Goal: Contribute content: Contribute content

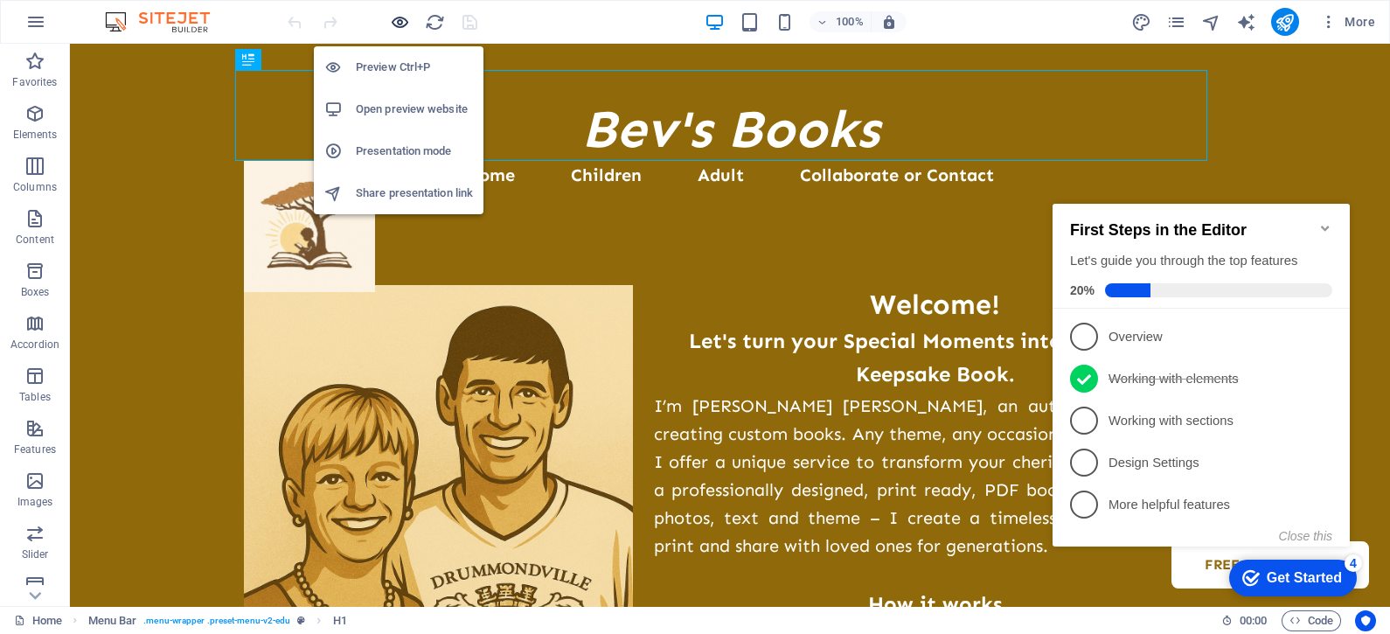
click at [395, 22] on icon "button" at bounding box center [400, 22] width 20 height 20
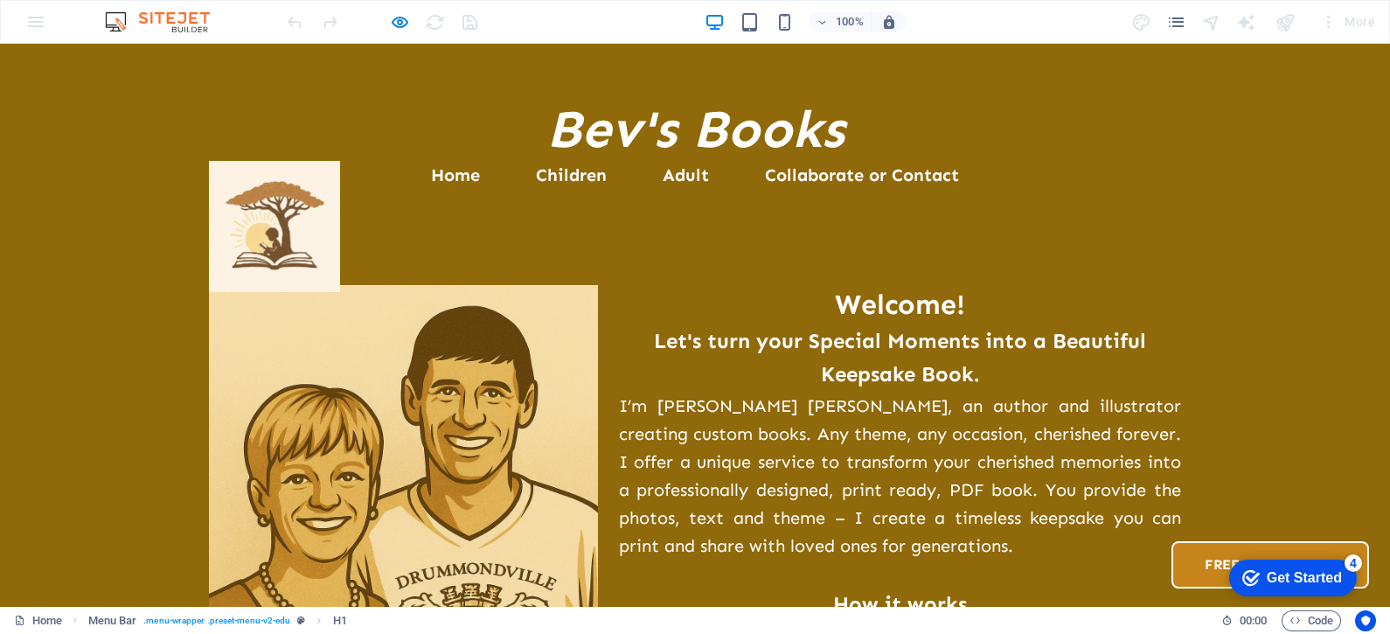
click at [1172, 541] on link "Free Downloads" at bounding box center [1271, 564] width 198 height 47
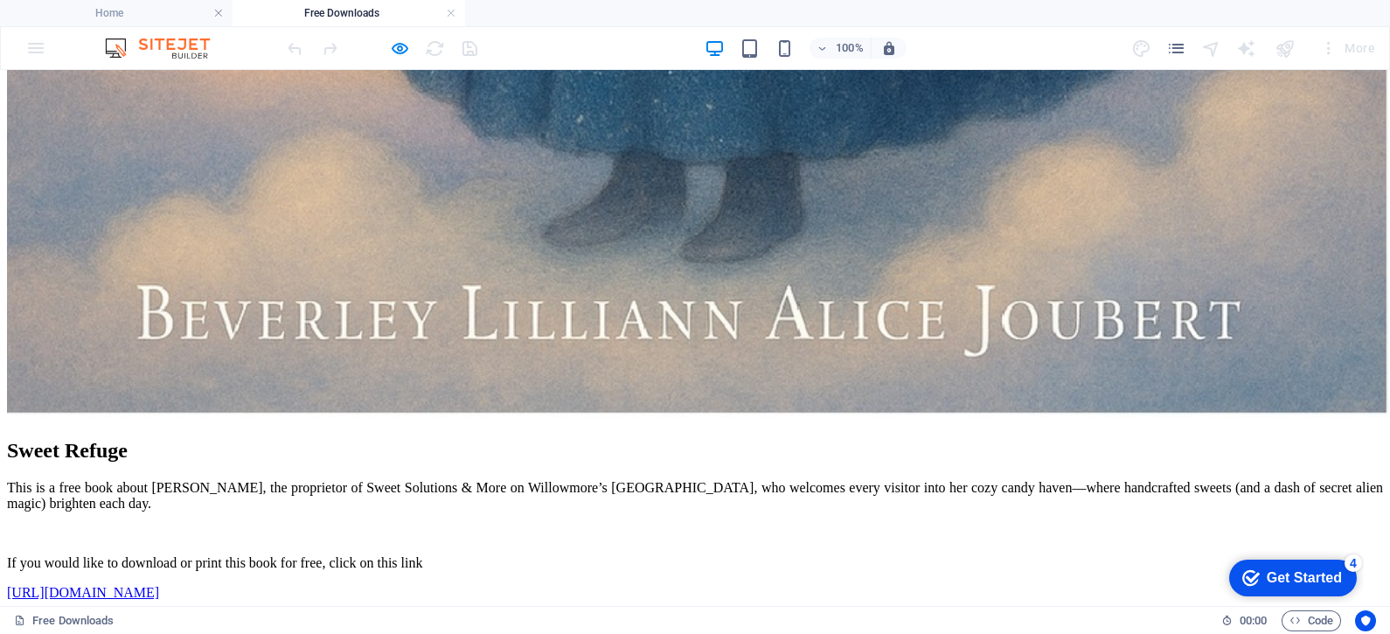
scroll to position [3137, 0]
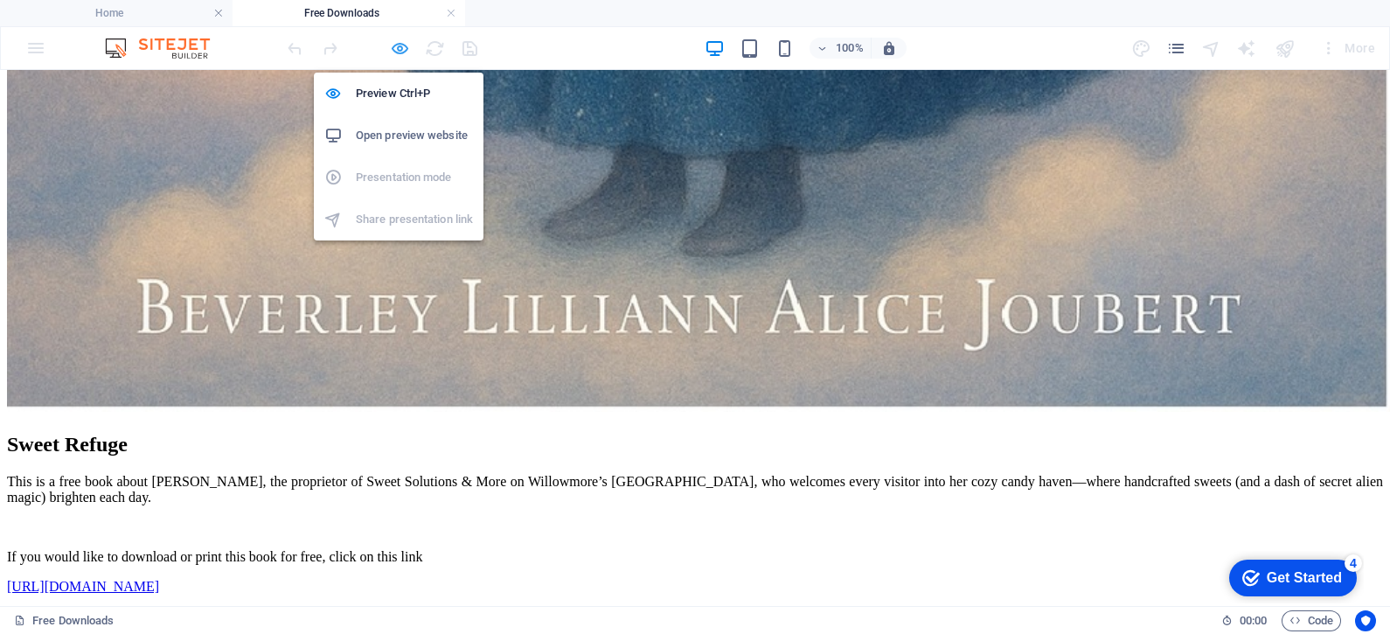
click at [400, 42] on icon "button" at bounding box center [400, 48] width 20 height 20
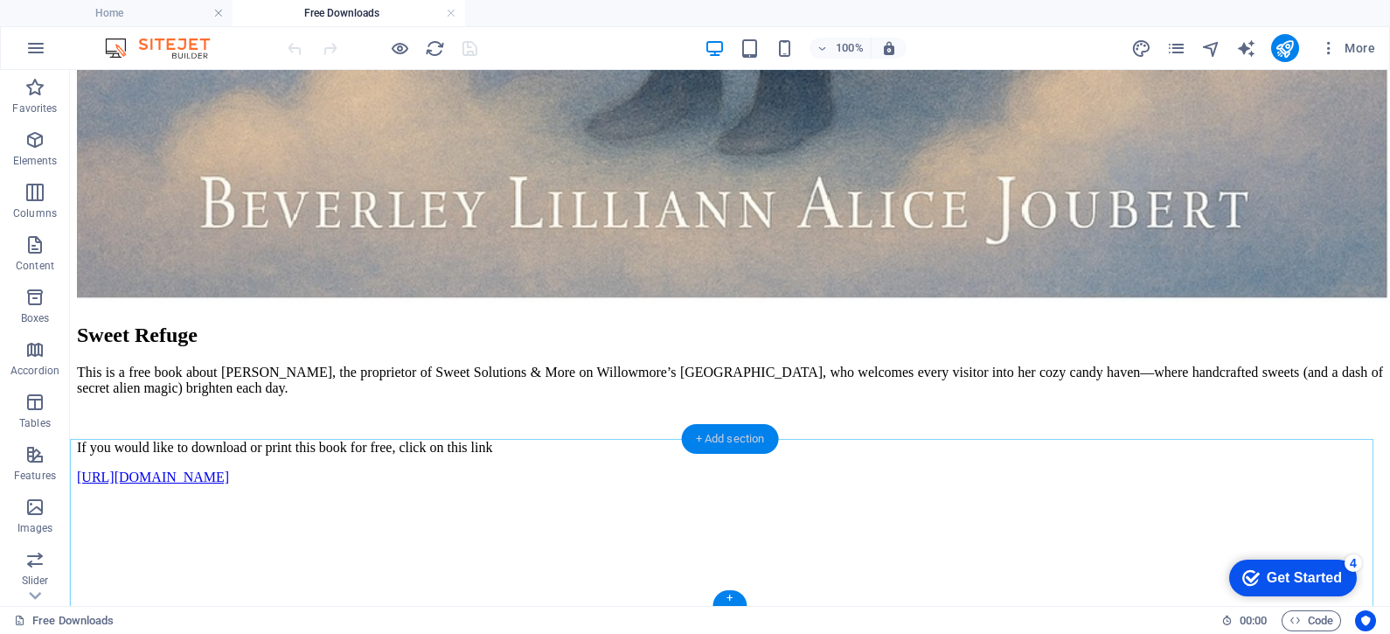
click at [737, 438] on div "+ Add section" at bounding box center [730, 439] width 97 height 30
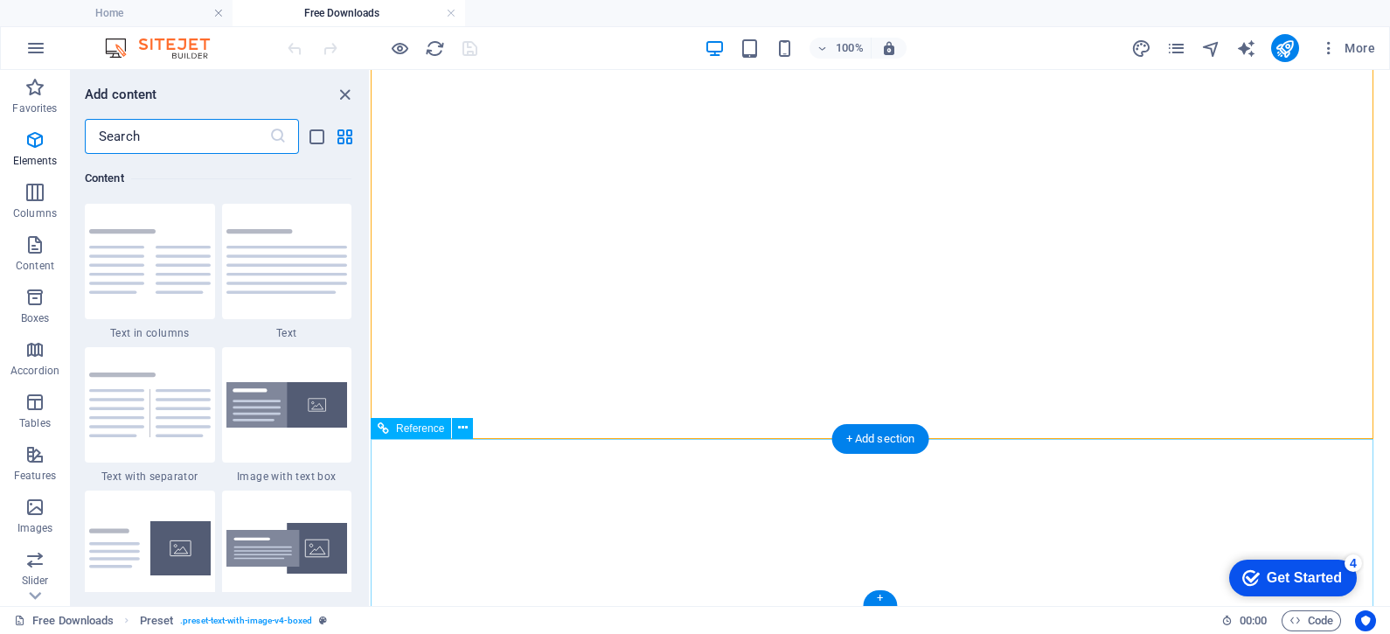
scroll to position [3059, 0]
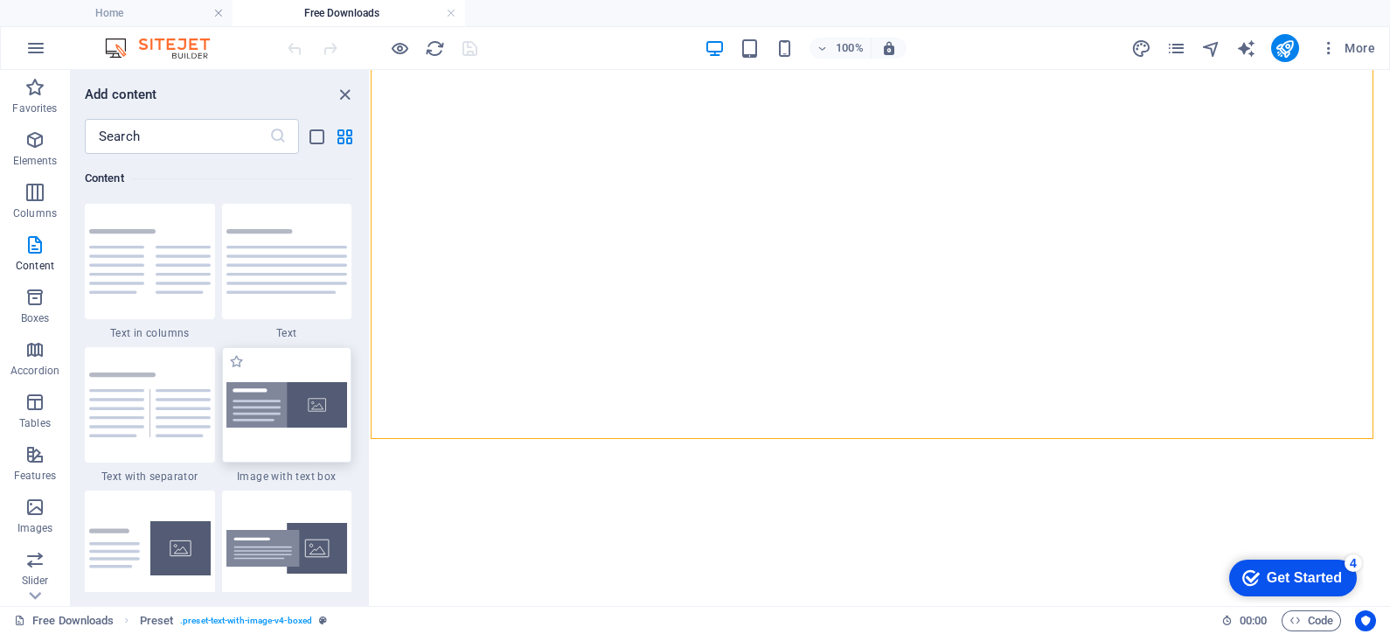
click at [275, 409] on img at bounding box center [287, 405] width 122 height 46
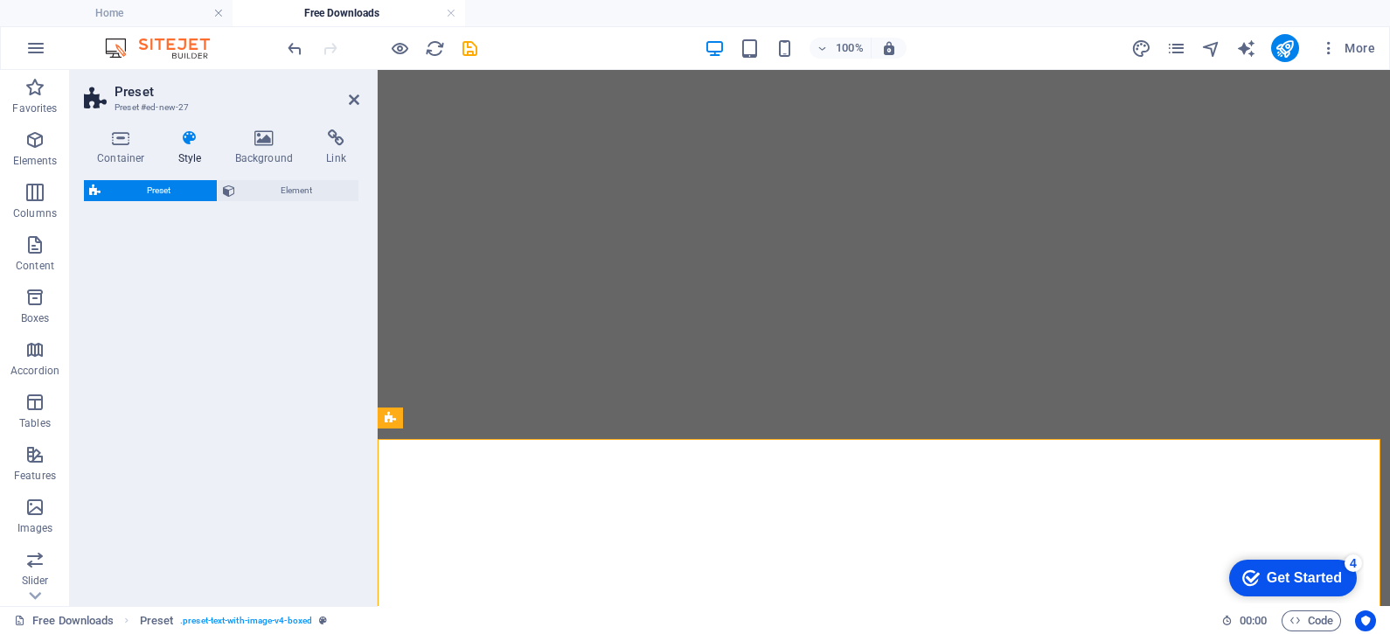
select select "rem"
select select "px"
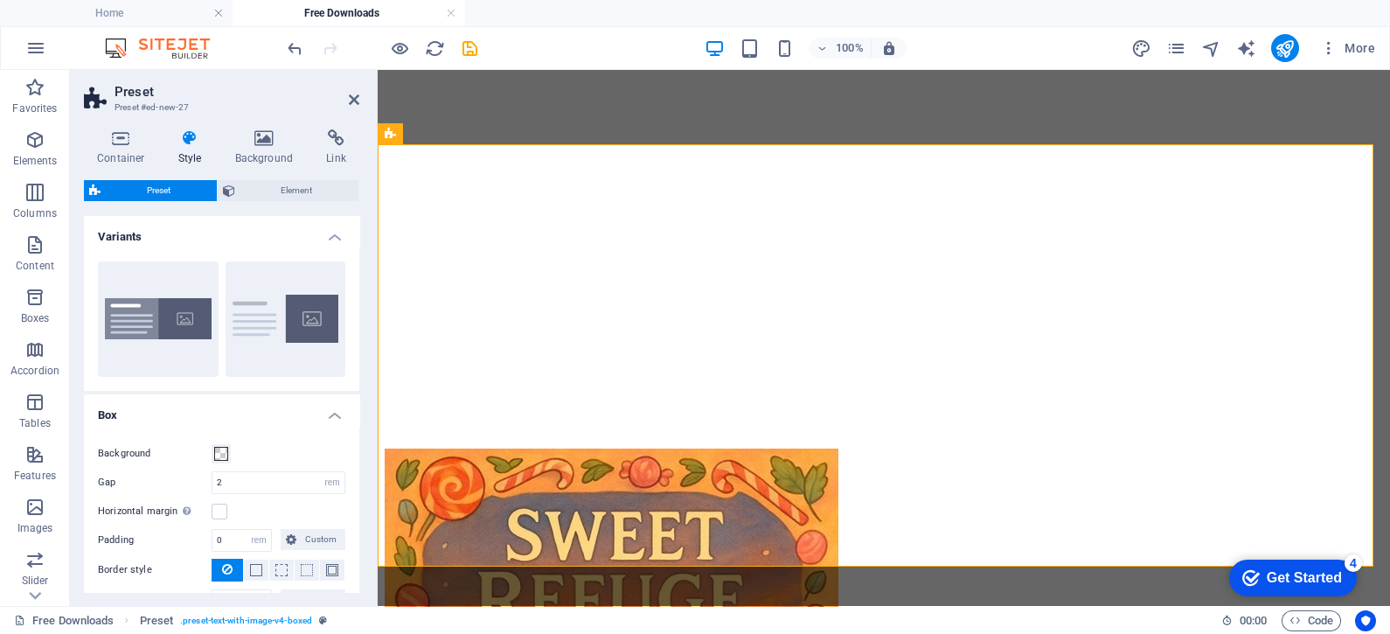
scroll to position [3434, 0]
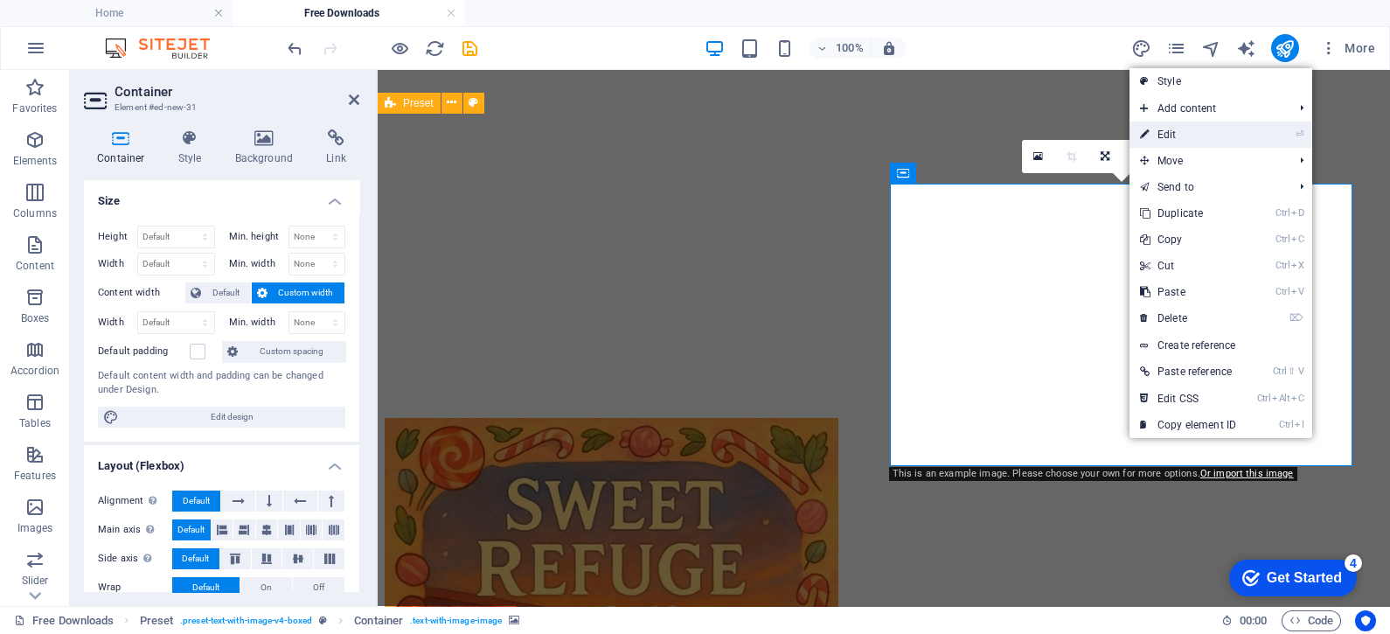
click at [1174, 134] on link "⏎ Edit" at bounding box center [1188, 135] width 117 height 26
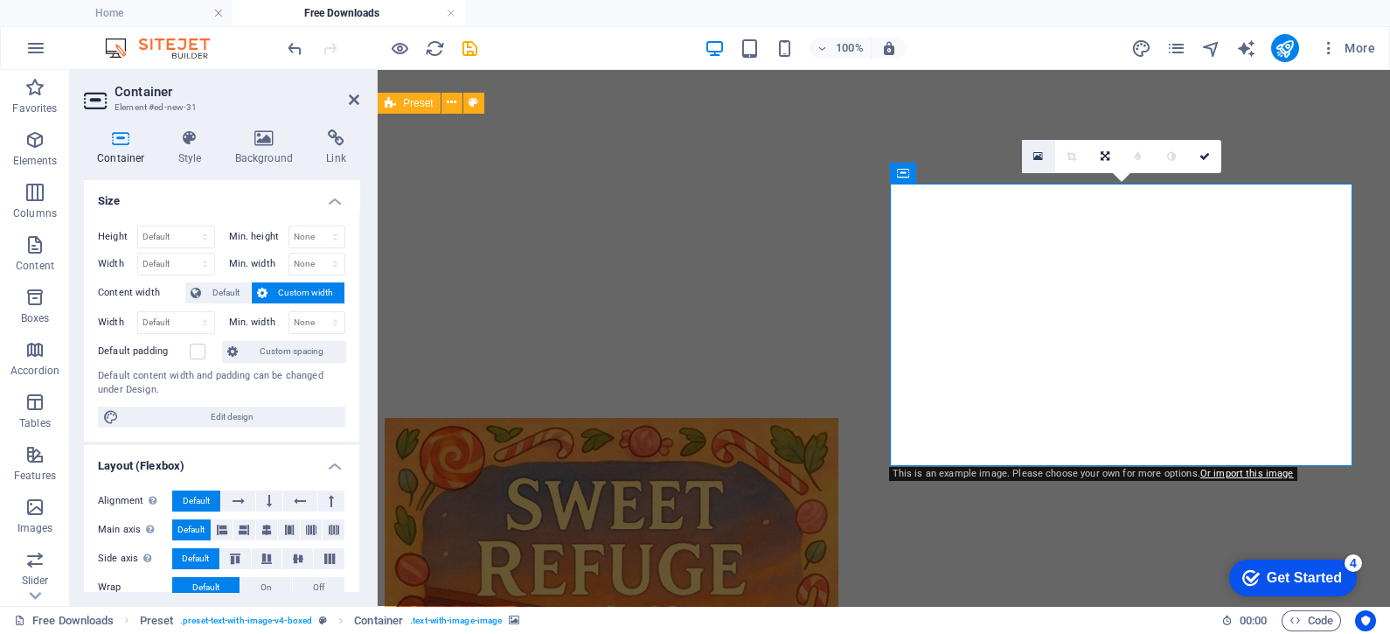
click at [1038, 157] on icon at bounding box center [1038, 156] width 10 height 12
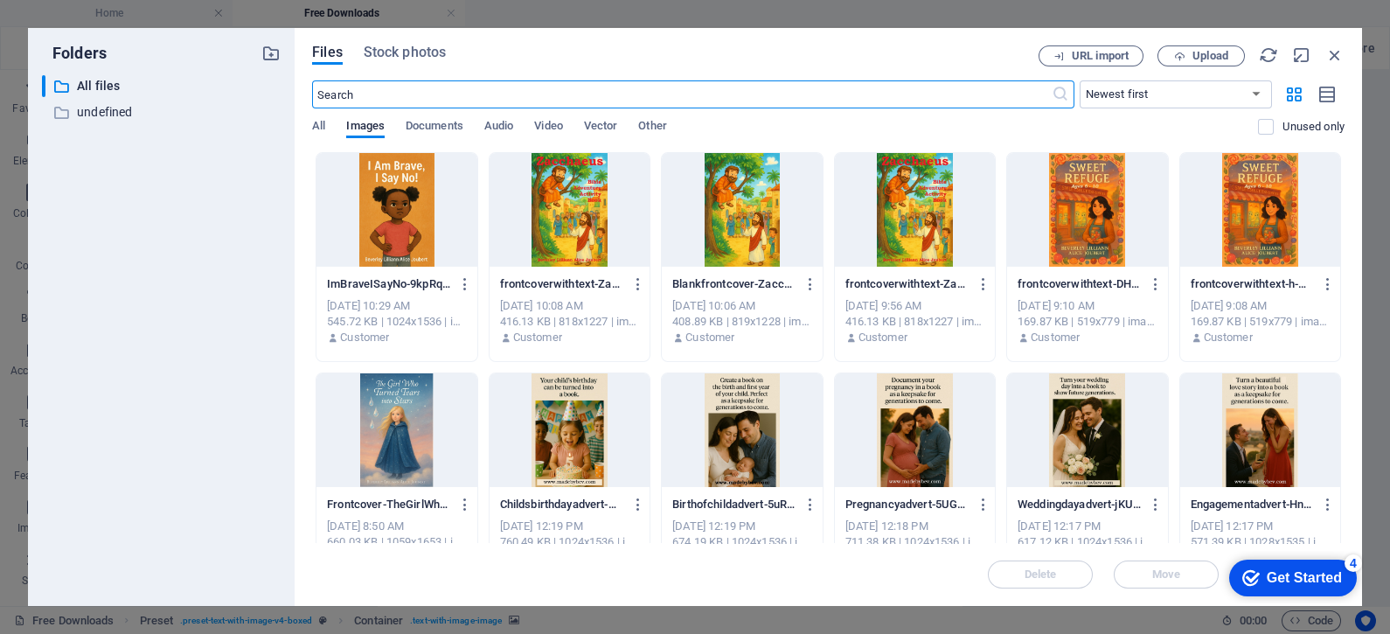
scroll to position [3416, 0]
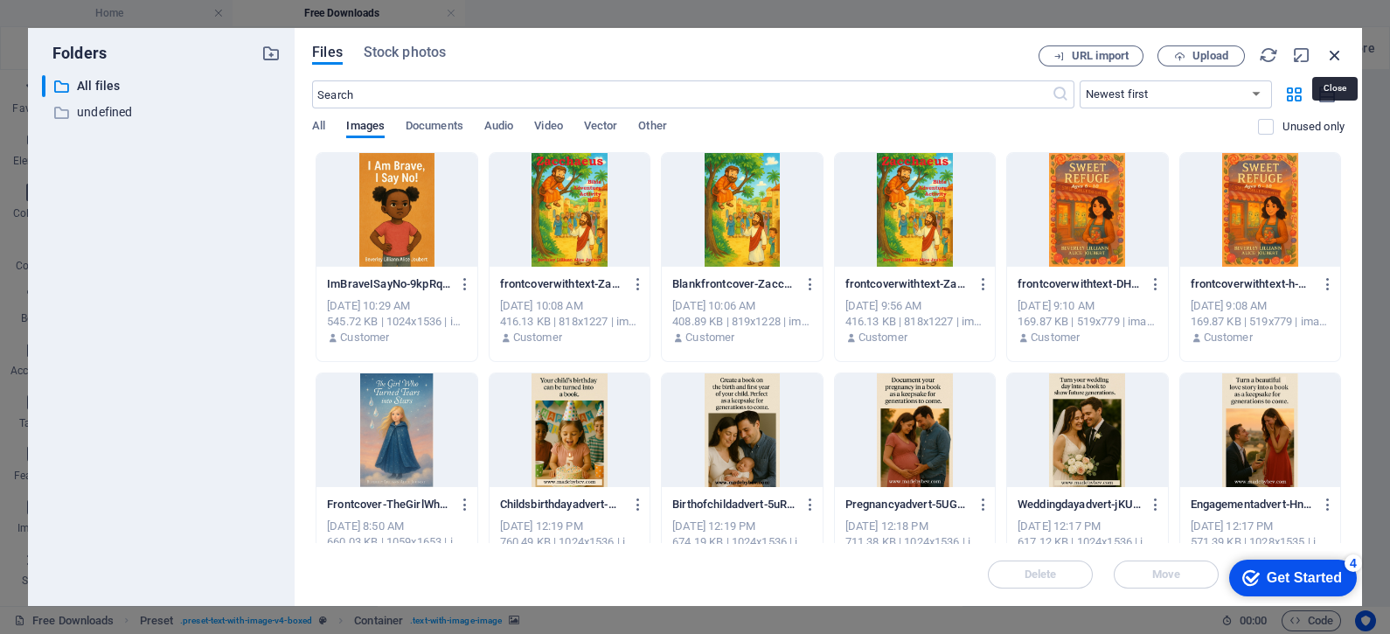
click at [1331, 56] on icon "button" at bounding box center [1334, 54] width 19 height 19
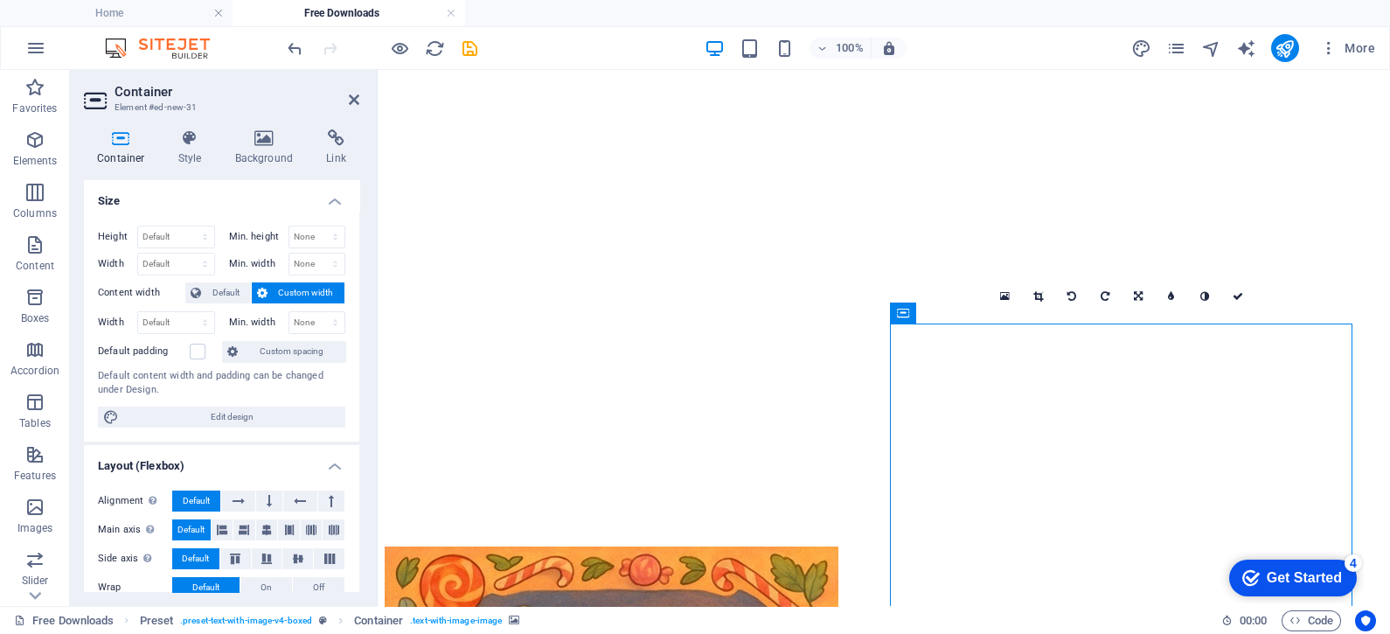
scroll to position [3324, 0]
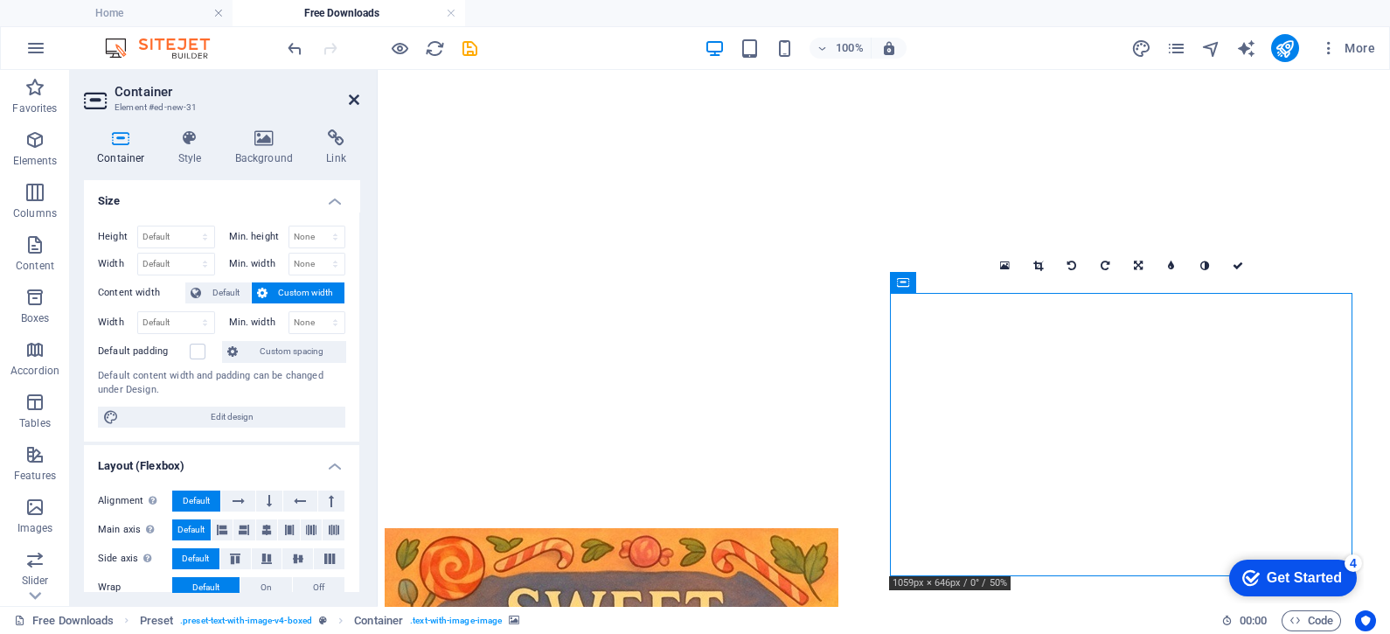
click at [354, 100] on icon at bounding box center [354, 100] width 10 height 14
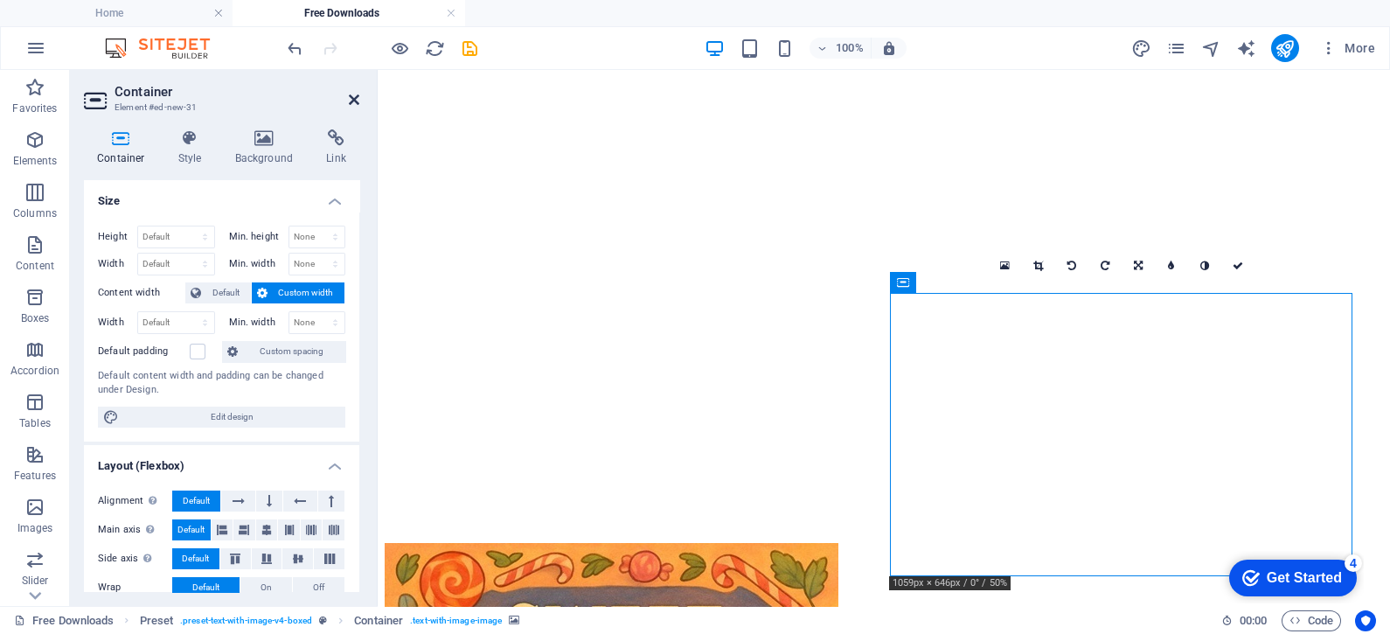
scroll to position [3352, 0]
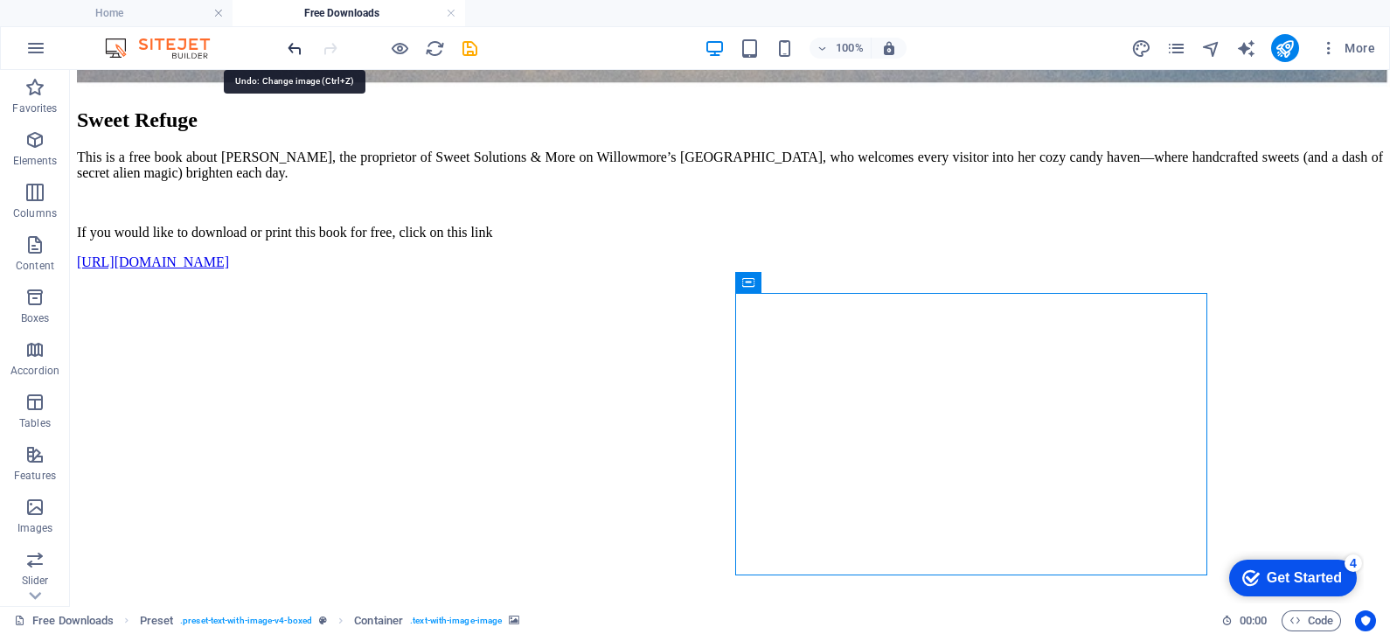
click at [289, 51] on icon "undo" at bounding box center [295, 48] width 20 height 20
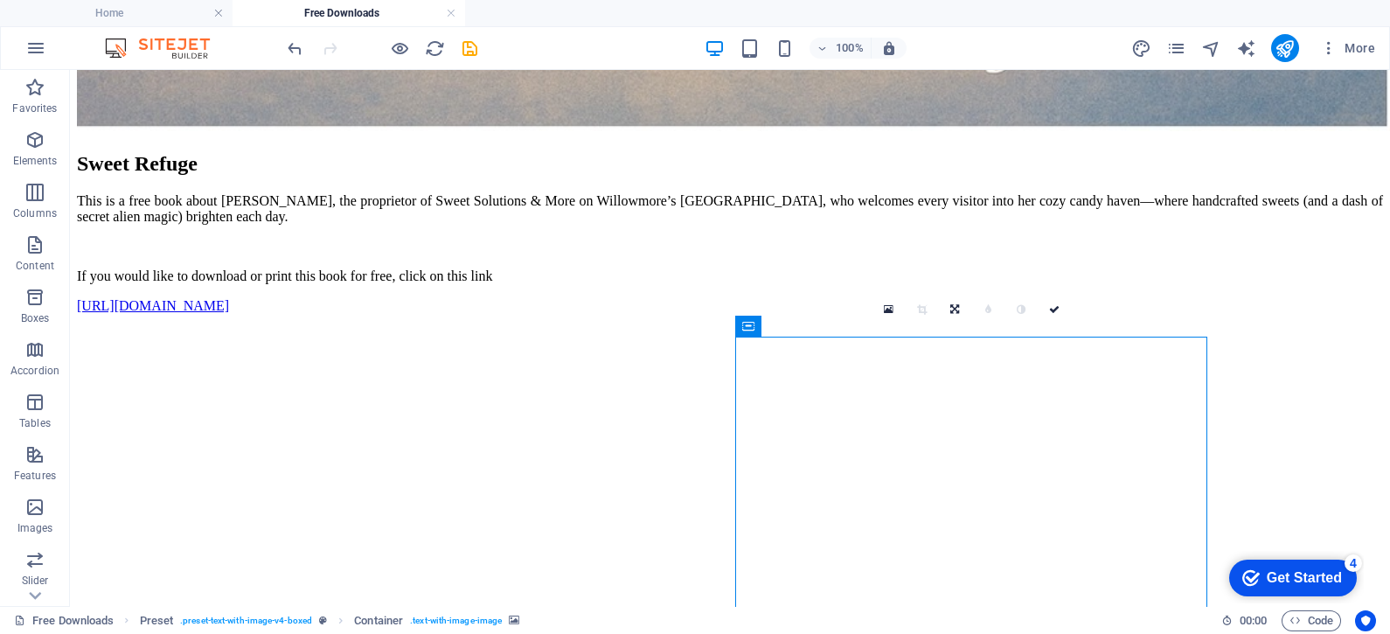
scroll to position [3265, 0]
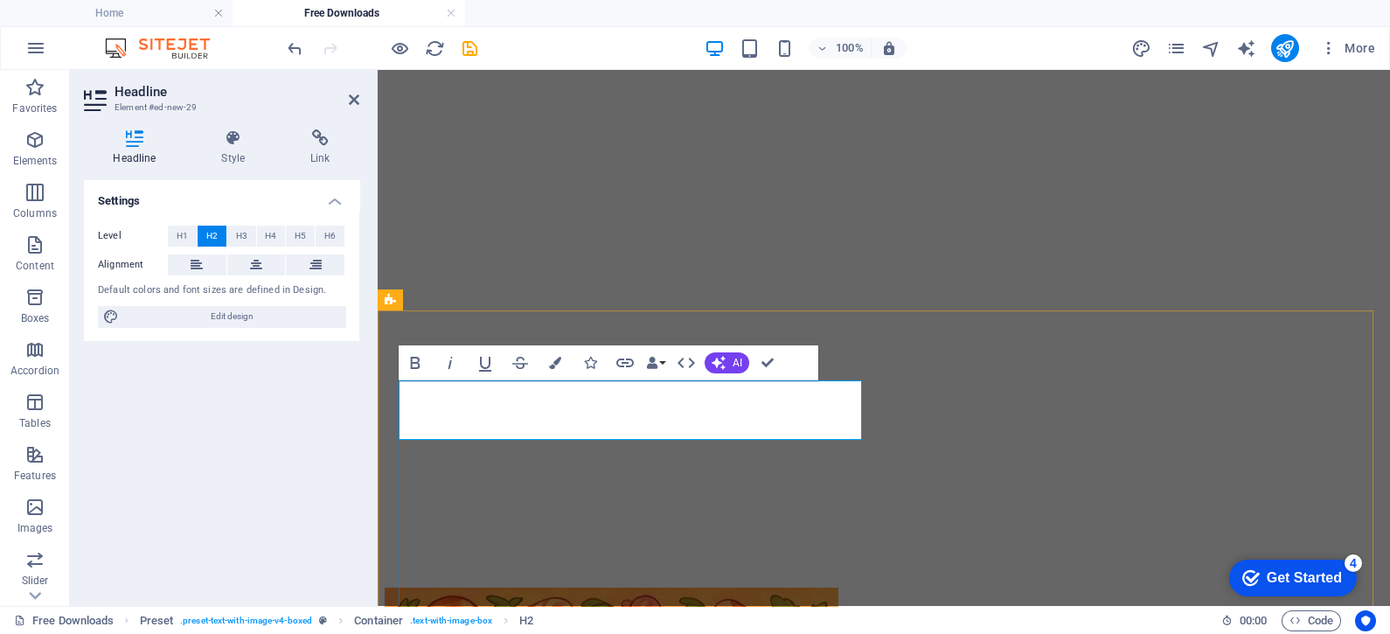
scroll to position [3237, 0]
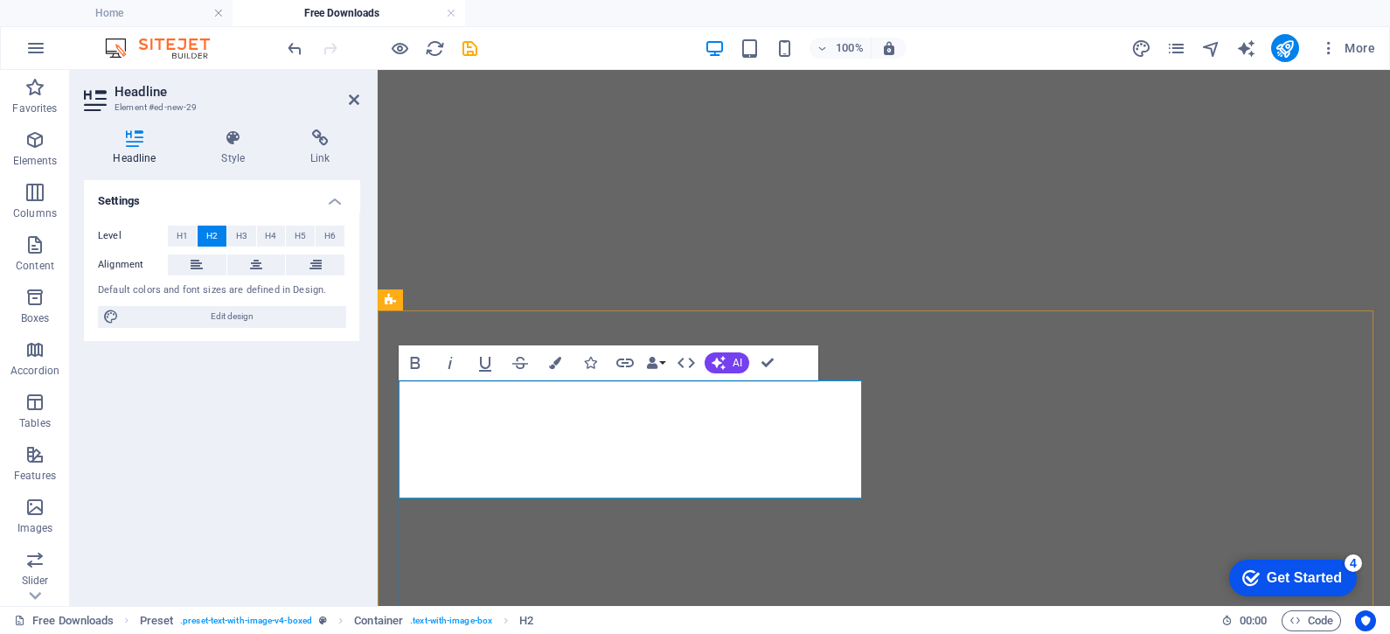
drag, startPoint x: 607, startPoint y: 485, endPoint x: 402, endPoint y: 407, distance: 219.2
click at [552, 358] on icon "button" at bounding box center [555, 363] width 12 height 12
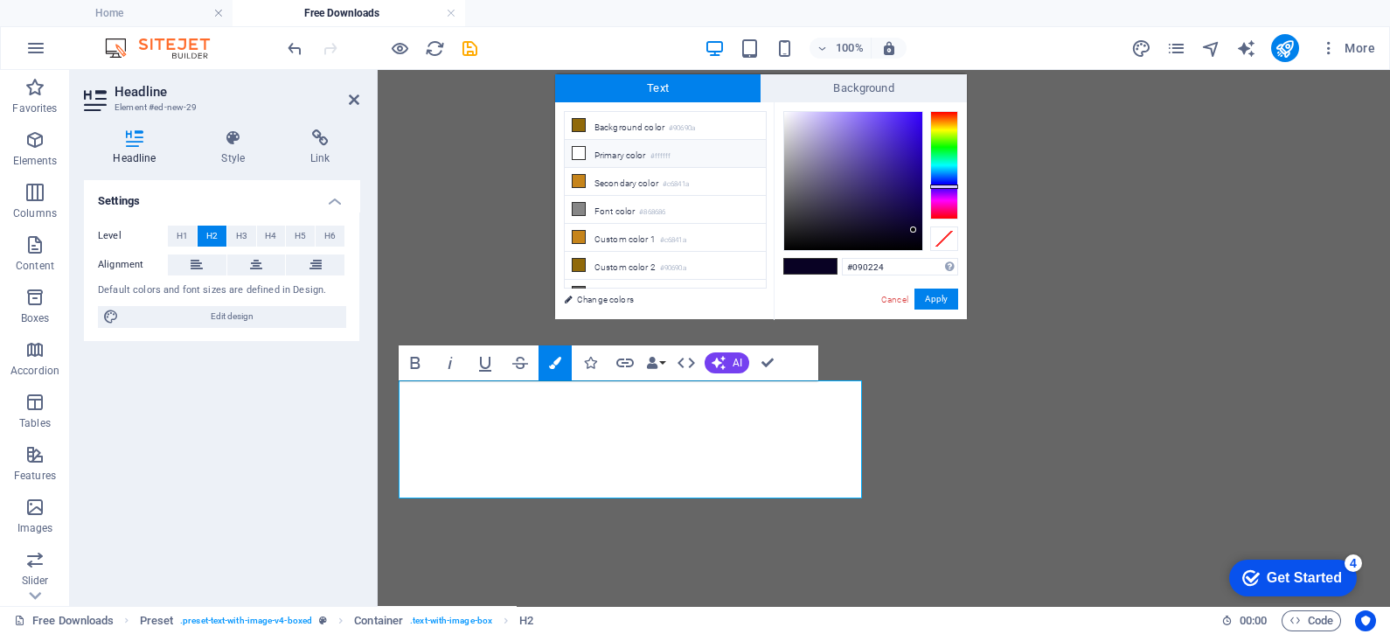
click at [578, 150] on icon at bounding box center [579, 153] width 12 height 12
type input "#ffffff"
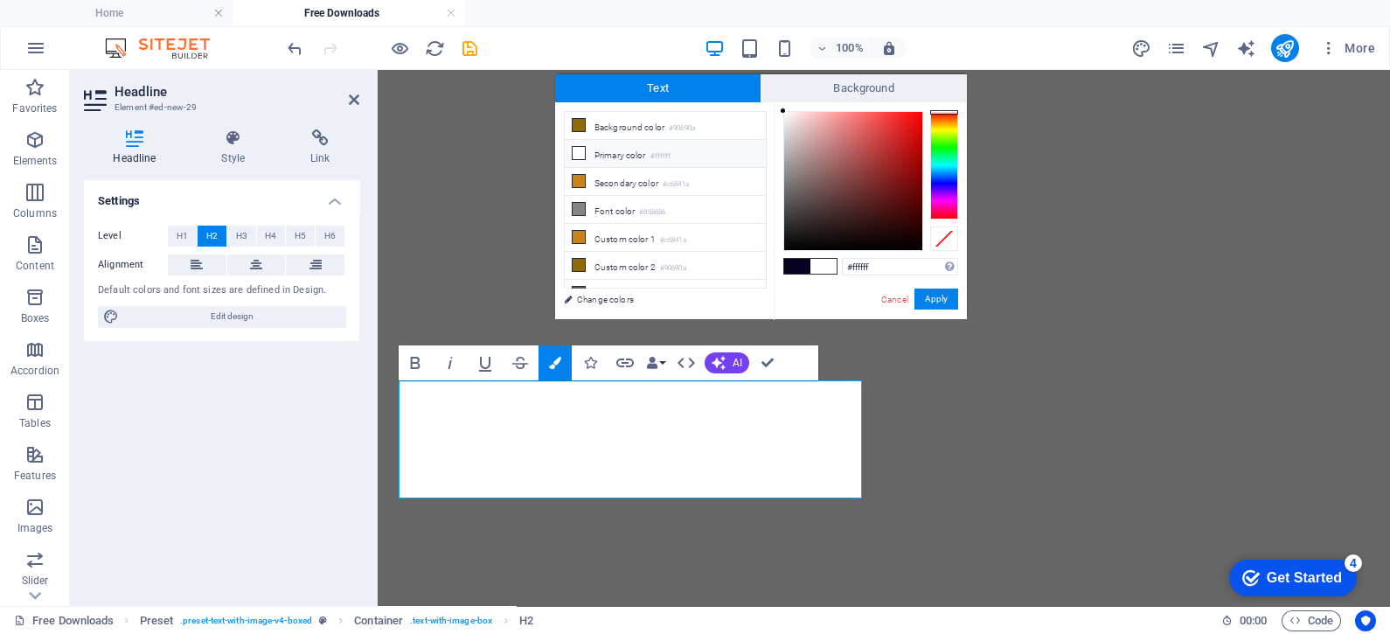
click at [578, 150] on icon at bounding box center [579, 153] width 12 height 12
click at [825, 262] on span at bounding box center [824, 266] width 26 height 15
click at [928, 307] on button "Apply" at bounding box center [937, 299] width 44 height 21
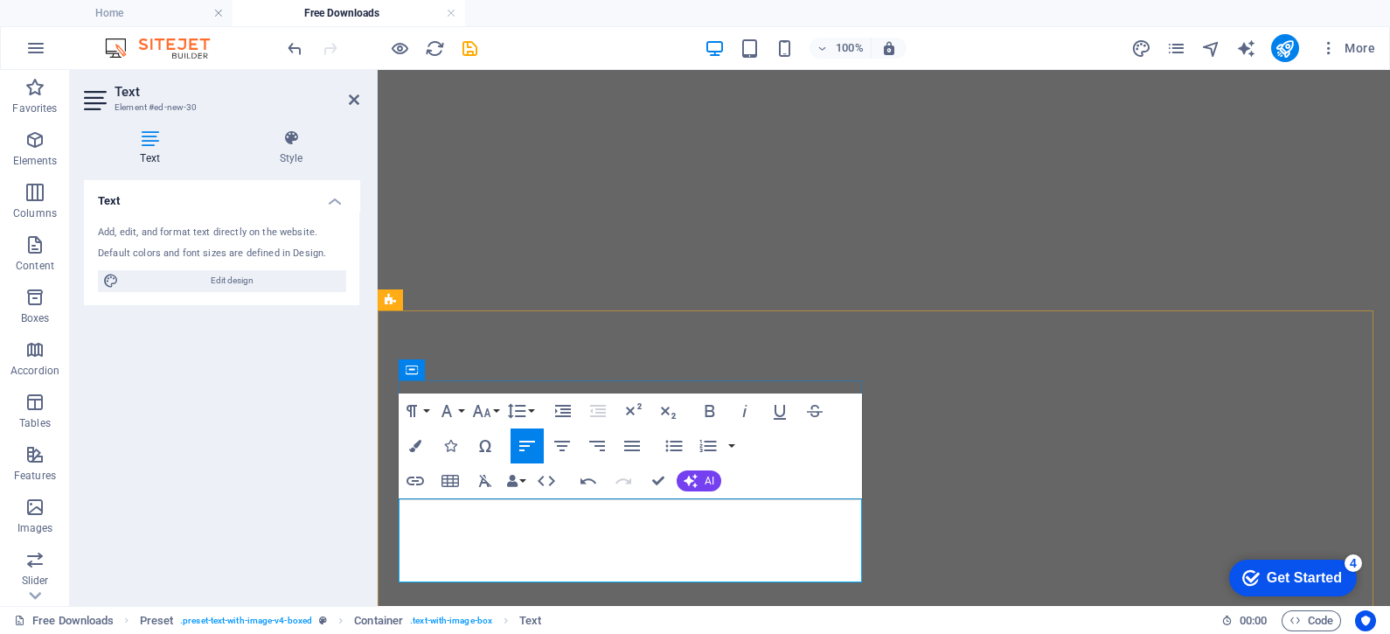
click at [417, 436] on button "Colors" at bounding box center [415, 445] width 33 height 35
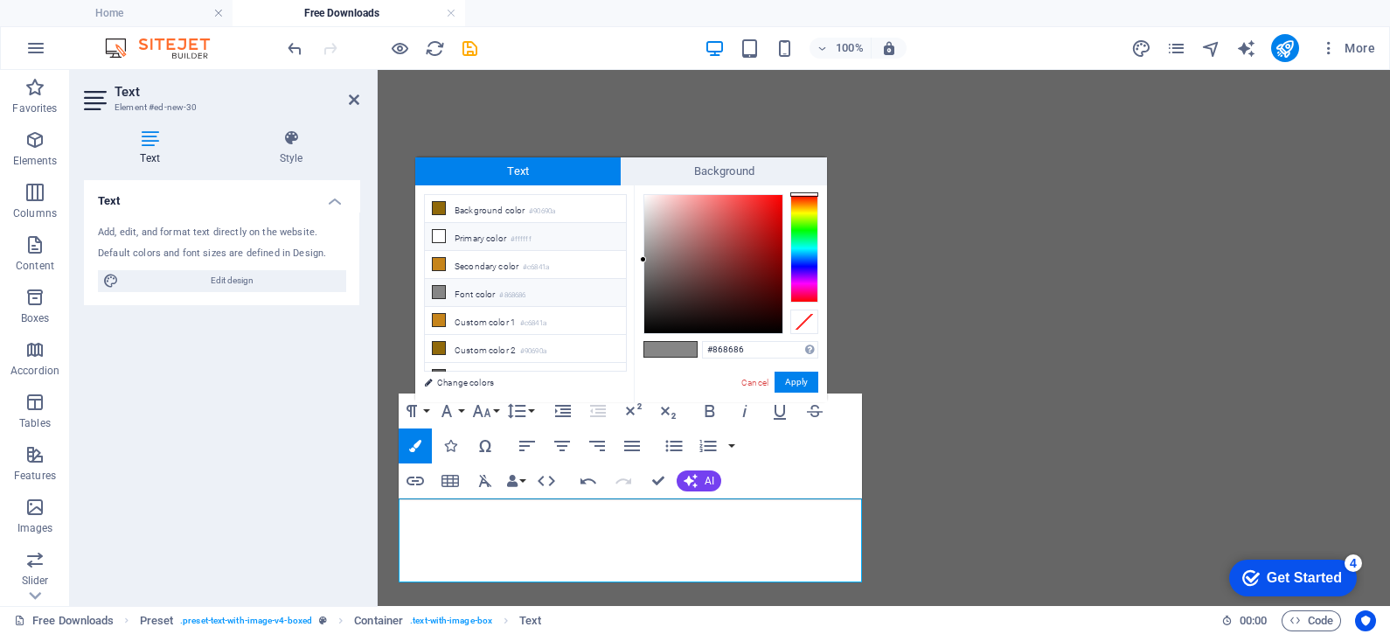
click at [437, 232] on icon at bounding box center [439, 236] width 12 height 12
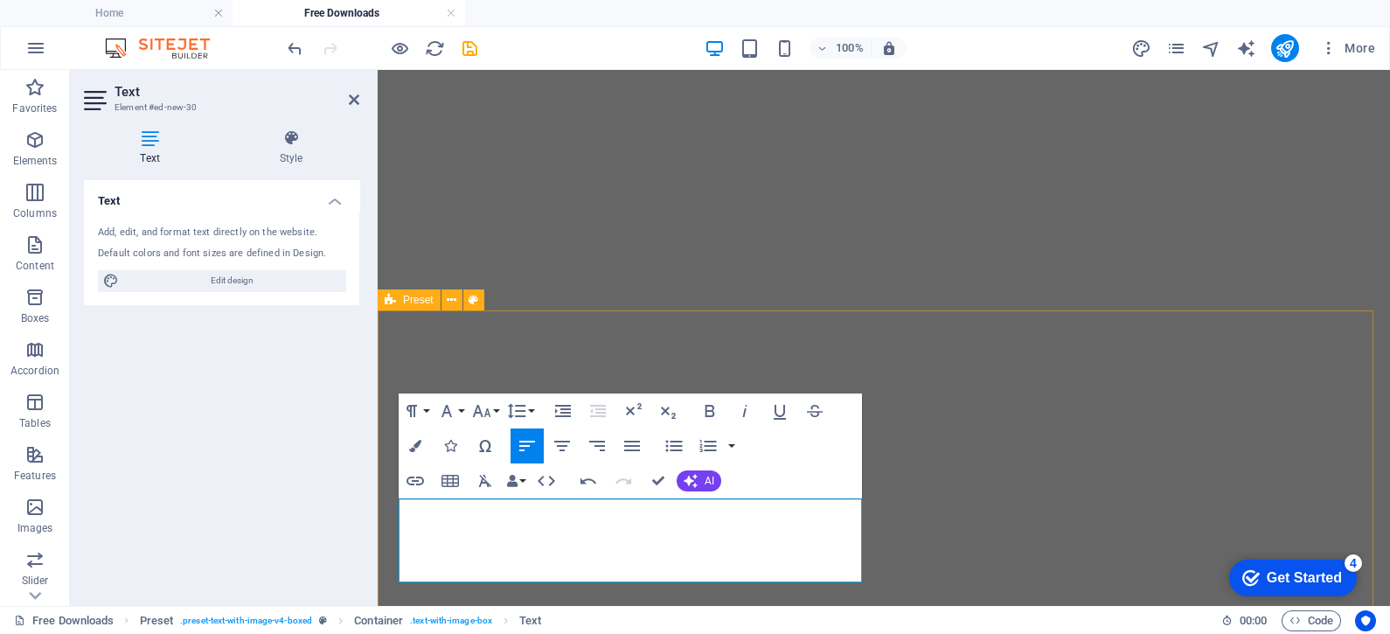
drag, startPoint x: 715, startPoint y: 511, endPoint x: 388, endPoint y: 518, distance: 327.1
click at [414, 442] on icon "button" at bounding box center [415, 446] width 12 height 12
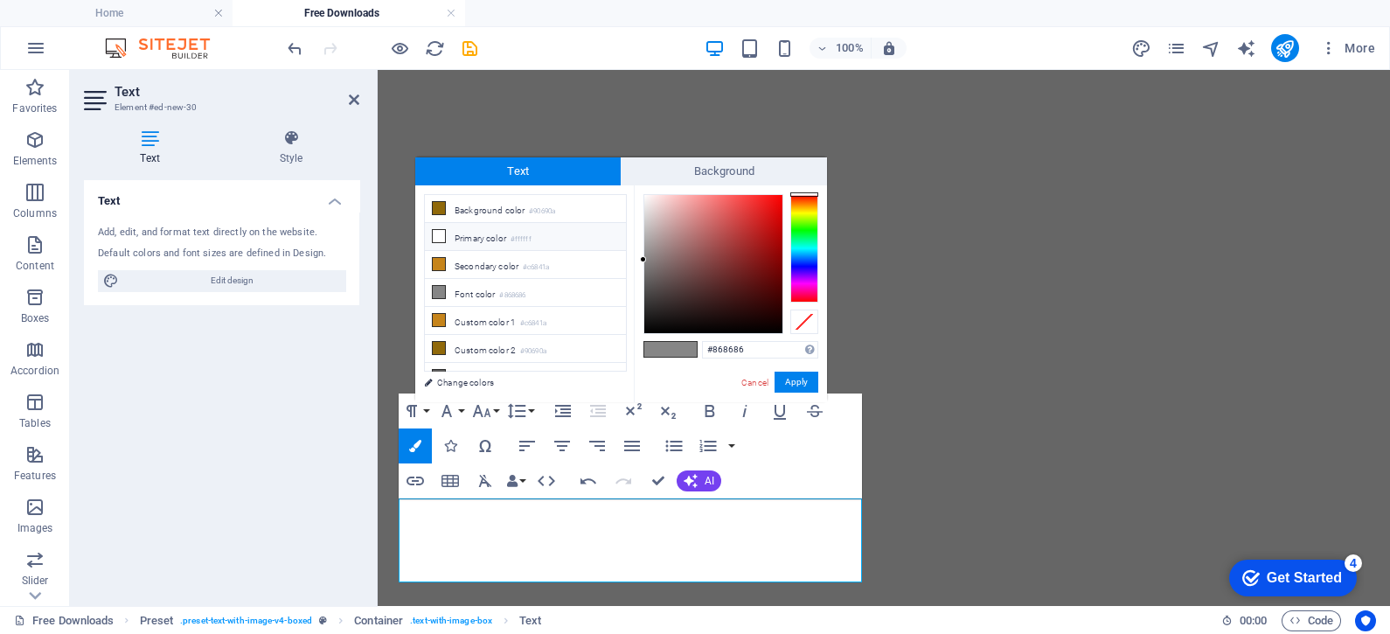
click at [437, 232] on icon at bounding box center [439, 236] width 12 height 12
type input "#ffffff"
click at [437, 232] on icon at bounding box center [439, 236] width 12 height 12
click at [685, 345] on span at bounding box center [684, 349] width 26 height 15
click at [804, 377] on button "Apply" at bounding box center [797, 382] width 44 height 21
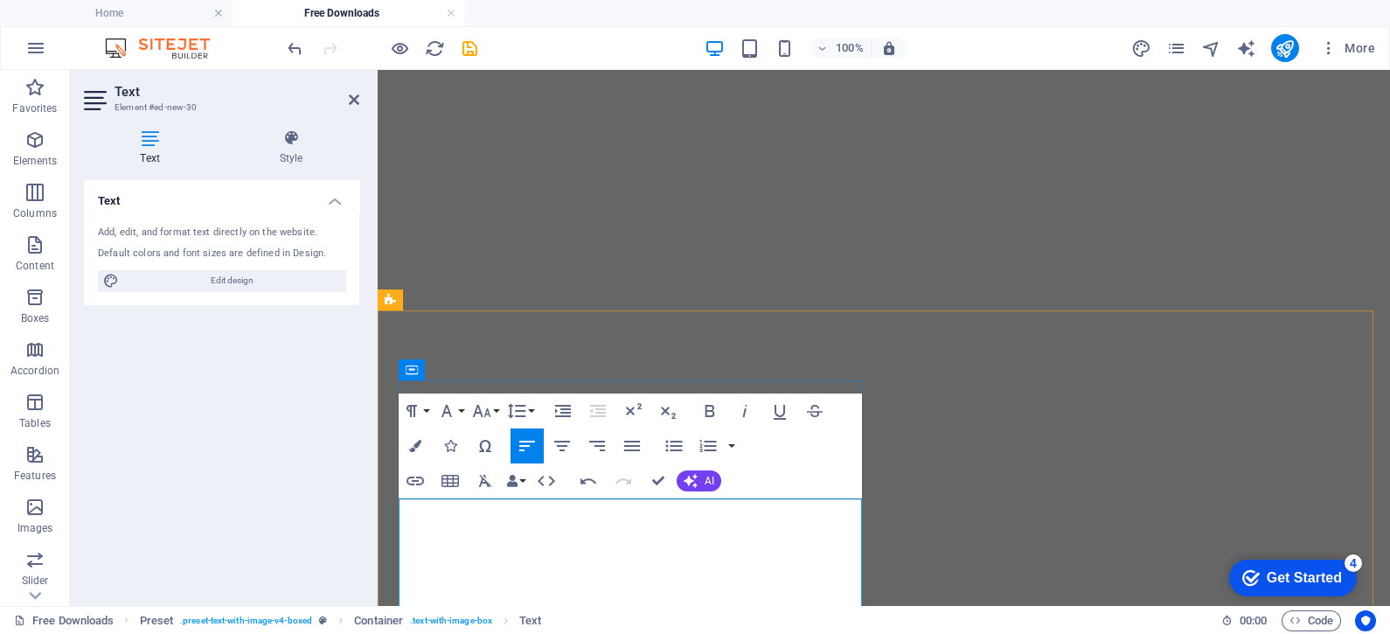
click at [410, 441] on icon "button" at bounding box center [415, 446] width 12 height 12
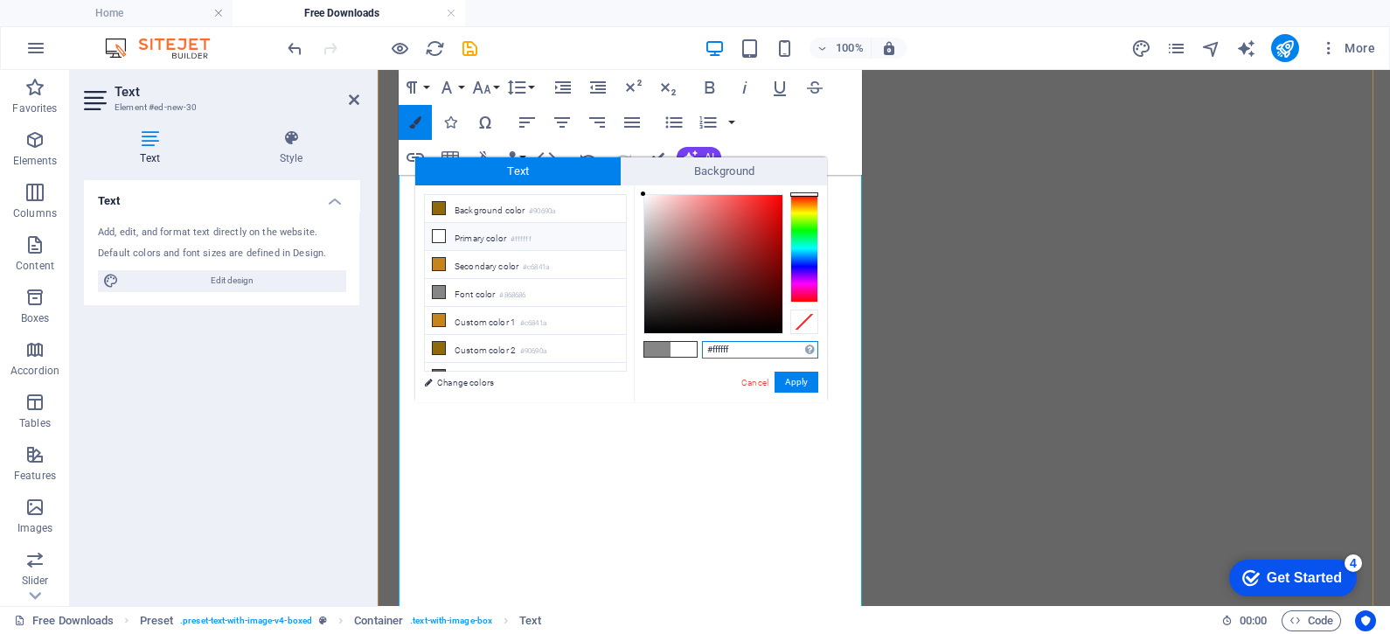
scroll to position [3665, 0]
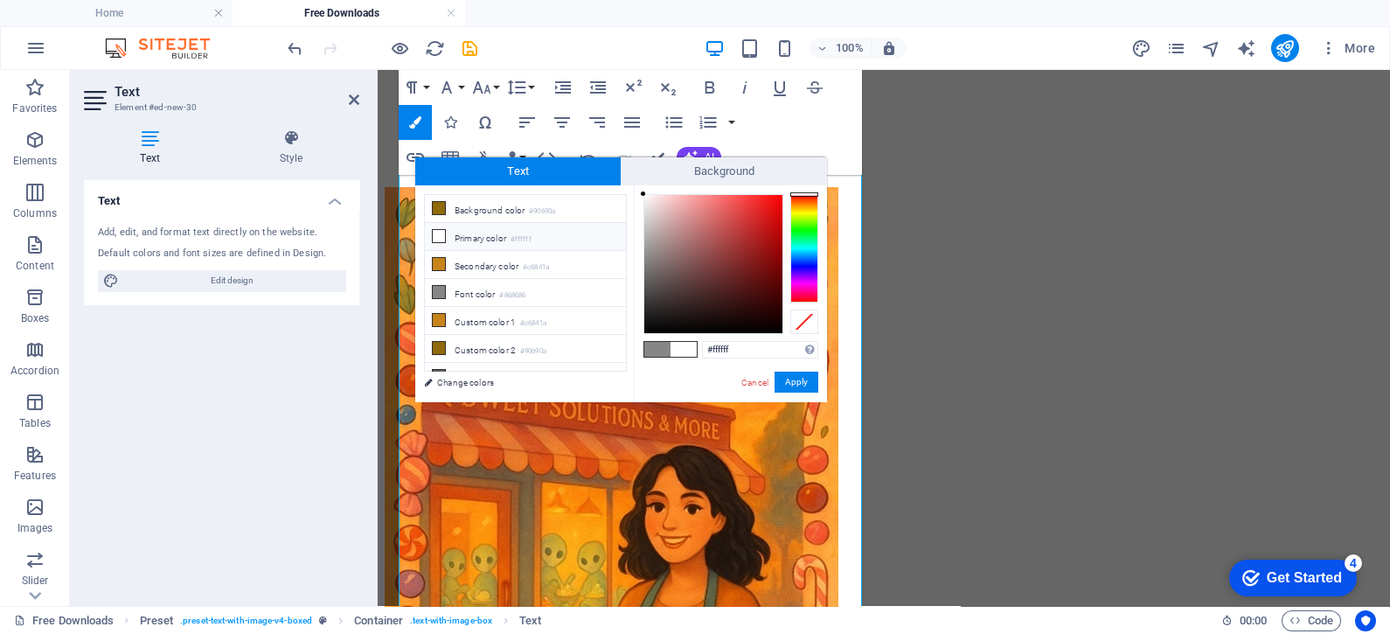
click at [437, 233] on icon at bounding box center [439, 236] width 12 height 12
click at [679, 347] on span at bounding box center [684, 349] width 26 height 15
click at [791, 382] on button "Apply" at bounding box center [797, 382] width 44 height 21
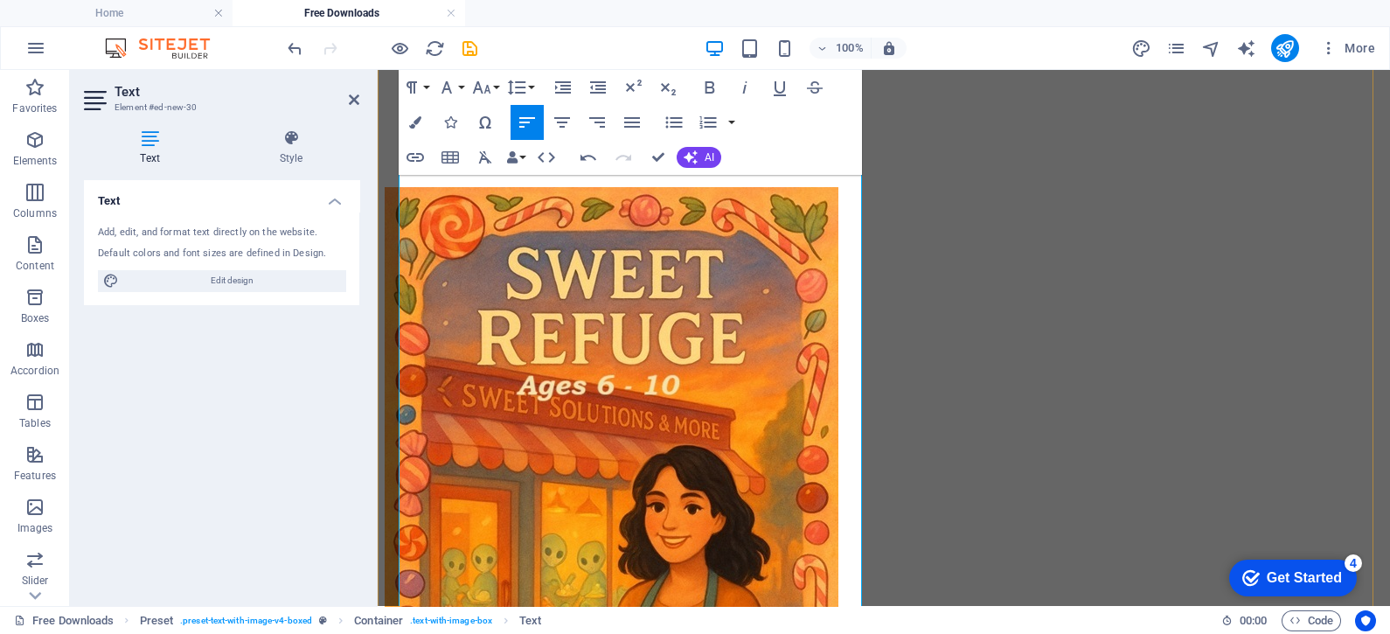
click at [343, 98] on h2 "Text" at bounding box center [237, 92] width 245 height 16
click at [350, 99] on icon at bounding box center [354, 100] width 10 height 14
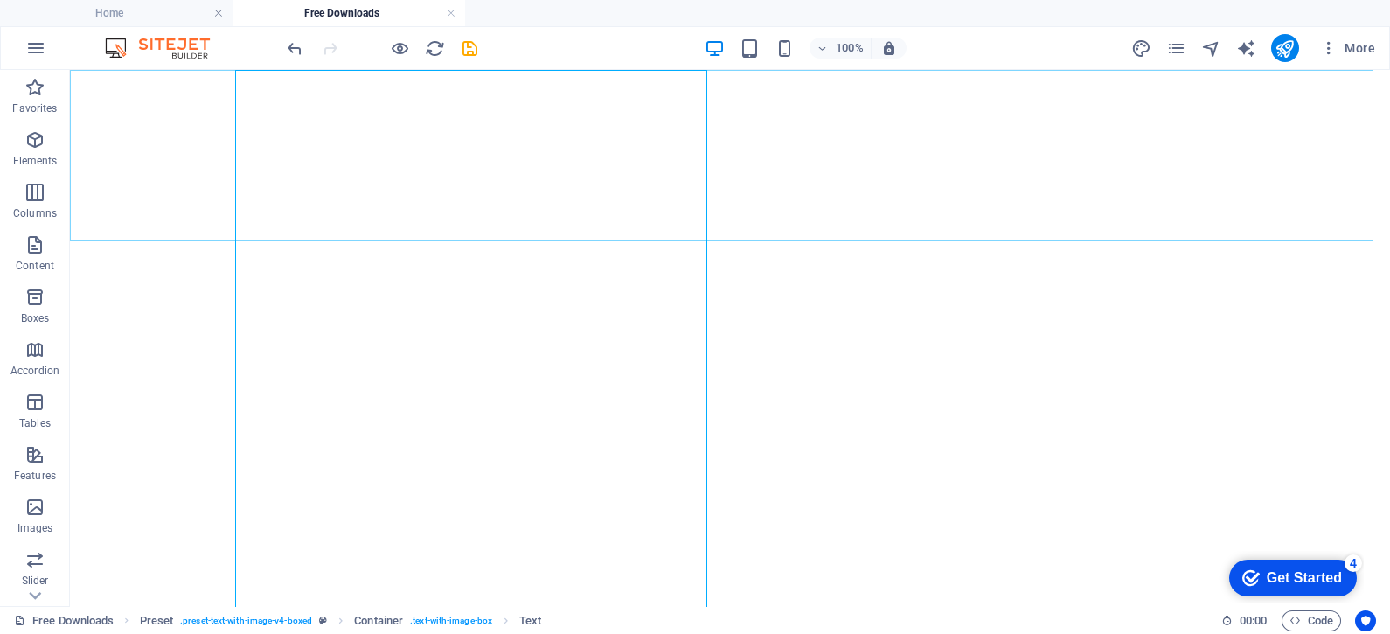
scroll to position [3693, 0]
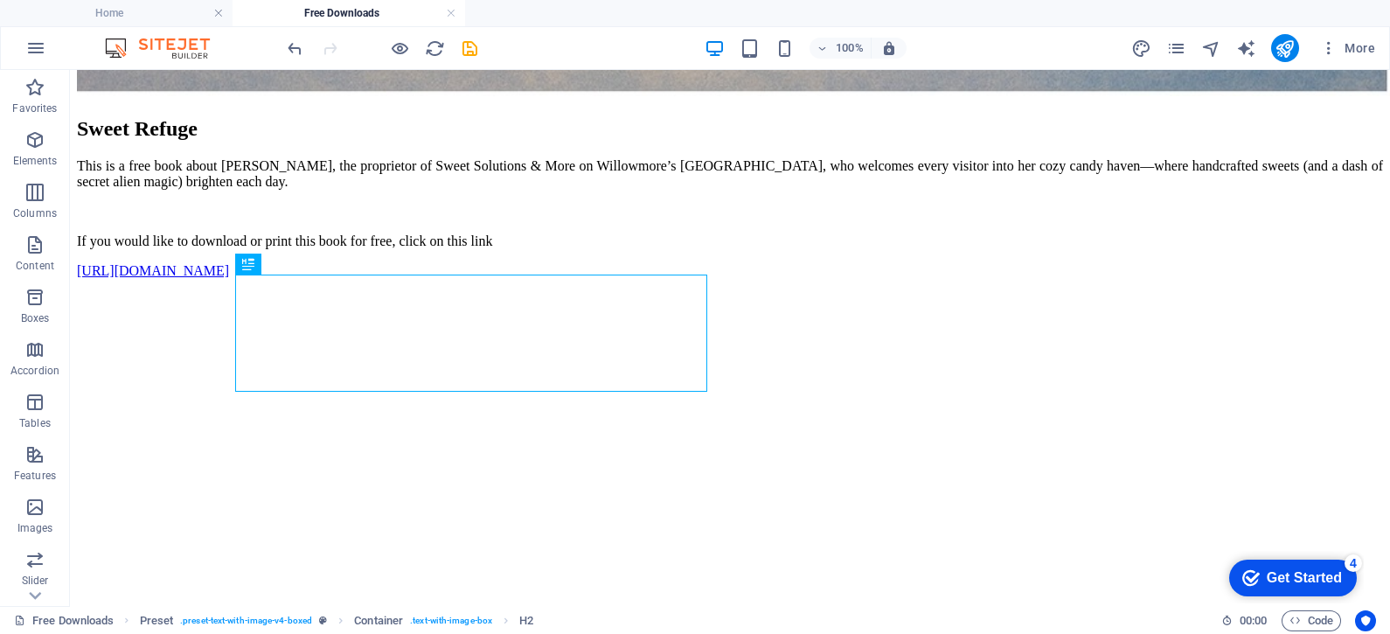
scroll to position [3343, 0]
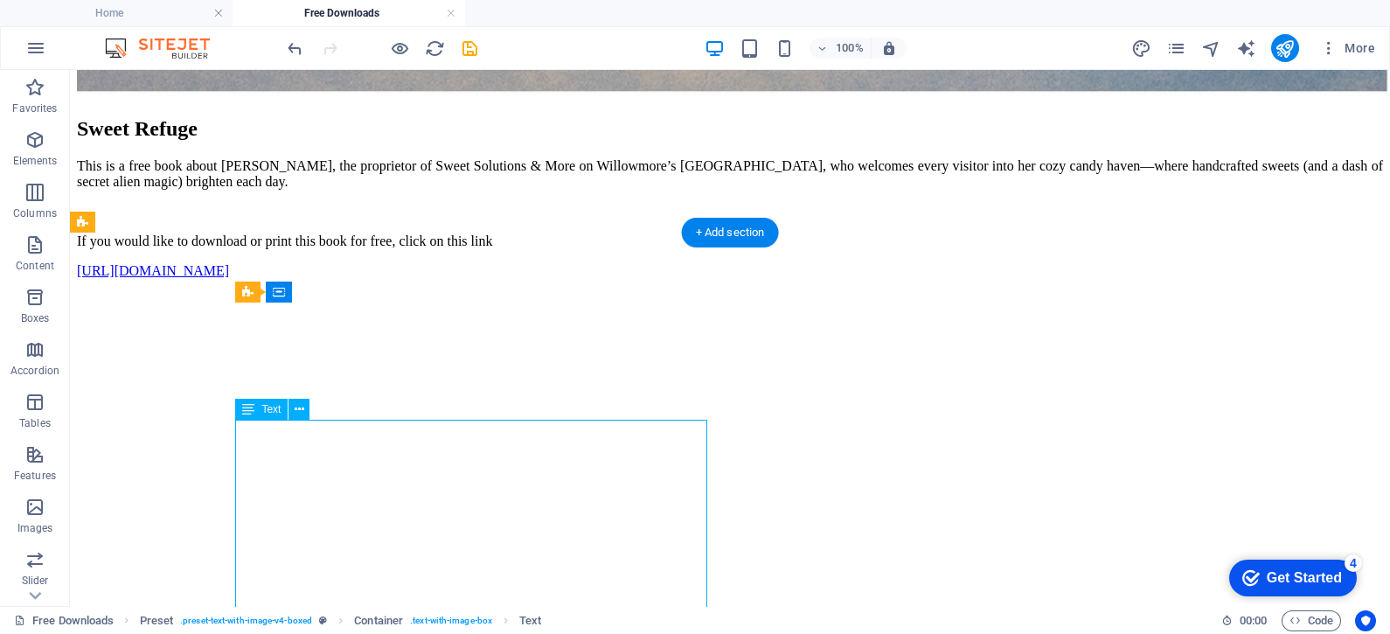
drag, startPoint x: 588, startPoint y: 442, endPoint x: 385, endPoint y: 449, distance: 203.9
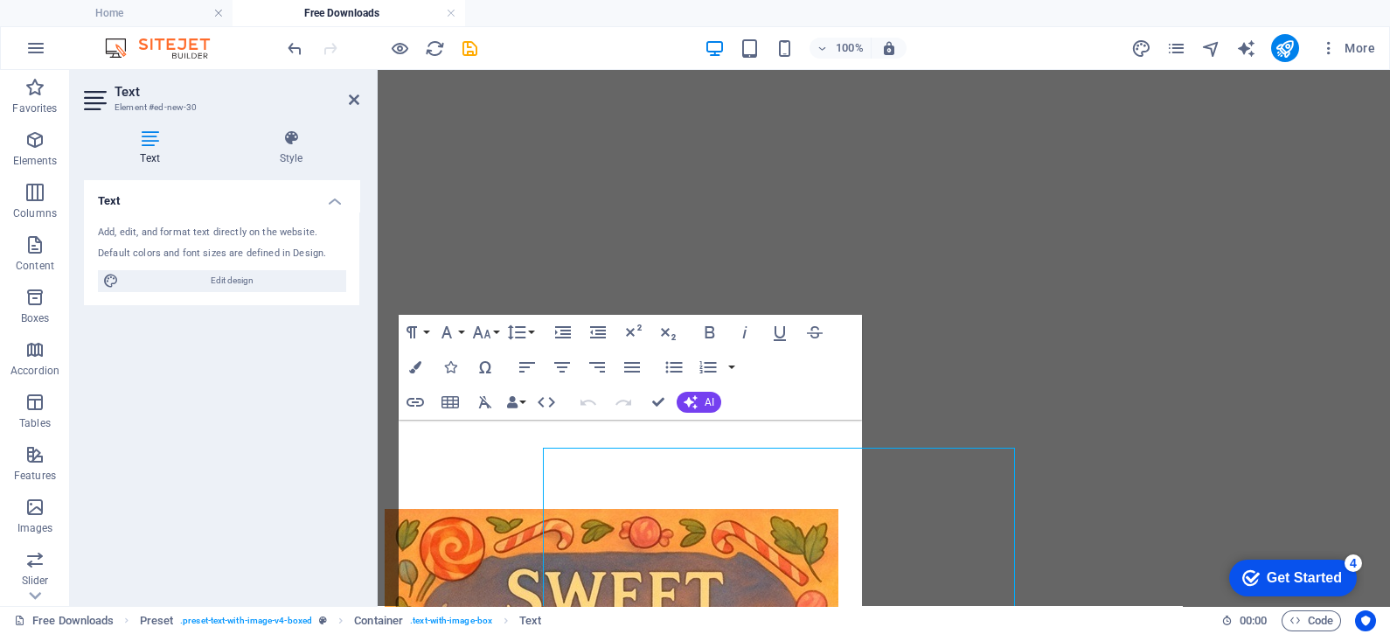
scroll to position [3315, 0]
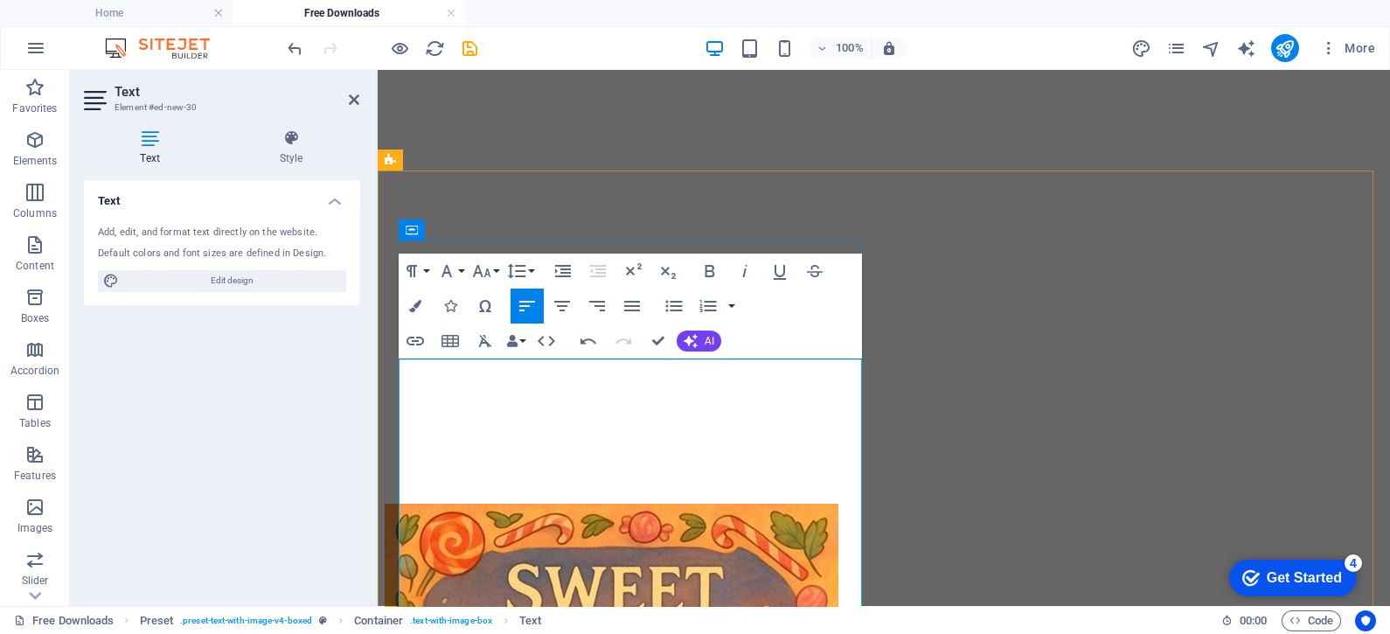
scroll to position [3377, 0]
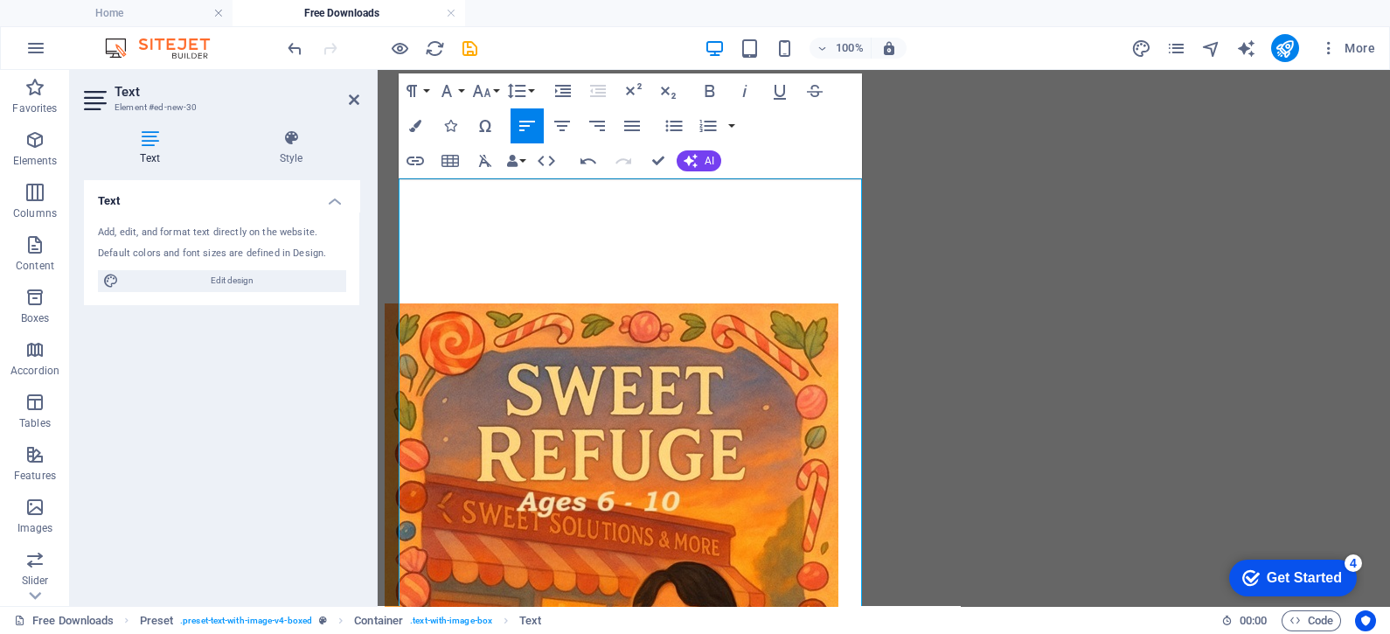
scroll to position [3595, 0]
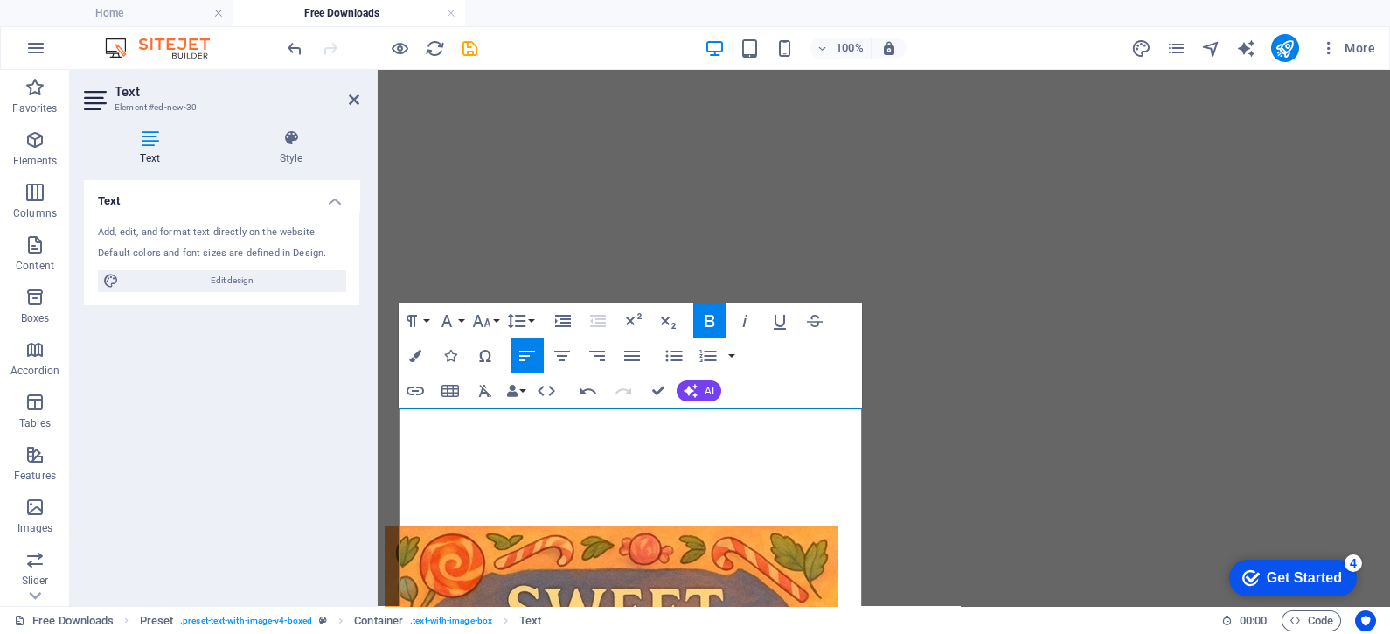
scroll to position [3289, 0]
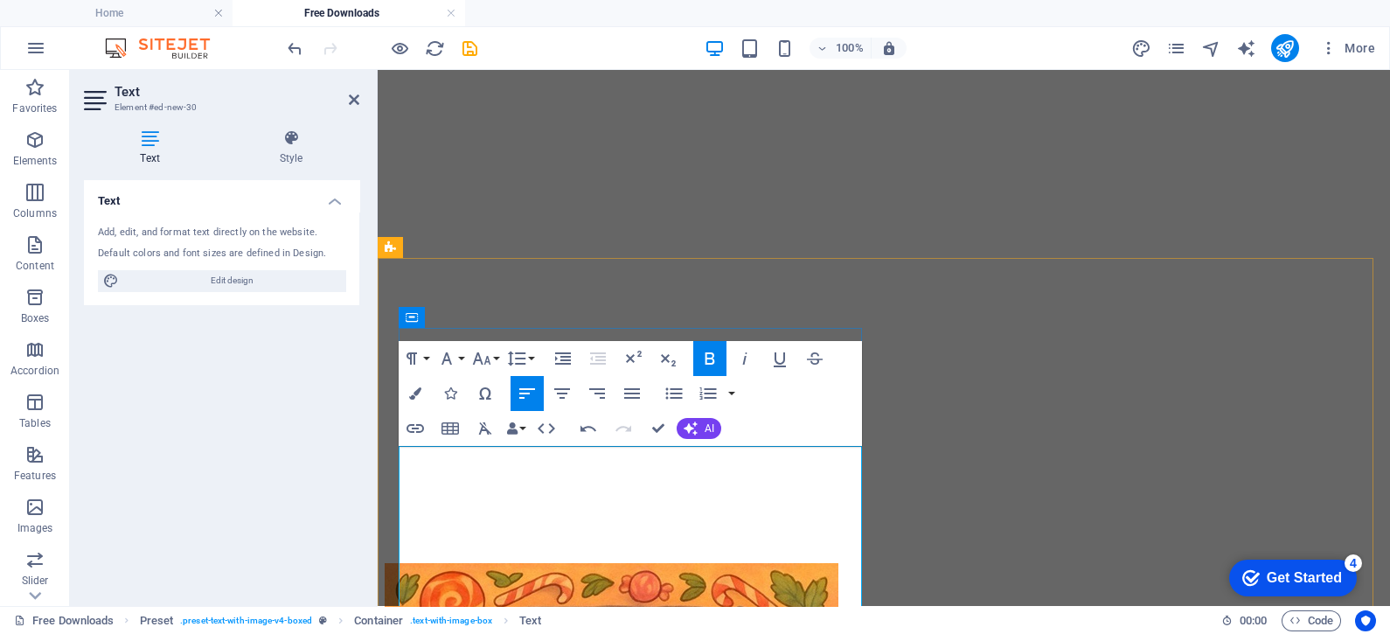
drag, startPoint x: 771, startPoint y: 462, endPoint x: 402, endPoint y: 450, distance: 369.1
click at [495, 355] on button "Font Size" at bounding box center [485, 358] width 33 height 35
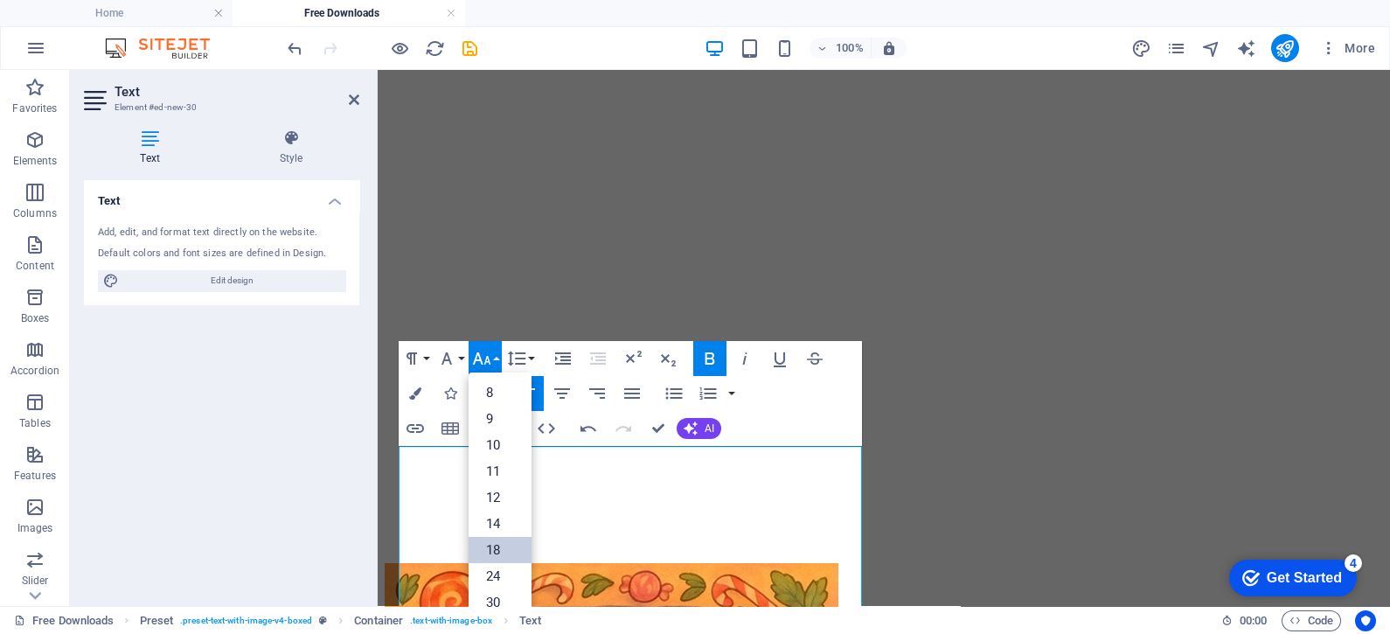
click at [494, 547] on link "18" at bounding box center [500, 550] width 63 height 26
click at [494, 354] on button "Font Size" at bounding box center [485, 358] width 33 height 35
click at [491, 428] on link "24" at bounding box center [500, 436] width 63 height 26
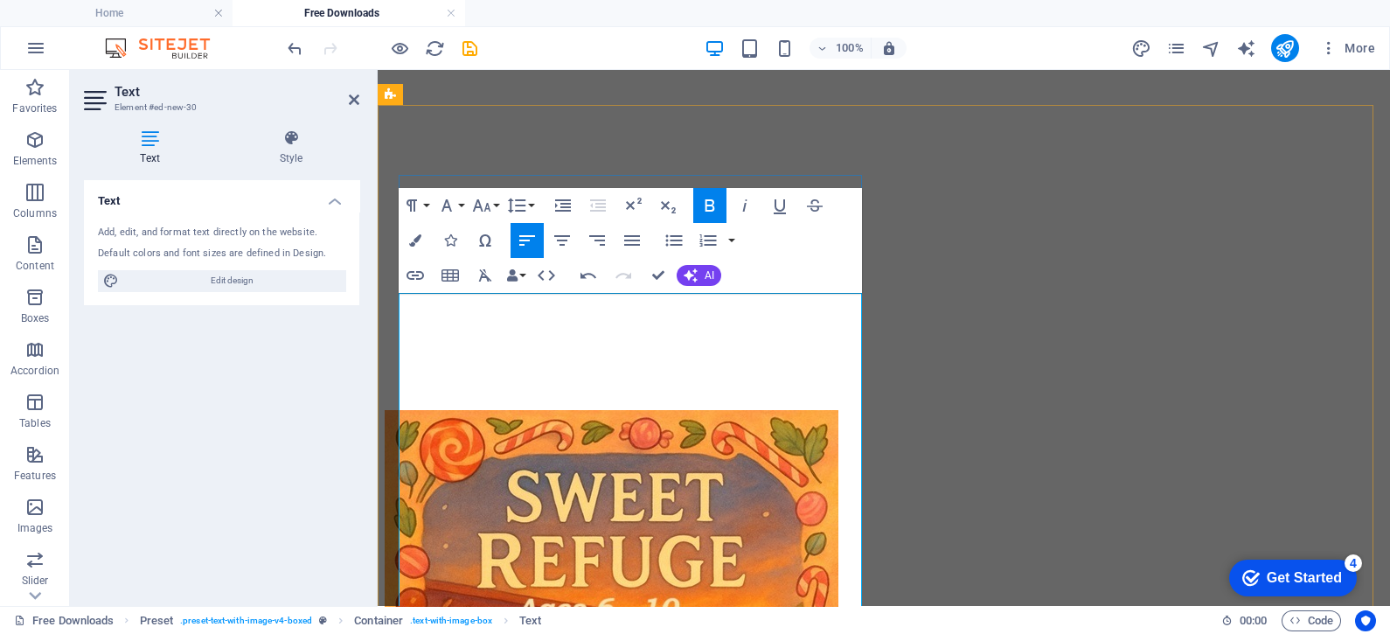
scroll to position [3470, 0]
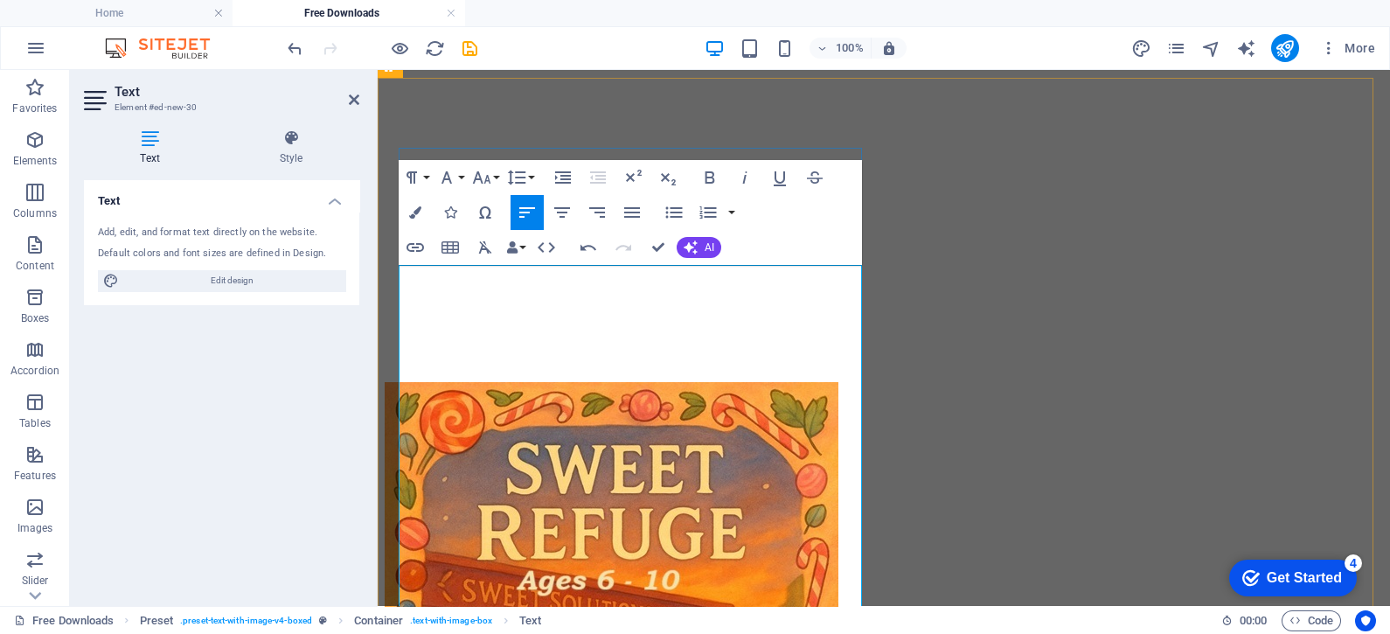
drag, startPoint x: 521, startPoint y: 566, endPoint x: 405, endPoint y: 518, distance: 125.8
click at [497, 172] on button "Font Size" at bounding box center [485, 177] width 33 height 35
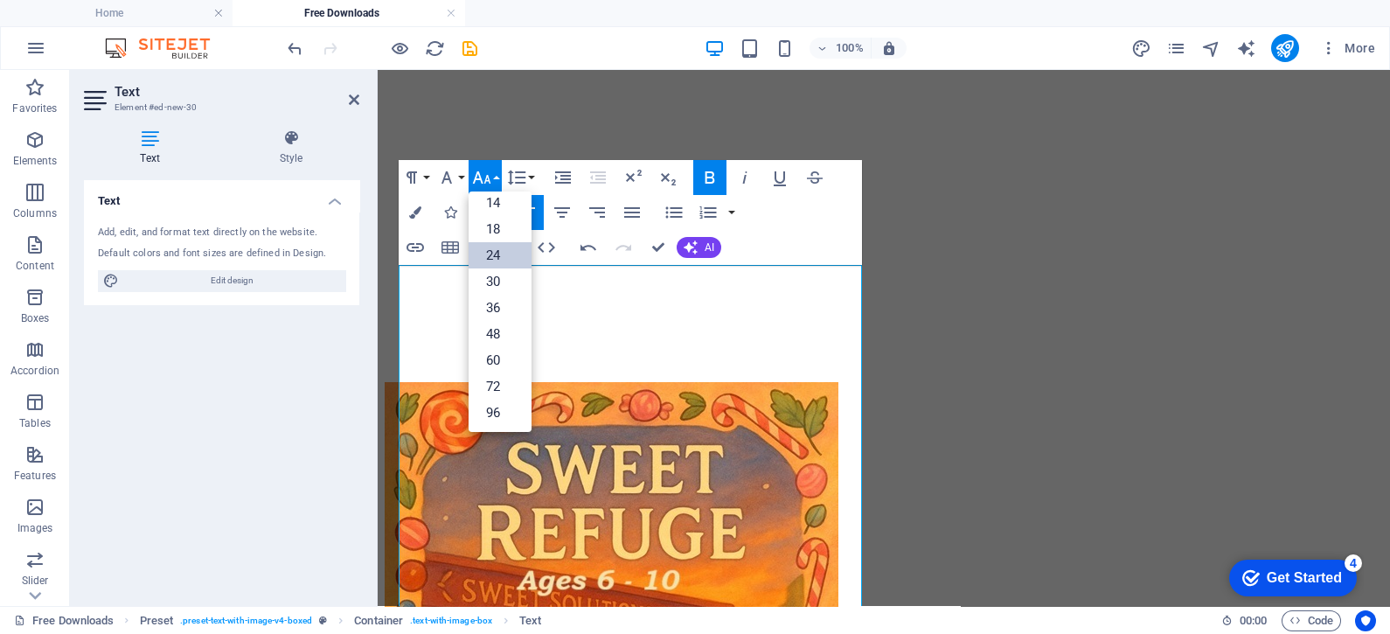
click at [495, 244] on link "24" at bounding box center [500, 255] width 63 height 26
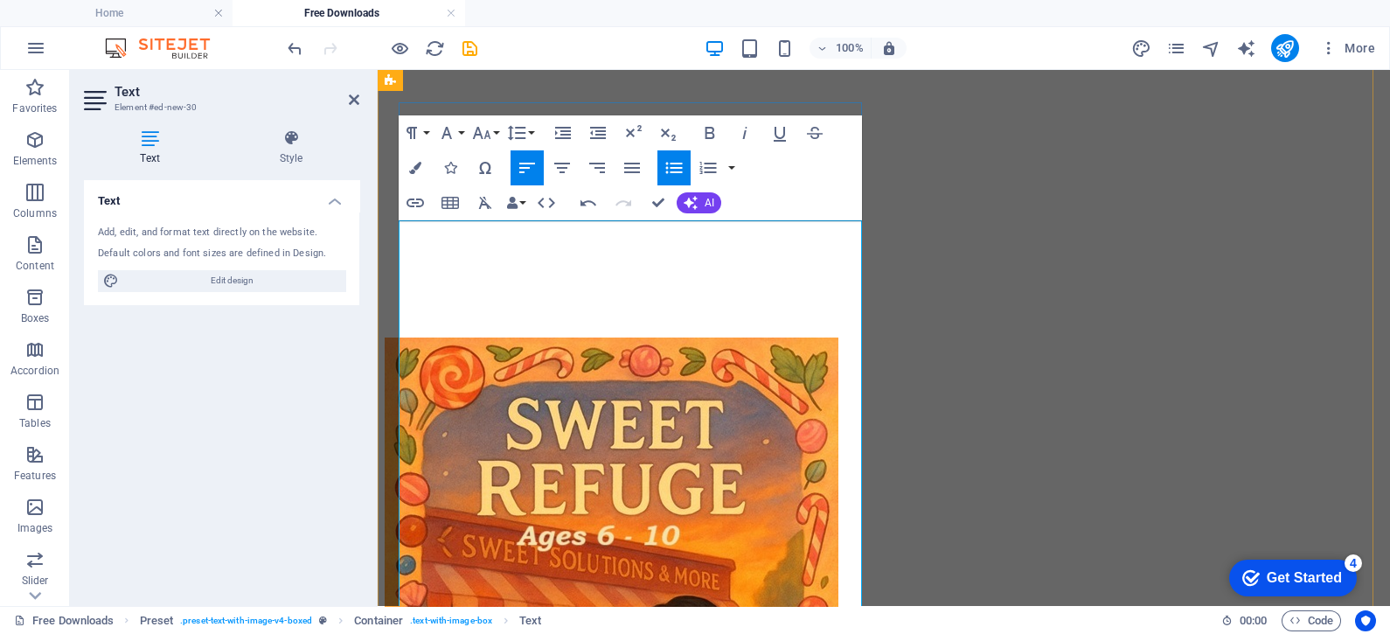
scroll to position [3572, 0]
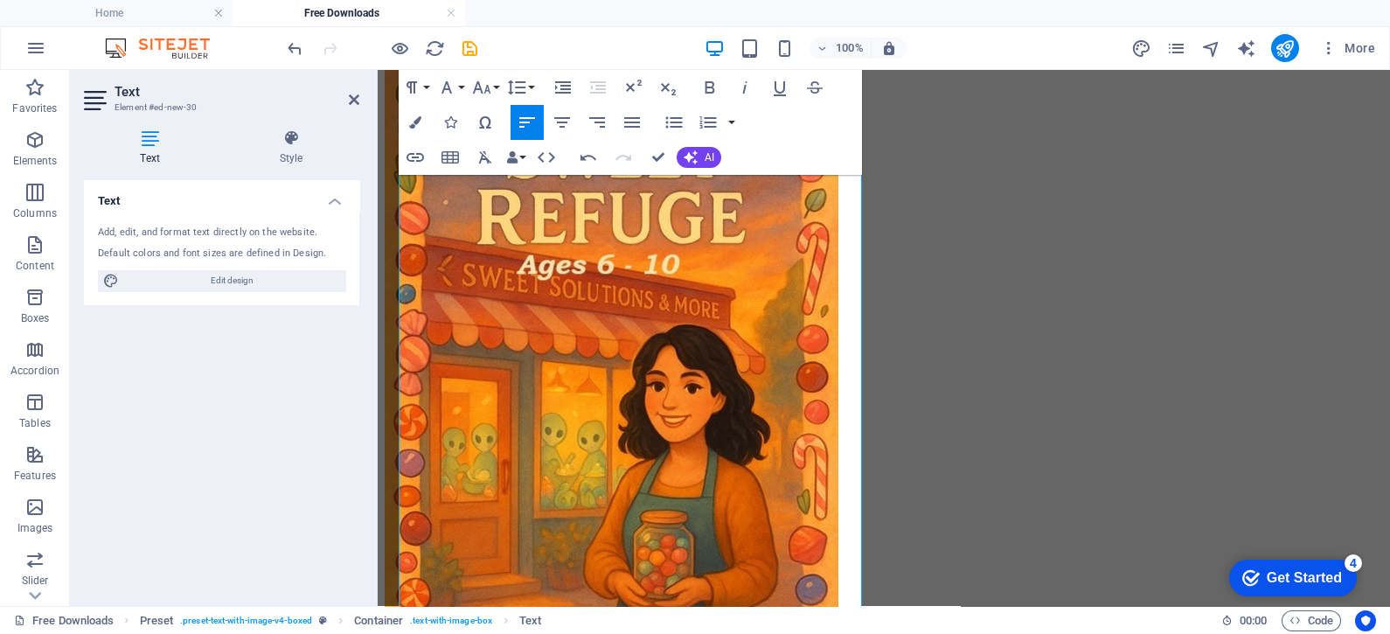
scroll to position [3834, 0]
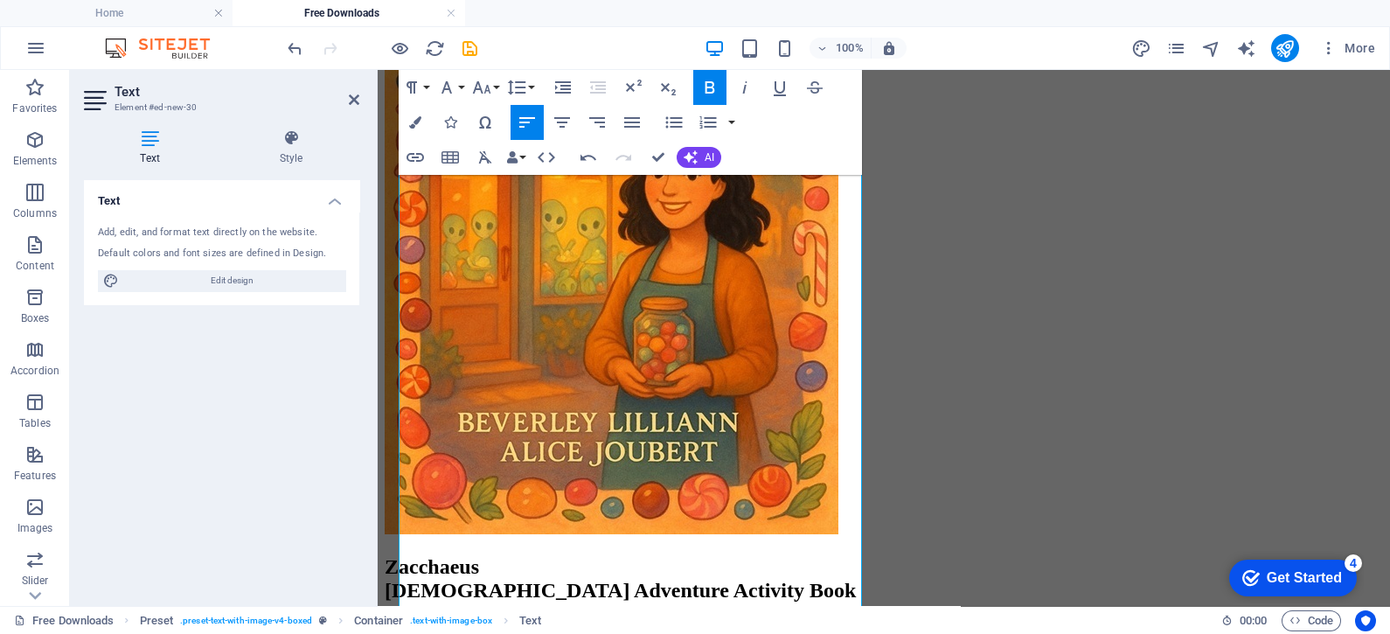
scroll to position [4009, 0]
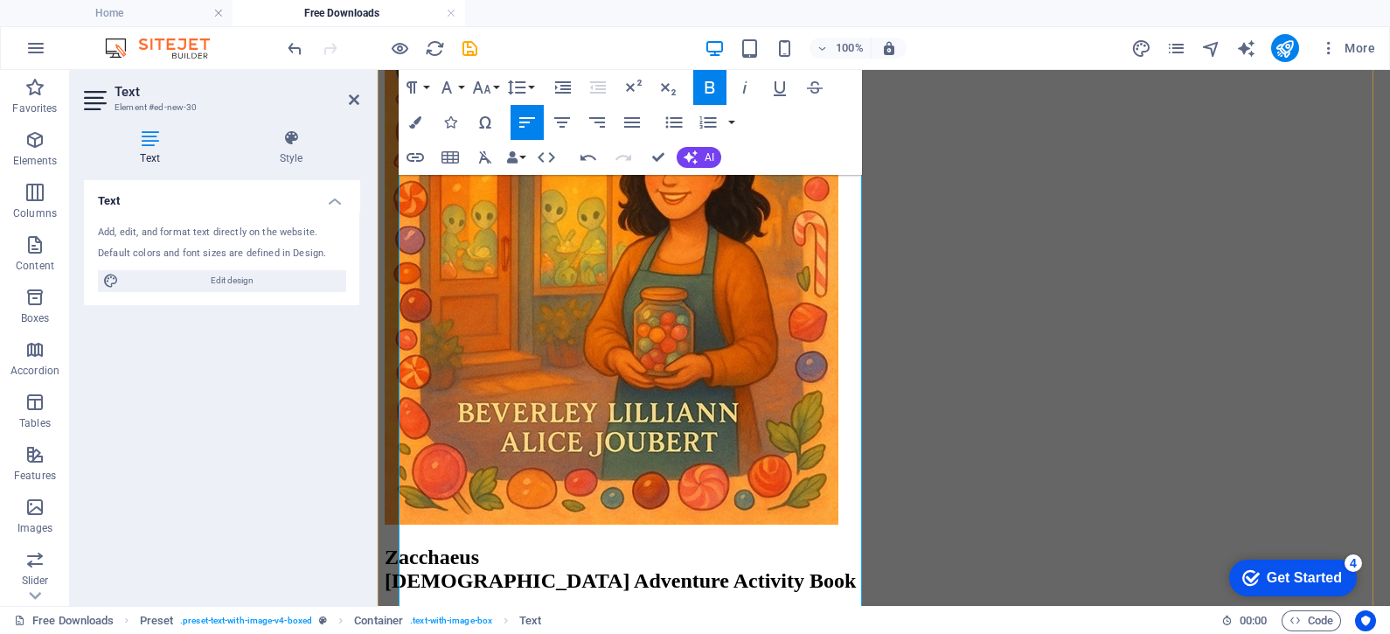
drag, startPoint x: 679, startPoint y: 557, endPoint x: 398, endPoint y: 563, distance: 281.6
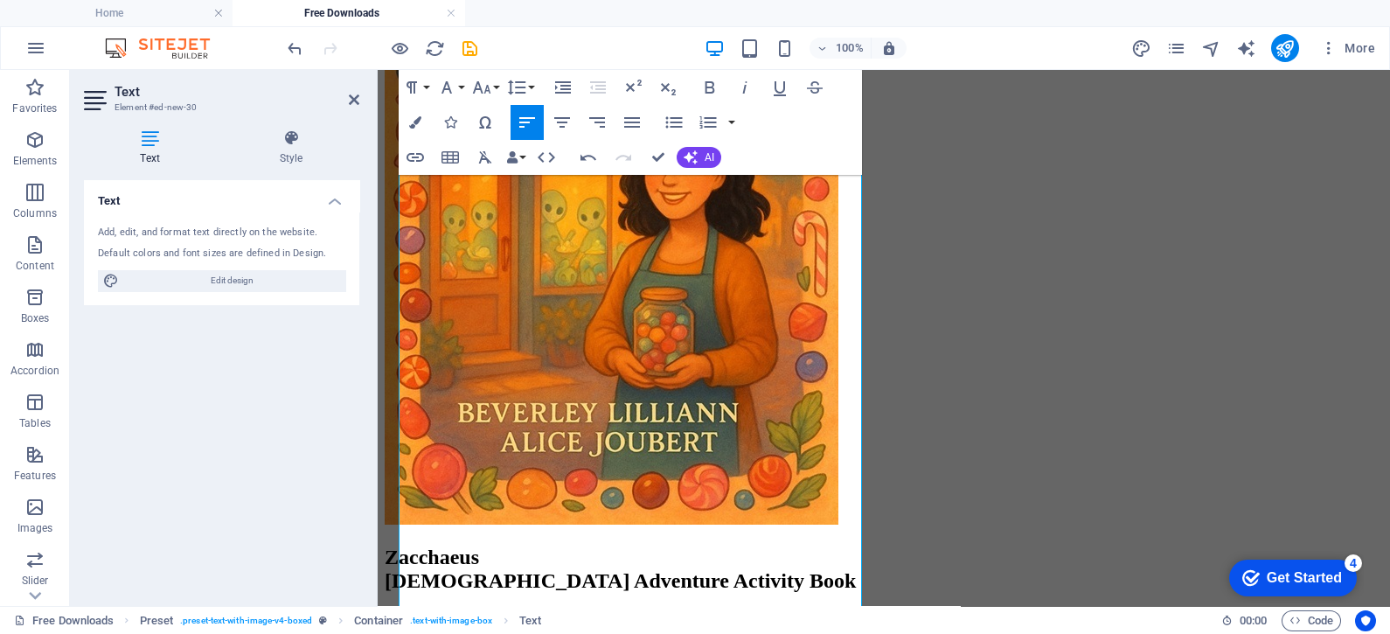
scroll to position [3965, 0]
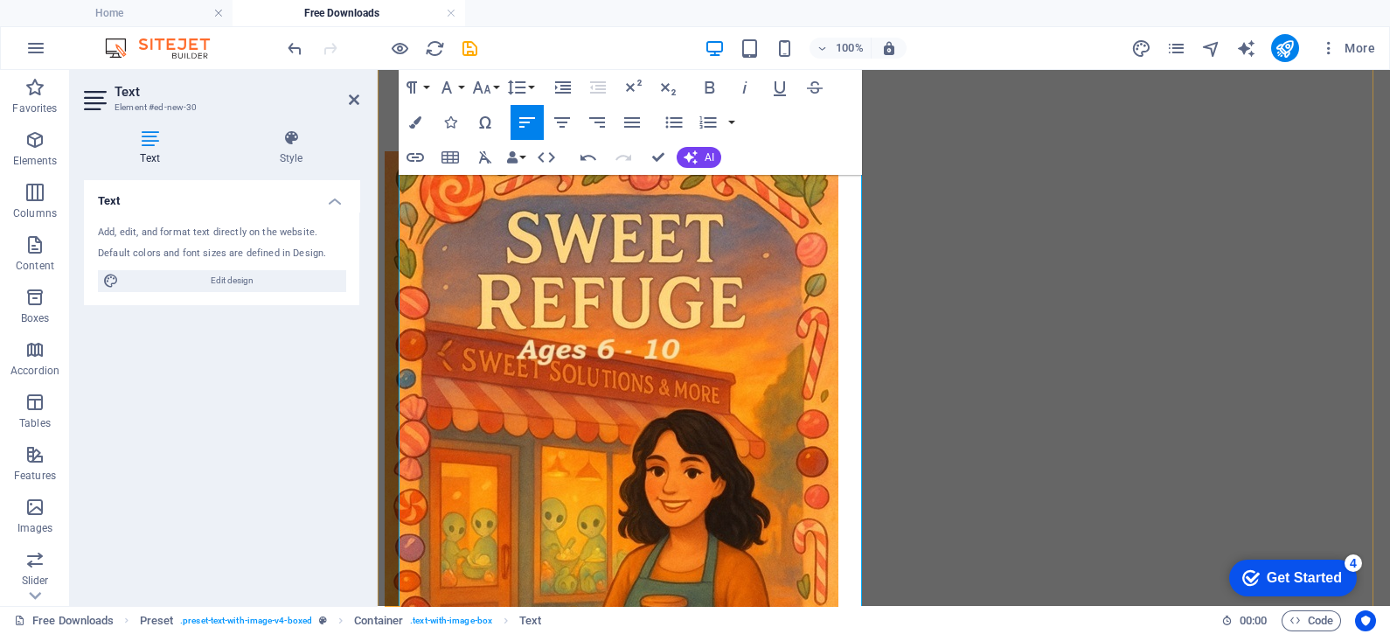
scroll to position [3668, 0]
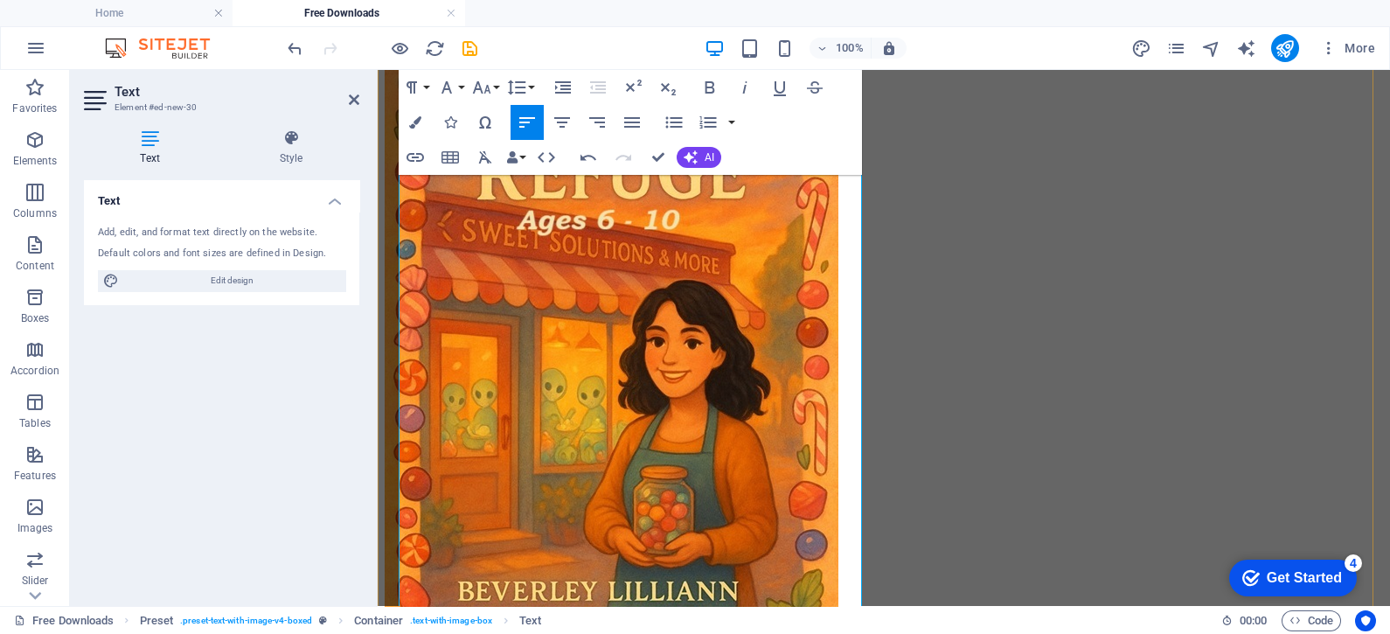
scroll to position [3859, 0]
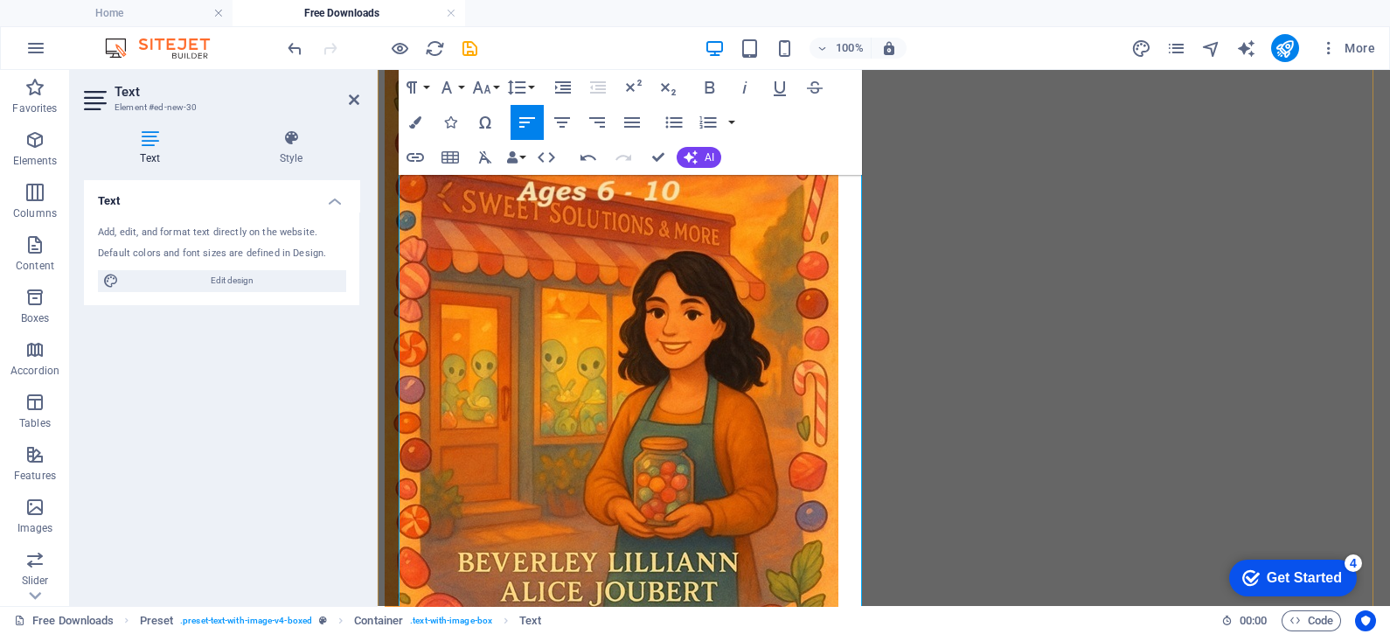
drag, startPoint x: 763, startPoint y: 568, endPoint x: 389, endPoint y: 564, distance: 374.2
click at [713, 87] on icon "button" at bounding box center [711, 87] width 10 height 12
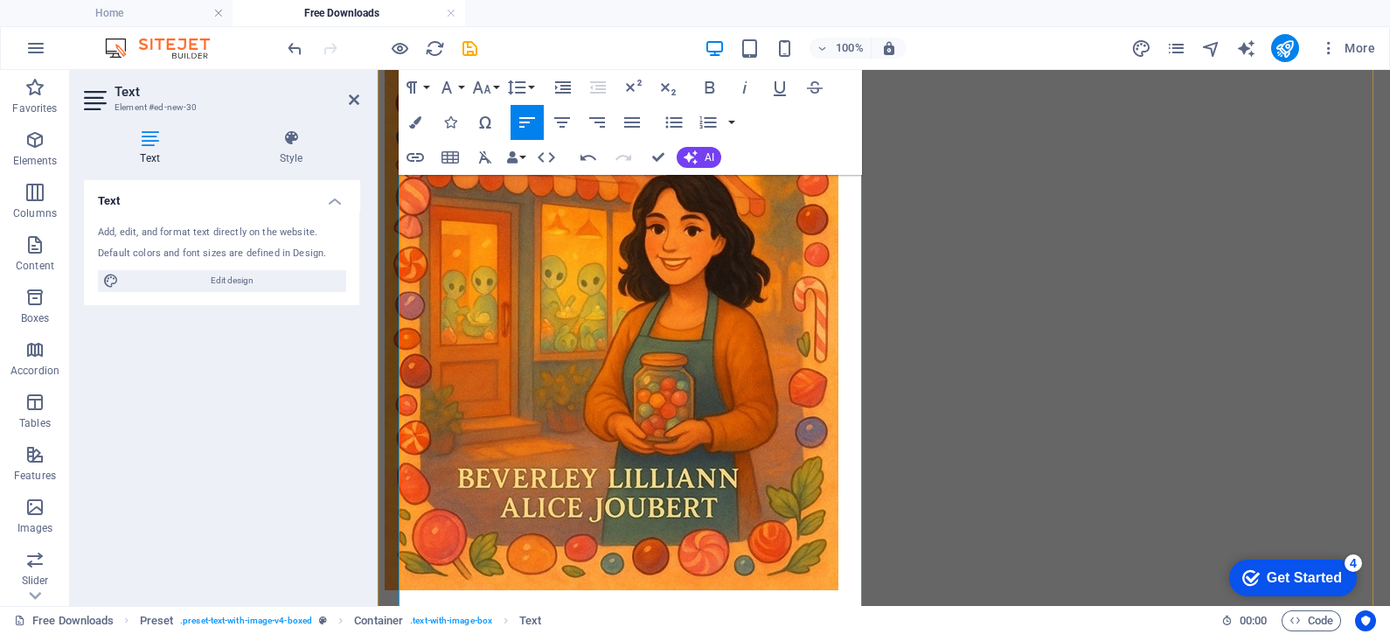
scroll to position [3970, 0]
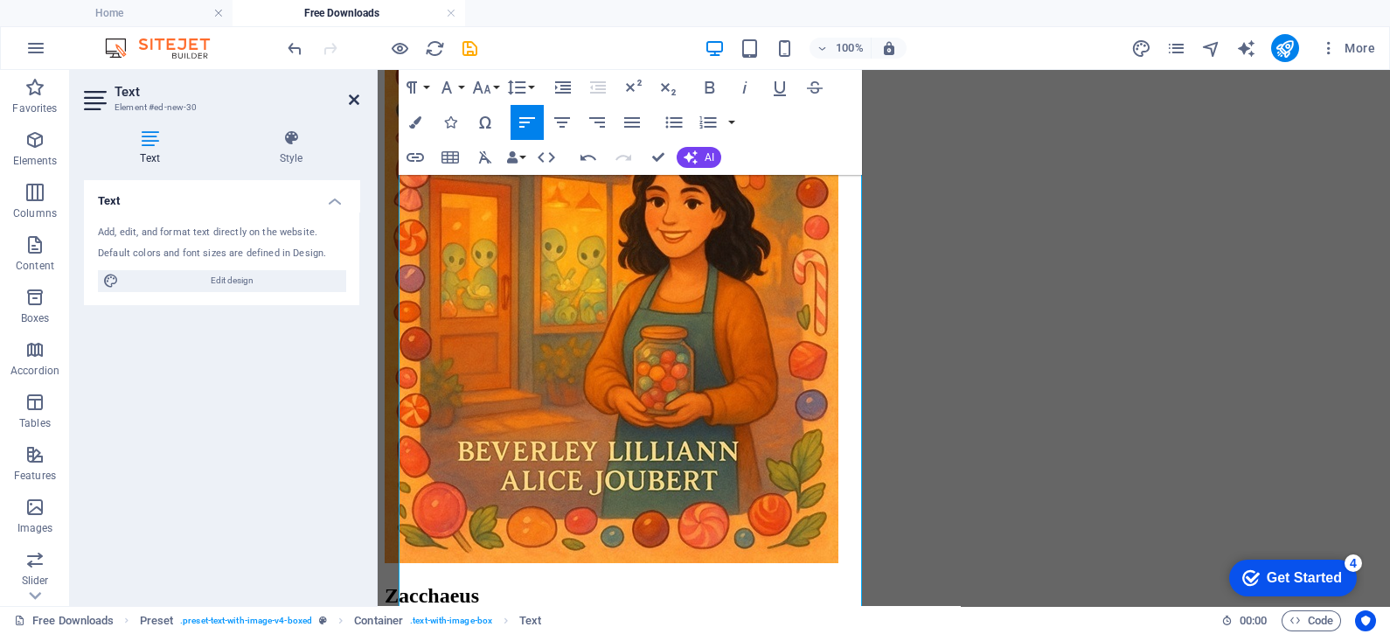
click at [354, 96] on icon at bounding box center [354, 100] width 10 height 14
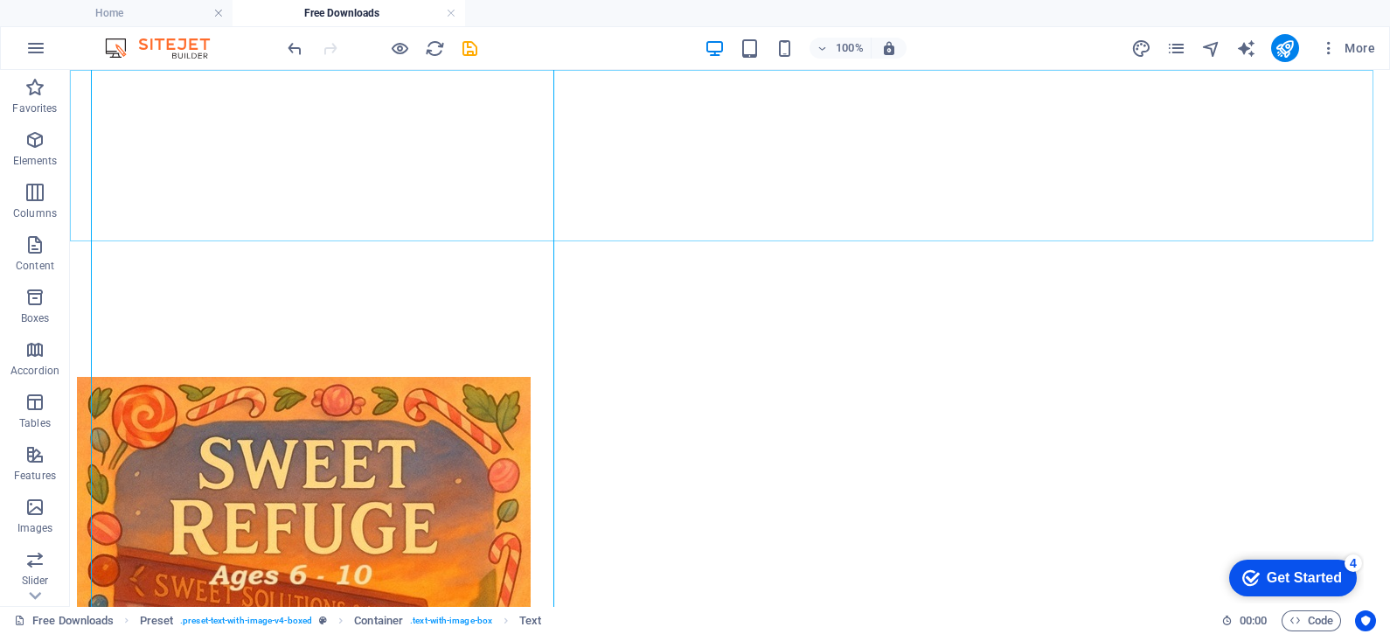
scroll to position [3999, 0]
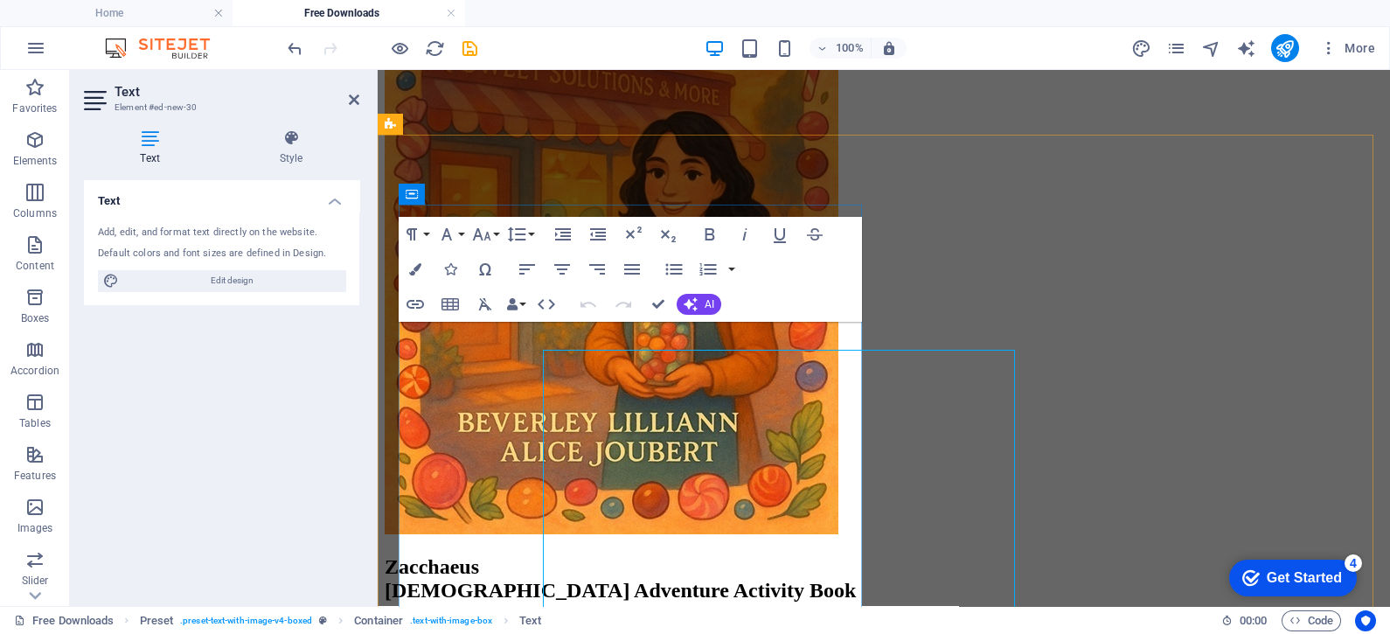
scroll to position [3413, 0]
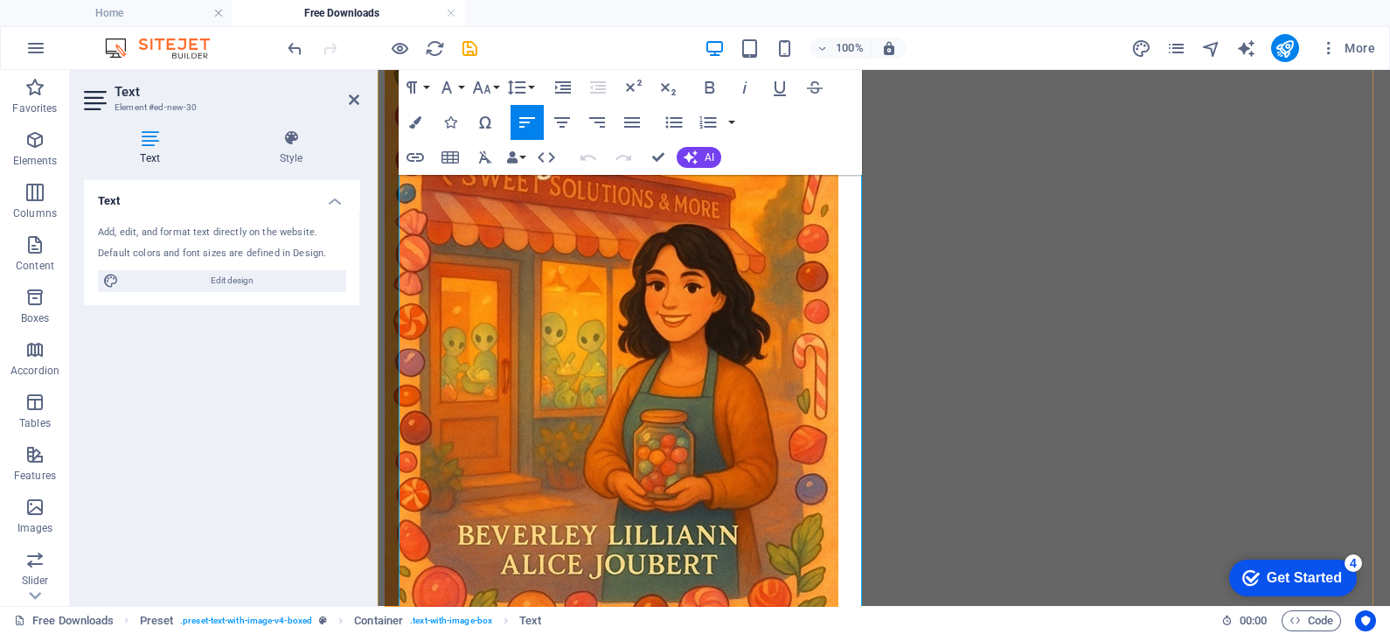
scroll to position [3915, 0]
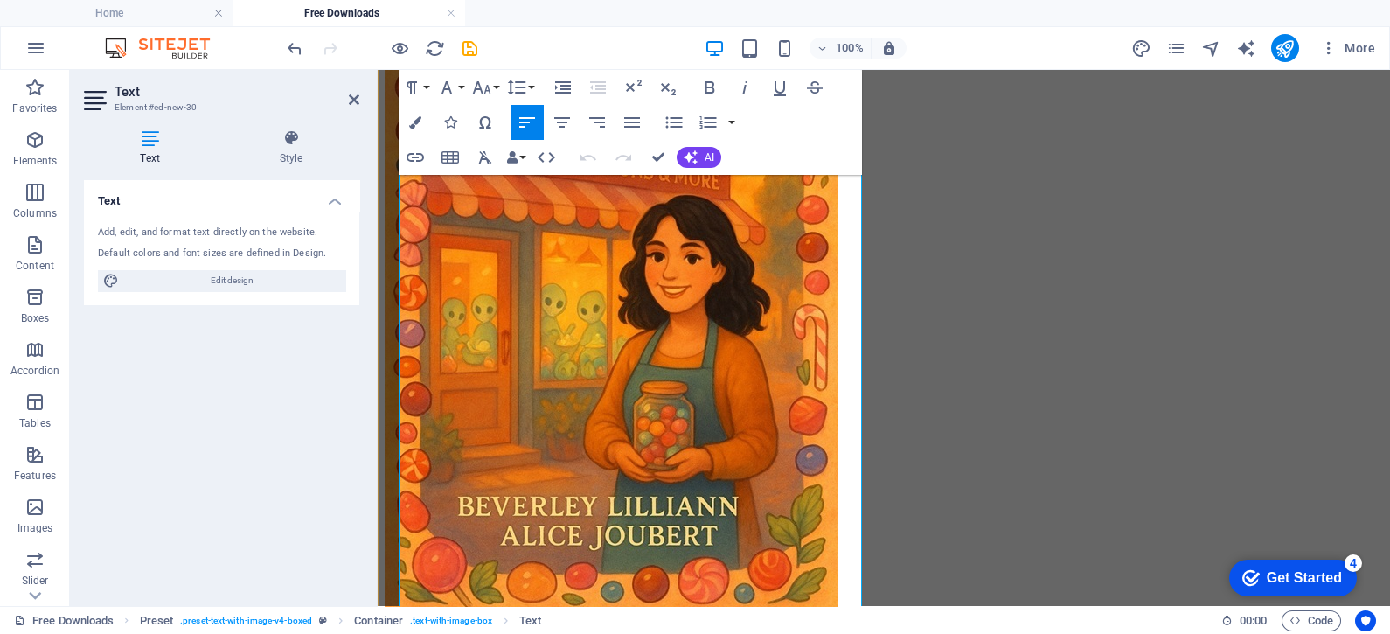
click at [539, 463] on icon "button" at bounding box center [538, 465] width 12 height 12
click at [349, 101] on icon at bounding box center [354, 100] width 10 height 14
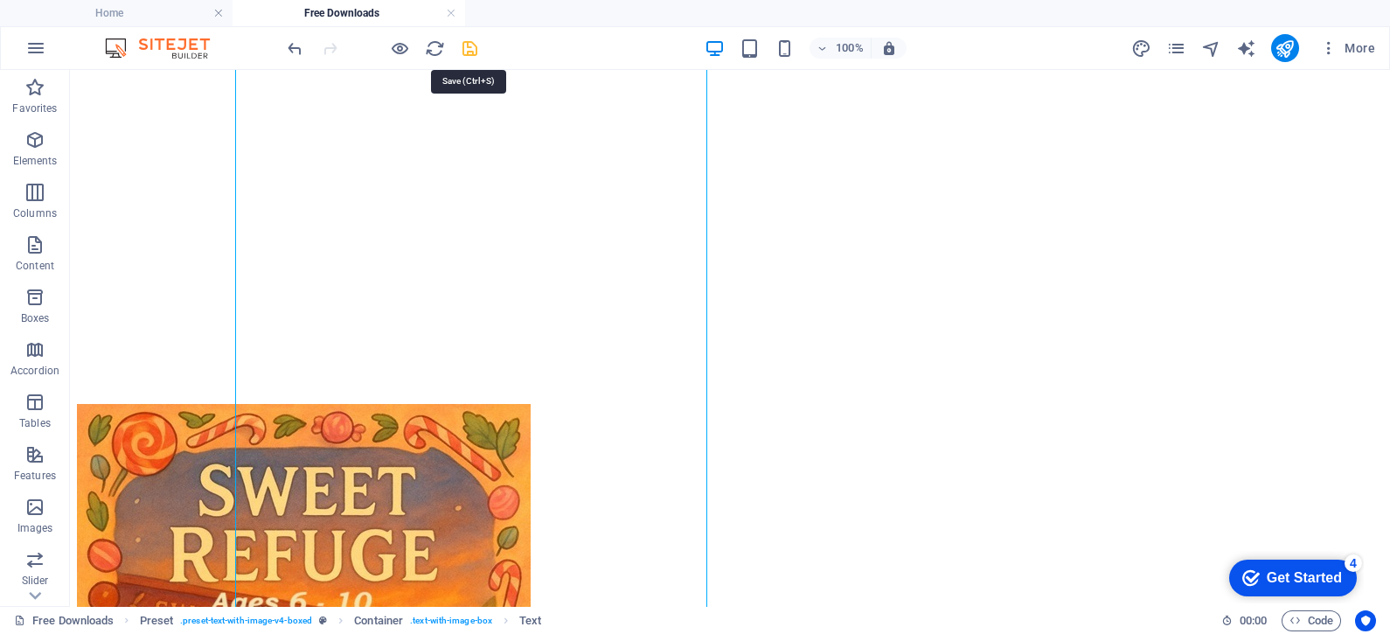
click at [464, 44] on icon "save" at bounding box center [470, 48] width 20 height 20
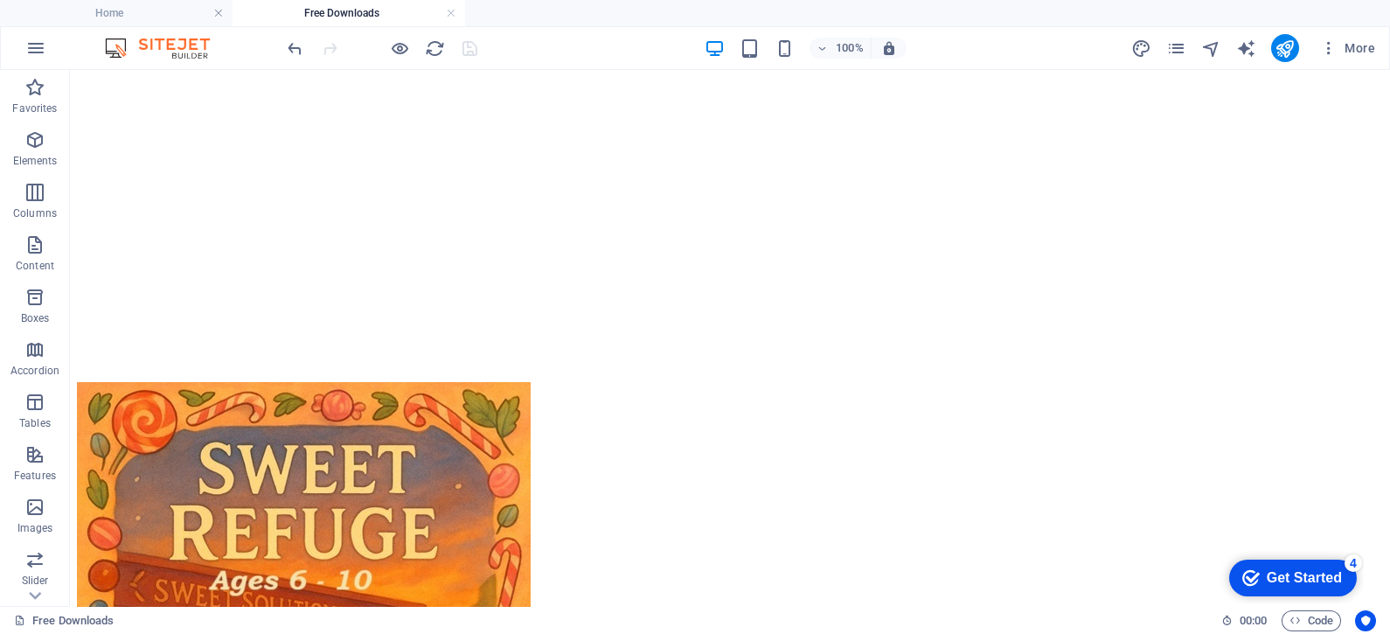
scroll to position [3928, 0]
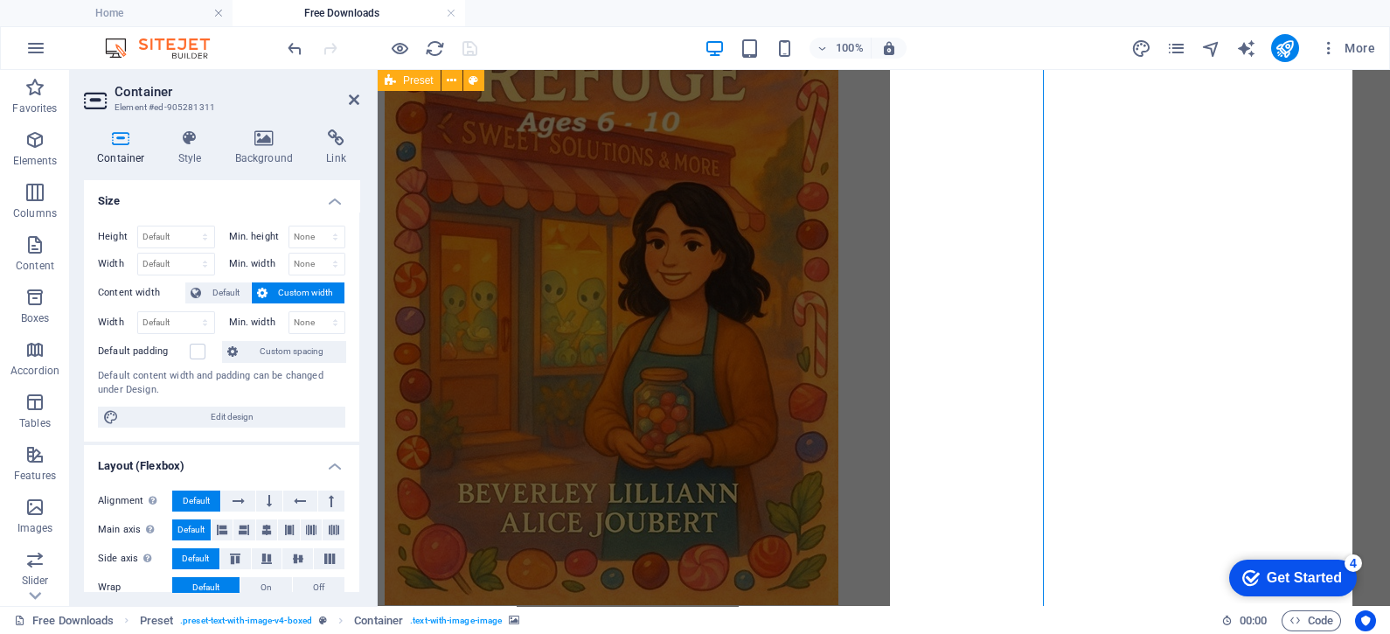
scroll to position [3900, 0]
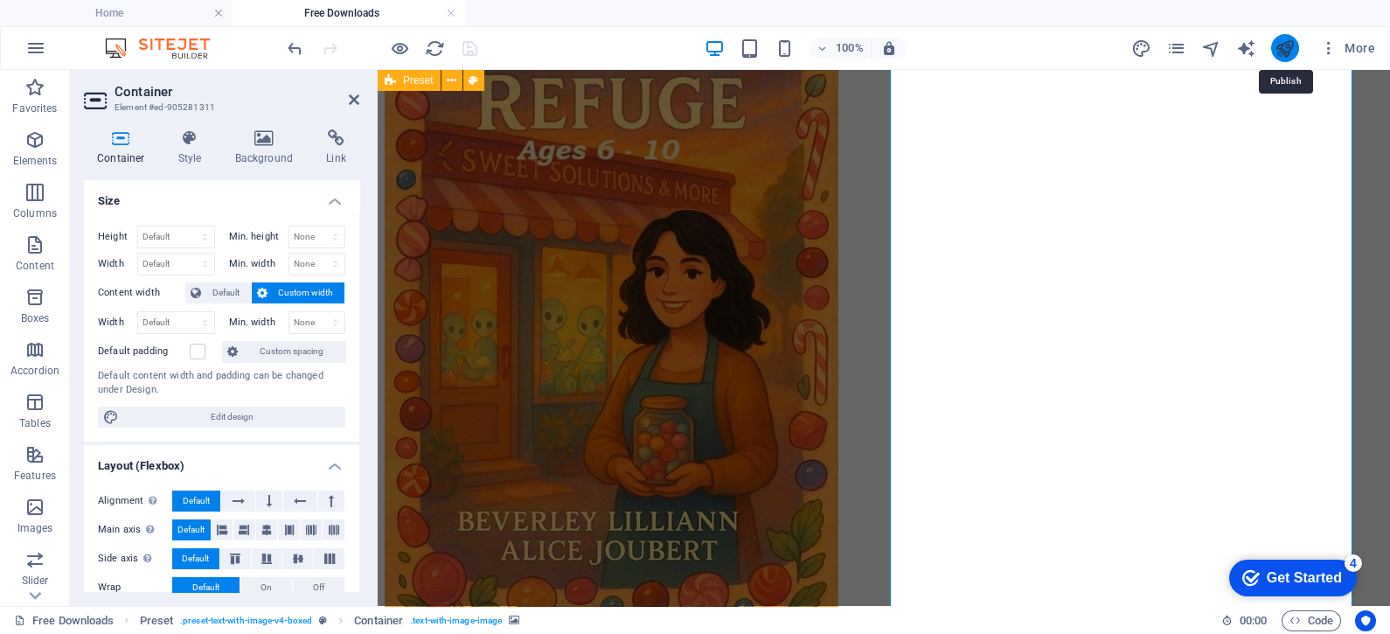
click at [1290, 45] on icon "publish" at bounding box center [1285, 48] width 20 height 20
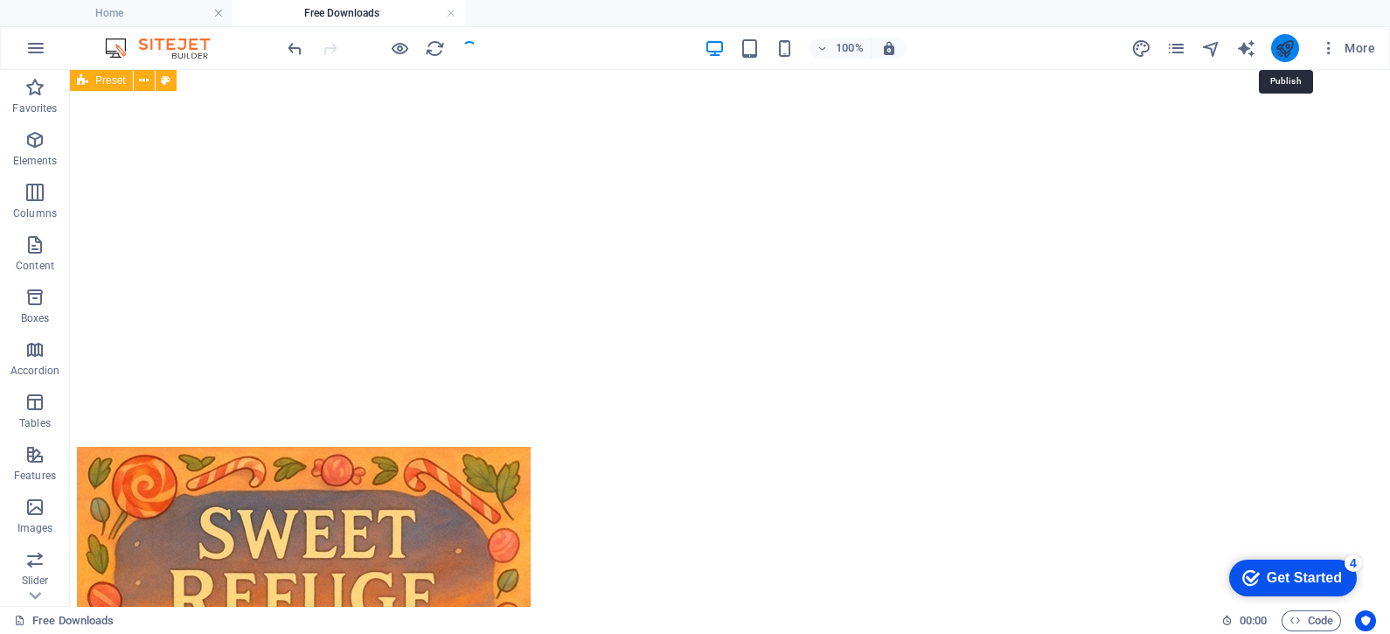
scroll to position [3928, 0]
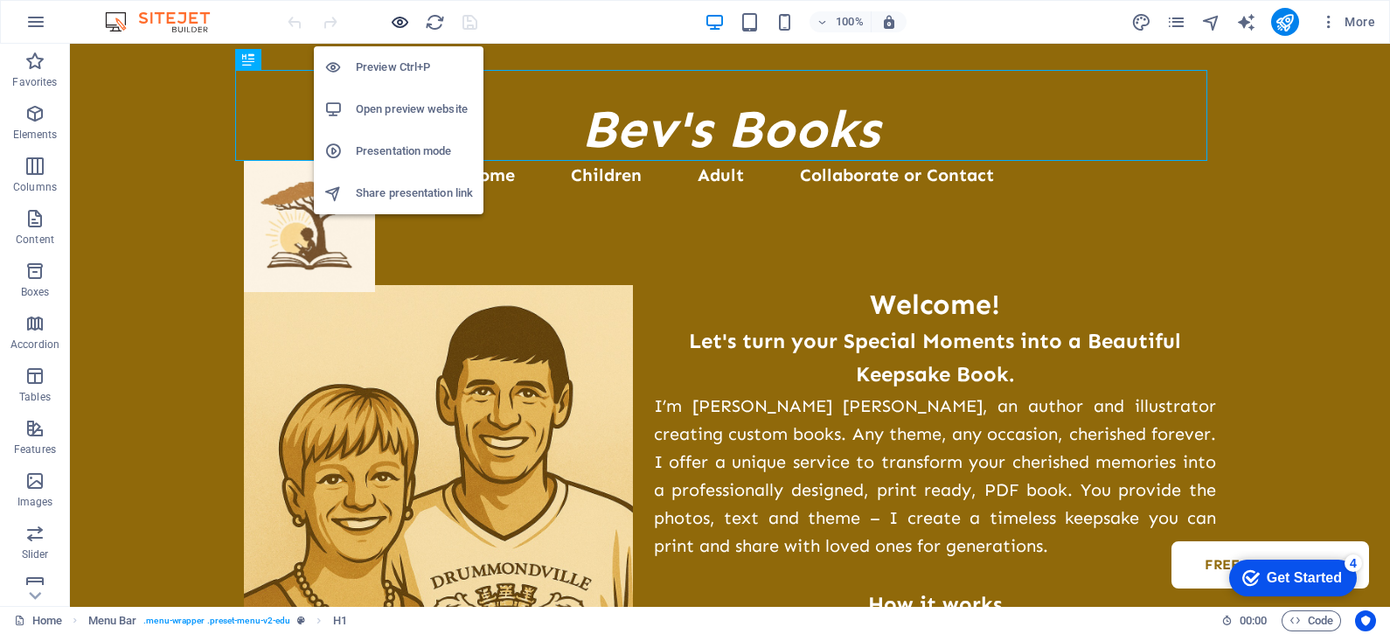
click at [393, 20] on icon "button" at bounding box center [400, 22] width 20 height 20
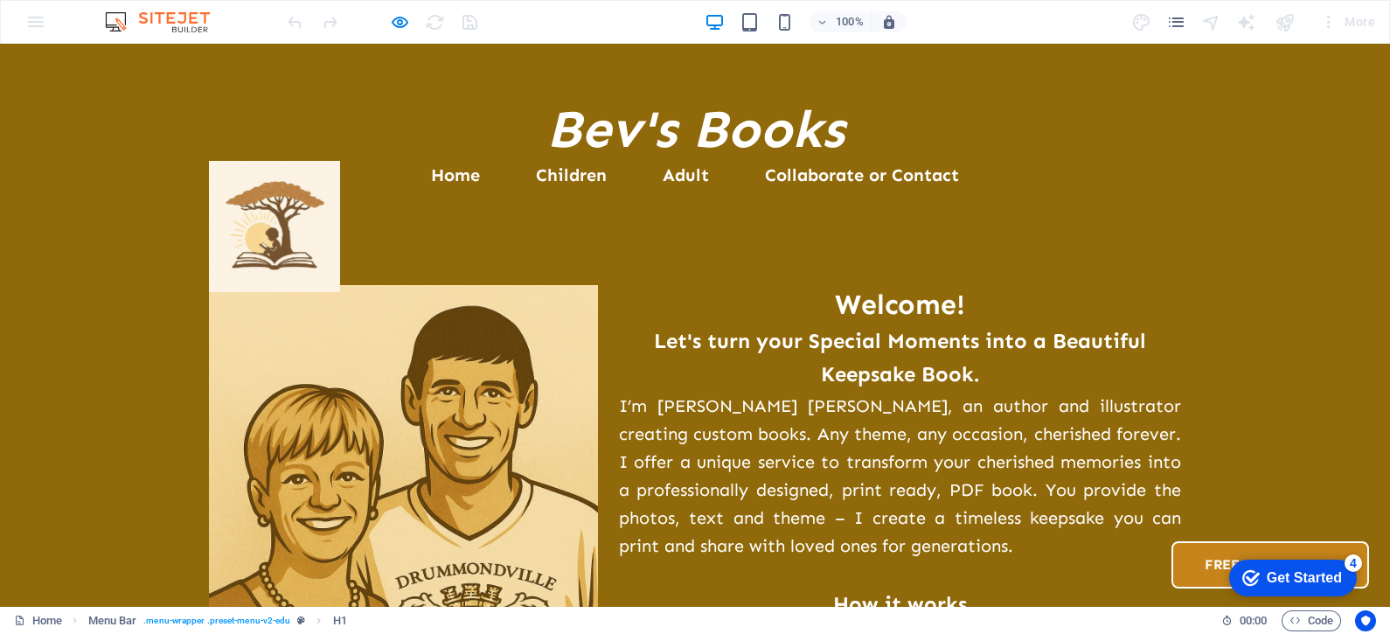
click at [1172, 541] on link "Free Downloads" at bounding box center [1271, 564] width 198 height 47
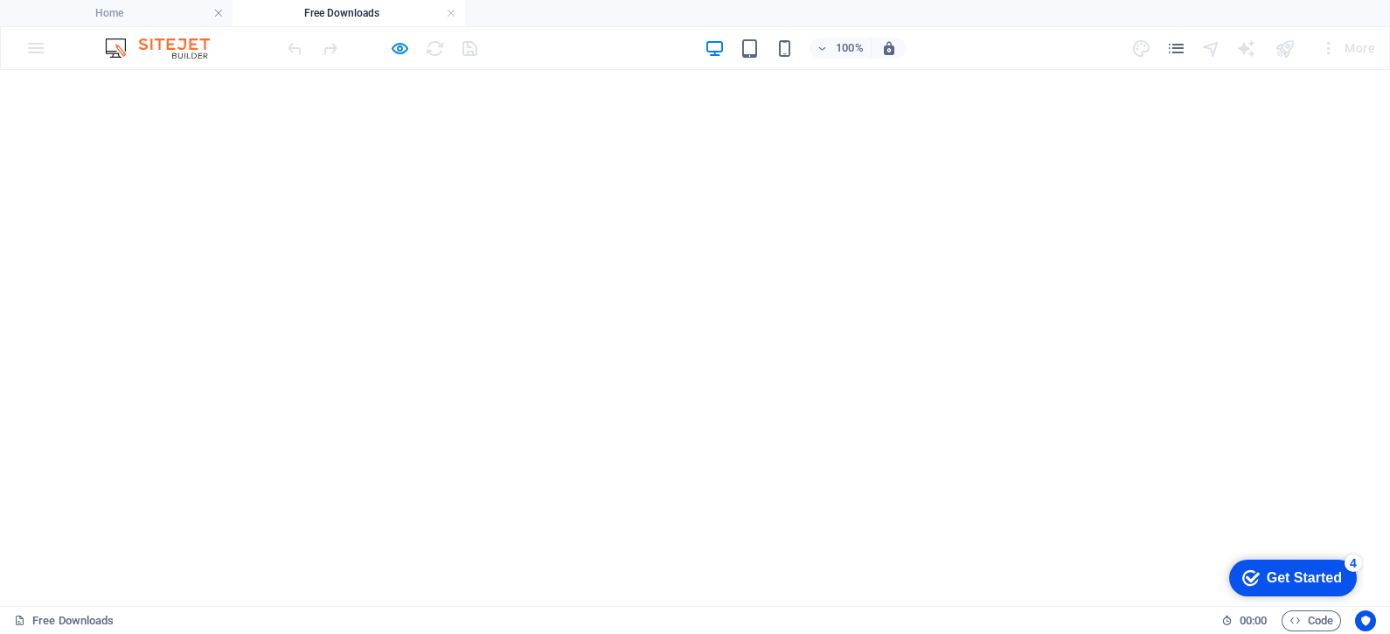
scroll to position [3684, 0]
click at [397, 43] on icon "button" at bounding box center [400, 48] width 20 height 20
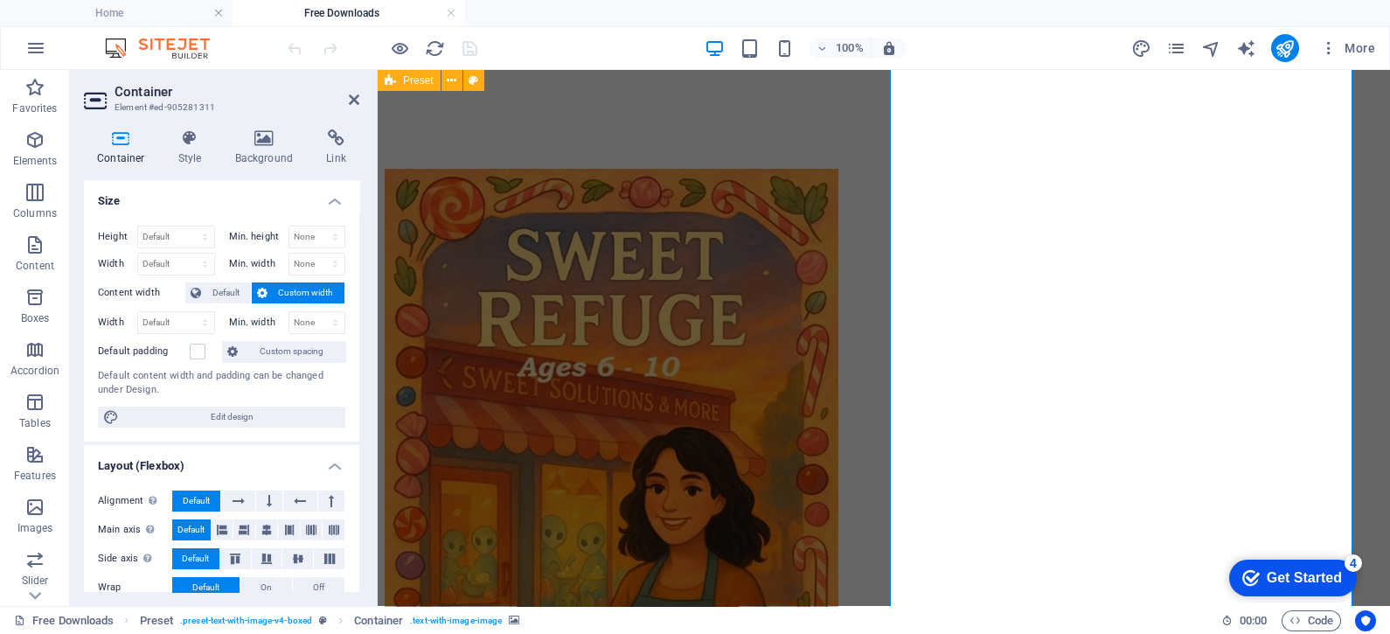
scroll to position [3656, 0]
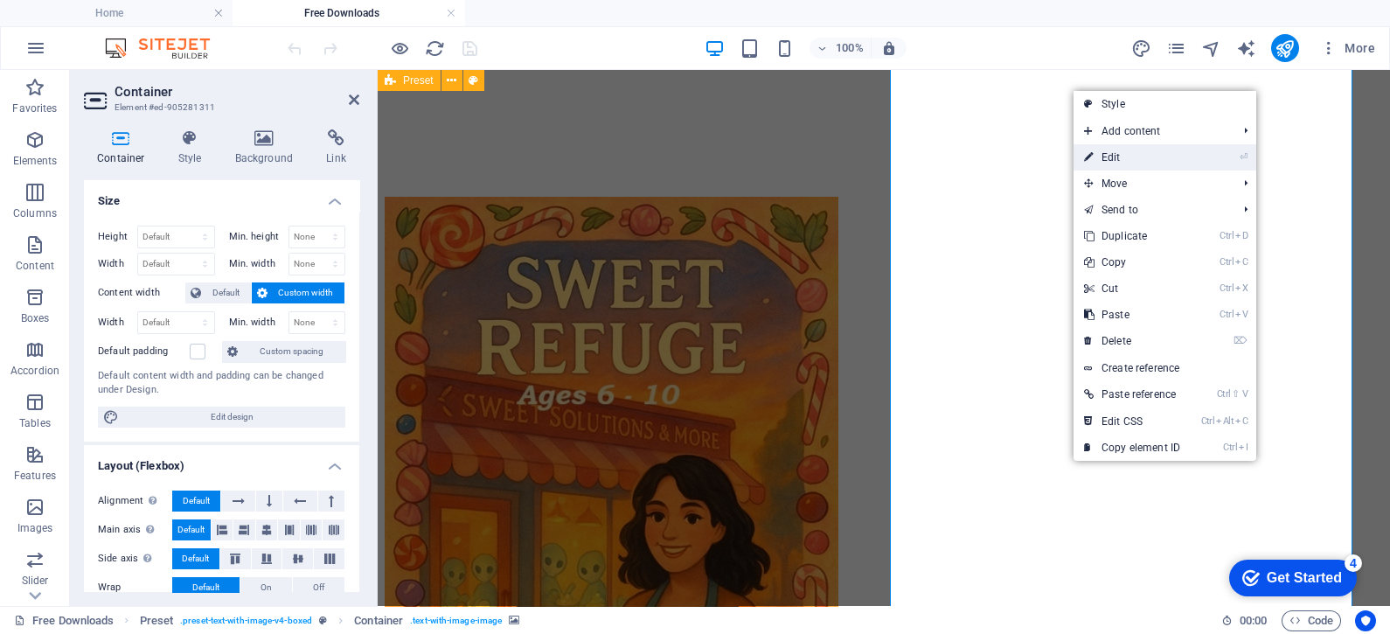
click at [1118, 162] on link "⏎ Edit" at bounding box center [1132, 157] width 117 height 26
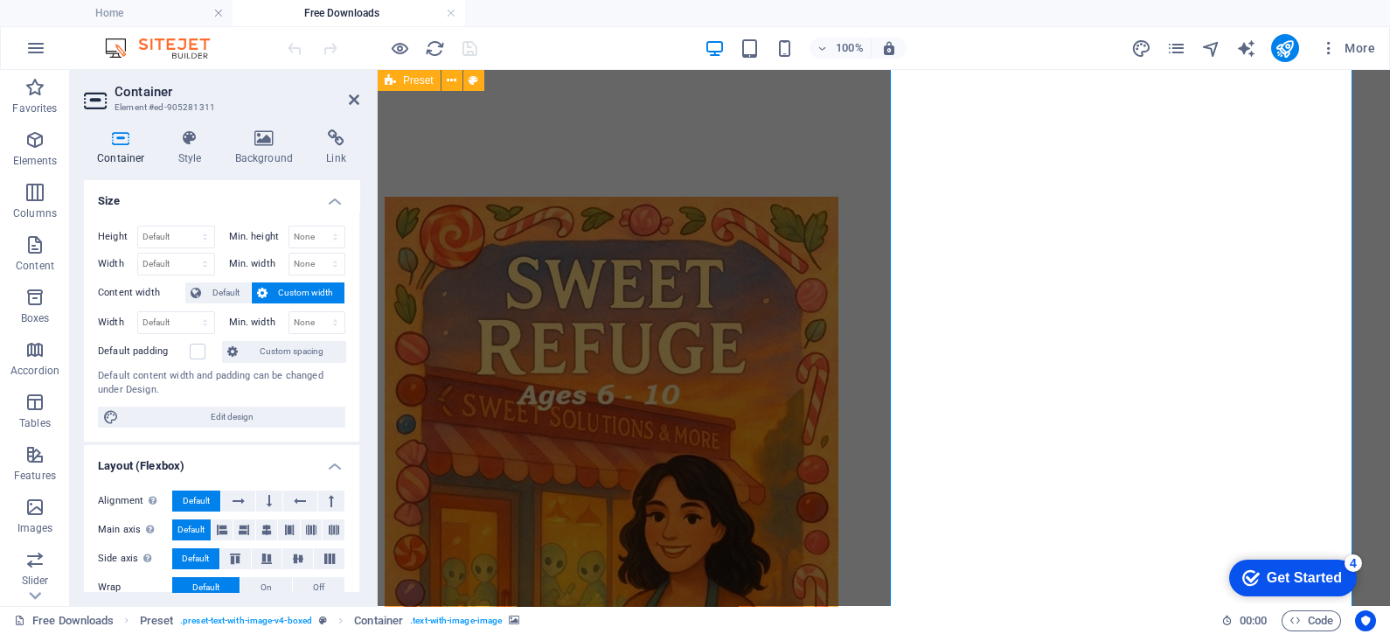
click at [354, 92] on h2 "Container" at bounding box center [237, 92] width 245 height 16
click at [351, 98] on icon at bounding box center [354, 100] width 10 height 14
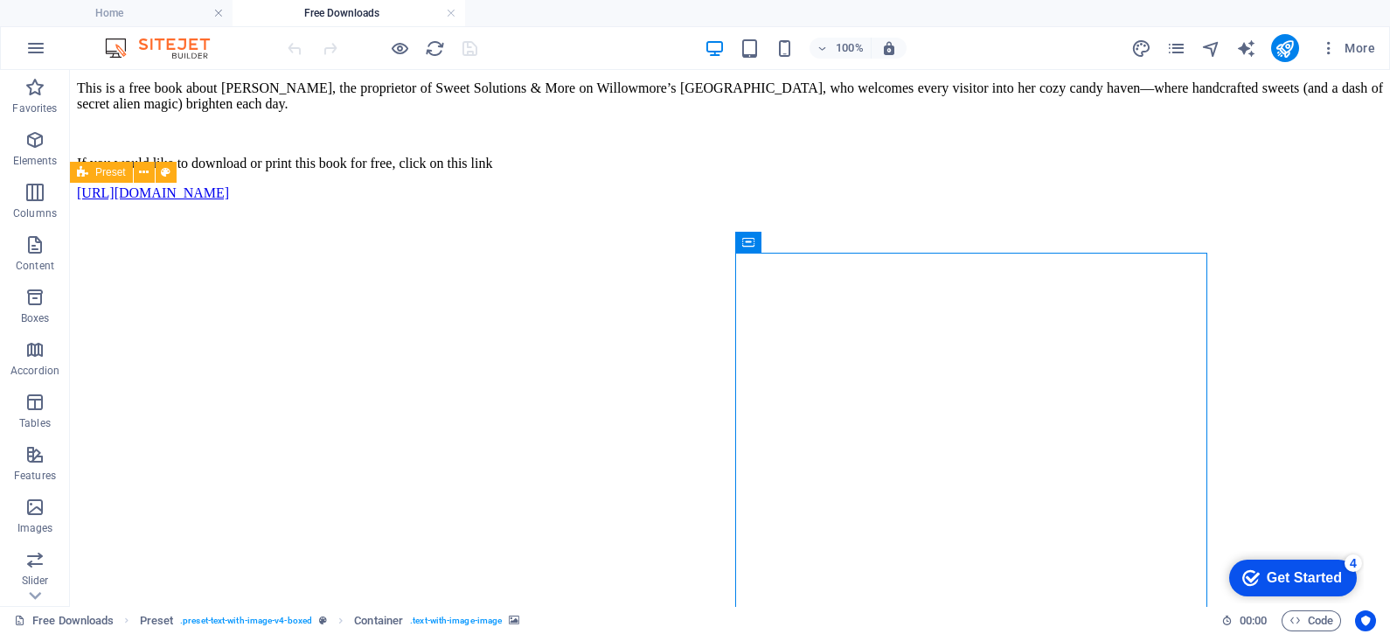
scroll to position [3378, 0]
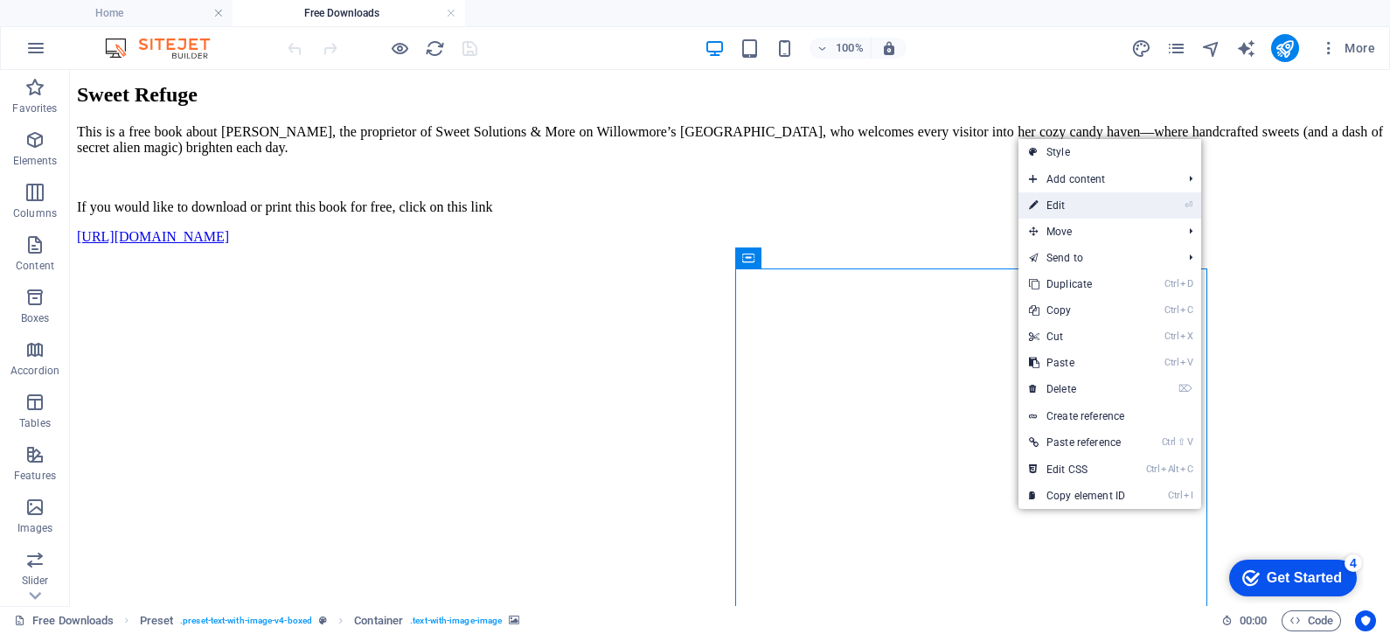
click at [1060, 206] on link "⏎ Edit" at bounding box center [1077, 205] width 117 height 26
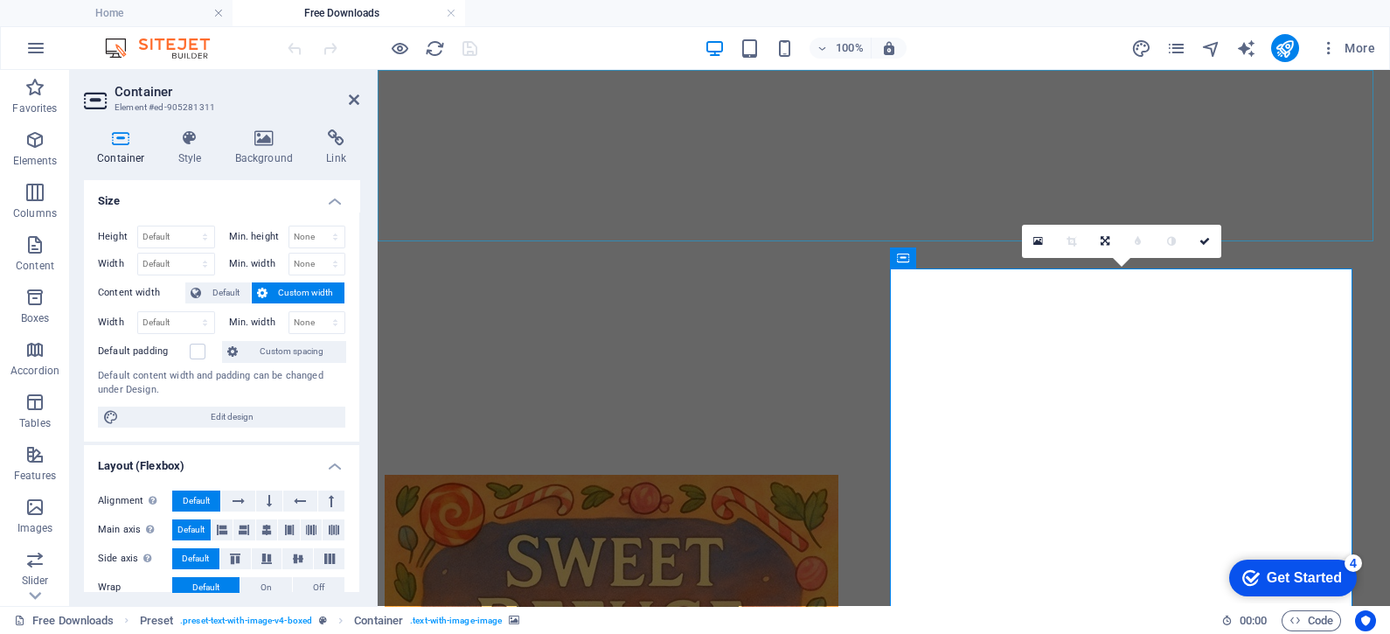
scroll to position [3349, 0]
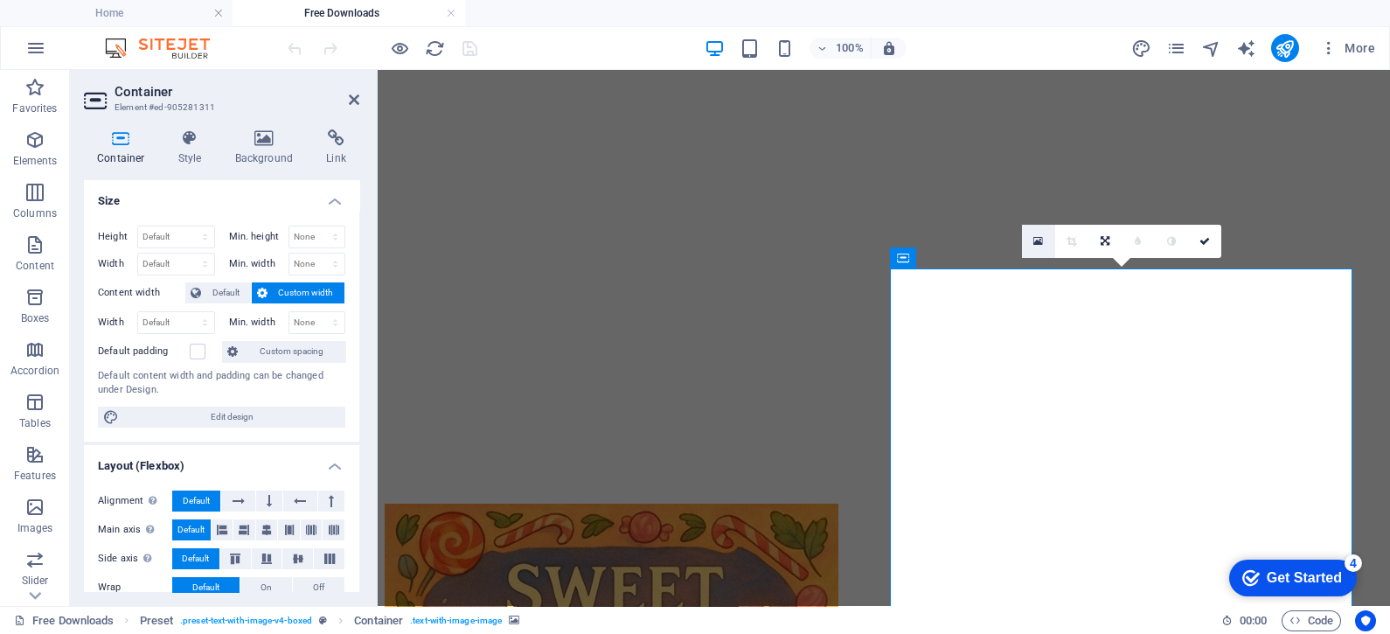
click at [1038, 240] on icon at bounding box center [1038, 241] width 10 height 12
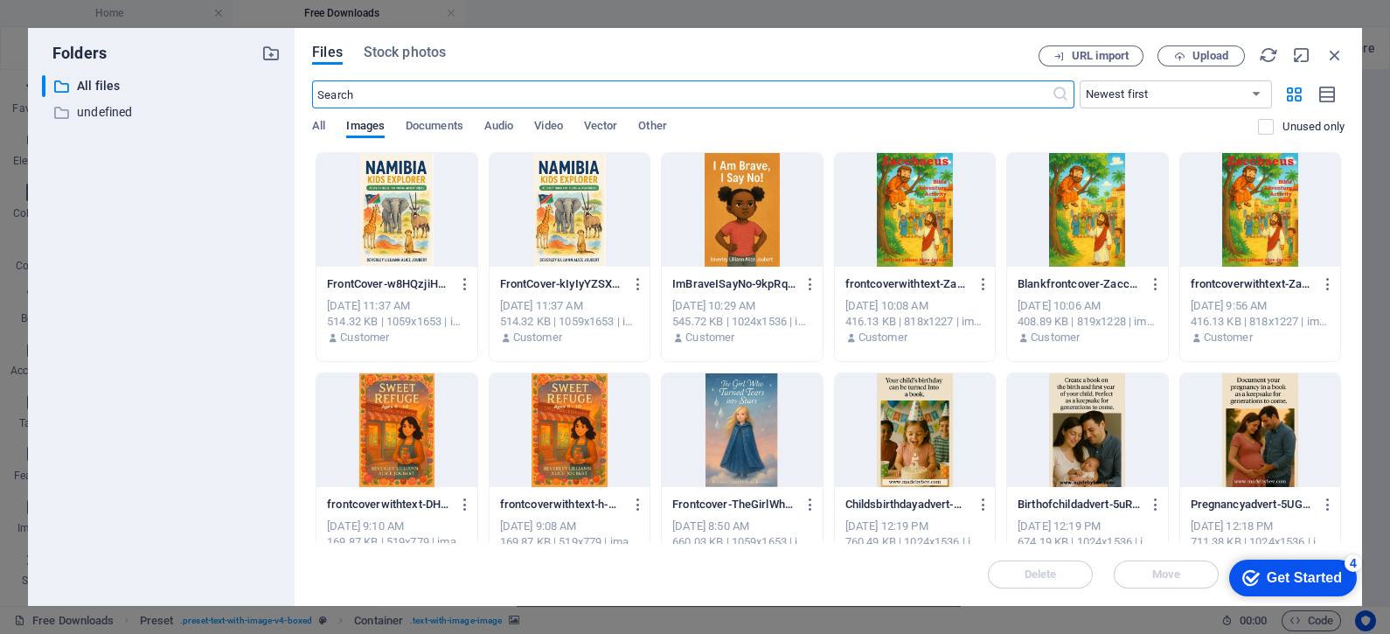
scroll to position [4760, 0]
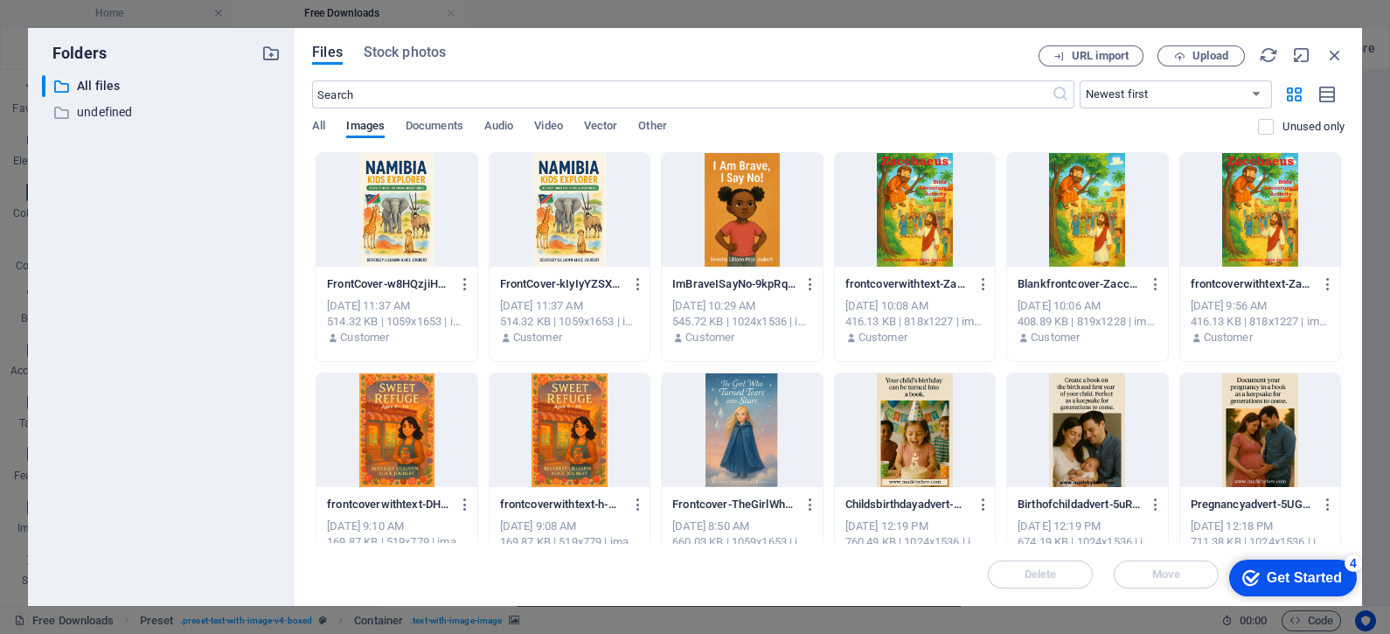
click at [407, 234] on div at bounding box center [397, 210] width 160 height 114
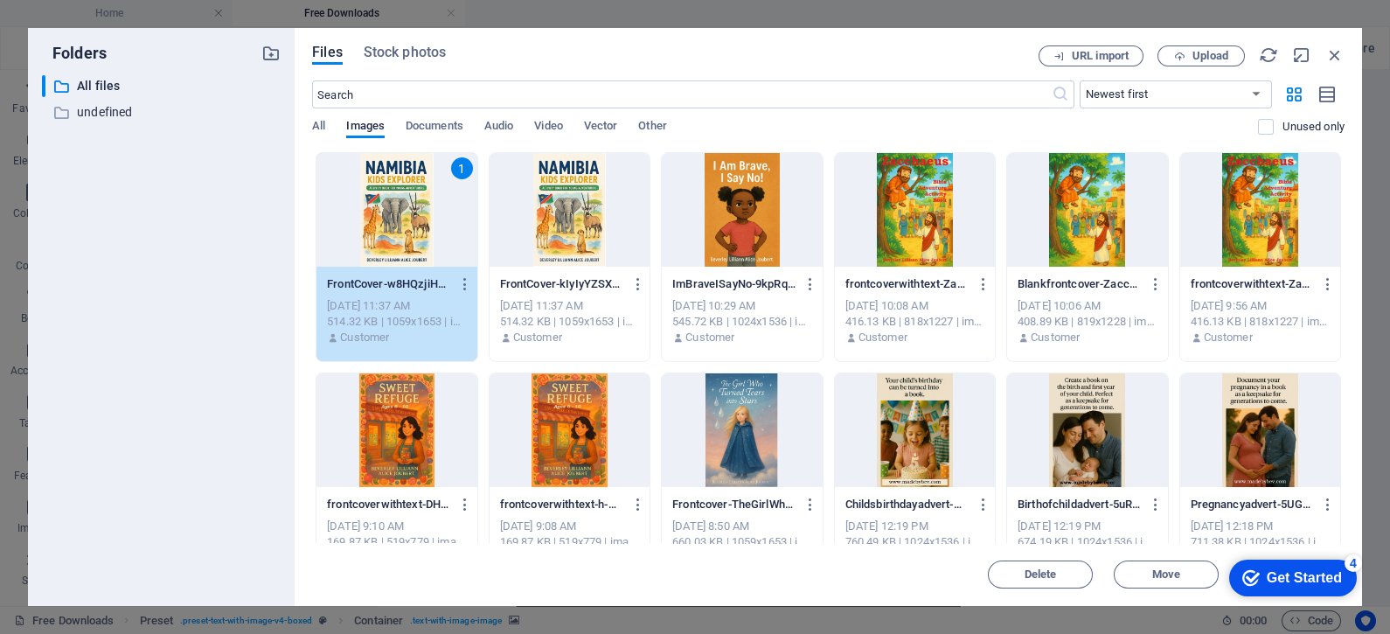
click at [407, 234] on div "1" at bounding box center [397, 210] width 160 height 114
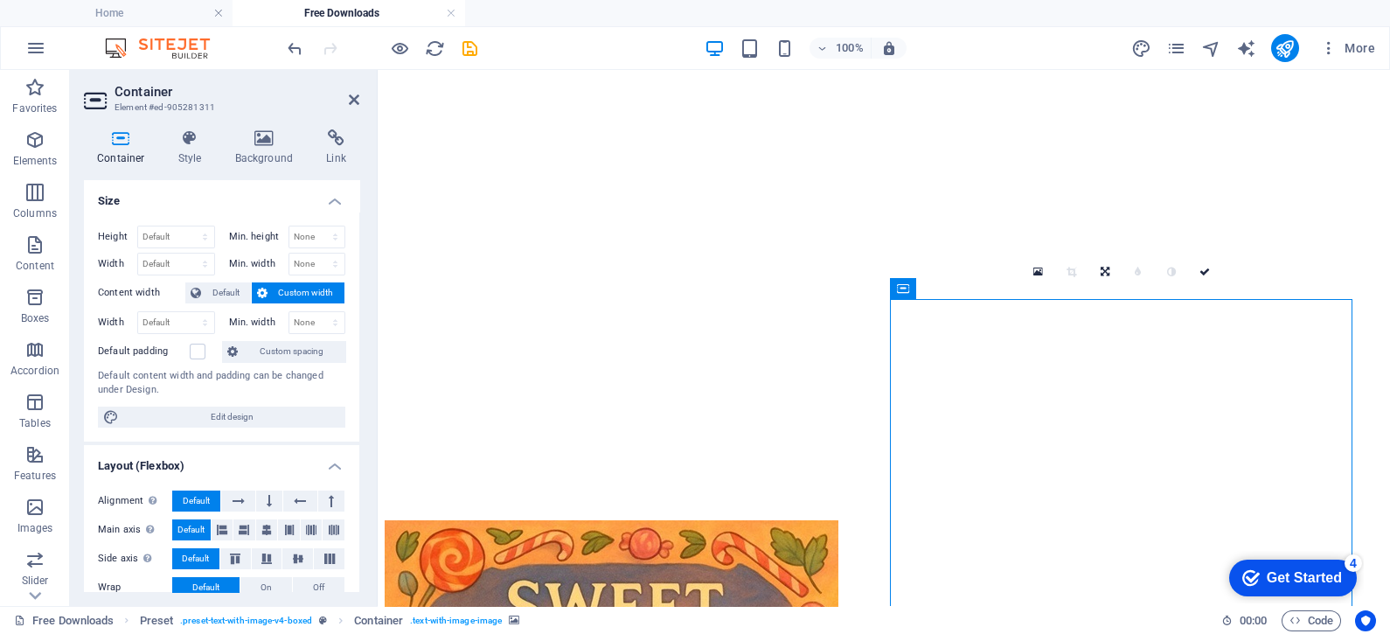
scroll to position [3318, 0]
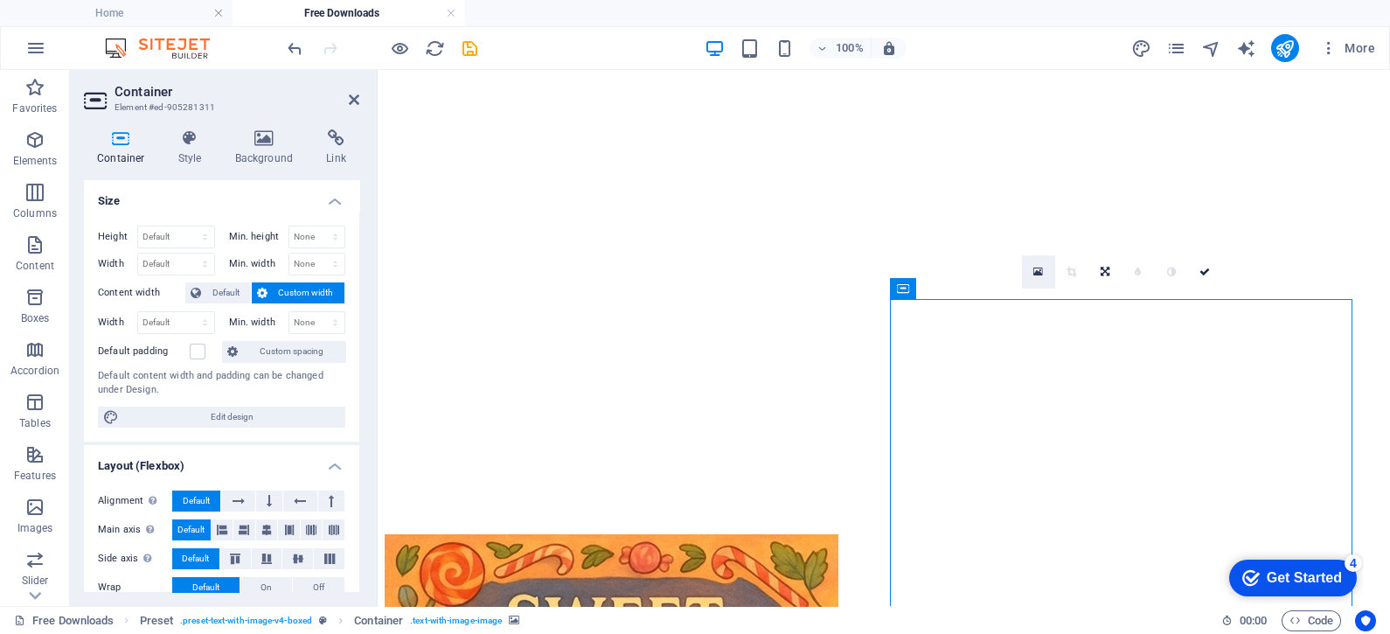
click at [1042, 274] on icon at bounding box center [1038, 272] width 10 height 12
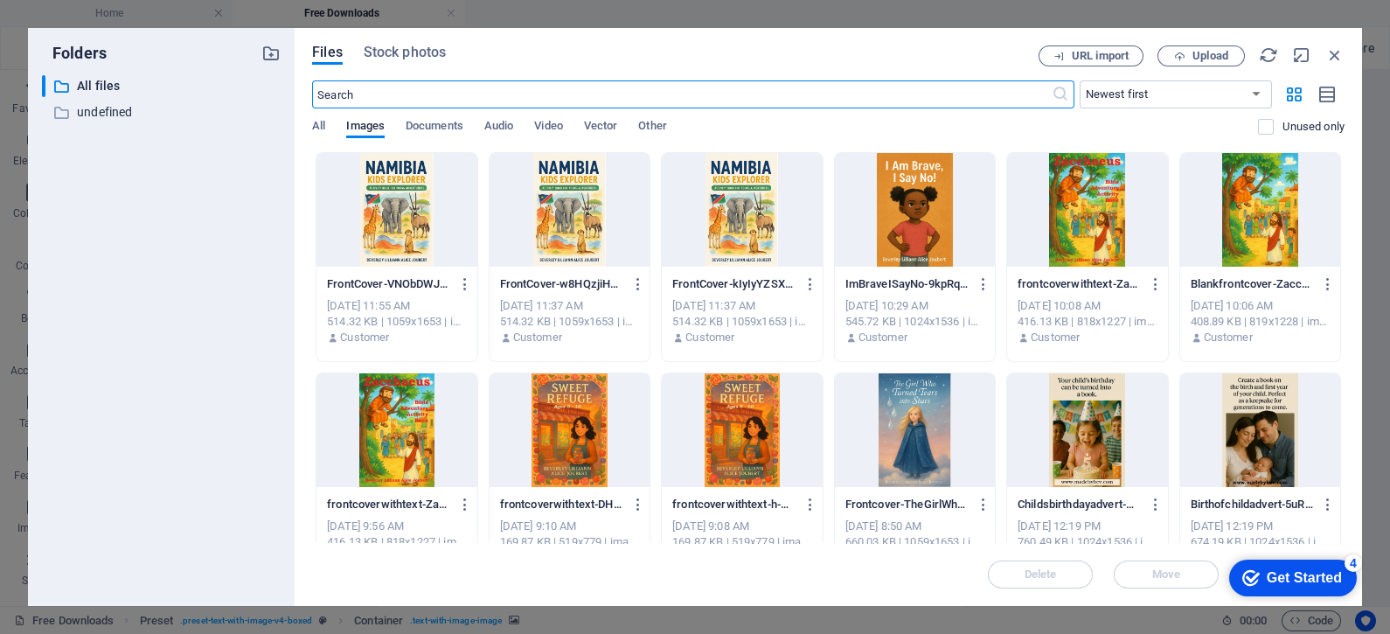
scroll to position [4760, 0]
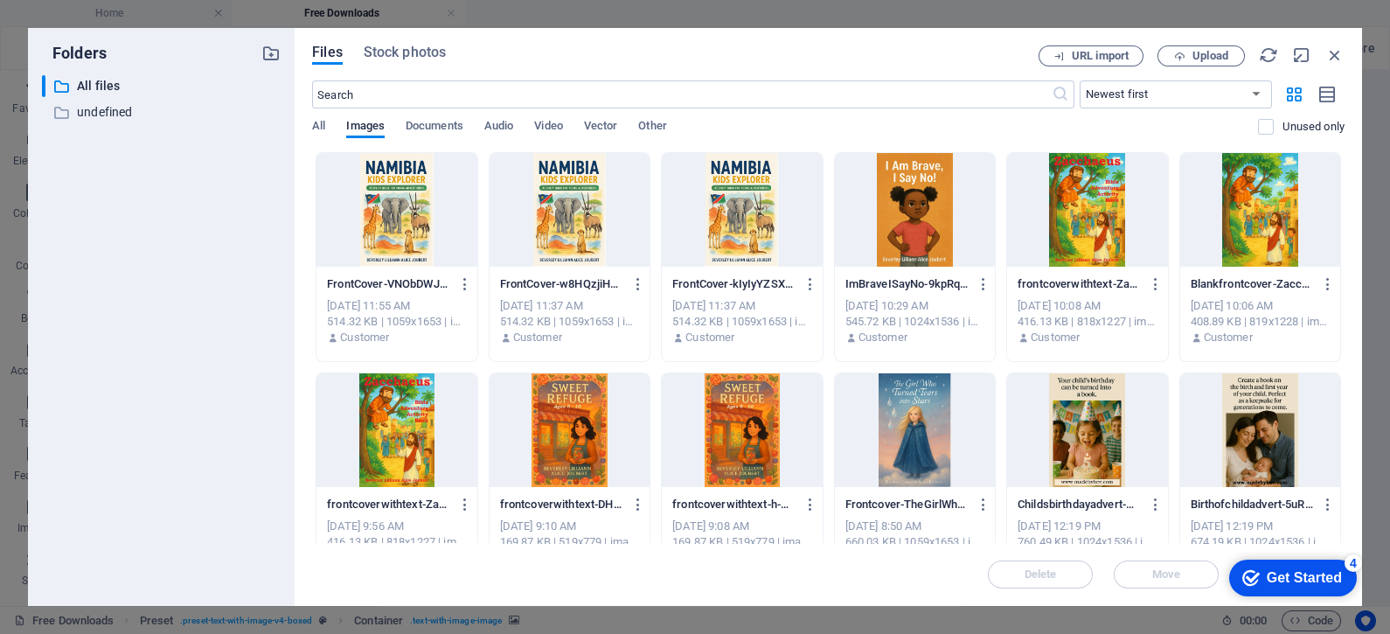
click at [402, 211] on div at bounding box center [397, 210] width 160 height 114
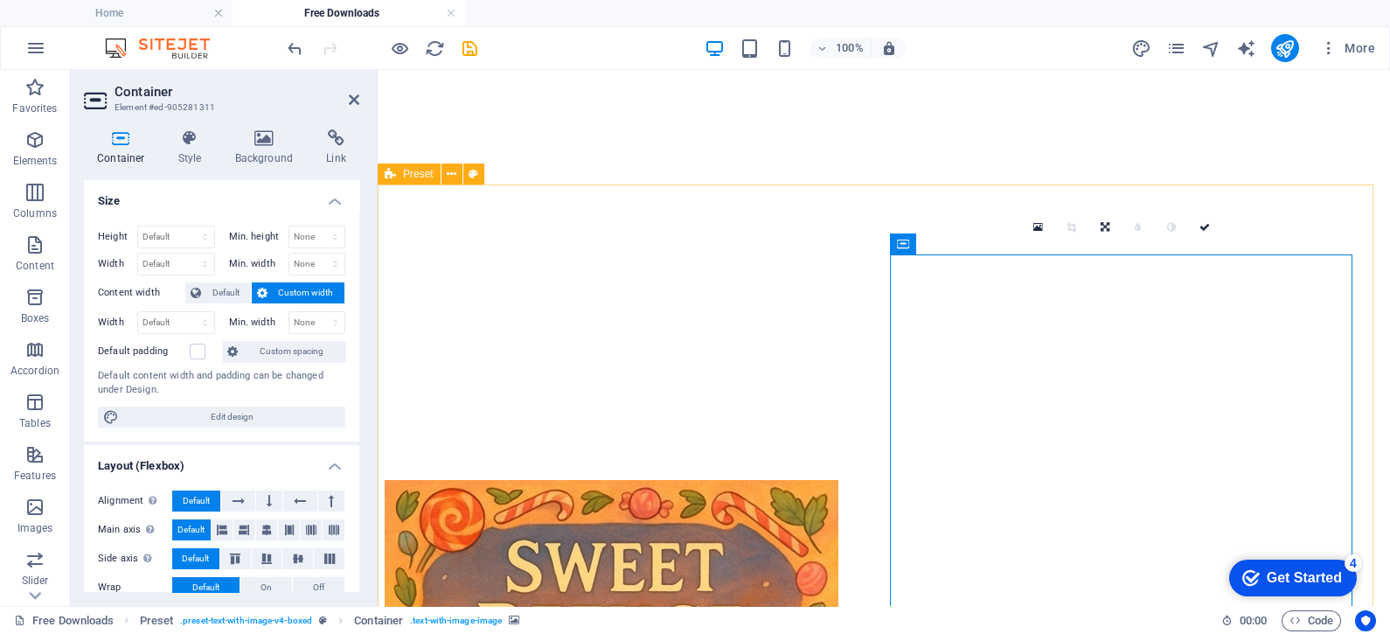
scroll to position [3362, 0]
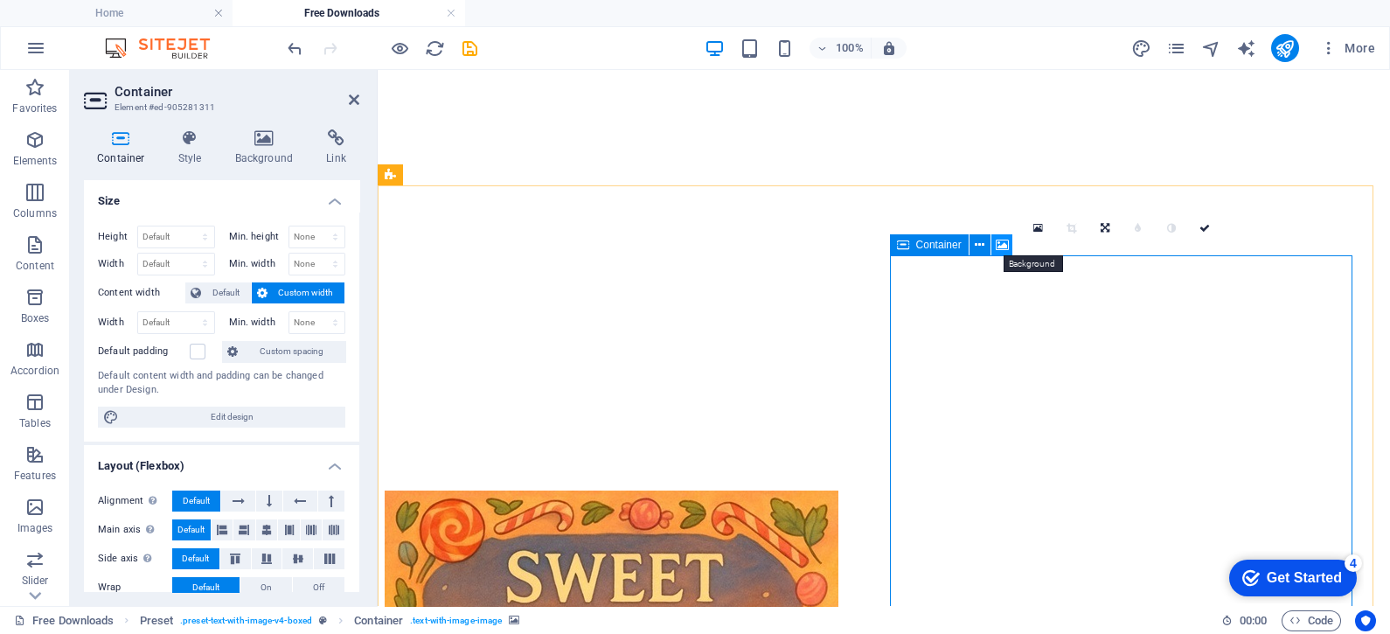
click at [994, 242] on button at bounding box center [1001, 244] width 21 height 21
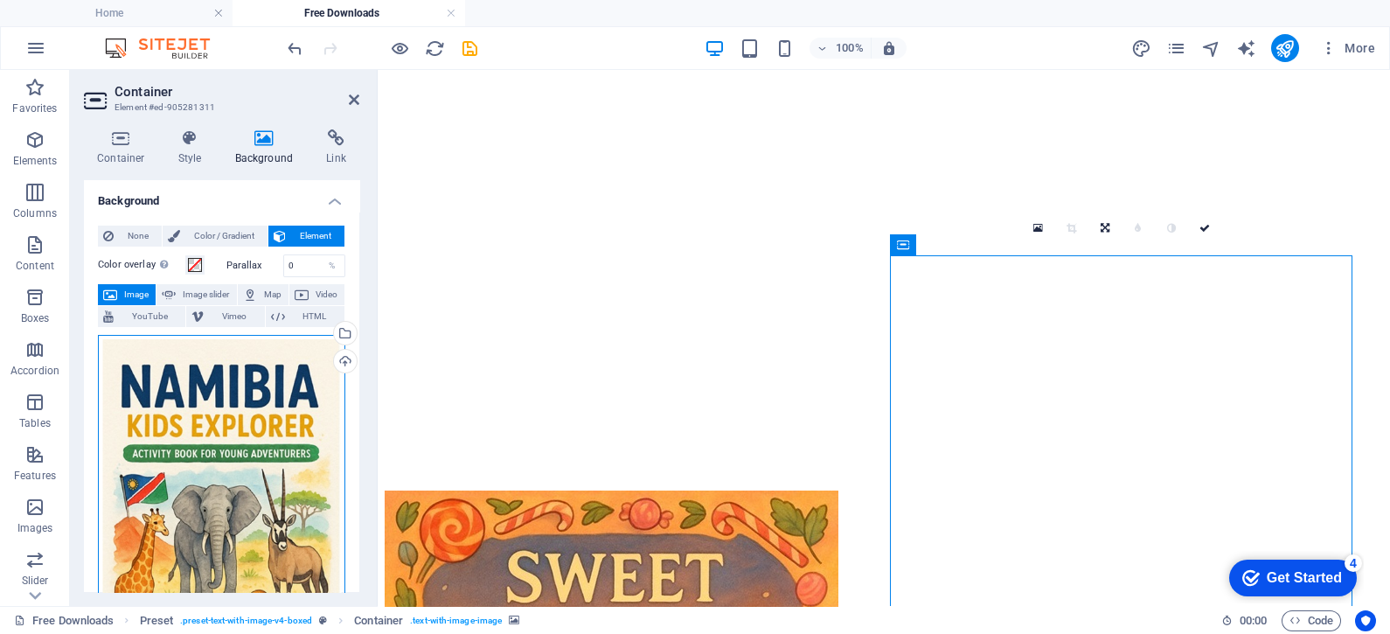
click at [255, 400] on div "Drag files here, click to choose files or select files from Files or our free s…" at bounding box center [221, 525] width 247 height 381
click at [255, 400] on body "Individual Home Free Downloads Favorites Elements Columns Content Boxes Accordi…" at bounding box center [695, 317] width 1390 height 634
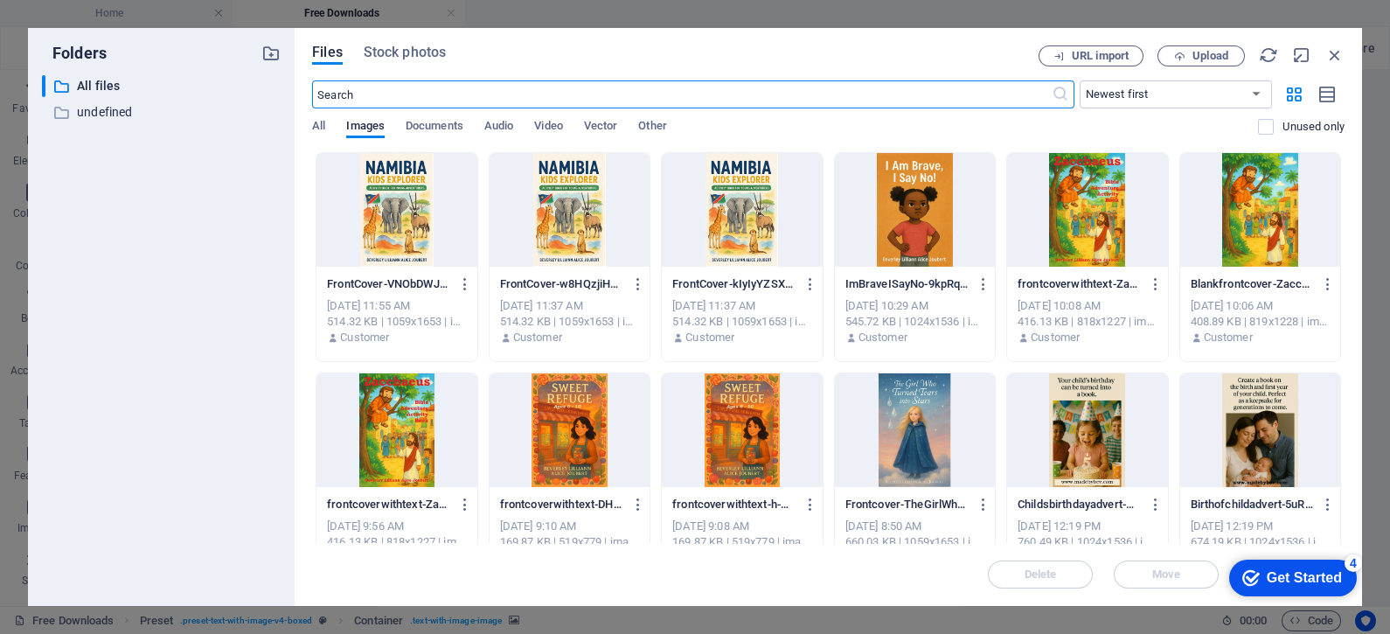
scroll to position [4760, 0]
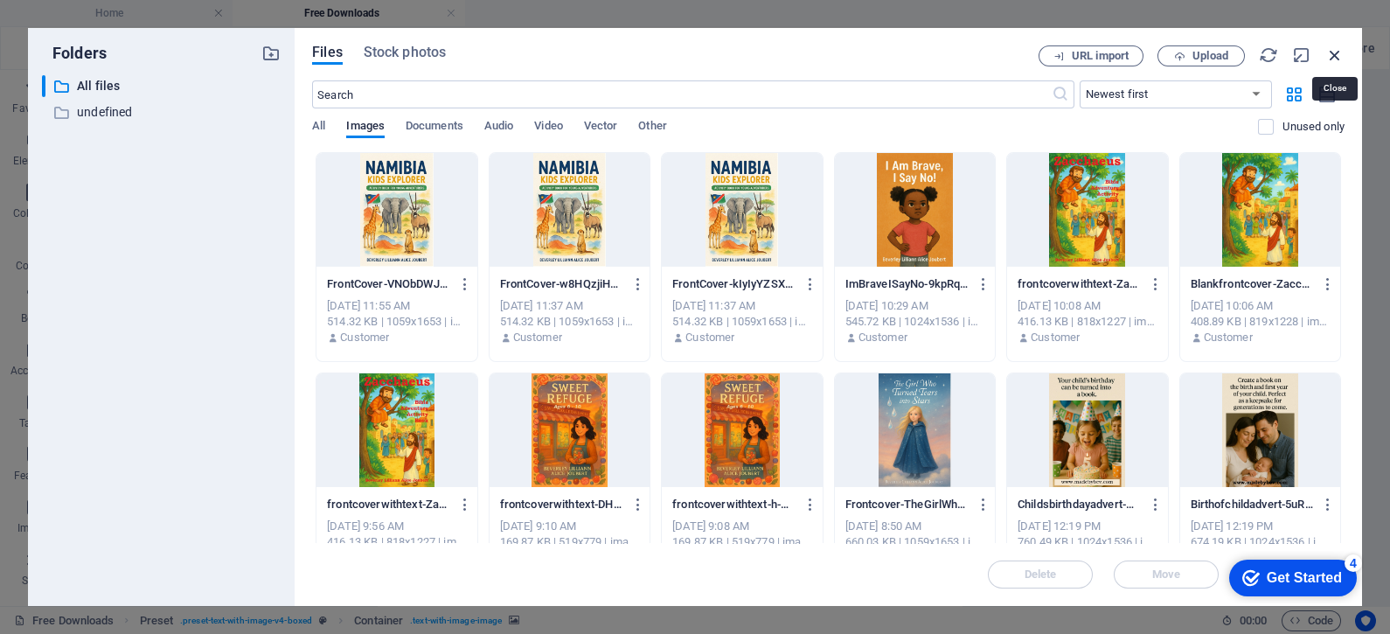
click at [1334, 52] on icon "button" at bounding box center [1334, 54] width 19 height 19
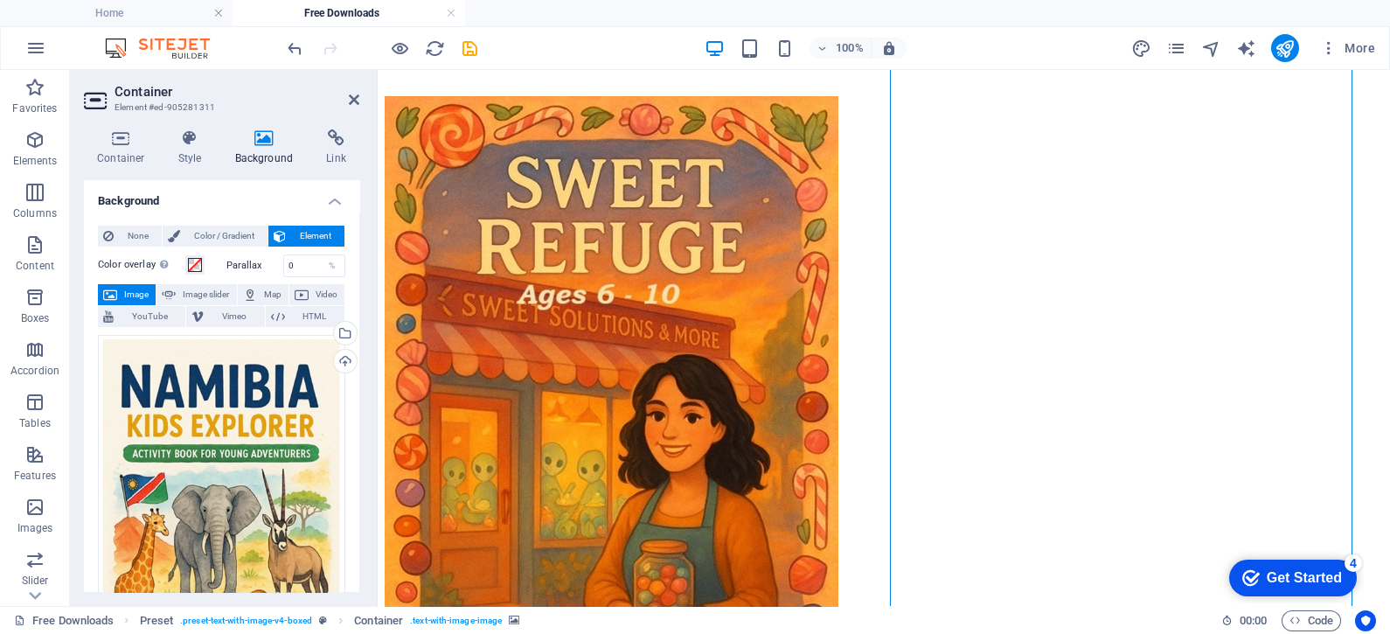
scroll to position [3684, 0]
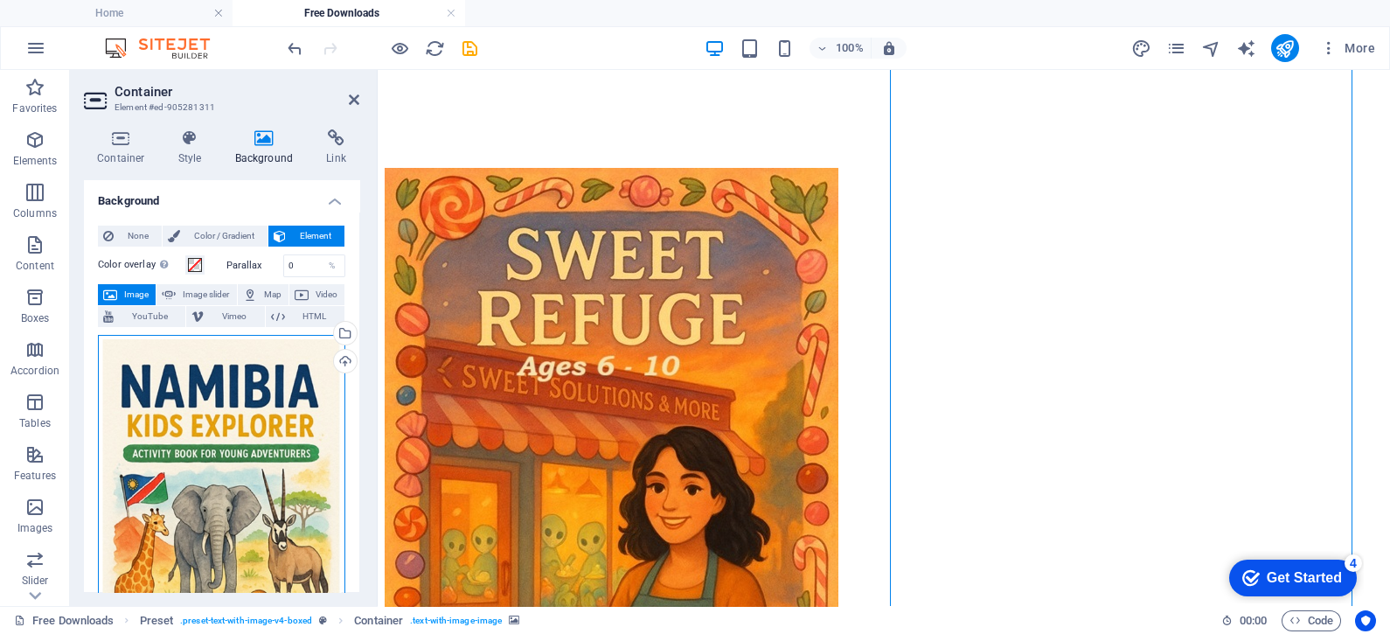
click at [271, 481] on div "Drag files here, click to choose files or select files from Files or our free s…" at bounding box center [221, 525] width 247 height 381
click at [271, 481] on body "Individual Home Free Downloads Favorites Elements Columns Content Boxes Accordi…" at bounding box center [695, 317] width 1390 height 634
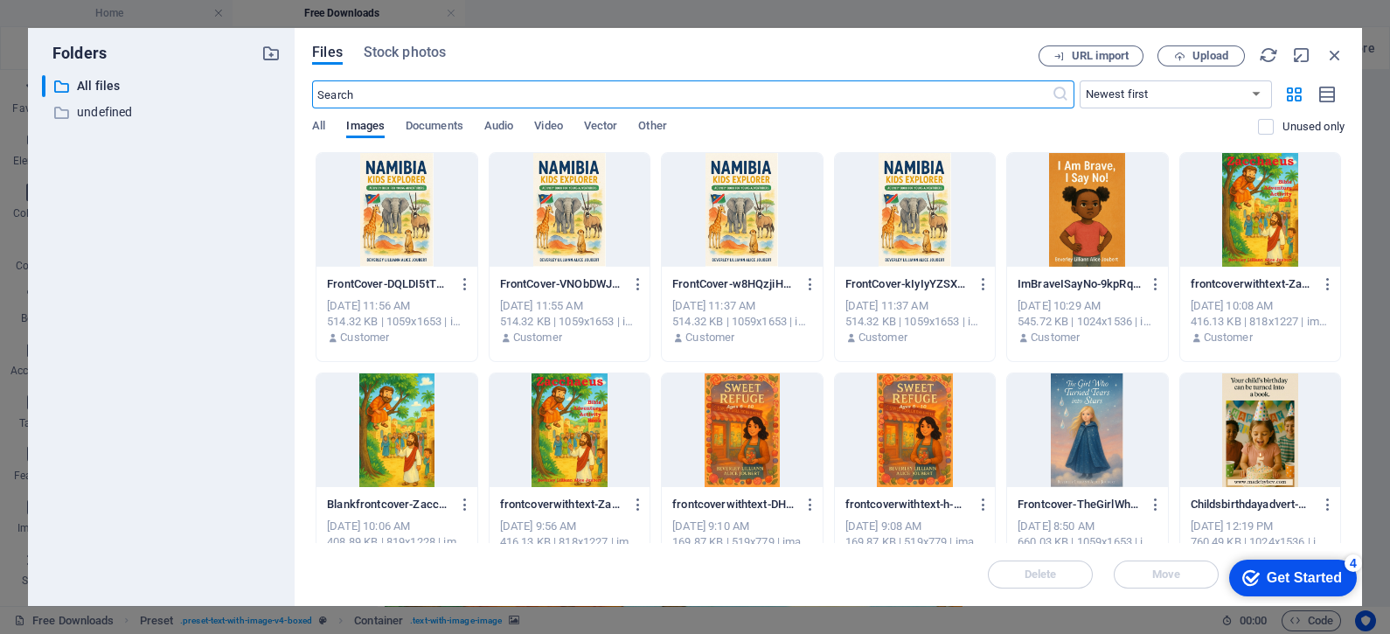
scroll to position [4760, 0]
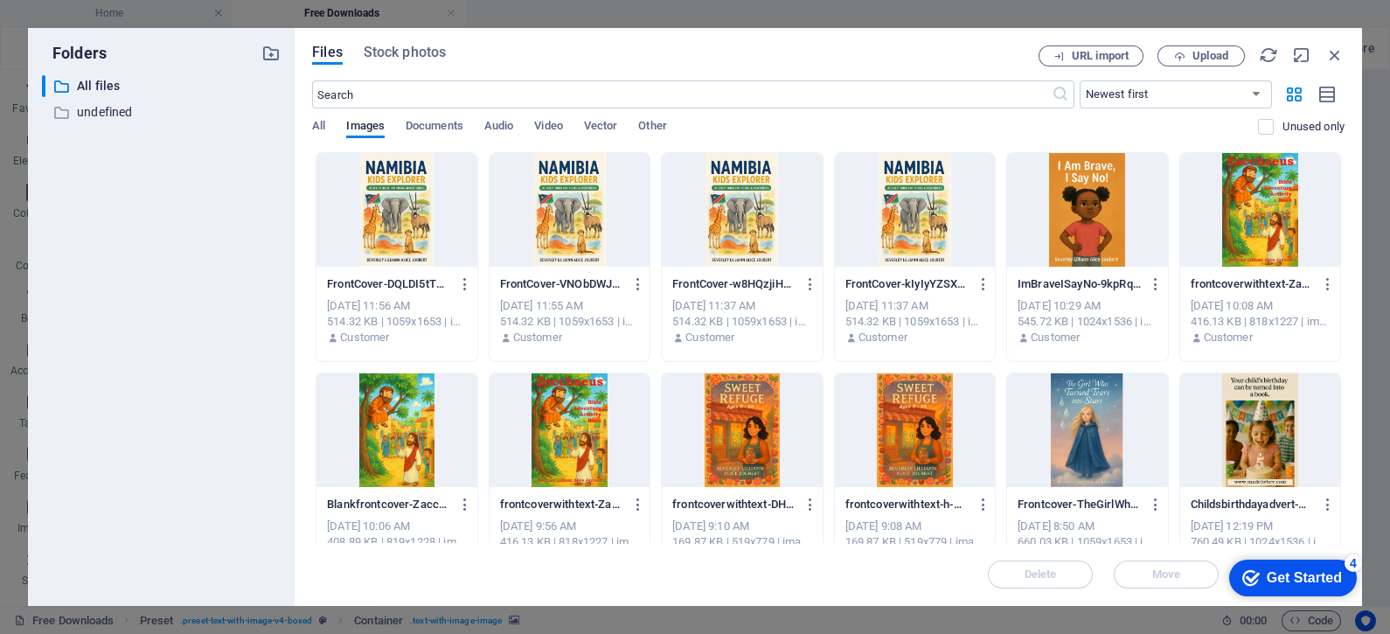
click at [395, 228] on div at bounding box center [397, 210] width 160 height 114
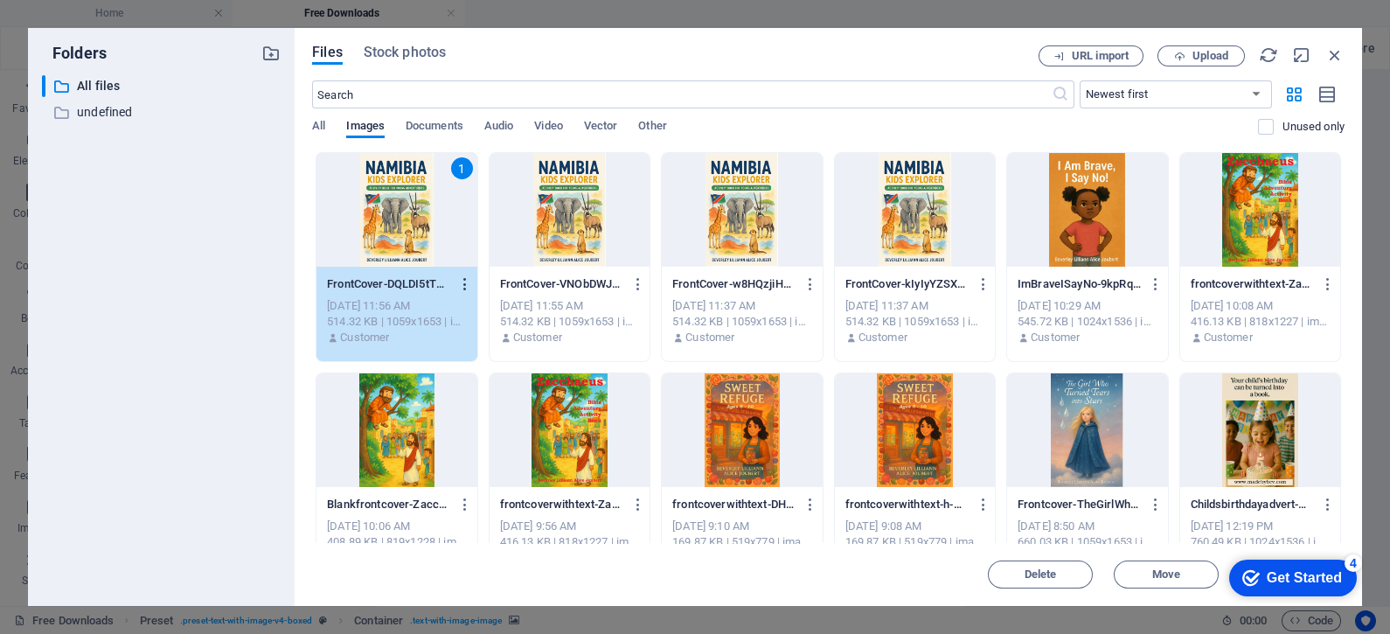
click at [463, 277] on icon "button" at bounding box center [465, 284] width 17 height 16
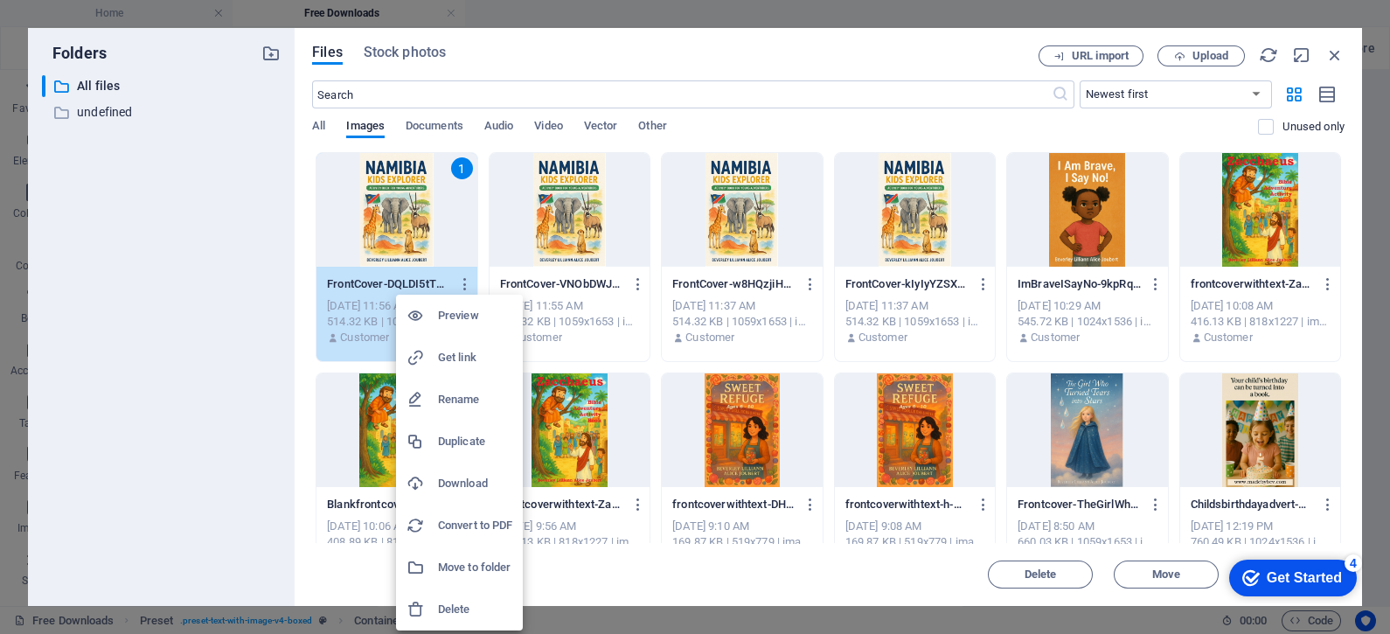
click at [984, 282] on div at bounding box center [695, 317] width 1390 height 634
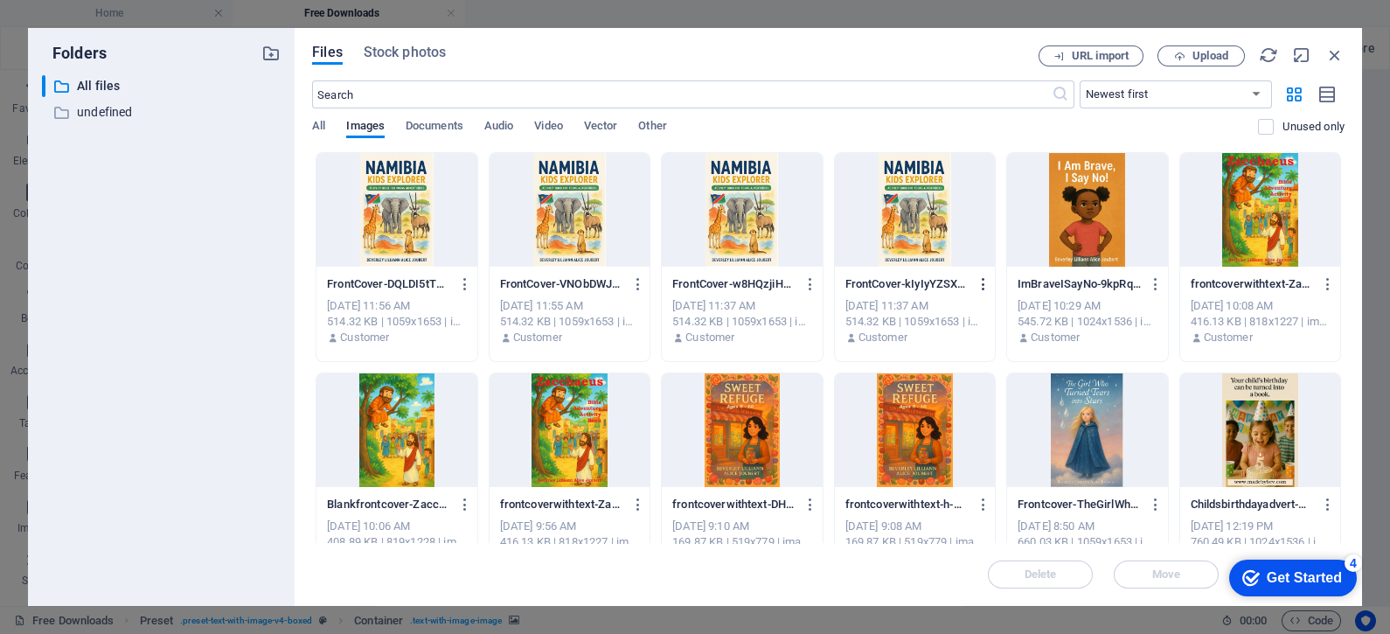
click at [984, 282] on icon "button" at bounding box center [984, 284] width 17 height 16
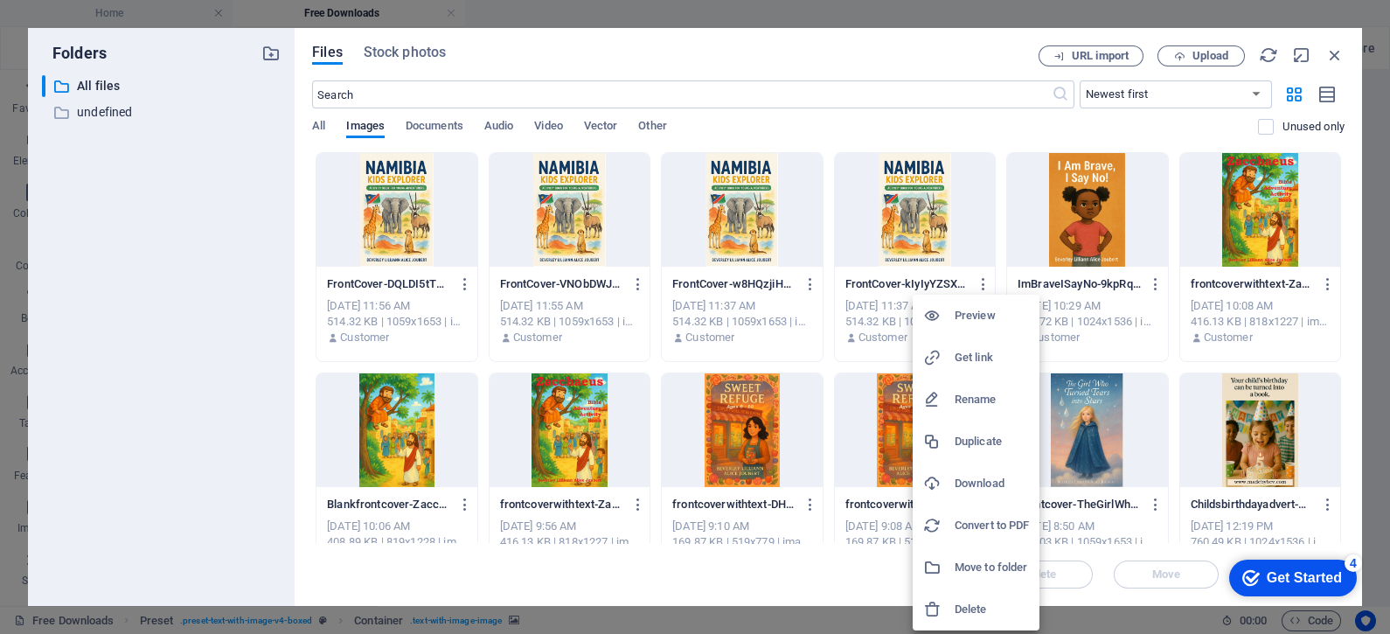
click at [968, 616] on h6 "Delete" at bounding box center [992, 609] width 74 height 21
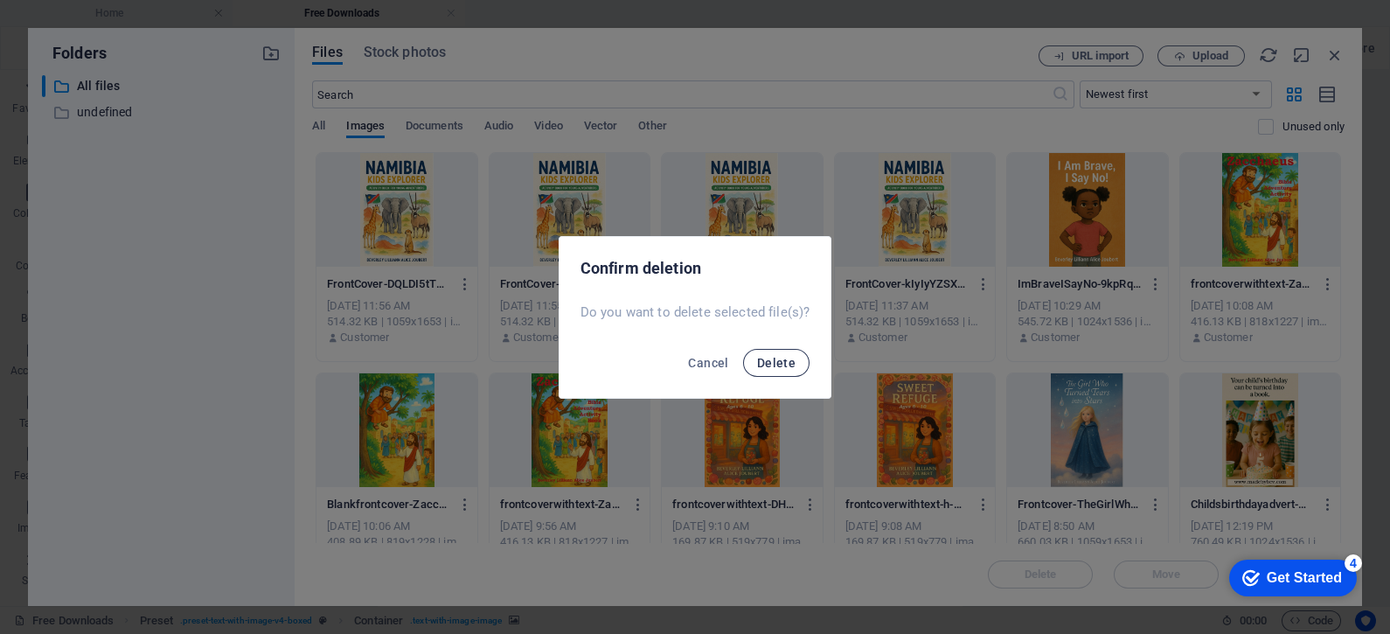
click at [769, 358] on span "Delete" at bounding box center [776, 363] width 38 height 14
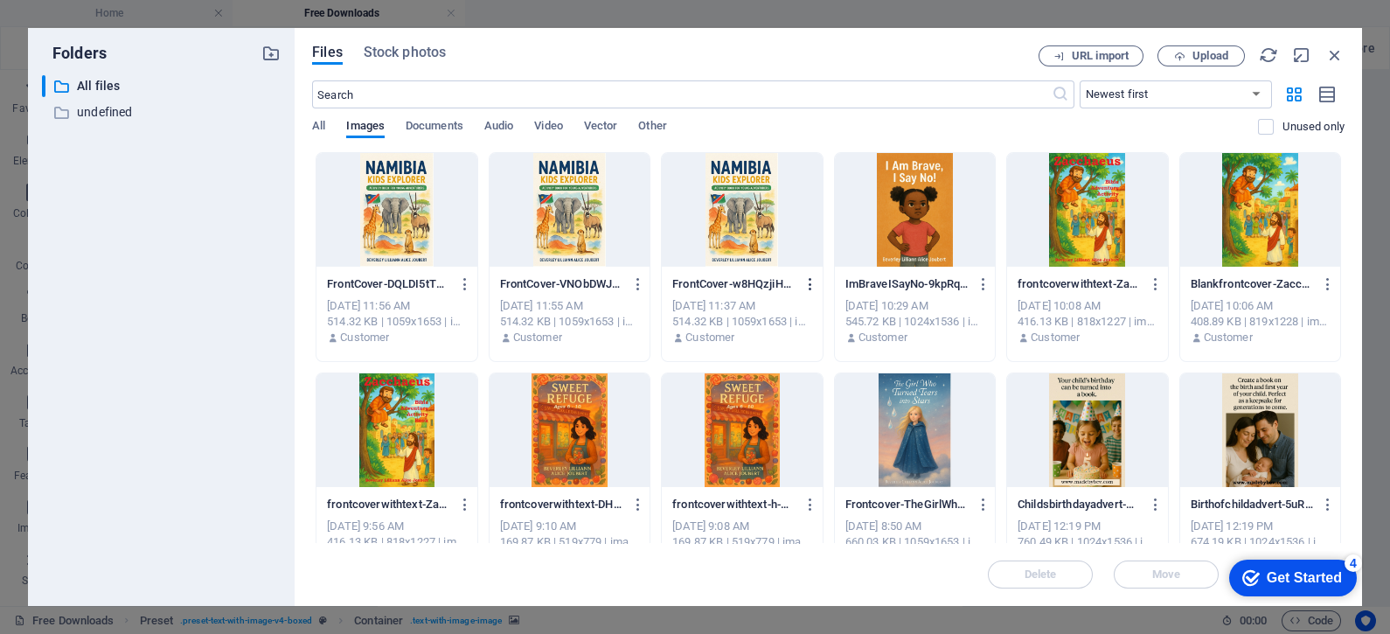
click at [809, 282] on icon "button" at bounding box center [811, 284] width 17 height 16
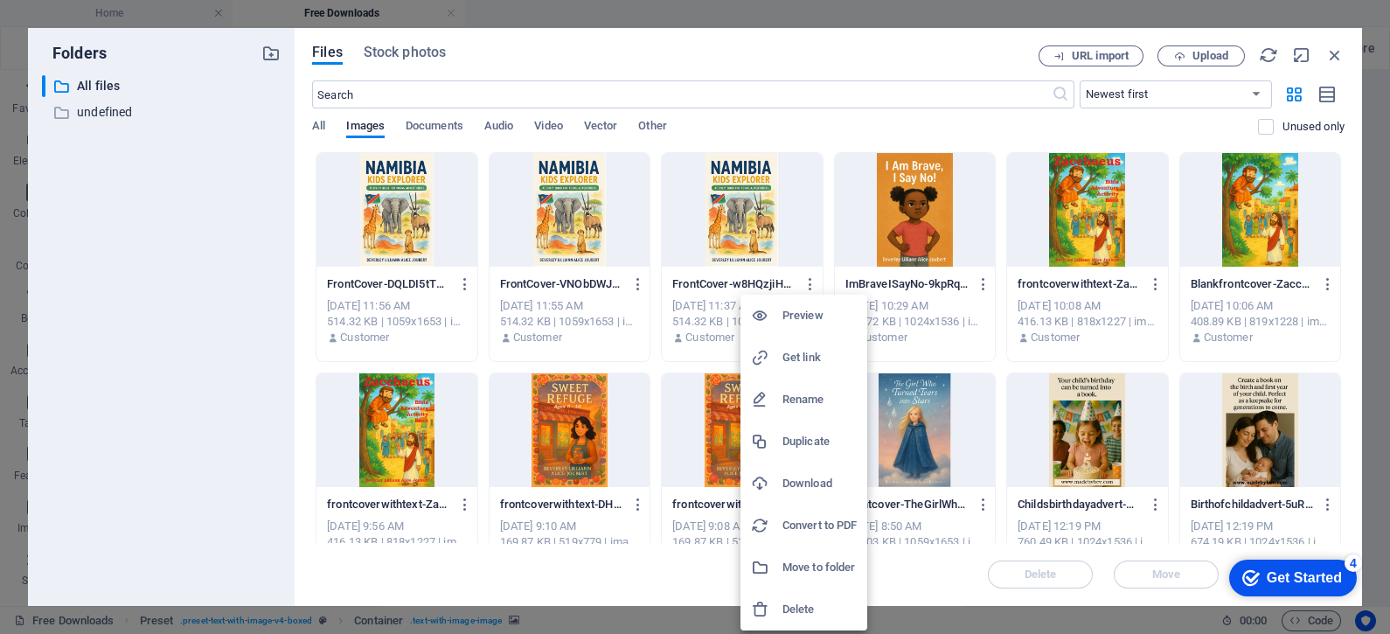
click at [788, 606] on h6 "Delete" at bounding box center [820, 609] width 74 height 21
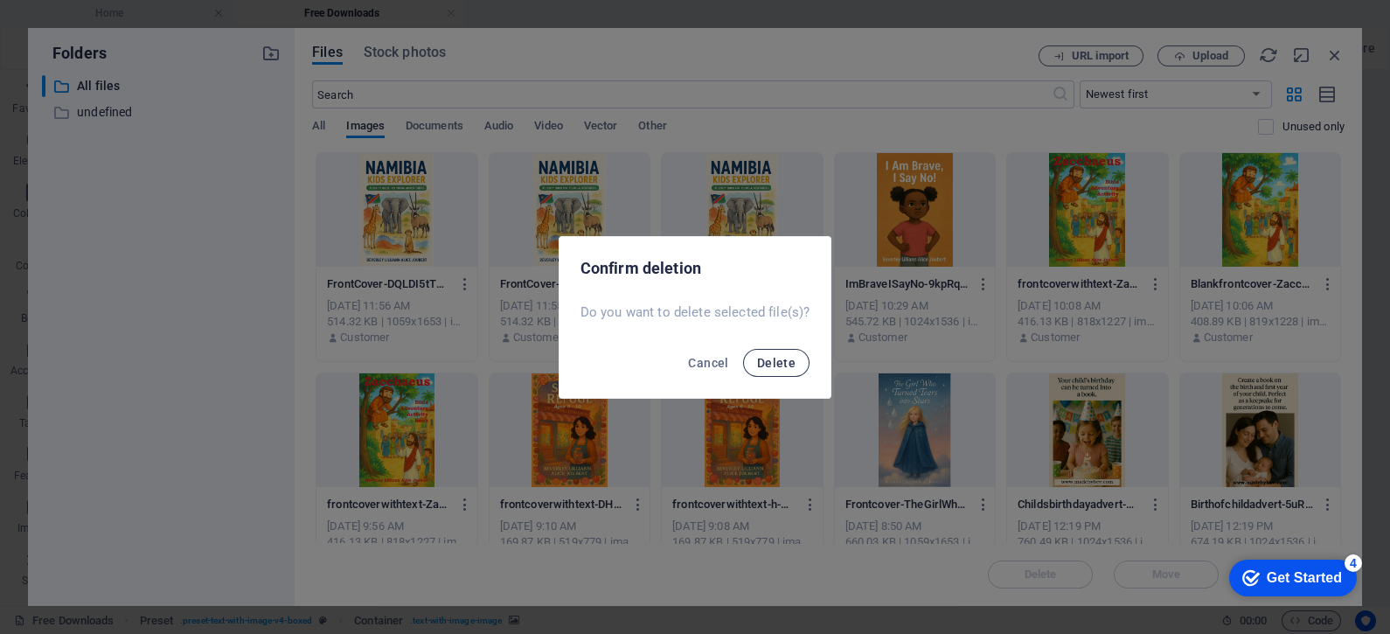
click at [769, 358] on span "Delete" at bounding box center [776, 363] width 38 height 14
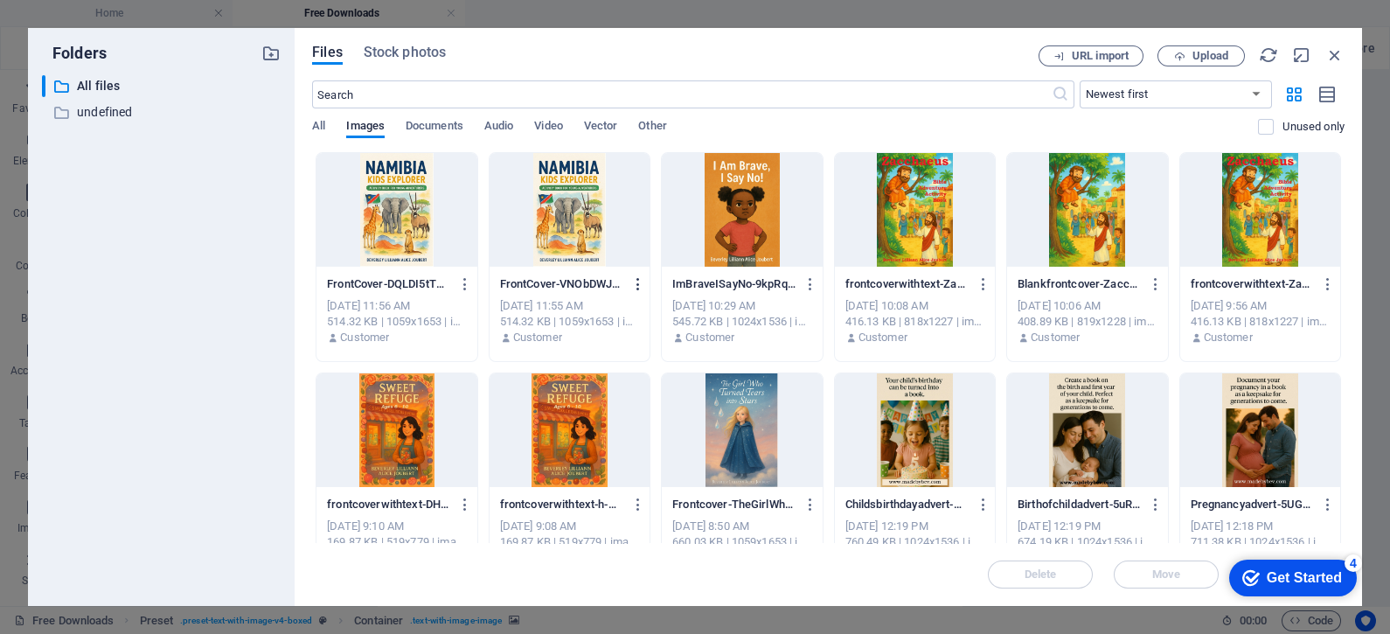
click at [634, 280] on icon "button" at bounding box center [638, 284] width 17 height 16
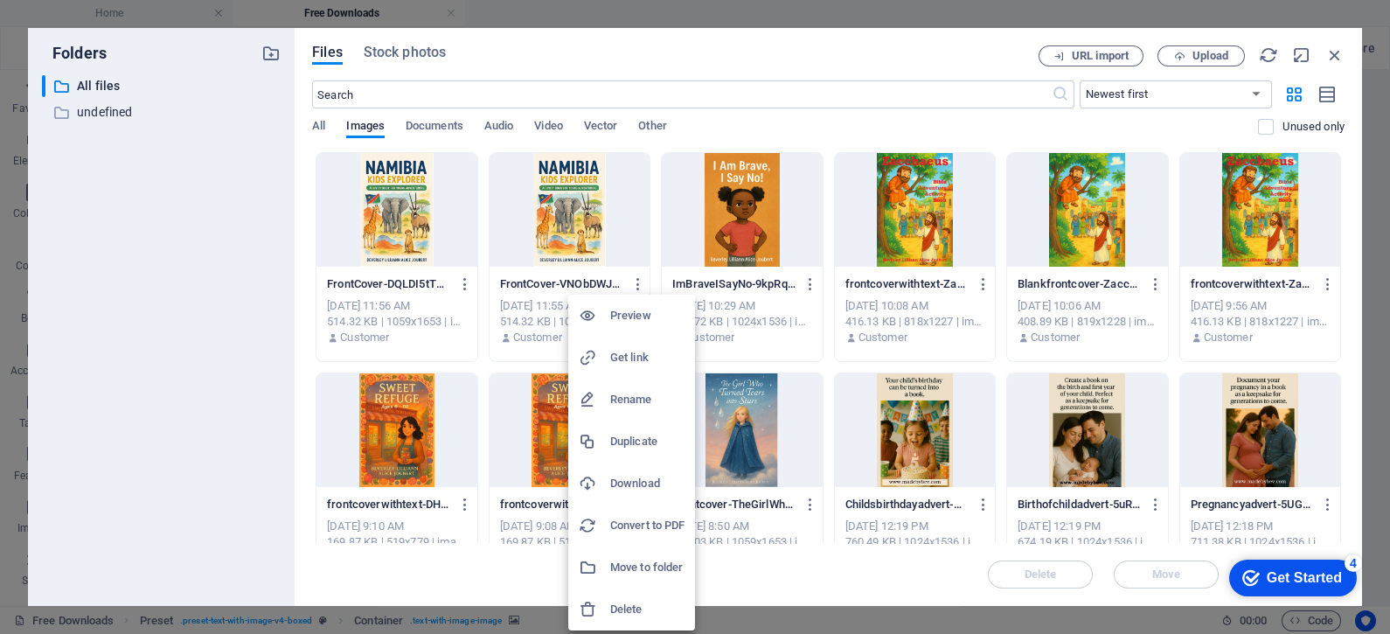
click at [636, 602] on h6 "Delete" at bounding box center [647, 609] width 74 height 21
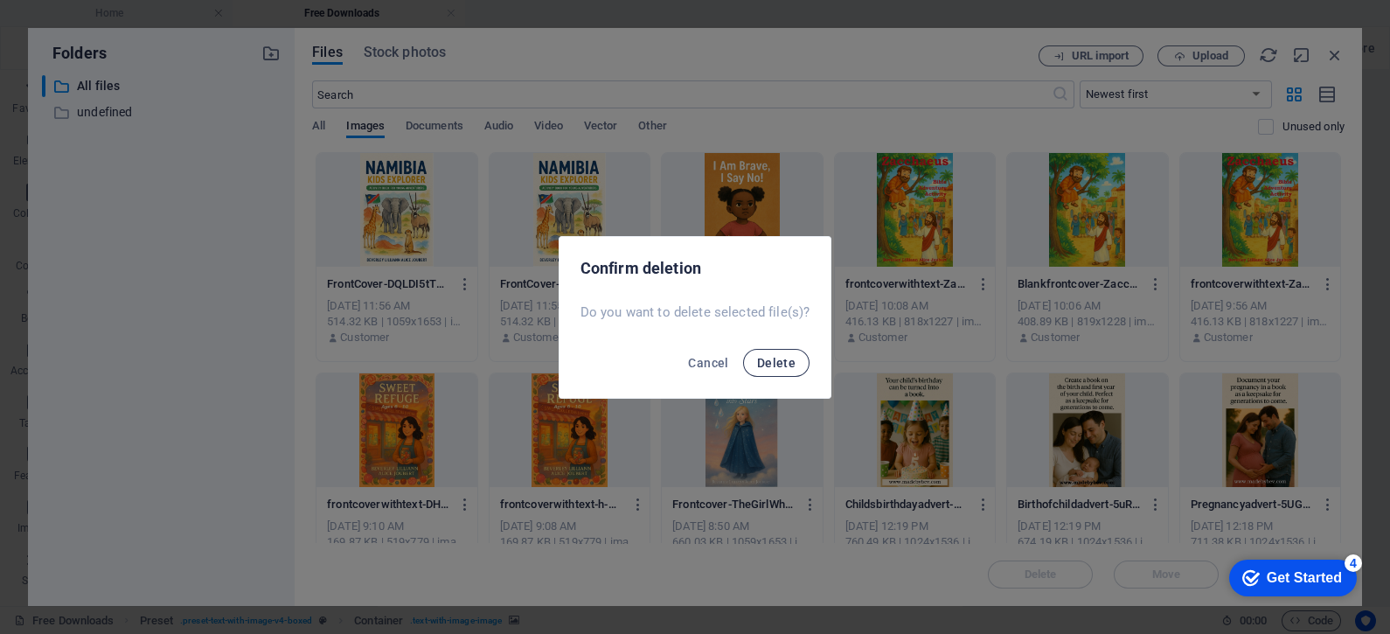
click at [769, 357] on span "Delete" at bounding box center [776, 363] width 38 height 14
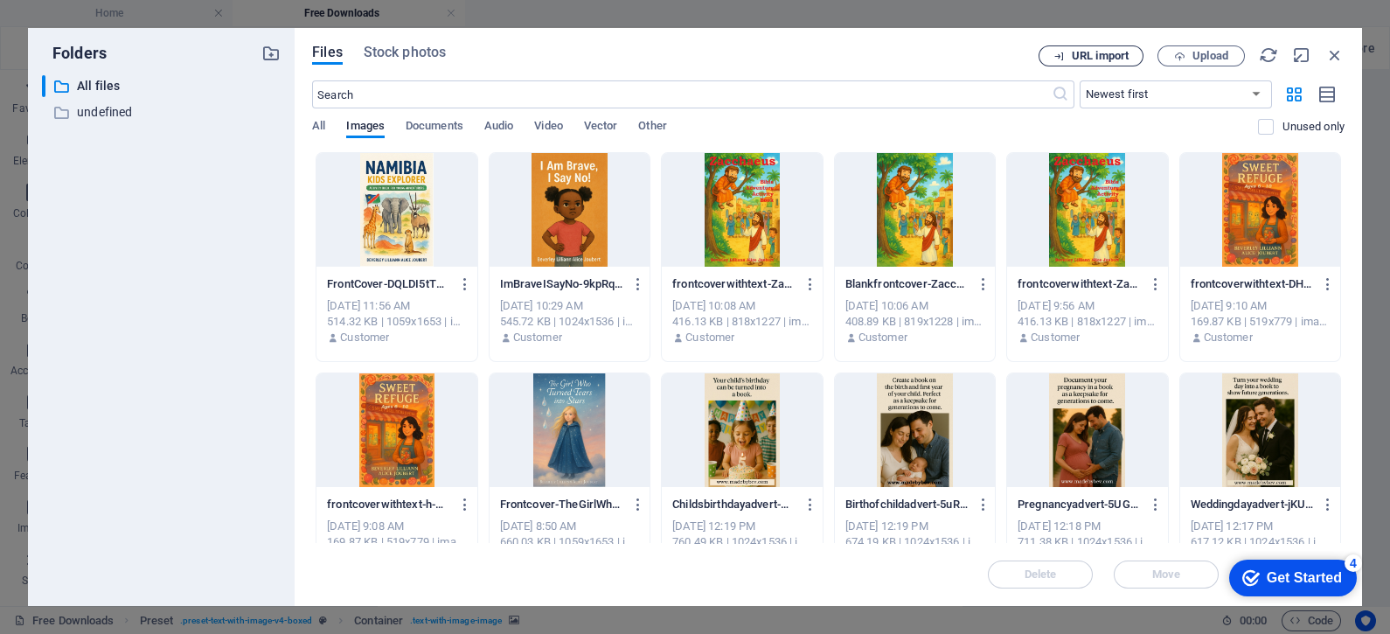
click at [1117, 51] on span "URL import" at bounding box center [1100, 56] width 57 height 10
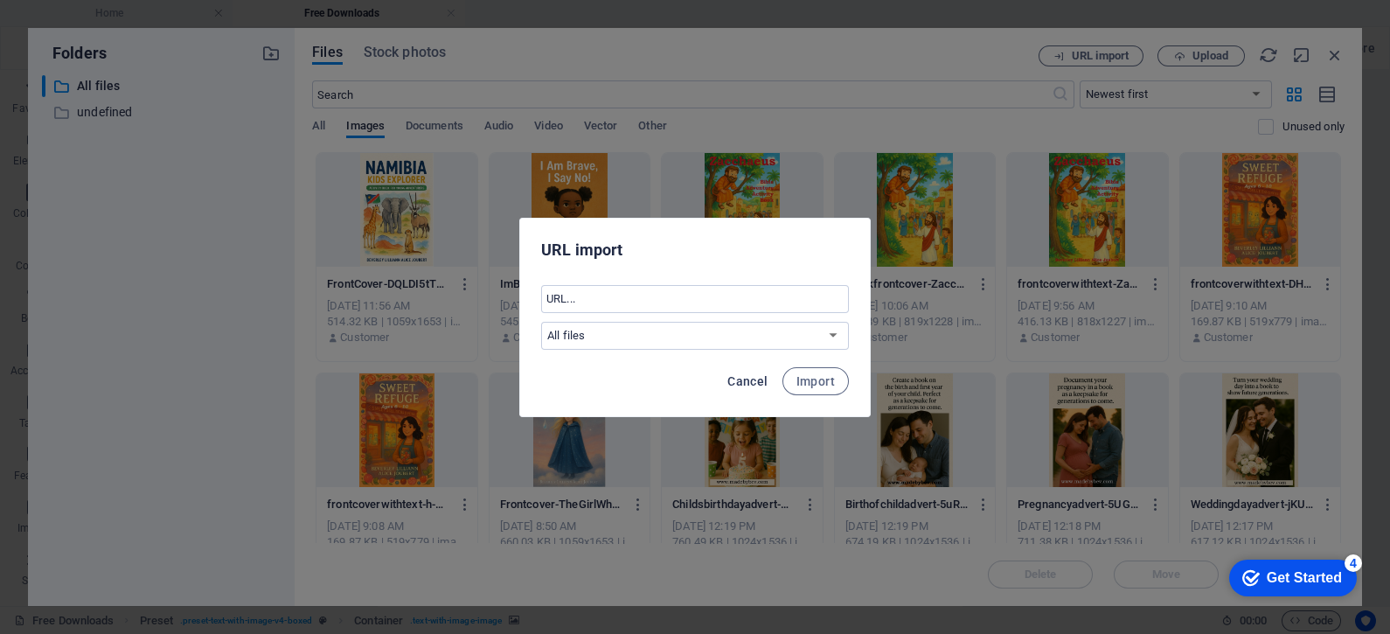
click at [753, 376] on span "Cancel" at bounding box center [747, 381] width 40 height 14
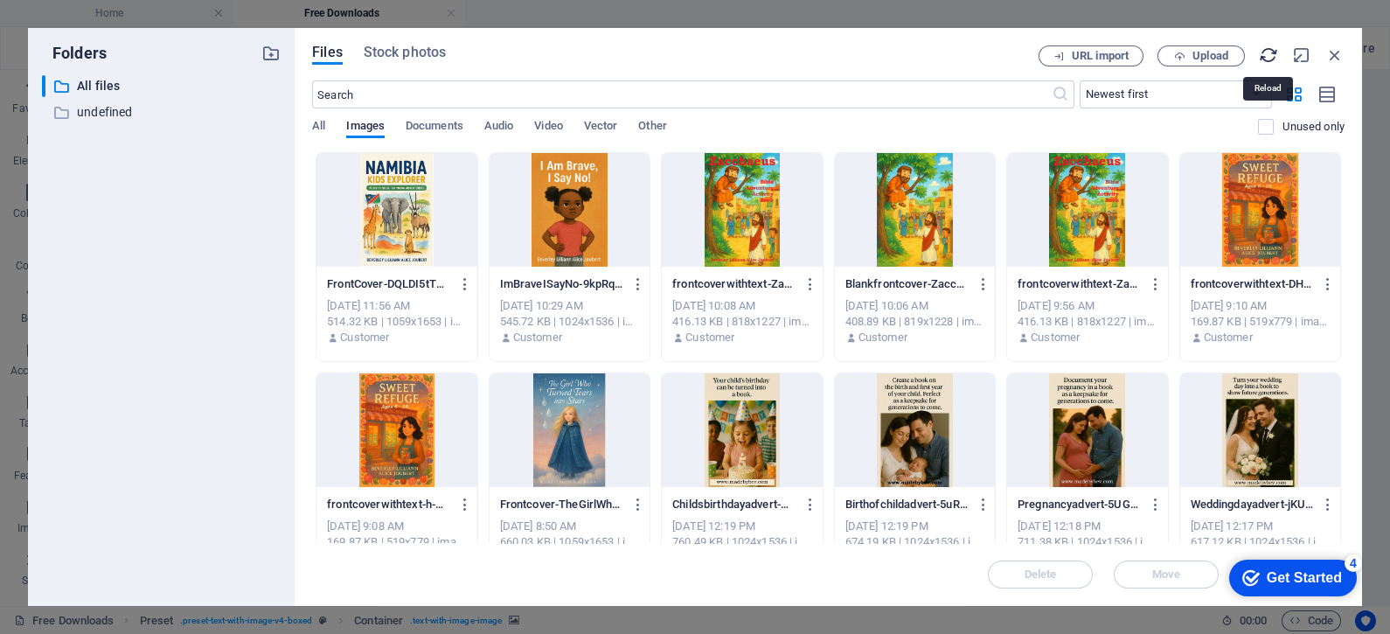
click at [1272, 50] on icon "button" at bounding box center [1268, 54] width 19 height 19
click at [984, 283] on icon "button" at bounding box center [984, 284] width 17 height 16
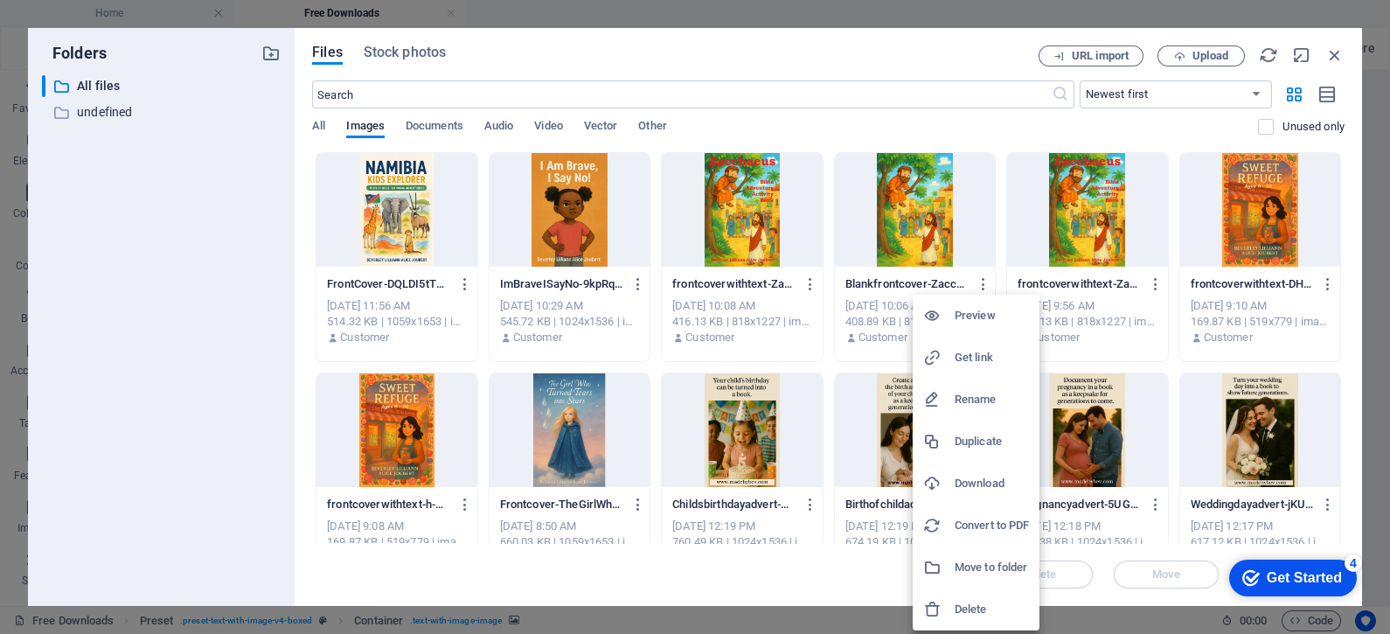
click at [971, 609] on h6 "Delete" at bounding box center [992, 609] width 74 height 21
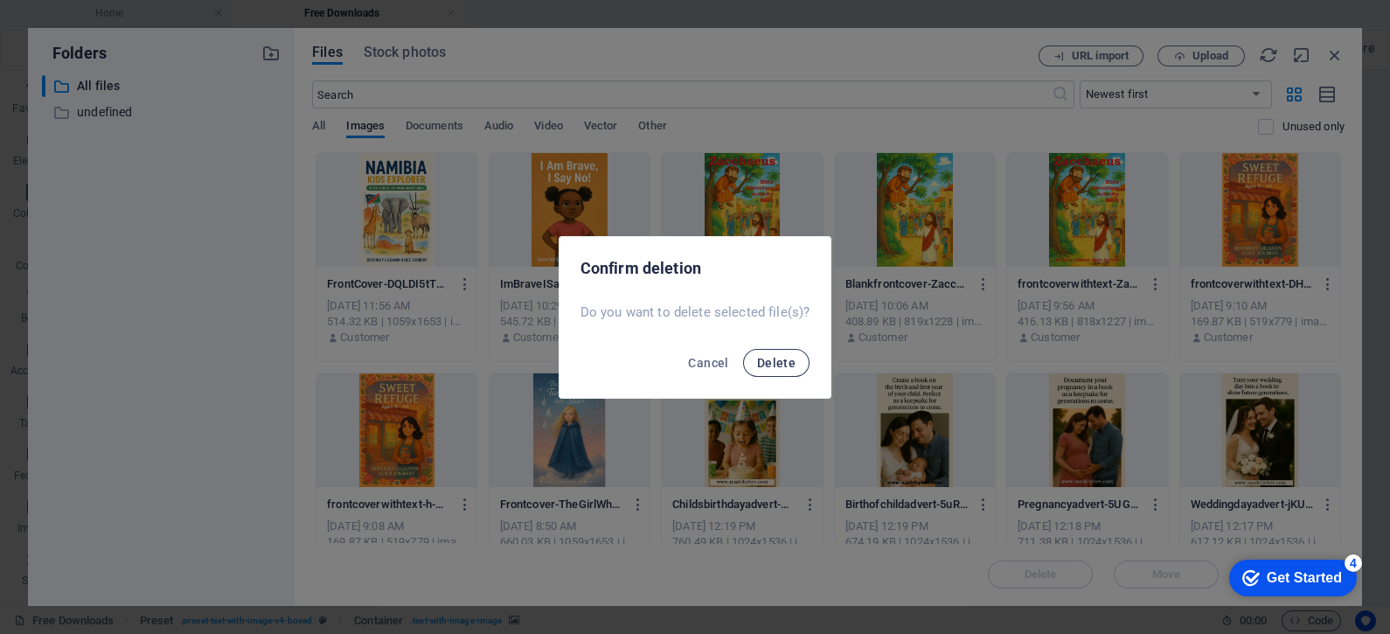
click at [783, 356] on span "Delete" at bounding box center [776, 363] width 38 height 14
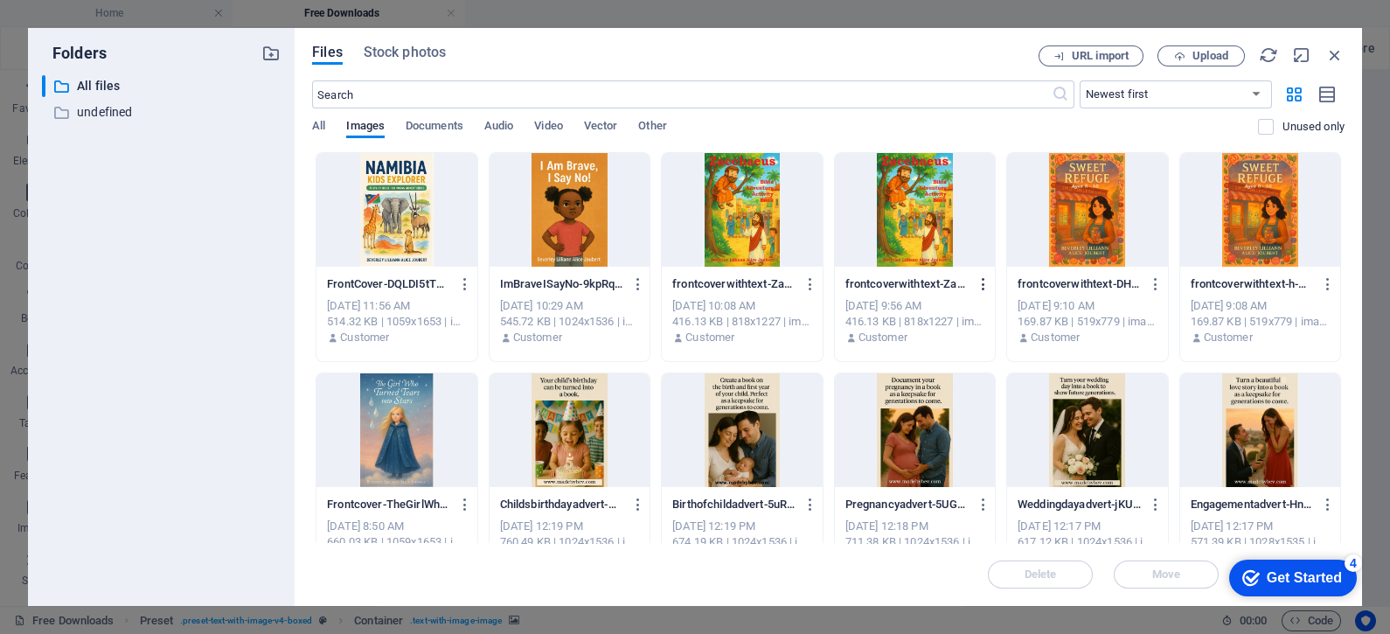
click at [984, 282] on icon "button" at bounding box center [984, 284] width 17 height 16
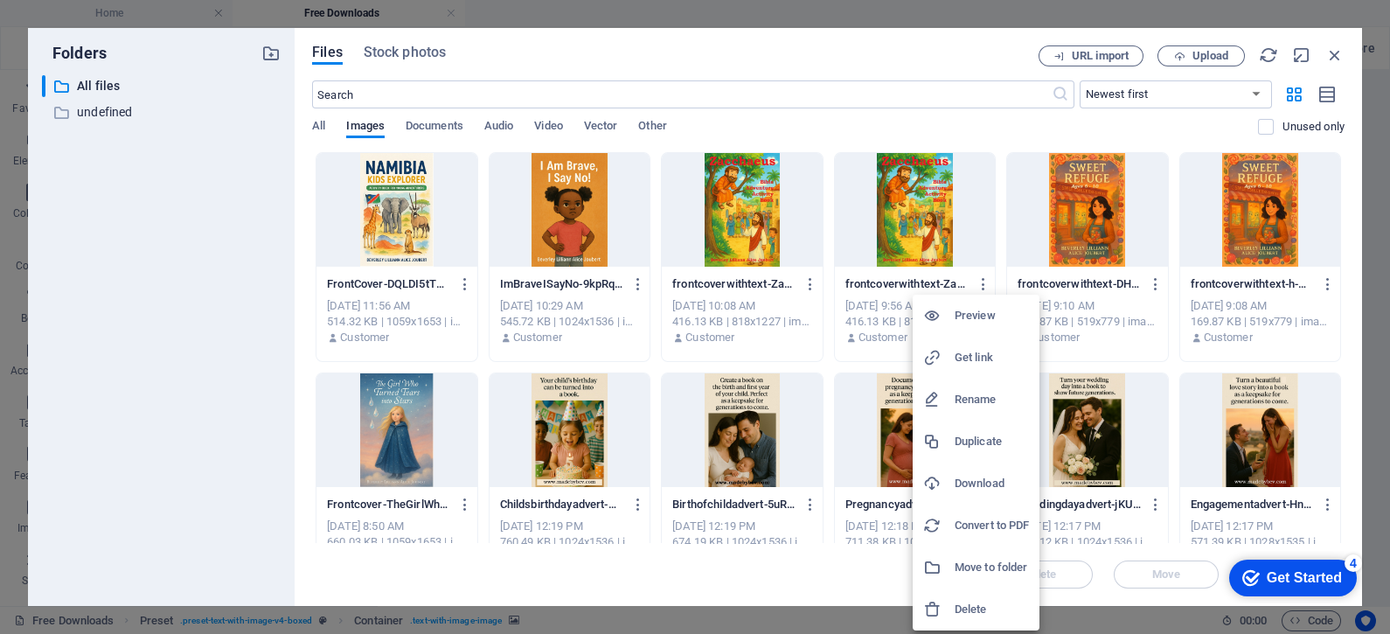
click at [975, 602] on h6 "Delete" at bounding box center [992, 609] width 74 height 21
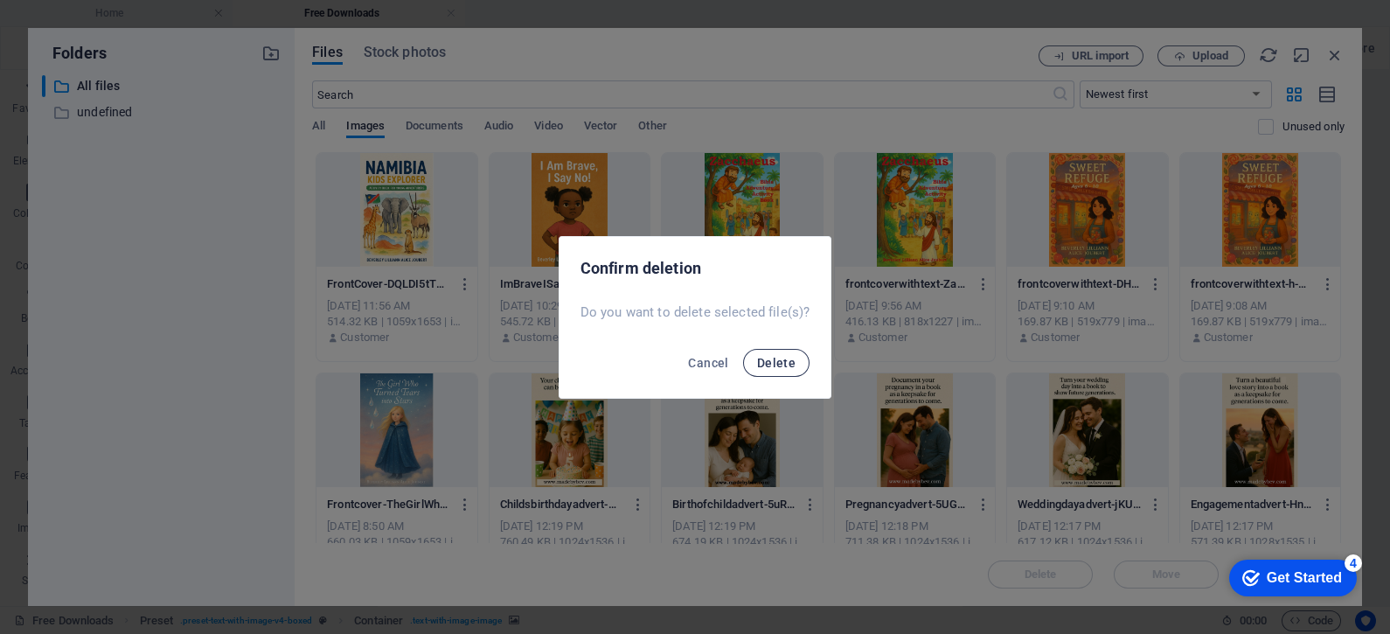
click at [775, 356] on span "Delete" at bounding box center [776, 363] width 38 height 14
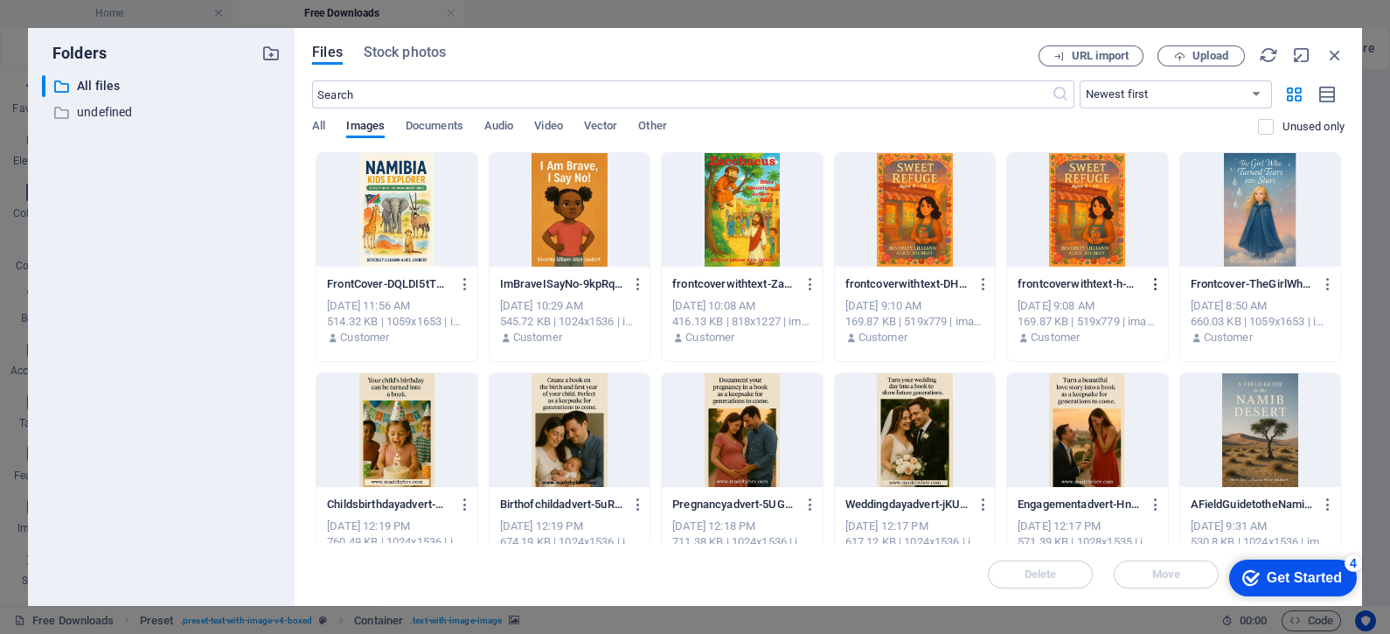
click at [1151, 277] on icon "button" at bounding box center [1156, 284] width 17 height 16
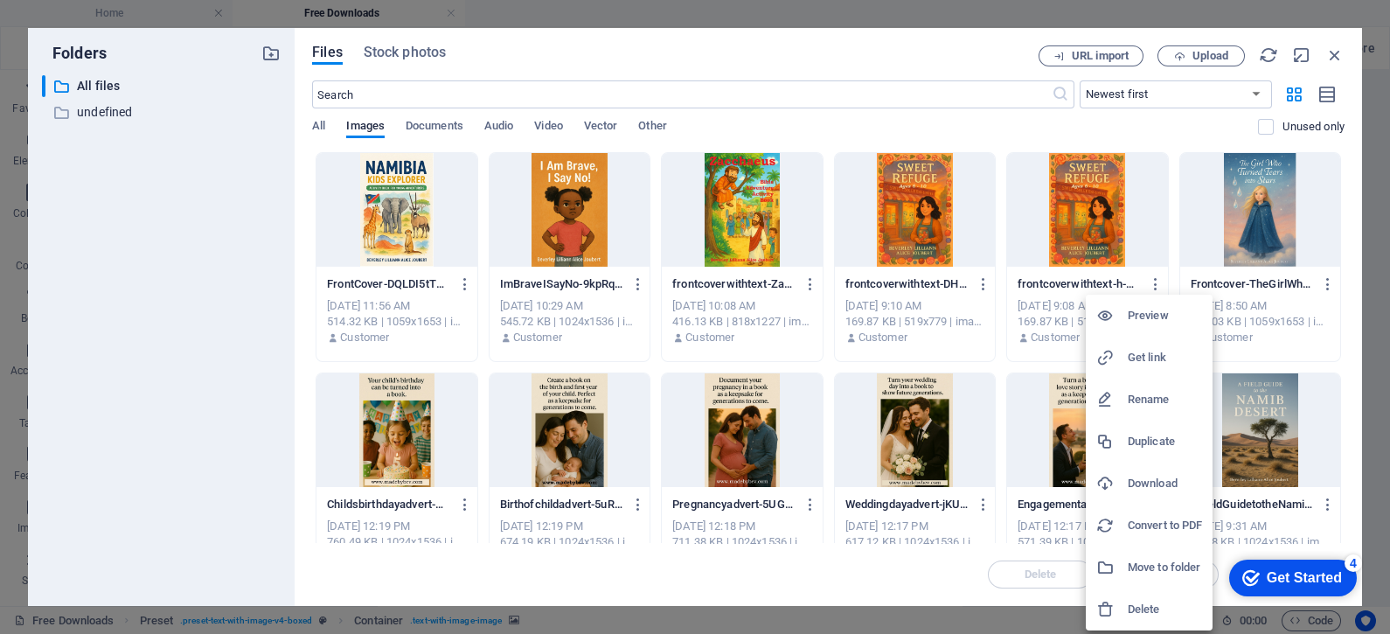
click at [1148, 603] on h6 "Delete" at bounding box center [1165, 609] width 74 height 21
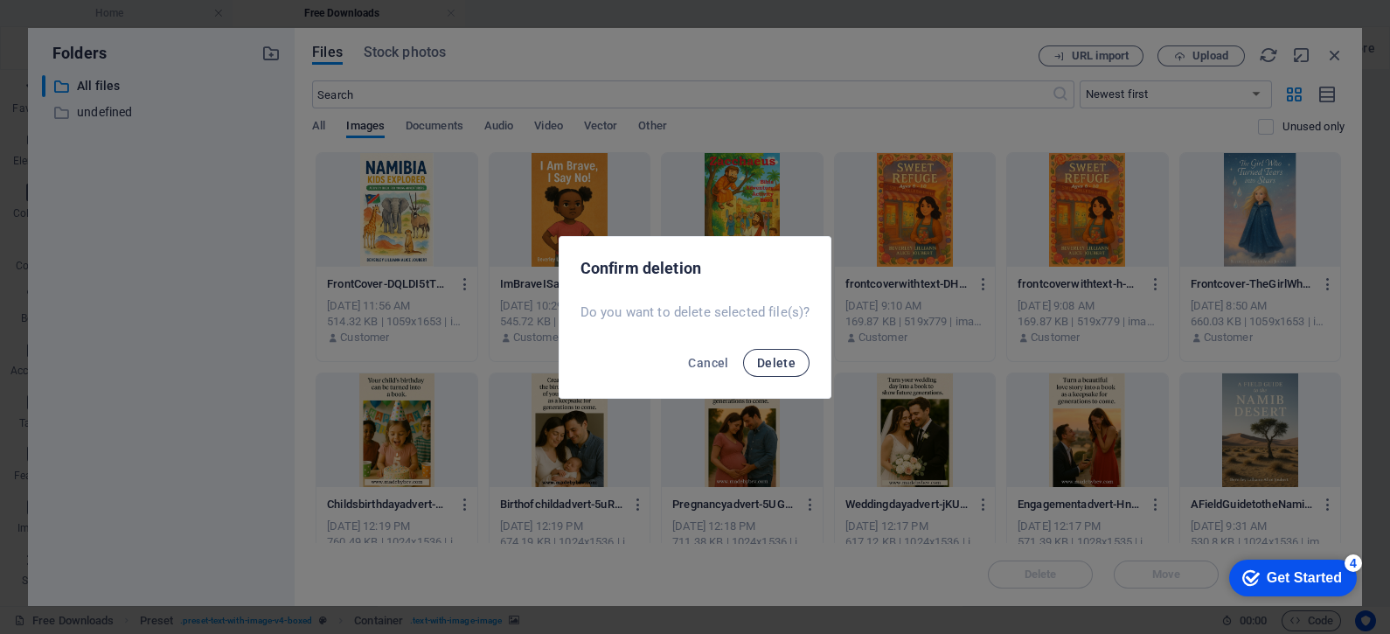
click at [773, 361] on span "Delete" at bounding box center [776, 363] width 38 height 14
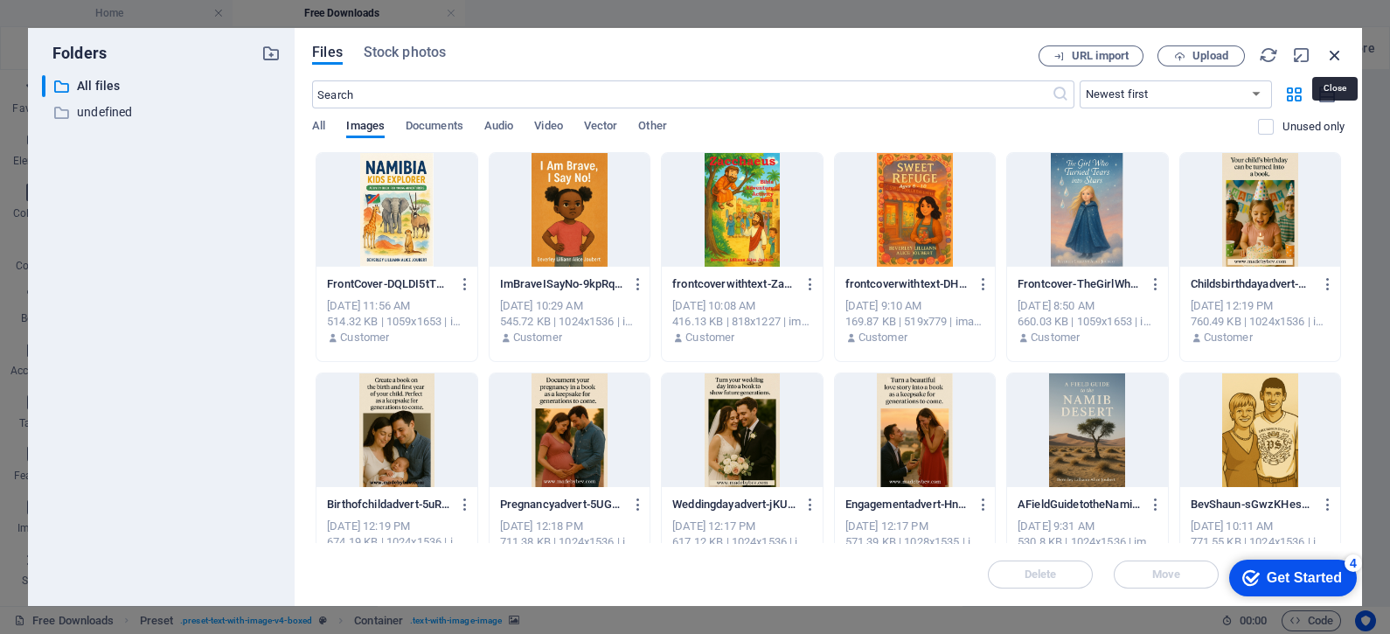
click at [1336, 60] on icon "button" at bounding box center [1334, 54] width 19 height 19
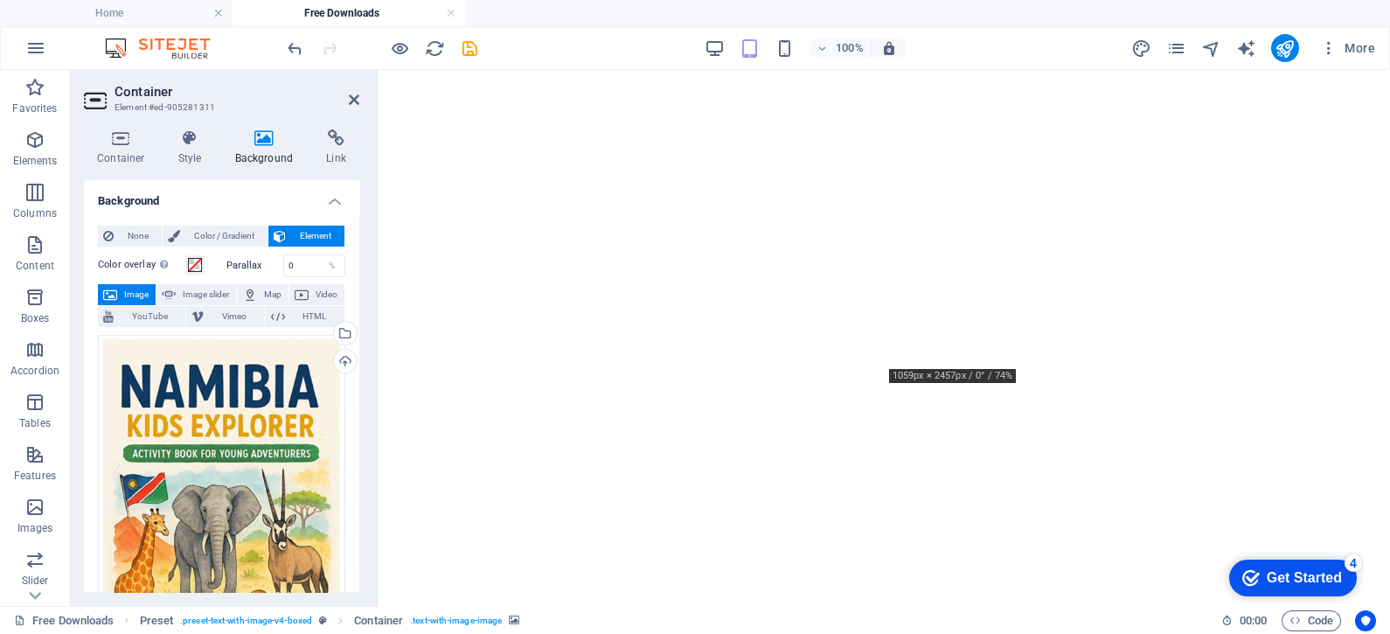
scroll to position [4324, 0]
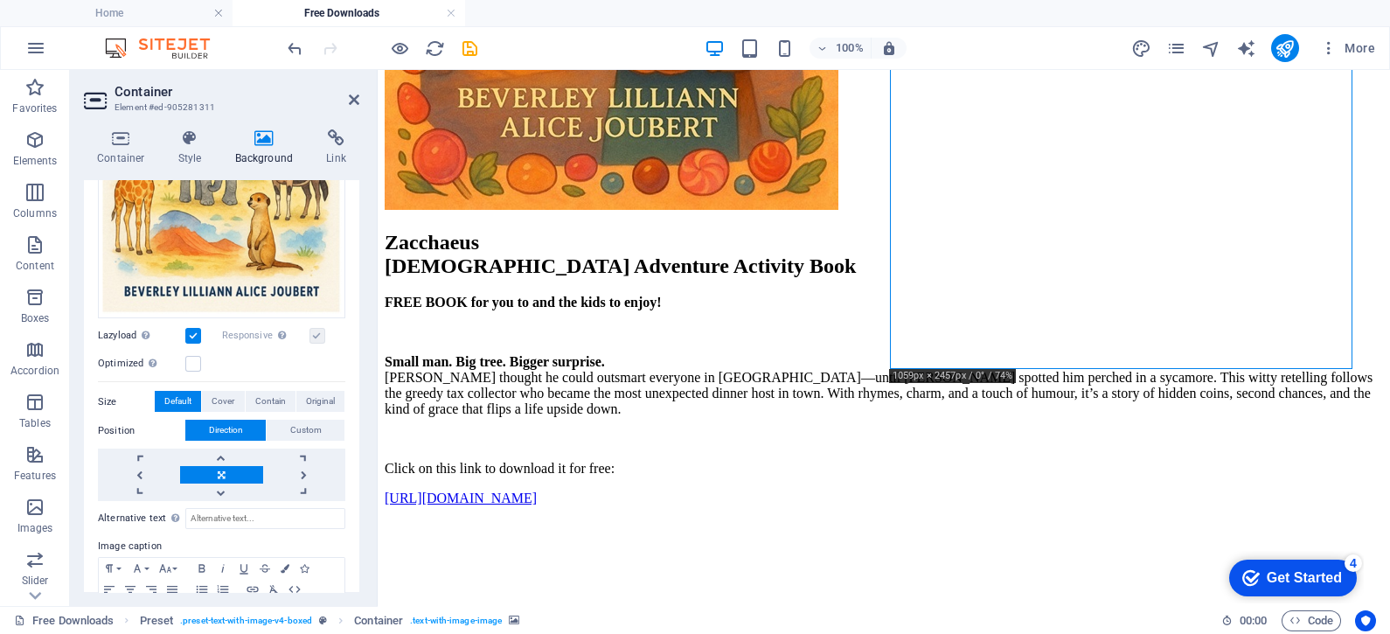
scroll to position [400, 0]
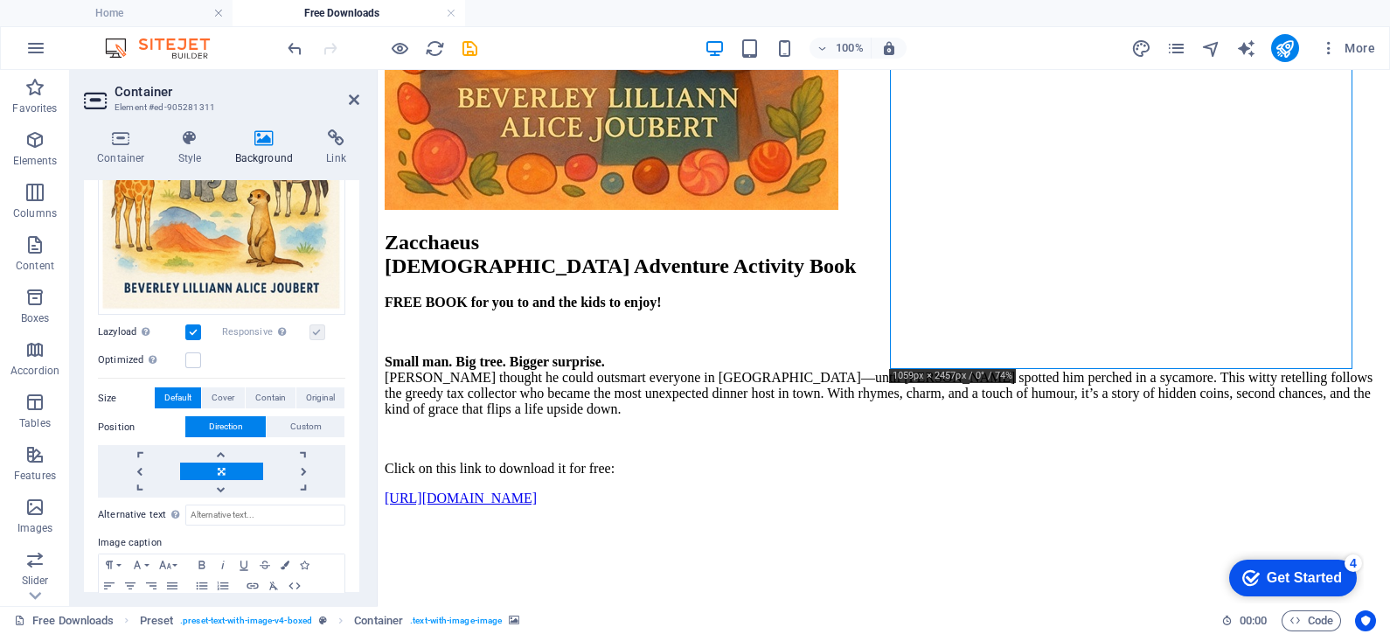
click at [219, 463] on link at bounding box center [221, 471] width 82 height 17
drag, startPoint x: 356, startPoint y: 392, endPoint x: 356, endPoint y: 420, distance: 28.0
click at [356, 420] on div "None Color / Gradient Element Stretch background to full-width Color overlay Pl…" at bounding box center [221, 238] width 275 height 855
drag, startPoint x: 356, startPoint y: 420, endPoint x: 358, endPoint y: 470, distance: 49.9
click at [358, 470] on div "Background None Color / Gradient Element Stretch background to full-width Color…" at bounding box center [221, 386] width 275 height 412
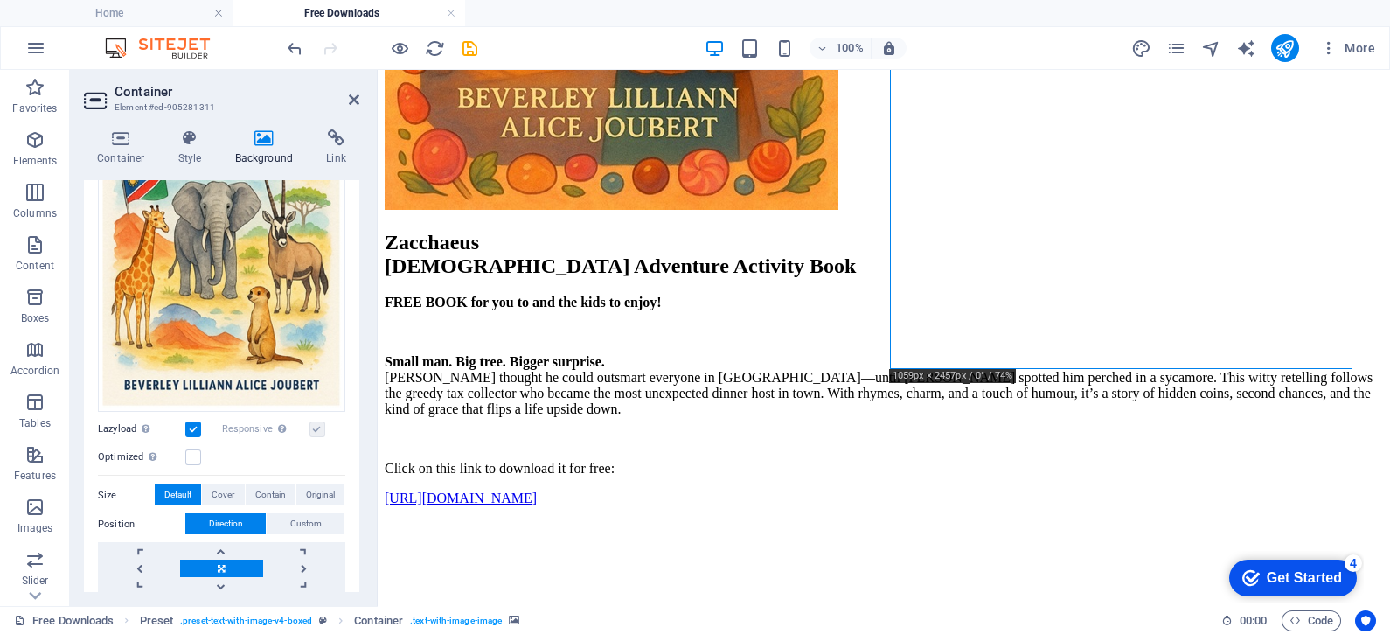
scroll to position [283, 0]
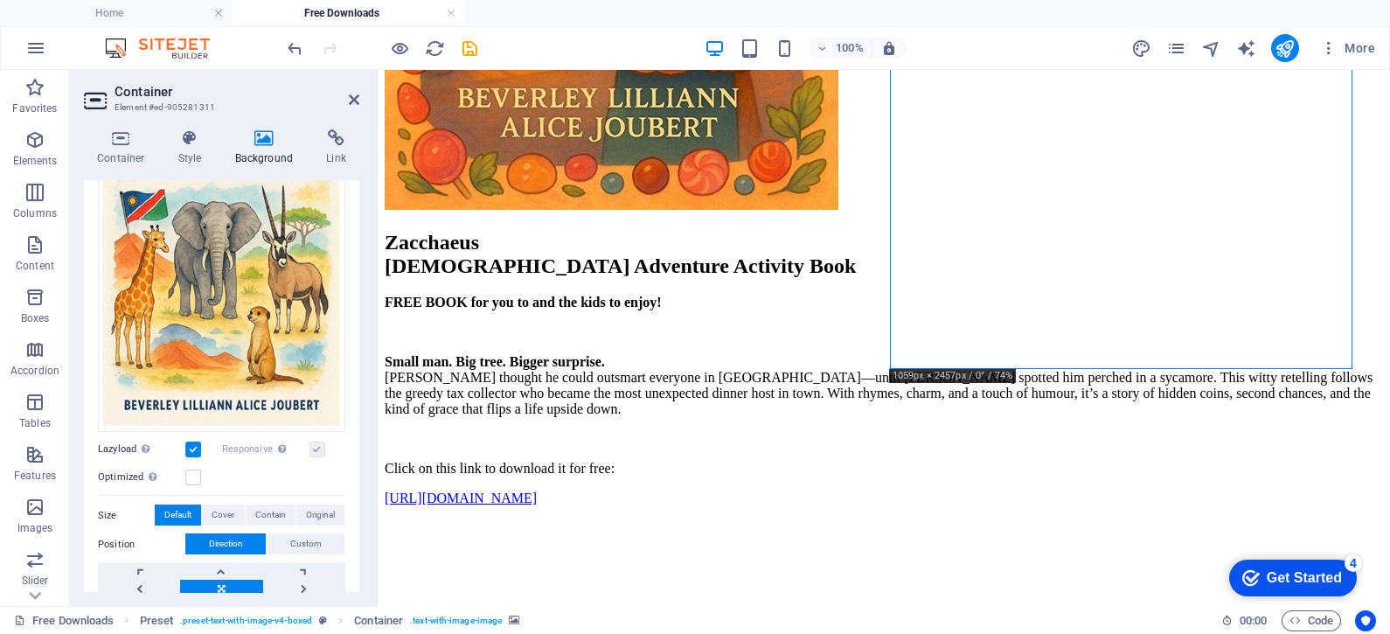
drag, startPoint x: 360, startPoint y: 385, endPoint x: 354, endPoint y: 357, distance: 28.6
click at [354, 357] on div "Container Style Background Link Size Height Default px rem % vh vw Min. height …" at bounding box center [221, 360] width 303 height 491
drag, startPoint x: 354, startPoint y: 357, endPoint x: 348, endPoint y: 317, distance: 39.8
click at [348, 317] on div "None Color / Gradient Element Stretch background to full-width Color overlay Pl…" at bounding box center [221, 355] width 275 height 855
drag, startPoint x: 356, startPoint y: 324, endPoint x: 348, endPoint y: 271, distance: 53.0
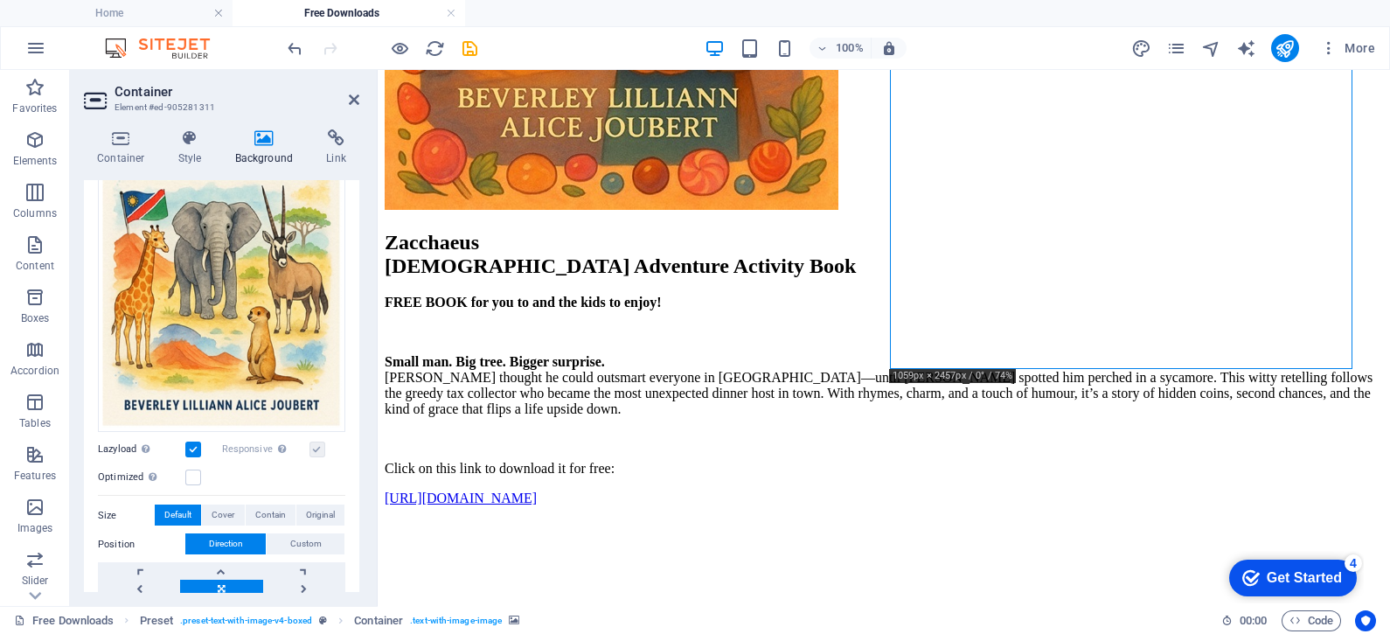
click at [348, 271] on div "None Color / Gradient Element Stretch background to full-width Color overlay Pl…" at bounding box center [221, 355] width 275 height 855
drag, startPoint x: 355, startPoint y: 455, endPoint x: 355, endPoint y: 328, distance: 126.8
click at [355, 328] on div "None Color / Gradient Element Stretch background to full-width Color overlay Pl…" at bounding box center [221, 355] width 275 height 855
drag, startPoint x: 358, startPoint y: 291, endPoint x: 359, endPoint y: 217, distance: 74.3
click at [359, 217] on div "Container Style Background Link Size Height Default px rem % vh vw Min. height …" at bounding box center [221, 360] width 303 height 491
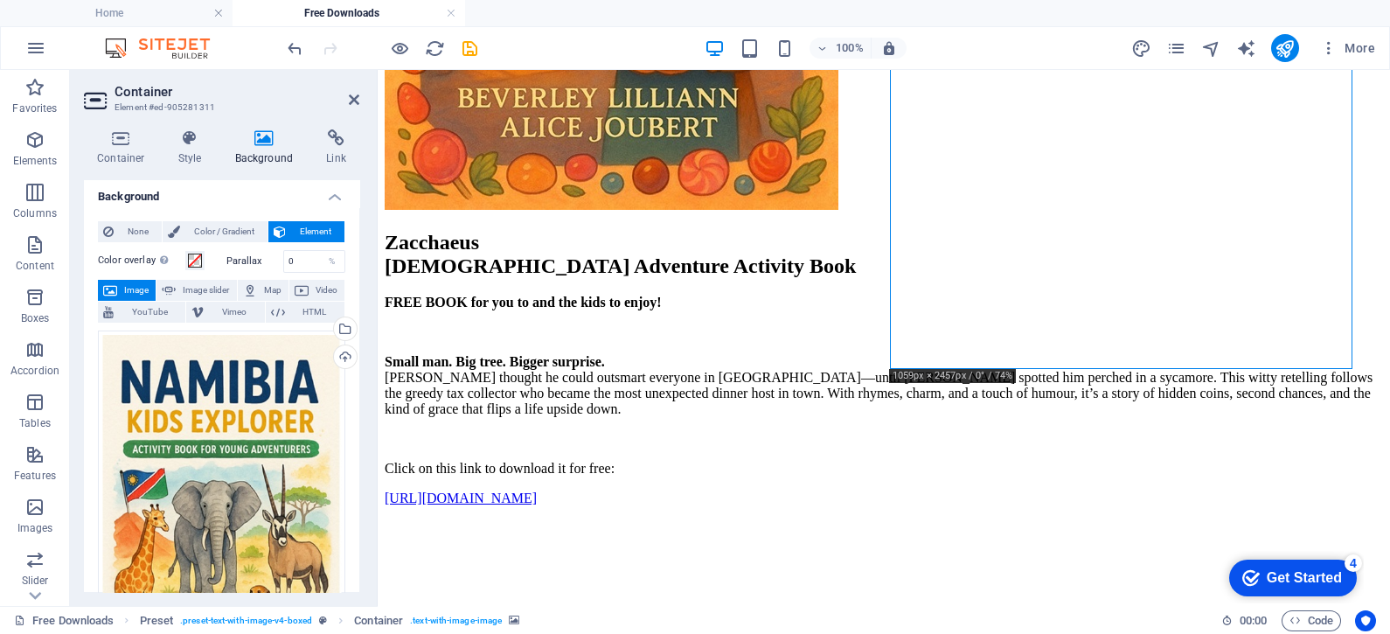
scroll to position [0, 0]
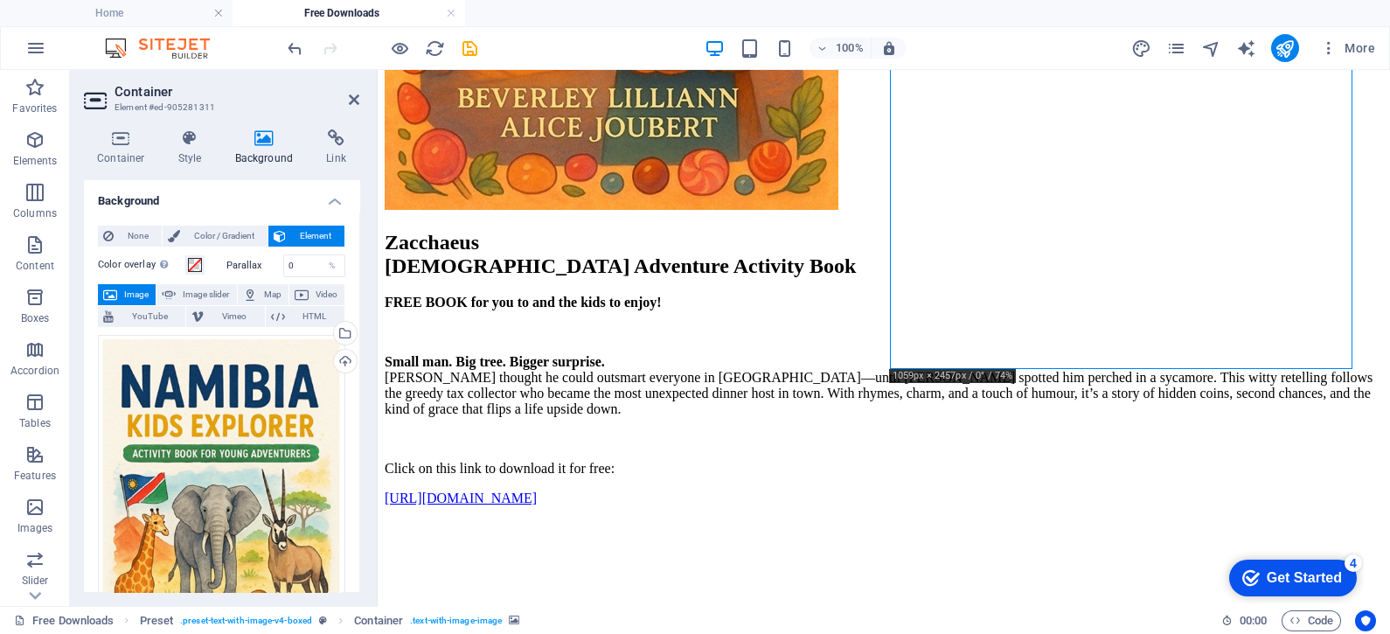
click at [132, 288] on span "Image" at bounding box center [136, 294] width 28 height 21
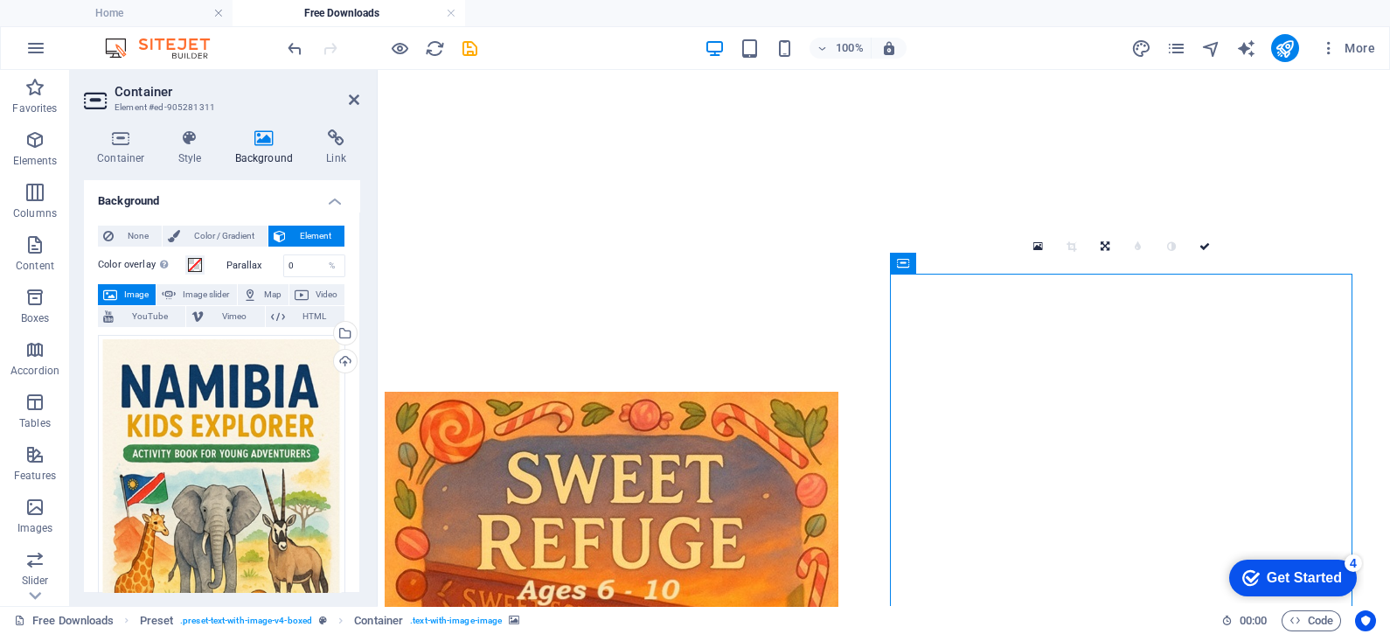
scroll to position [3518, 0]
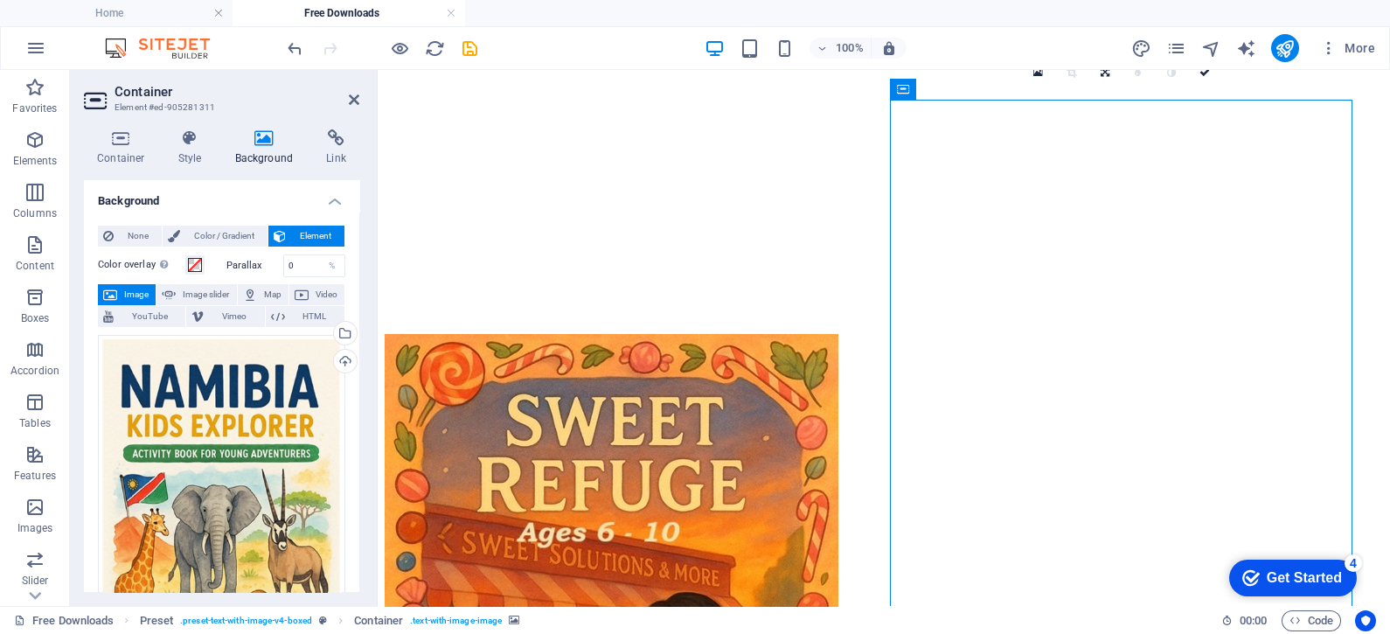
click at [998, 92] on icon at bounding box center [1002, 89] width 13 height 18
click at [259, 441] on div "Drag files here, click to choose files or select files from Files or our free s…" at bounding box center [221, 525] width 247 height 381
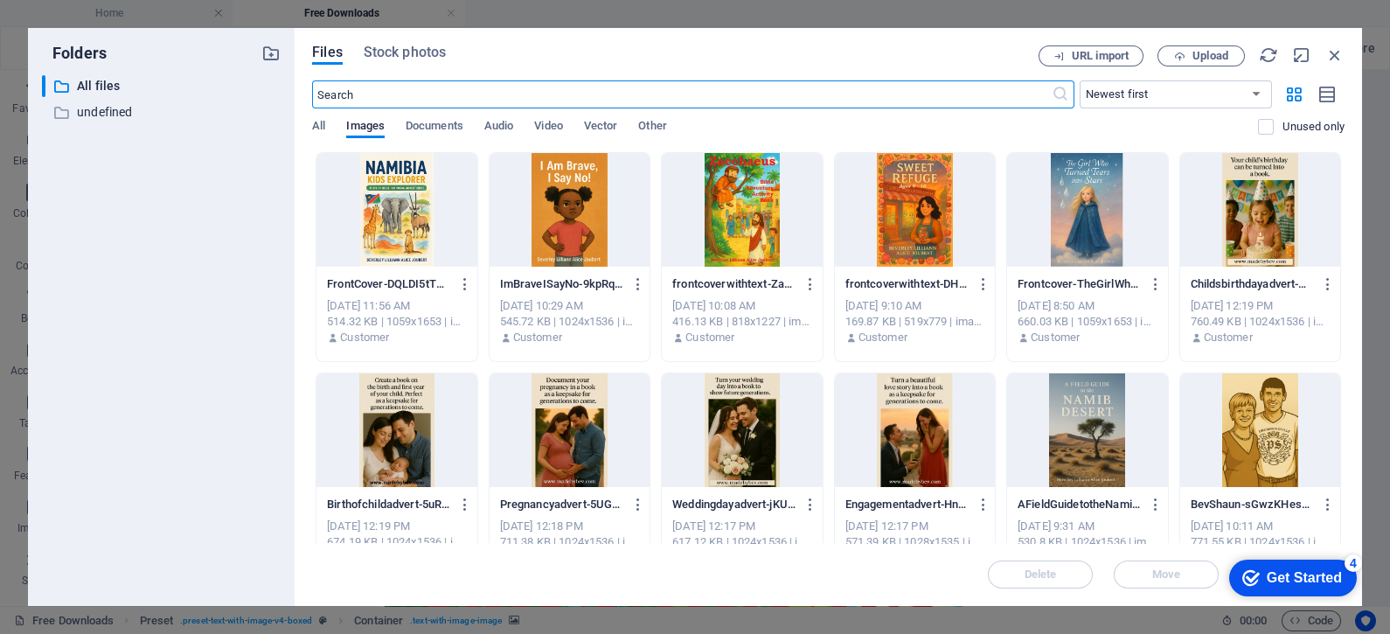
scroll to position [4760, 0]
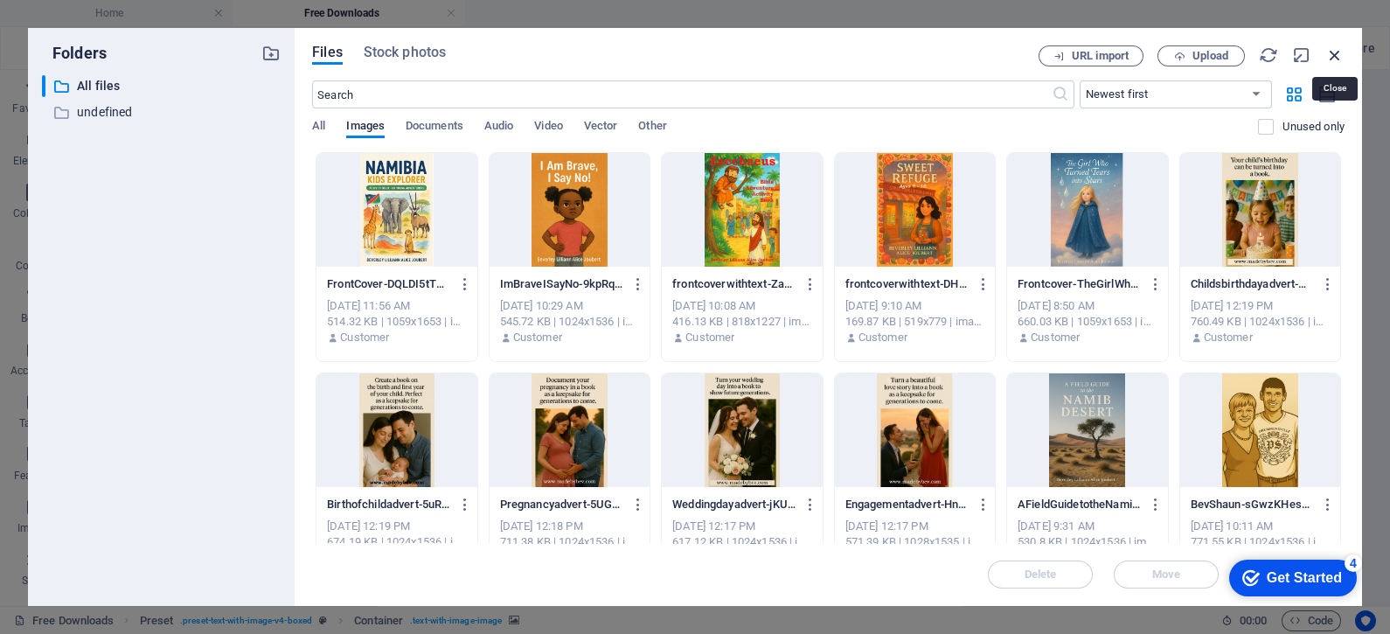
click at [1329, 57] on icon "button" at bounding box center [1334, 54] width 19 height 19
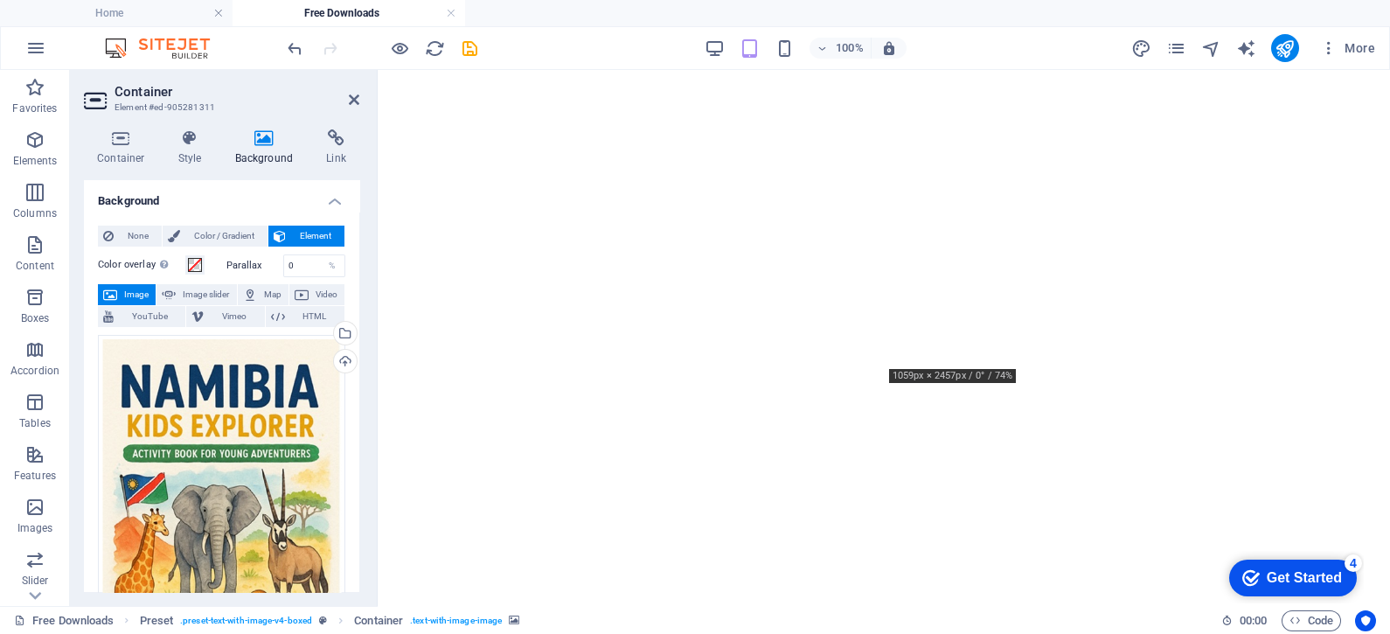
scroll to position [4324, 0]
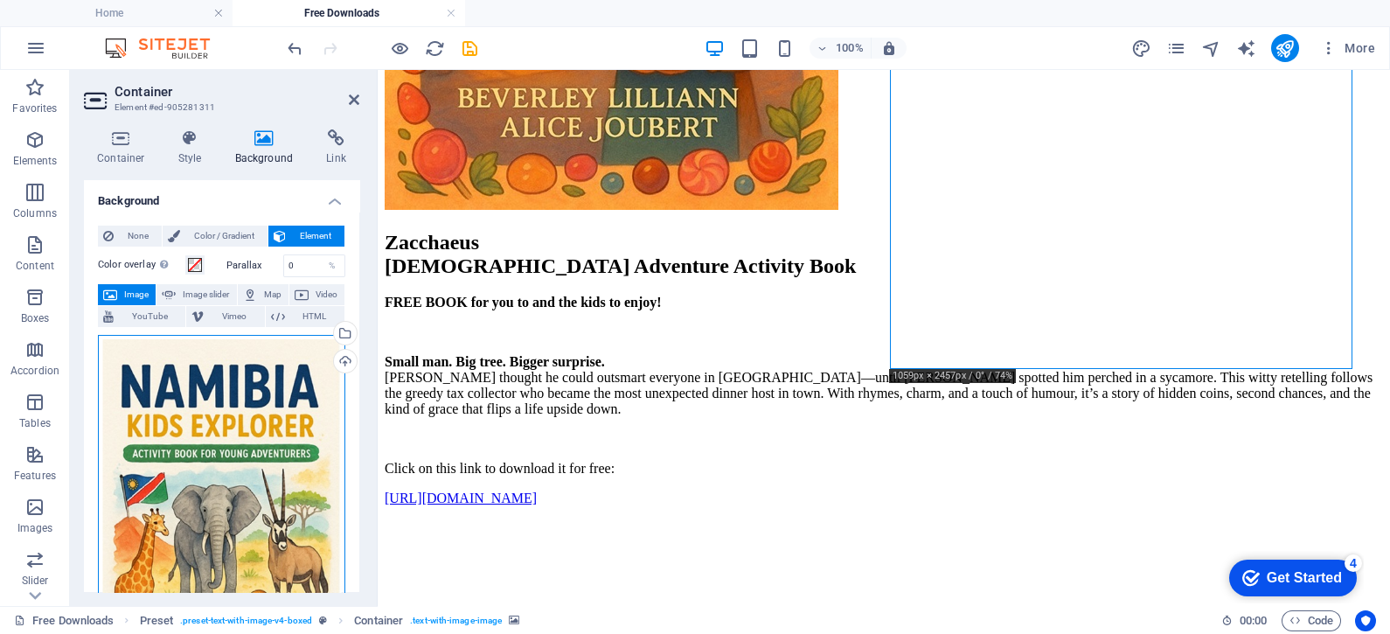
click at [199, 442] on div "Drag files here, click to choose files or select files from Files or our free s…" at bounding box center [221, 525] width 247 height 381
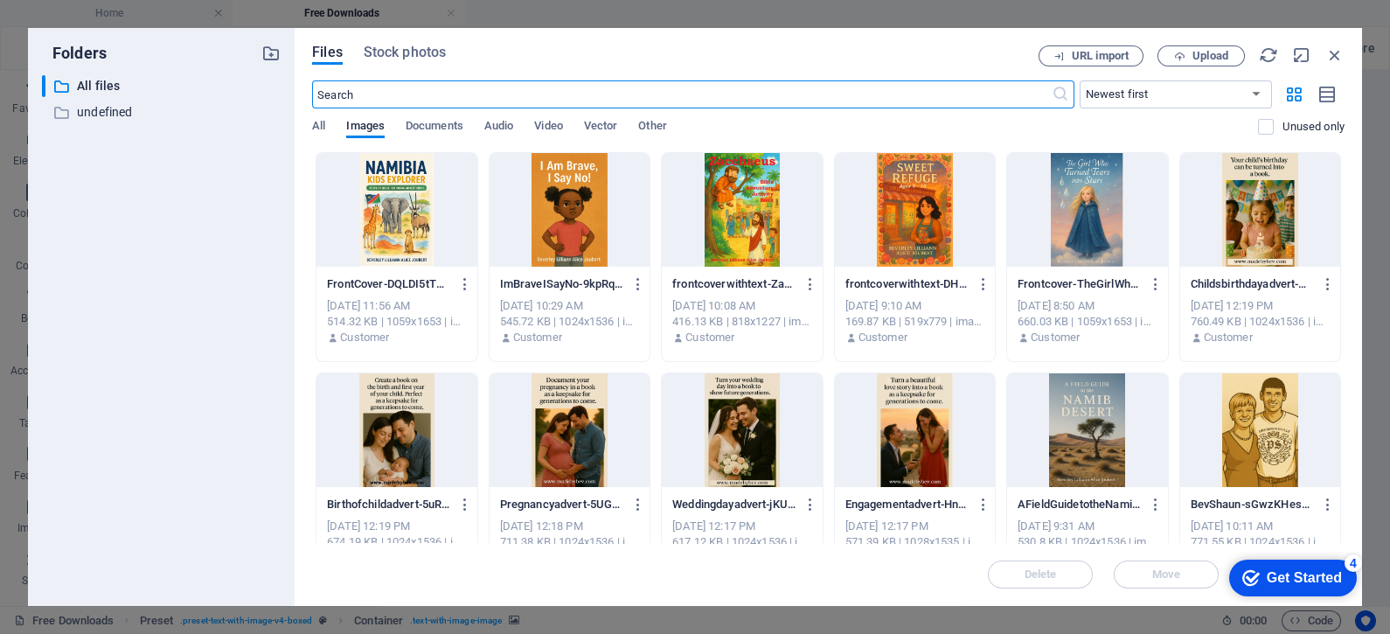
scroll to position [4760, 0]
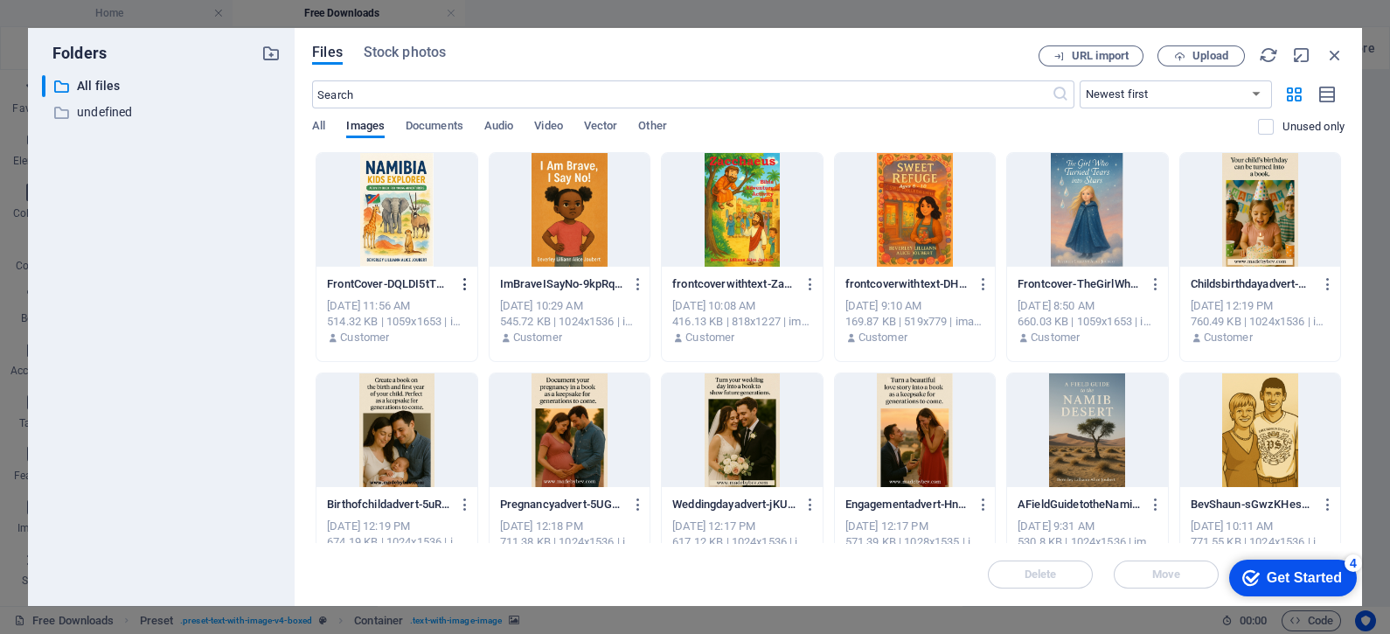
click at [464, 282] on icon "button" at bounding box center [465, 284] width 17 height 16
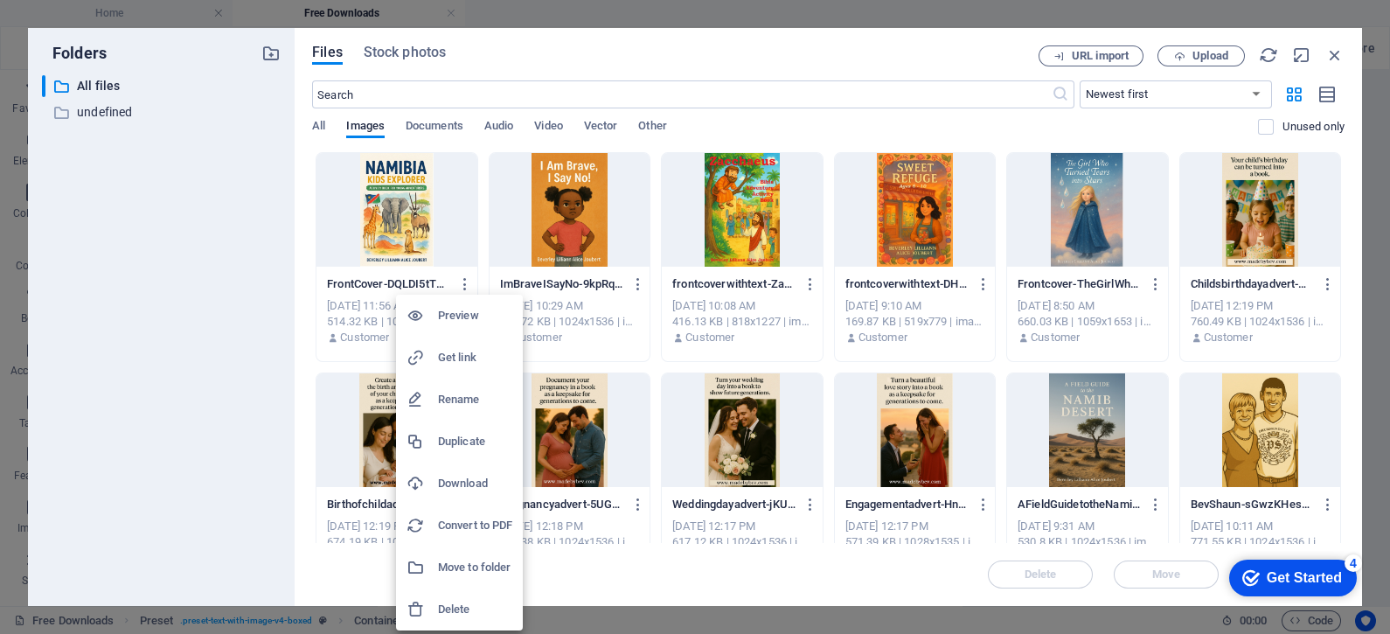
click at [439, 603] on h6 "Delete" at bounding box center [475, 609] width 74 height 21
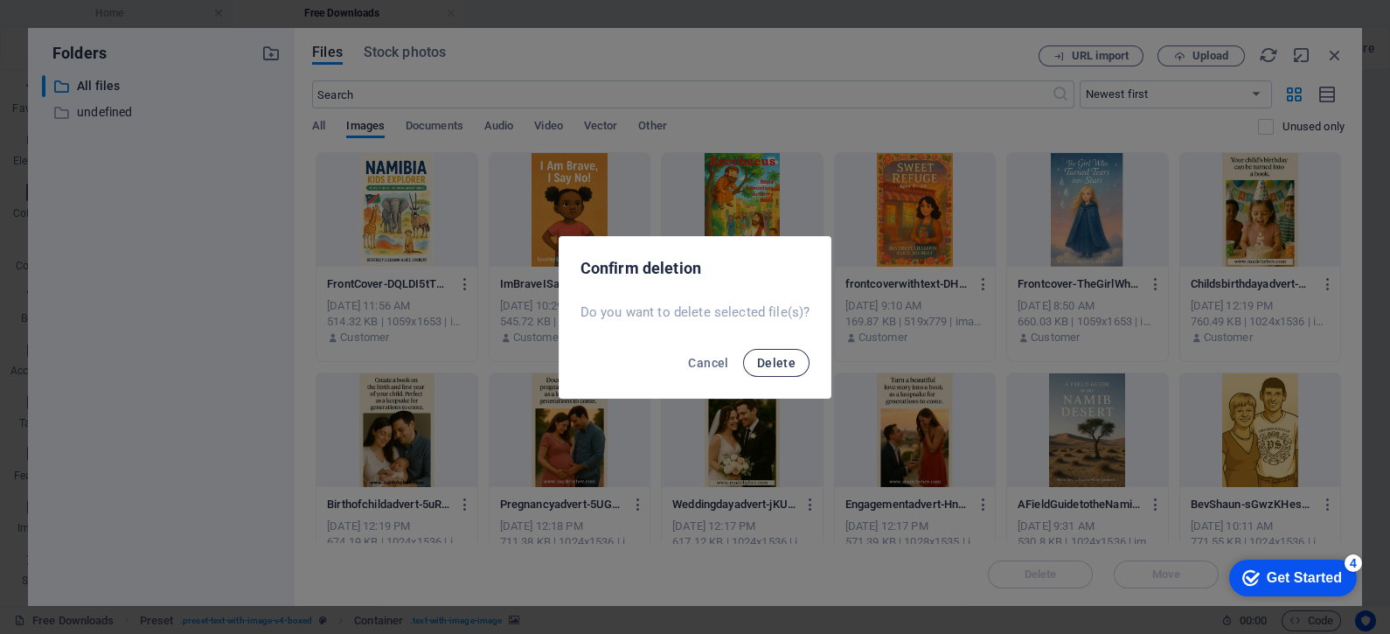
click at [775, 351] on button "Delete" at bounding box center [776, 363] width 66 height 28
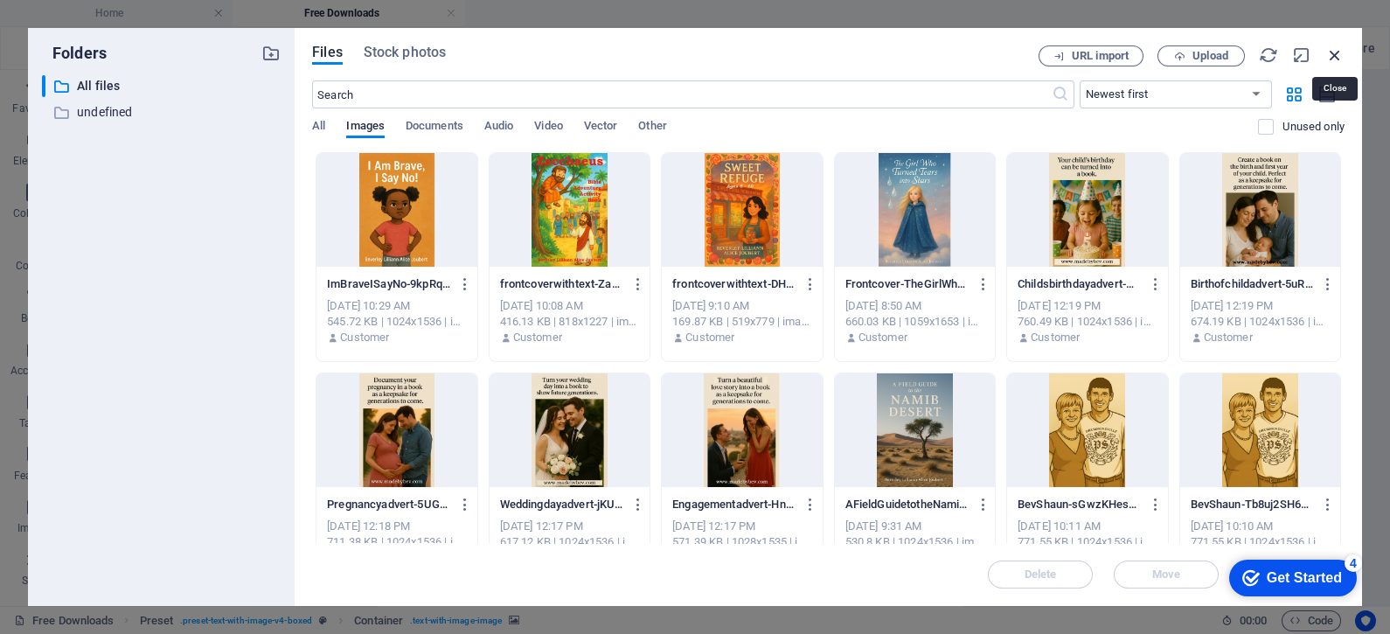
click at [1333, 52] on icon "button" at bounding box center [1334, 54] width 19 height 19
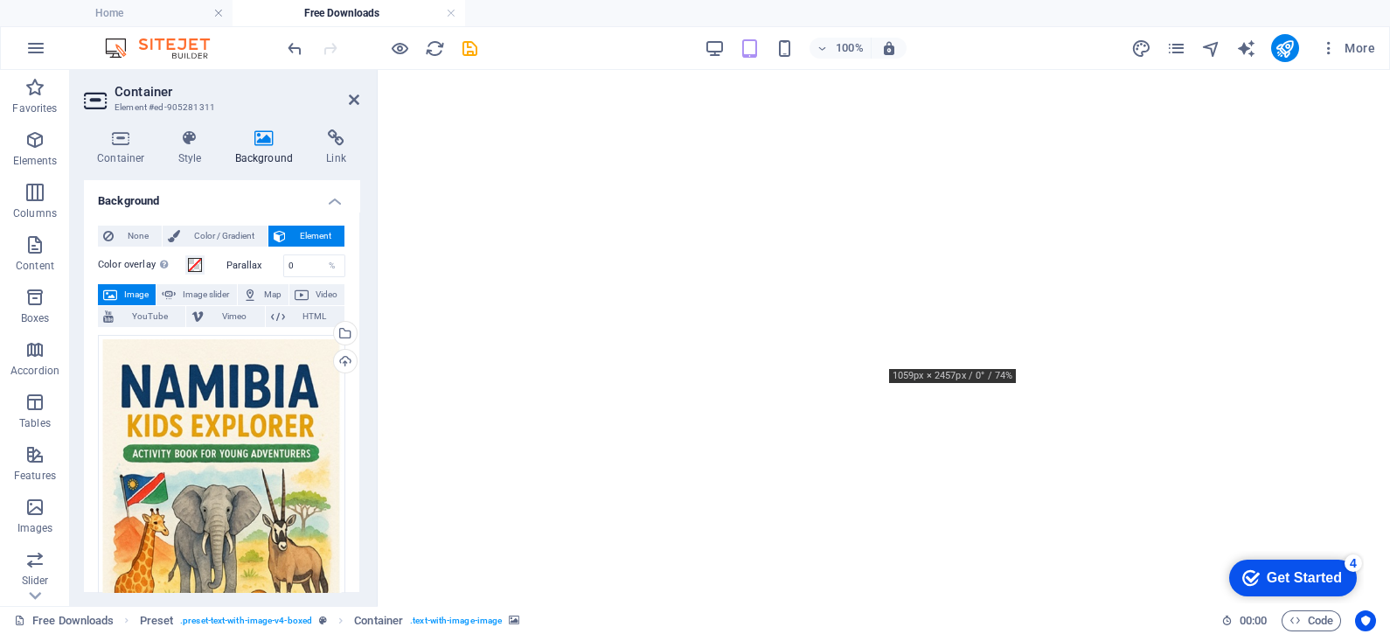
scroll to position [4324, 0]
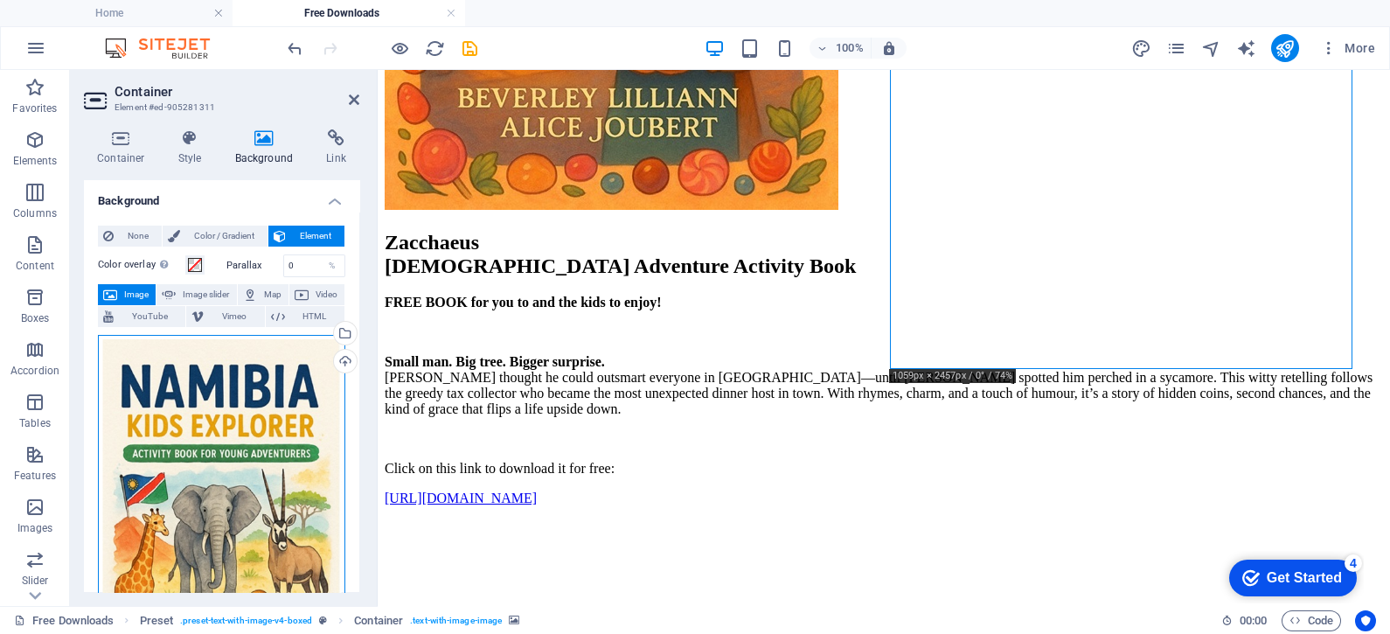
click at [295, 485] on div "Drag files here, click to choose files or select files from Files or our free s…" at bounding box center [221, 525] width 247 height 381
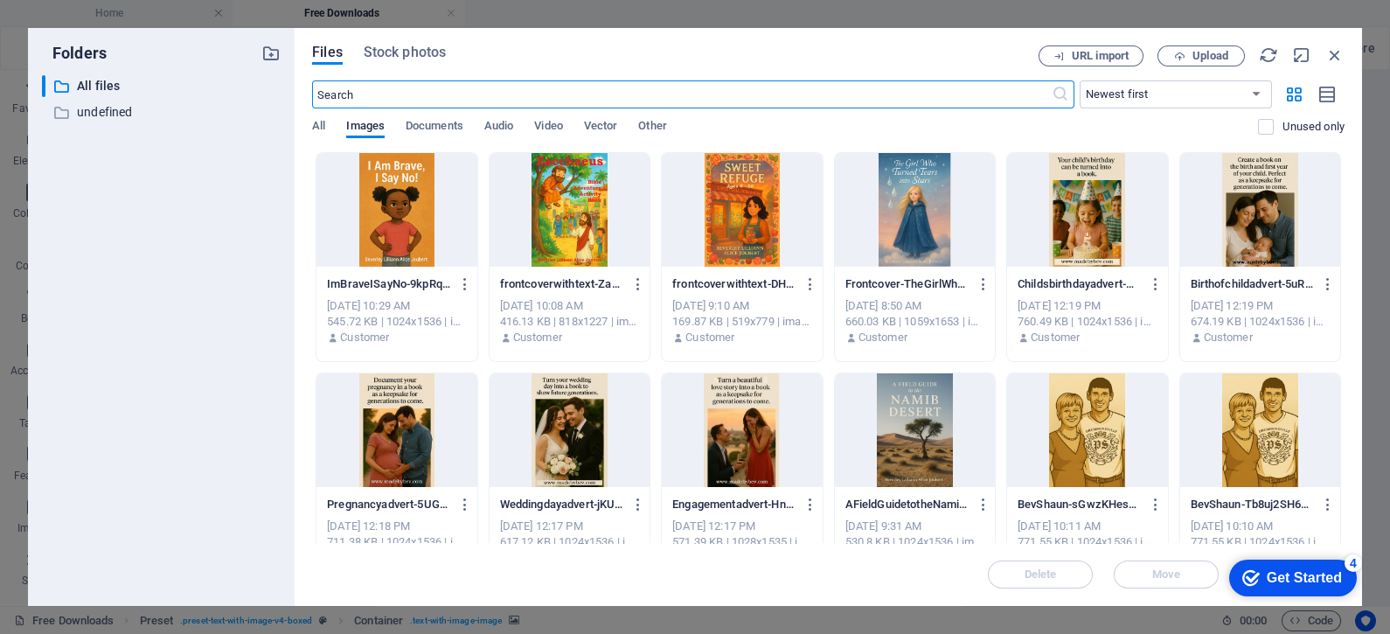
scroll to position [4760, 0]
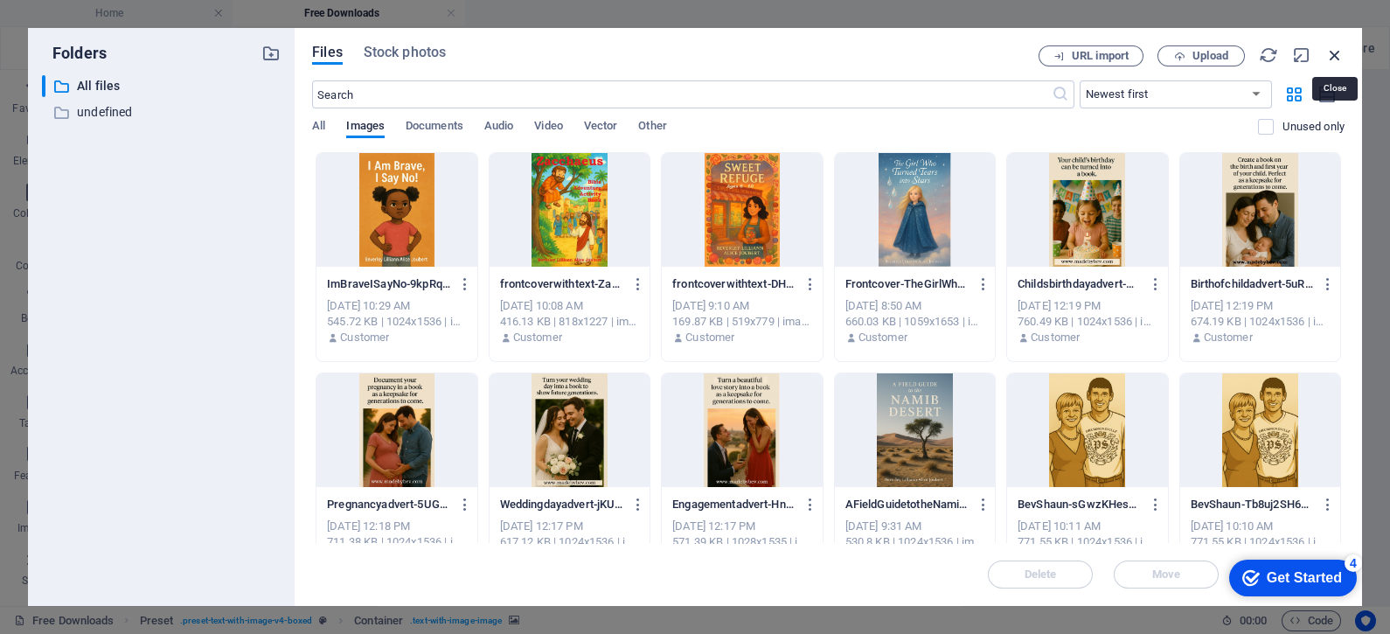
click at [1335, 52] on icon "button" at bounding box center [1334, 54] width 19 height 19
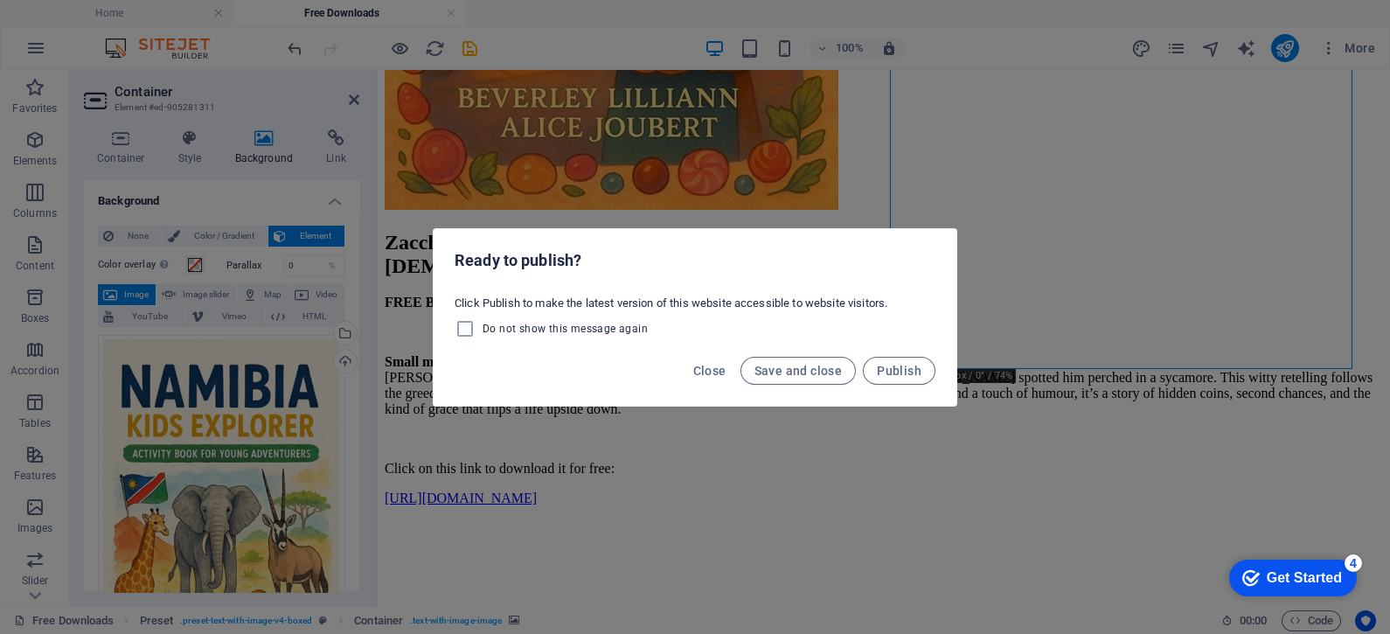
scroll to position [118, 0]
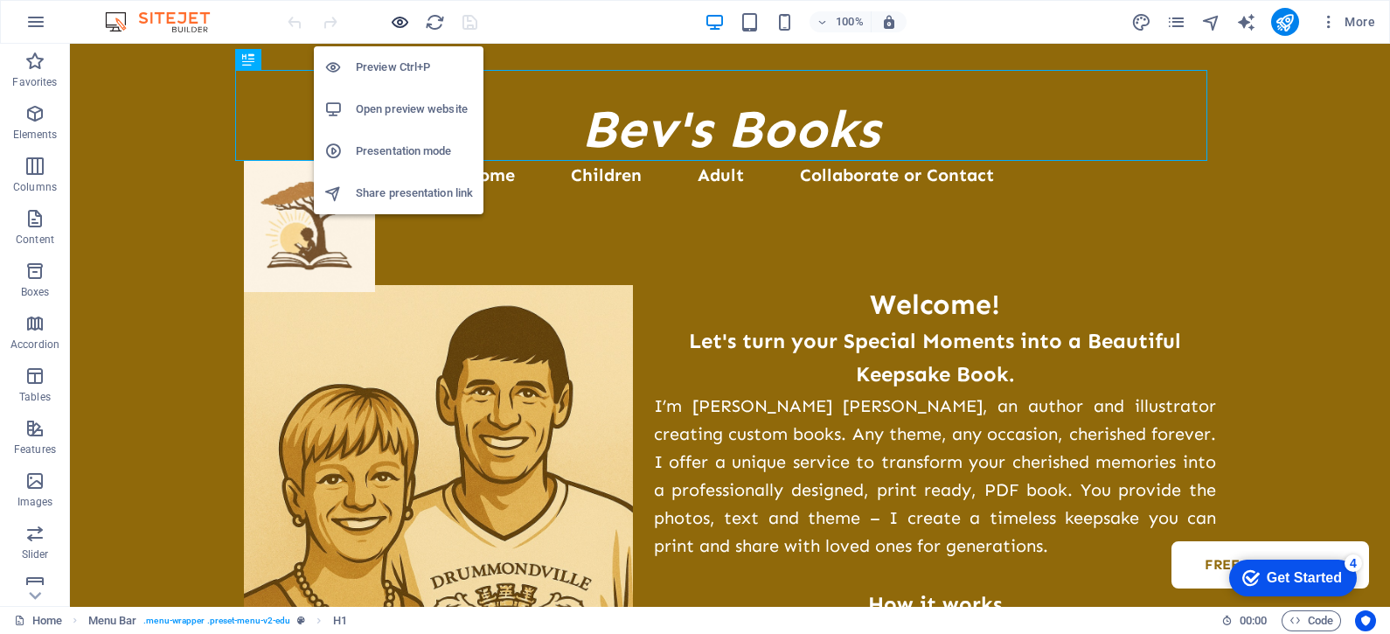
click at [402, 17] on icon "button" at bounding box center [400, 22] width 20 height 20
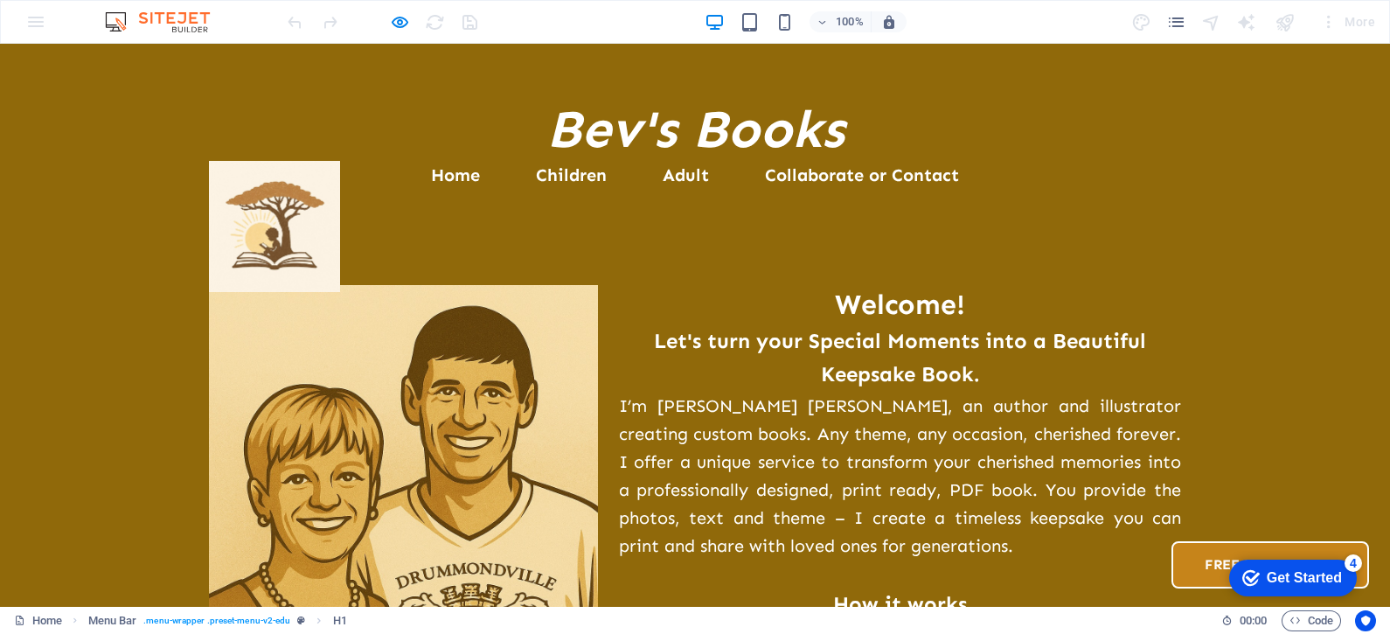
click at [1172, 541] on link "Free Downloads" at bounding box center [1271, 564] width 198 height 47
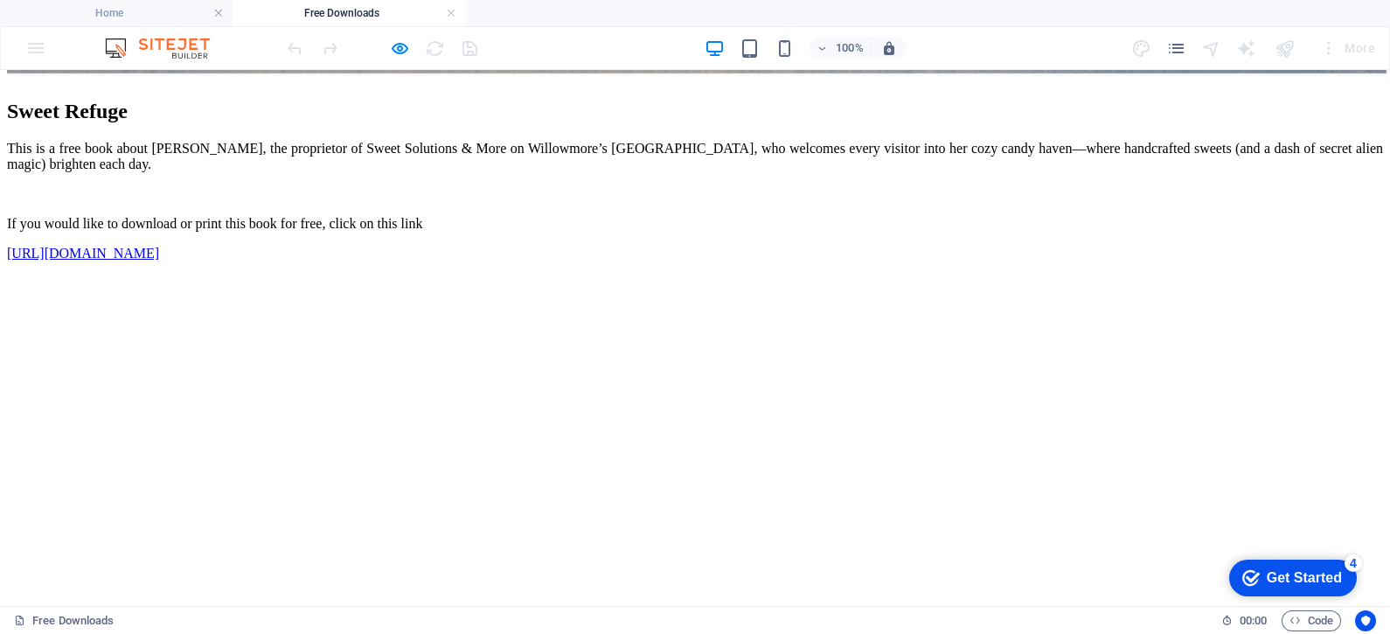
scroll to position [3456, 0]
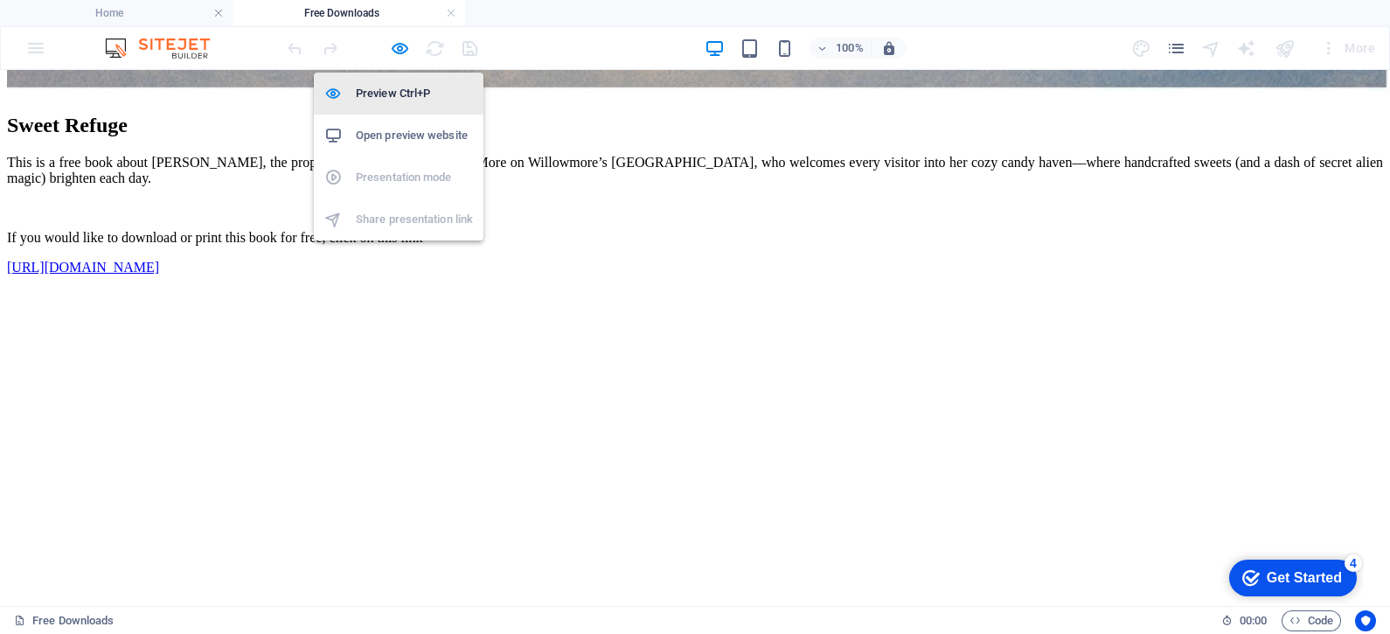
click at [395, 89] on h6 "Preview Ctrl+P" at bounding box center [414, 93] width 117 height 21
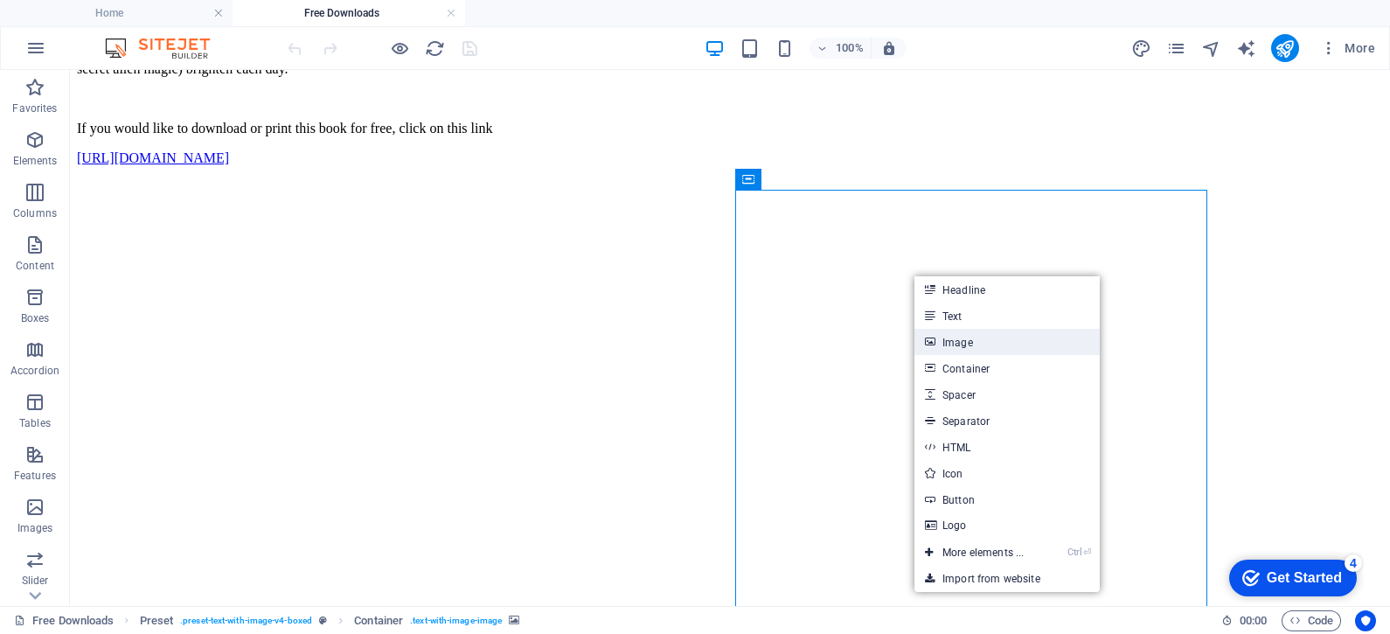
click at [956, 345] on link "Image" at bounding box center [1007, 342] width 185 height 26
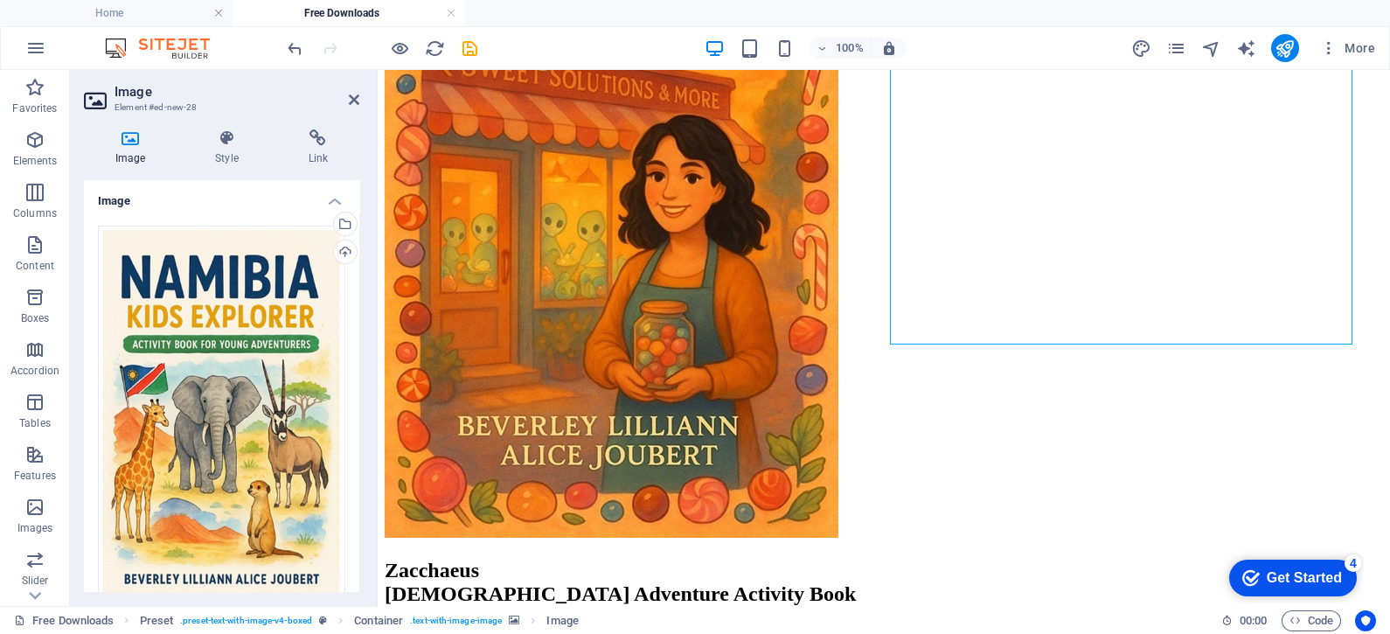
scroll to position [4004, 0]
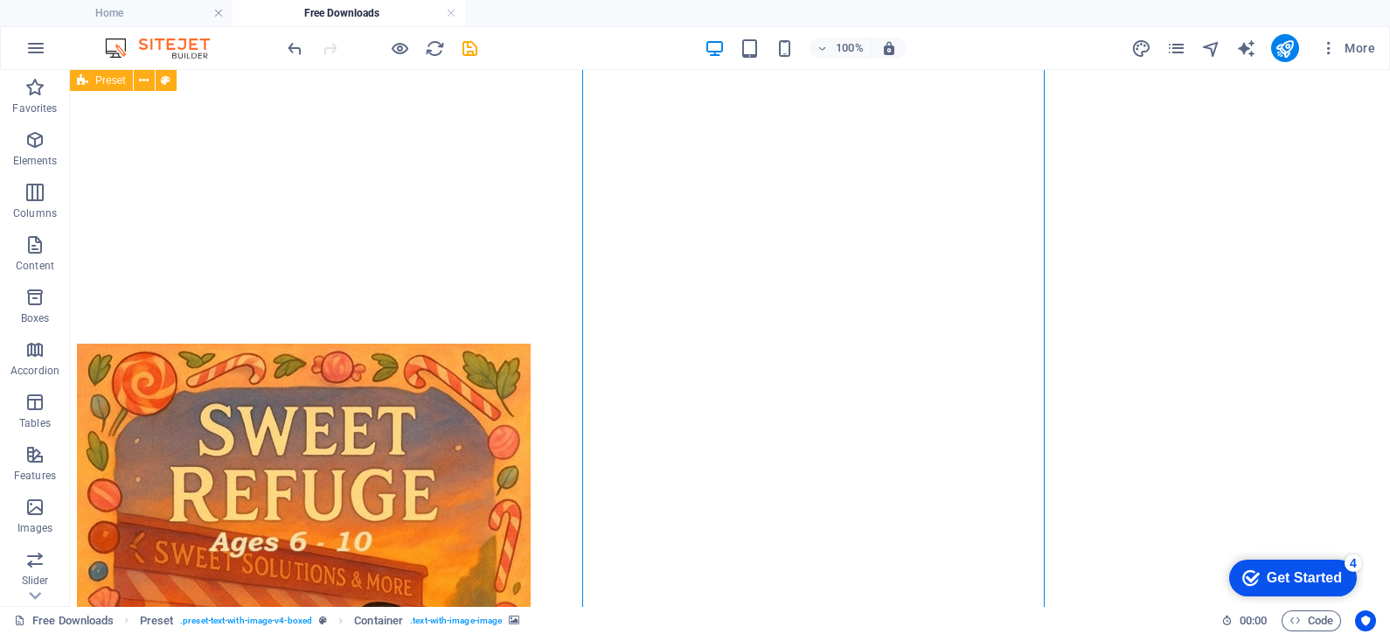
scroll to position [4031, 0]
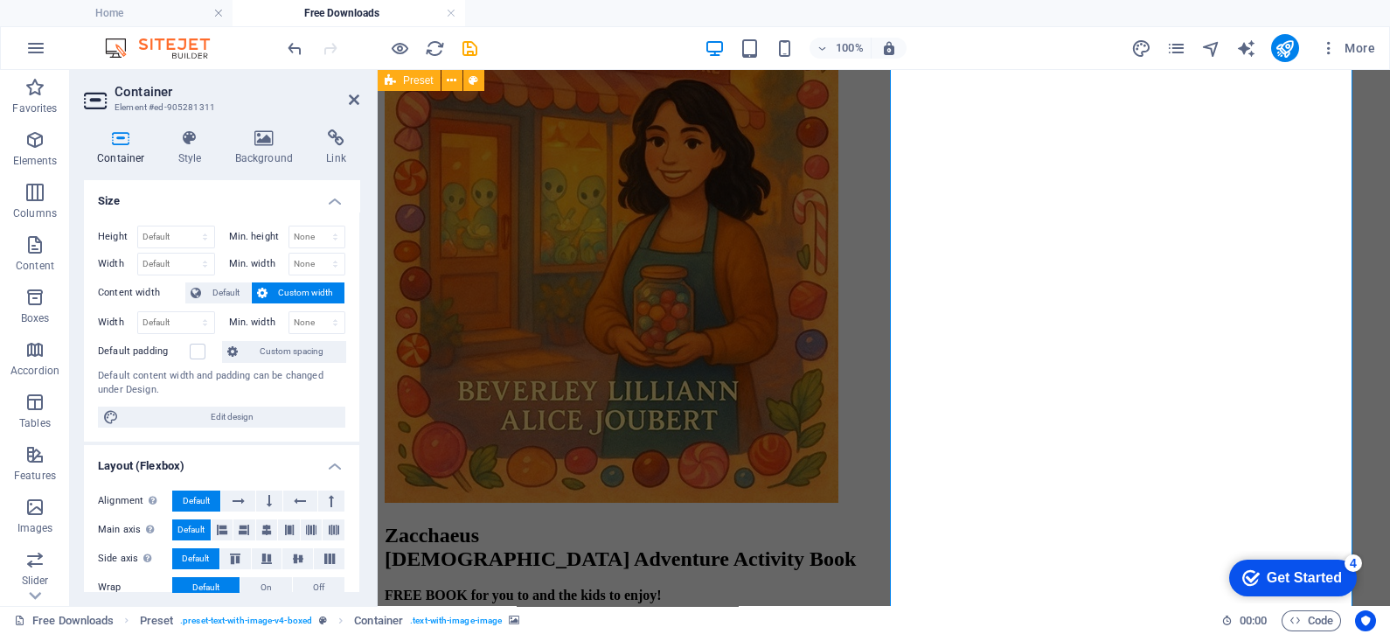
scroll to position [4004, 0]
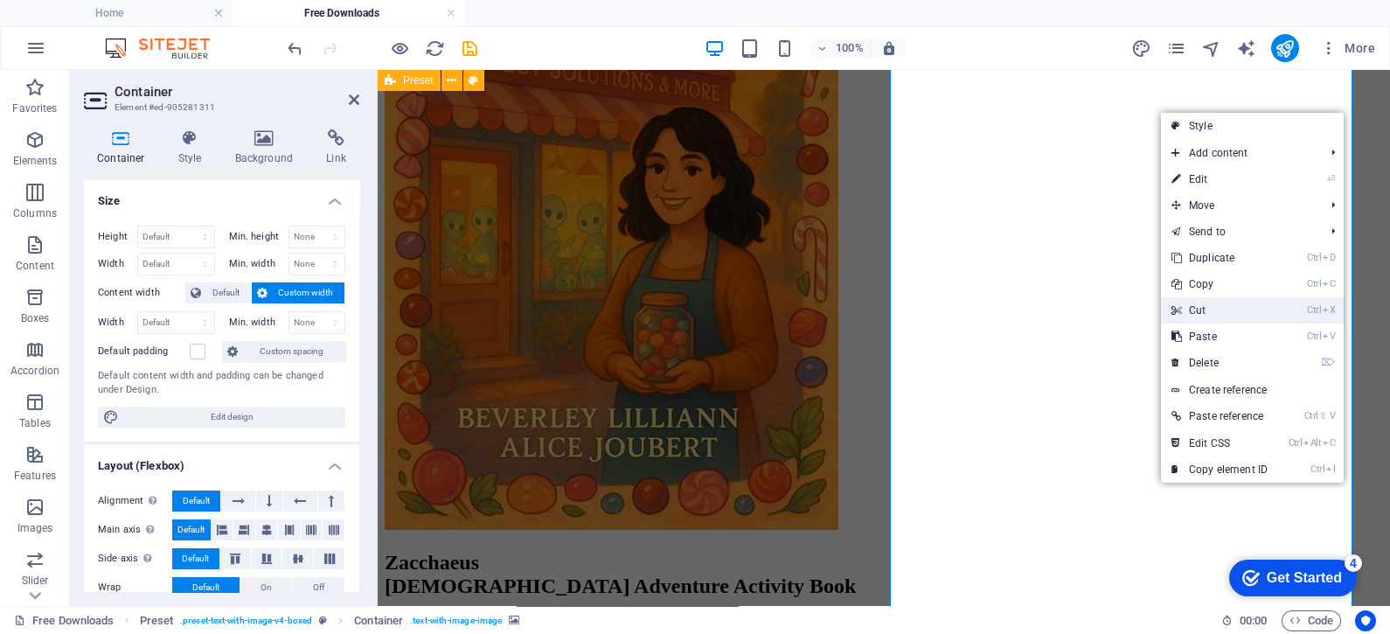
click at [1201, 311] on link "Ctrl X Cut" at bounding box center [1219, 310] width 117 height 26
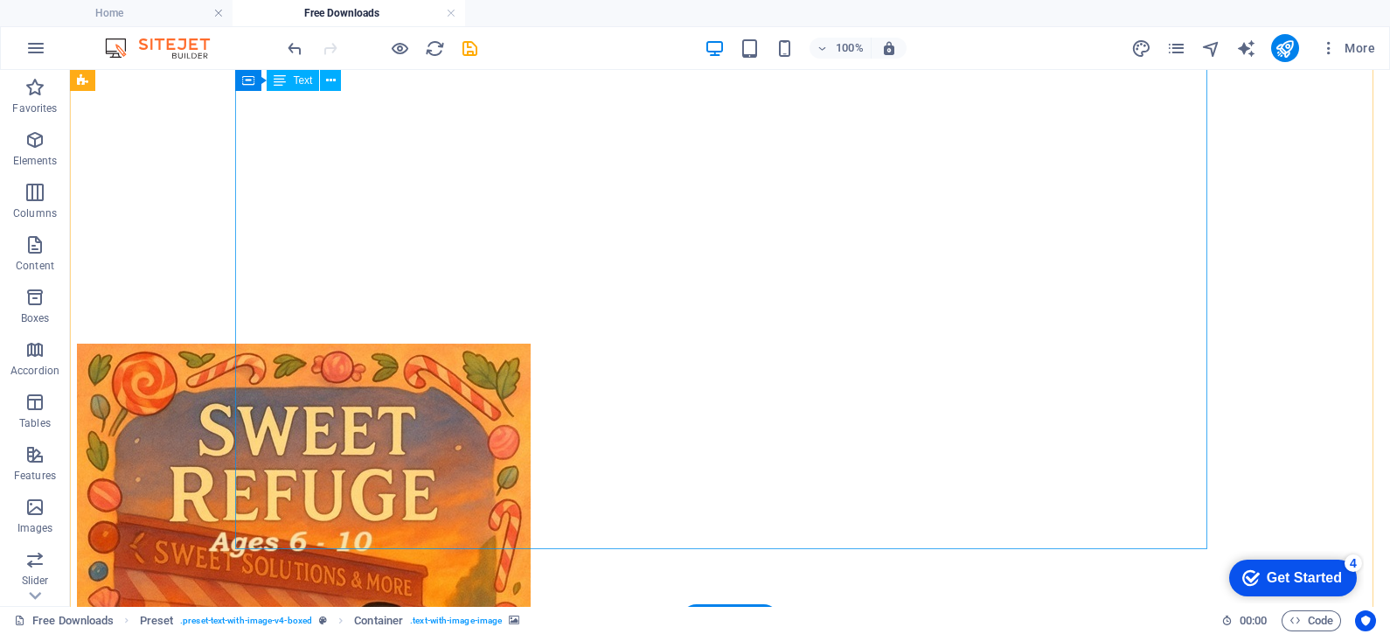
scroll to position [3860, 0]
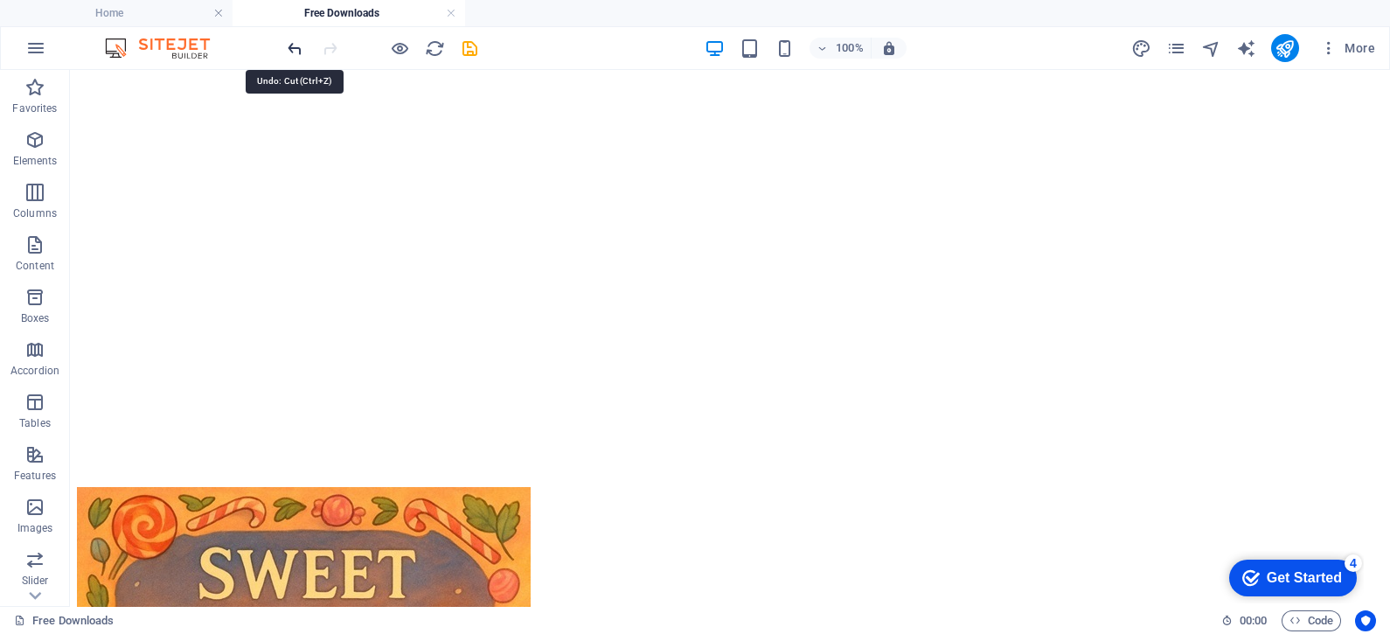
click at [293, 45] on icon "undo" at bounding box center [295, 48] width 20 height 20
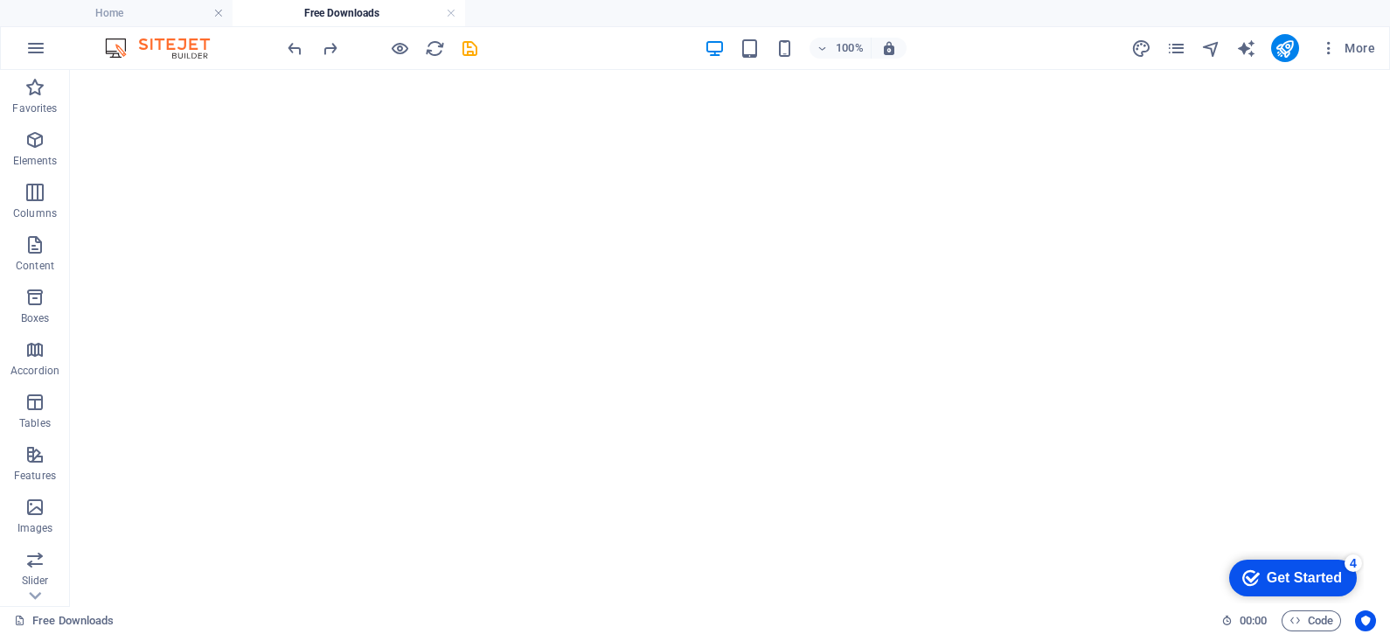
scroll to position [3594, 0]
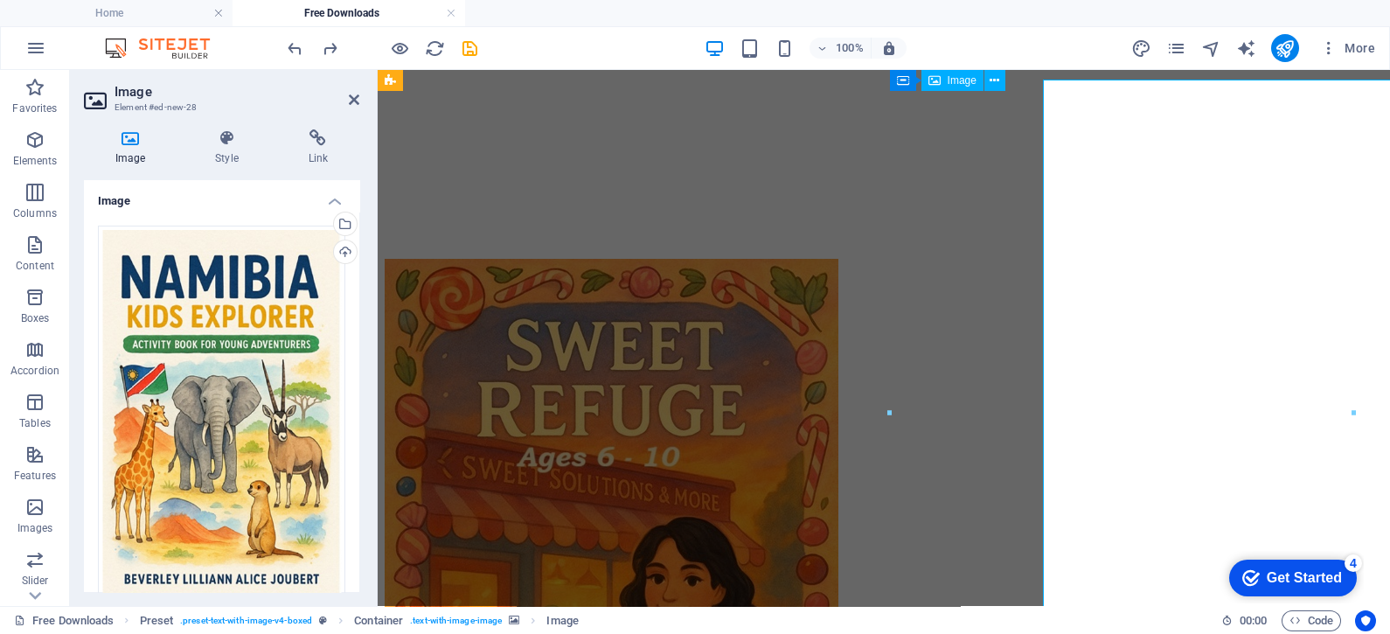
scroll to position [3566, 0]
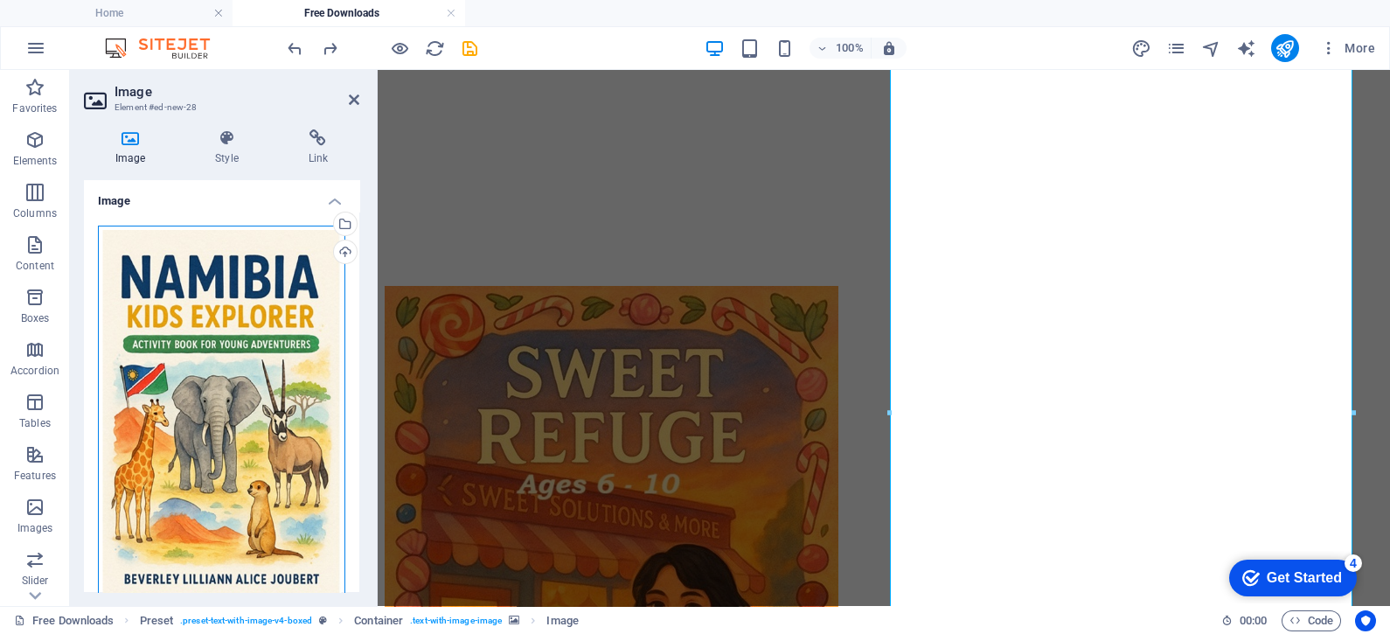
click at [237, 411] on div "Drag files here, click to choose files or select files from Files or our free s…" at bounding box center [221, 416] width 247 height 381
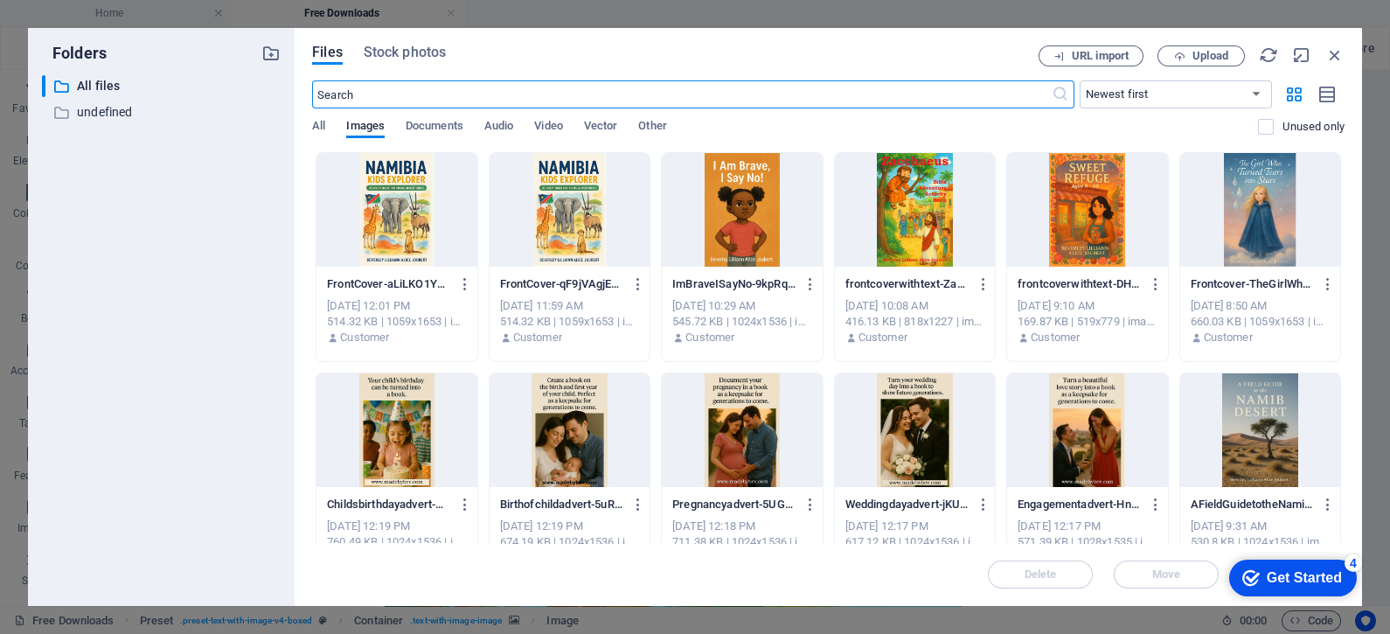
scroll to position [4882, 0]
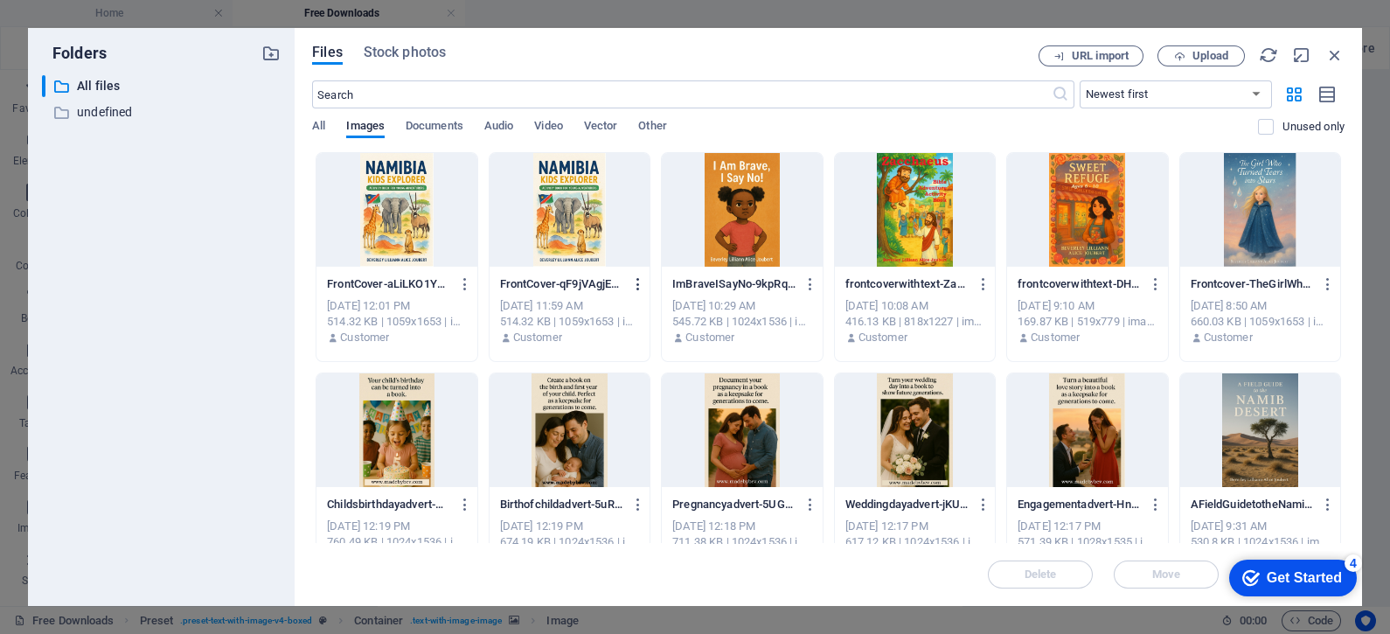
click at [637, 285] on icon "button" at bounding box center [638, 284] width 17 height 16
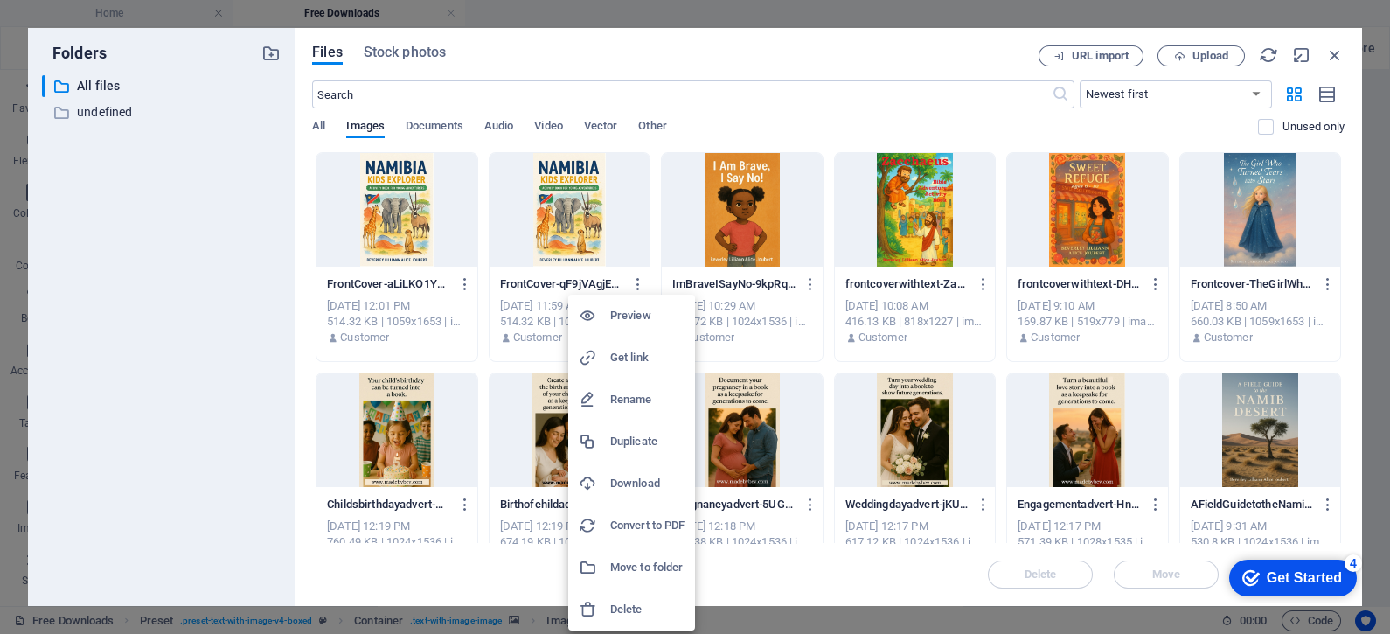
click at [629, 606] on h6 "Delete" at bounding box center [647, 609] width 74 height 21
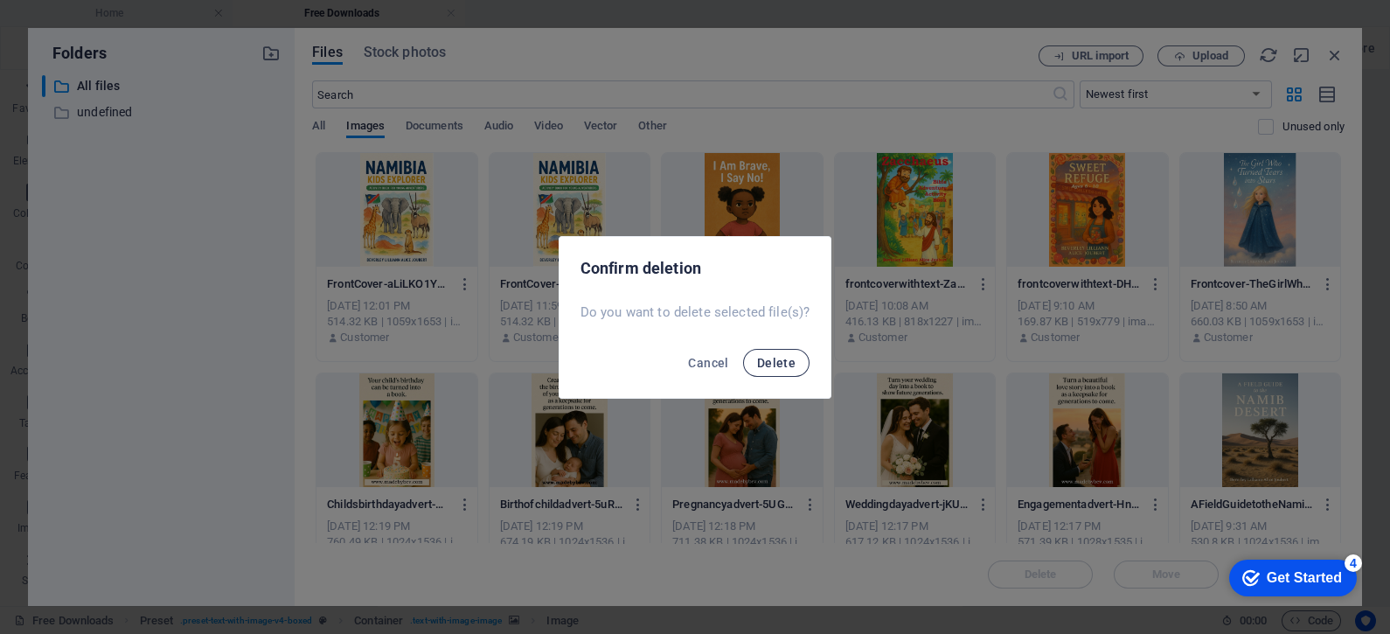
click at [776, 358] on span "Delete" at bounding box center [776, 363] width 38 height 14
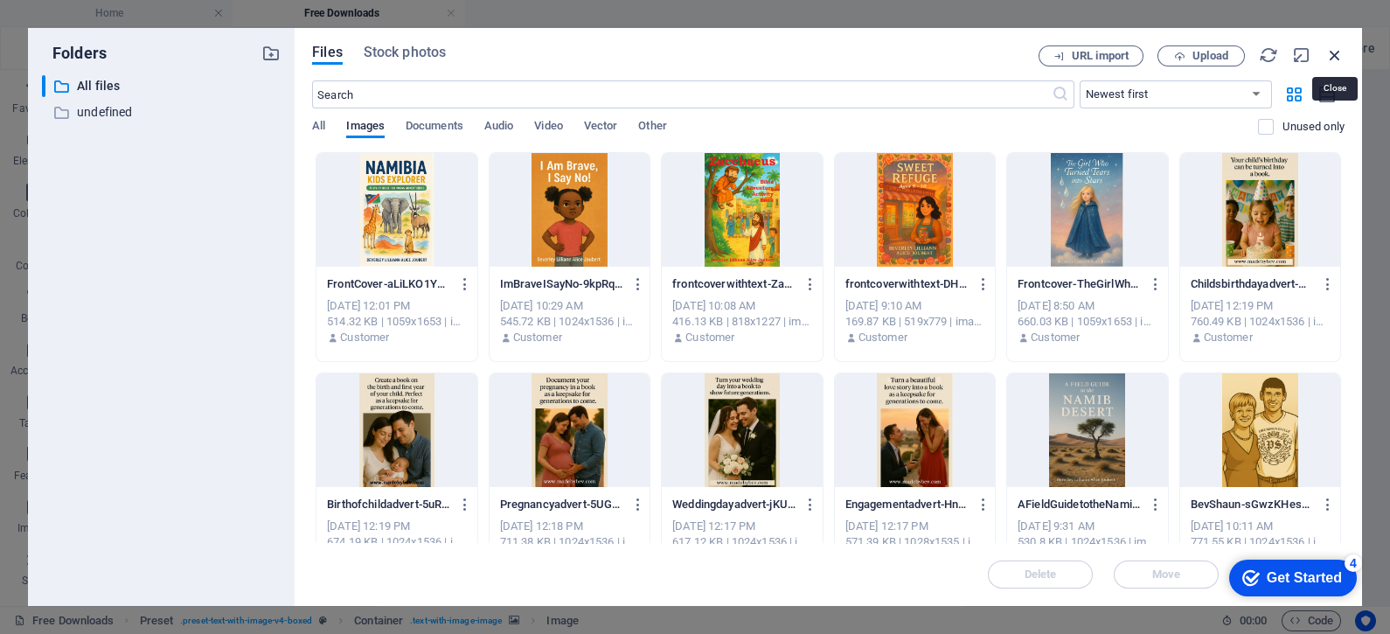
click at [1336, 55] on icon "button" at bounding box center [1334, 54] width 19 height 19
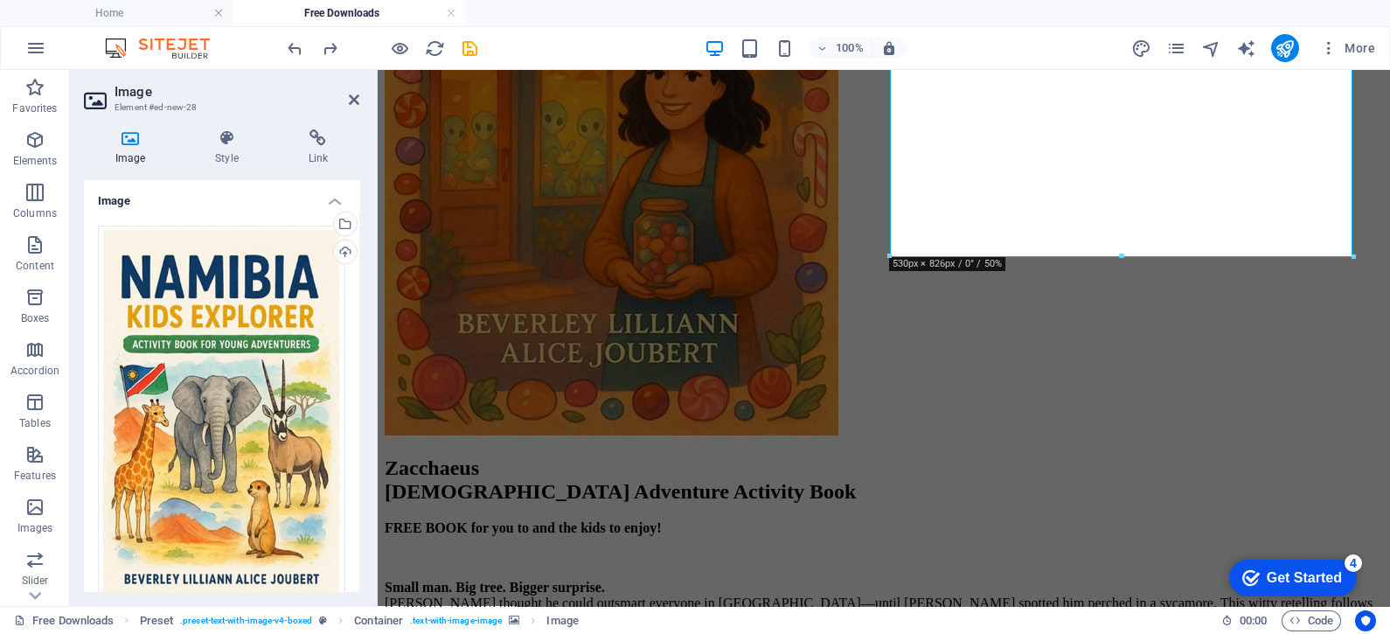
scroll to position [4113, 0]
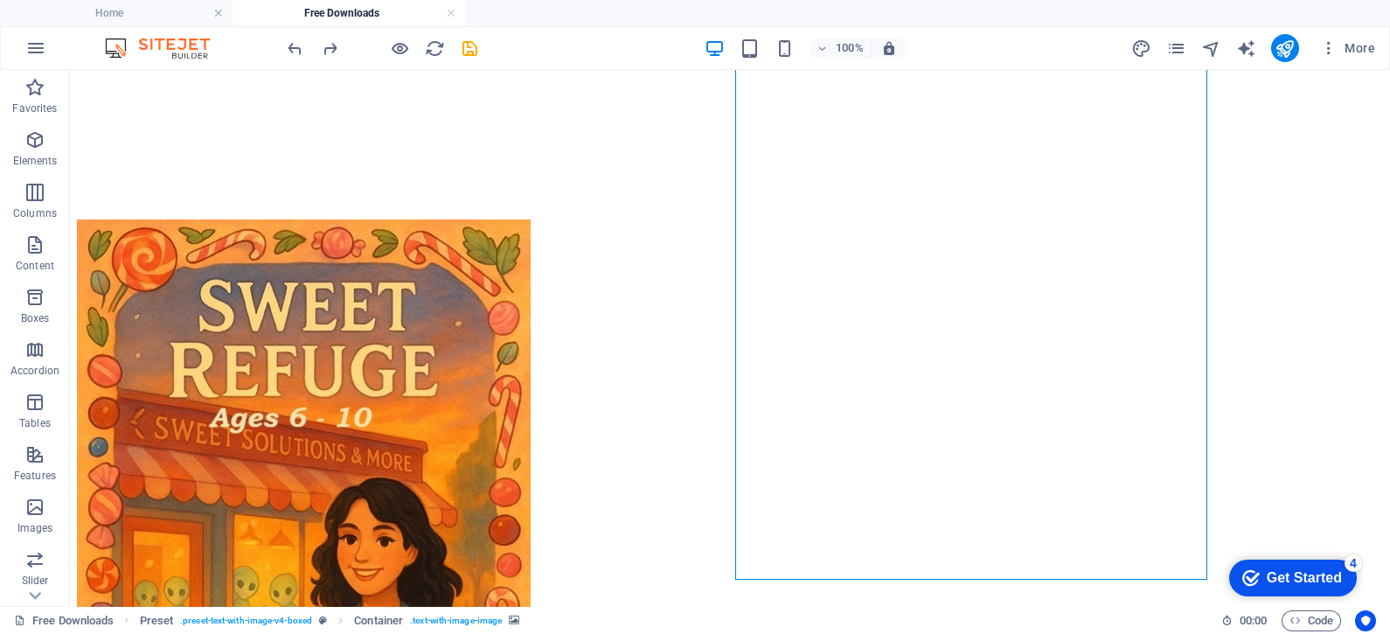
scroll to position [4140, 0]
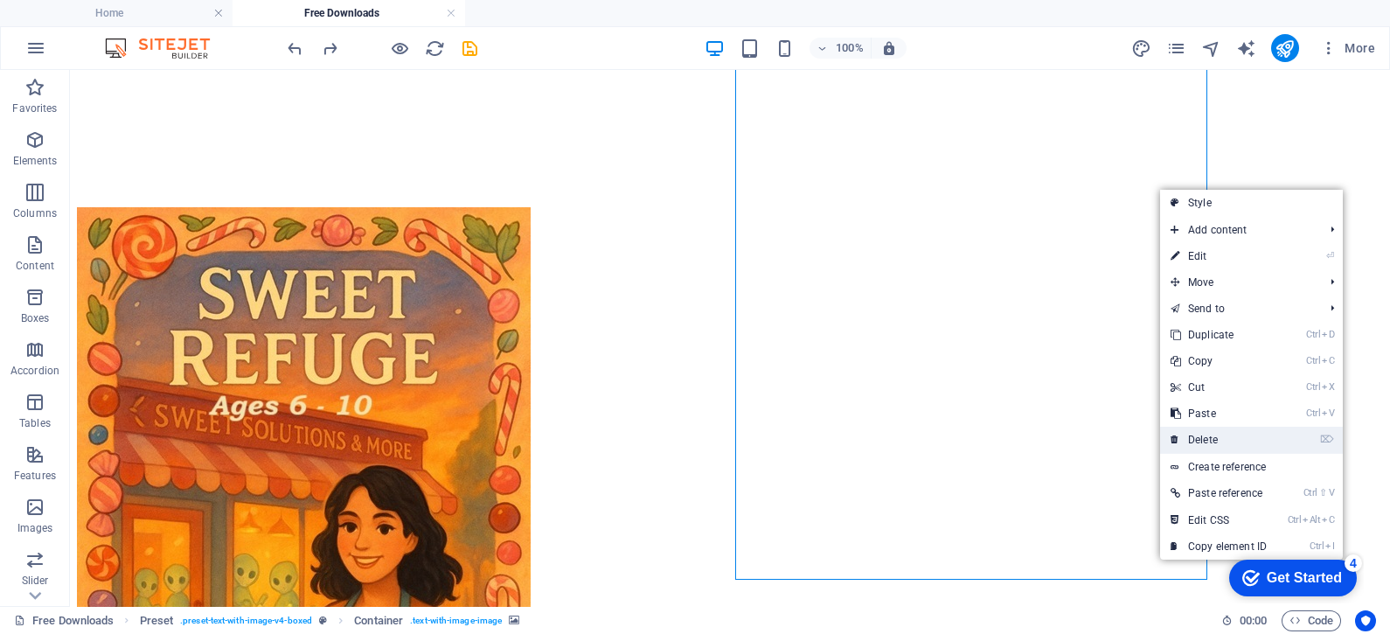
click at [1207, 438] on link "⌦ Delete" at bounding box center [1218, 440] width 117 height 26
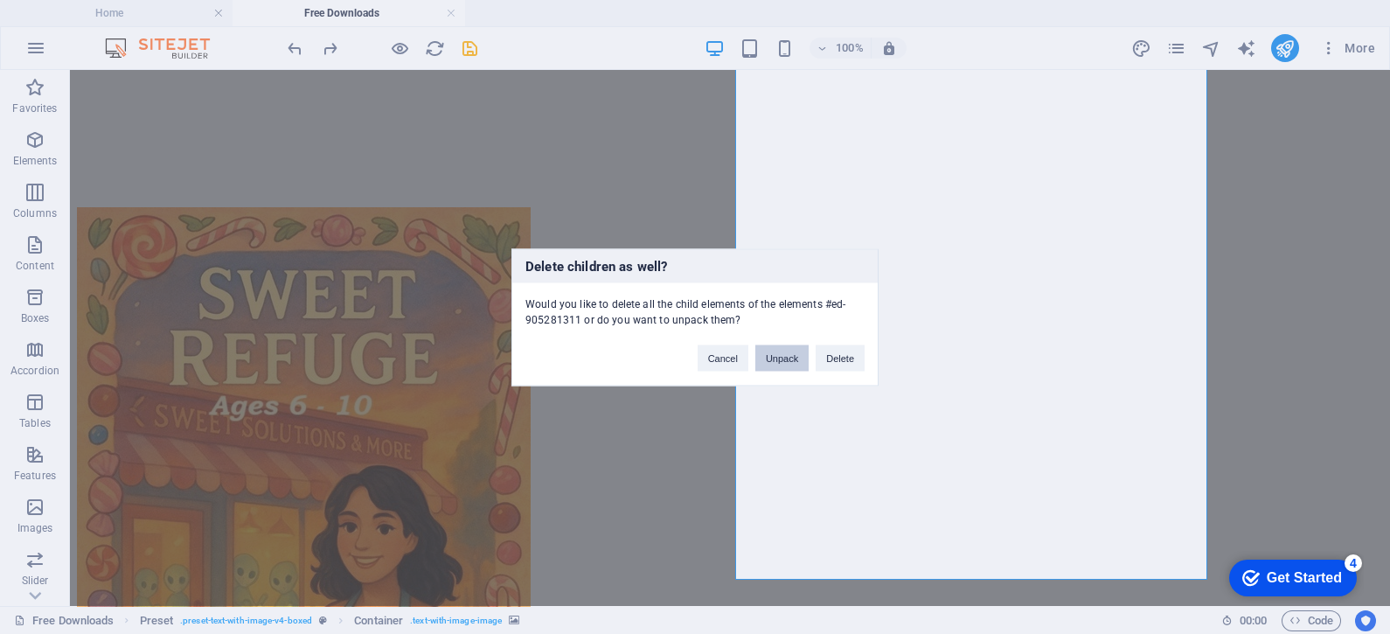
click at [783, 351] on button "Unpack" at bounding box center [781, 357] width 53 height 26
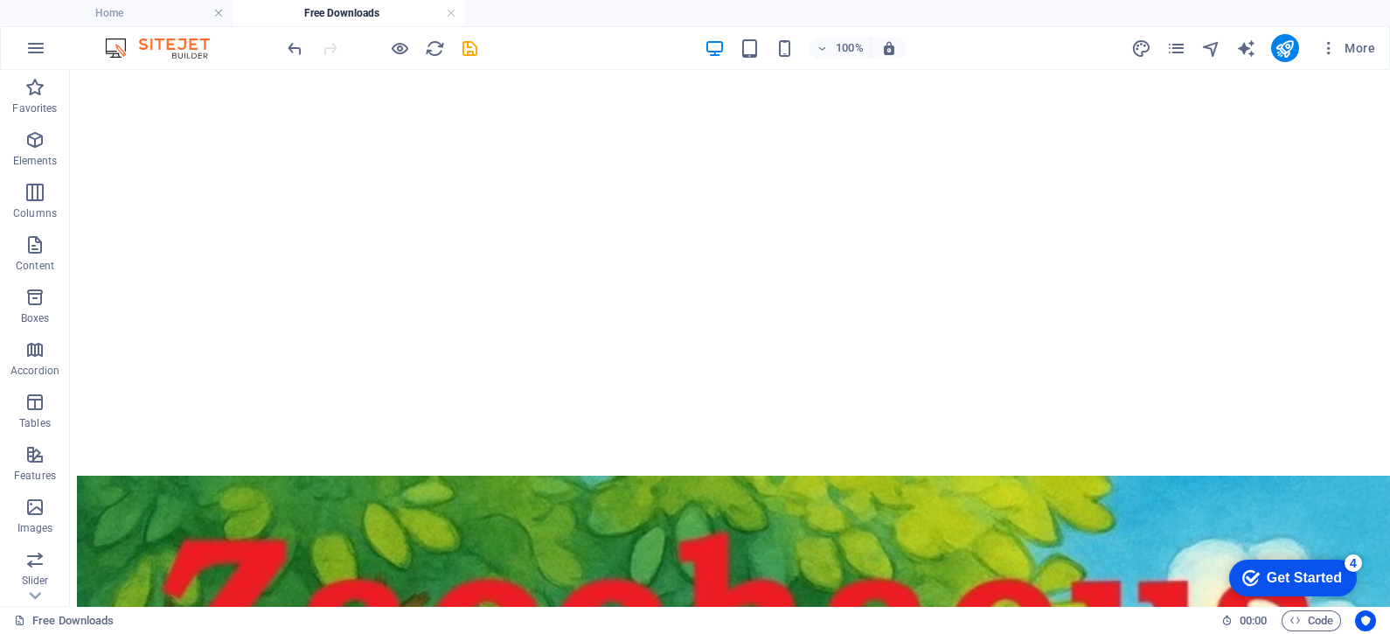
scroll to position [5603, 0]
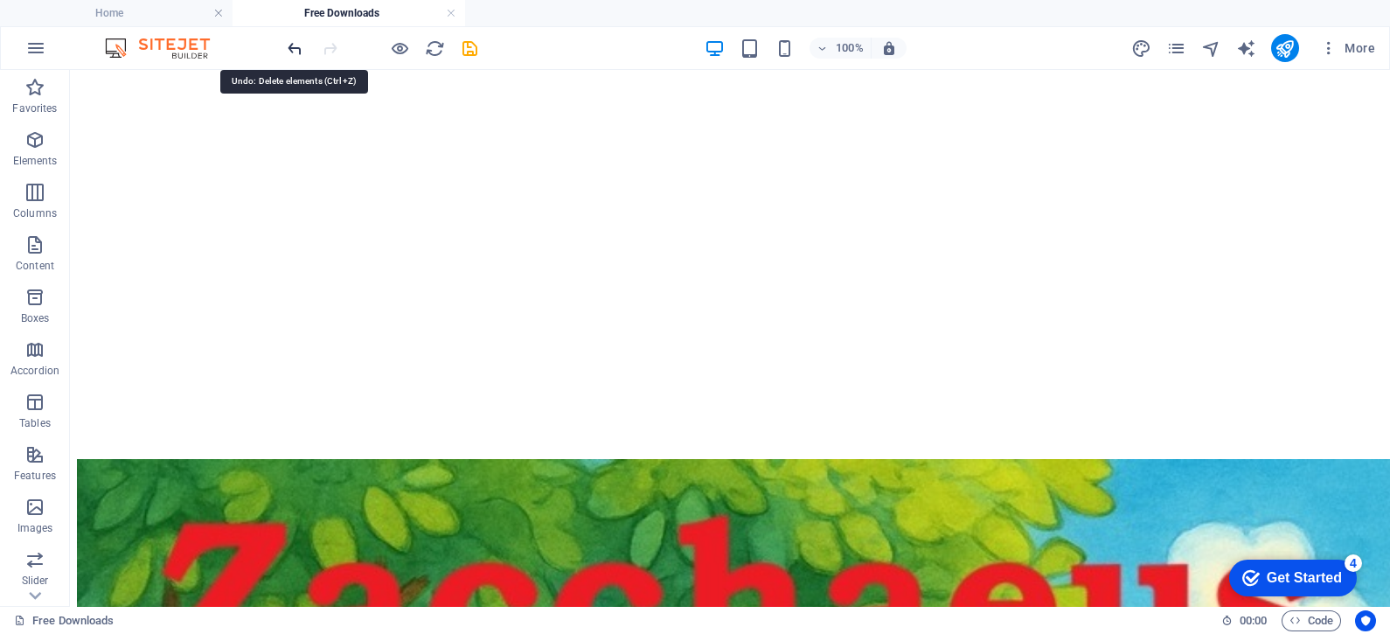
click at [293, 44] on icon "undo" at bounding box center [295, 48] width 20 height 20
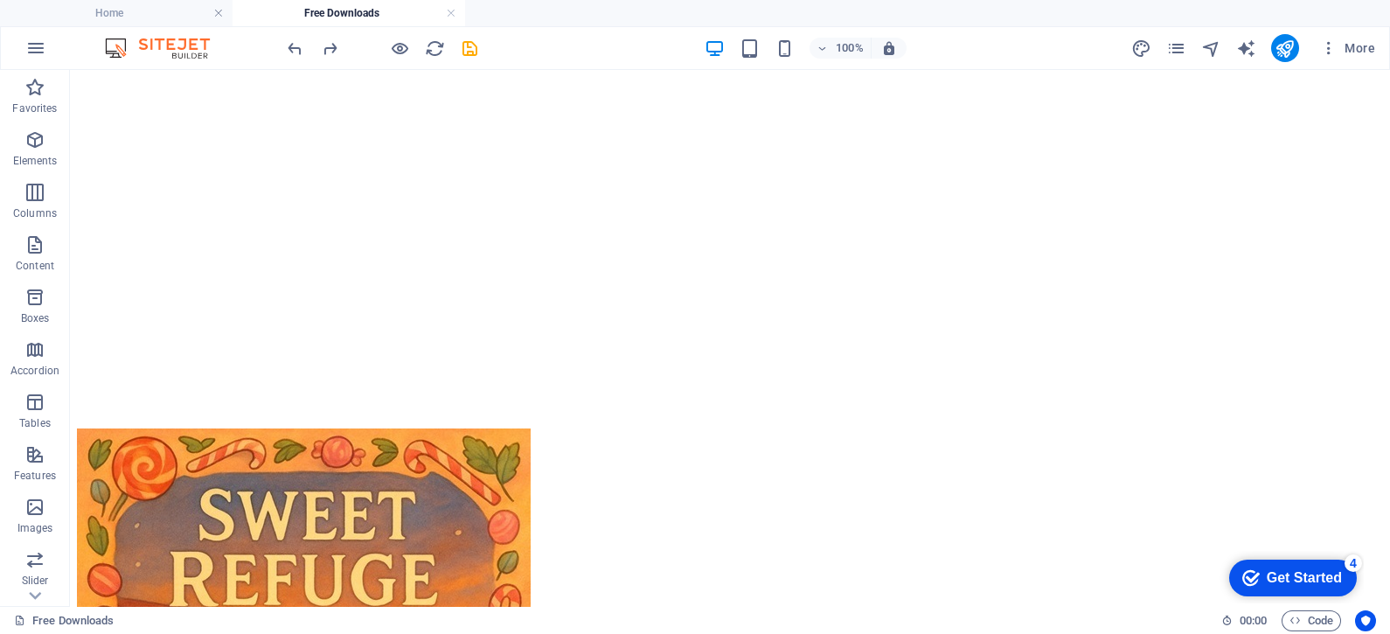
scroll to position [3941, 0]
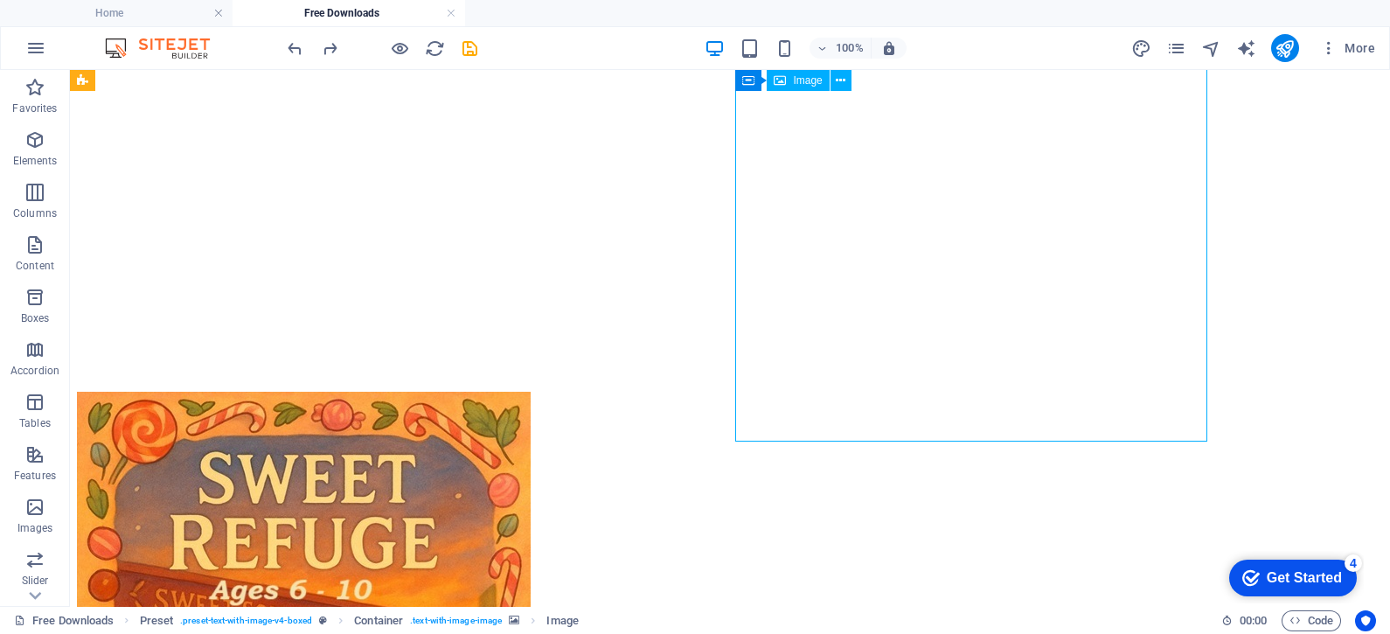
scroll to position [3913, 0]
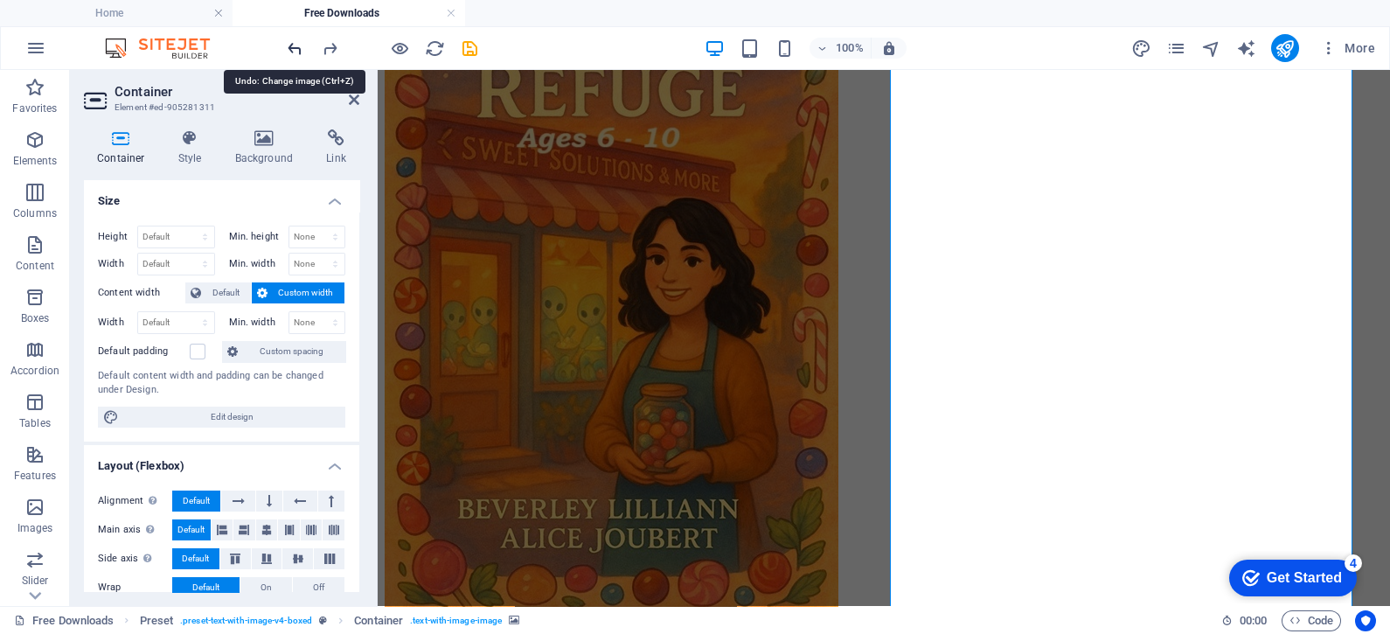
click at [289, 41] on icon "undo" at bounding box center [295, 48] width 20 height 20
click at [289, 41] on div at bounding box center [382, 48] width 196 height 28
click at [359, 92] on aside "Container Element #ed-905281311 Container Style Background Link Size Height Def…" at bounding box center [224, 338] width 308 height 536
click at [353, 93] on icon at bounding box center [354, 100] width 10 height 14
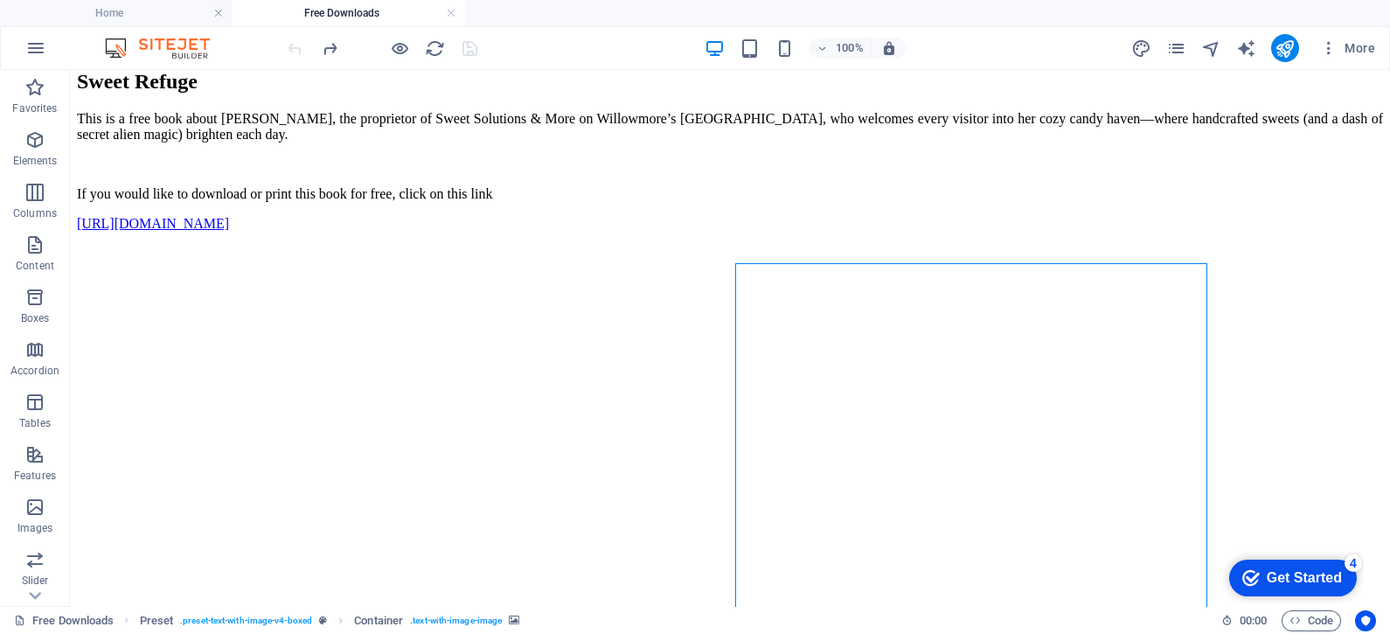
scroll to position [3383, 0]
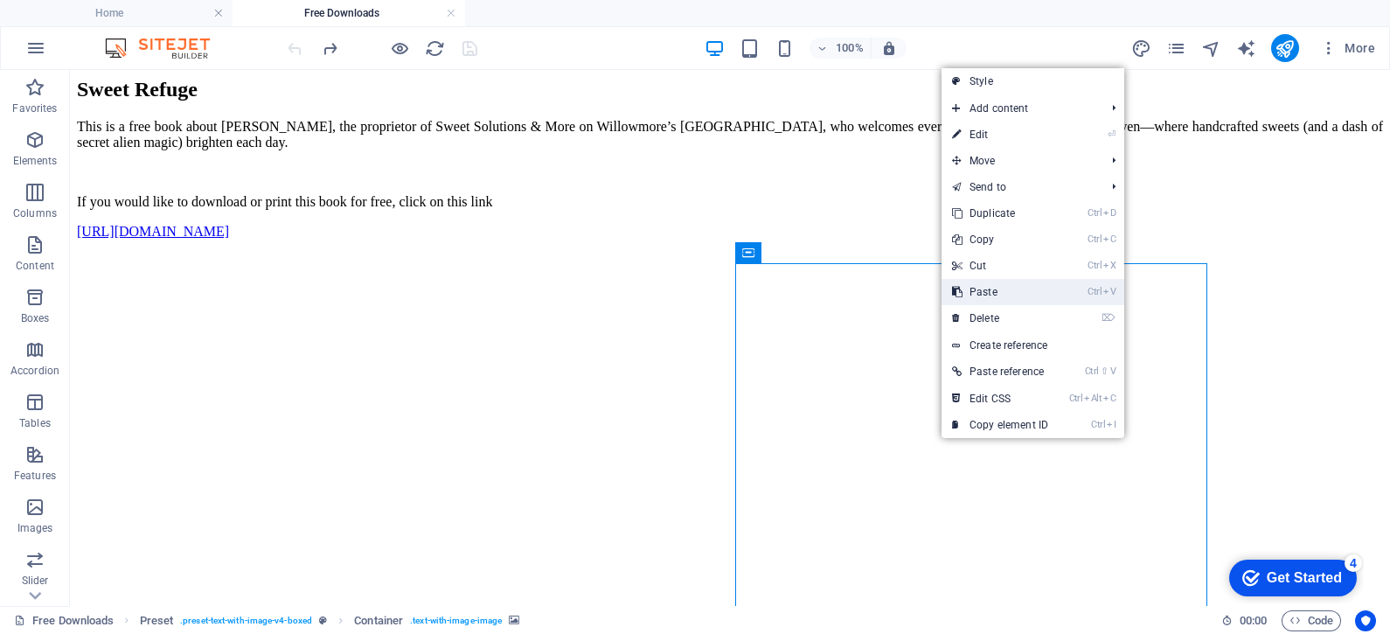
click at [1006, 293] on link "Ctrl V Paste" at bounding box center [1000, 292] width 117 height 26
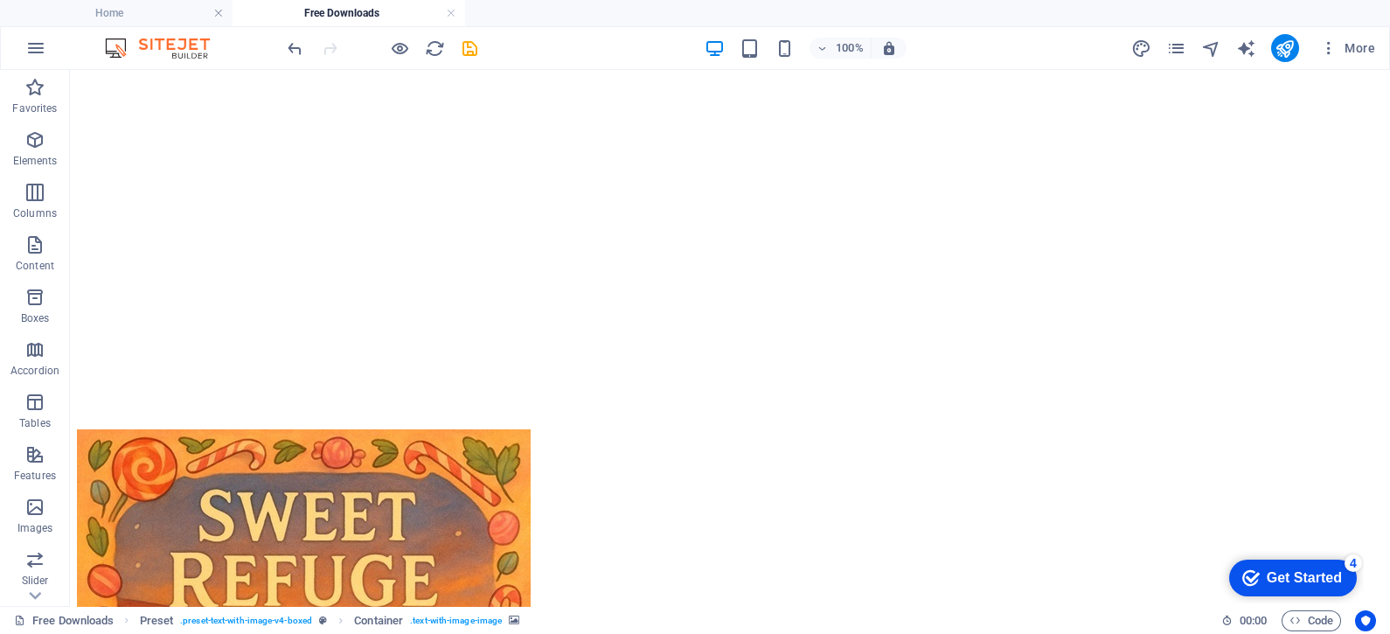
scroll to position [3860, 0]
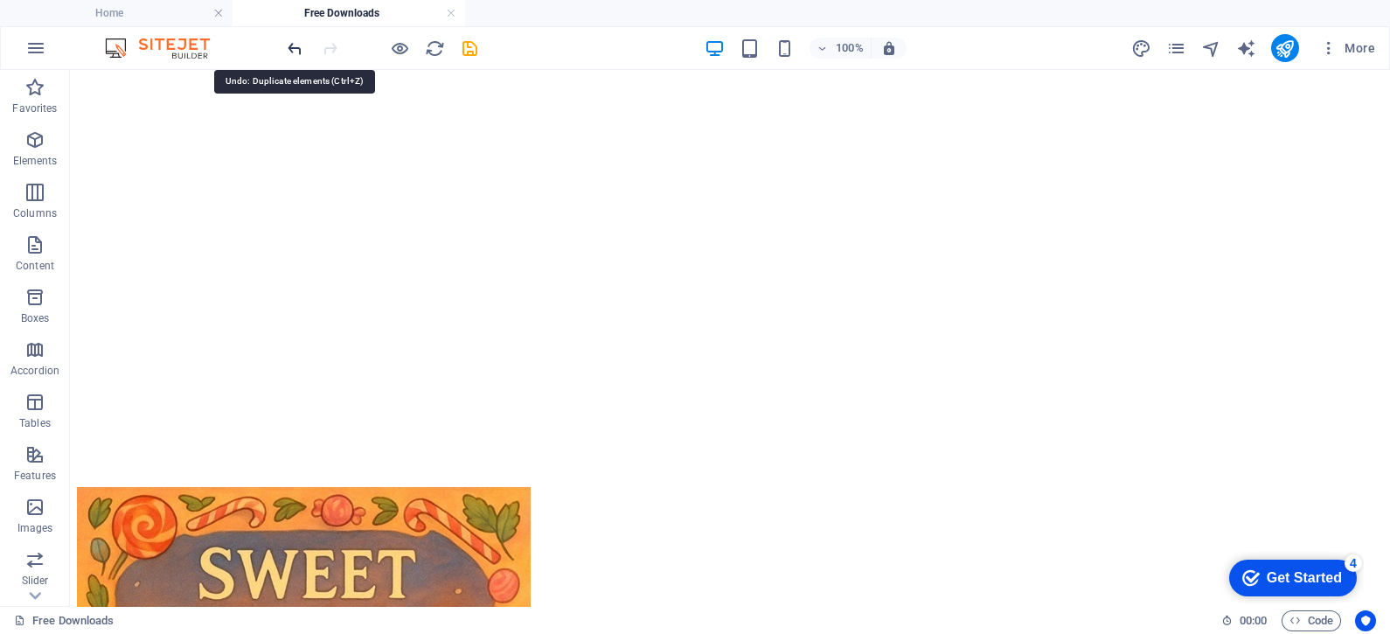
click at [289, 46] on icon "undo" at bounding box center [295, 48] width 20 height 20
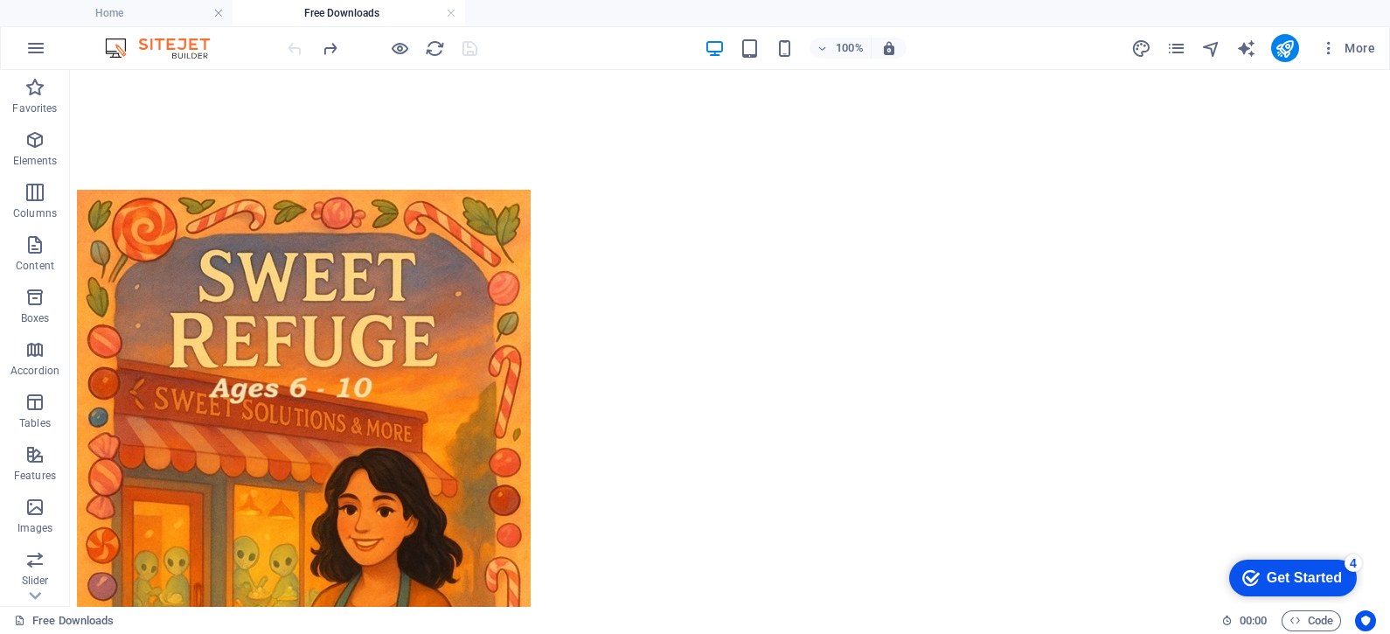
scroll to position [4186, 0]
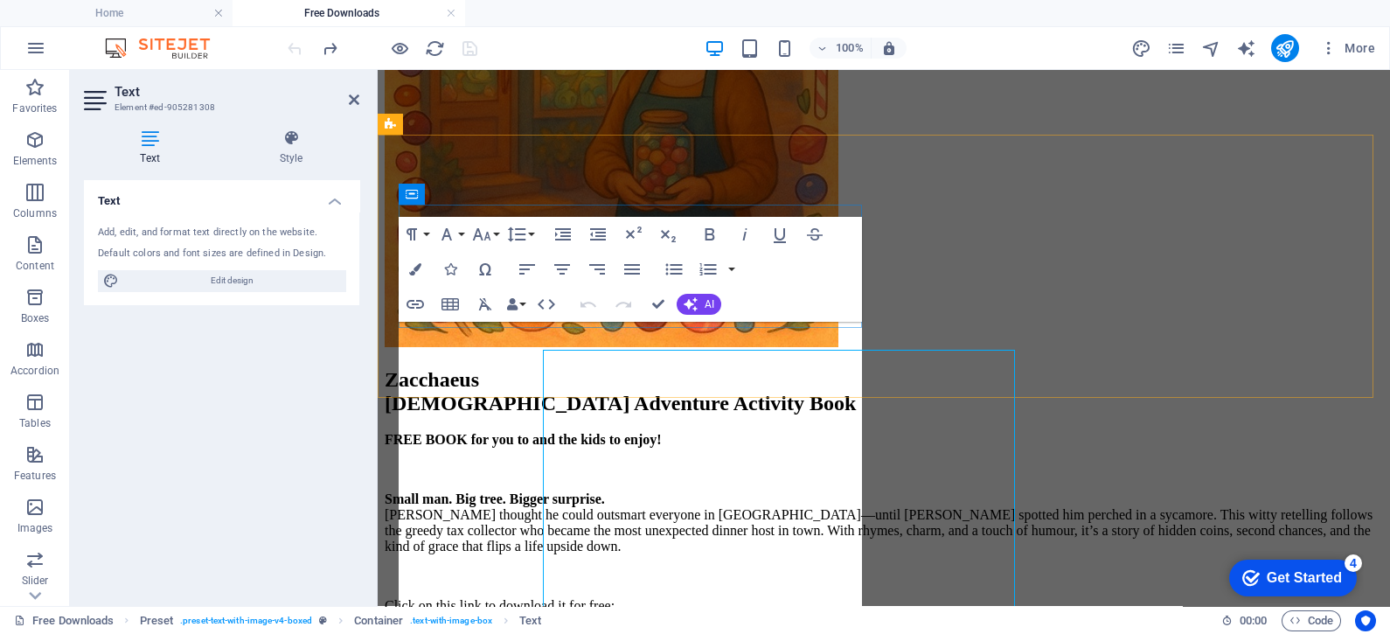
scroll to position [3413, 0]
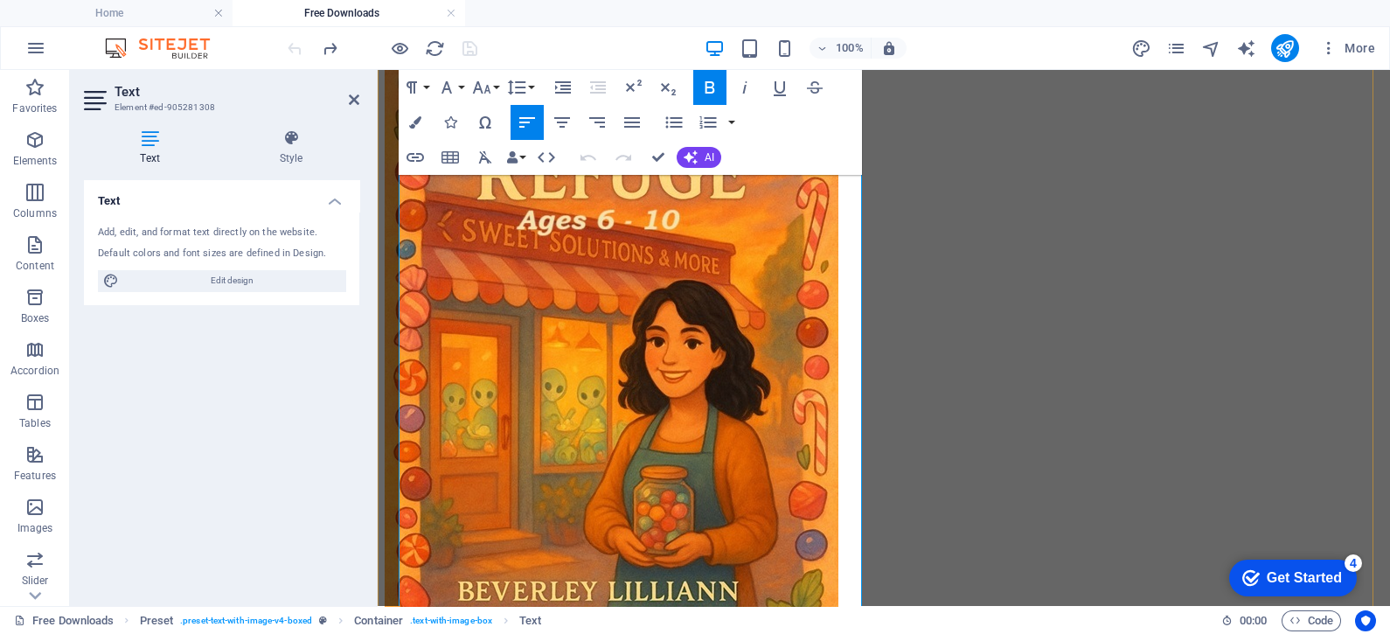
scroll to position [4026, 0]
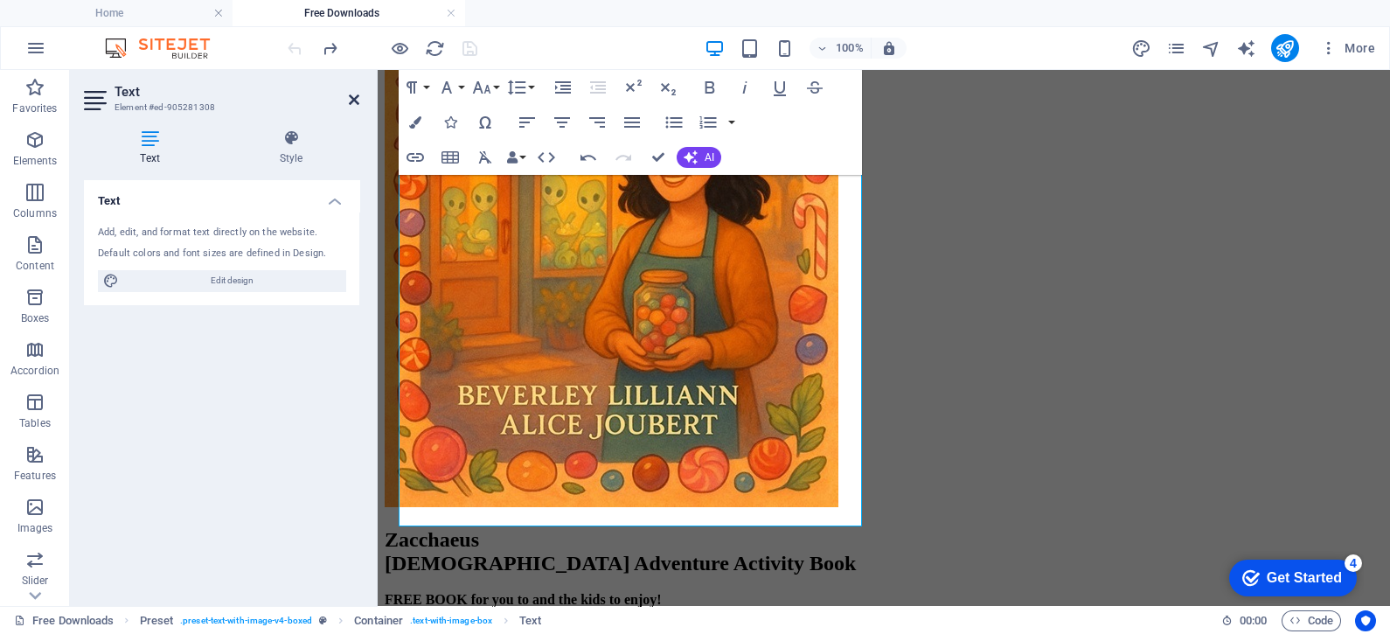
click at [351, 99] on icon at bounding box center [354, 100] width 10 height 14
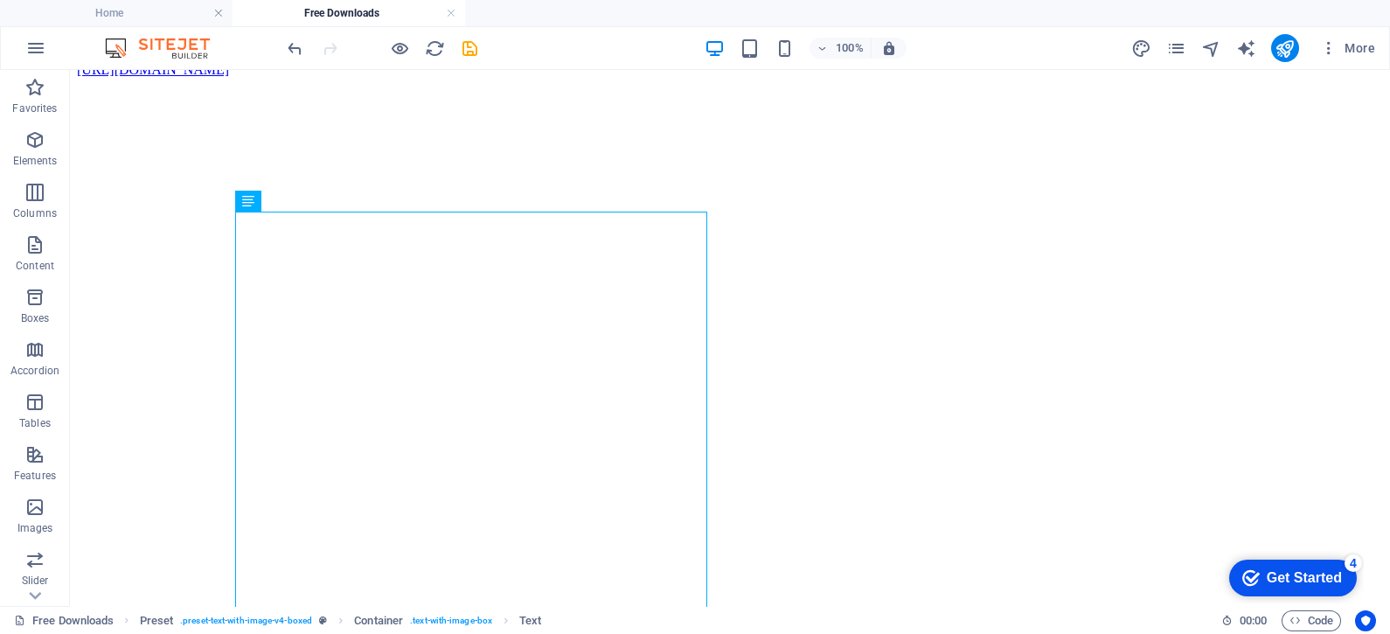
scroll to position [3530, 0]
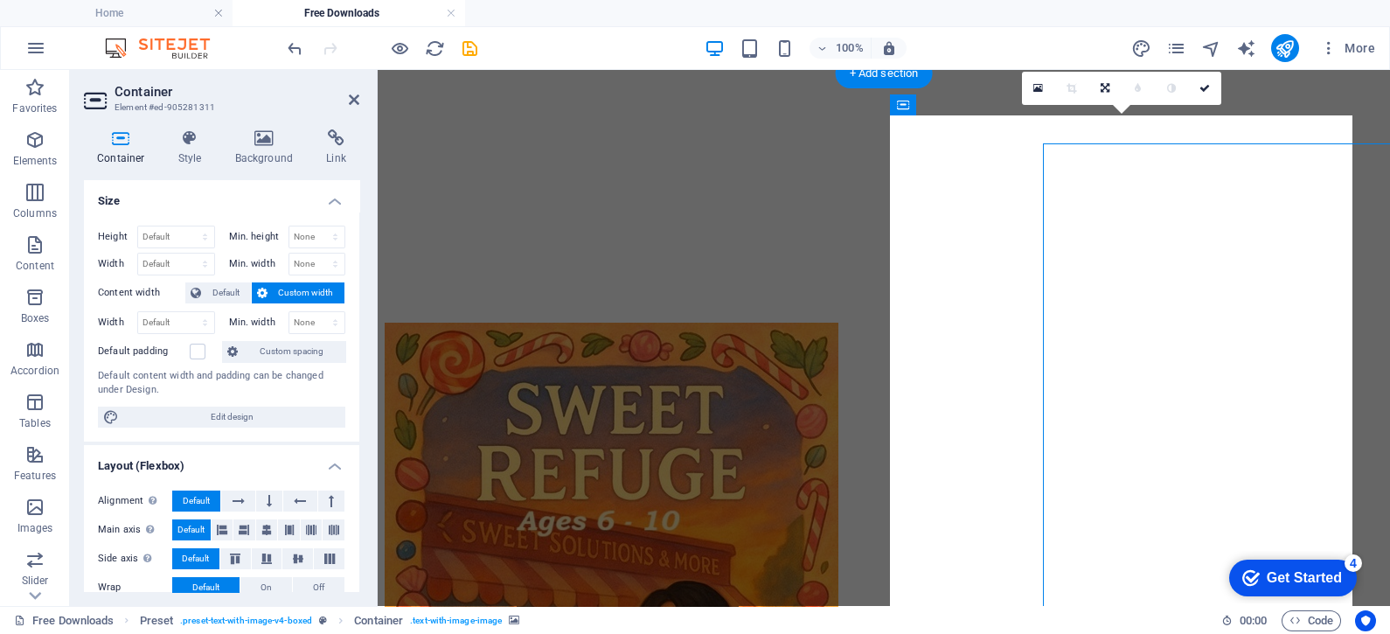
scroll to position [3502, 0]
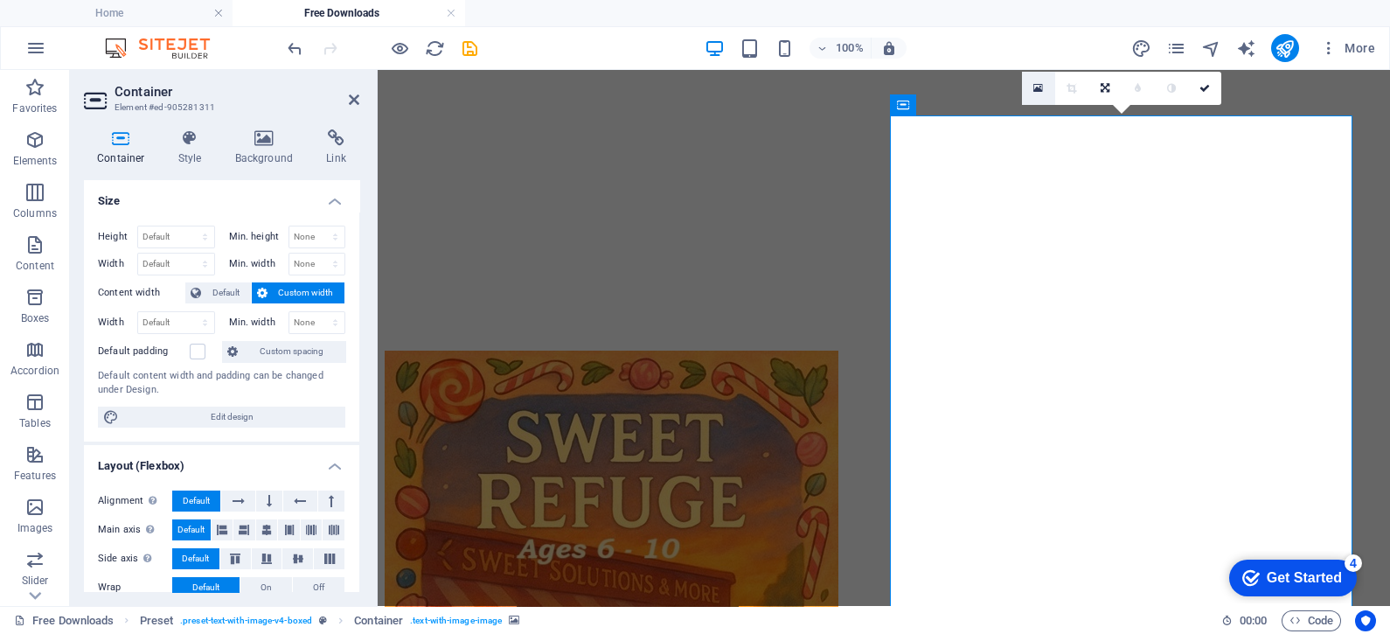
click at [1038, 89] on icon at bounding box center [1038, 88] width 10 height 12
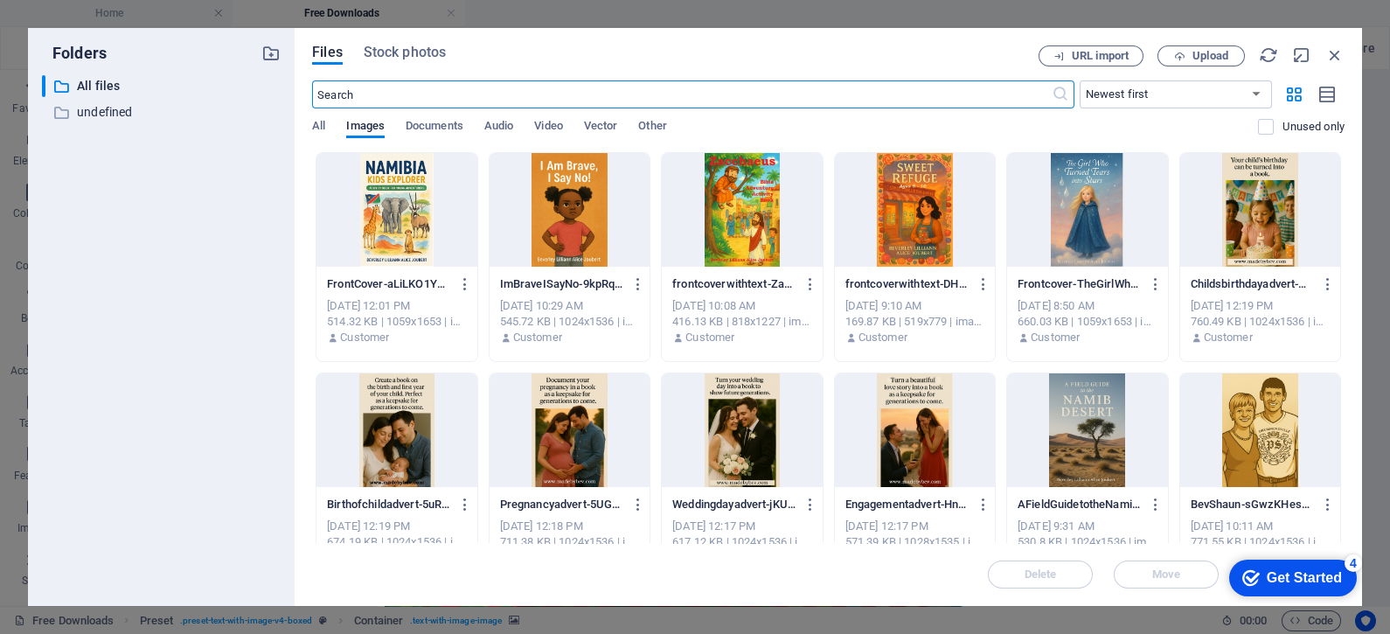
scroll to position [4620, 0]
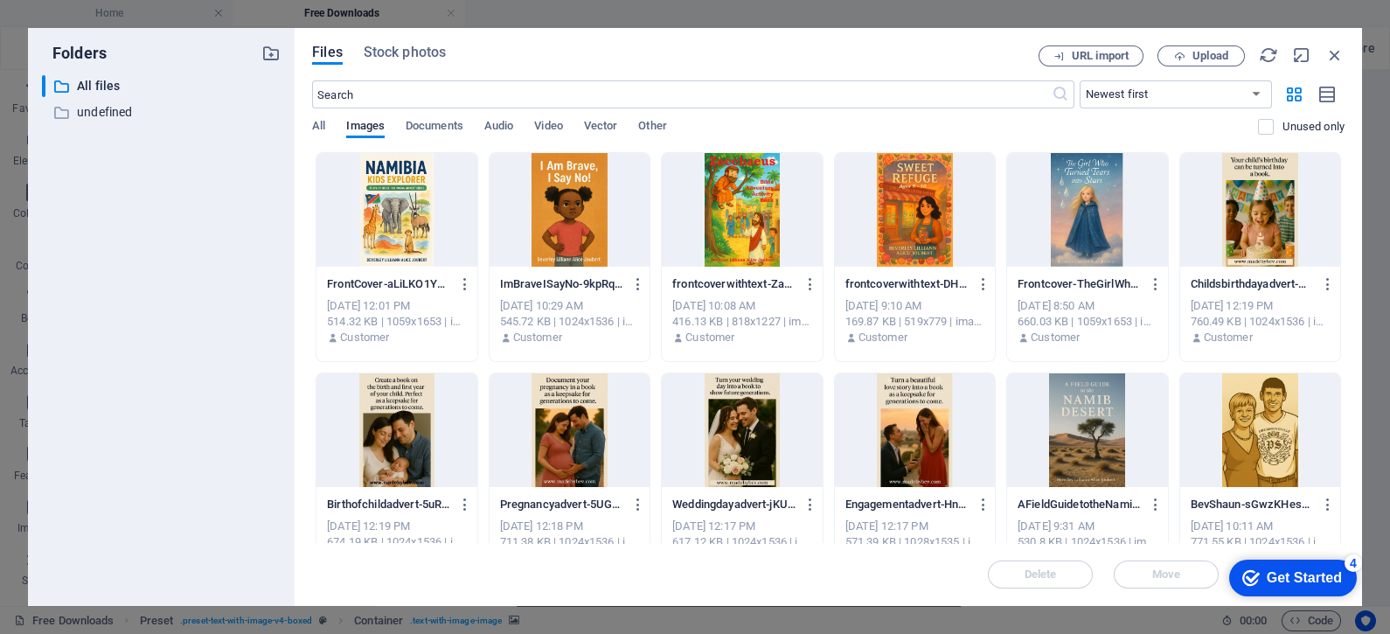
click at [407, 212] on div at bounding box center [397, 210] width 160 height 114
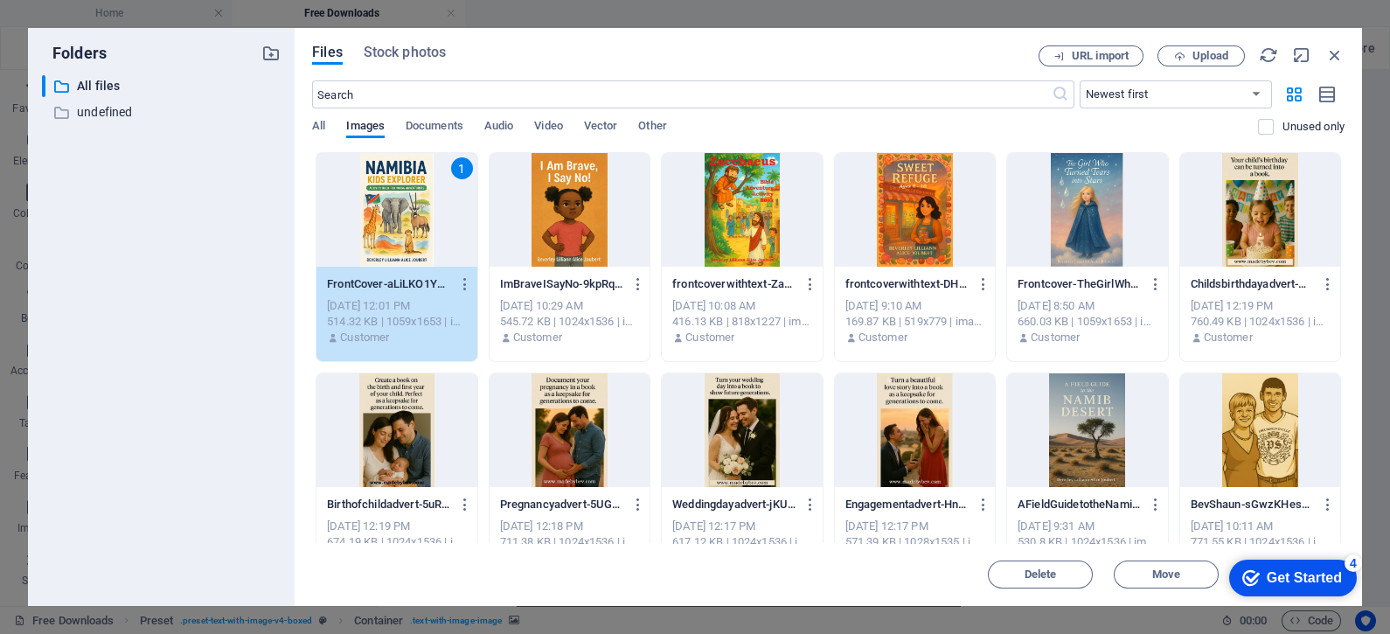
drag, startPoint x: 986, startPoint y: 66, endPoint x: 899, endPoint y: 17, distance: 100.2
click at [899, 17] on div "Folders ​ All files All files ​ undefined undefined Files Stock photos URL impo…" at bounding box center [695, 317] width 1390 height 634
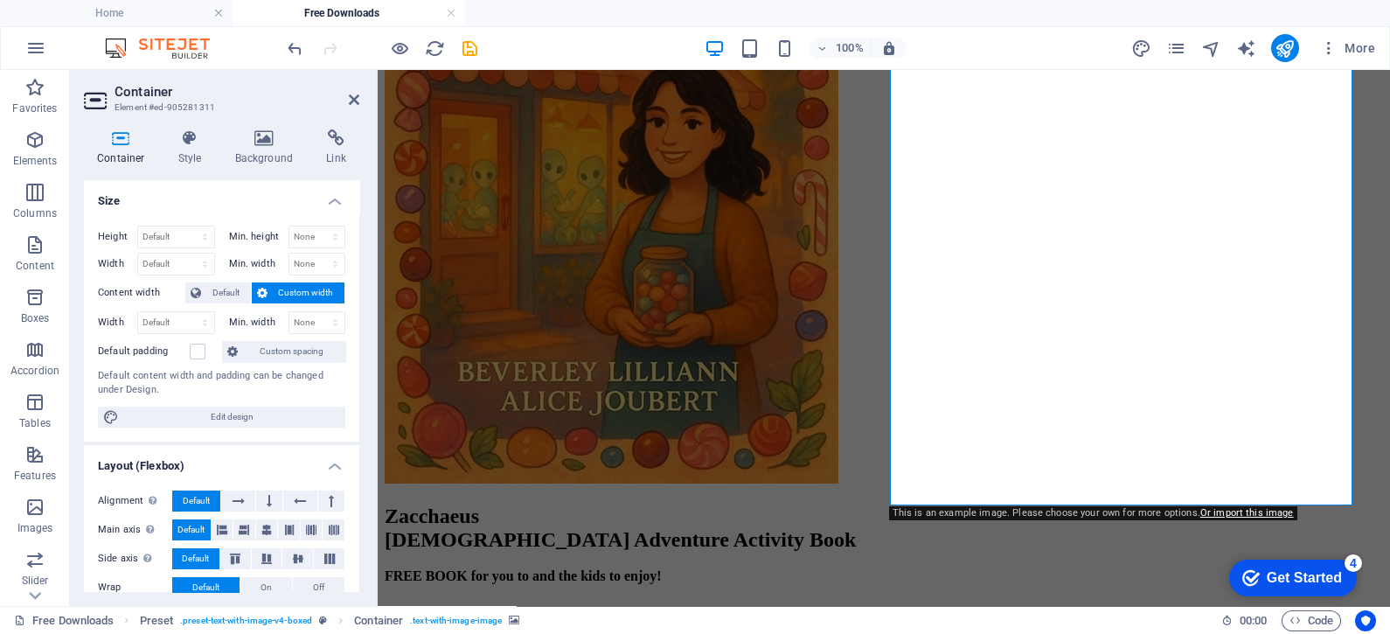
scroll to position [4009, 0]
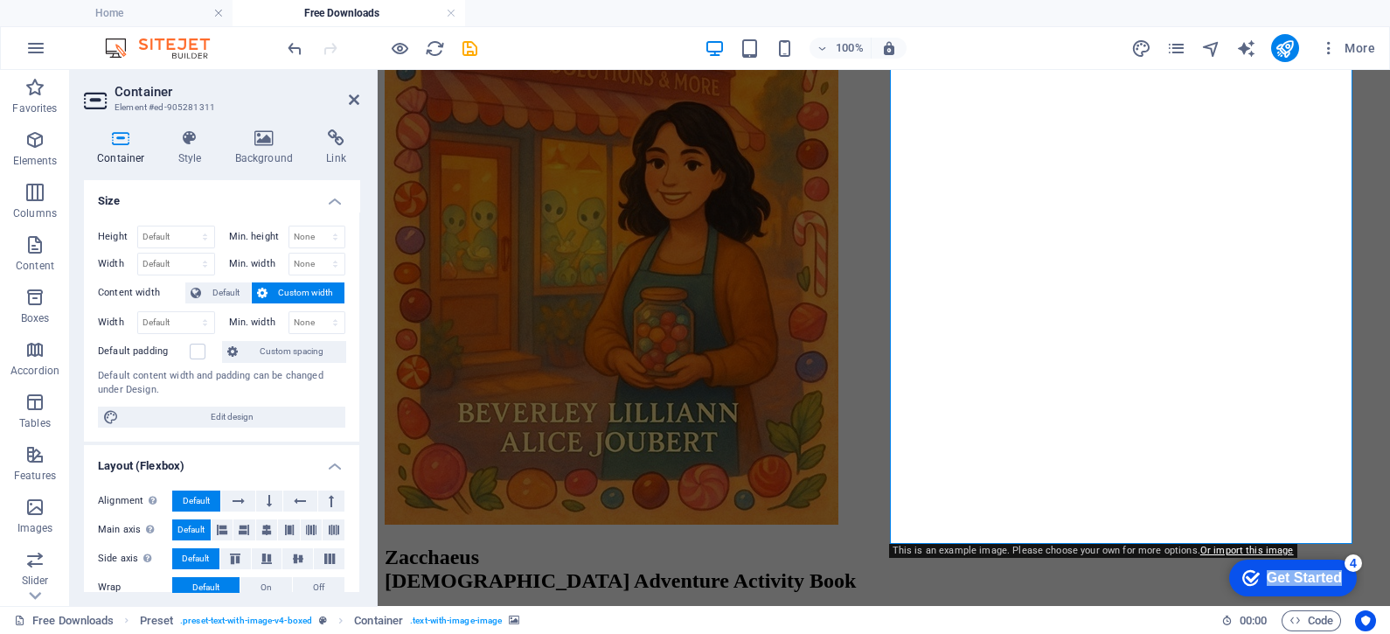
drag, startPoint x: 1305, startPoint y: 587, endPoint x: 1108, endPoint y: 628, distance: 201.8
click at [1215, 603] on html "checkmark Get Started 4 First Steps in the Editor Let's guide you through the t…" at bounding box center [1289, 577] width 149 height 52
drag, startPoint x: 270, startPoint y: 147, endPoint x: 1172, endPoint y: 343, distance: 922.5
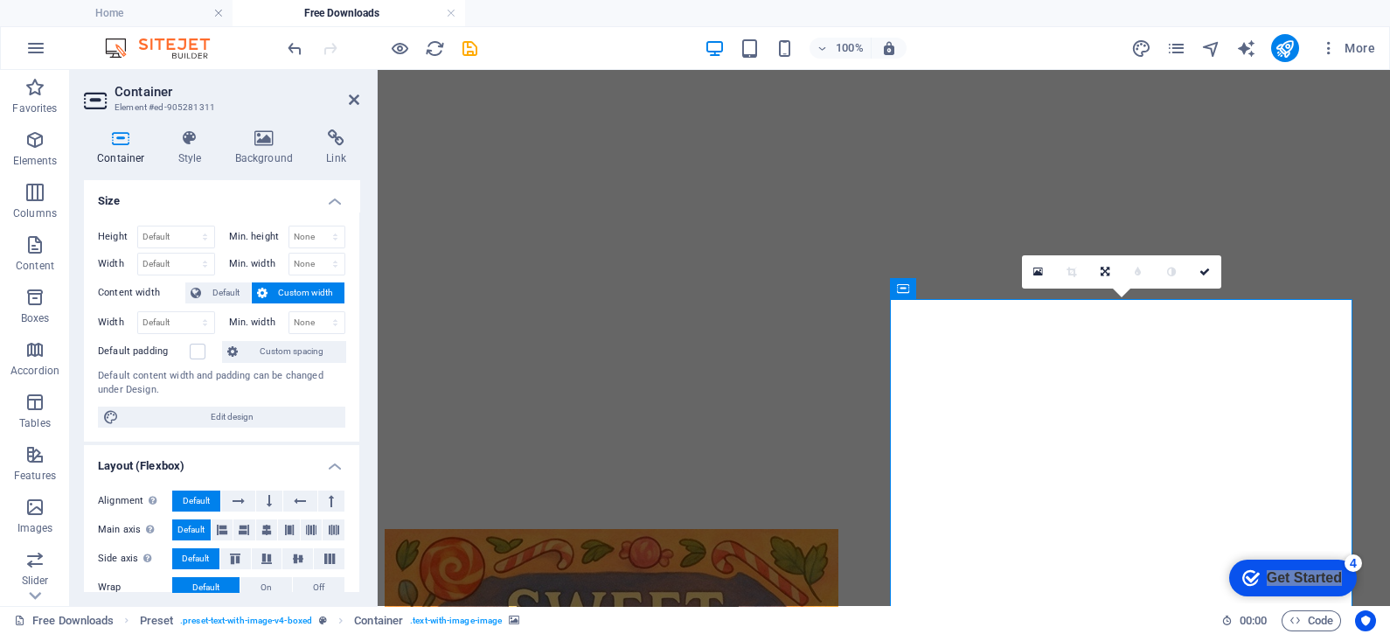
scroll to position [3309, 0]
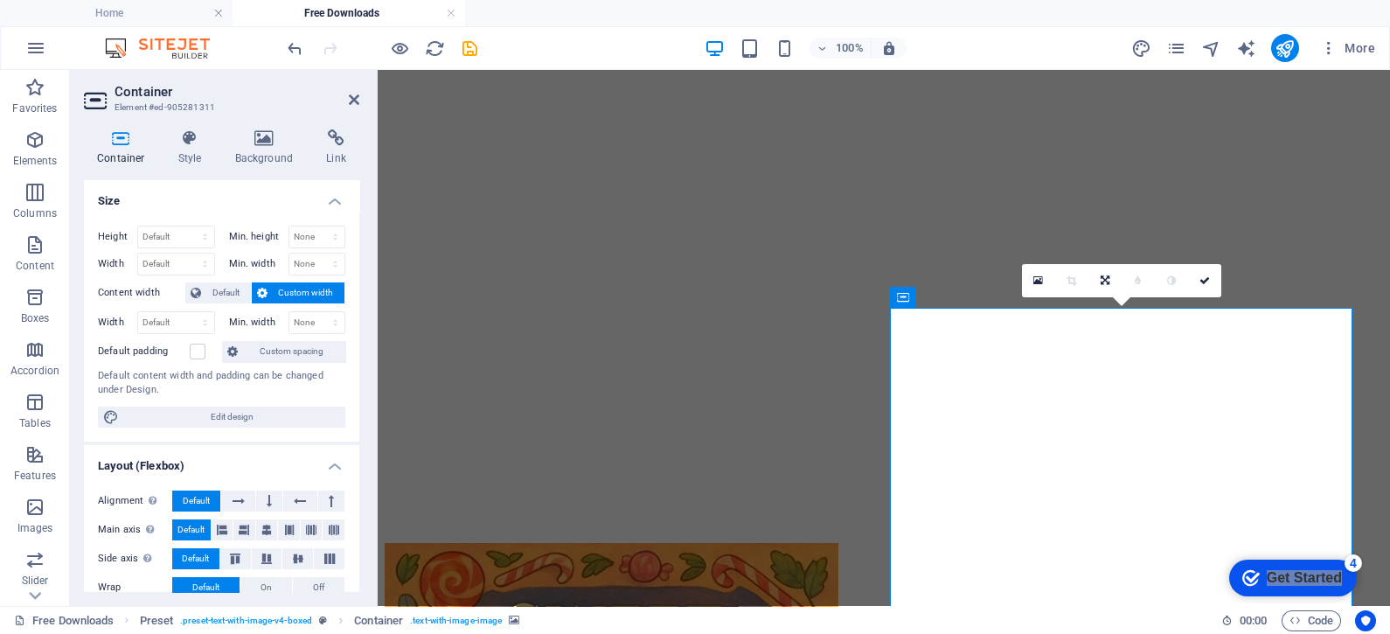
click at [262, 136] on icon at bounding box center [264, 137] width 85 height 17
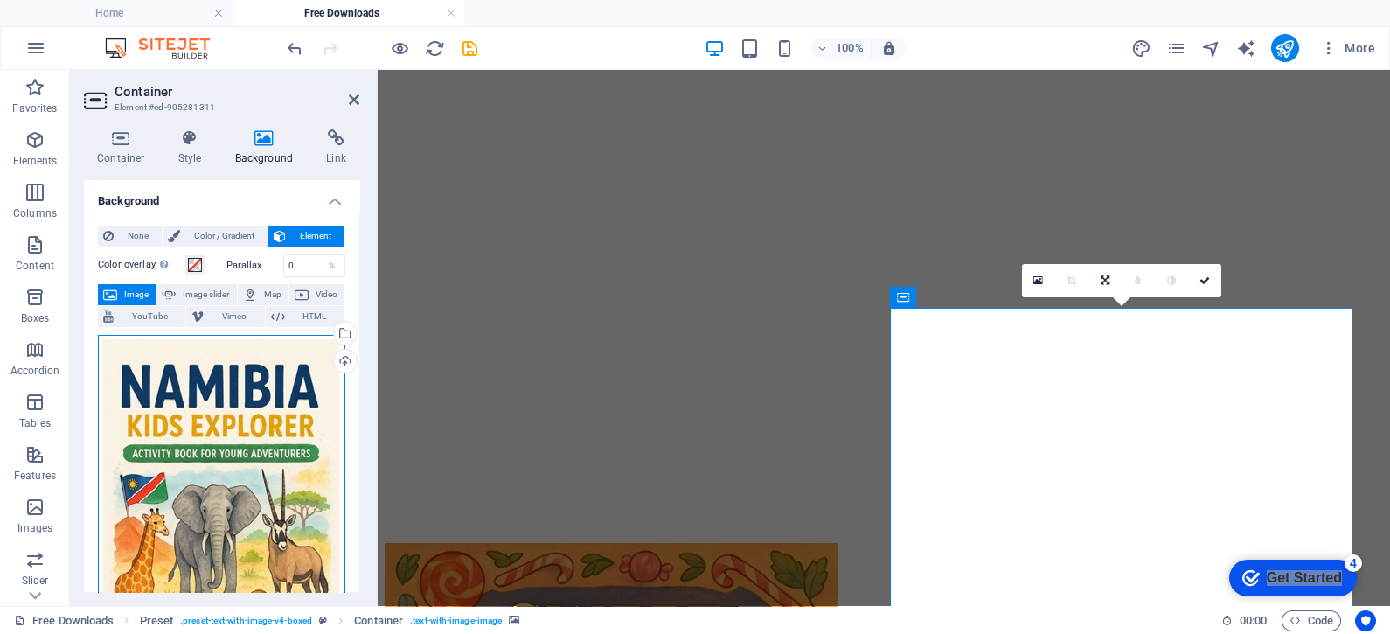
click at [273, 443] on div "Drag files here, click to choose files or select files from Files or our free s…" at bounding box center [221, 525] width 247 height 381
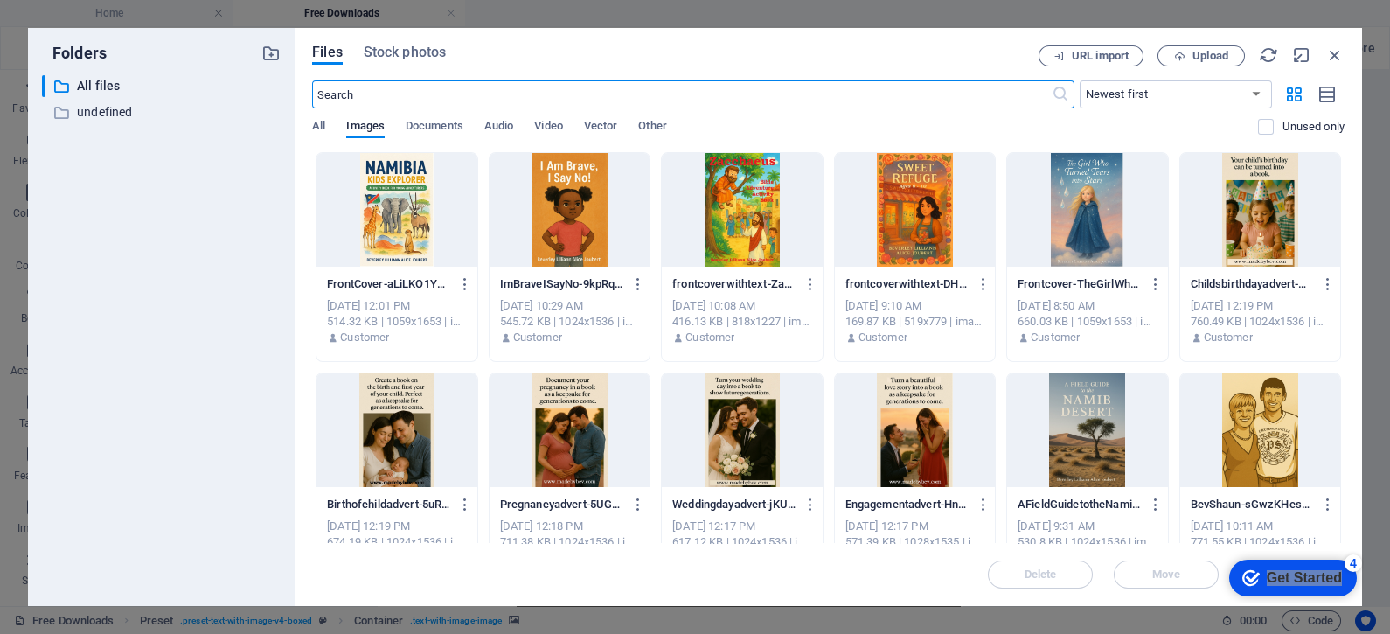
scroll to position [4620, 0]
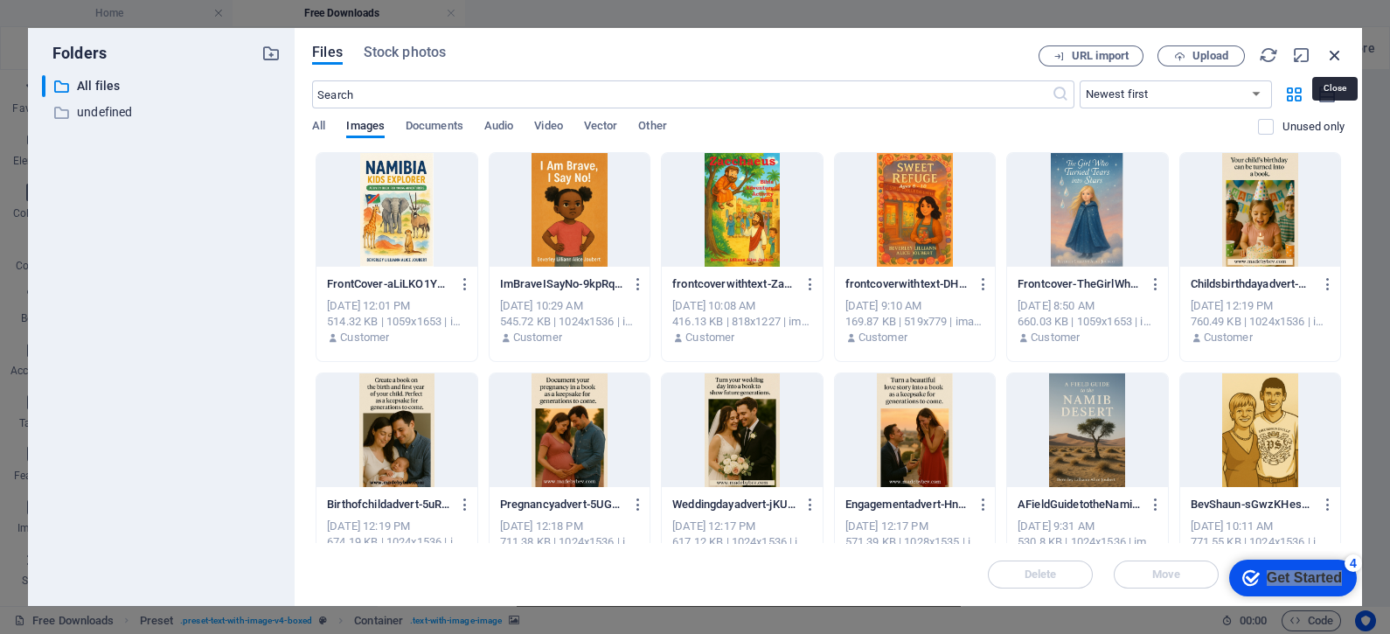
click at [1332, 55] on icon "button" at bounding box center [1334, 54] width 19 height 19
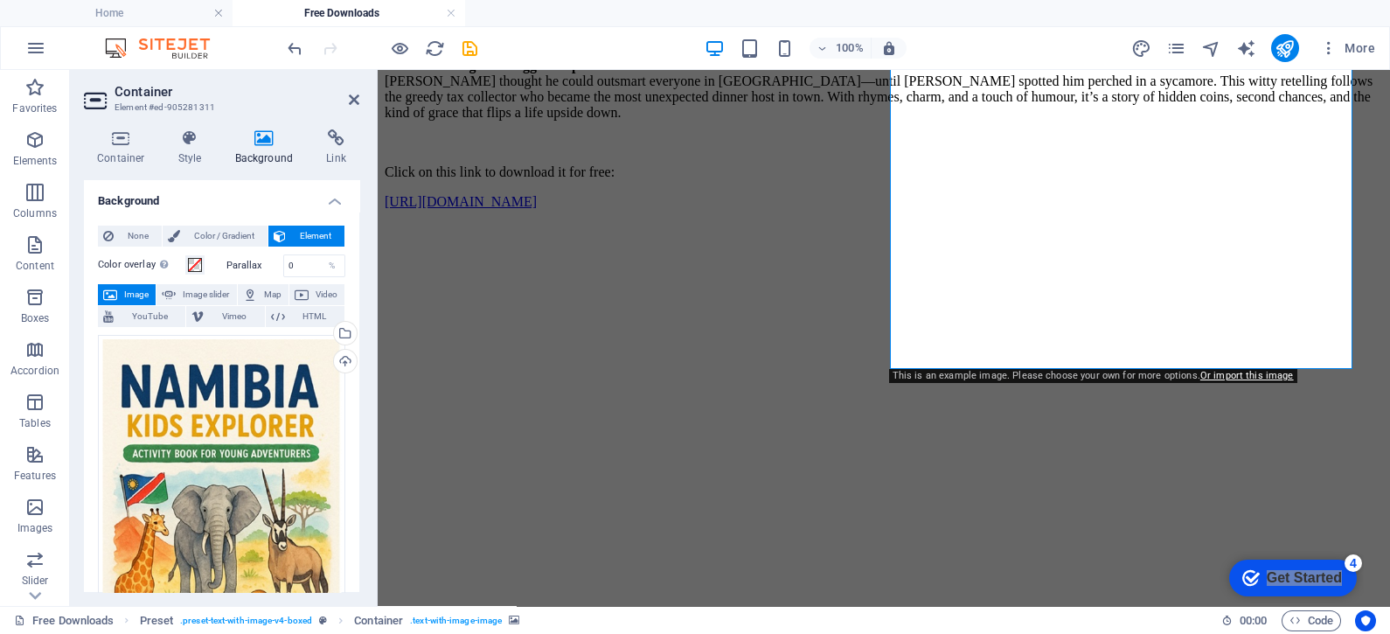
scroll to position [4184, 0]
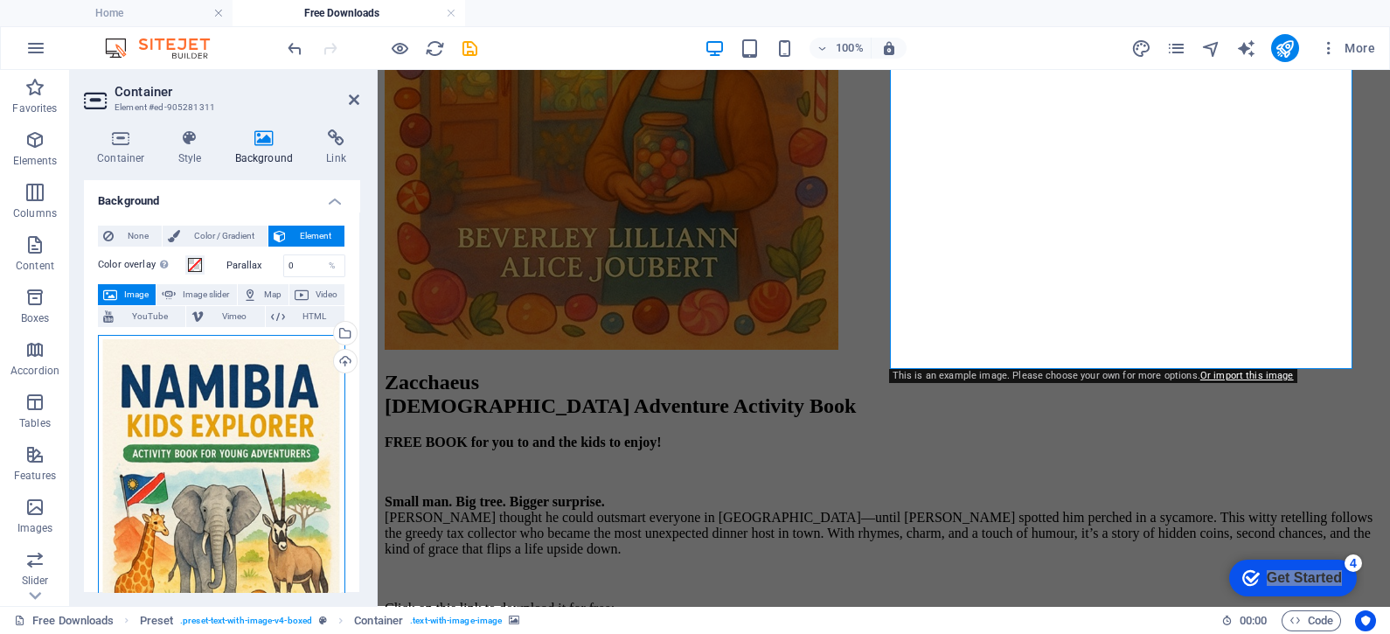
drag, startPoint x: 223, startPoint y: 410, endPoint x: 274, endPoint y: 479, distance: 85.7
click at [274, 479] on div "Drag files here, click to choose files or select files from Files or our free s…" at bounding box center [221, 525] width 247 height 381
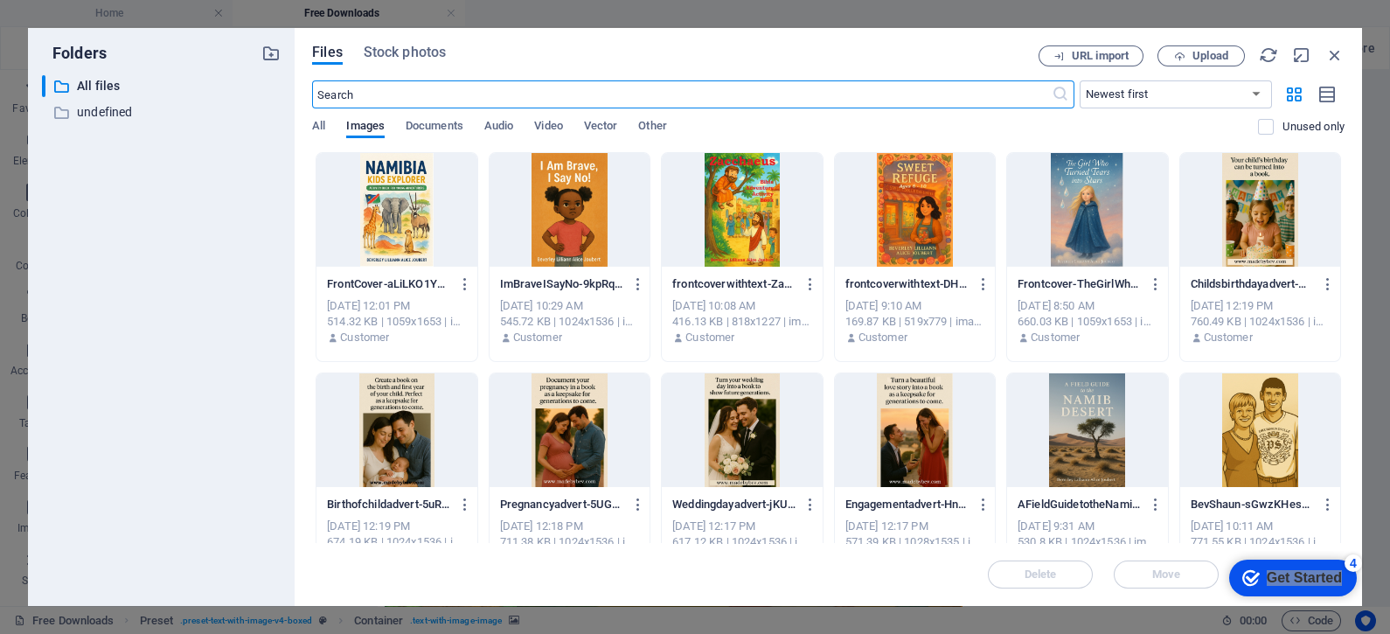
scroll to position [4620, 0]
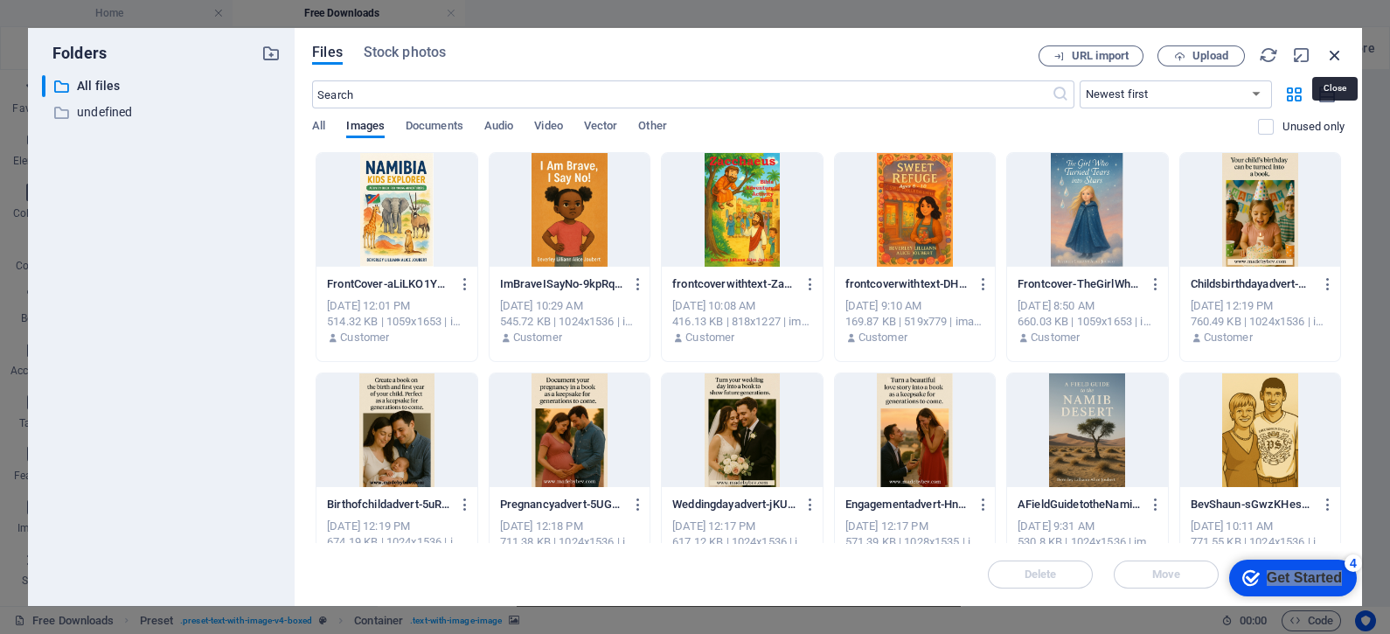
click at [1333, 52] on icon "button" at bounding box center [1334, 54] width 19 height 19
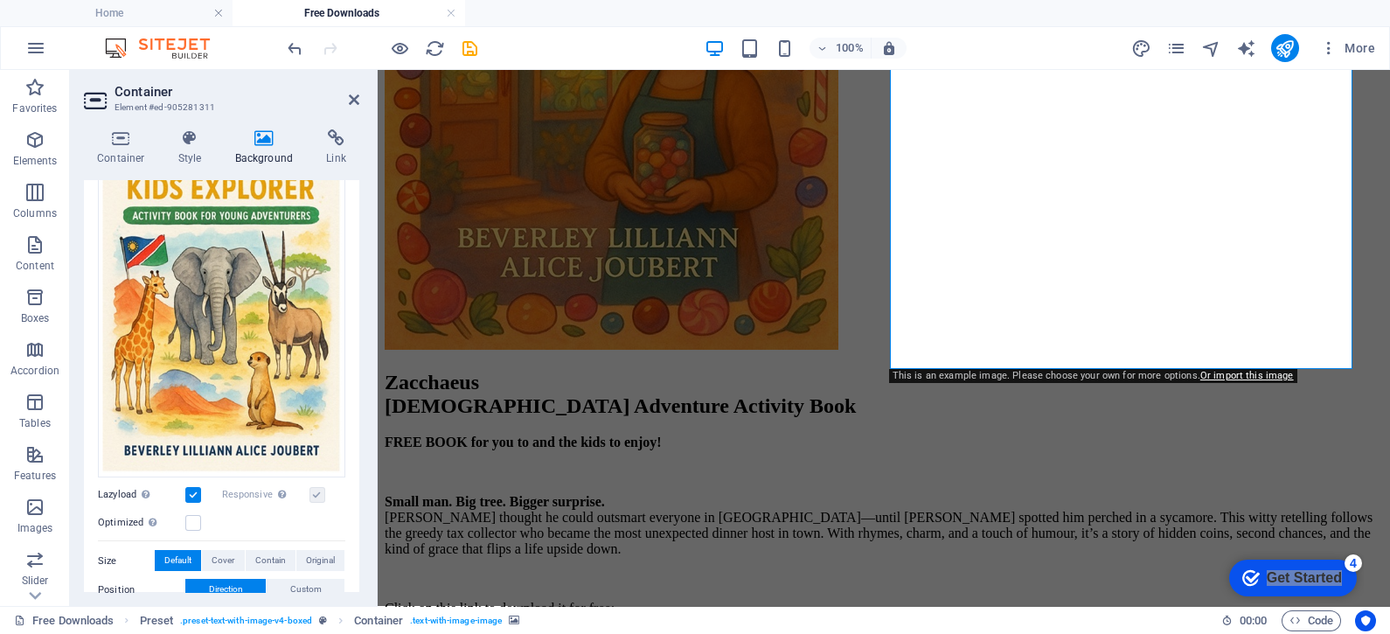
scroll to position [254, 0]
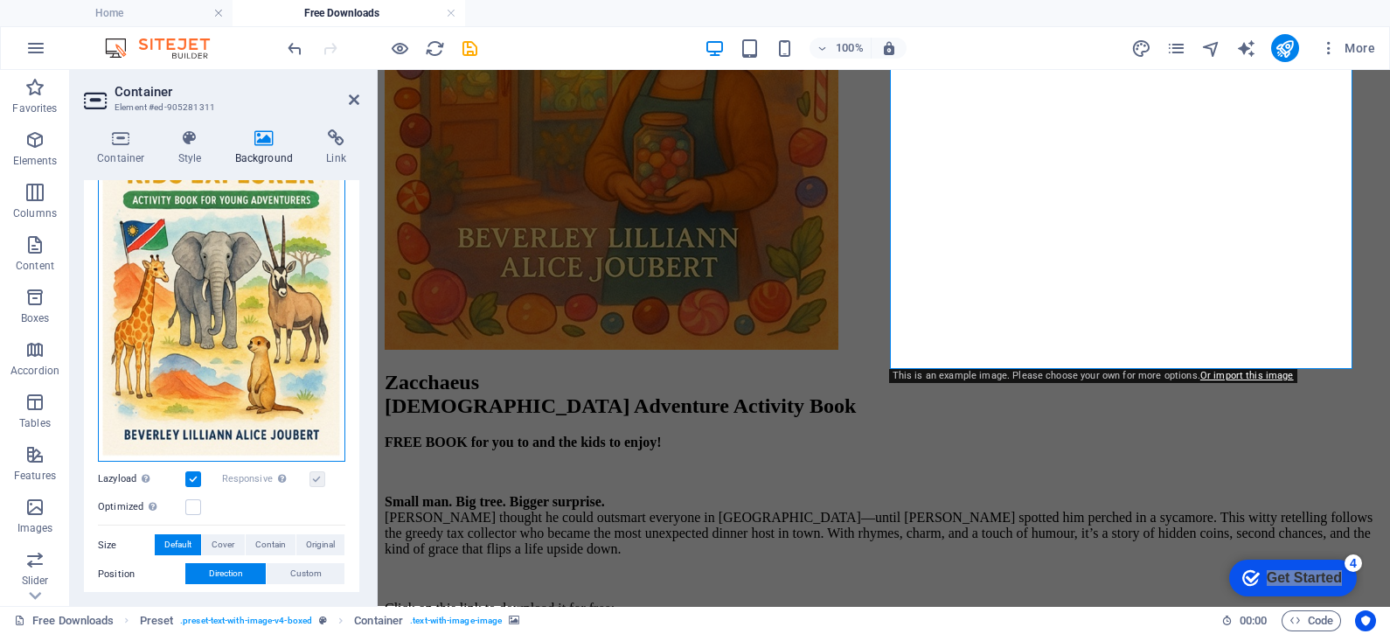
click at [226, 394] on div "Drag files here, click to choose files or select files from Files or our free s…" at bounding box center [221, 271] width 247 height 381
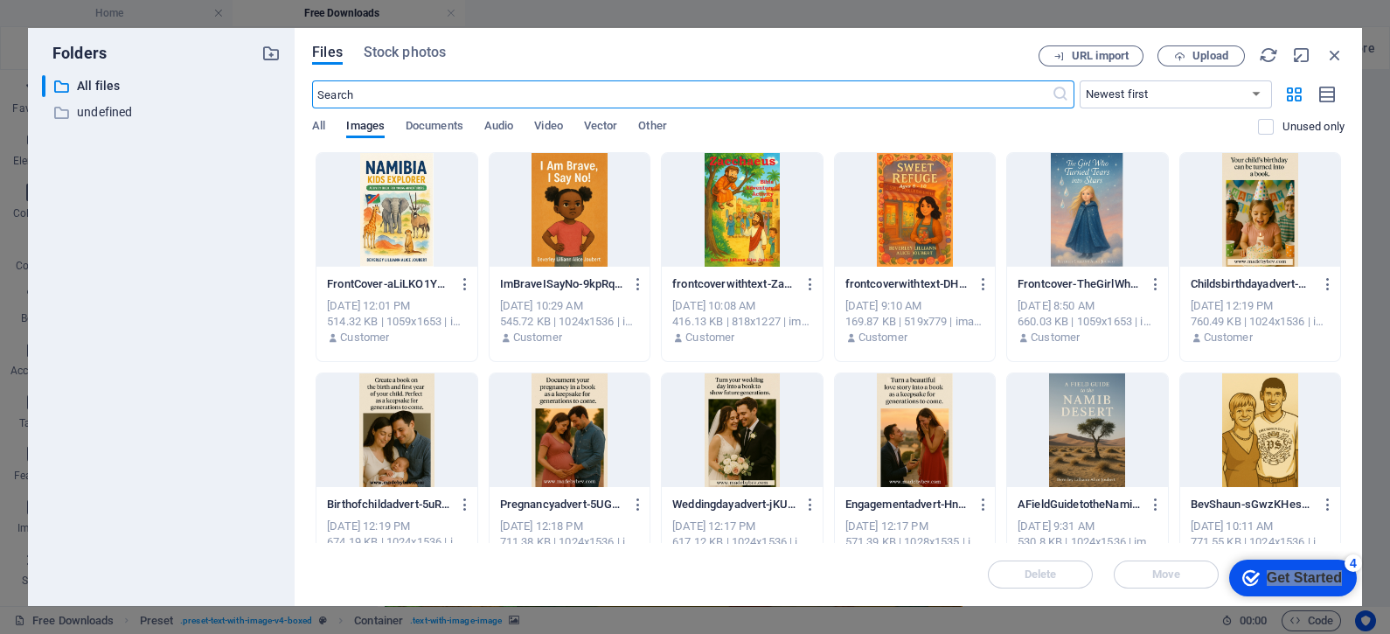
scroll to position [4620, 0]
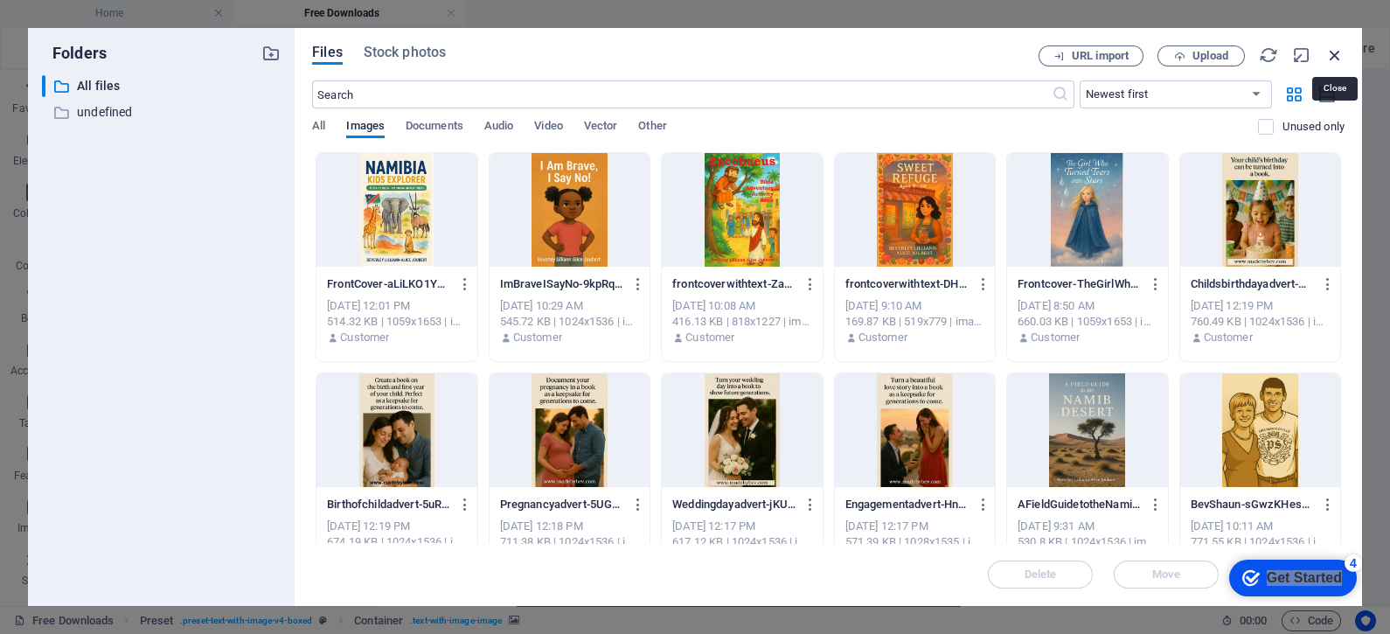
click at [1338, 48] on icon "button" at bounding box center [1334, 54] width 19 height 19
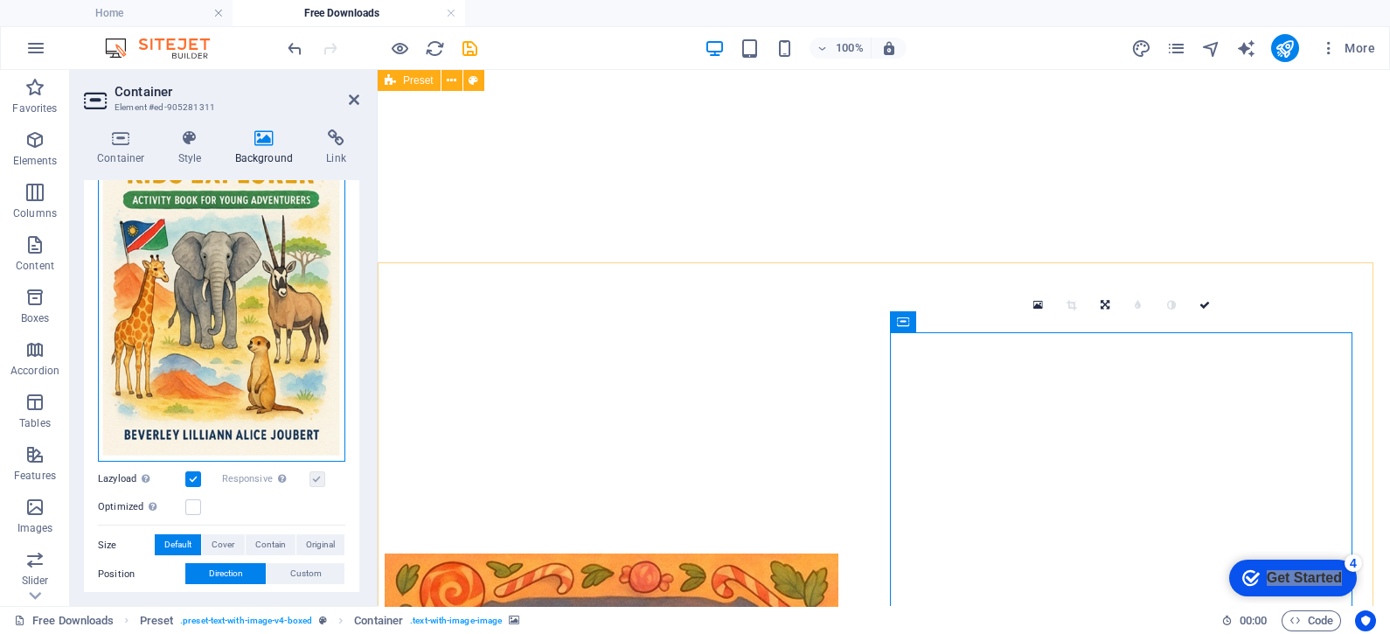
scroll to position [3266, 0]
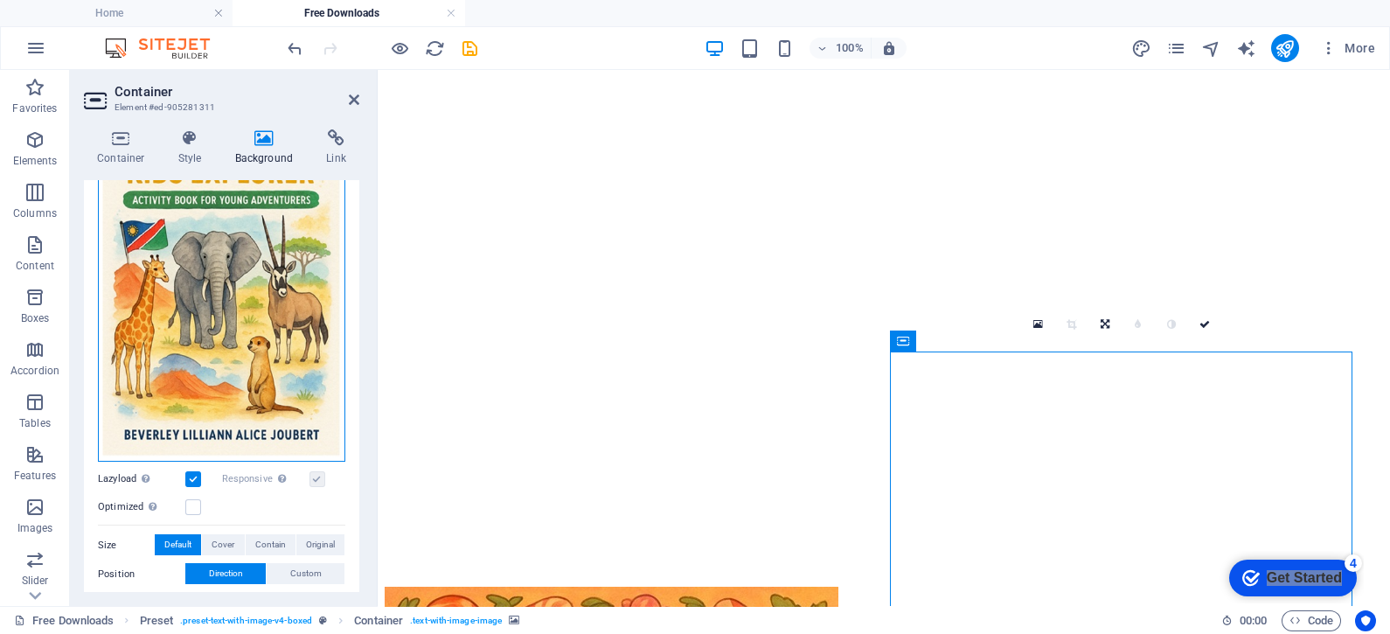
click at [311, 389] on div "Drag files here, click to choose files or select files from Files or our free s…" at bounding box center [221, 271] width 247 height 381
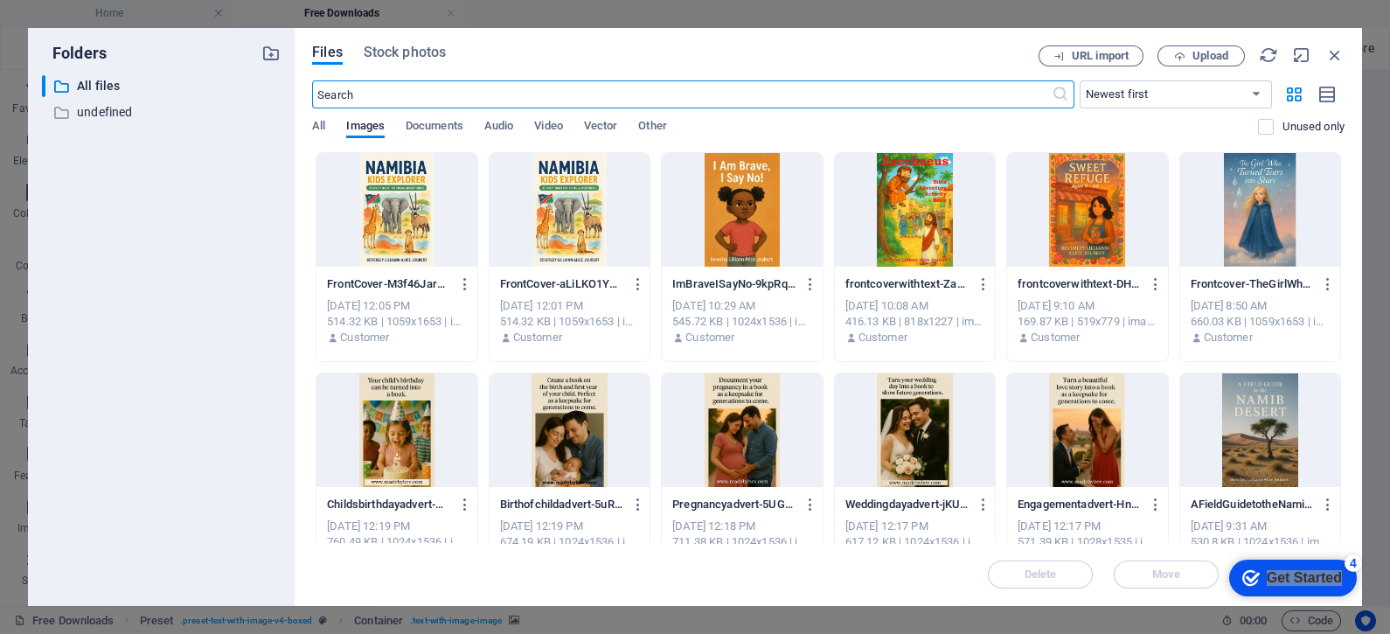
scroll to position [4620, 0]
click at [470, 279] on icon "button" at bounding box center [465, 284] width 17 height 16
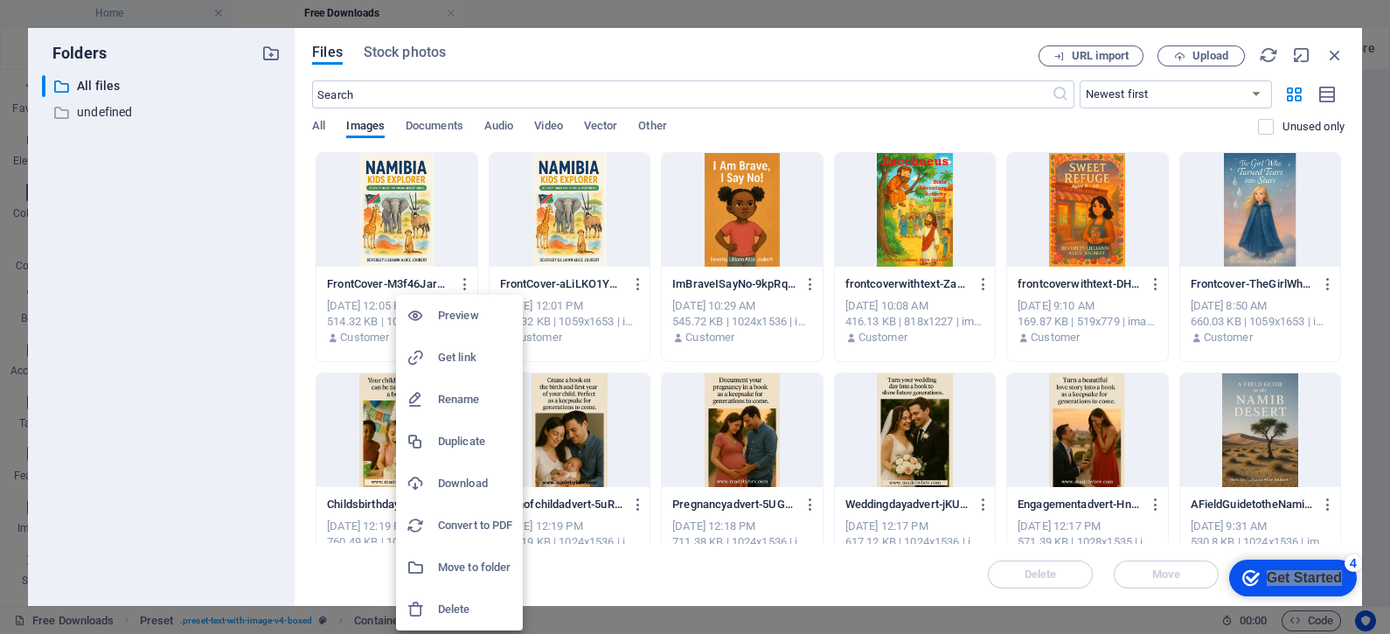
click at [450, 603] on h6 "Delete" at bounding box center [475, 609] width 74 height 21
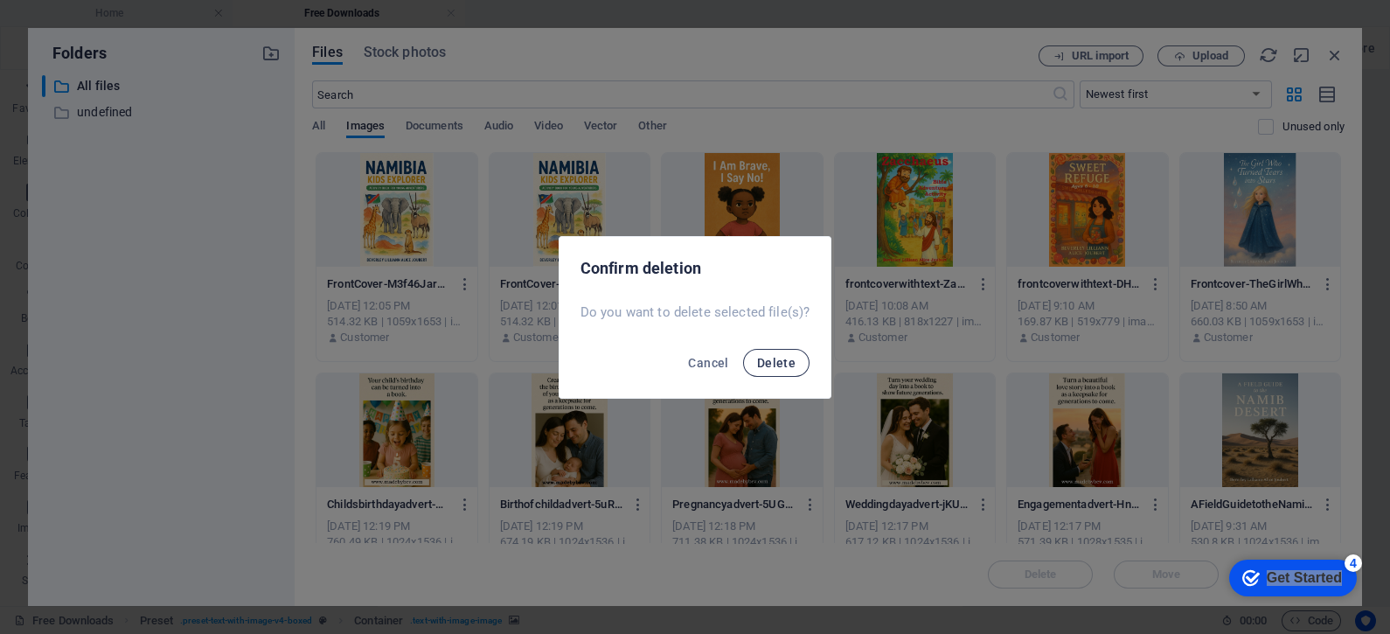
click at [769, 364] on span "Delete" at bounding box center [776, 363] width 38 height 14
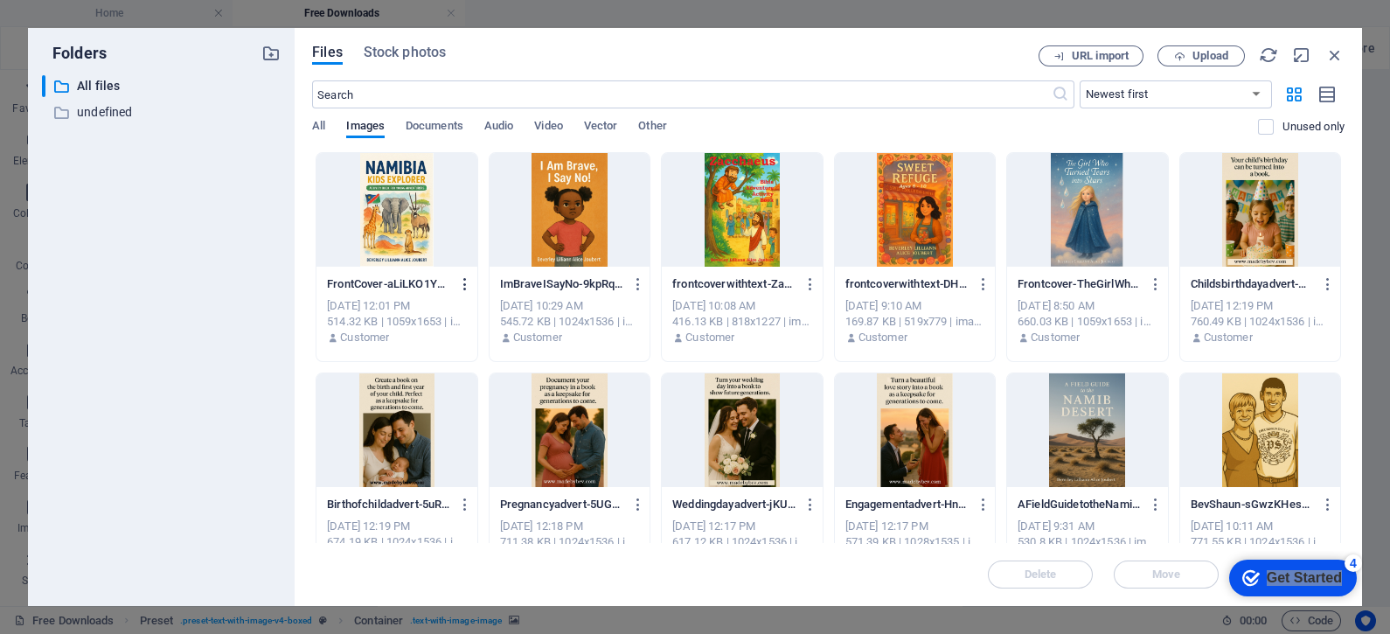
click at [463, 280] on icon "button" at bounding box center [465, 284] width 17 height 16
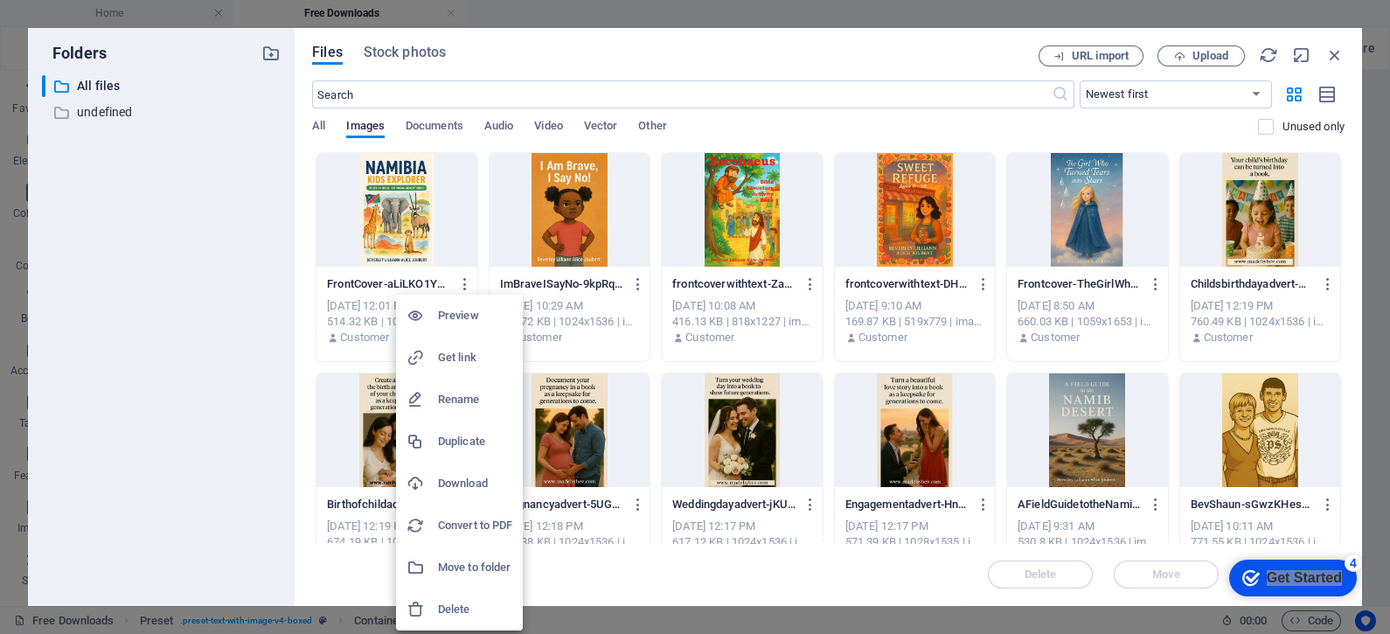
click at [465, 609] on h6 "Delete" at bounding box center [475, 609] width 74 height 21
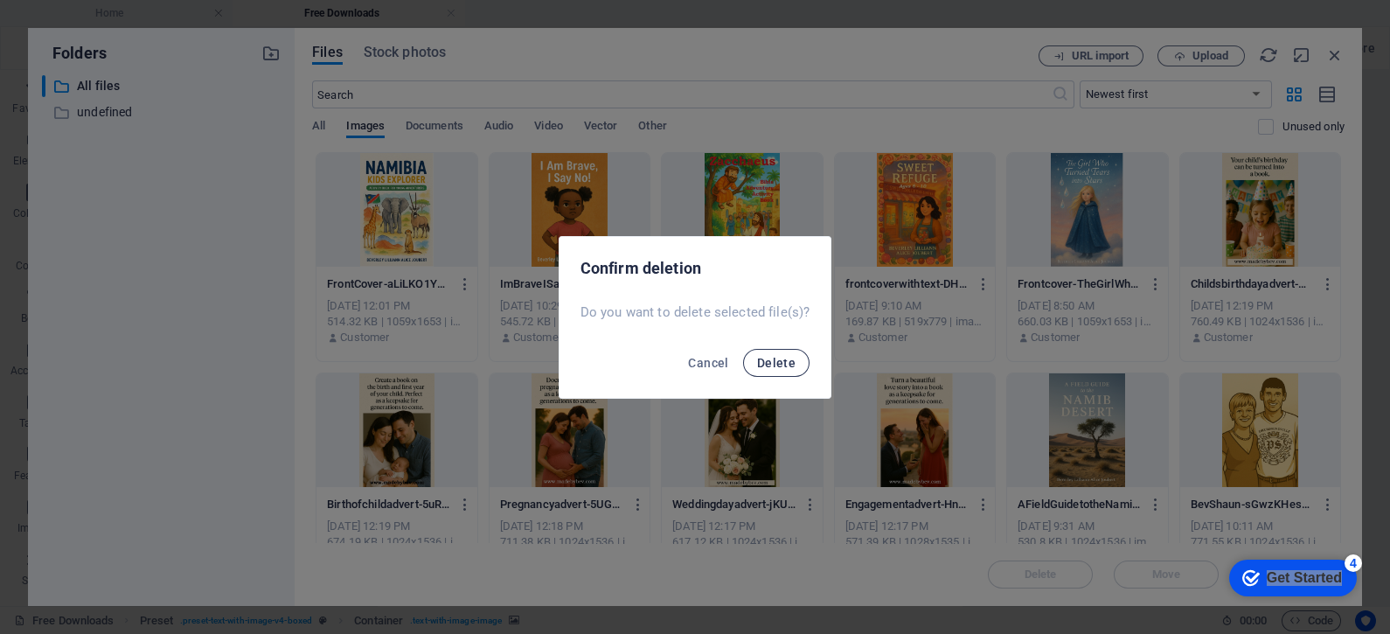
click at [777, 358] on span "Delete" at bounding box center [776, 363] width 38 height 14
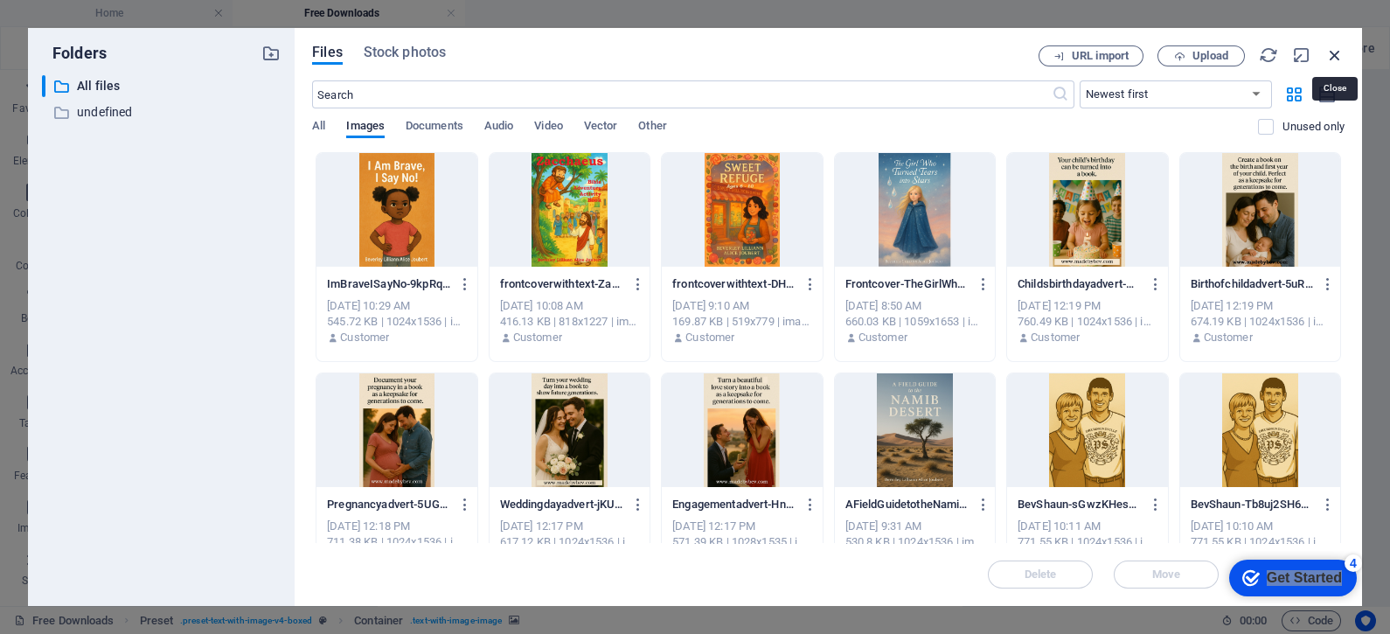
click at [1336, 52] on icon "button" at bounding box center [1334, 54] width 19 height 19
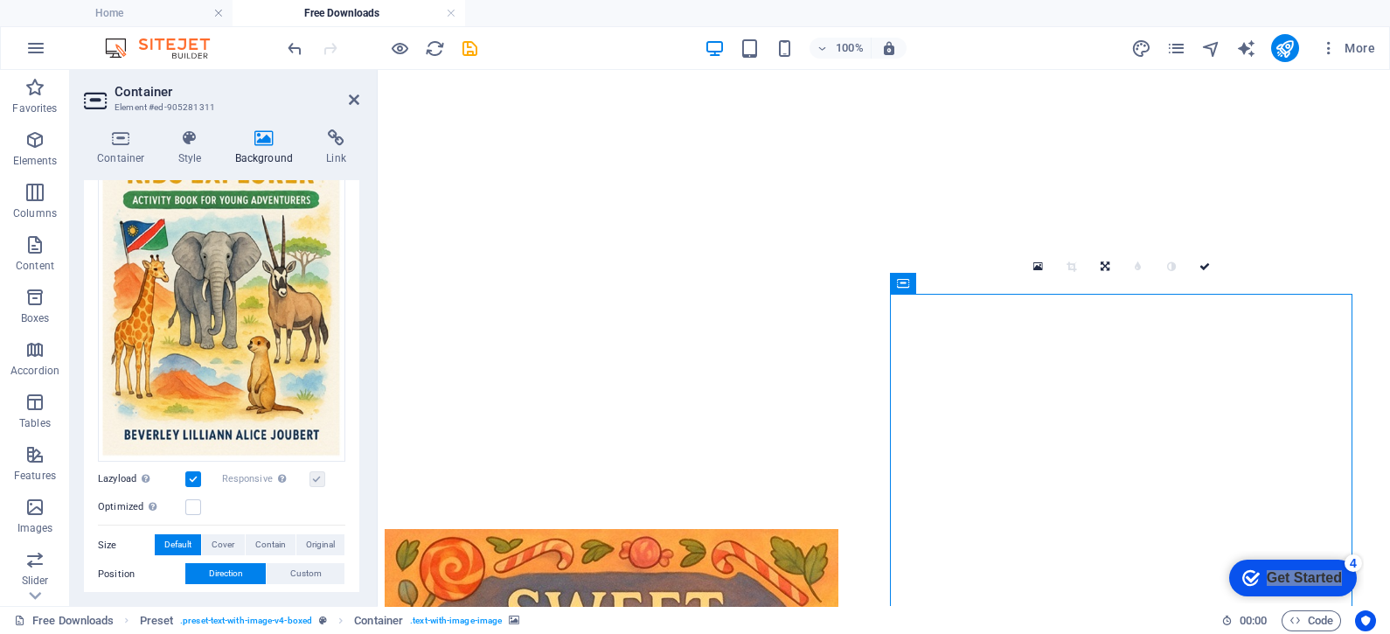
scroll to position [3309, 0]
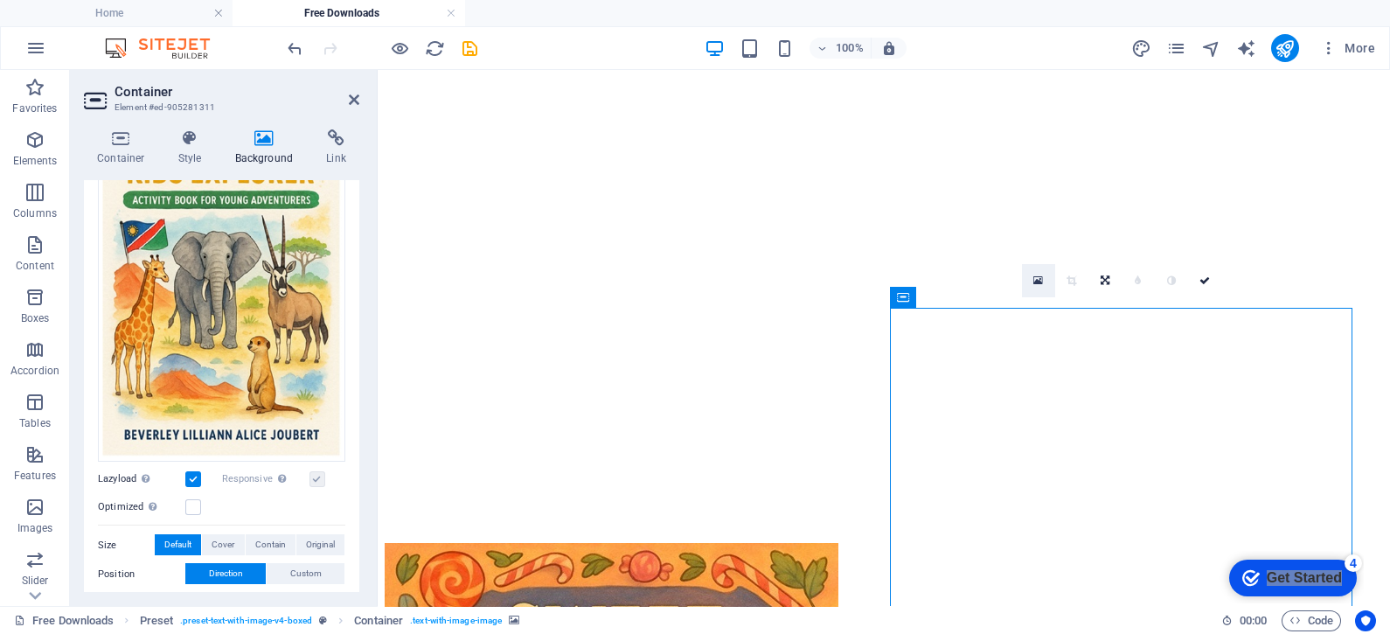
click at [1036, 280] on icon at bounding box center [1038, 281] width 10 height 12
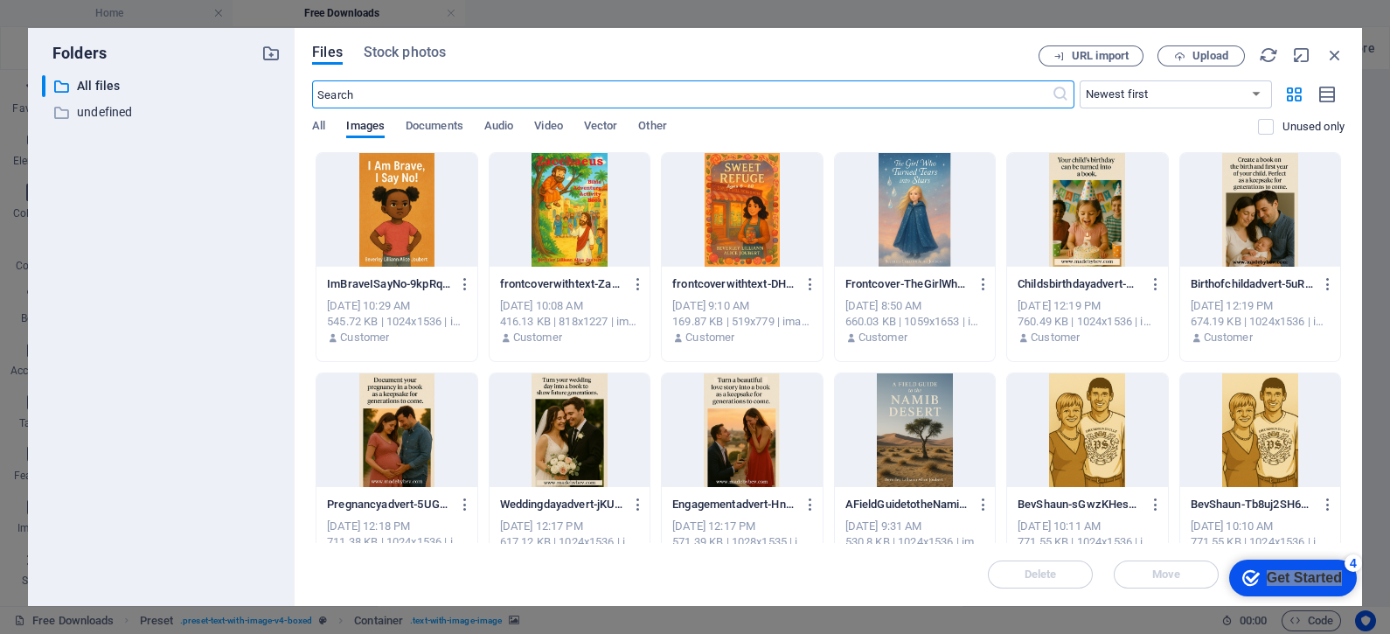
scroll to position [4620, 0]
click at [1330, 58] on icon "button" at bounding box center [1334, 54] width 19 height 19
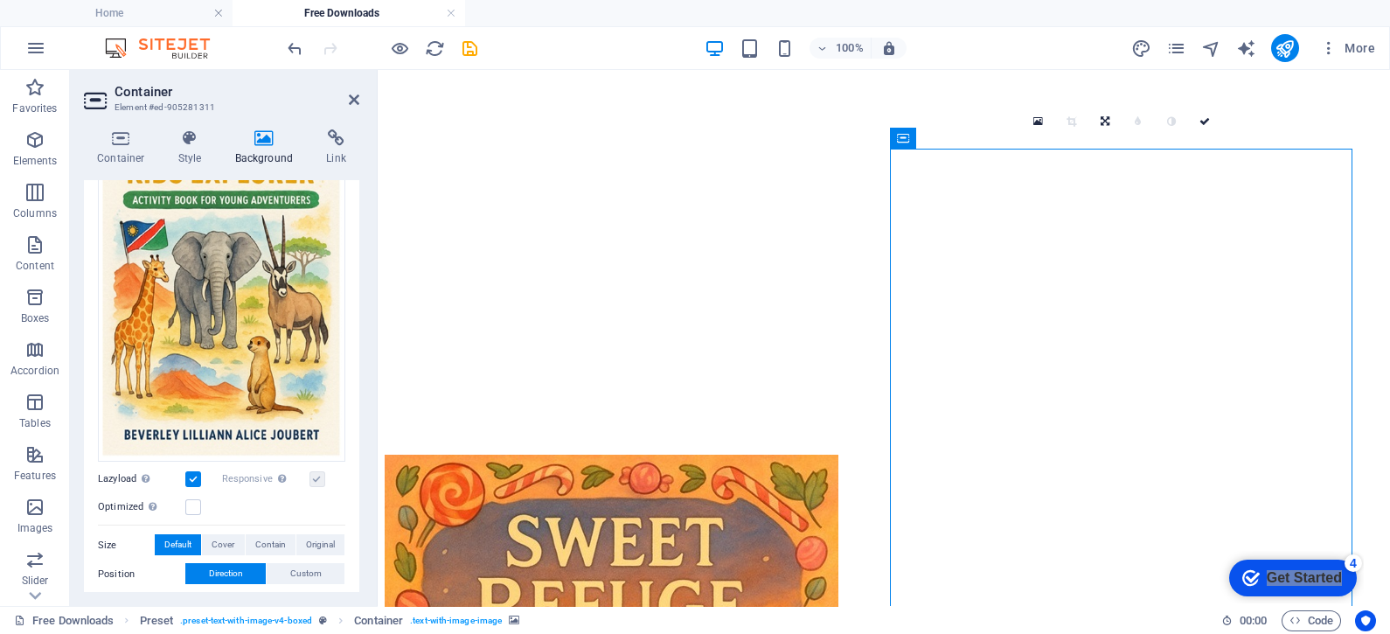
scroll to position [3325, 0]
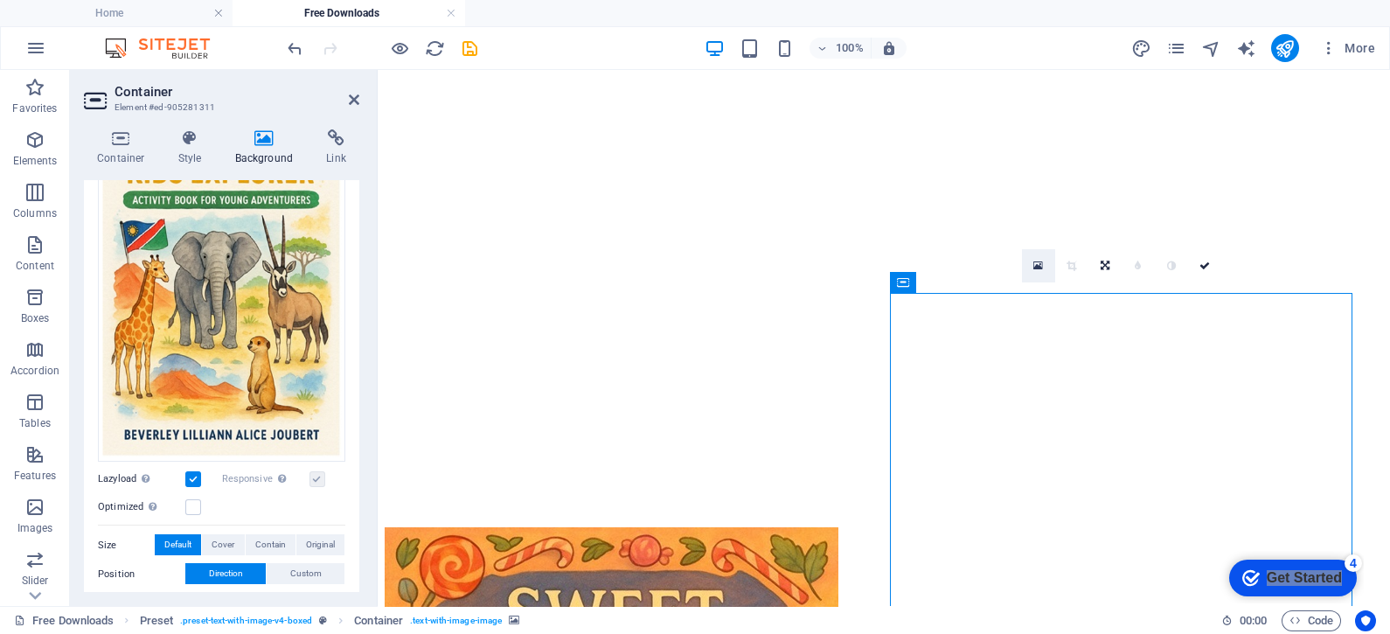
click at [1035, 267] on icon at bounding box center [1038, 266] width 10 height 12
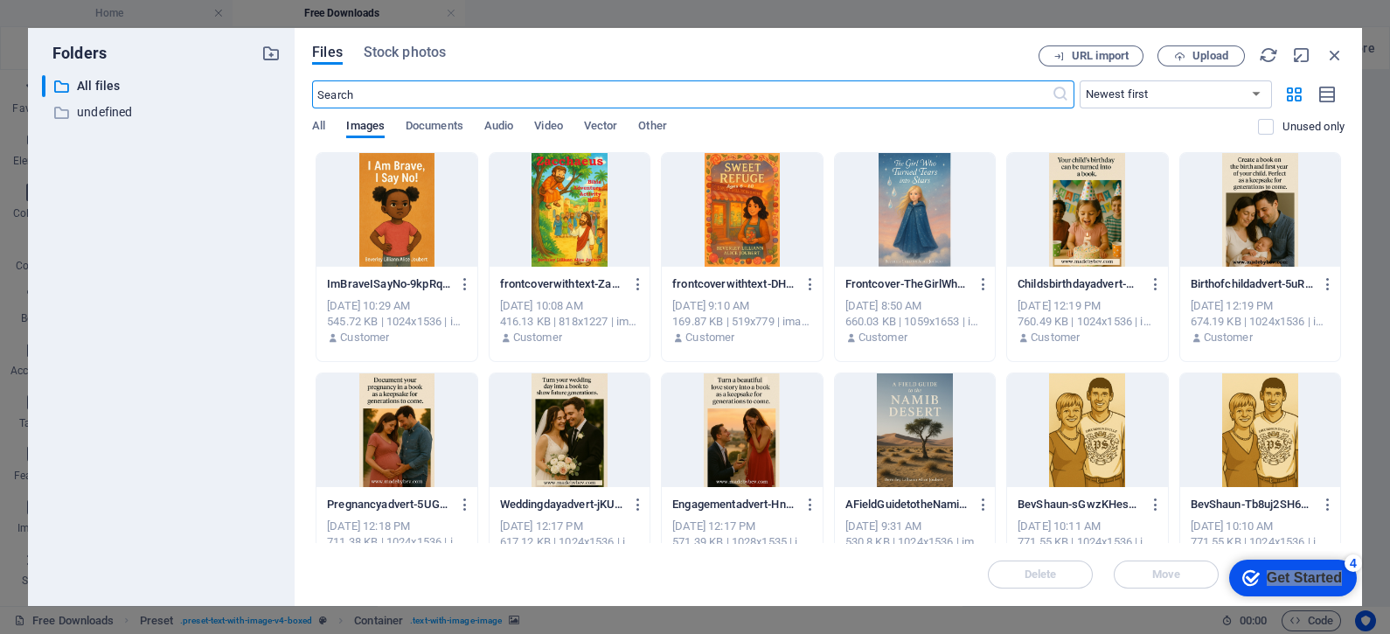
scroll to position [4620, 0]
click at [1331, 57] on icon "button" at bounding box center [1334, 54] width 19 height 19
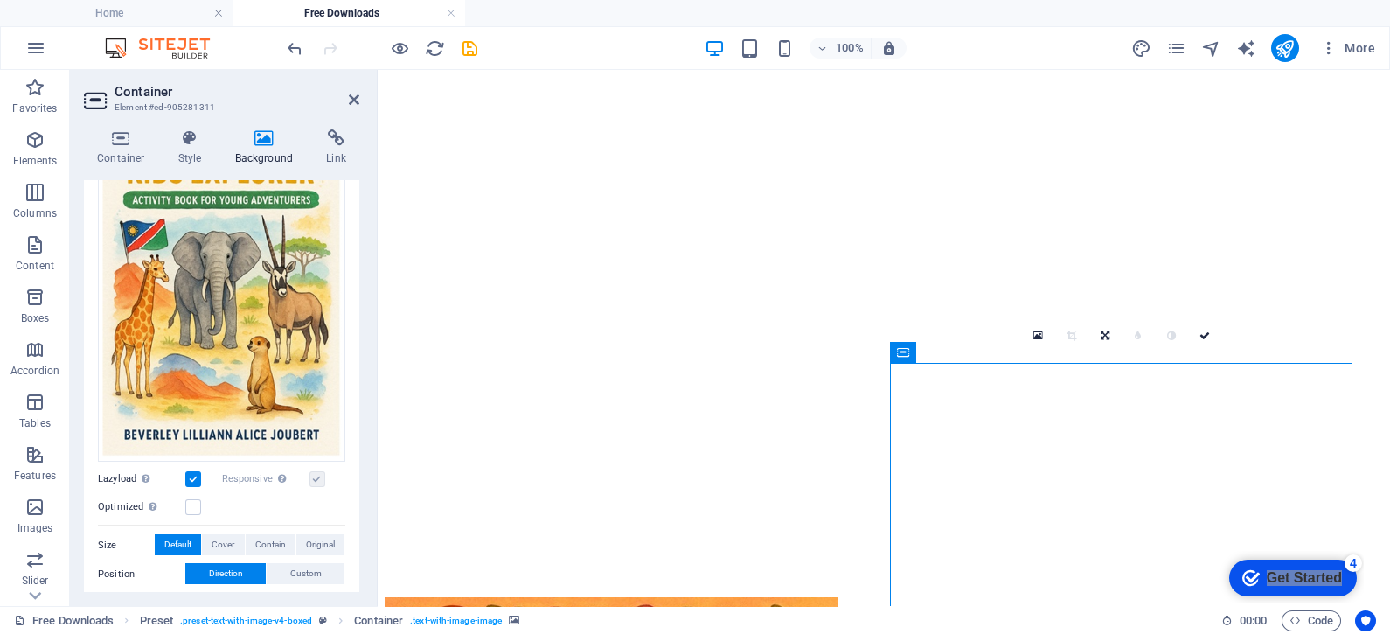
scroll to position [3262, 0]
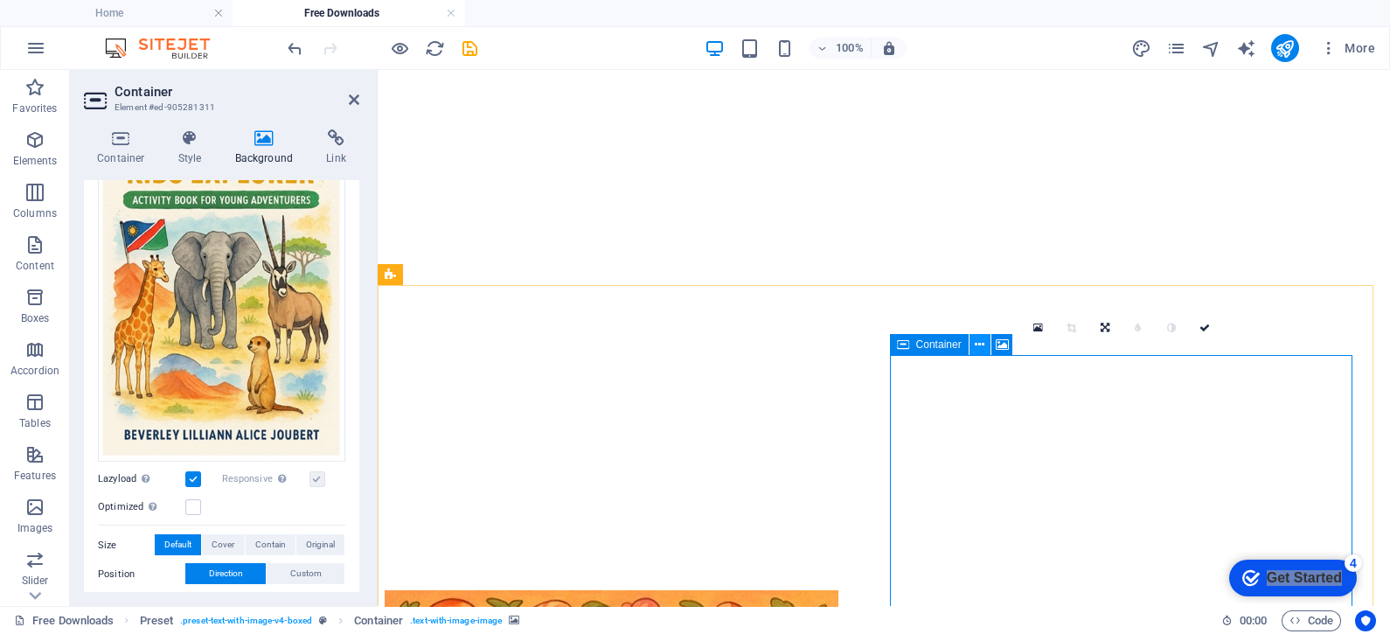
click at [976, 344] on icon at bounding box center [980, 345] width 10 height 18
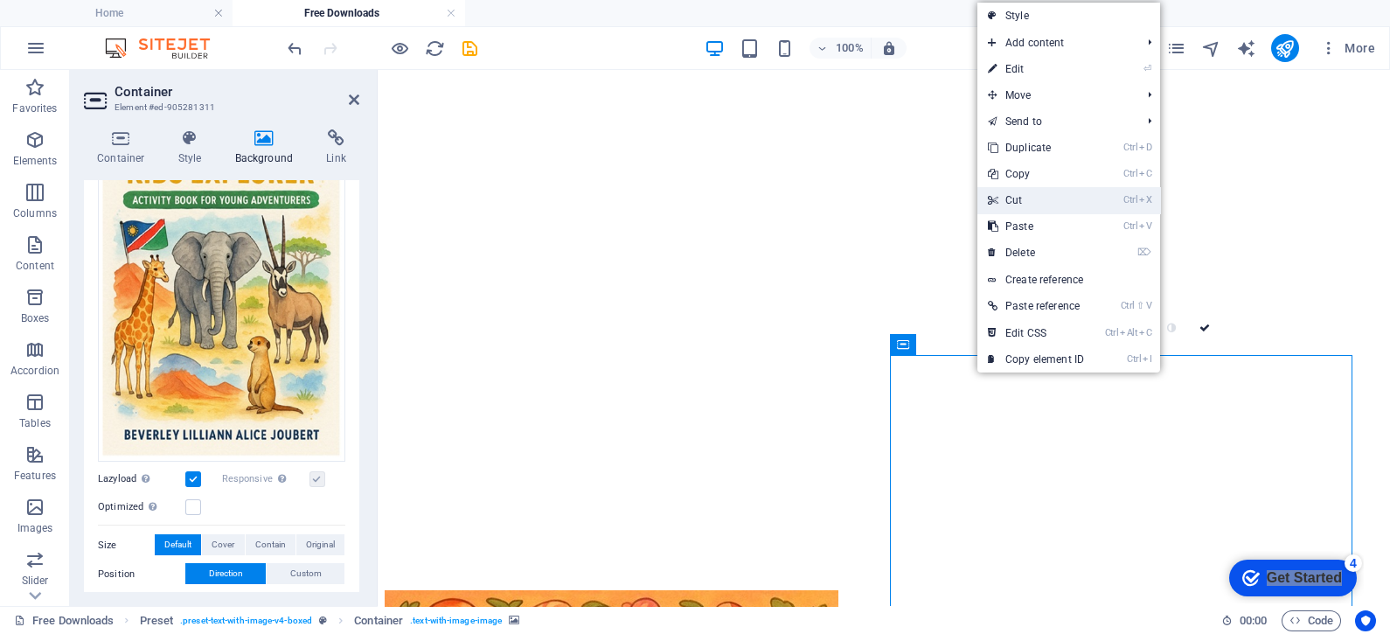
click at [1030, 199] on link "Ctrl X Cut" at bounding box center [1036, 200] width 117 height 26
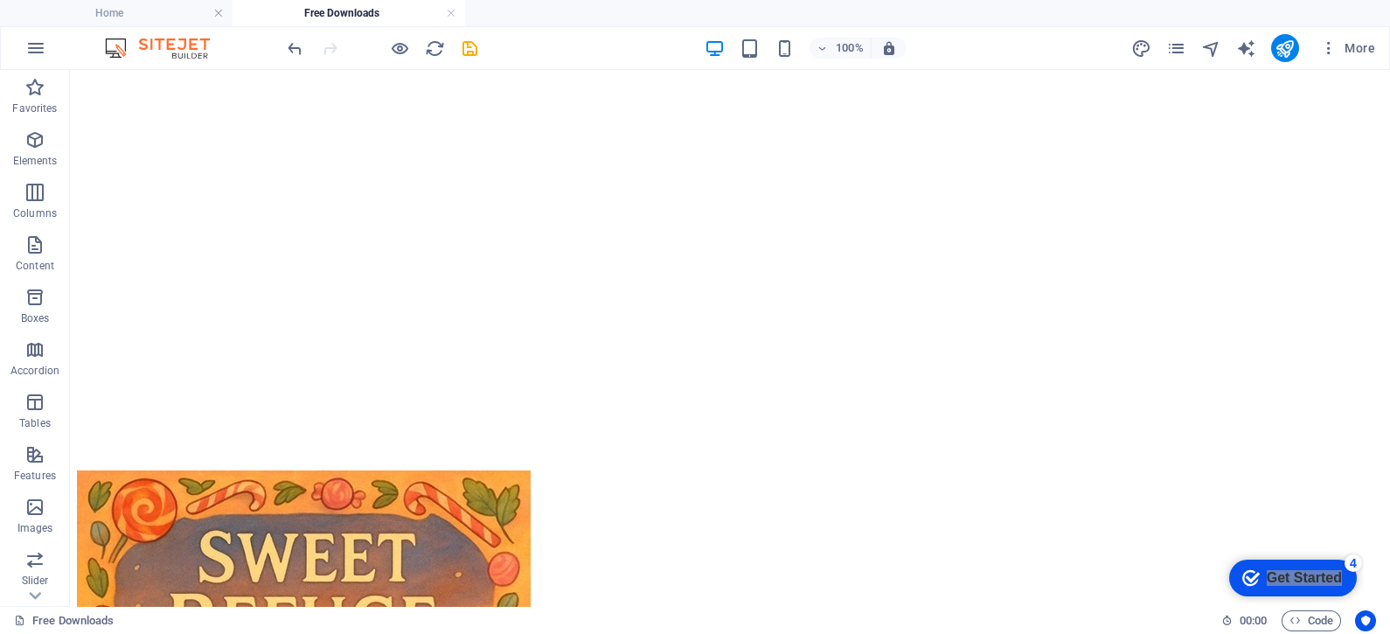
scroll to position [3901, 0]
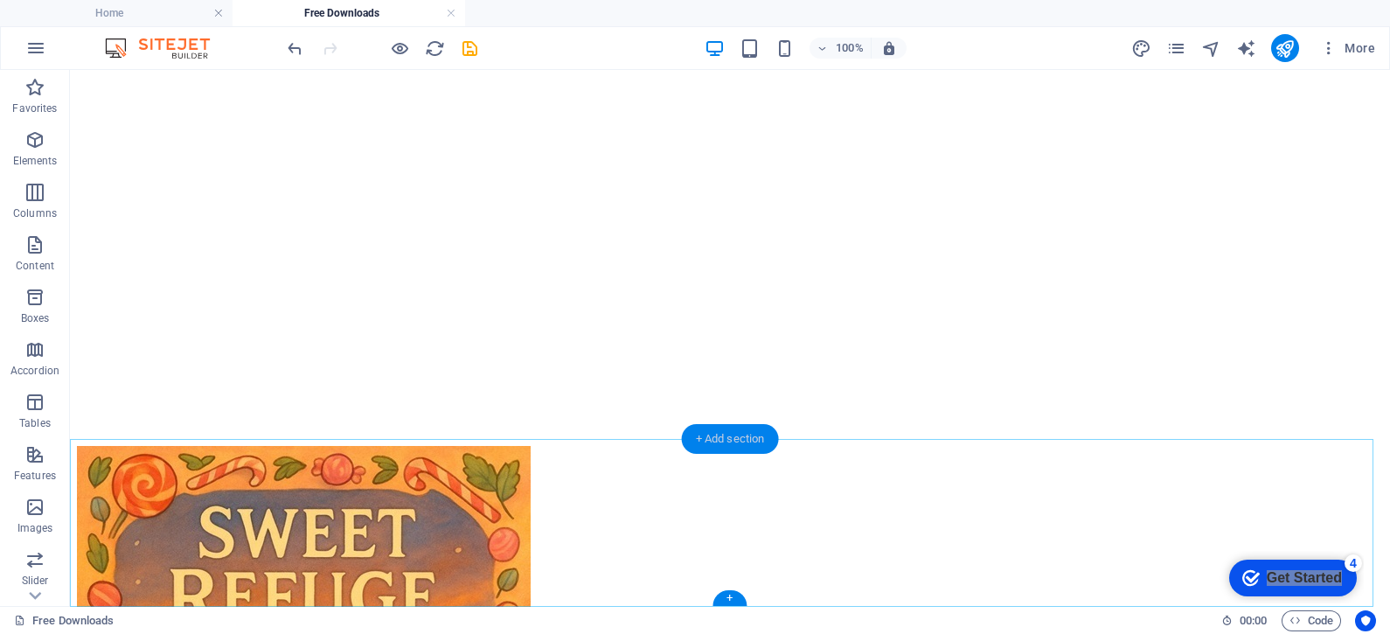
click at [743, 435] on div "+ Add section" at bounding box center [730, 439] width 97 height 30
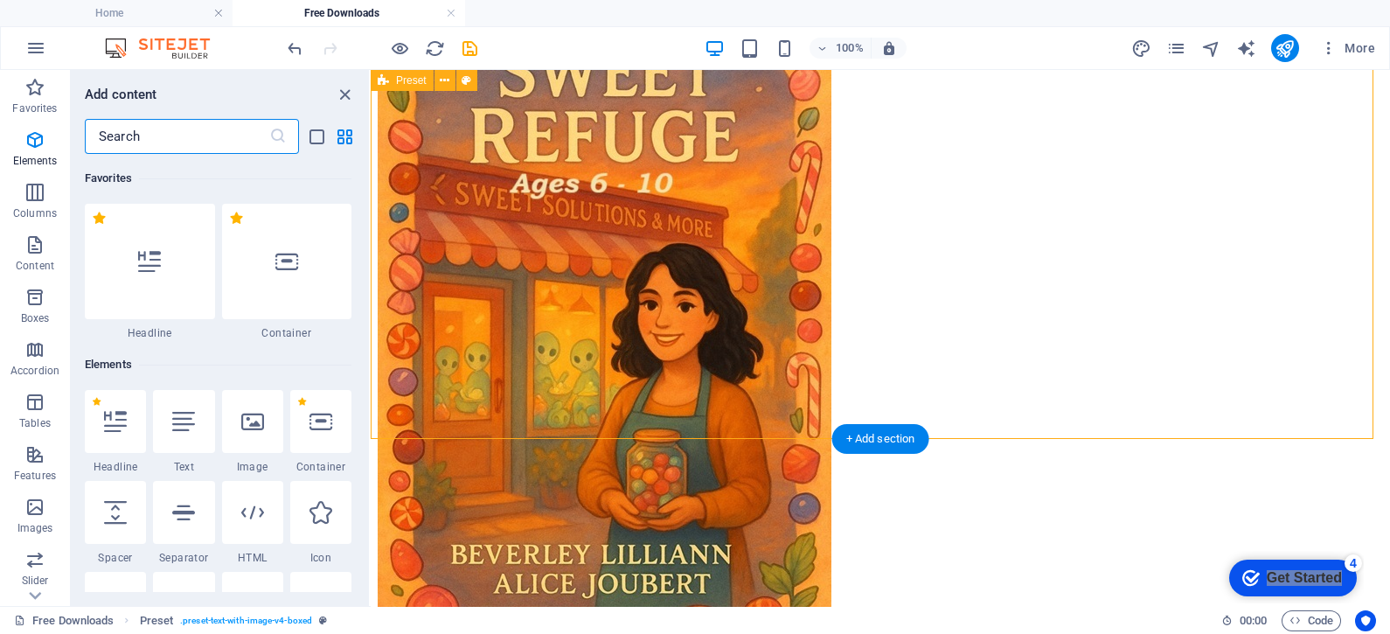
scroll to position [3059, 0]
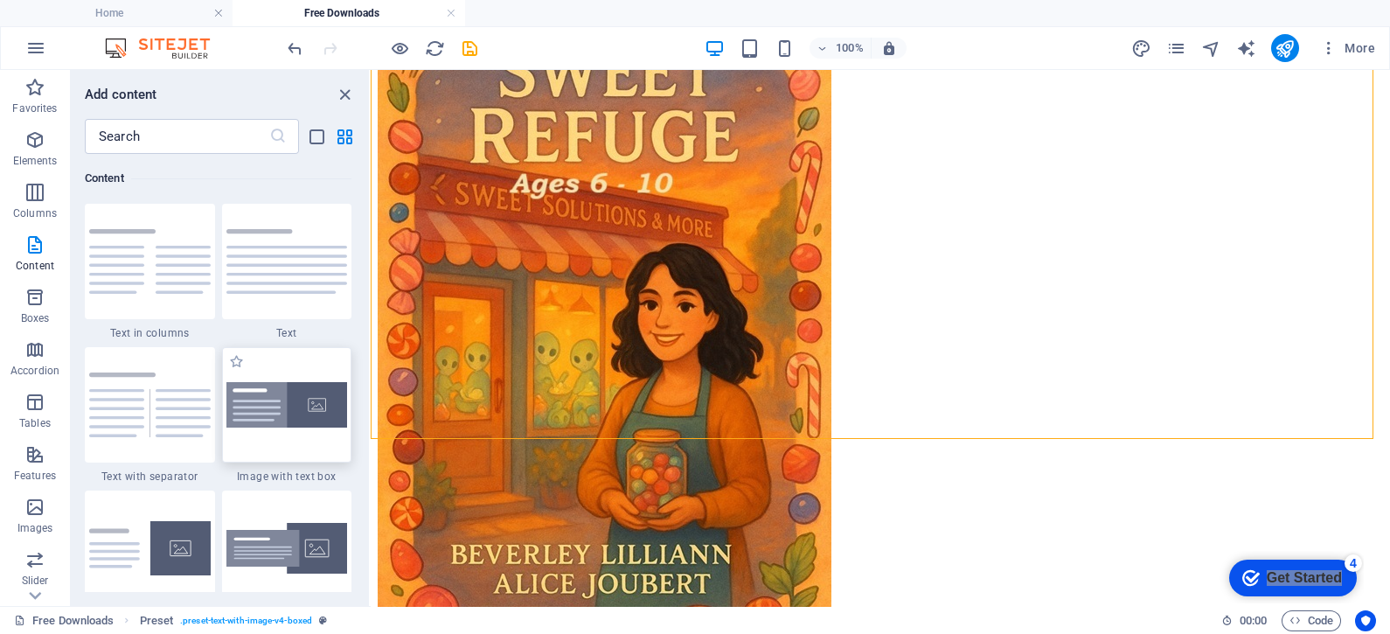
click at [265, 400] on img at bounding box center [287, 405] width 122 height 46
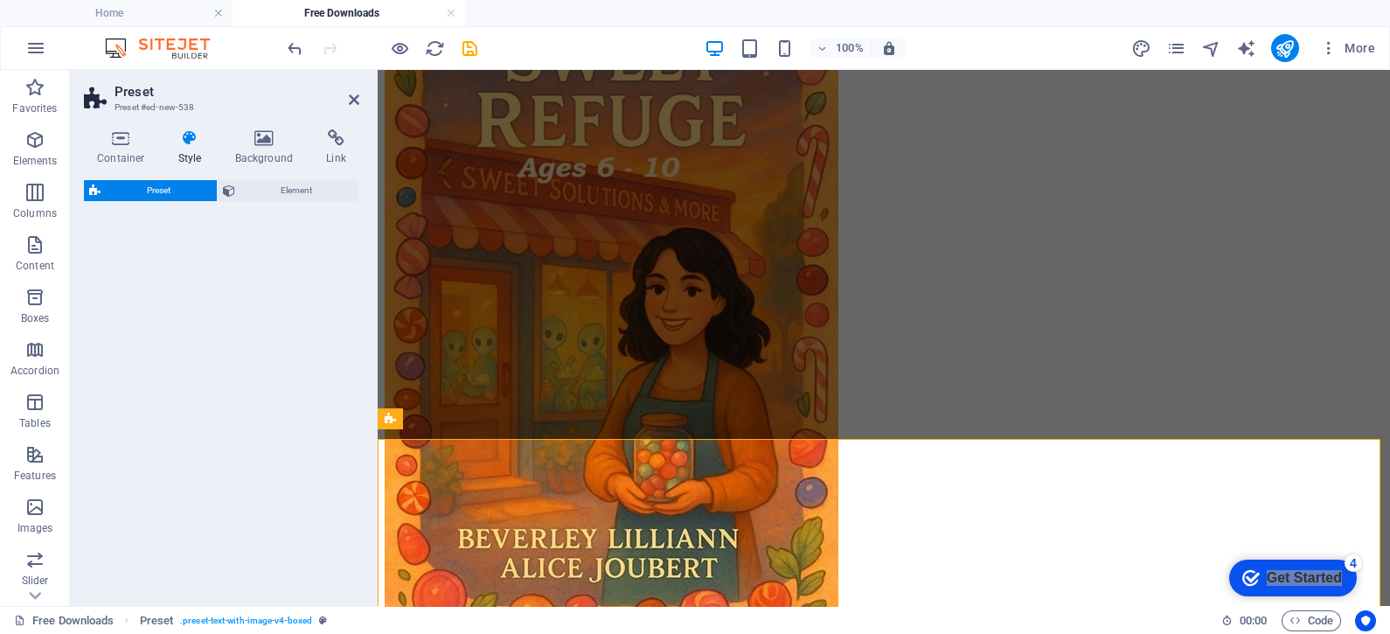
select select "rem"
select select "px"
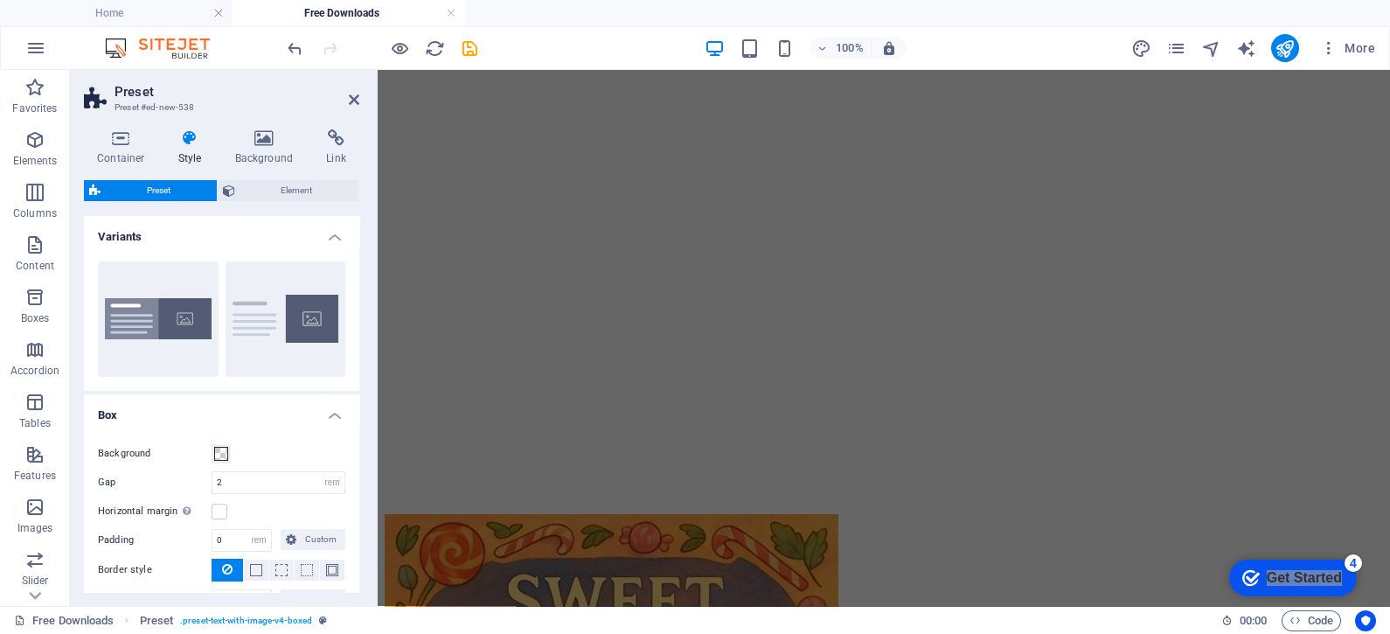
scroll to position [3345, 0]
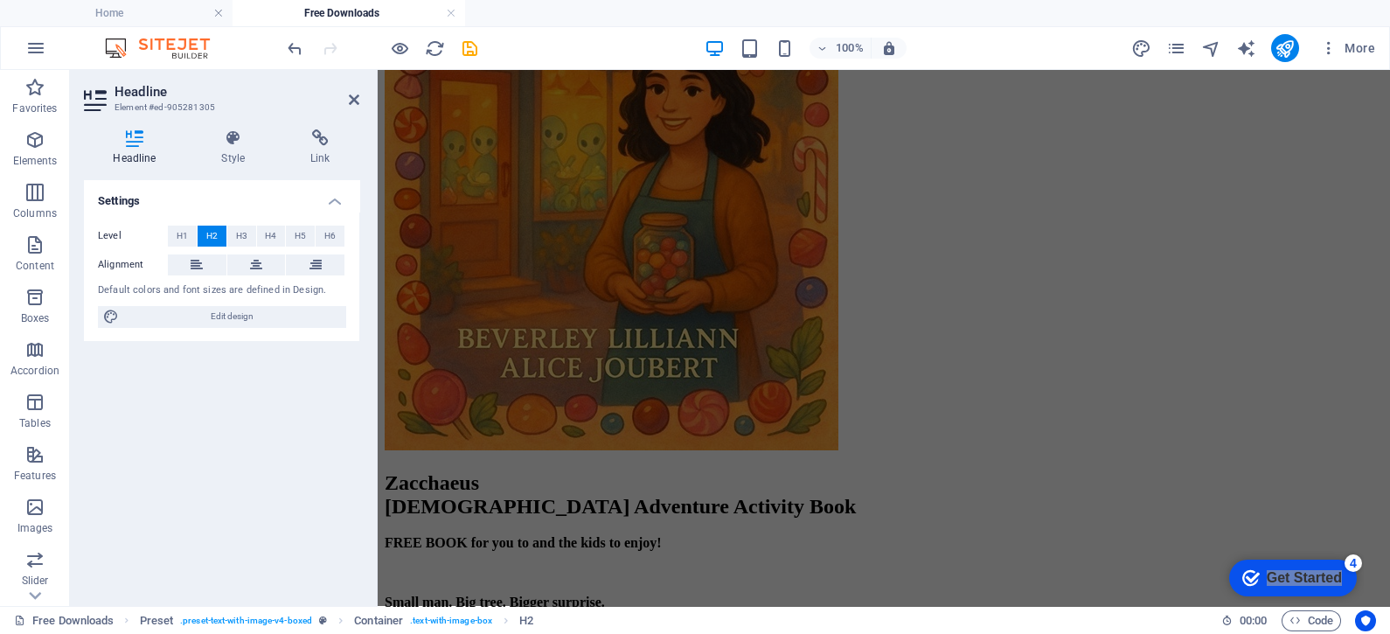
scroll to position [4088, 0]
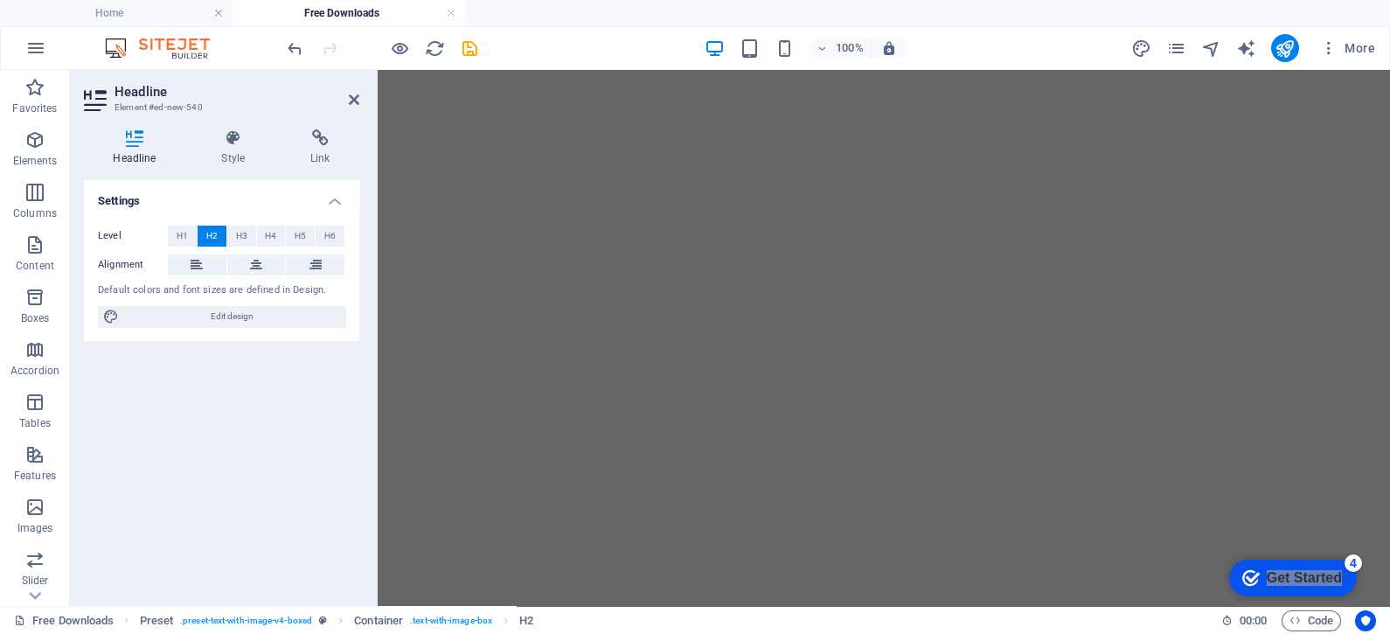
scroll to position [3096, 0]
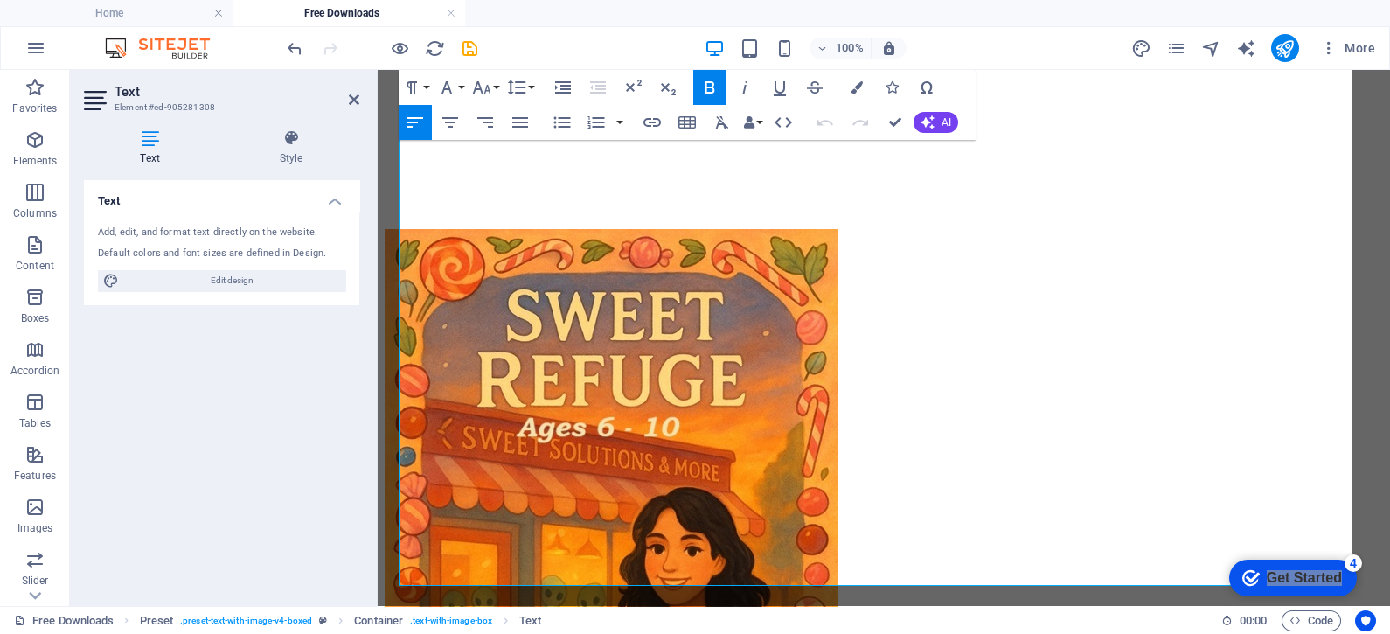
scroll to position [3519, 0]
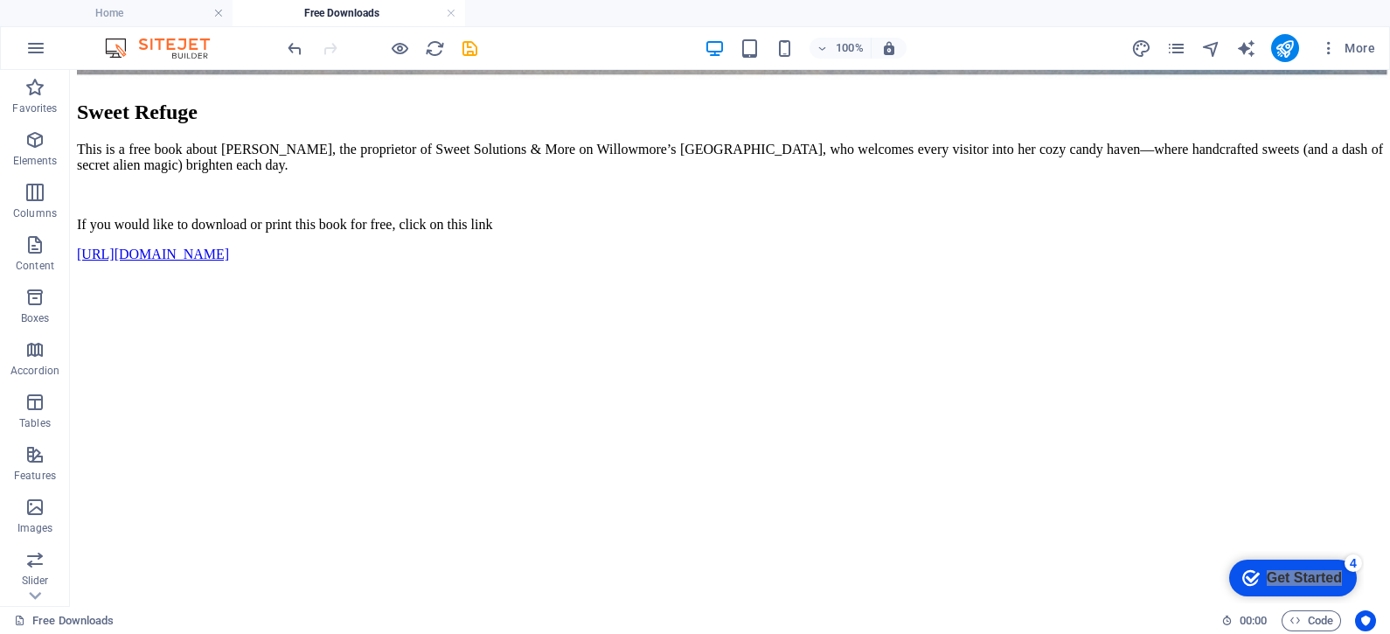
scroll to position [3372, 0]
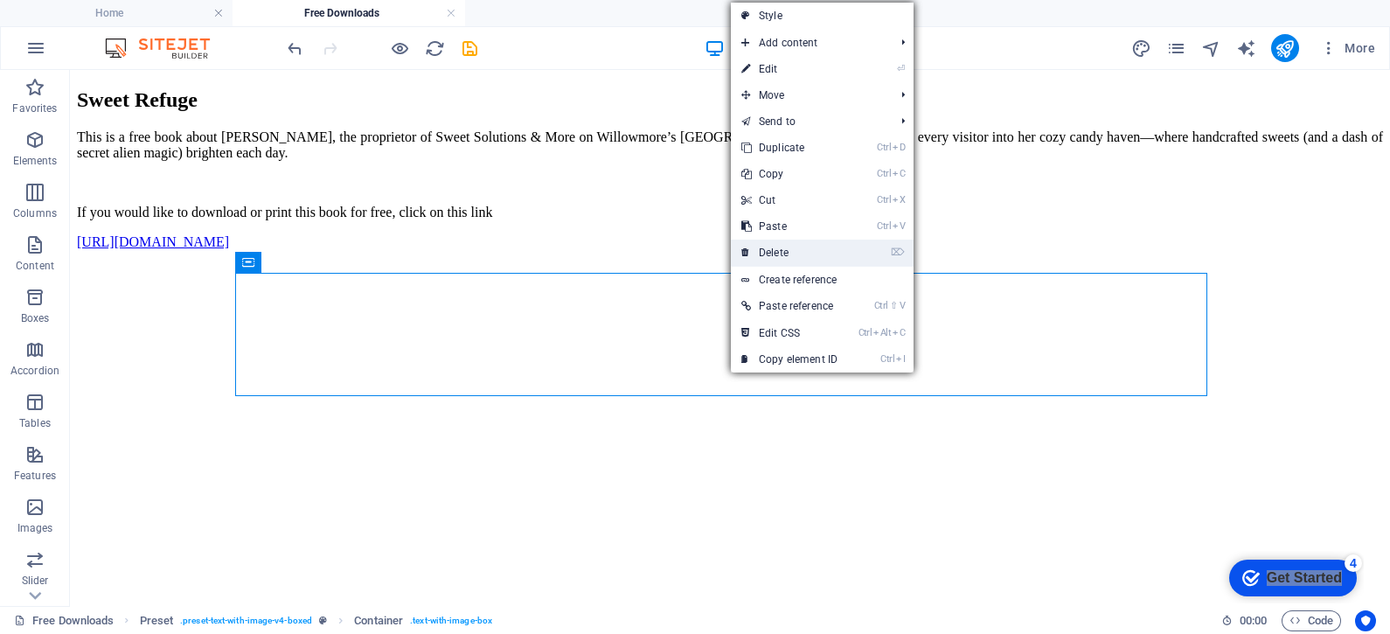
click at [763, 255] on link "⌦ Delete" at bounding box center [789, 253] width 117 height 26
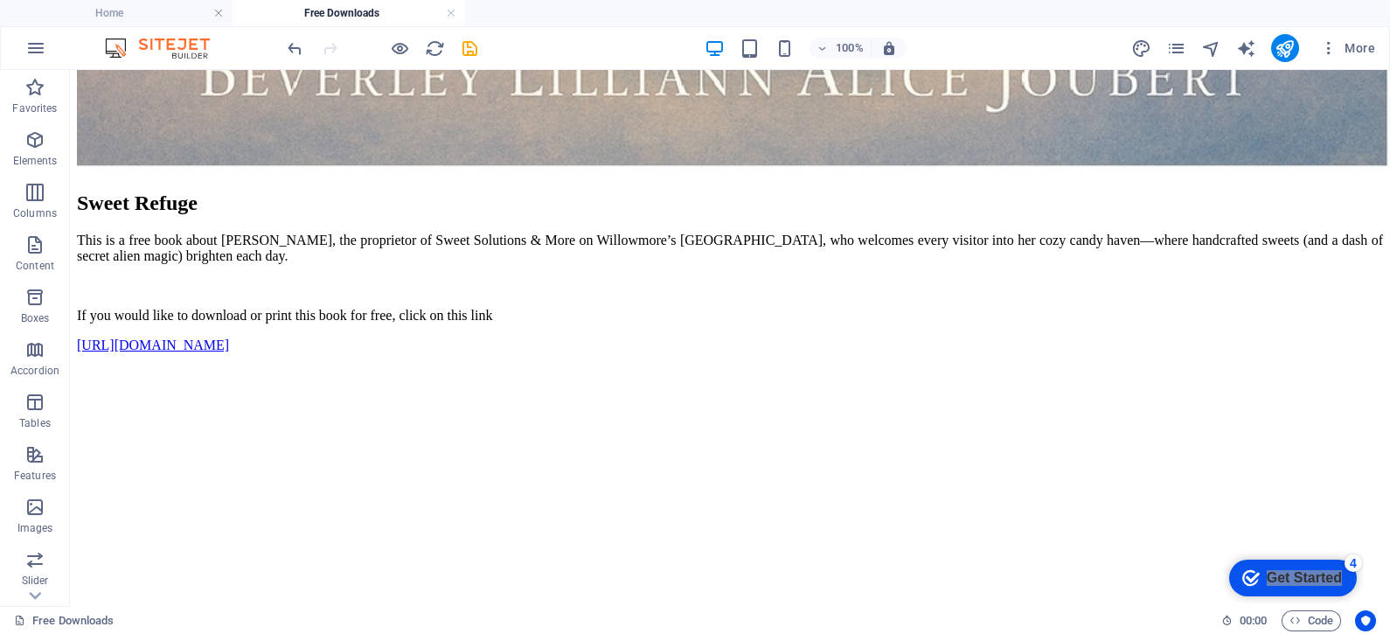
scroll to position [3241, 0]
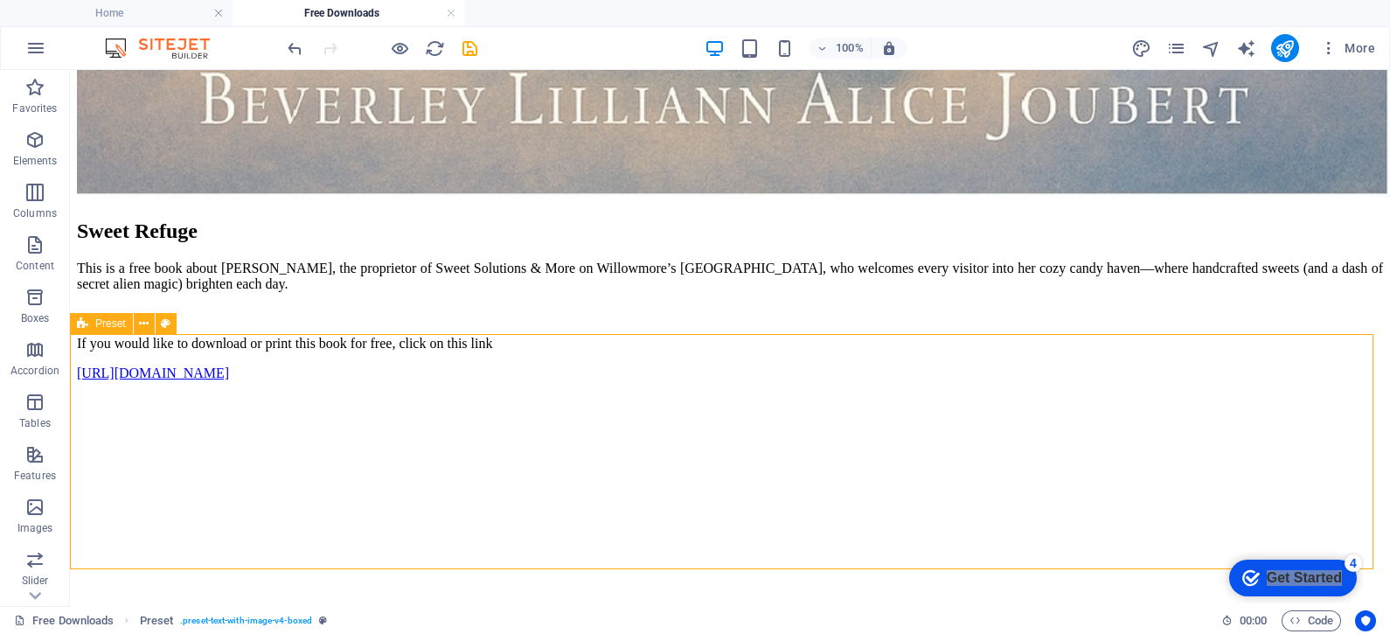
drag, startPoint x: 717, startPoint y: 330, endPoint x: 79, endPoint y: 323, distance: 638.3
click at [79, 323] on icon at bounding box center [82, 323] width 11 height 21
click at [143, 332] on icon at bounding box center [144, 324] width 10 height 18
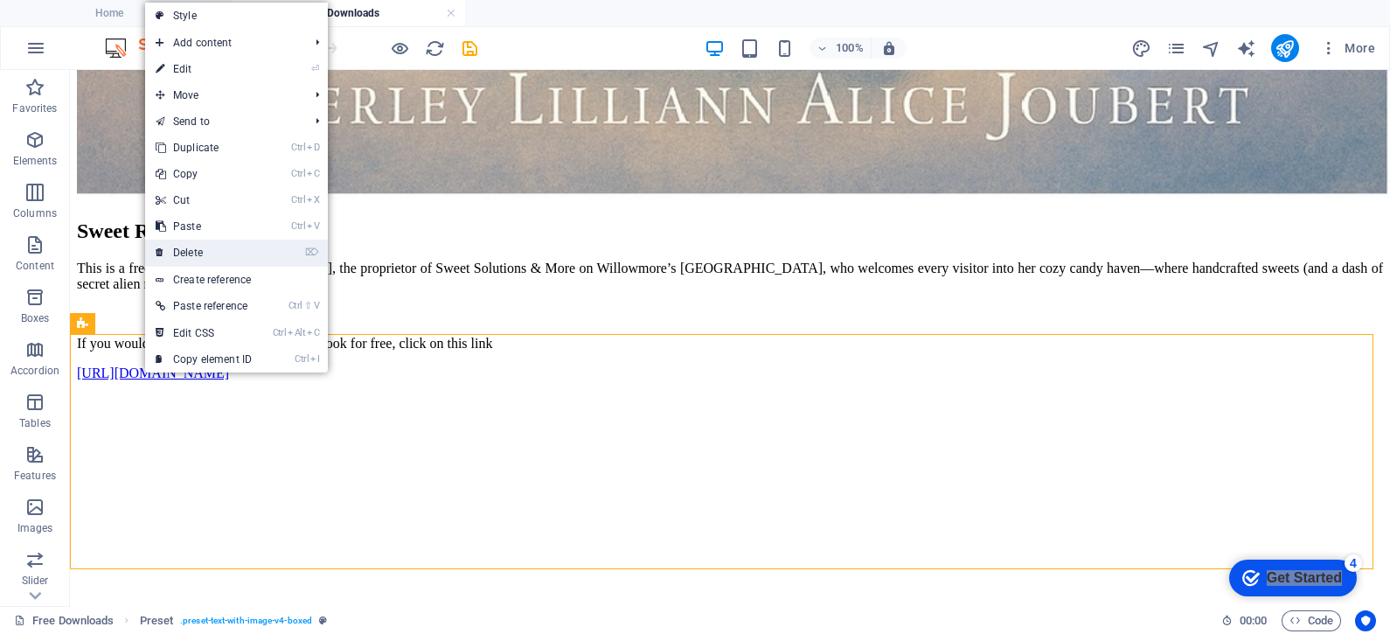
click at [200, 248] on link "⌦ Delete" at bounding box center [203, 253] width 117 height 26
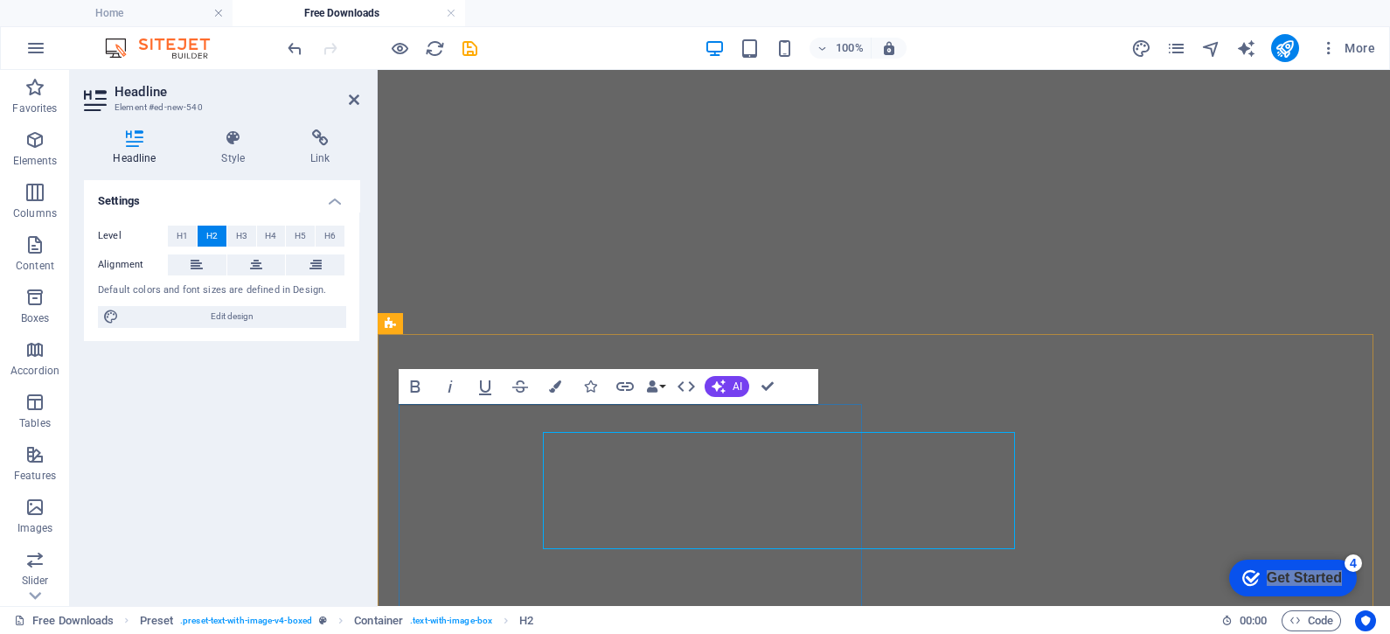
scroll to position [3213, 0]
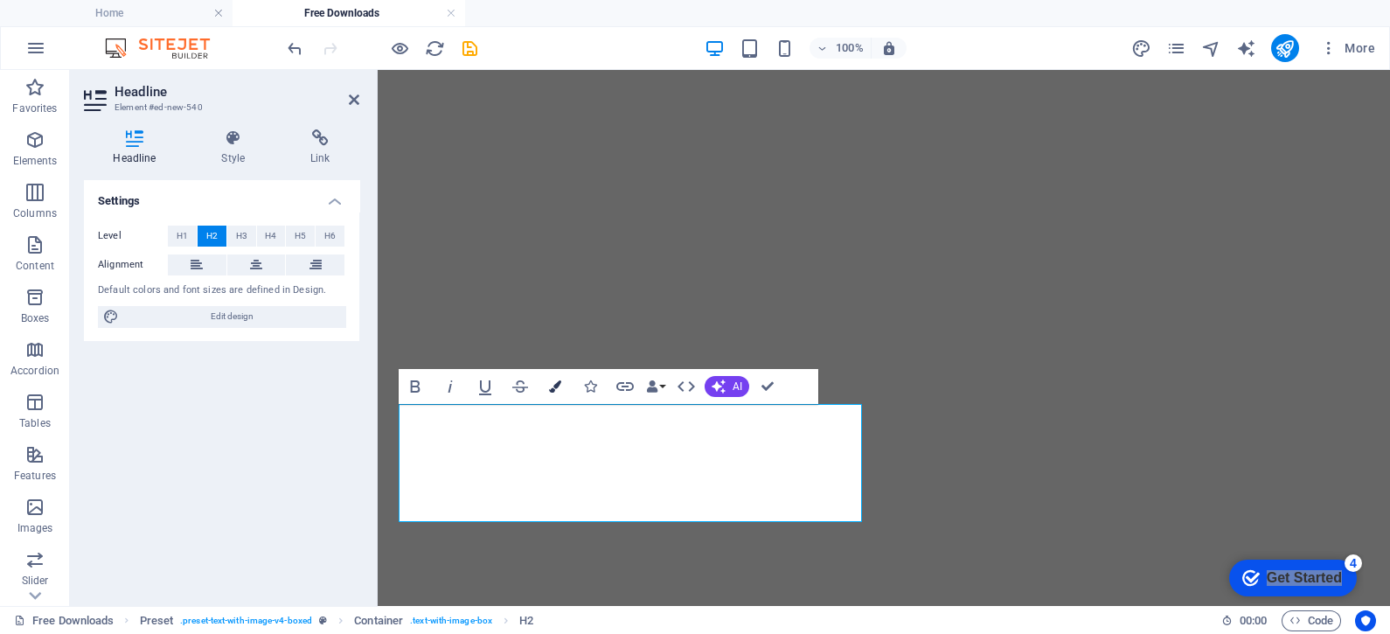
click at [555, 380] on icon "button" at bounding box center [555, 386] width 12 height 12
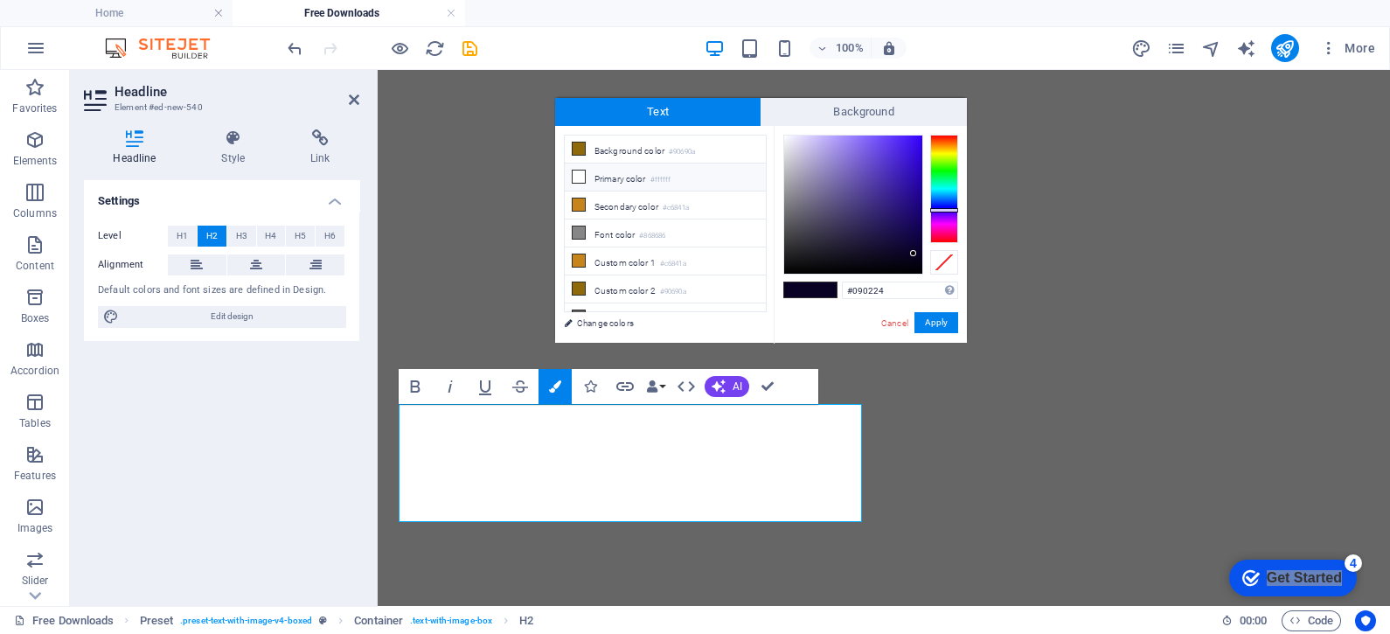
click at [576, 174] on icon at bounding box center [579, 176] width 12 height 12
type input "#ffffff"
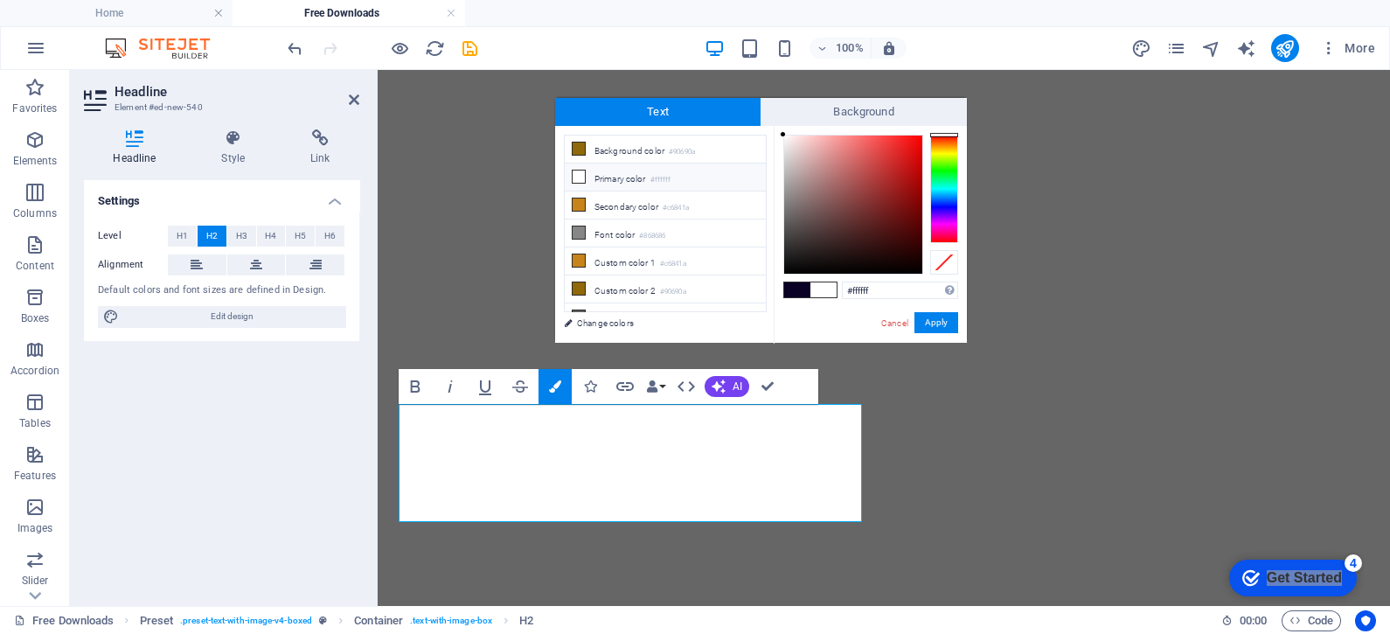
click at [823, 284] on span at bounding box center [824, 289] width 26 height 15
click at [934, 326] on button "Apply" at bounding box center [937, 322] width 44 height 21
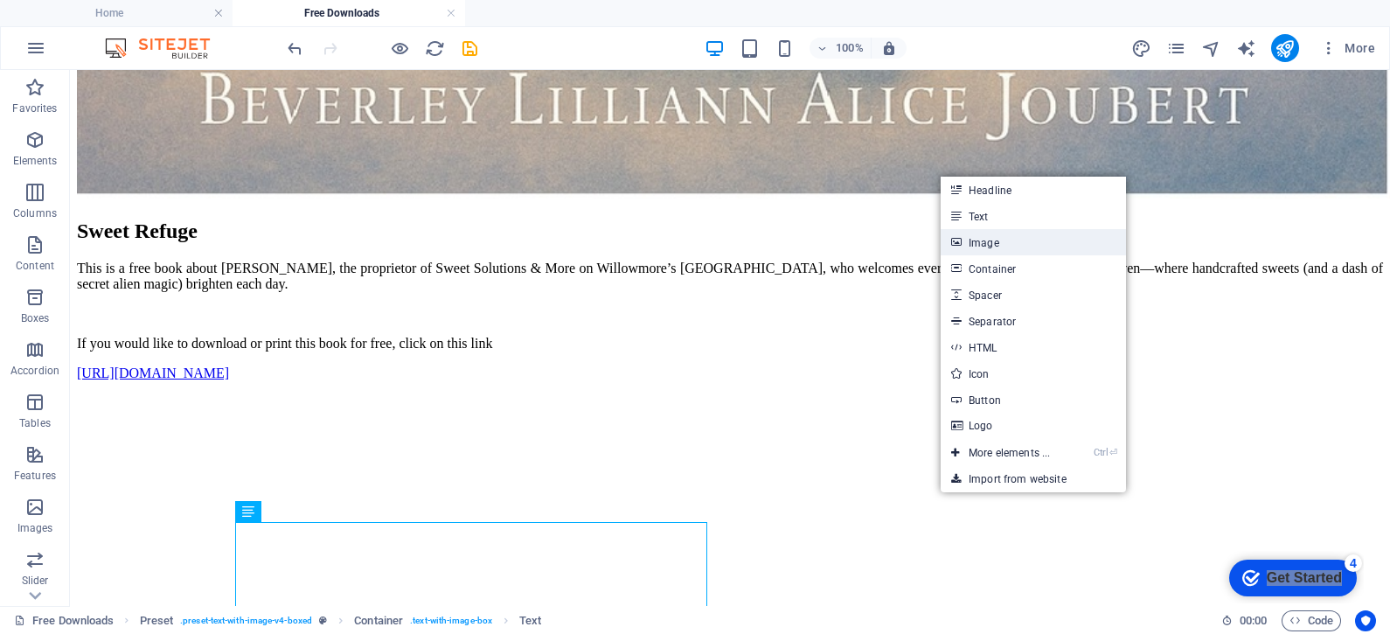
click at [984, 247] on link "Image" at bounding box center [1033, 242] width 185 height 26
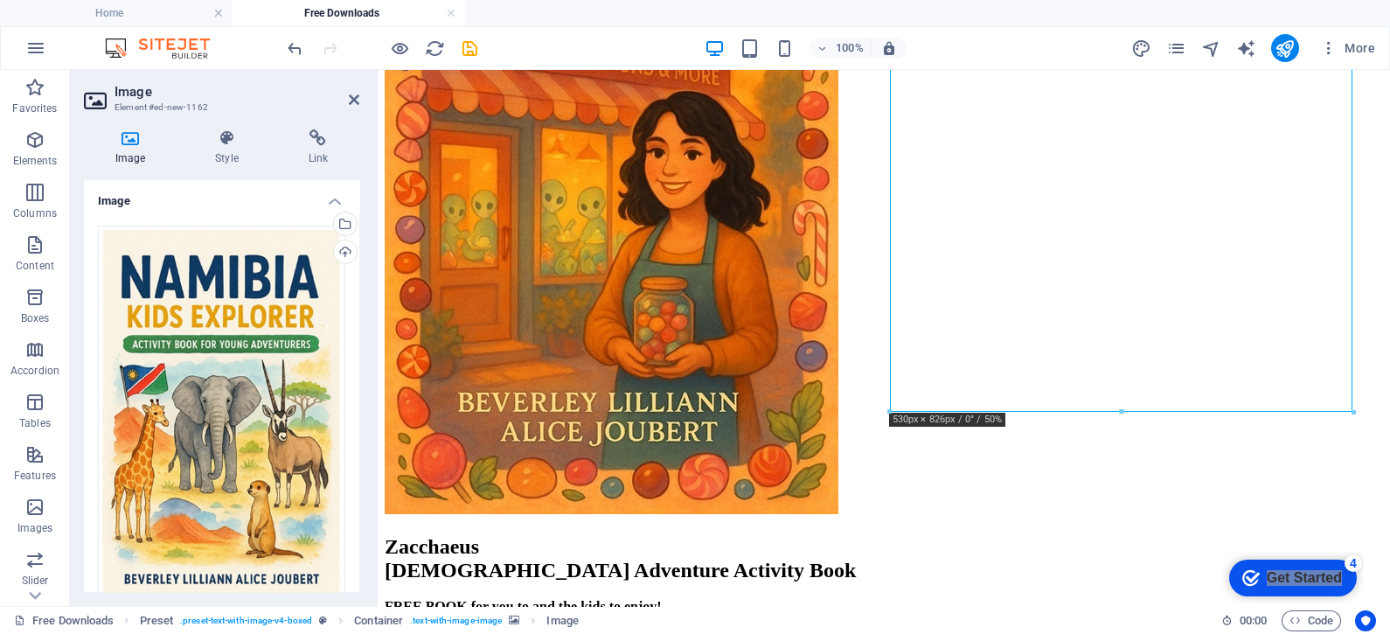
scroll to position [4088, 0]
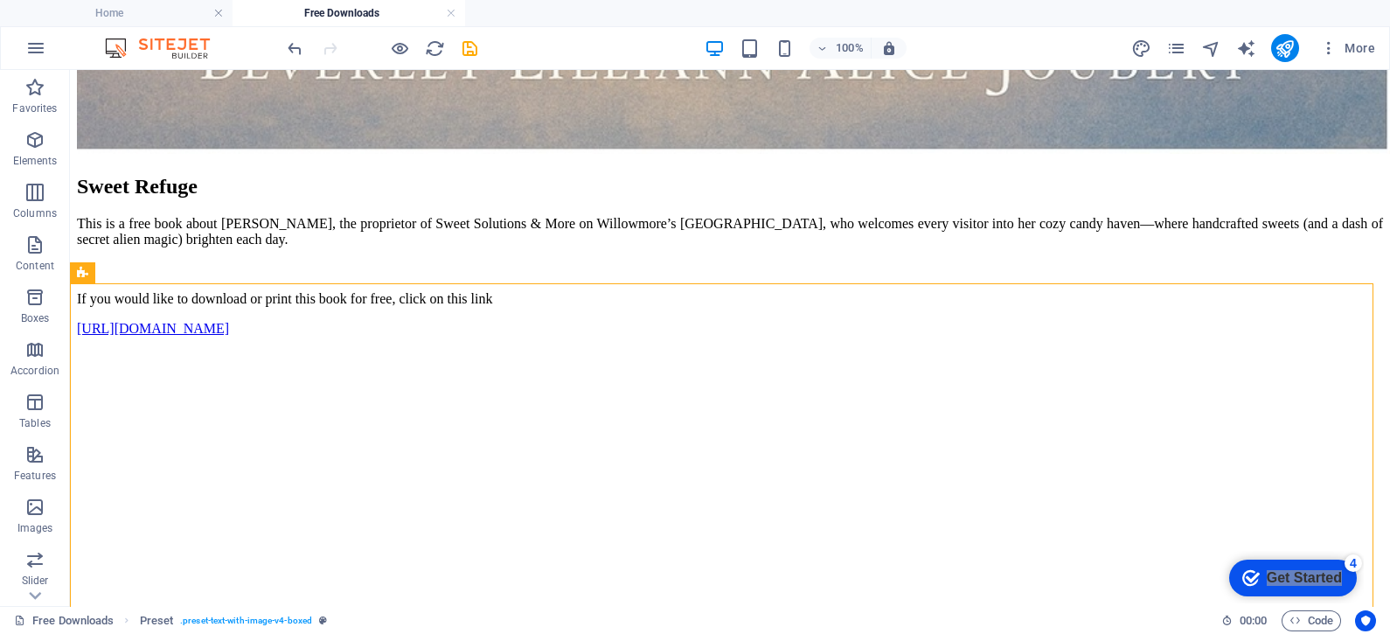
scroll to position [3272, 0]
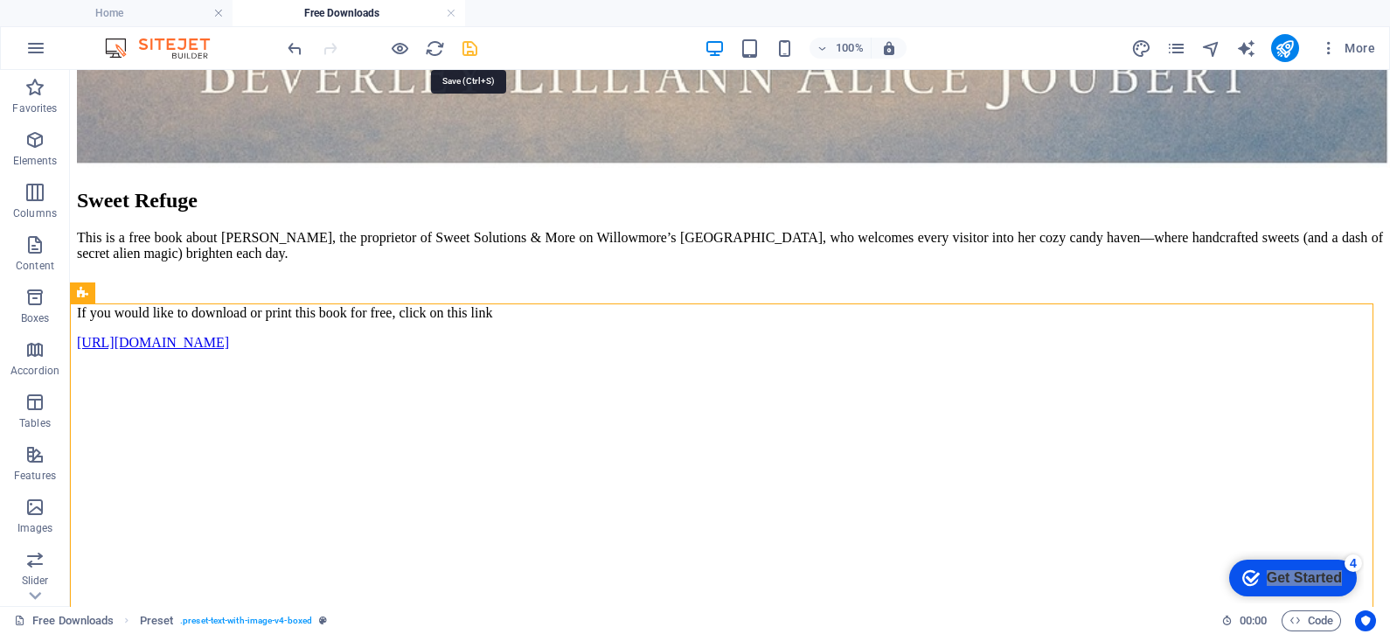
click at [471, 45] on icon "save" at bounding box center [470, 48] width 20 height 20
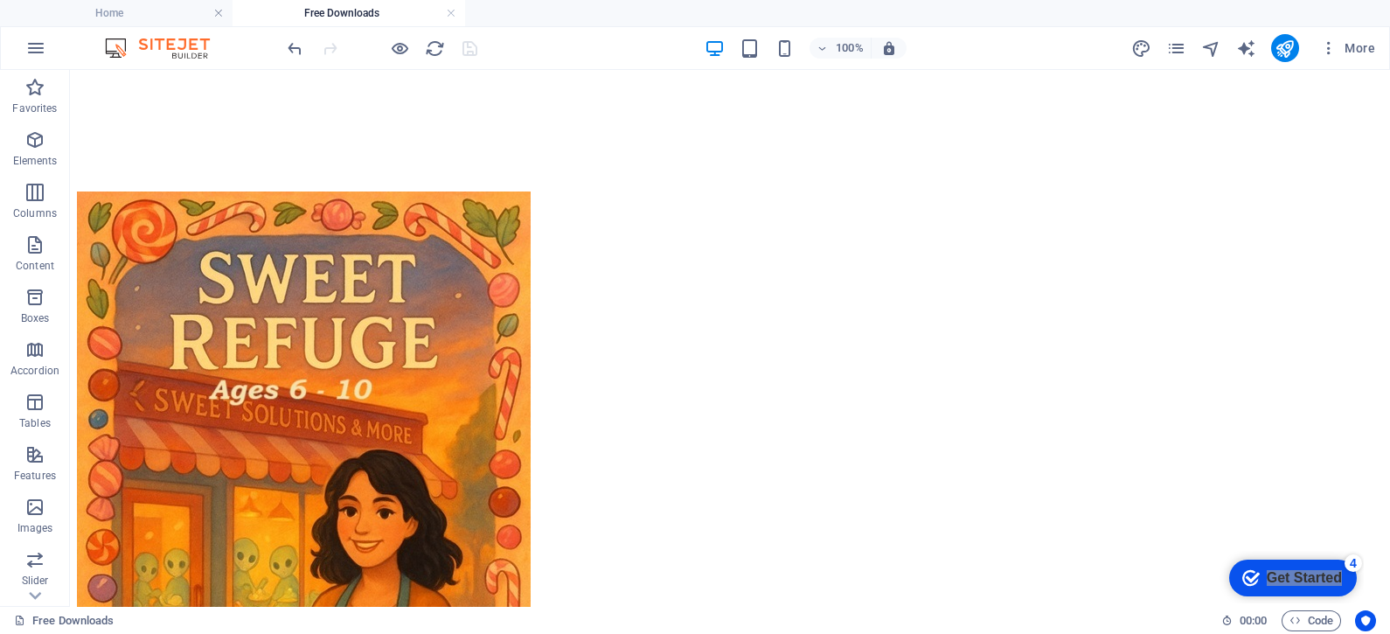
scroll to position [4178, 0]
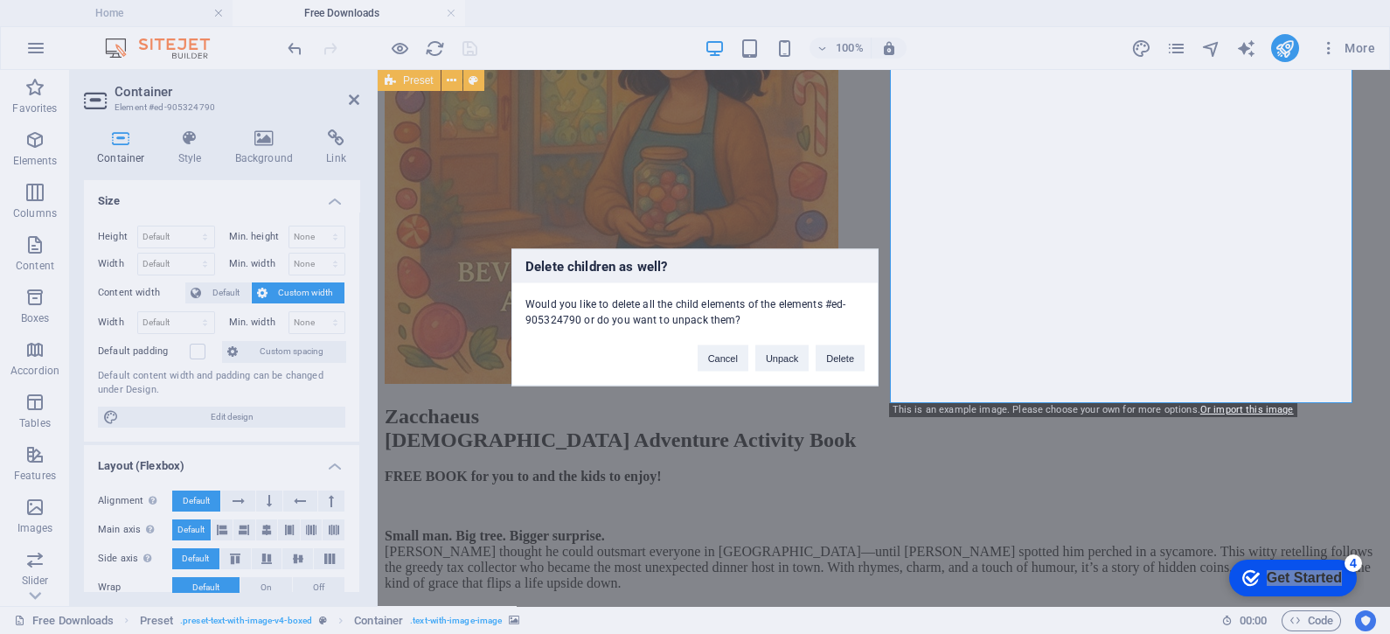
click at [957, 501] on div "Delete children as well? Would you like to delete all the child elements of the…" at bounding box center [695, 317] width 1390 height 634
click at [726, 352] on button "Cancel" at bounding box center [723, 357] width 51 height 26
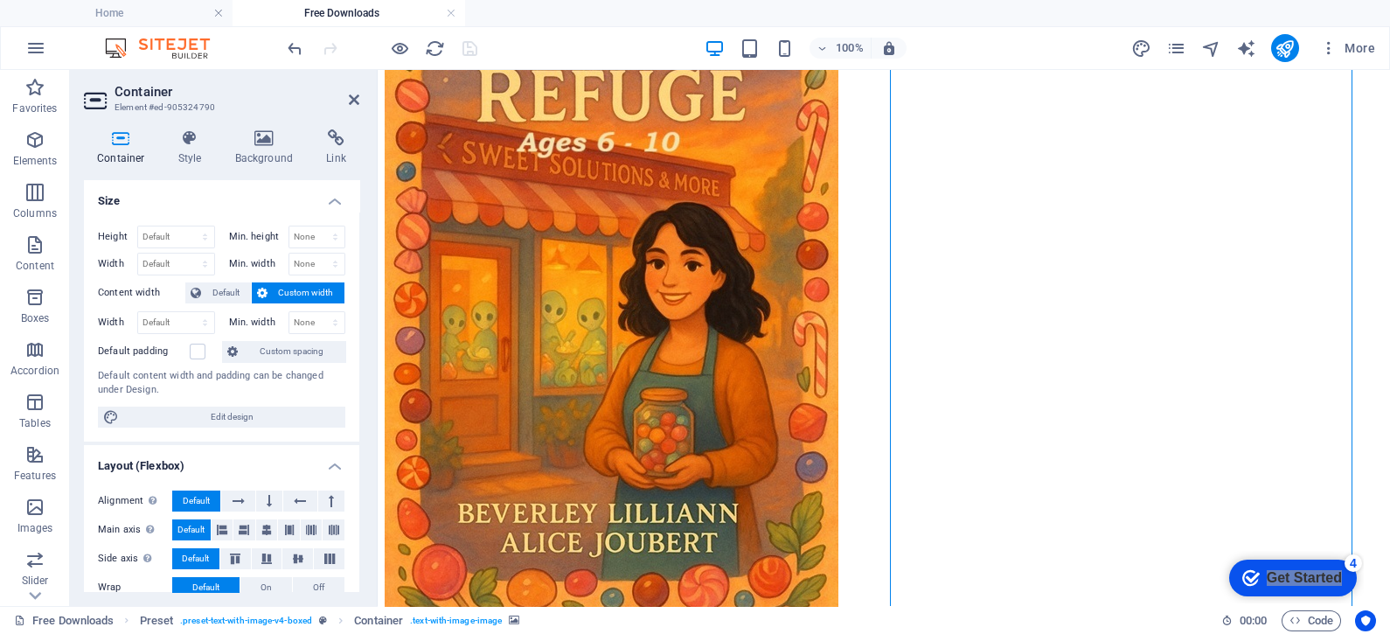
scroll to position [3887, 0]
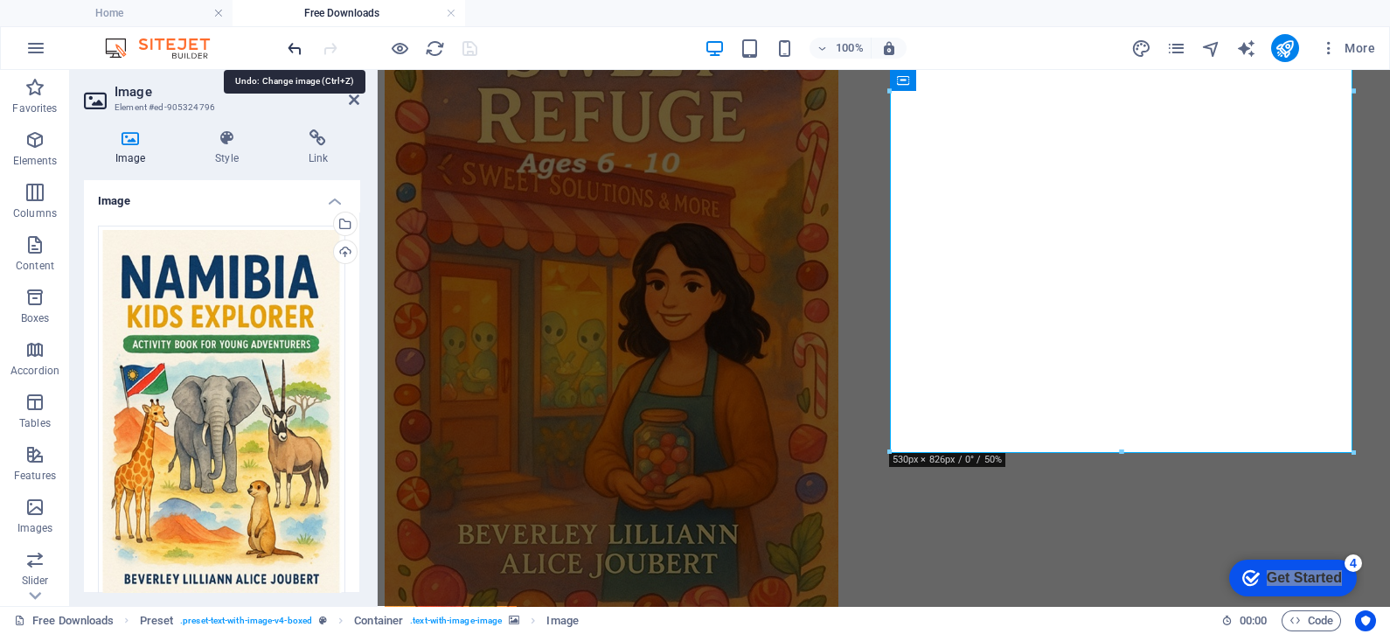
click at [293, 44] on icon "undo" at bounding box center [295, 48] width 20 height 20
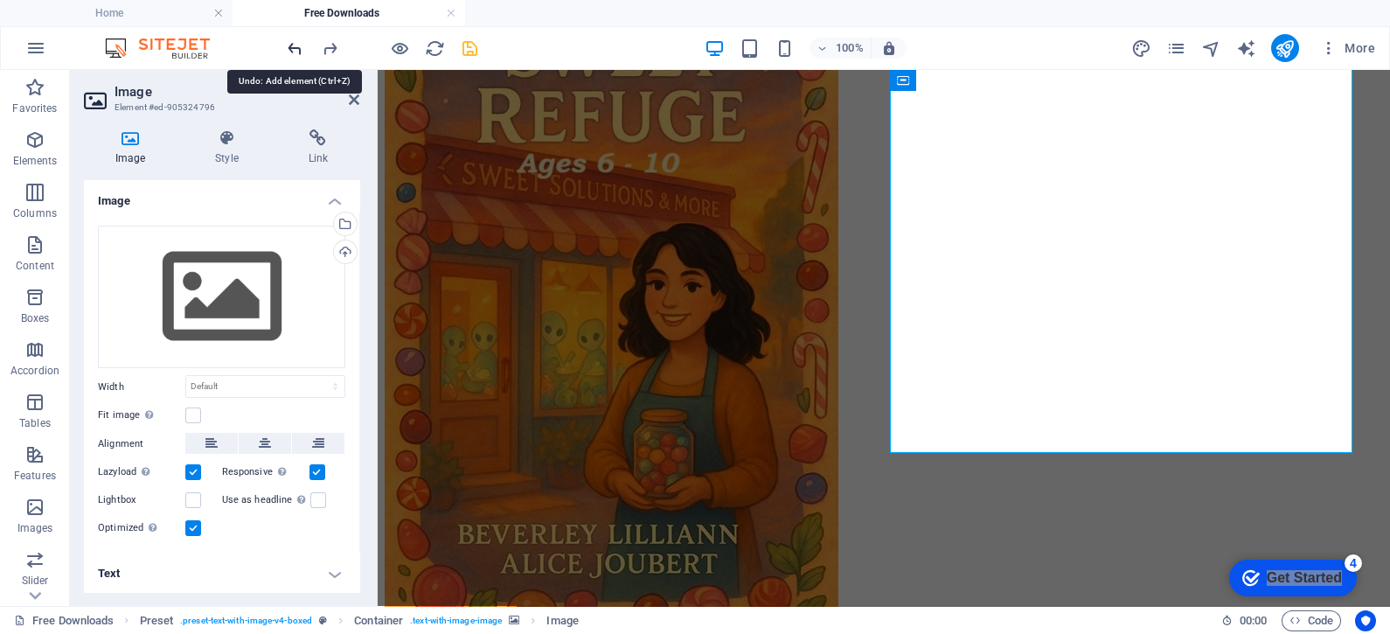
click at [293, 44] on icon "undo" at bounding box center [295, 48] width 20 height 20
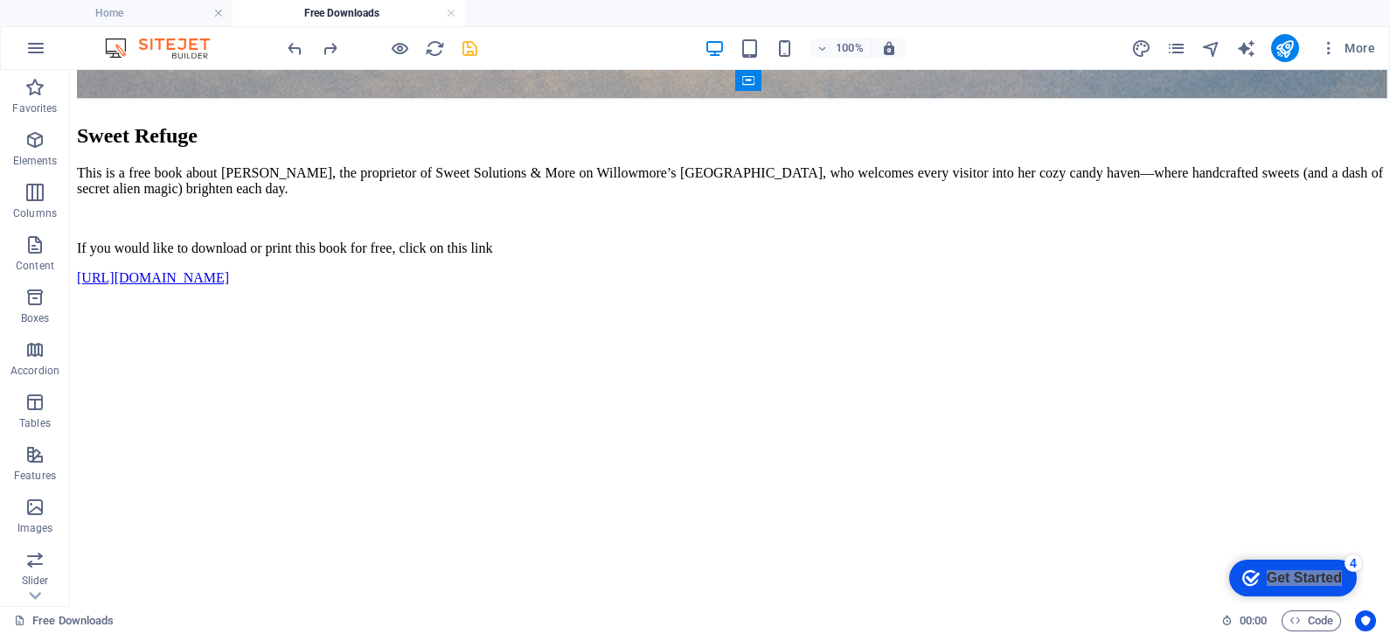
scroll to position [3303, 0]
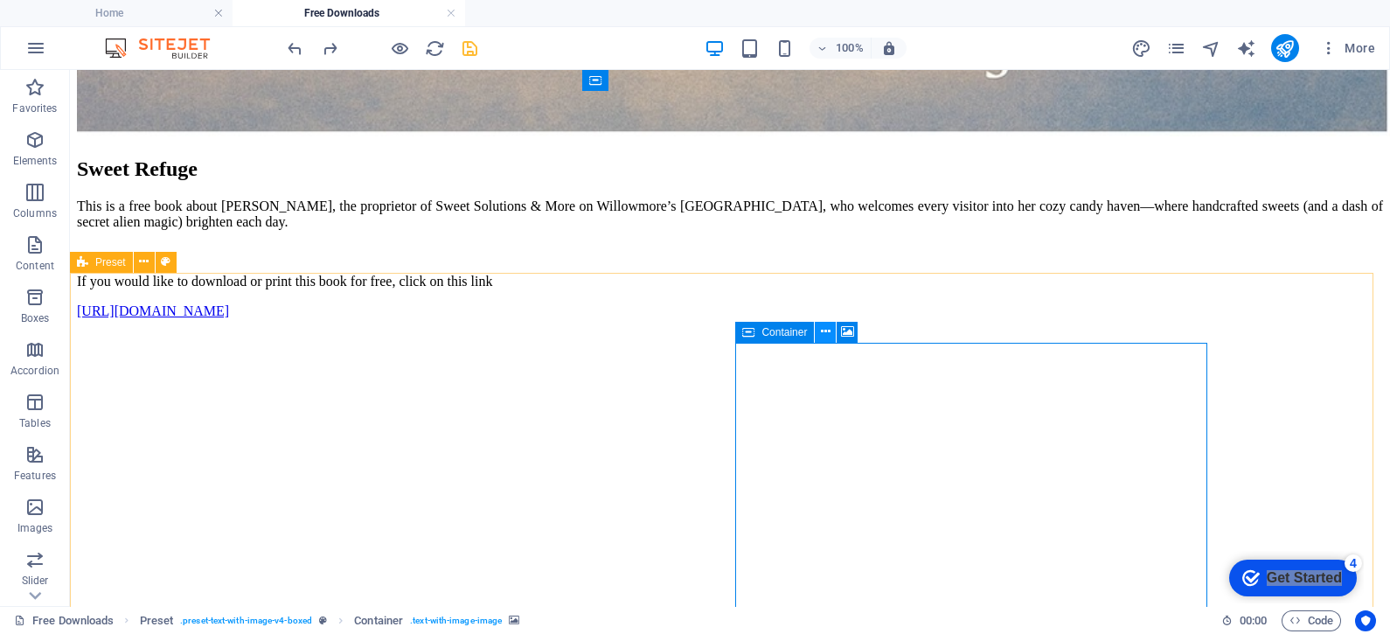
click at [824, 332] on icon at bounding box center [826, 332] width 10 height 18
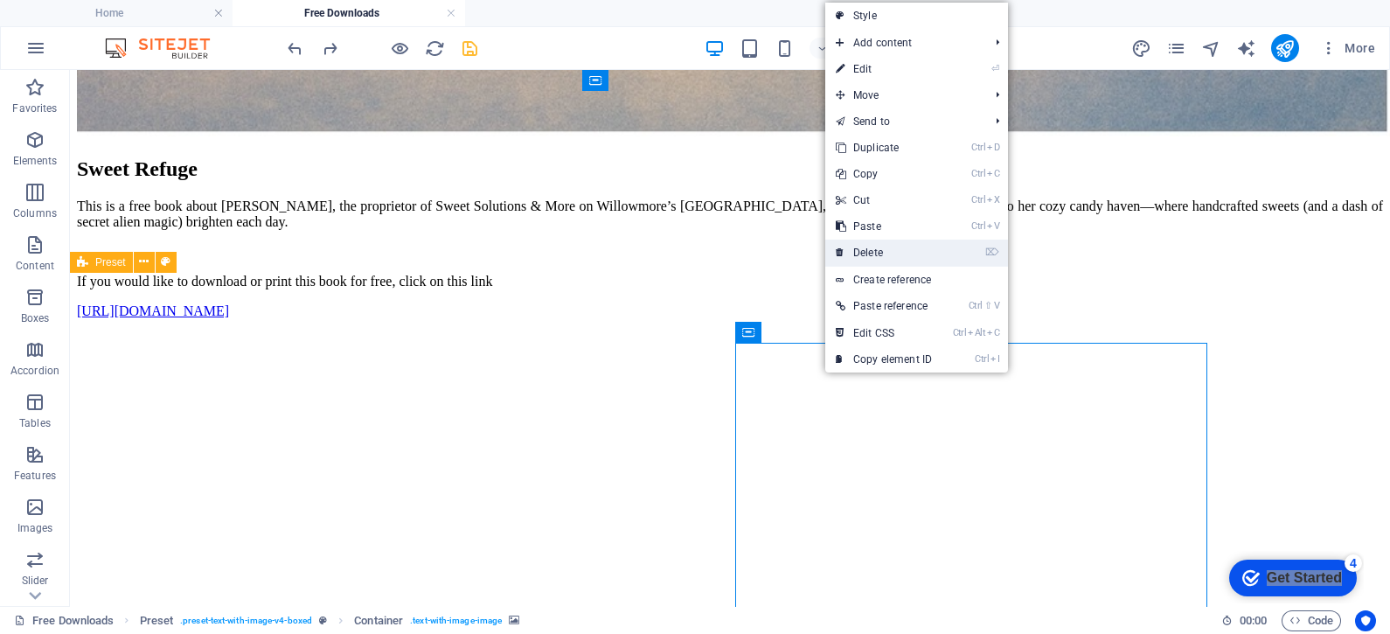
click at [866, 242] on link "⌦ Delete" at bounding box center [883, 253] width 117 height 26
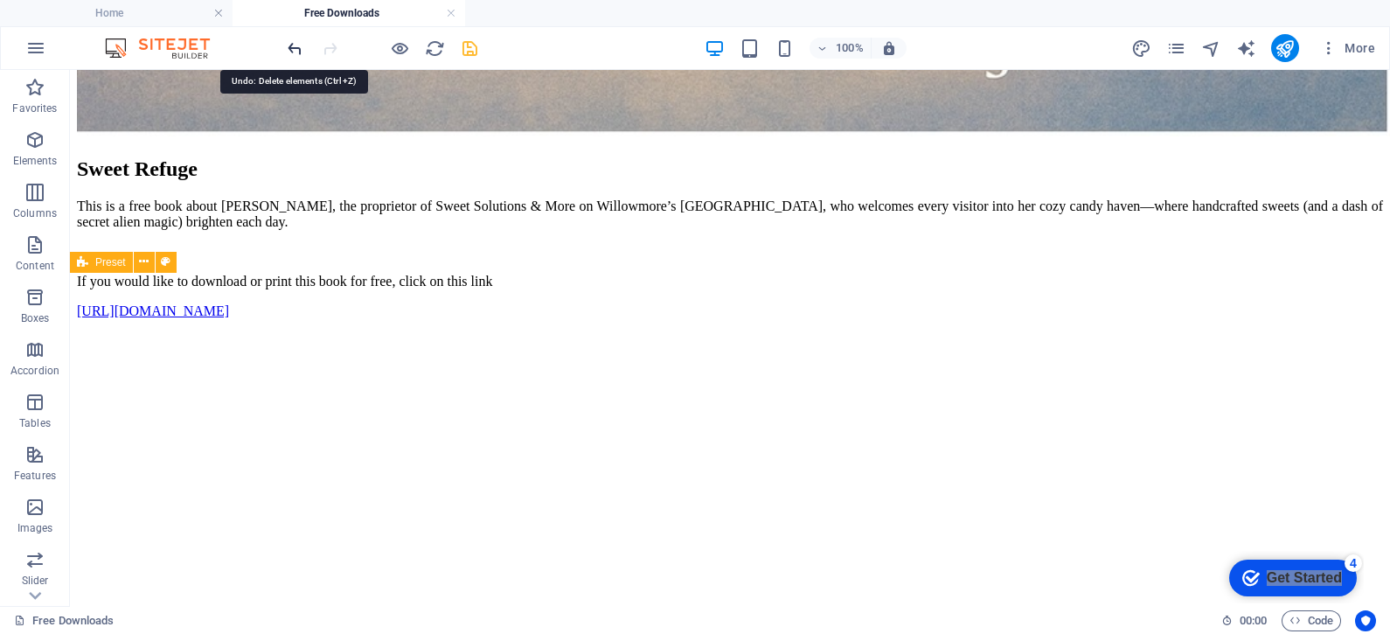
click at [291, 43] on icon "undo" at bounding box center [295, 48] width 20 height 20
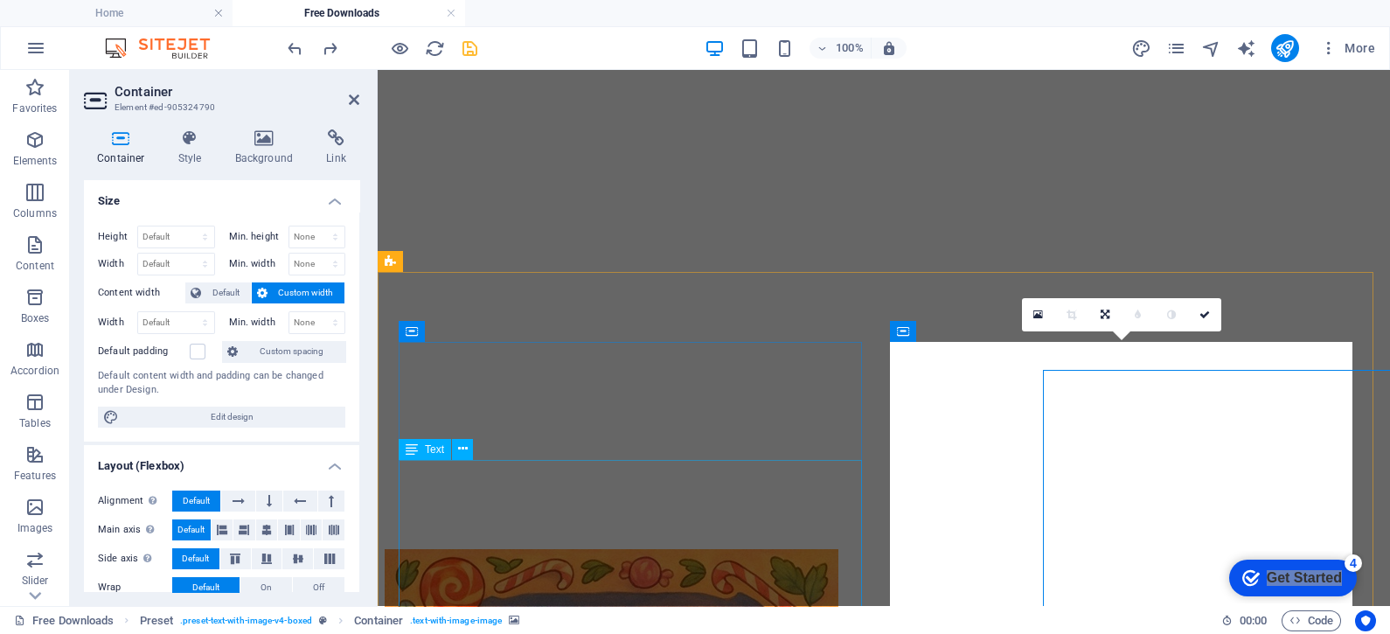
scroll to position [3275, 0]
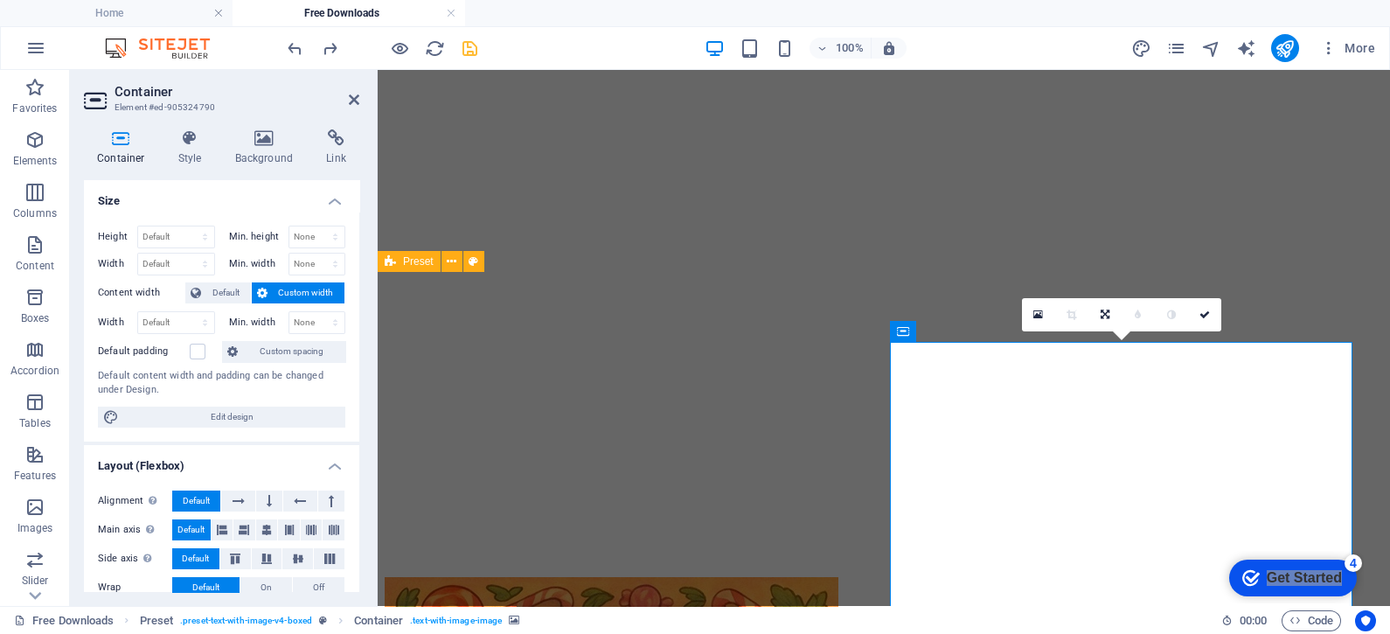
drag, startPoint x: 971, startPoint y: 485, endPoint x: 1038, endPoint y: 310, distance: 187.4
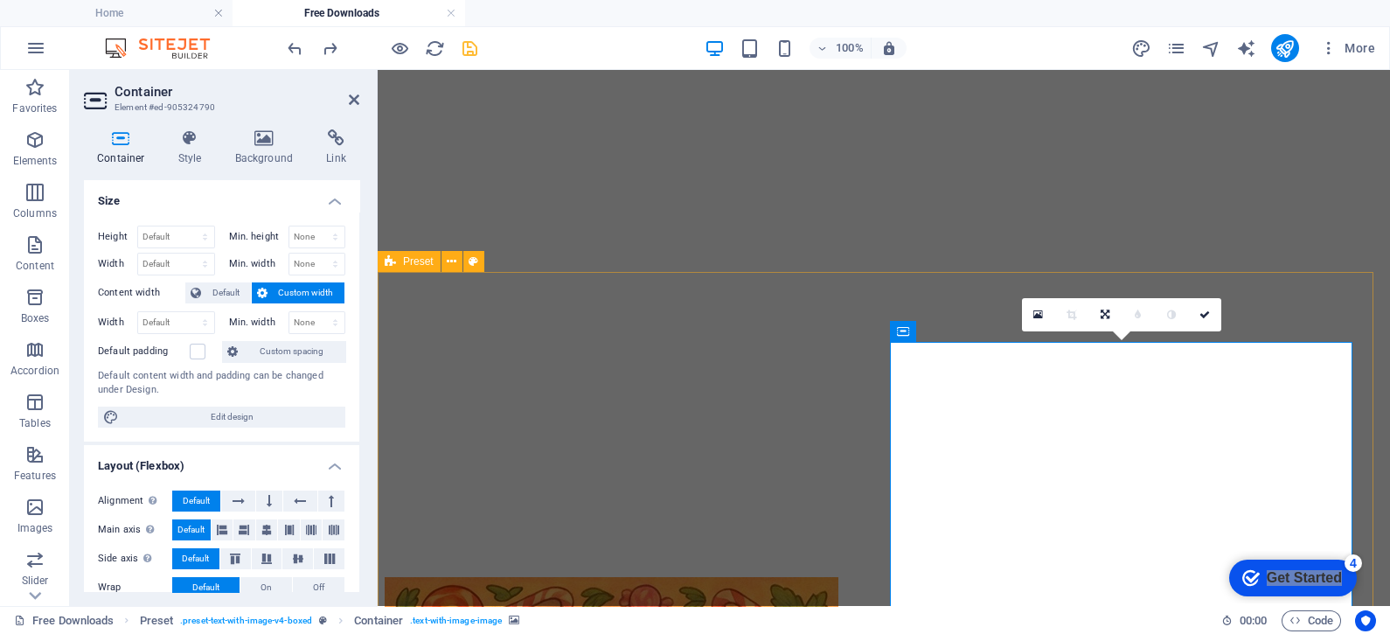
select select "rem"
select select "px"
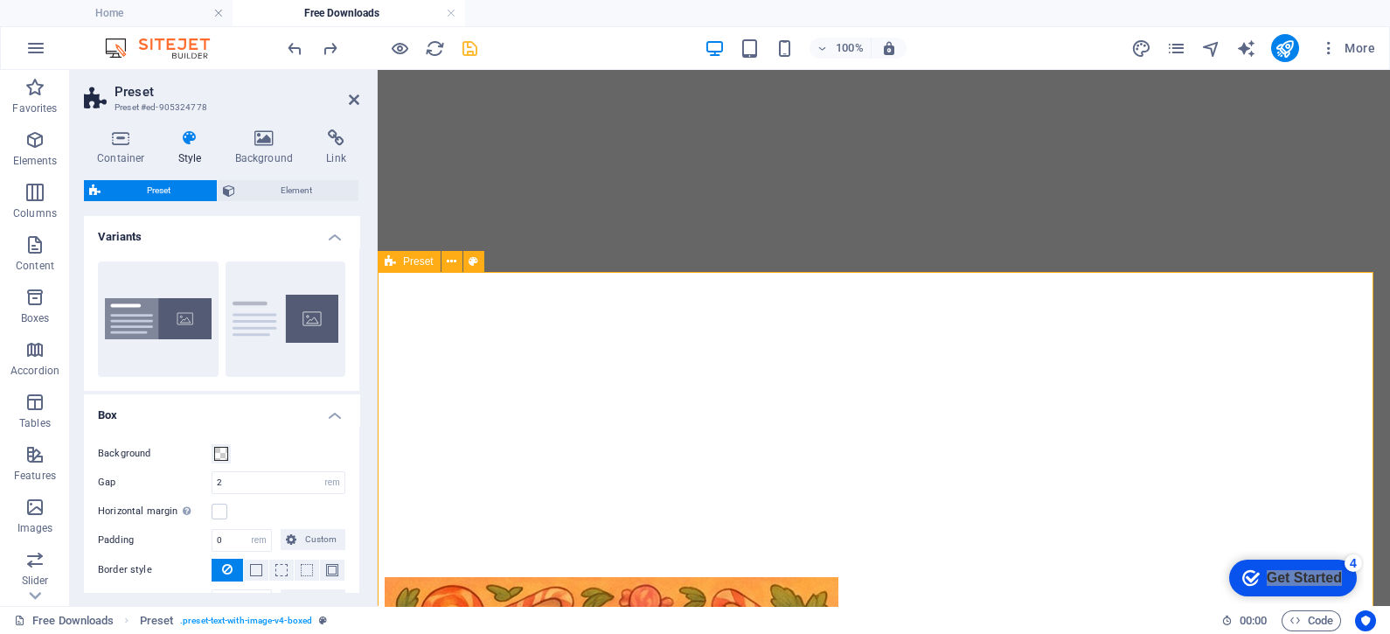
click at [1005, 337] on icon at bounding box center [1002, 332] width 13 height 18
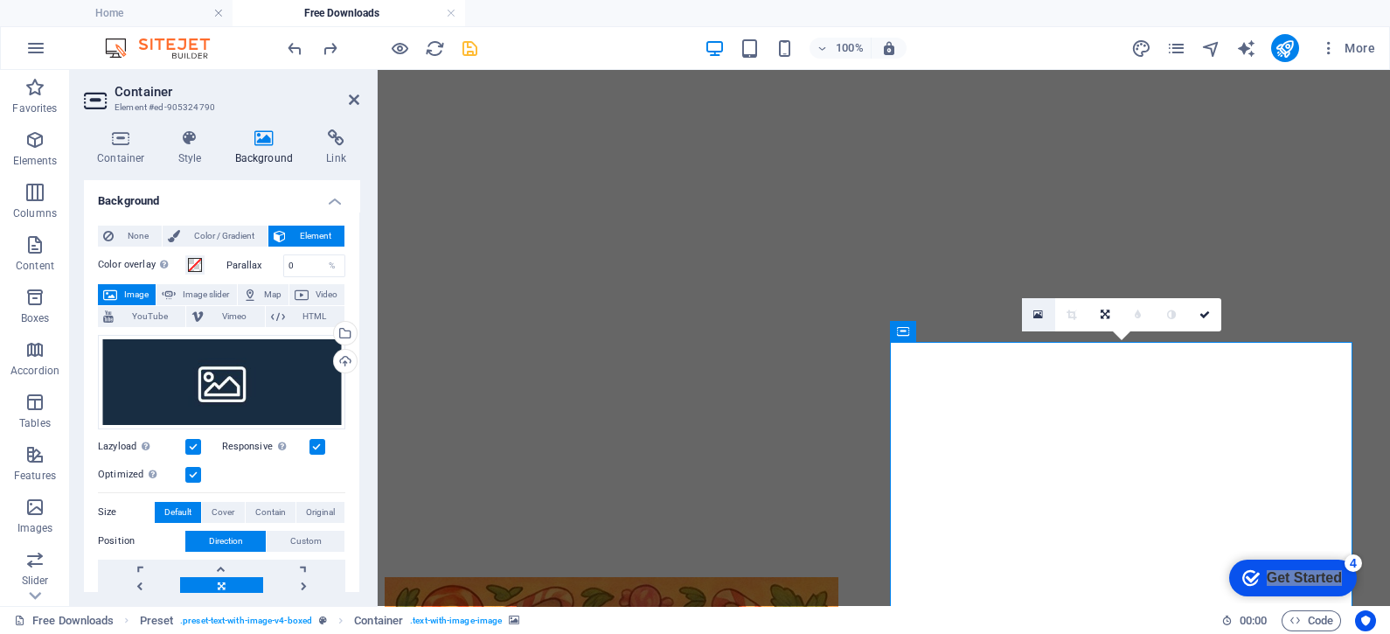
click at [1038, 312] on icon at bounding box center [1038, 315] width 10 height 12
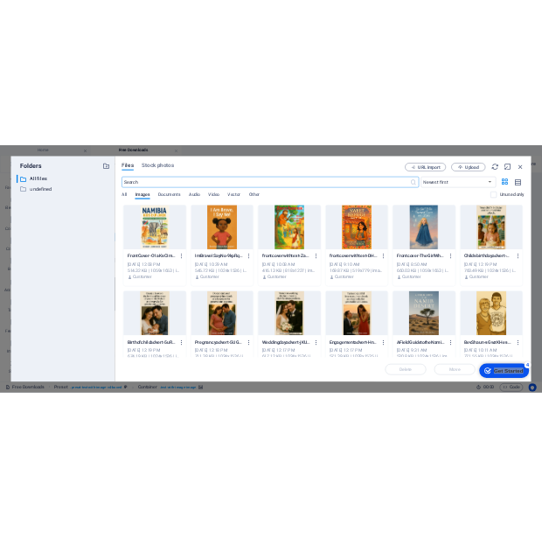
scroll to position [4620, 0]
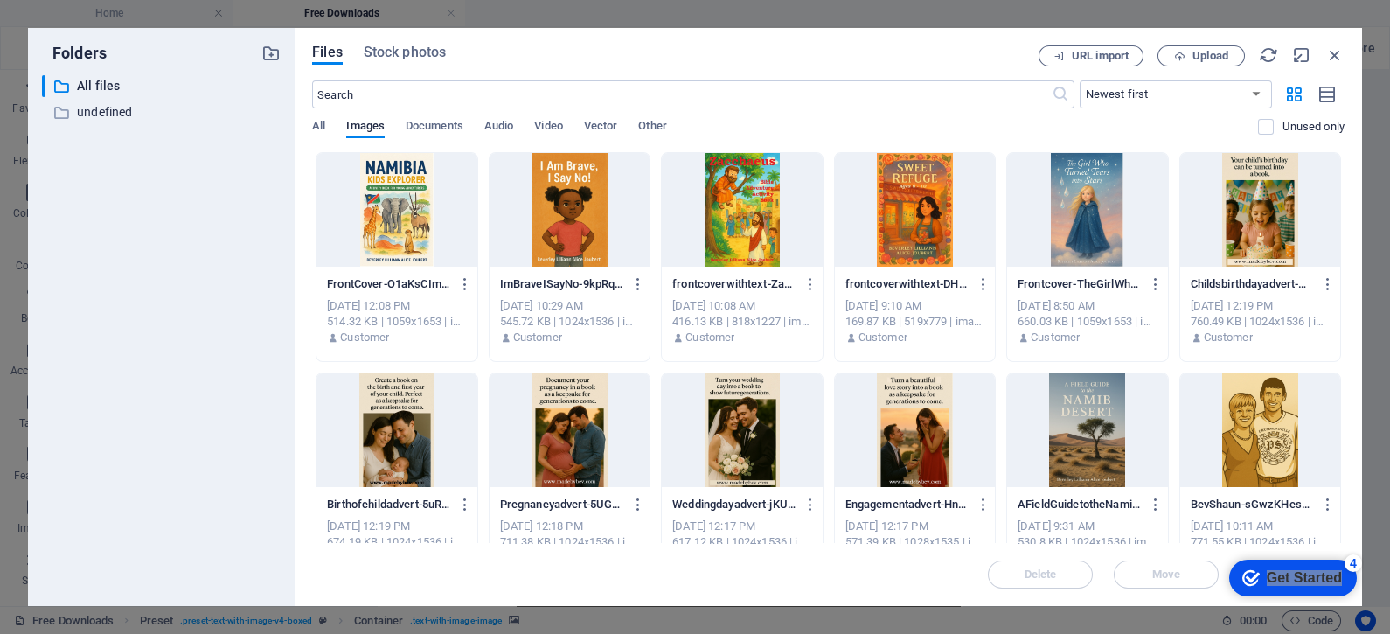
click at [397, 199] on div at bounding box center [397, 210] width 160 height 114
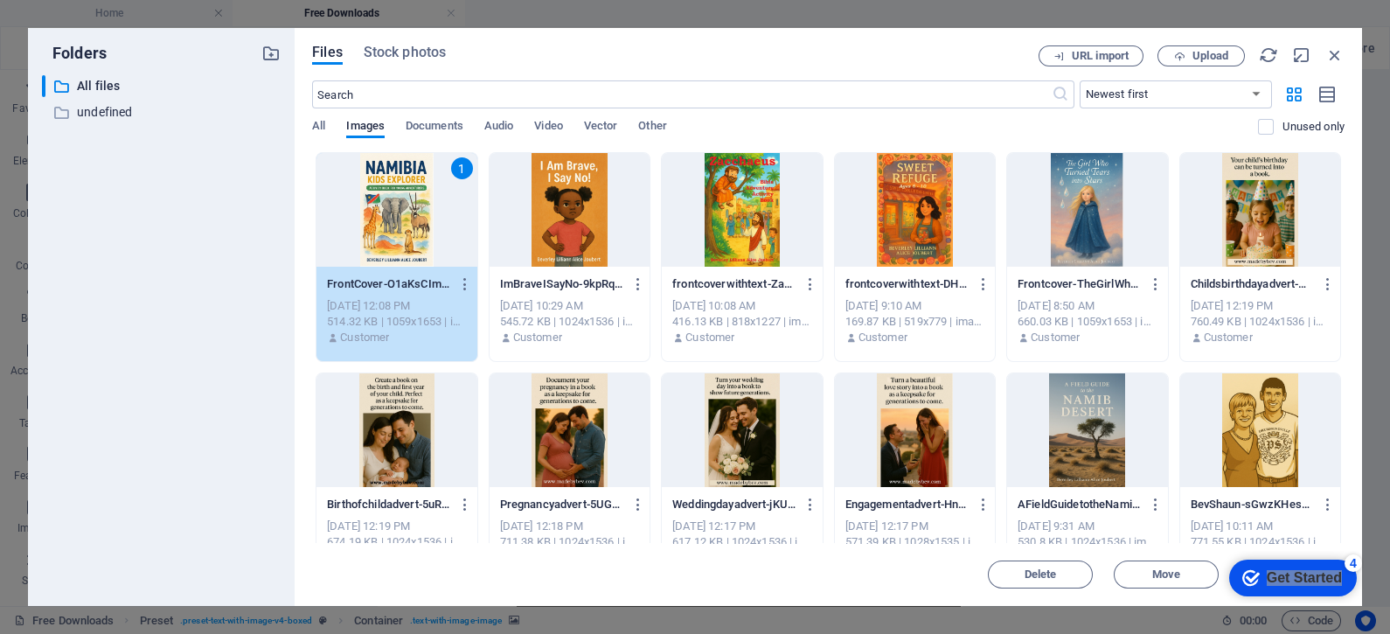
drag, startPoint x: 911, startPoint y: 57, endPoint x: 772, endPoint y: 70, distance: 139.6
click at [772, 70] on div "Files Stock photos URL import Upload ​ Newest first Oldest first Name (A-Z) Nam…" at bounding box center [828, 316] width 1033 height 543
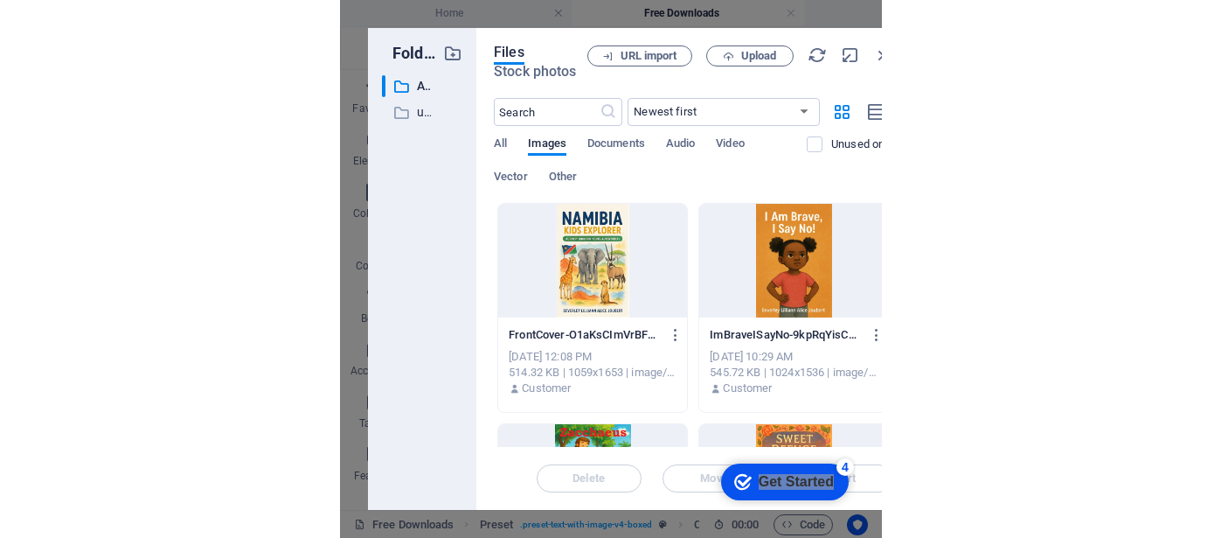
scroll to position [0, 0]
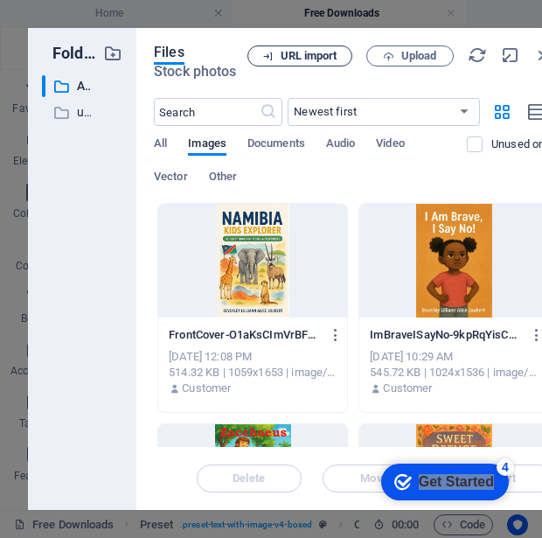
drag, startPoint x: 456, startPoint y: 33, endPoint x: 289, endPoint y: 46, distance: 167.5
click at [289, 46] on div "Files Stock photos URL import Upload ​ Newest first Oldest first Name (A-Z) Nam…" at bounding box center [353, 269] width 434 height 482
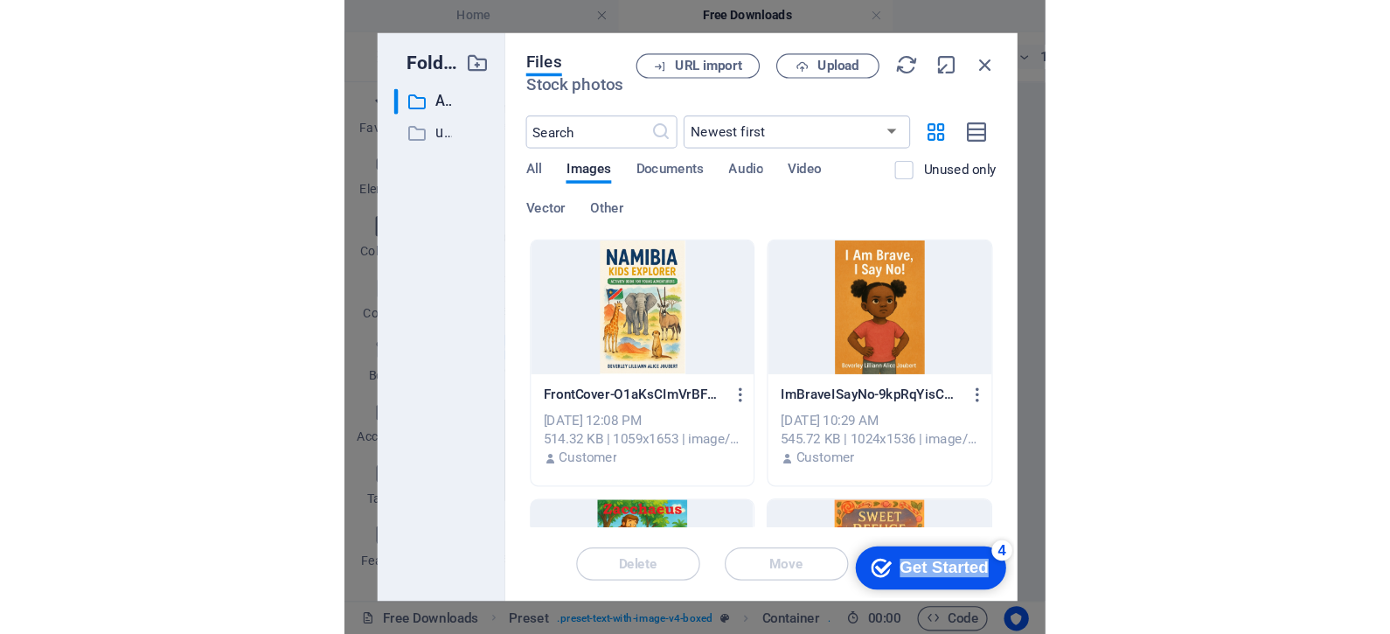
scroll to position [4585, 0]
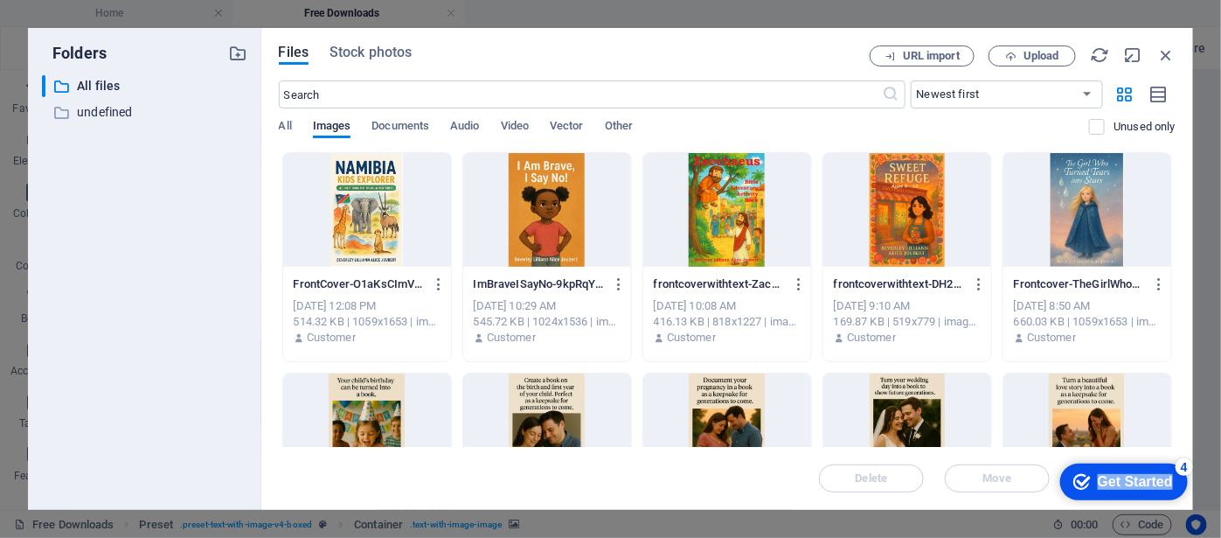
click at [1128, 475] on div "Get Started" at bounding box center [1134, 481] width 75 height 16
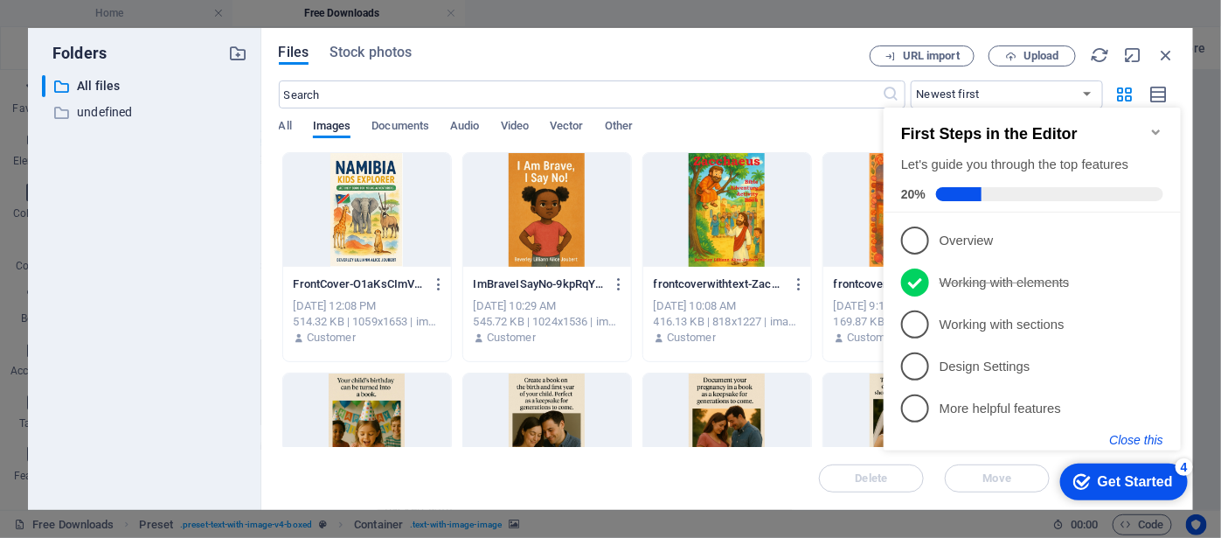
click at [1137, 436] on button "Close this" at bounding box center [1136, 439] width 53 height 14
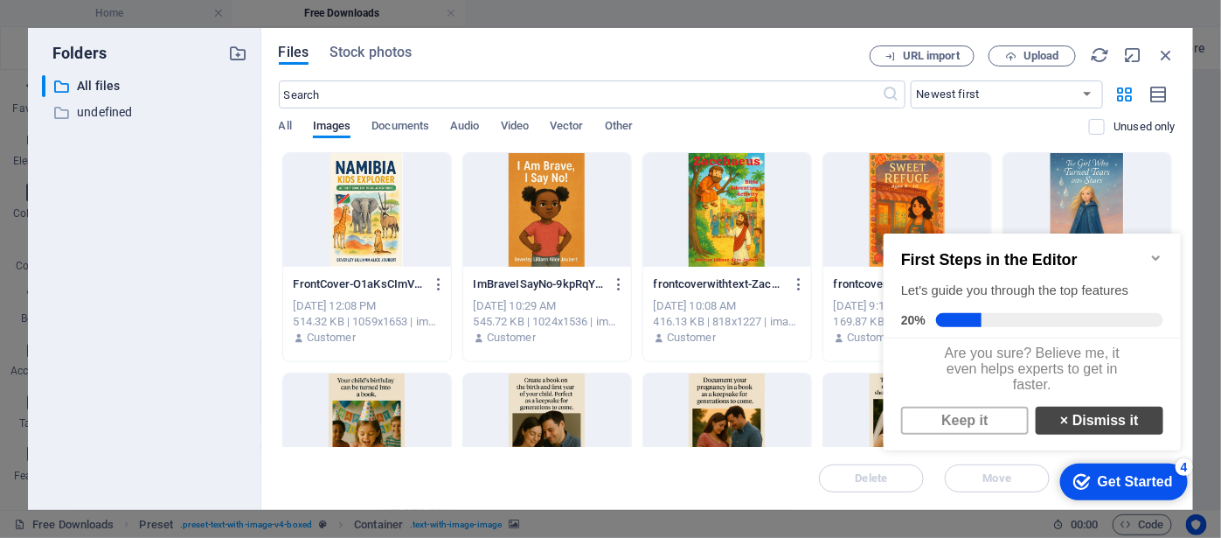
click at [1114, 432] on link "× Dismiss it" at bounding box center [1099, 420] width 128 height 28
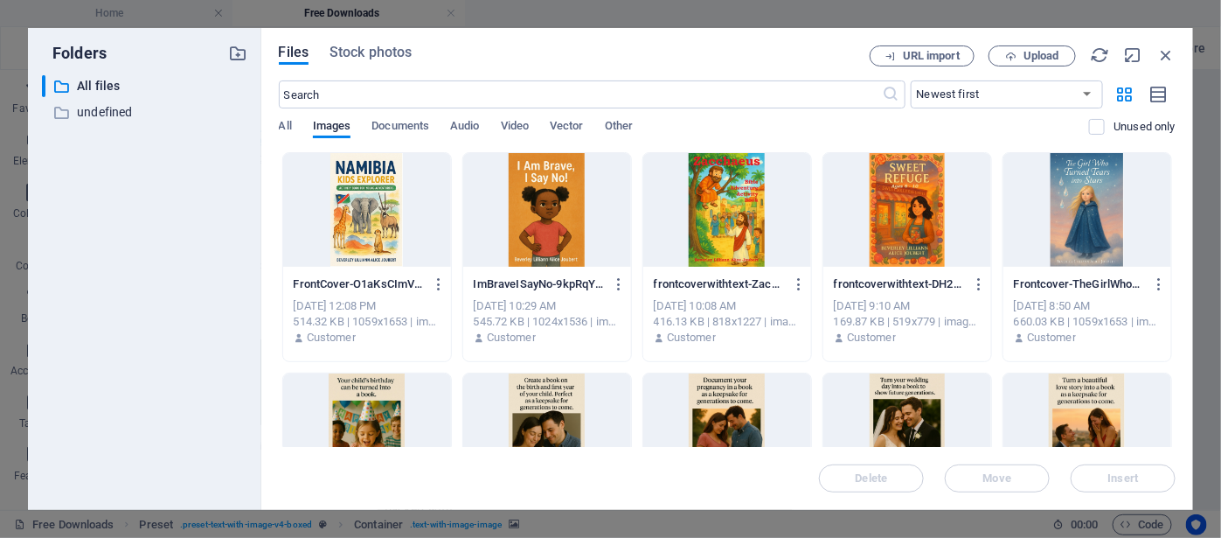
click at [1128, 484] on div "Delete Move Insert" at bounding box center [727, 469] width 897 height 45
click at [1110, 475] on div "Delete Move Insert" at bounding box center [727, 469] width 897 height 45
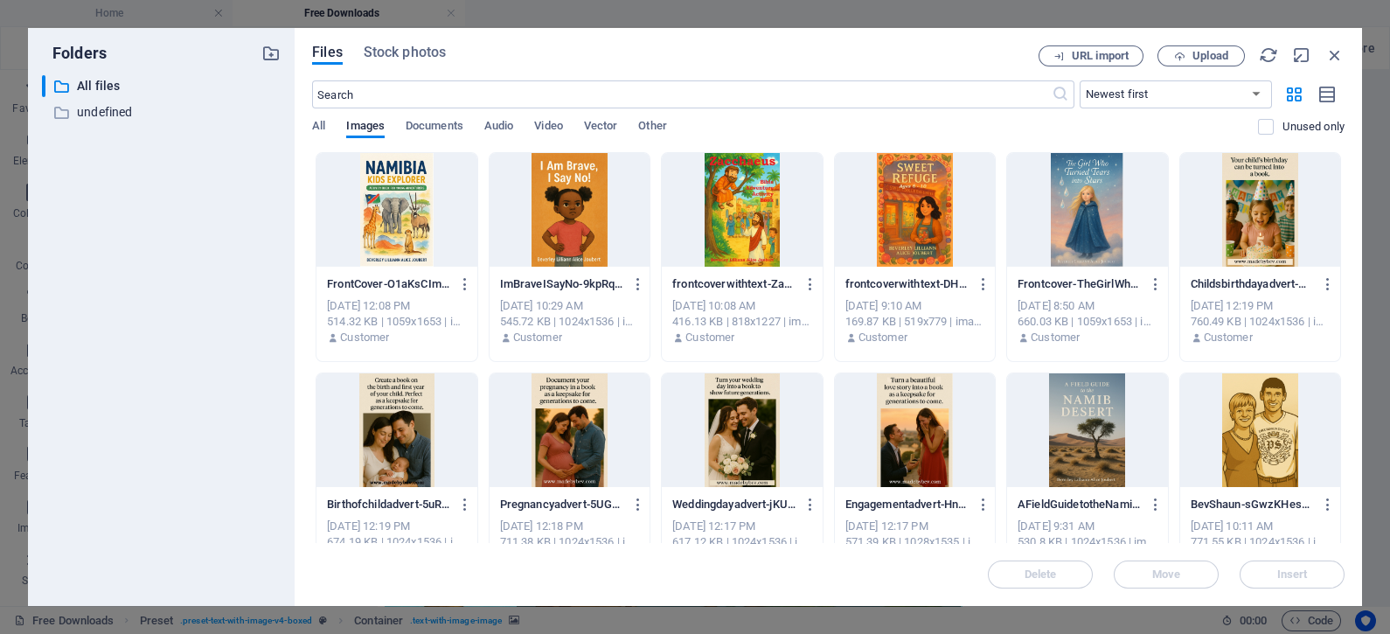
scroll to position [4620, 0]
click at [382, 196] on div at bounding box center [397, 210] width 160 height 114
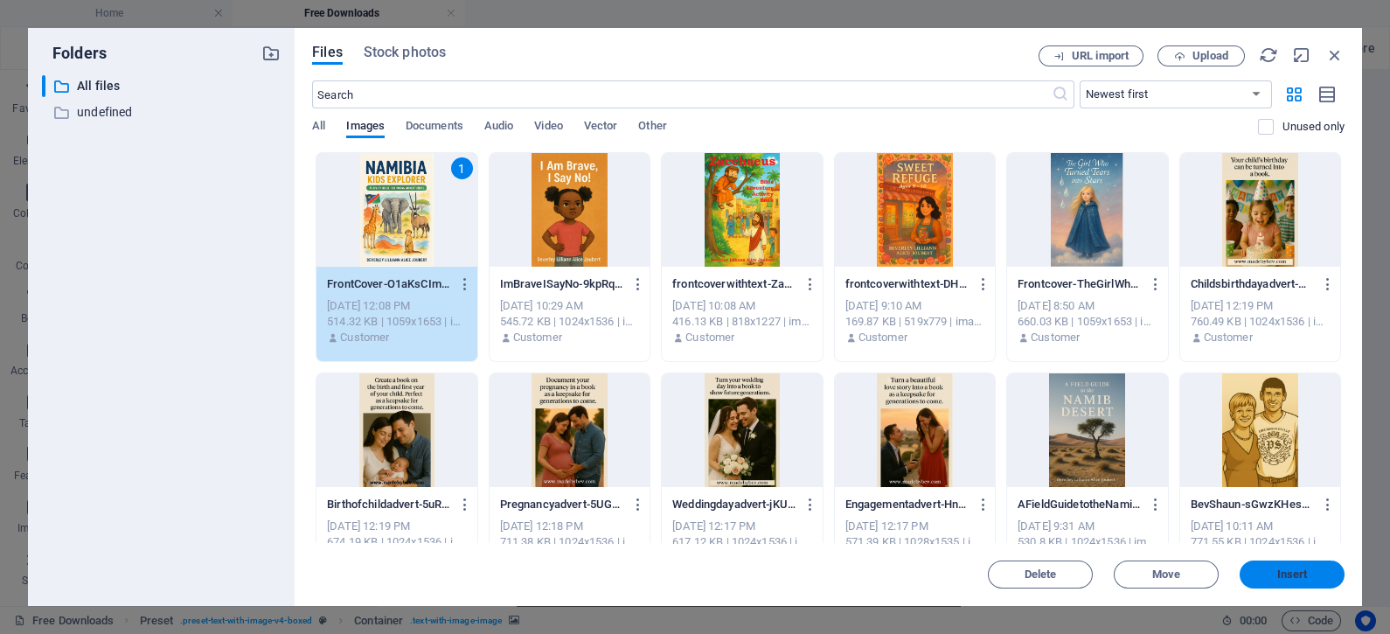
click at [1296, 586] on button "Insert" at bounding box center [1292, 574] width 105 height 28
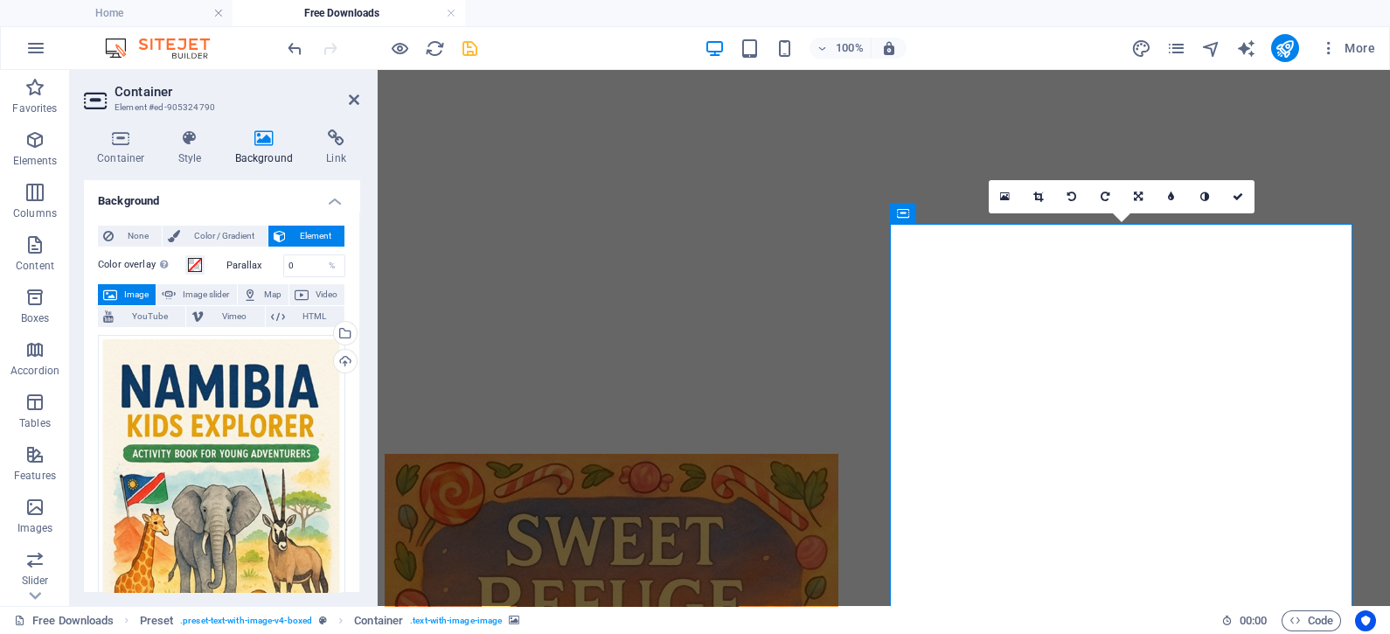
scroll to position [3383, 0]
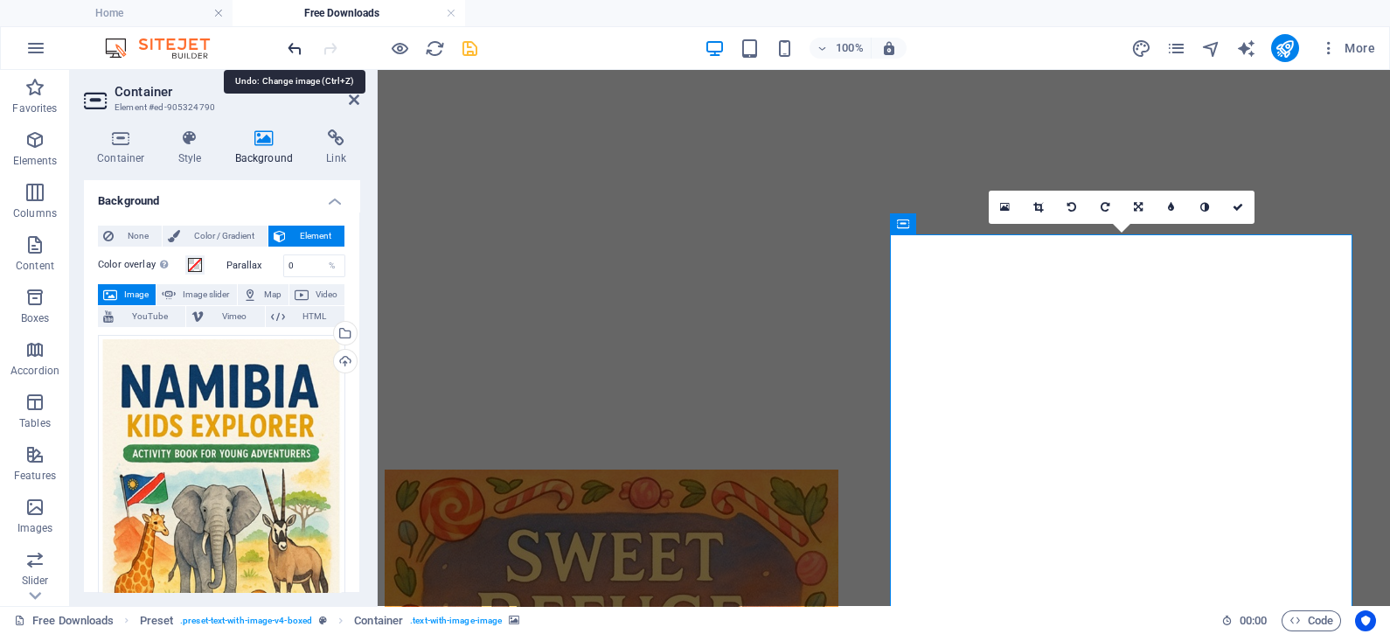
click at [287, 48] on icon "undo" at bounding box center [295, 48] width 20 height 20
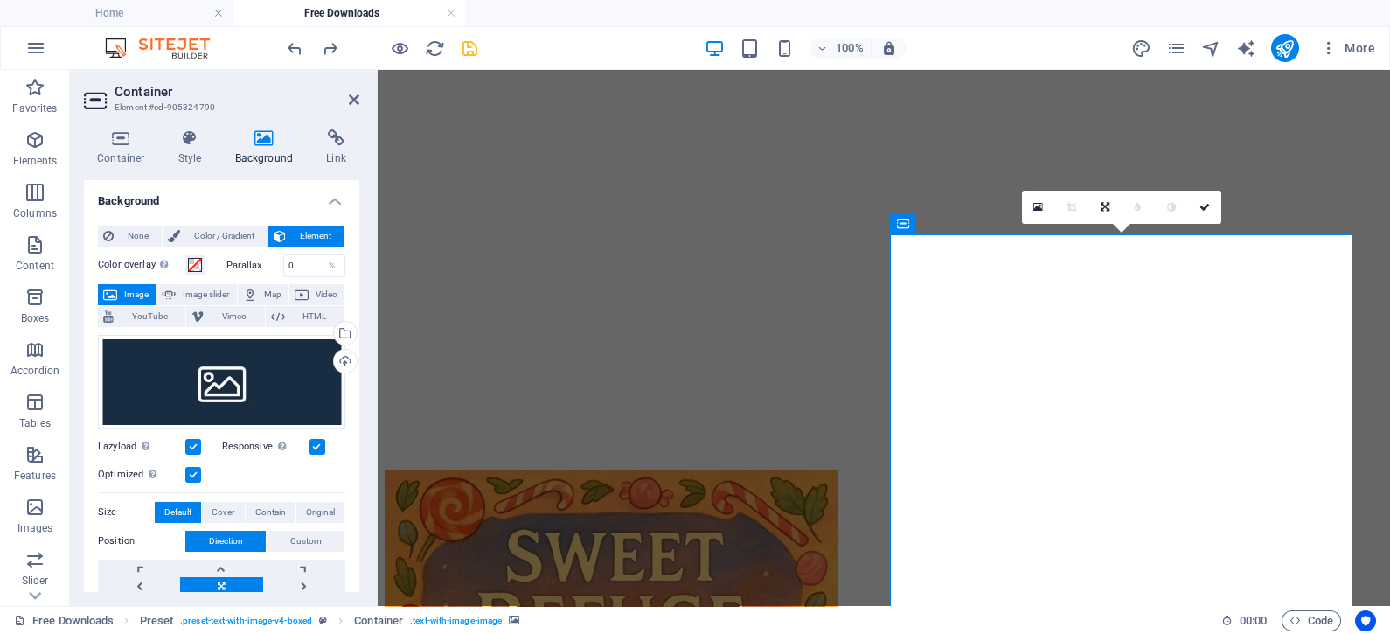
click at [1200, 203] on icon at bounding box center [1205, 207] width 10 height 10
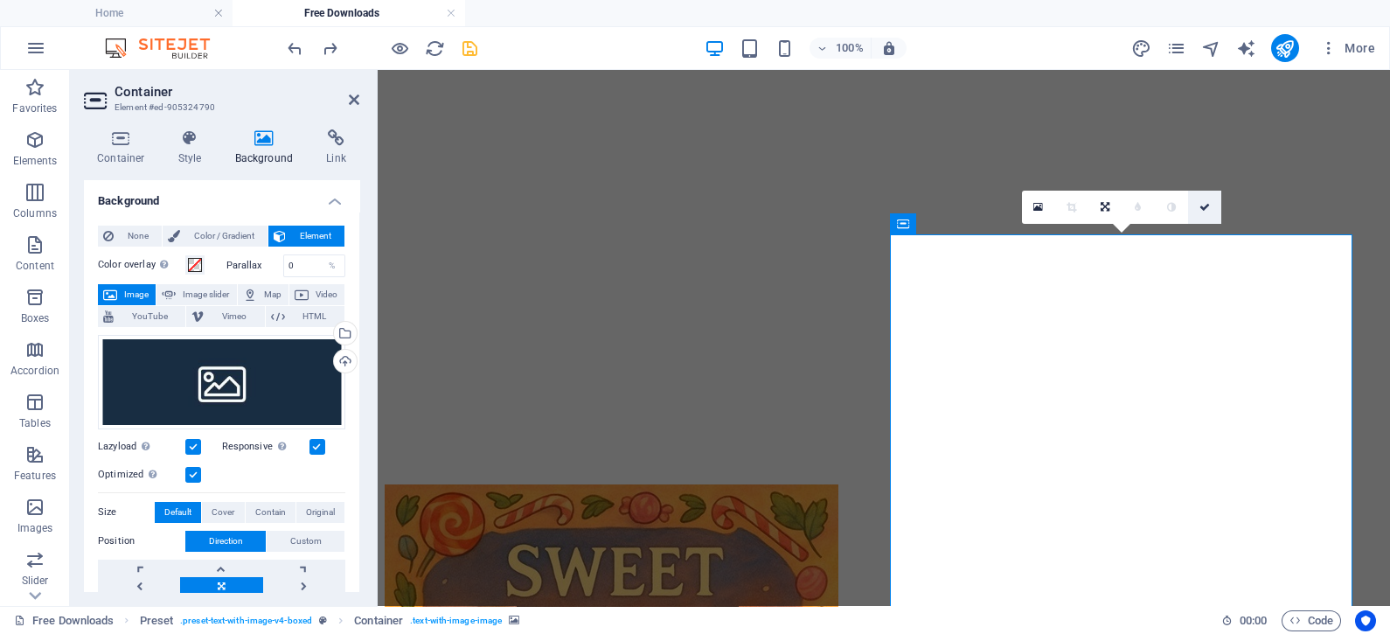
scroll to position [3411, 0]
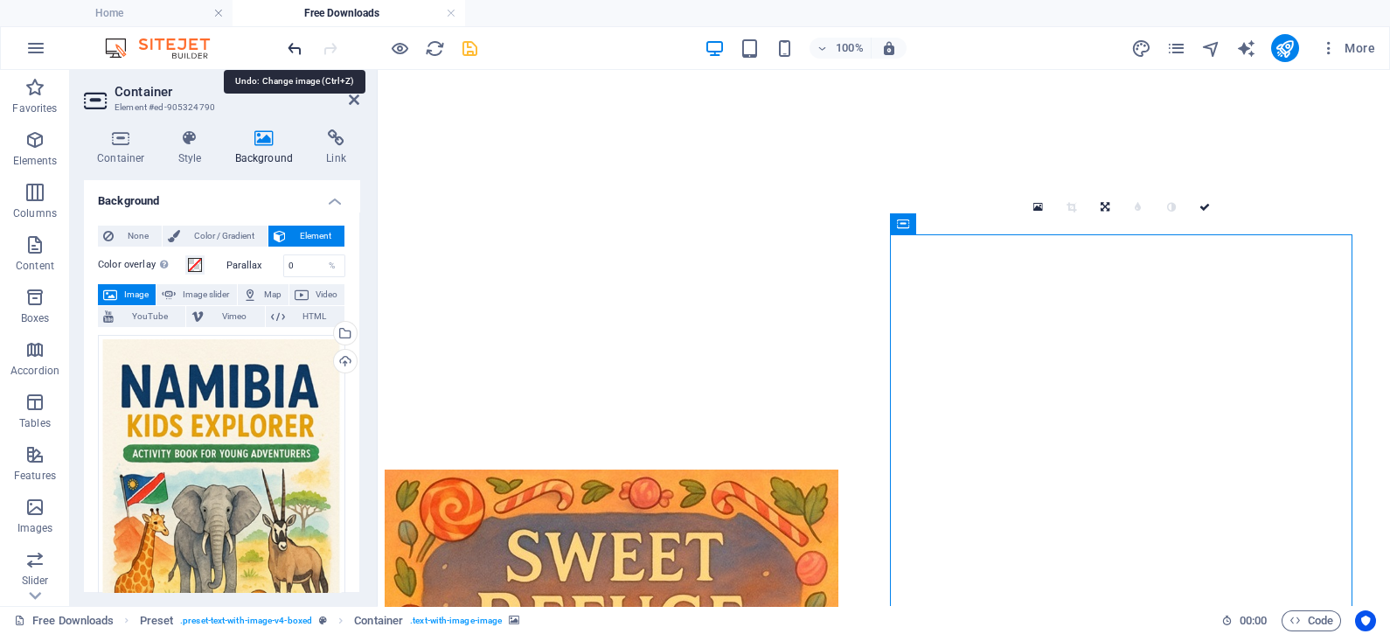
click at [296, 48] on icon "undo" at bounding box center [295, 48] width 20 height 20
click at [291, 46] on icon "undo" at bounding box center [295, 48] width 20 height 20
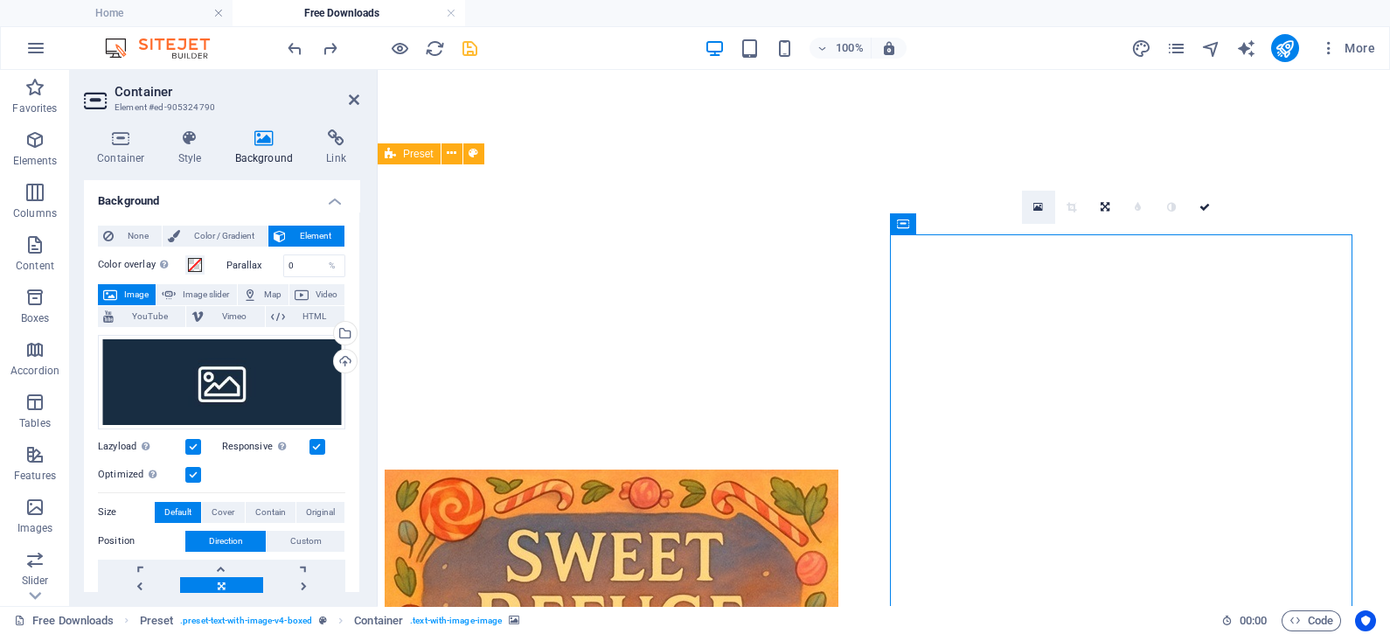
click at [1035, 207] on icon at bounding box center [1038, 207] width 10 height 12
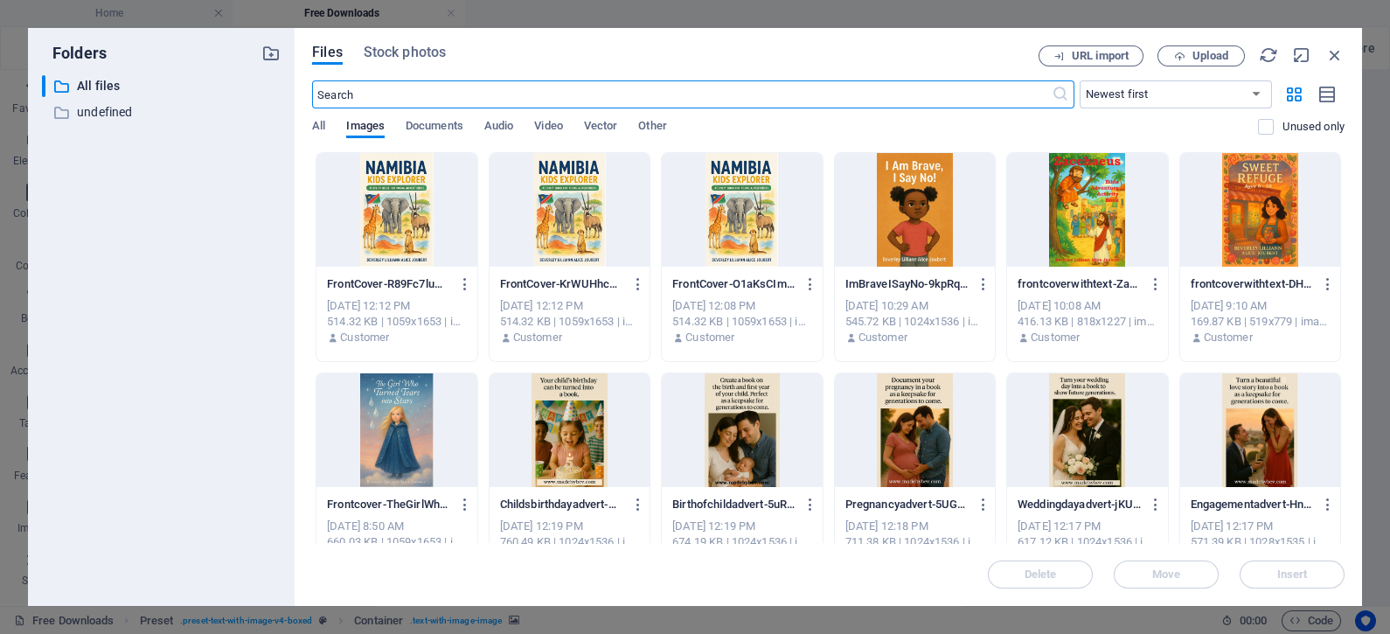
scroll to position [4620, 0]
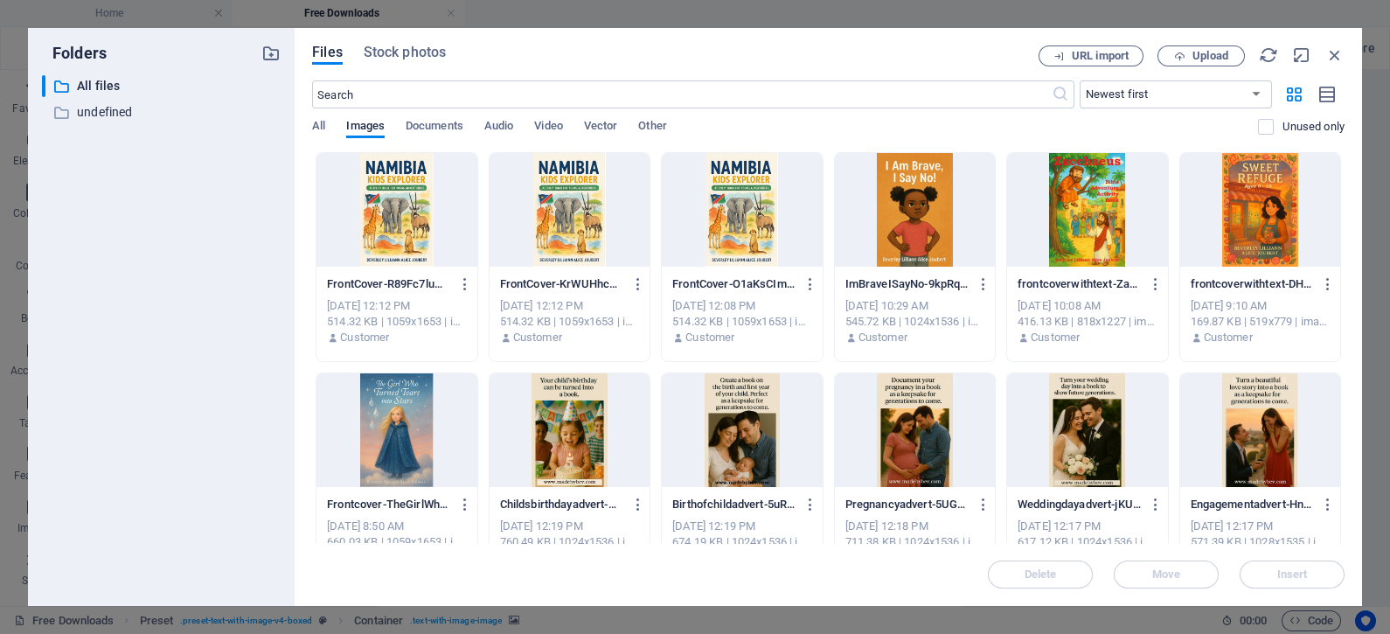
click at [391, 210] on div at bounding box center [397, 210] width 160 height 114
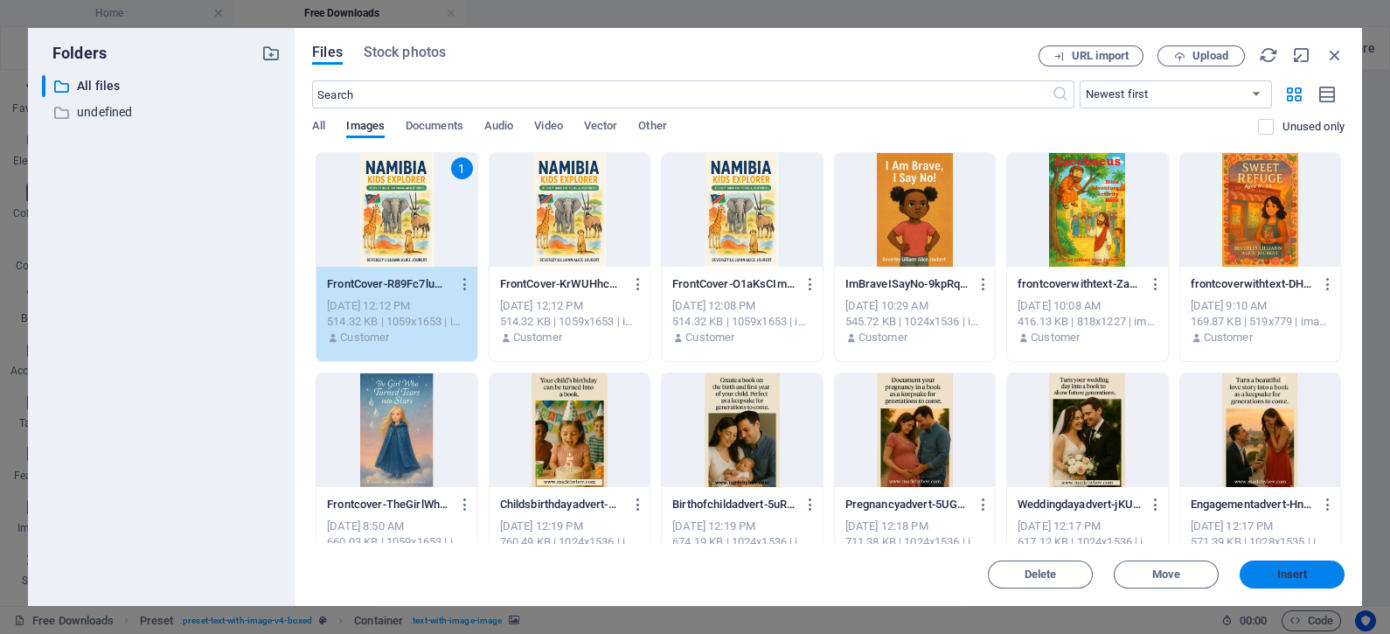
click at [1301, 582] on button "Insert" at bounding box center [1292, 574] width 105 height 28
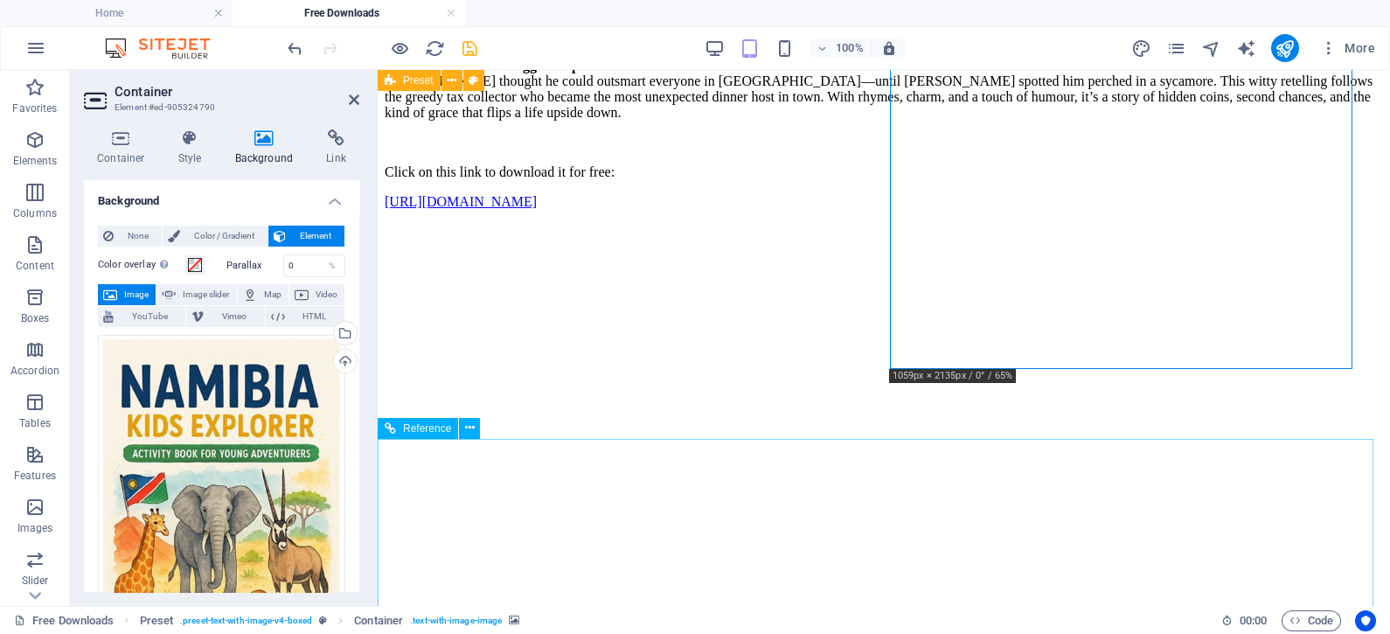
scroll to position [4184, 0]
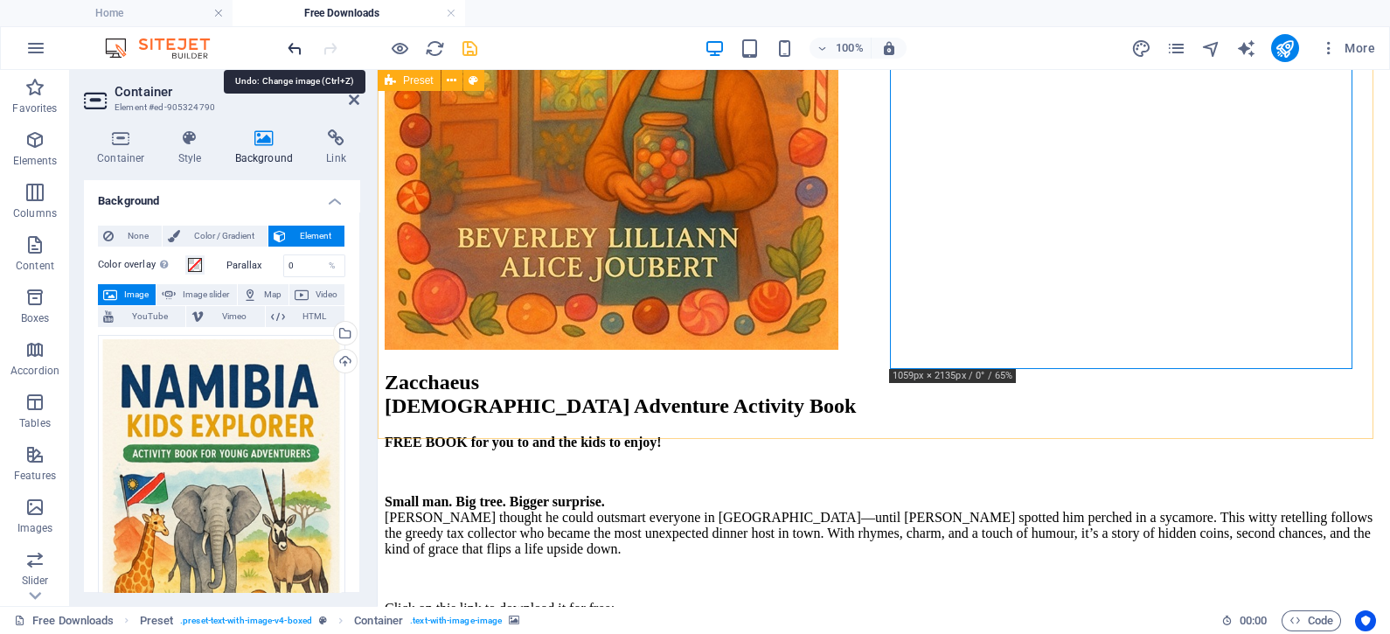
click at [292, 48] on icon "undo" at bounding box center [295, 48] width 20 height 20
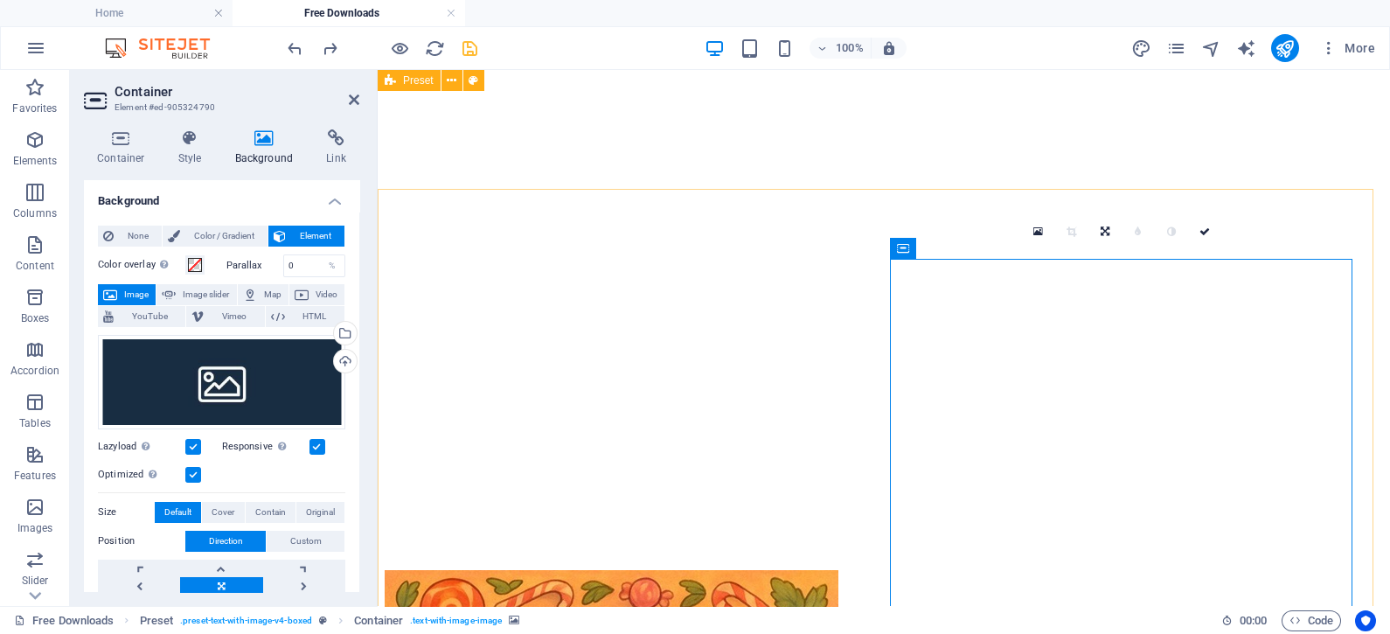
scroll to position [3266, 0]
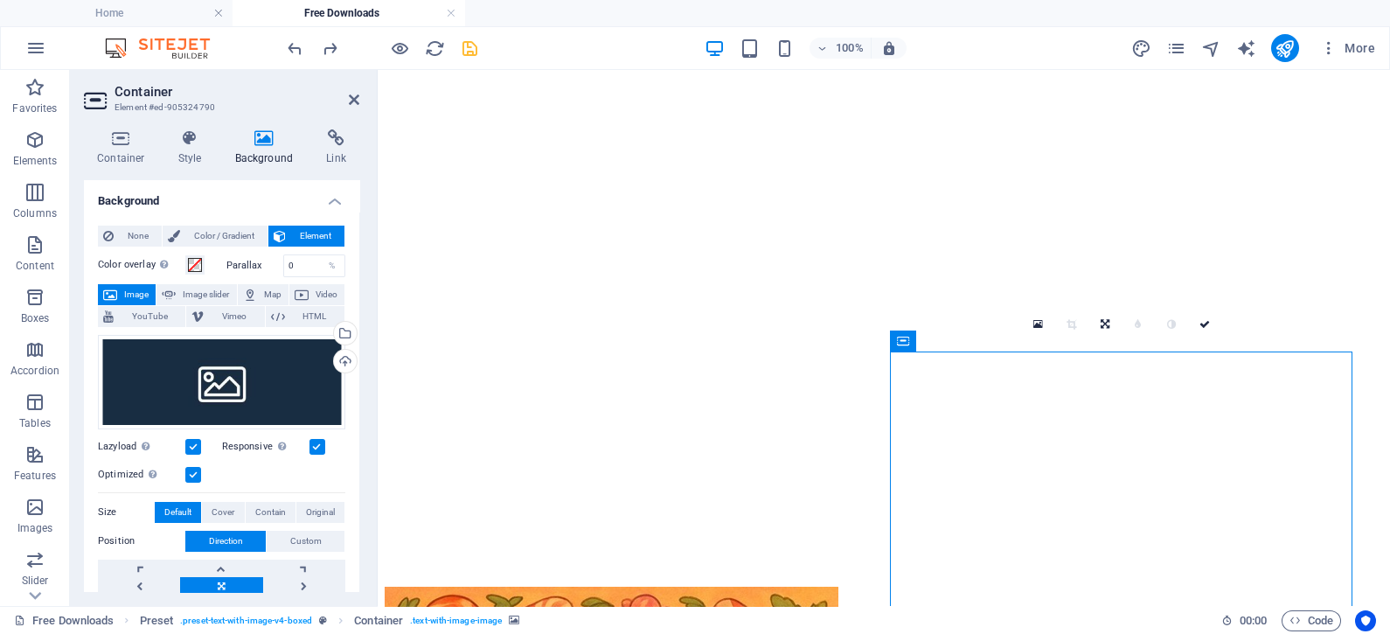
click at [356, 97] on icon at bounding box center [354, 100] width 10 height 14
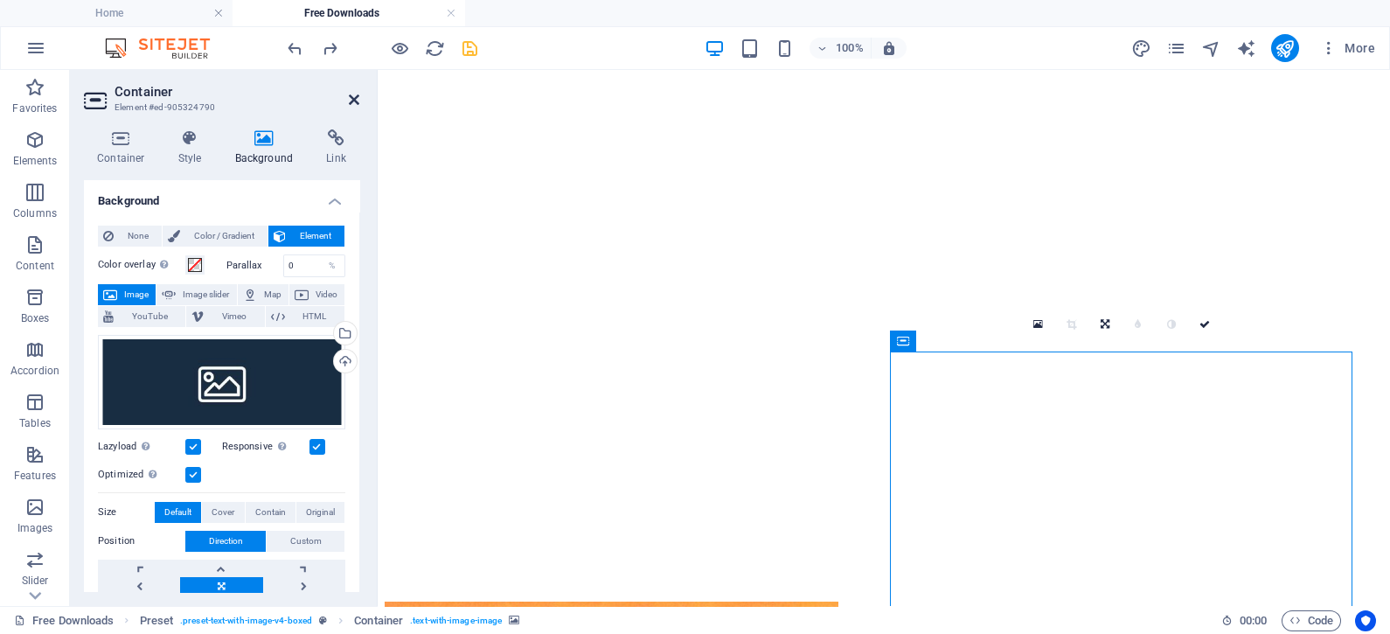
scroll to position [3294, 0]
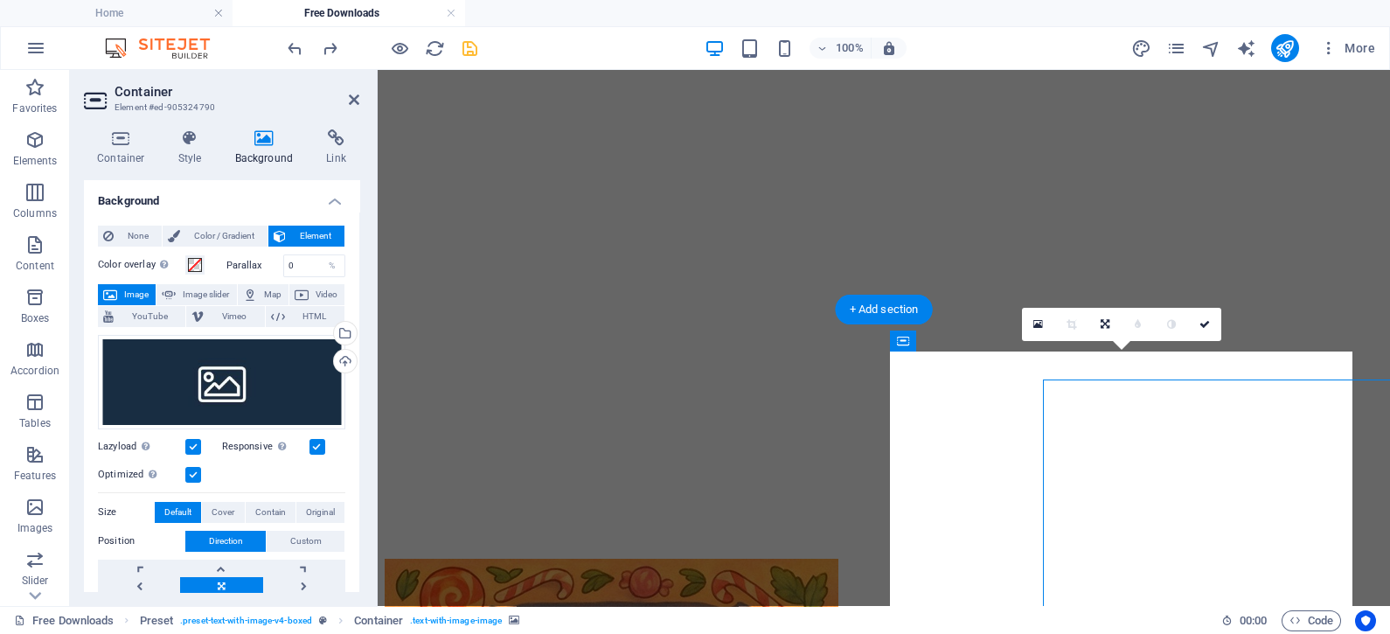
scroll to position [3266, 0]
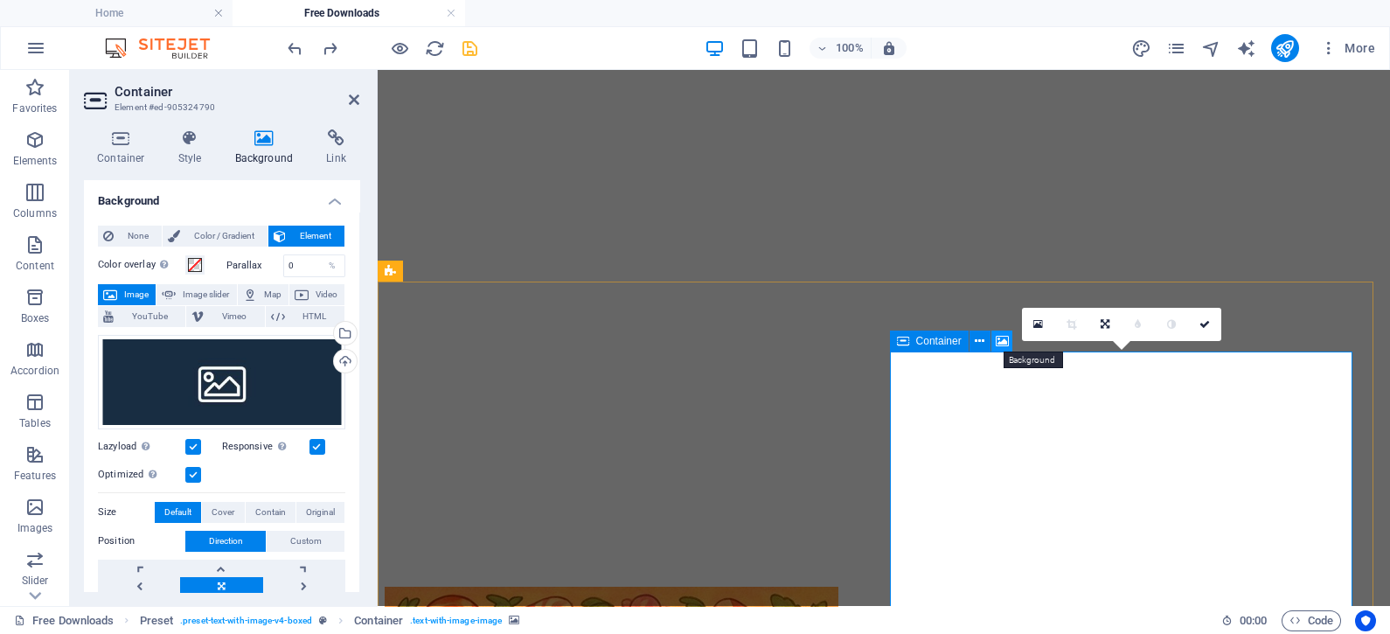
click at [1004, 337] on icon at bounding box center [1002, 341] width 13 height 18
click at [1207, 324] on icon at bounding box center [1205, 324] width 10 height 10
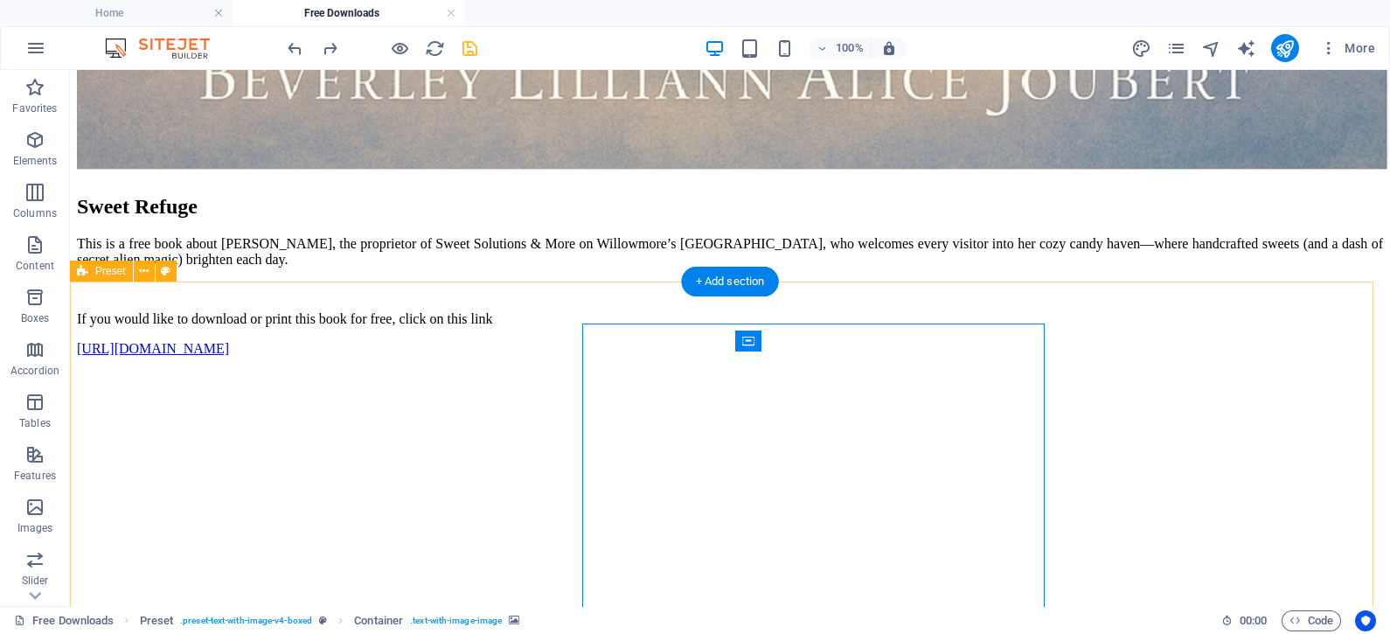
scroll to position [3294, 0]
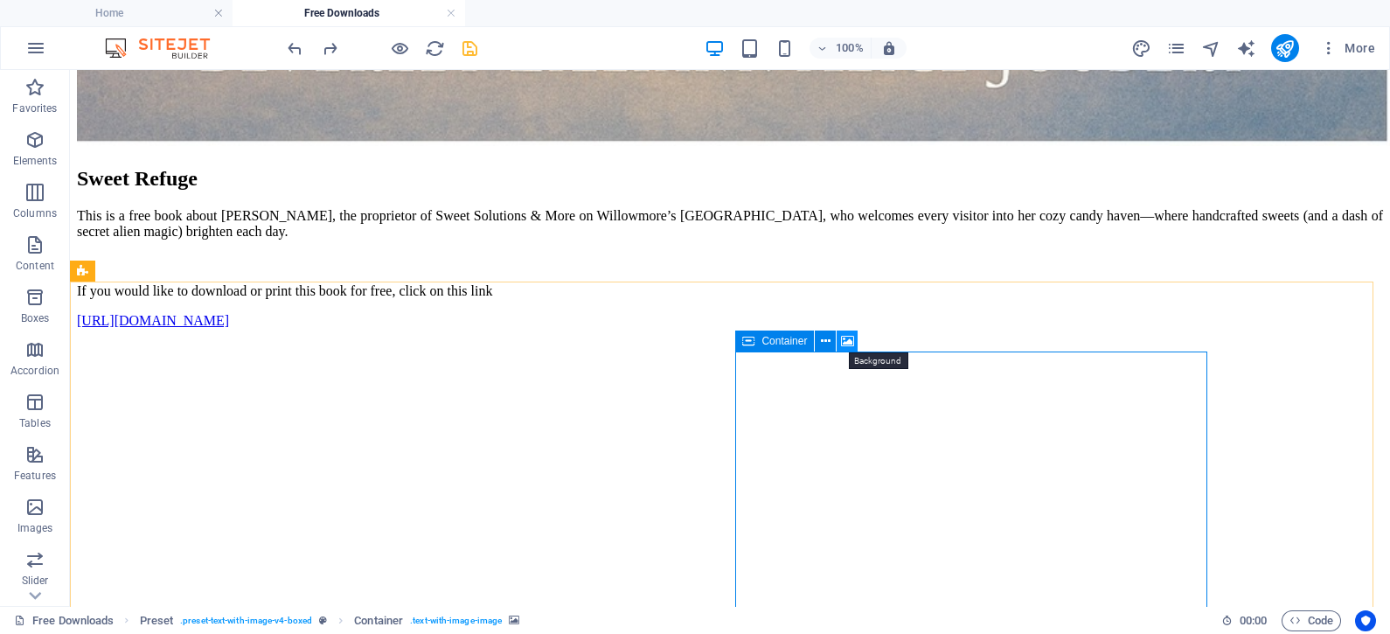
click at [850, 340] on icon at bounding box center [847, 341] width 13 height 18
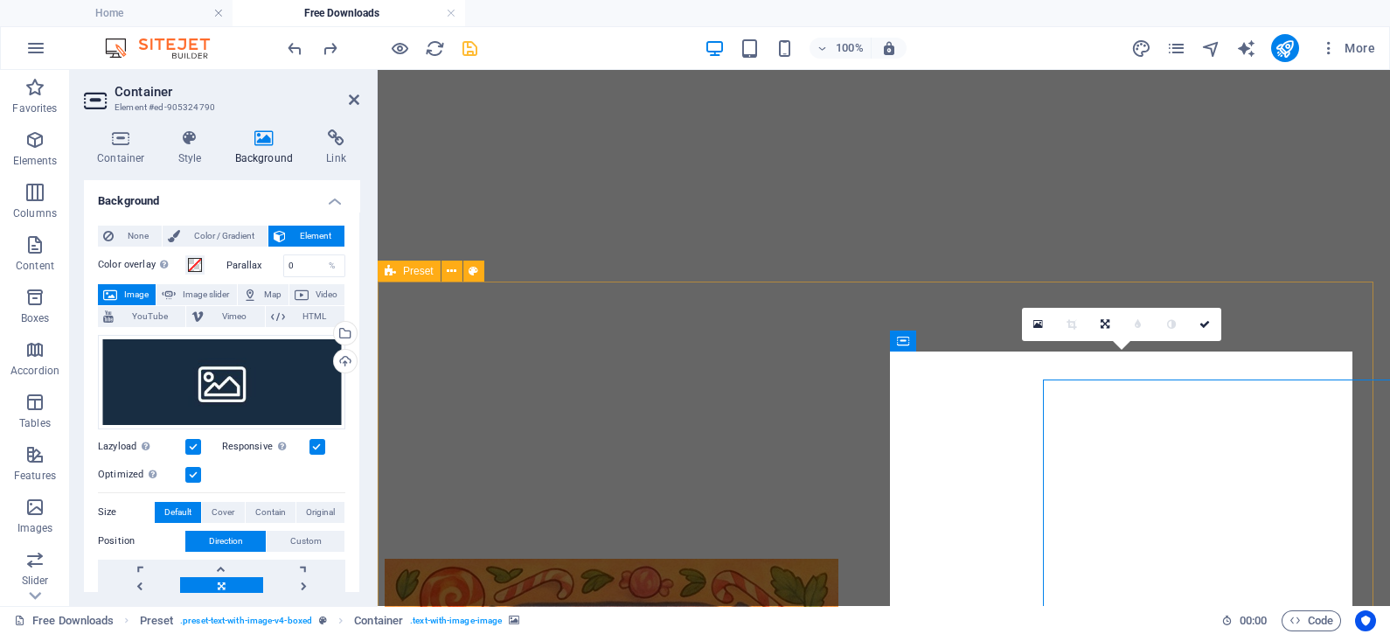
scroll to position [3266, 0]
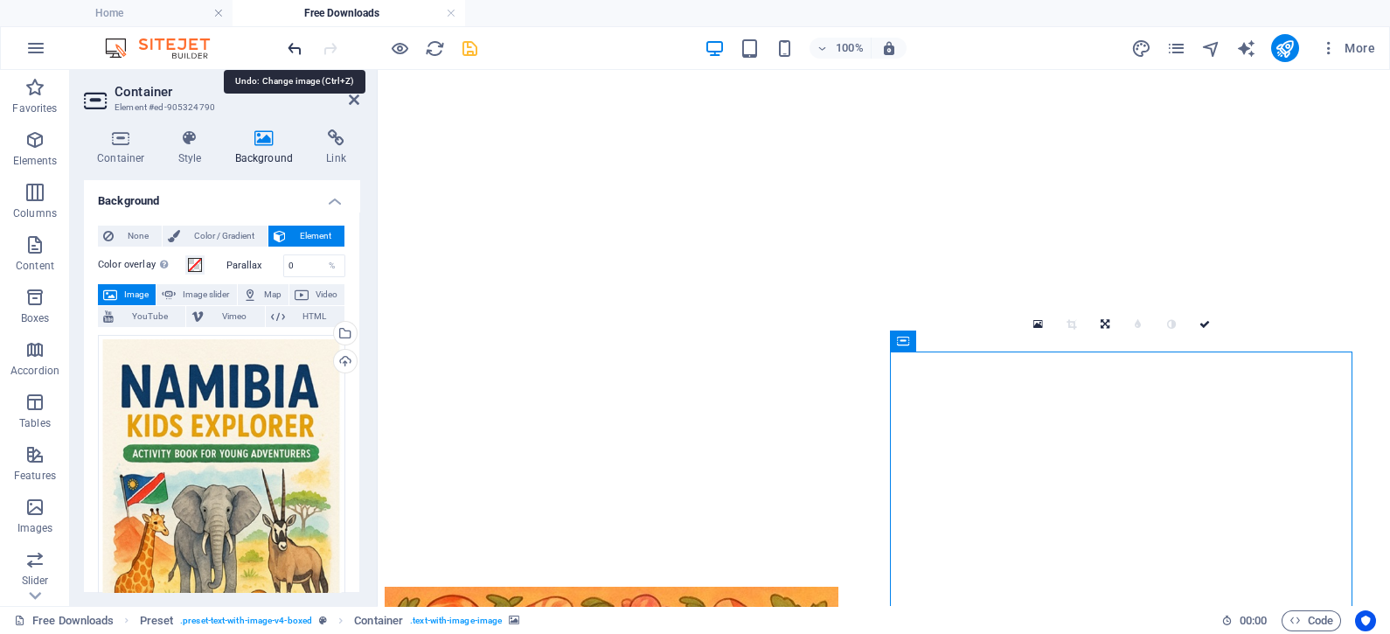
click at [293, 45] on icon "undo" at bounding box center [295, 48] width 20 height 20
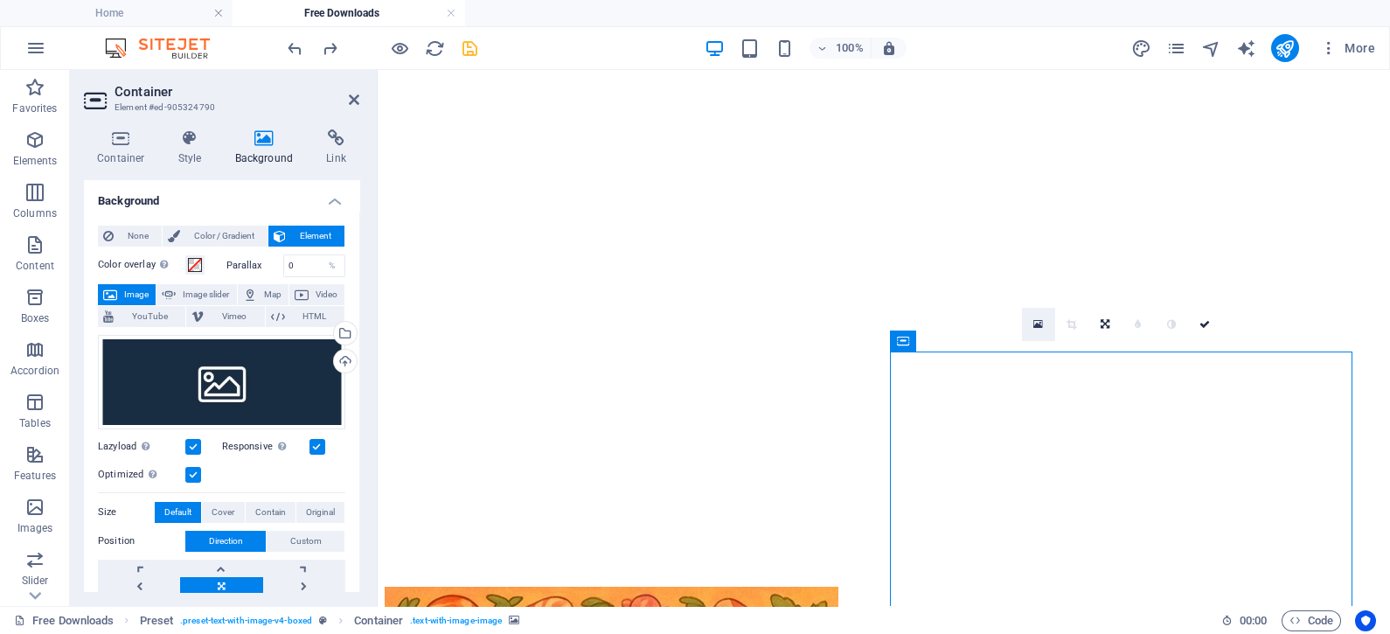
click at [1038, 323] on icon at bounding box center [1038, 324] width 10 height 12
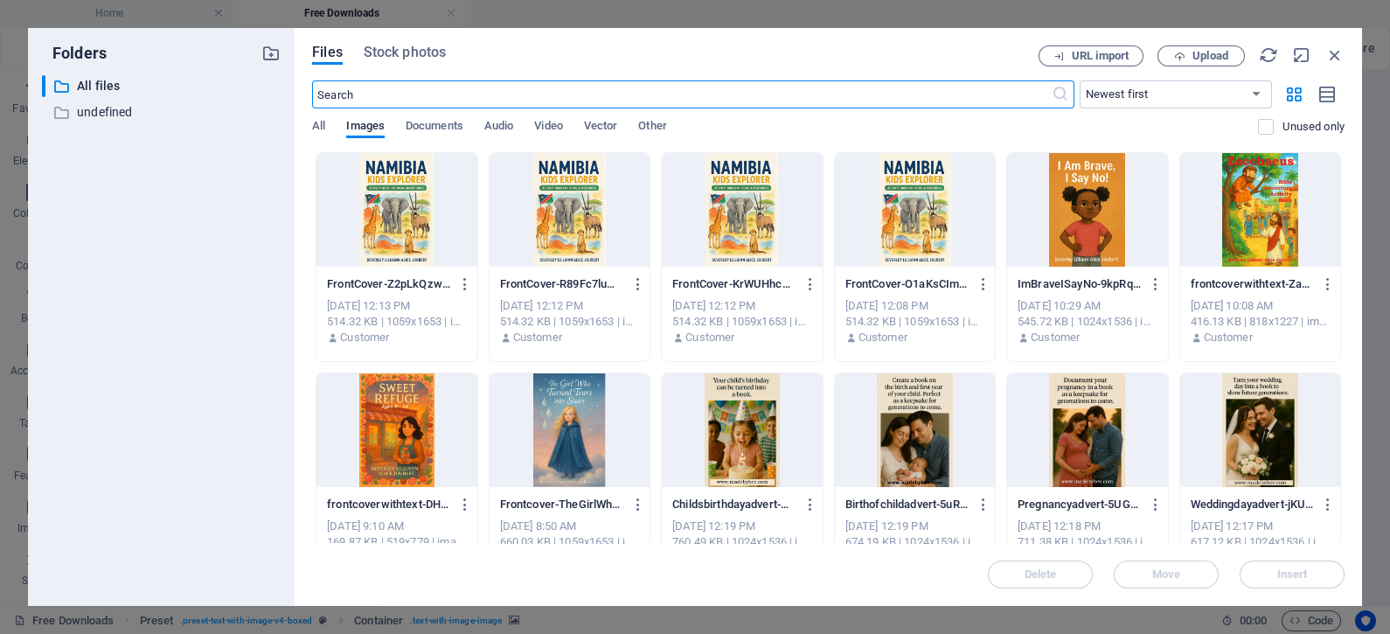
scroll to position [4620, 0]
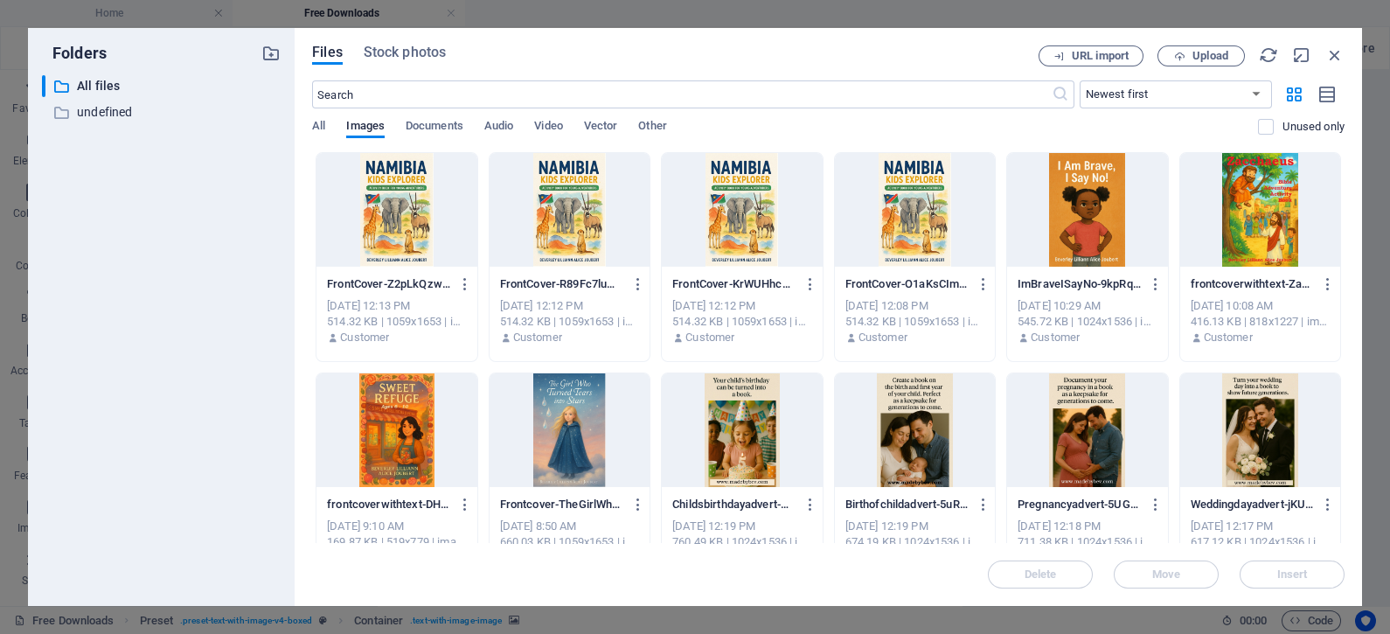
click at [404, 226] on div at bounding box center [397, 210] width 160 height 114
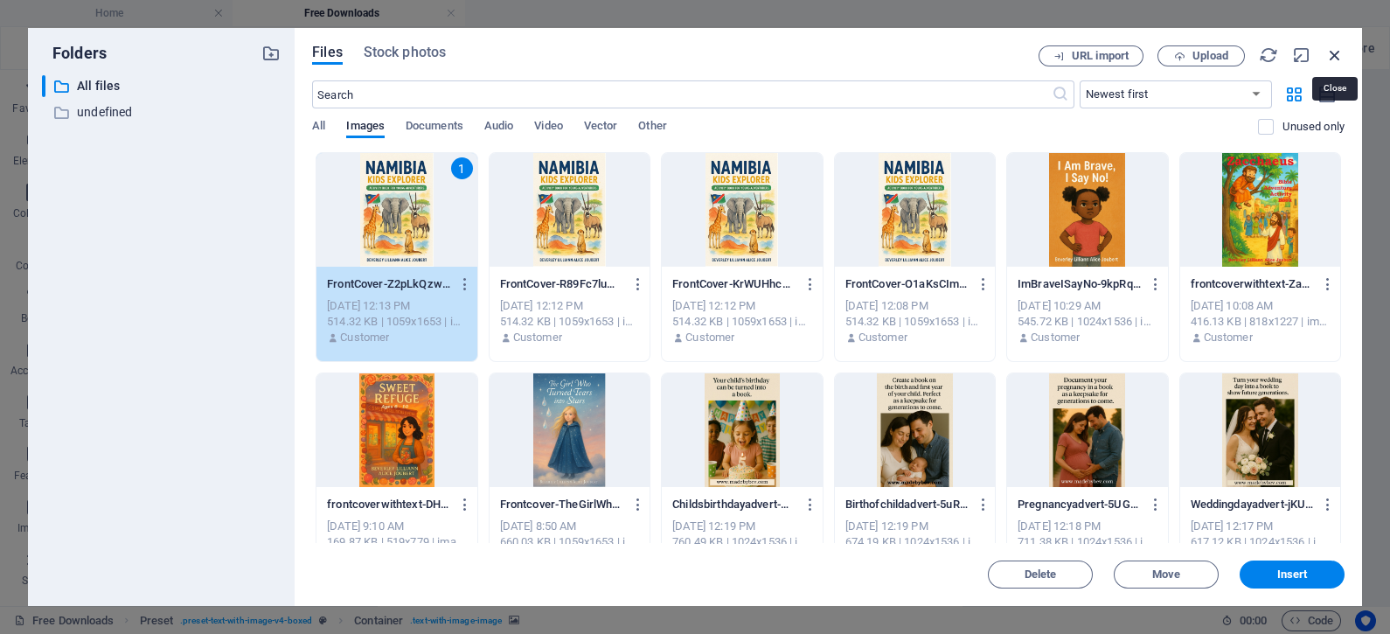
click at [1336, 58] on icon "button" at bounding box center [1334, 54] width 19 height 19
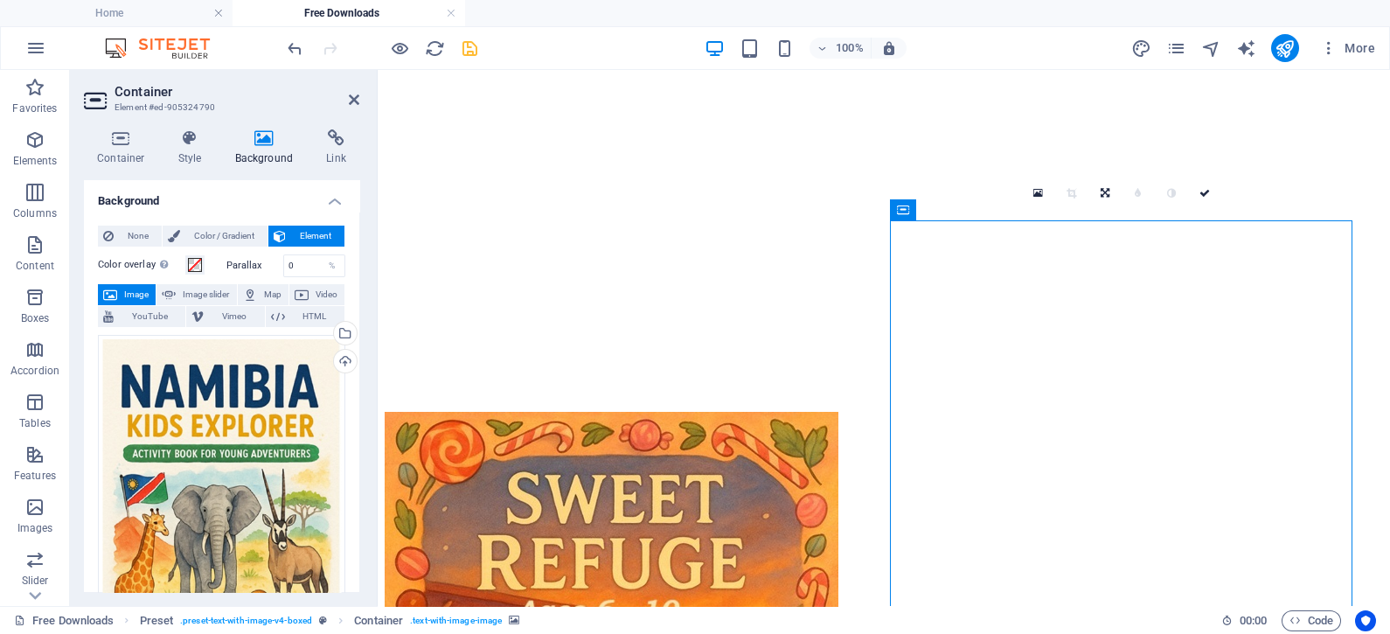
scroll to position [3397, 0]
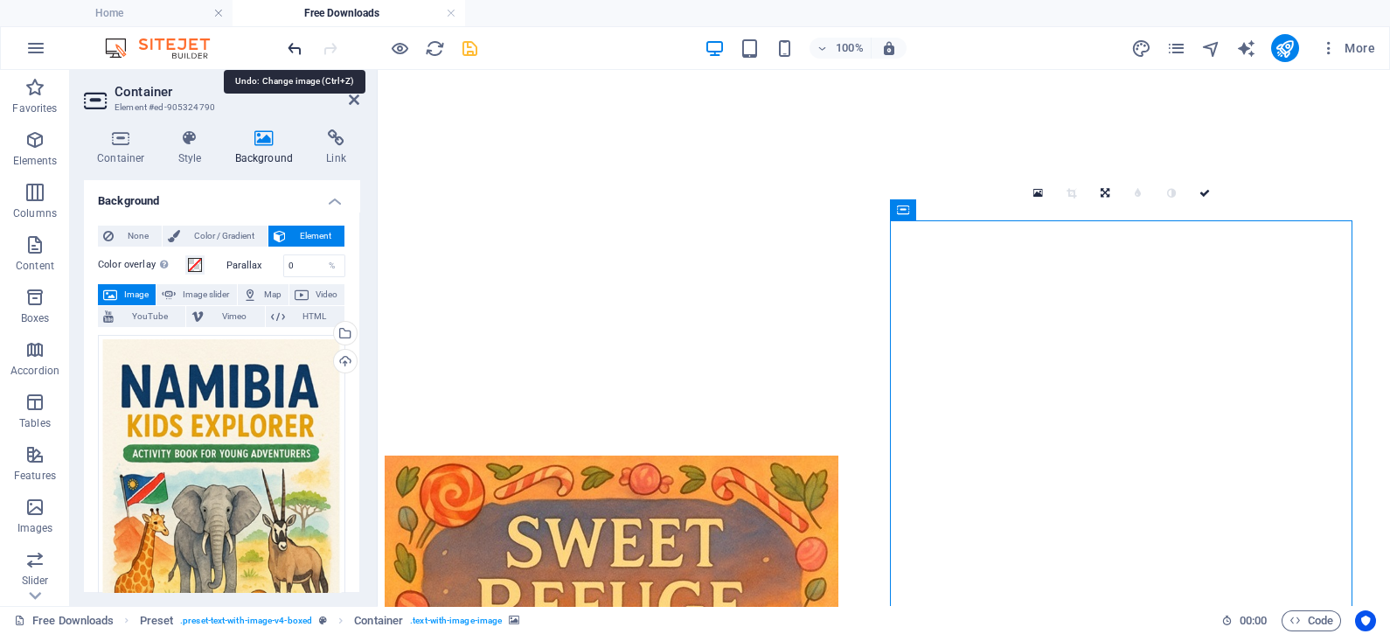
click at [291, 42] on icon "undo" at bounding box center [295, 48] width 20 height 20
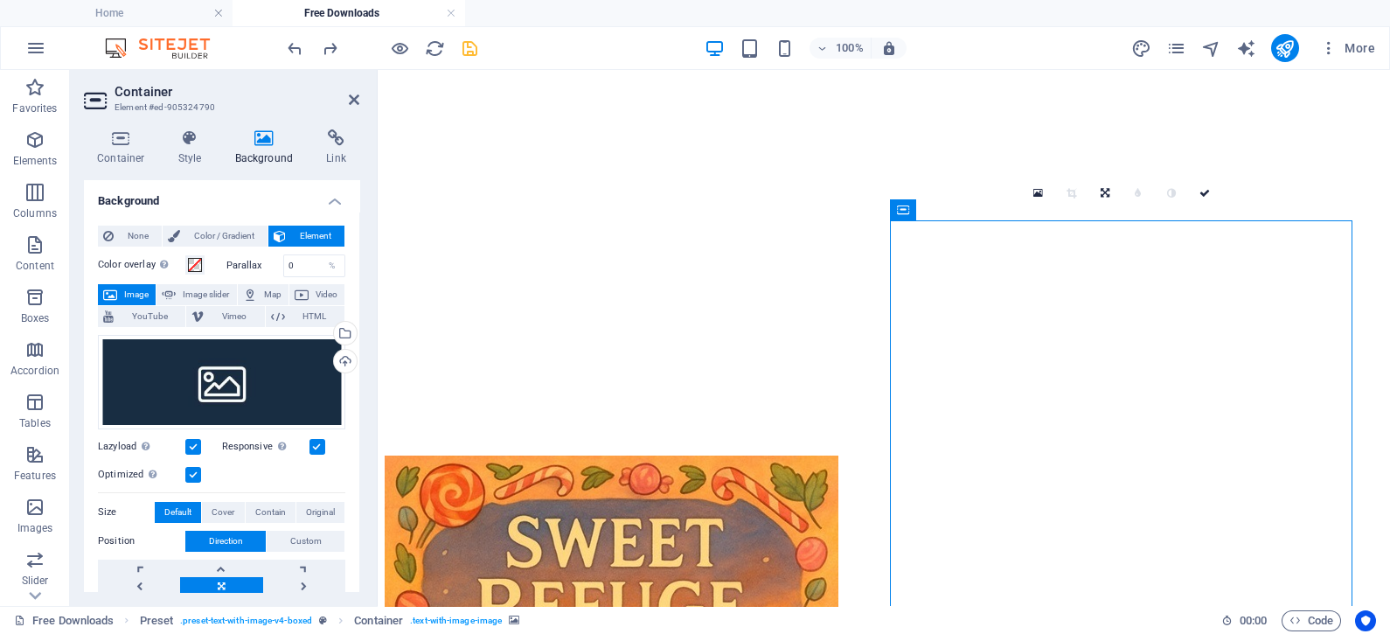
click at [350, 97] on icon at bounding box center [354, 100] width 10 height 14
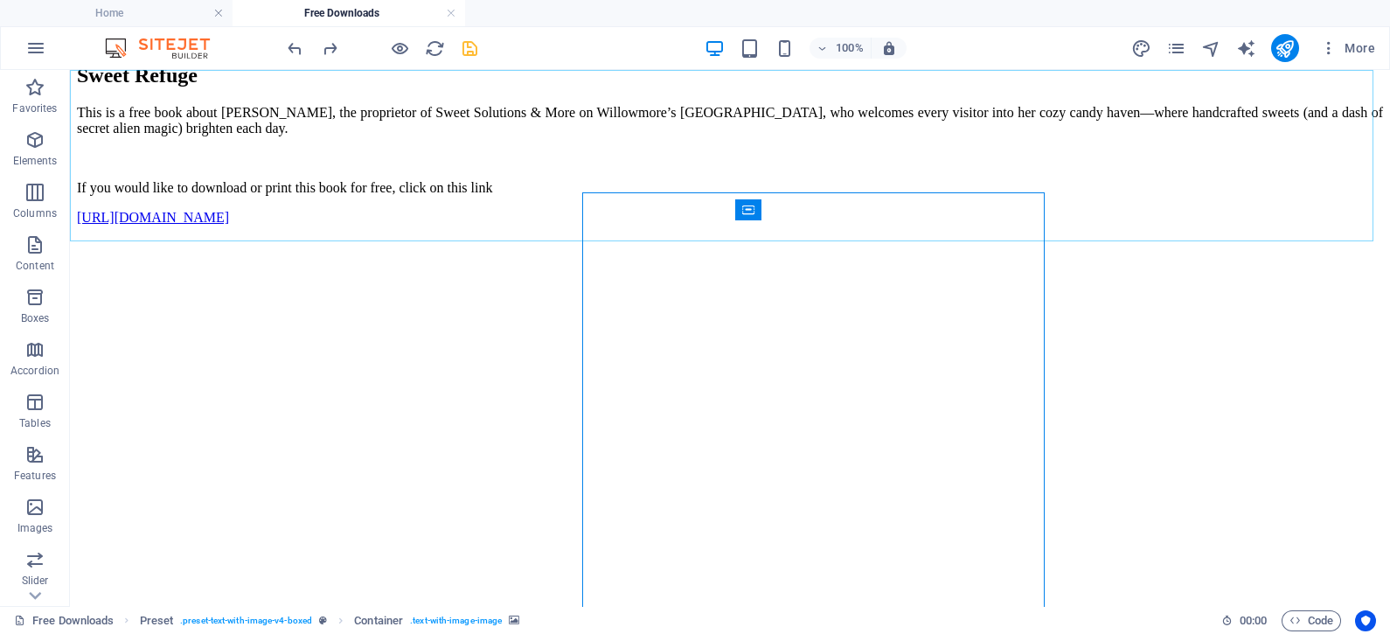
scroll to position [3425, 0]
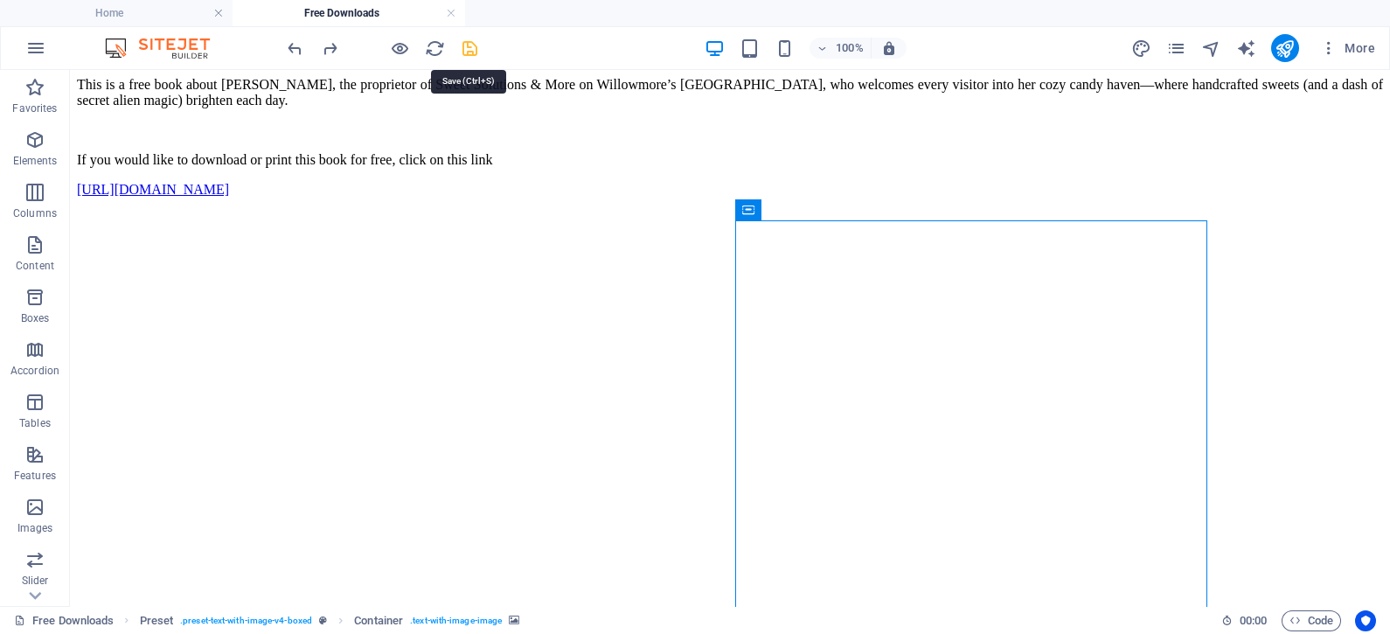
click at [468, 44] on icon "save" at bounding box center [470, 48] width 20 height 20
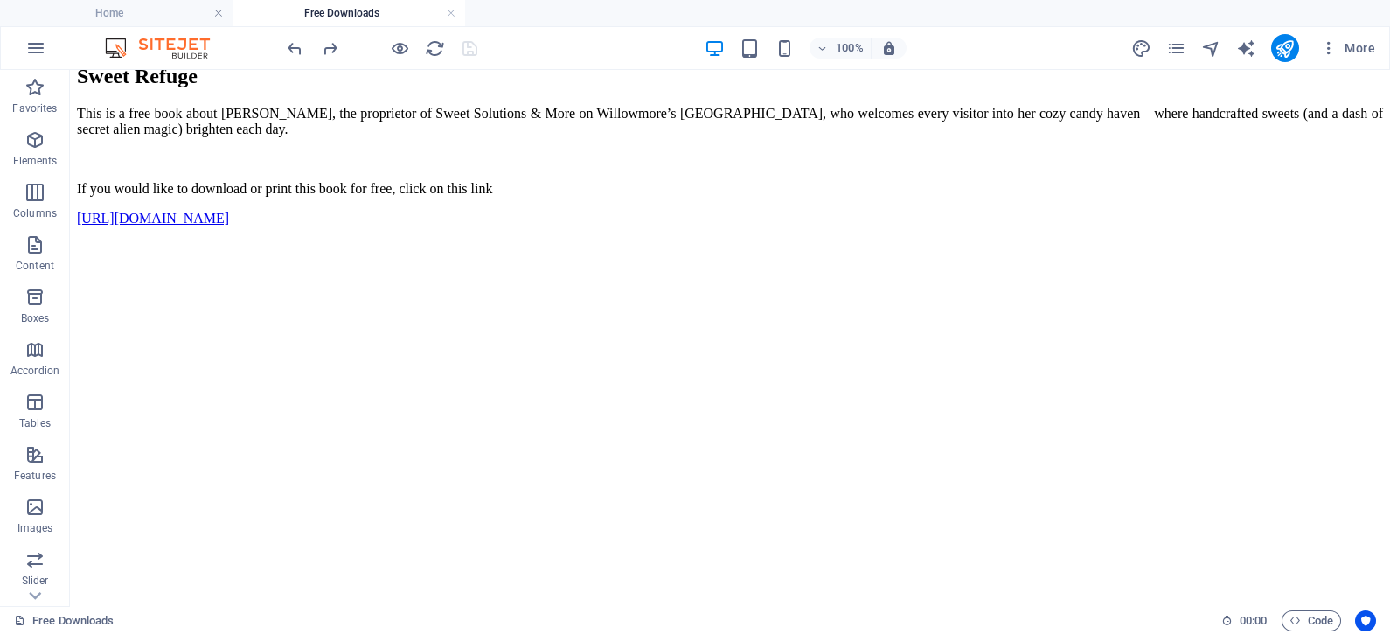
scroll to position [3447, 0]
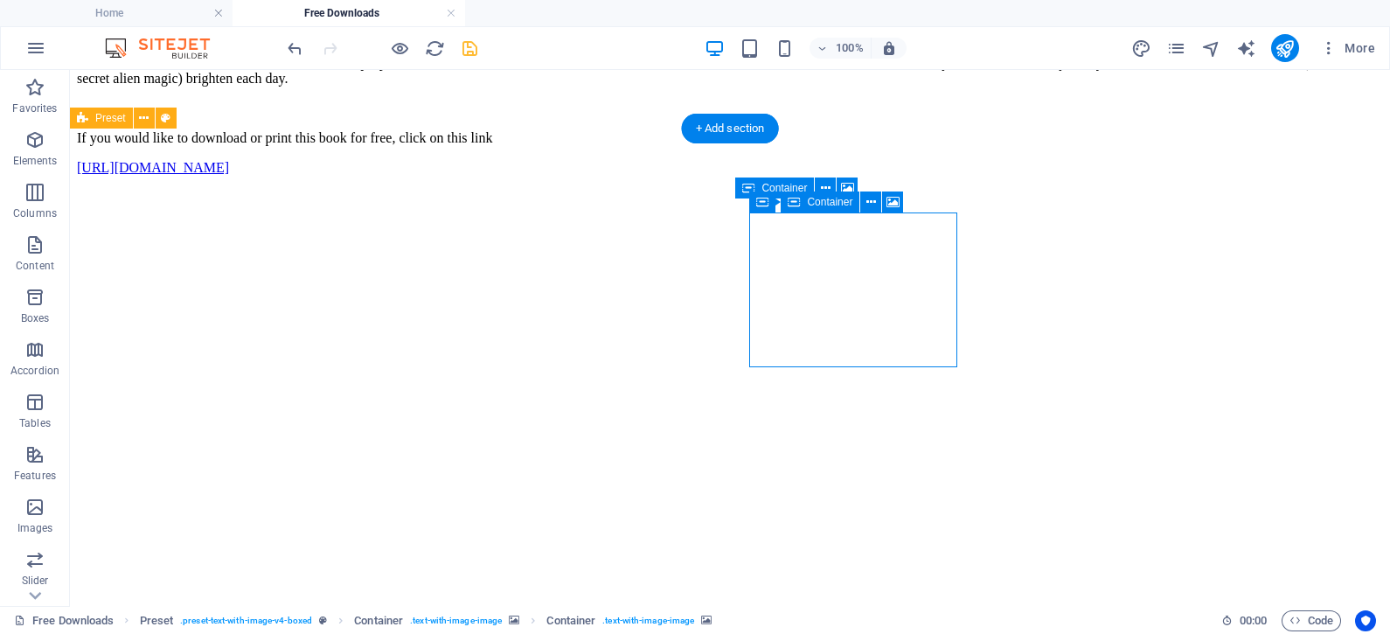
drag, startPoint x: 912, startPoint y: 296, endPoint x: 936, endPoint y: 350, distance: 58.7
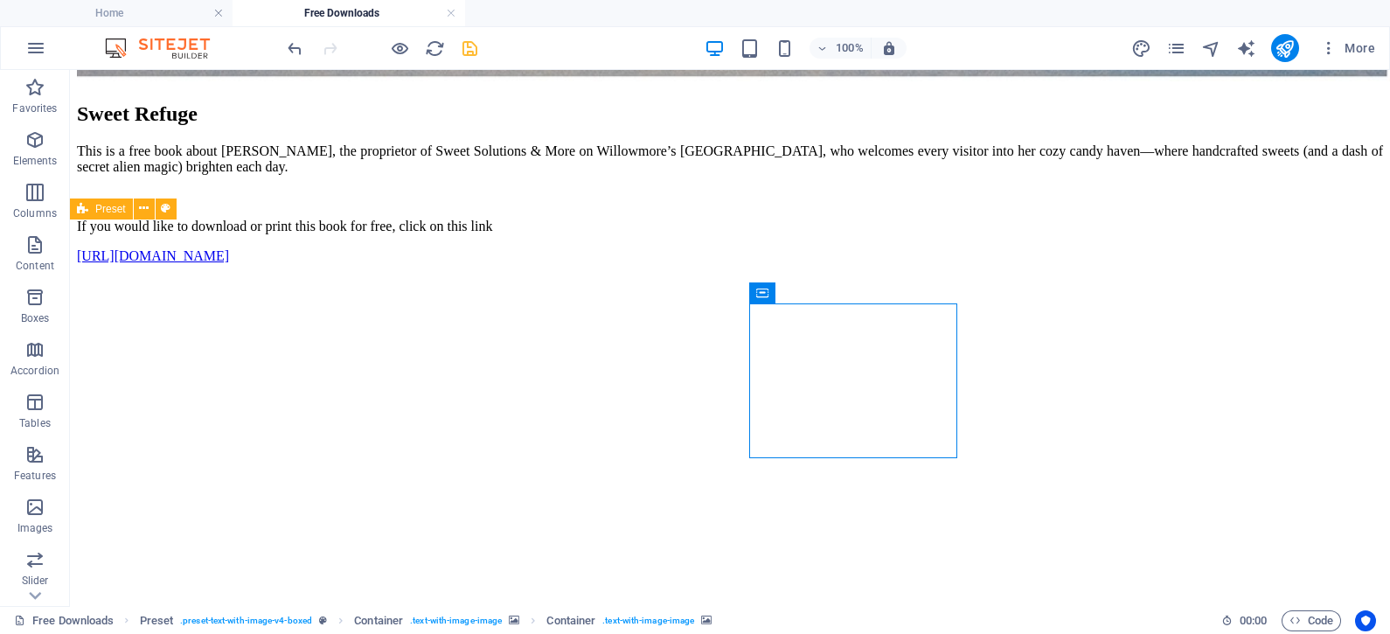
scroll to position [3315, 0]
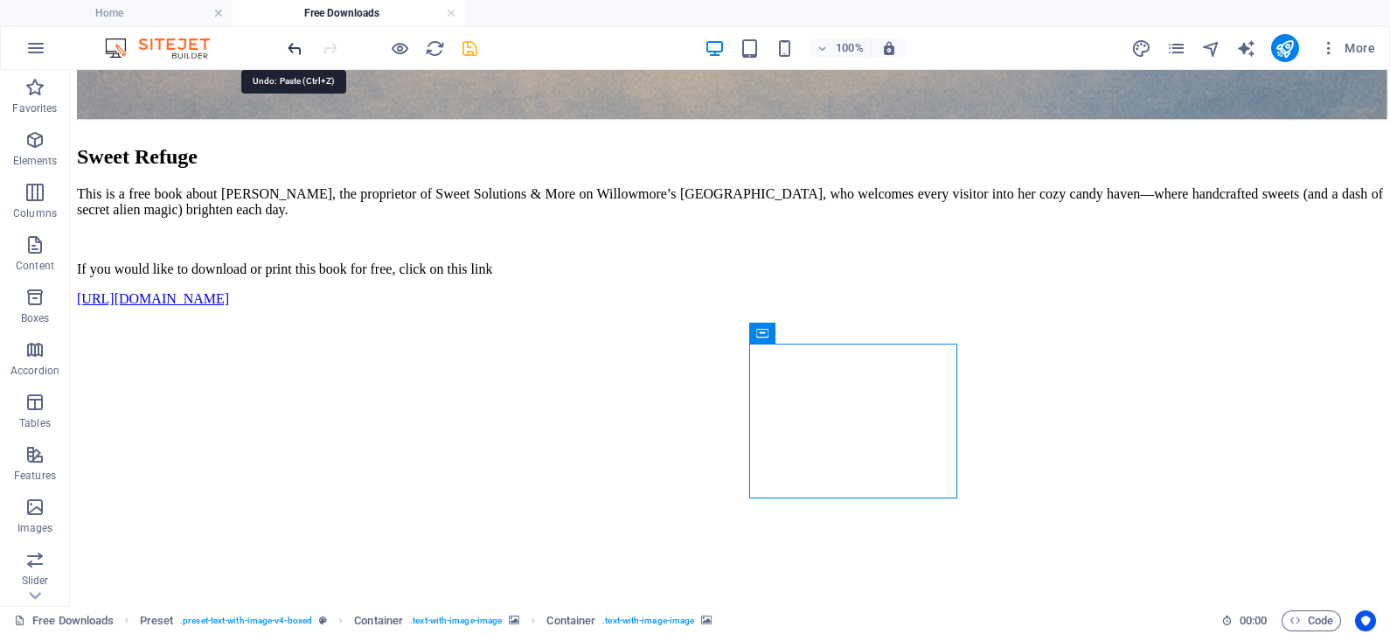
click at [294, 45] on icon "undo" at bounding box center [295, 48] width 20 height 20
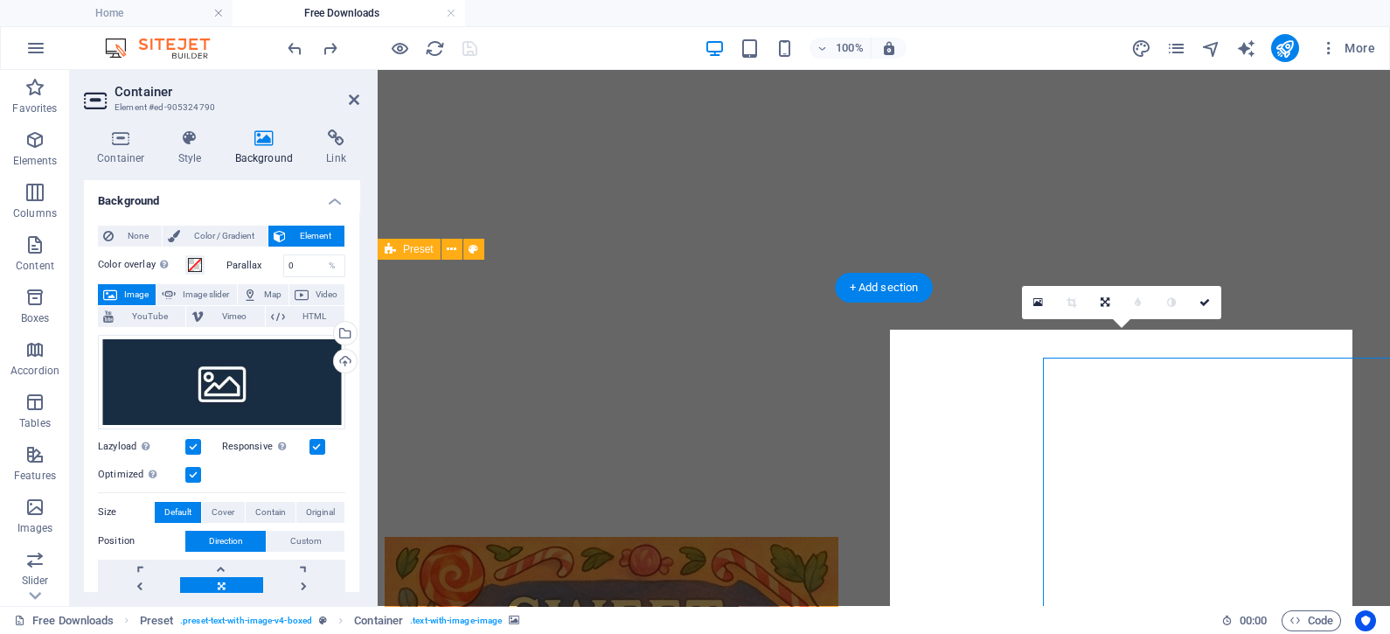
scroll to position [3287, 0]
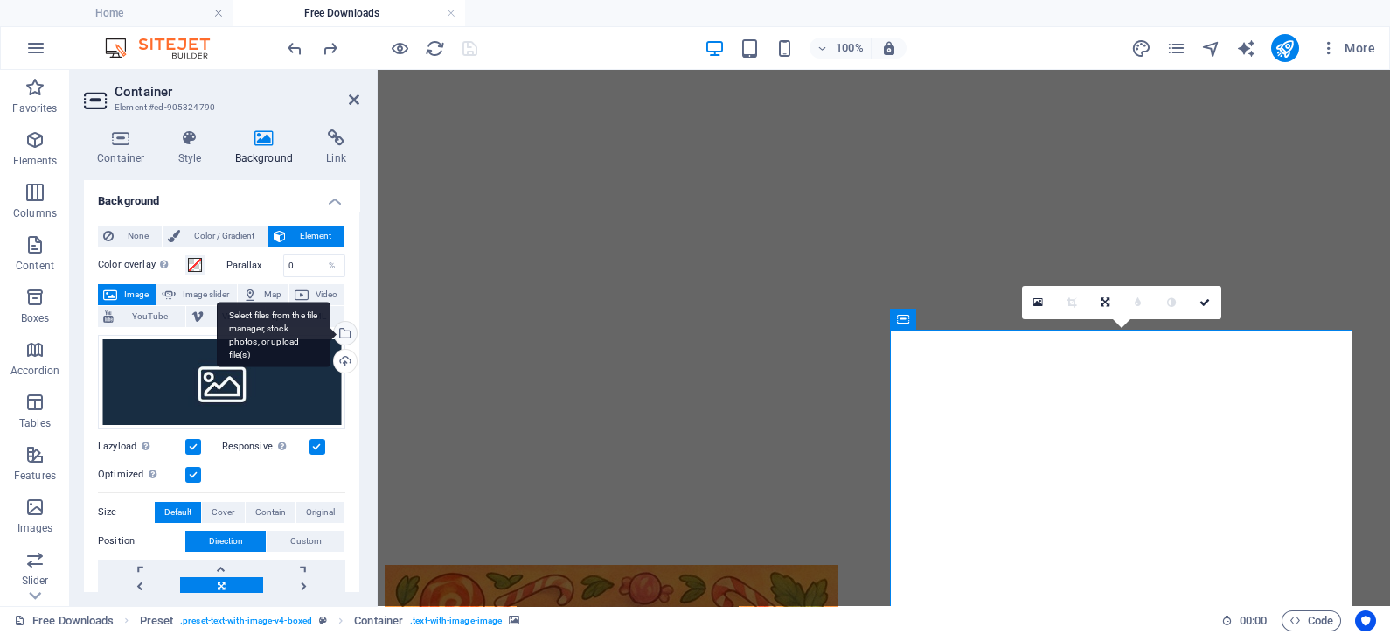
click at [337, 324] on div "Select files from the file manager, stock photos, or upload file(s)" at bounding box center [343, 335] width 26 height 26
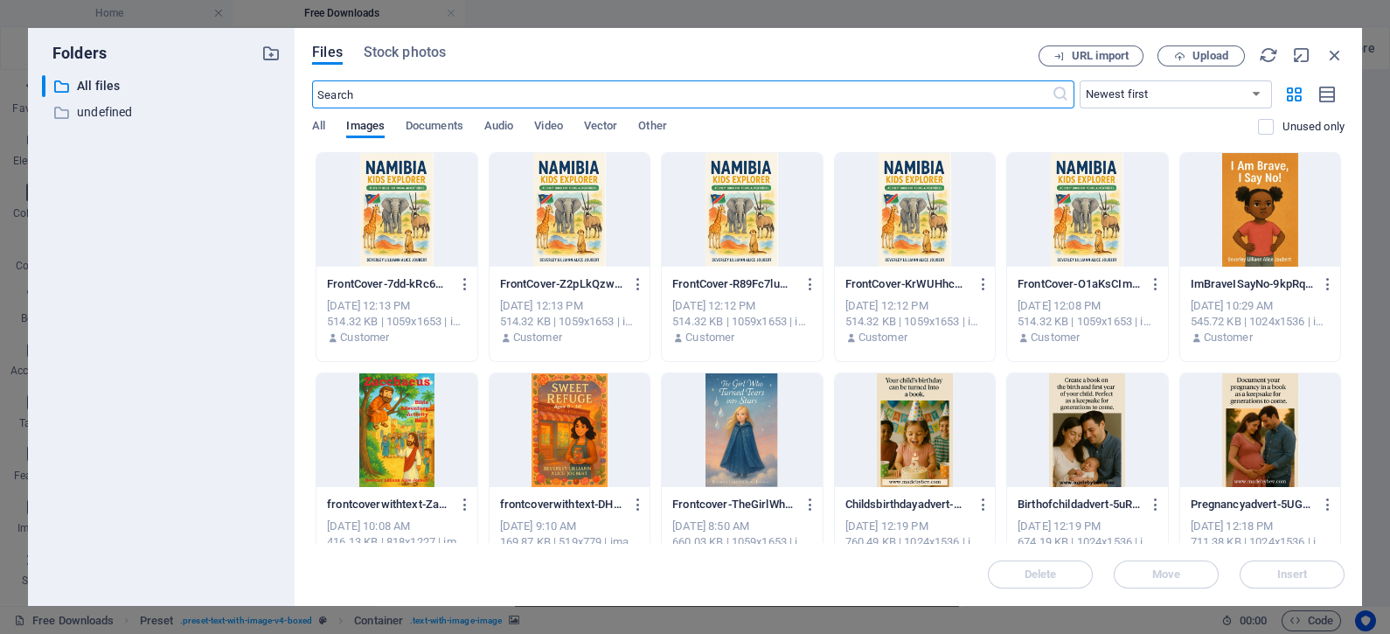
scroll to position [4620, 0]
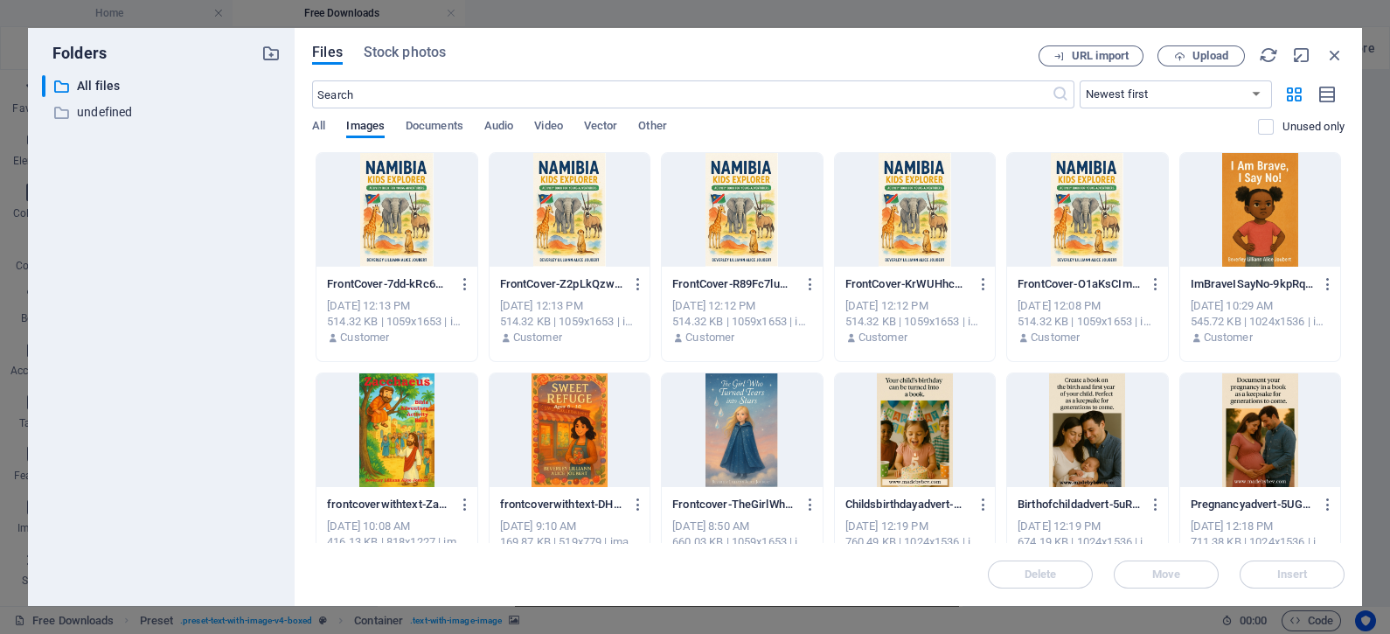
click at [391, 219] on div at bounding box center [397, 210] width 160 height 114
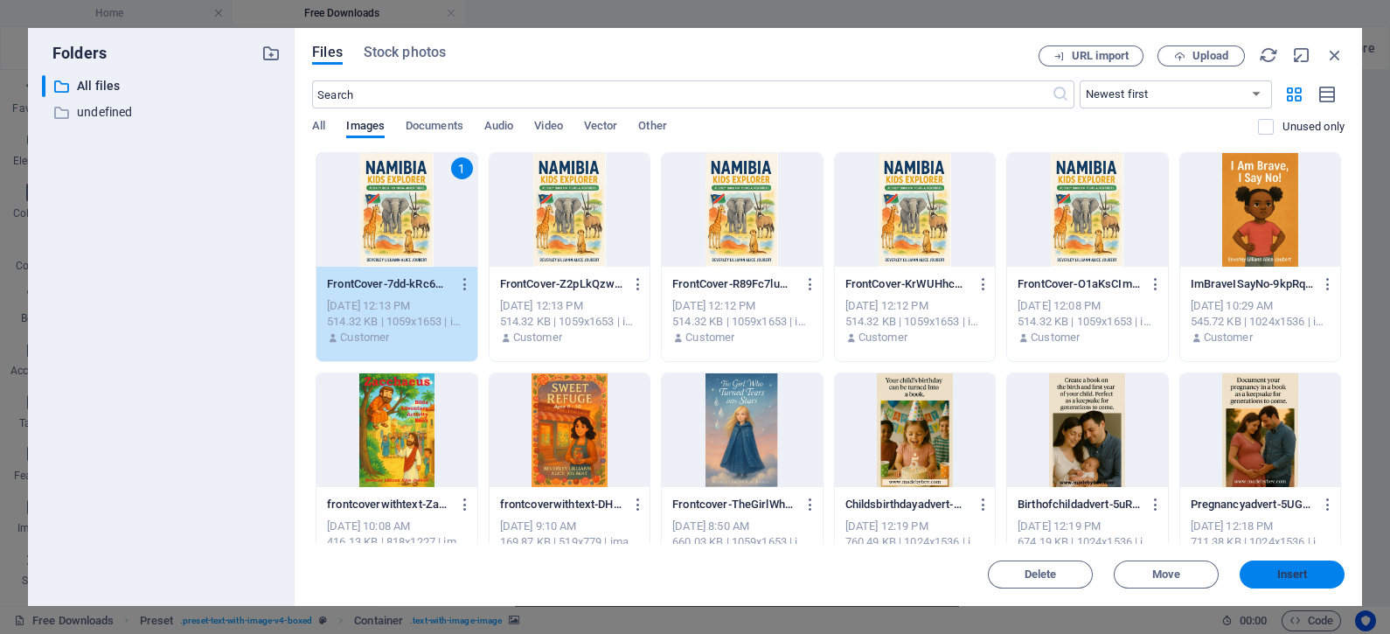
click at [1273, 580] on button "Insert" at bounding box center [1292, 574] width 105 height 28
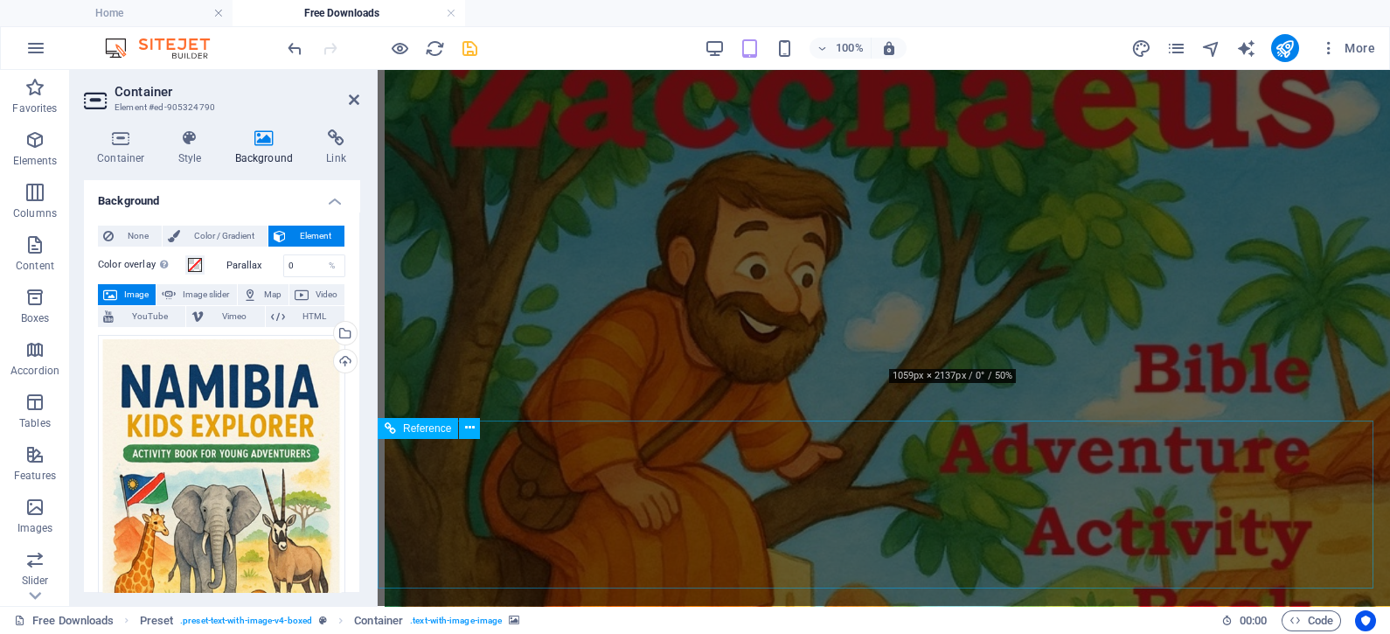
scroll to position [4184, 0]
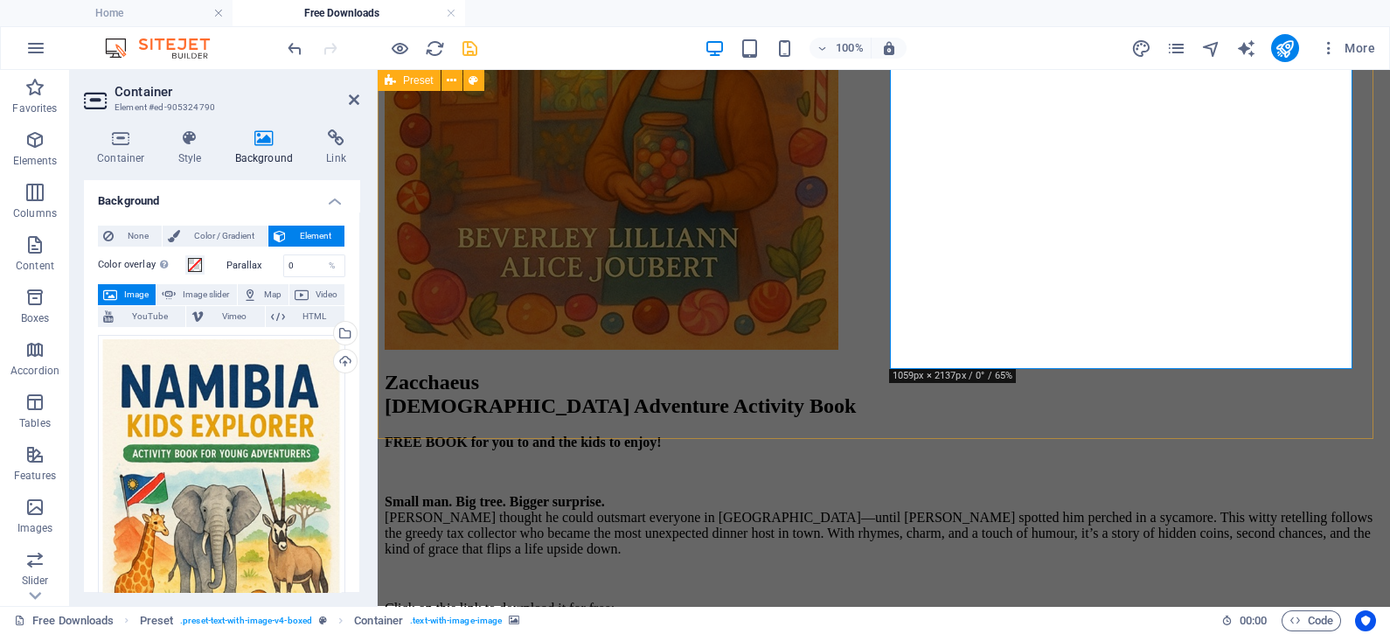
select select "rem"
select select "px"
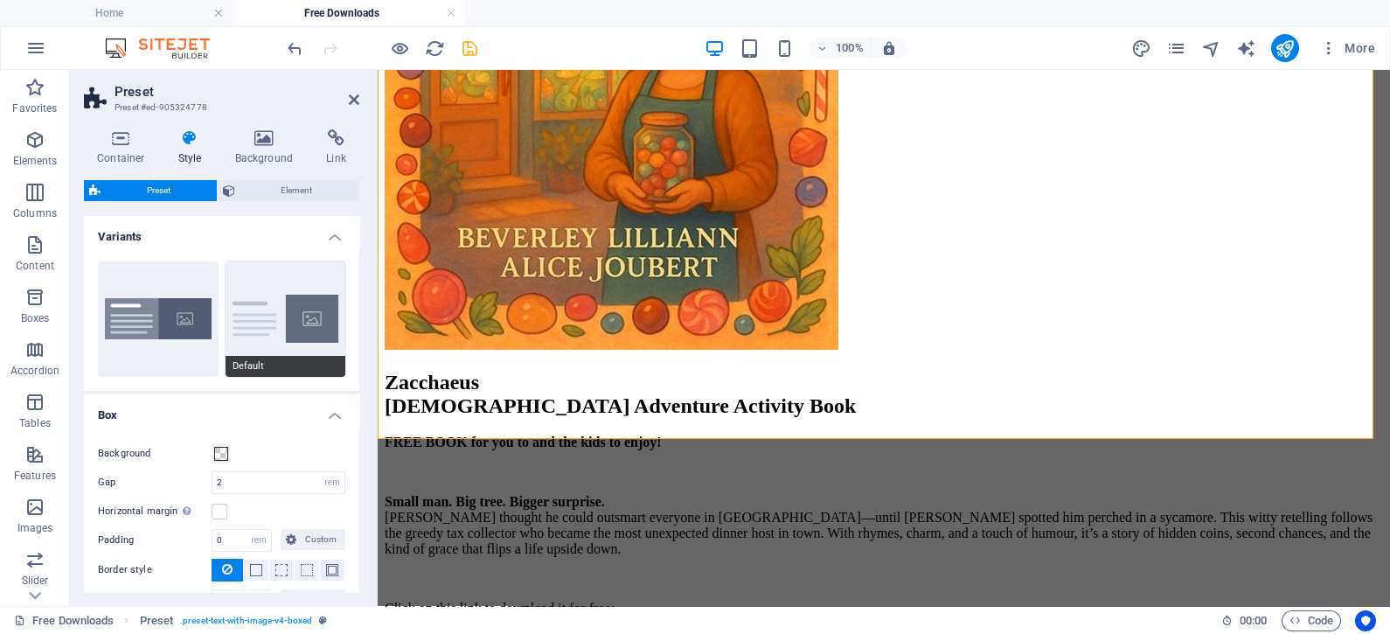
click at [282, 310] on button "Default" at bounding box center [286, 318] width 121 height 115
click at [329, 414] on h4 "Box" at bounding box center [221, 409] width 275 height 31
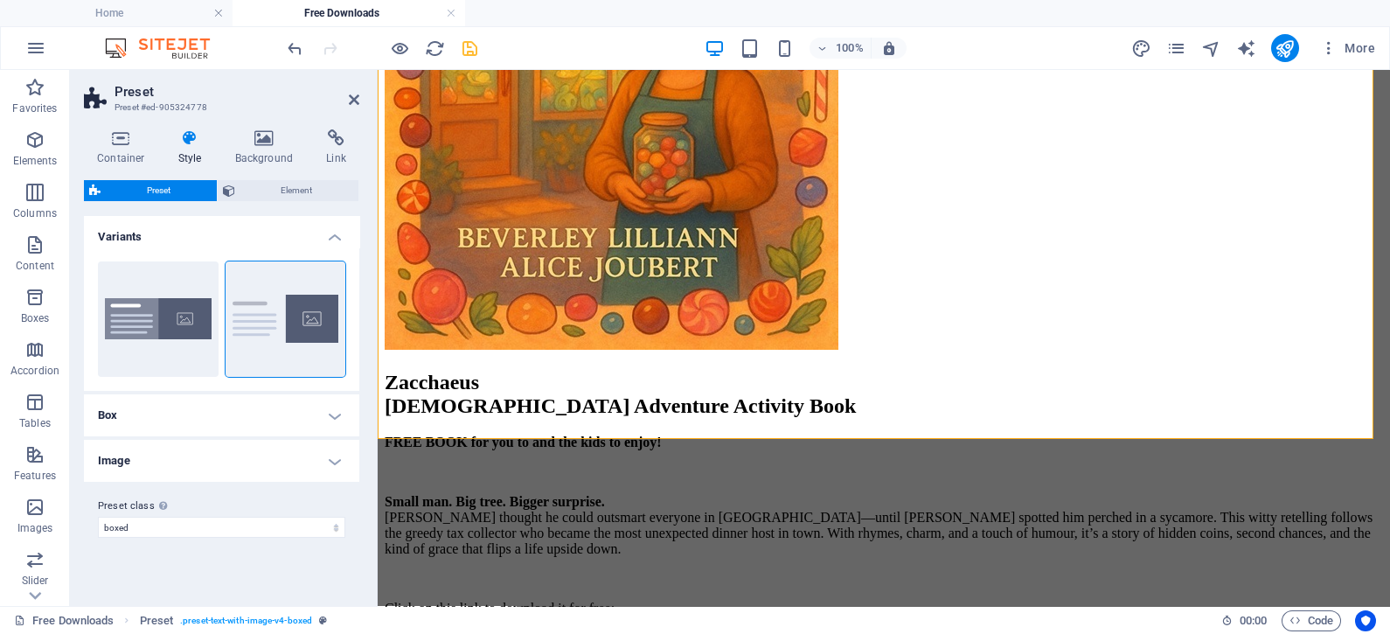
click at [335, 456] on h4 "Image" at bounding box center [221, 461] width 275 height 42
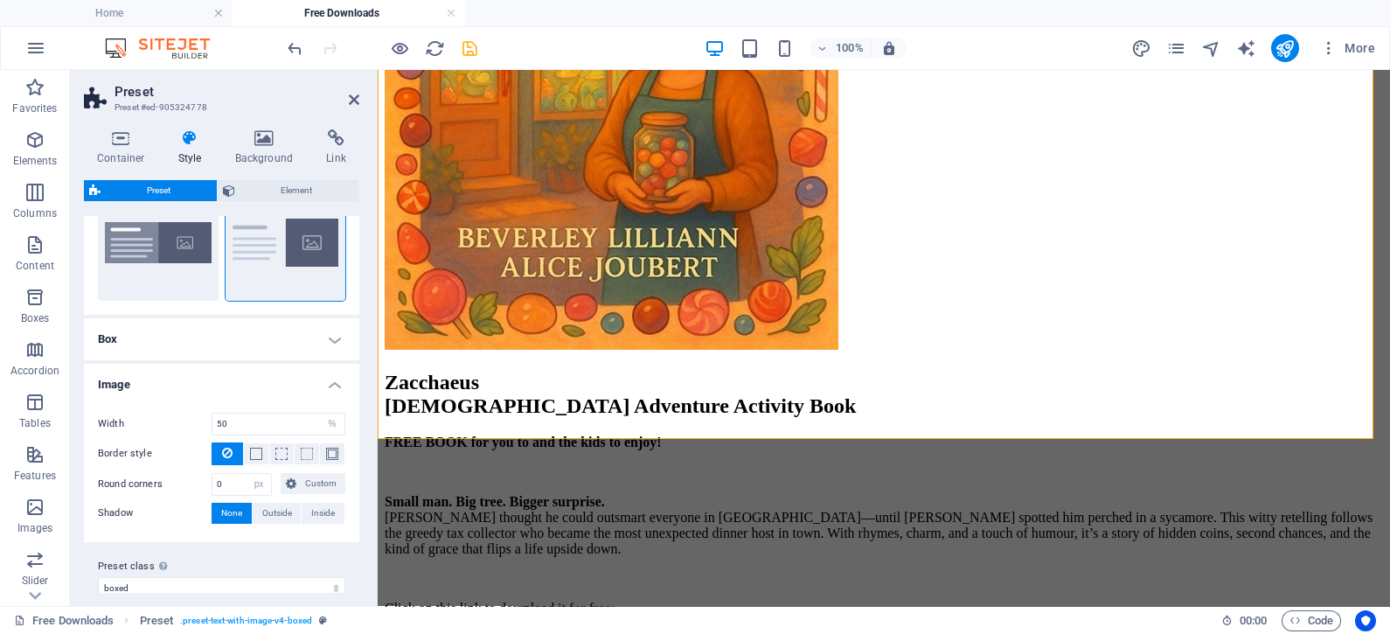
scroll to position [77, 0]
click at [229, 419] on input "50" at bounding box center [278, 423] width 132 height 21
drag, startPoint x: 229, startPoint y: 420, endPoint x: 210, endPoint y: 421, distance: 19.3
click at [210, 421] on div "Width 50 rem px % vh vw" at bounding box center [221, 423] width 247 height 23
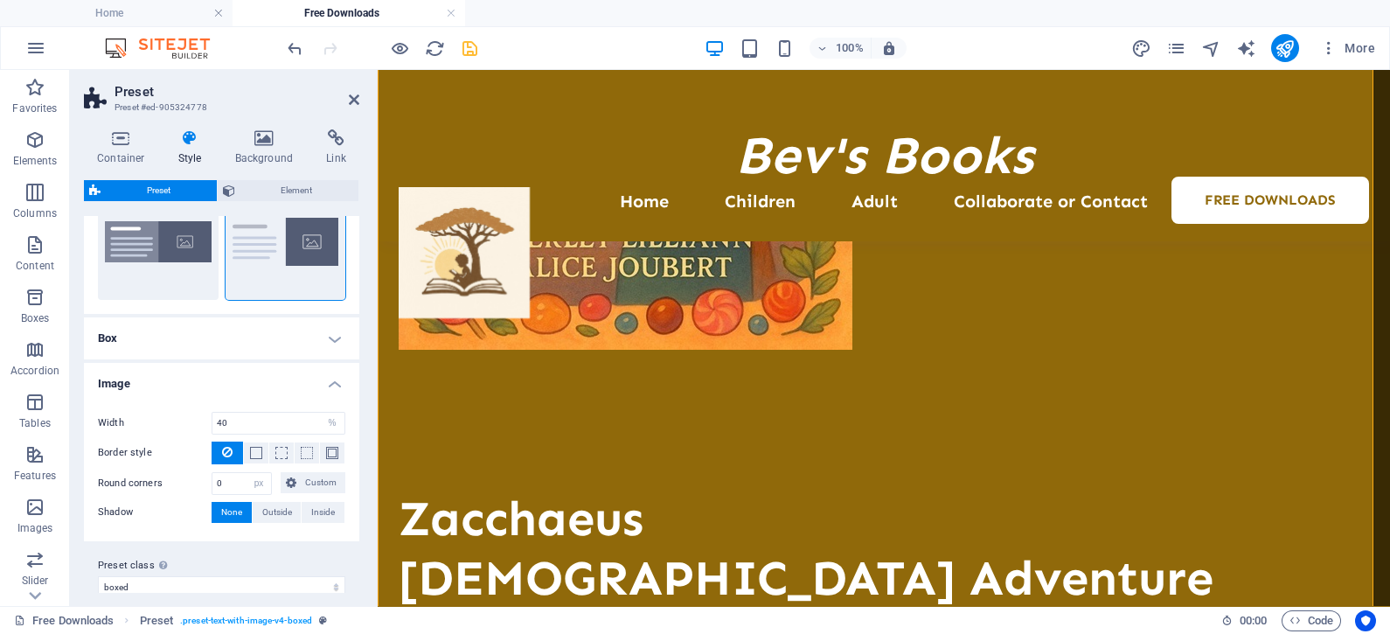
scroll to position [3607, 0]
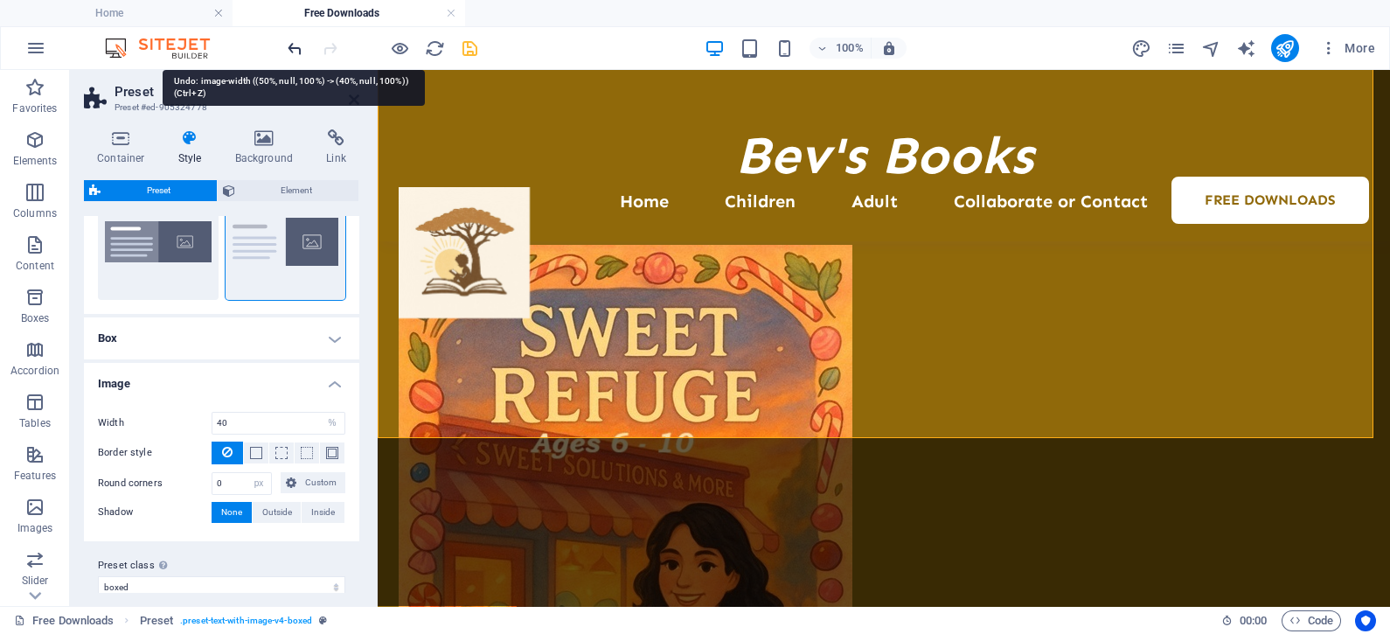
click at [292, 52] on icon "undo" at bounding box center [295, 48] width 20 height 20
type input "50"
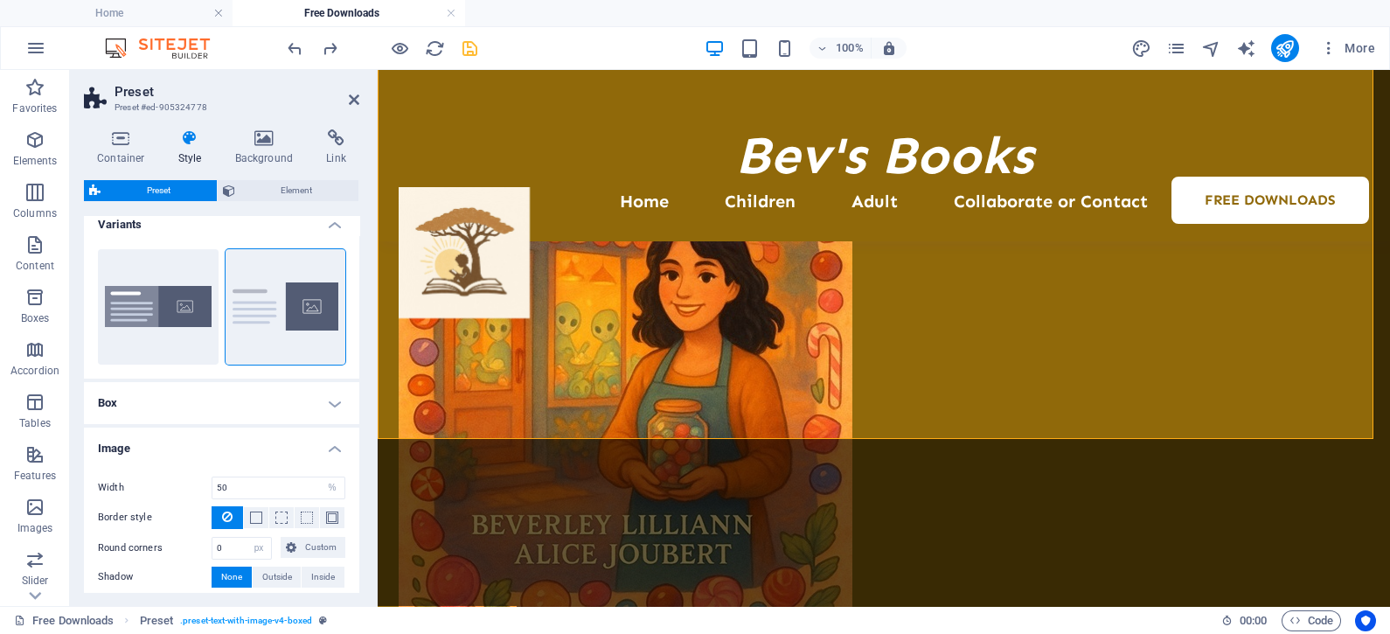
scroll to position [0, 0]
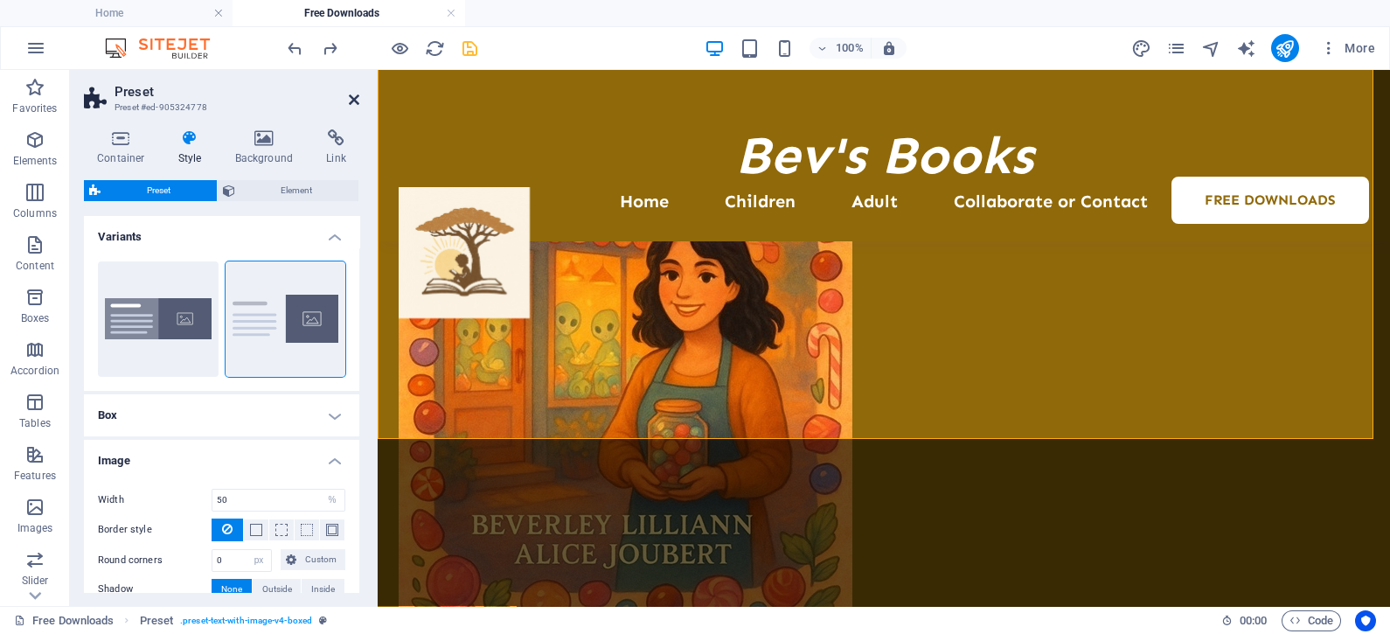
click at [351, 101] on icon at bounding box center [354, 100] width 10 height 14
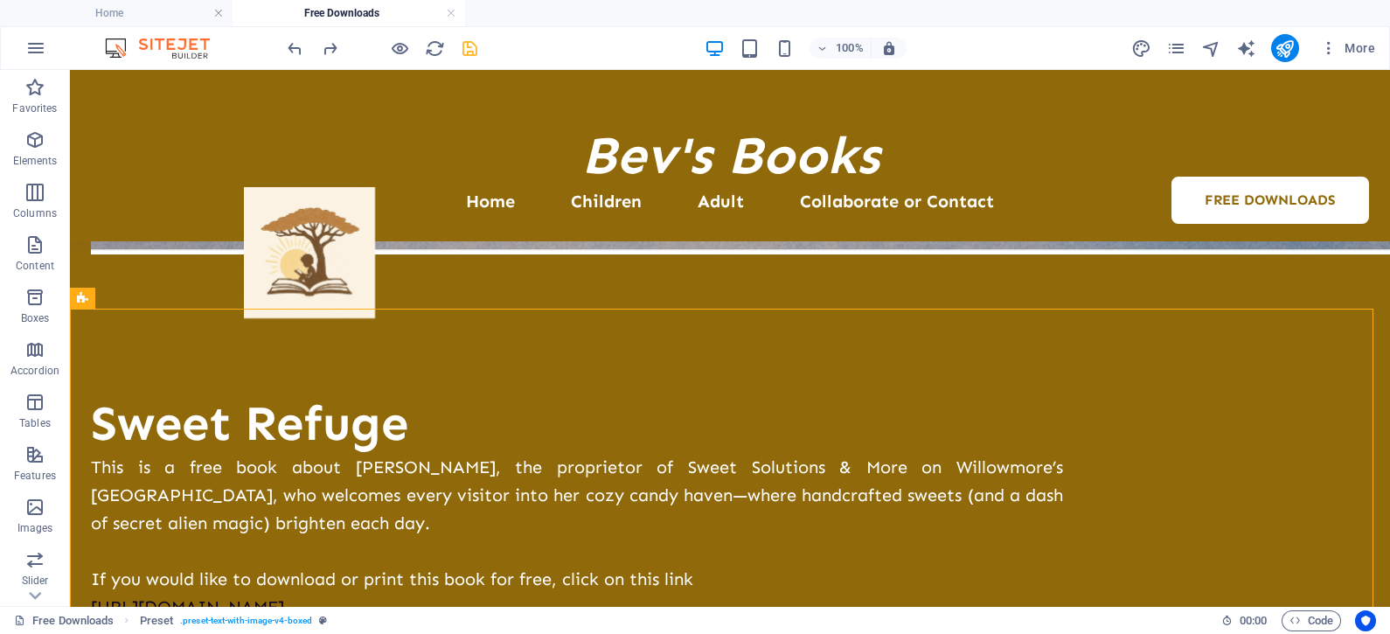
scroll to position [3265, 0]
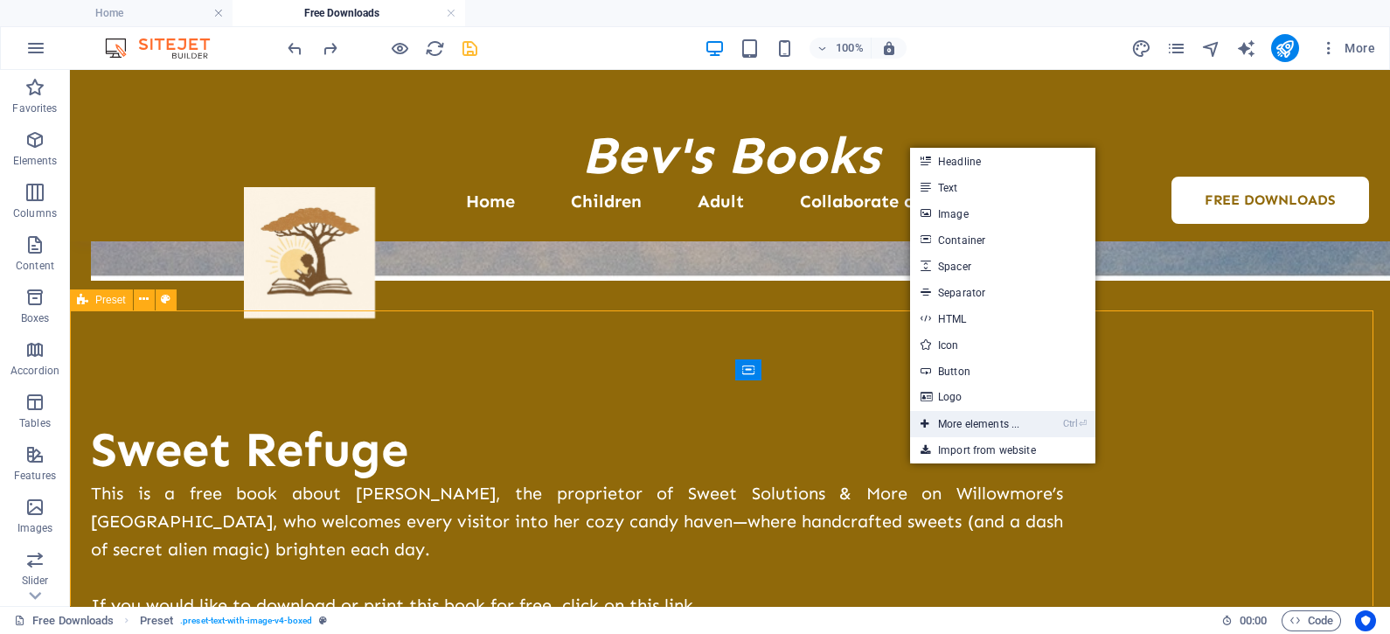
click at [964, 420] on link "Ctrl ⏎ More elements ..." at bounding box center [970, 424] width 120 height 26
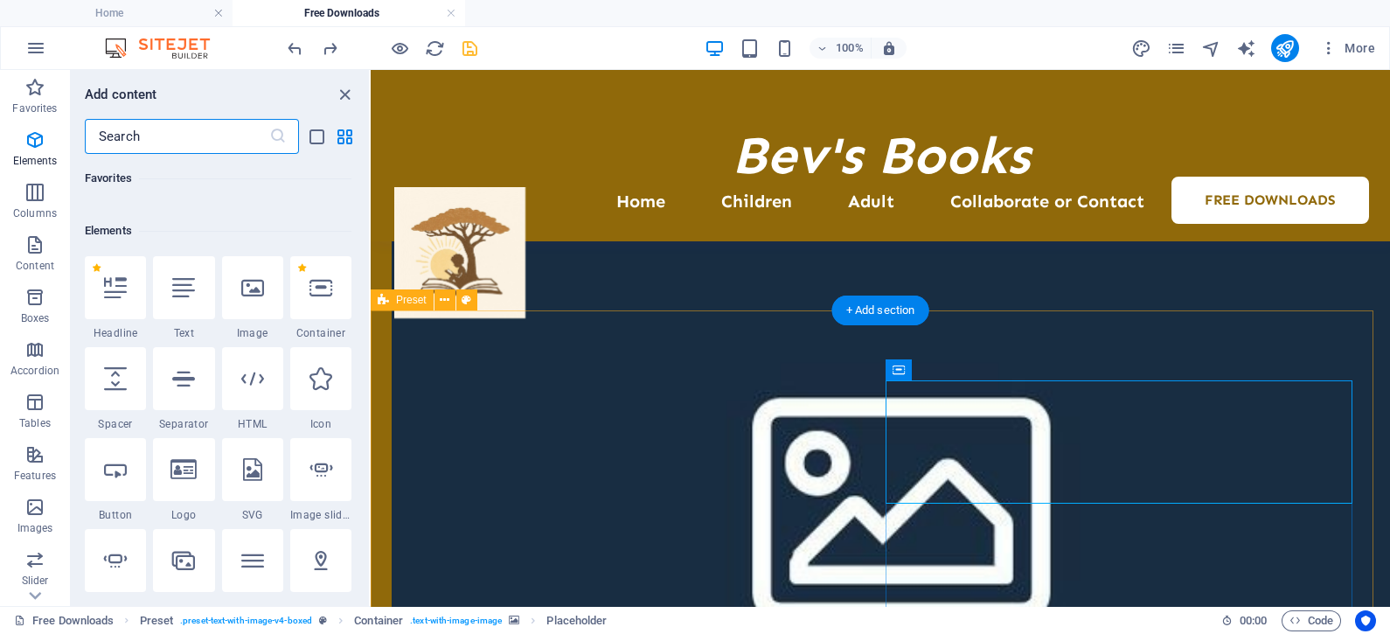
scroll to position [186, 0]
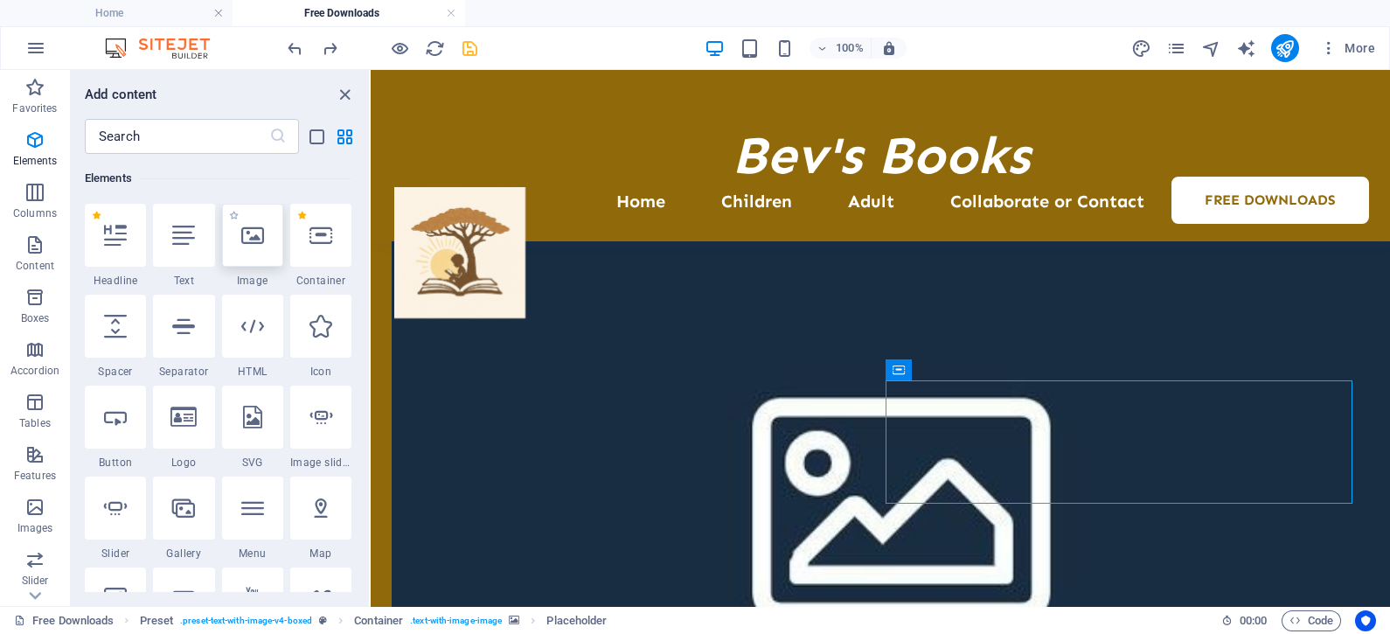
click at [251, 234] on icon at bounding box center [252, 235] width 23 height 23
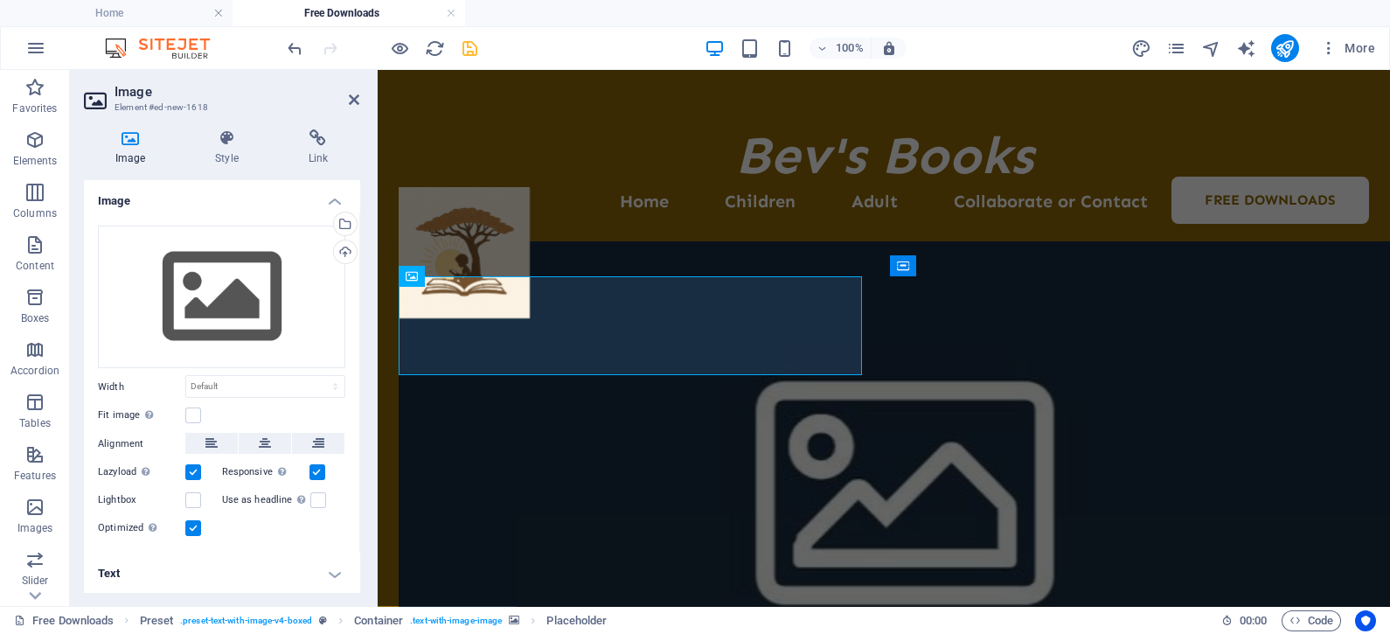
scroll to position [3341, 0]
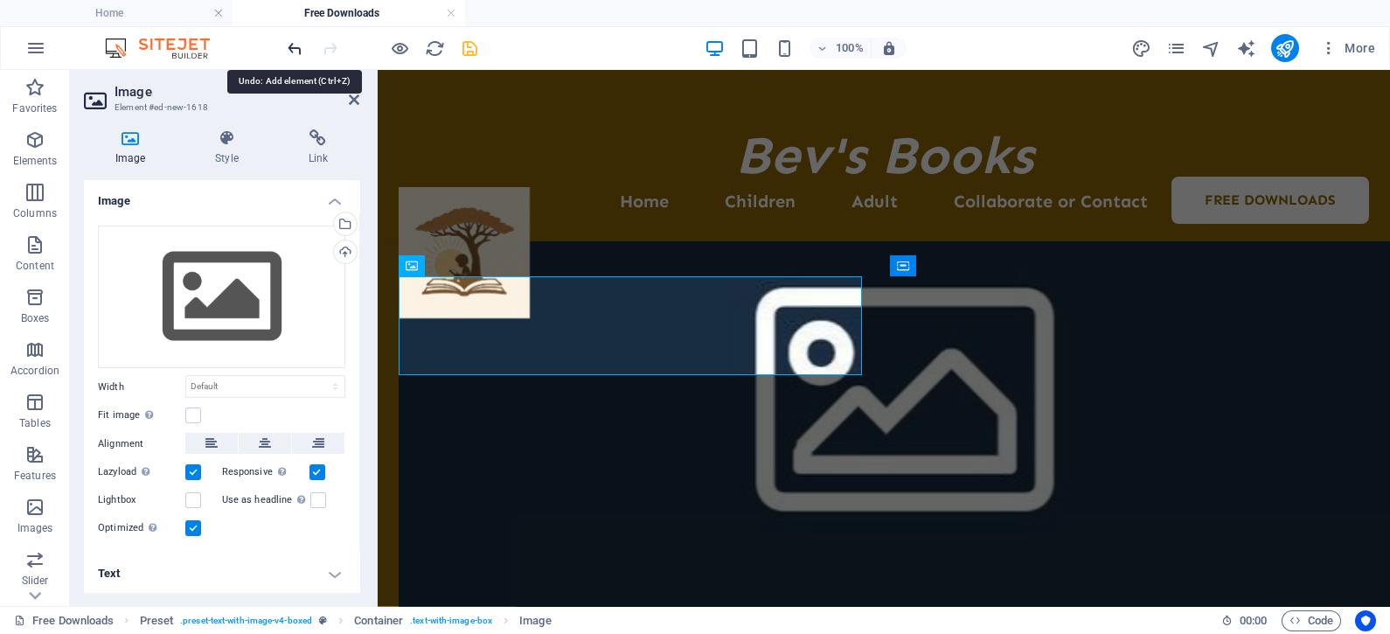
click at [297, 42] on icon "undo" at bounding box center [295, 48] width 20 height 20
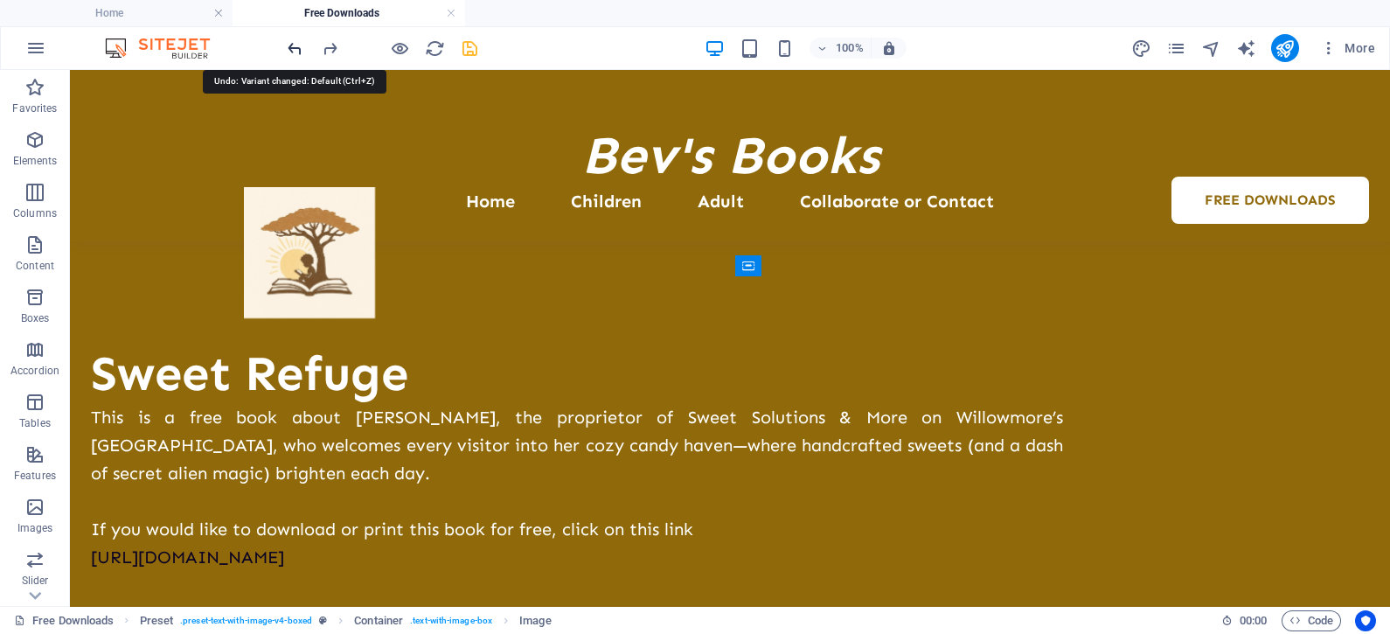
scroll to position [3370, 0]
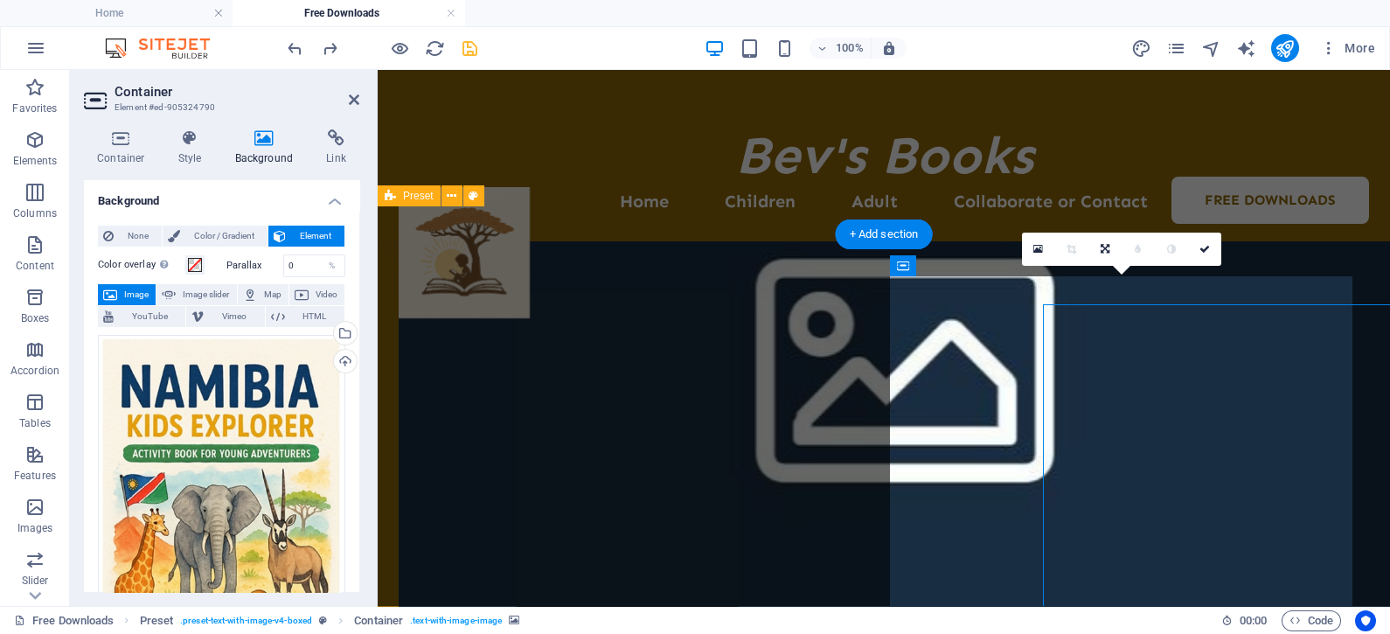
scroll to position [3341, 0]
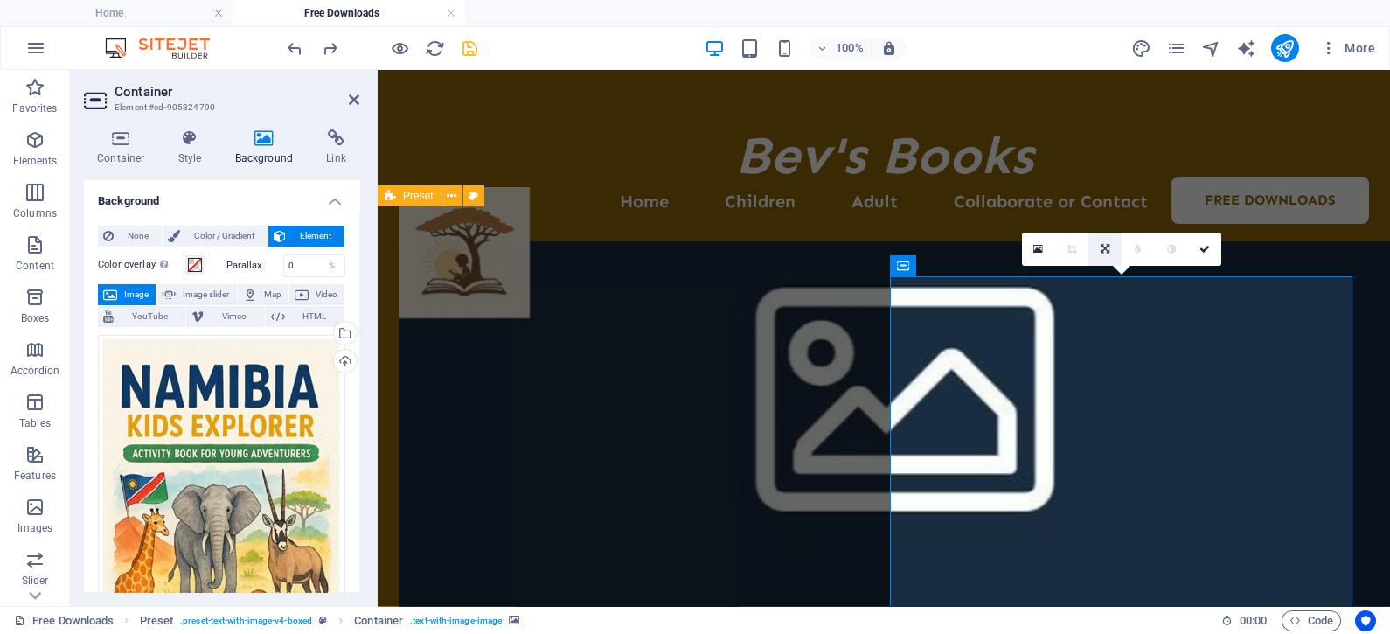
click at [1103, 246] on icon at bounding box center [1105, 249] width 9 height 10
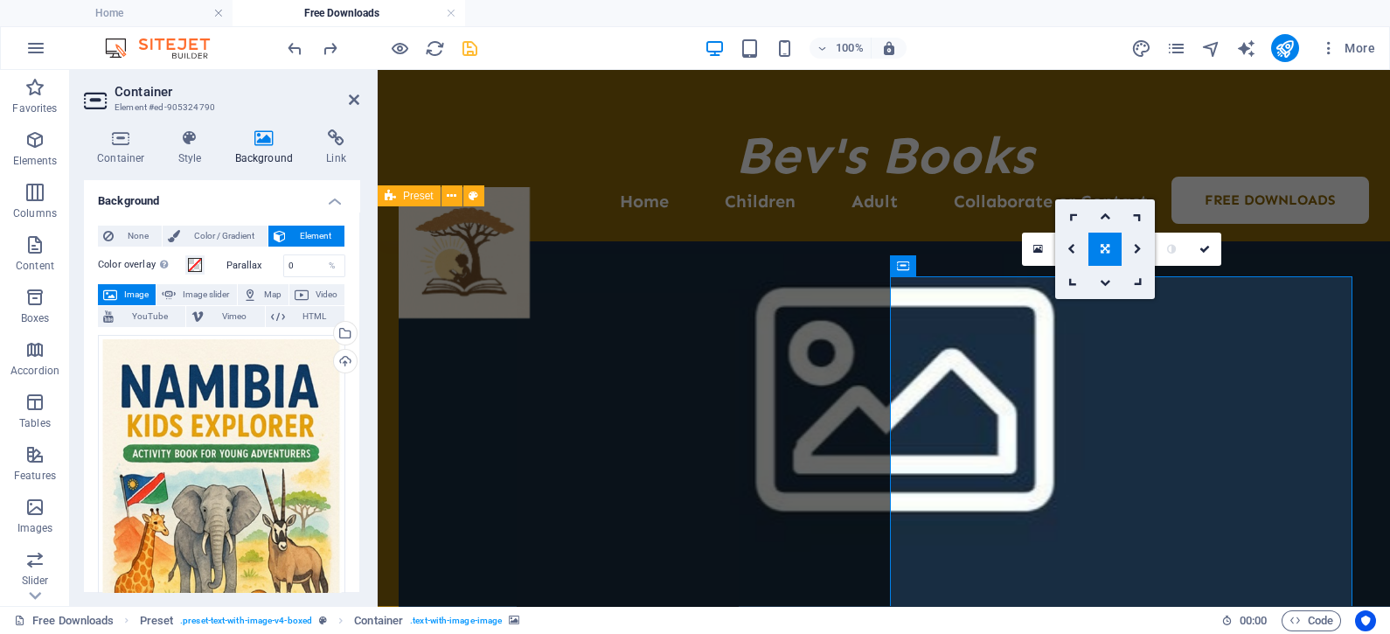
click at [1103, 246] on icon at bounding box center [1105, 249] width 9 height 10
click at [1206, 245] on icon at bounding box center [1205, 249] width 10 height 10
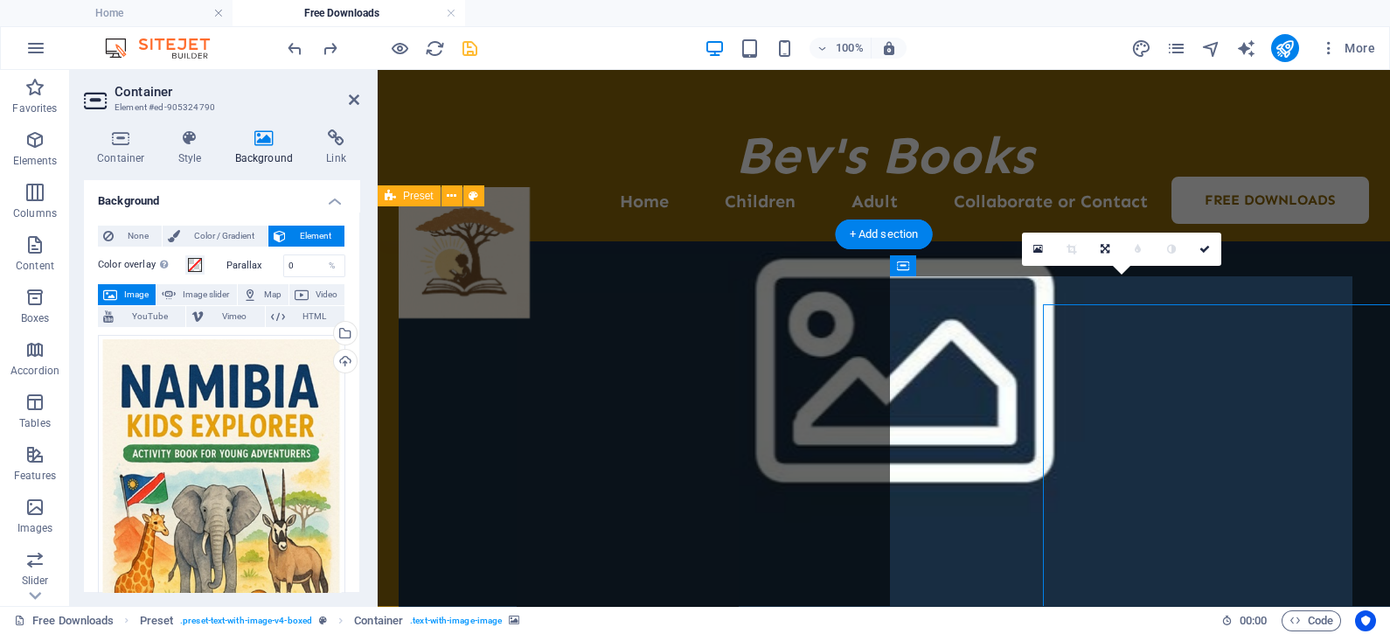
scroll to position [3341, 0]
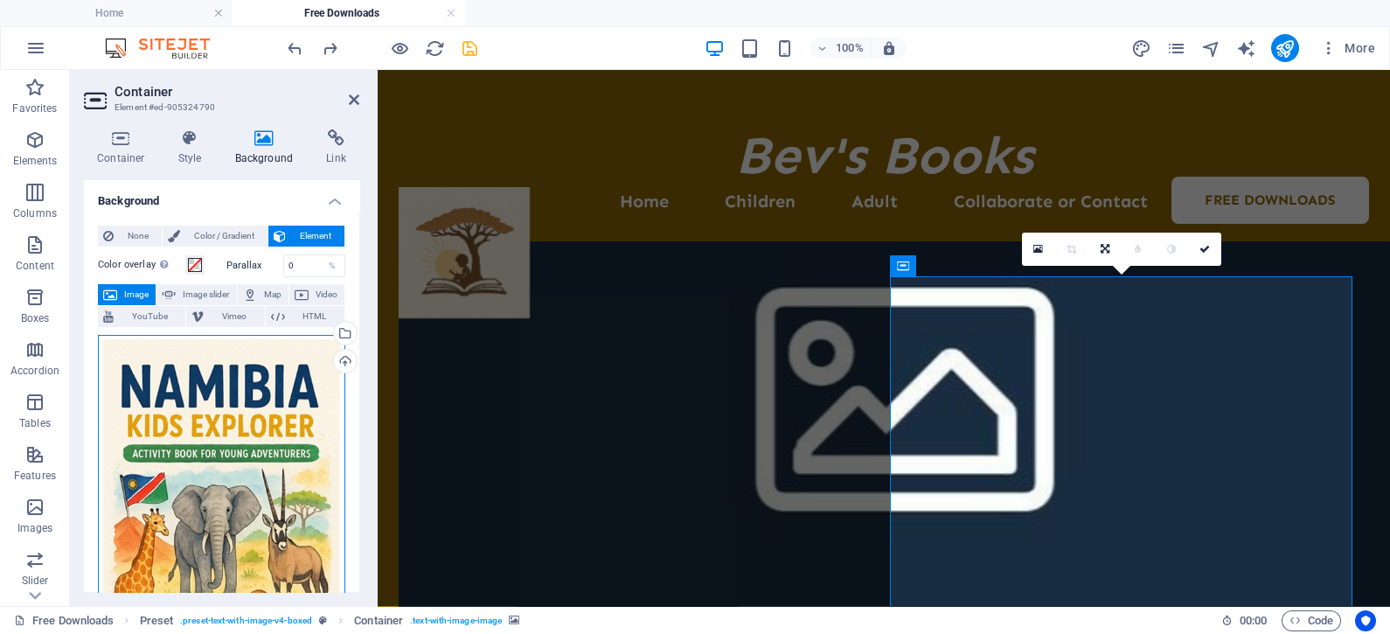
click at [218, 451] on div "Drag files here, click to choose files or select files from Files or our free s…" at bounding box center [221, 525] width 247 height 381
click at [218, 451] on body "Individual Home Free Downloads Favorites Elements Columns Content Boxes Accordi…" at bounding box center [695, 317] width 1390 height 634
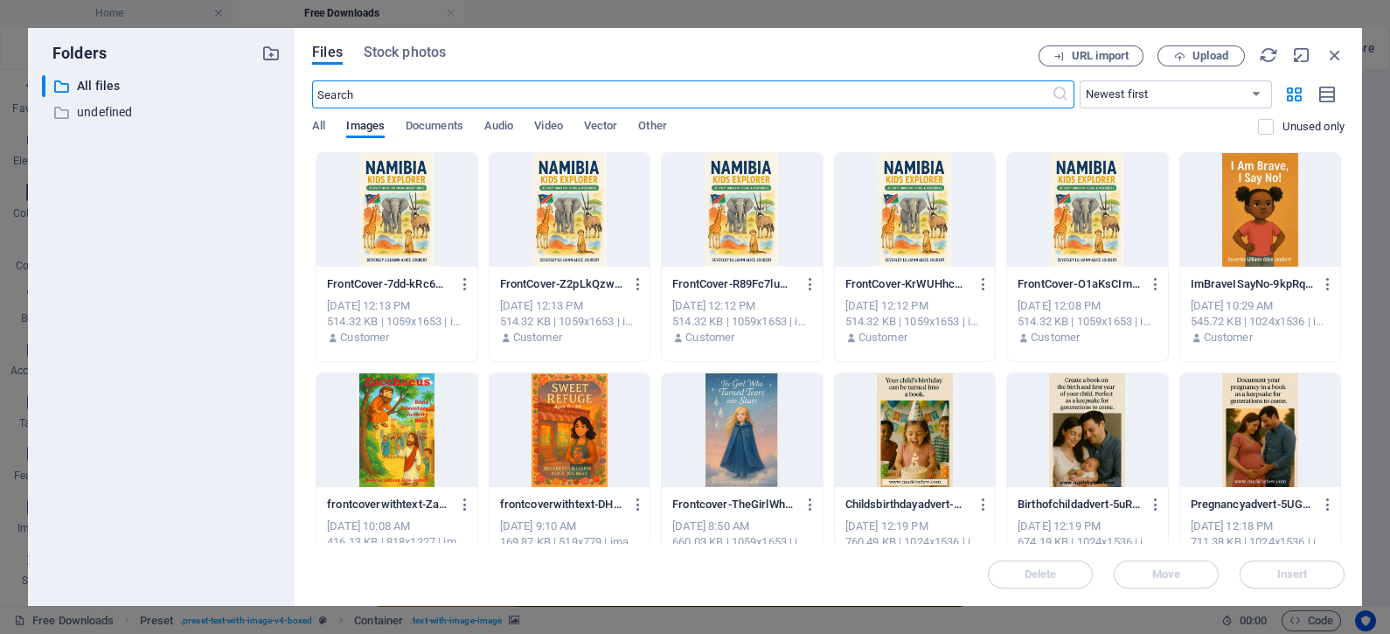
scroll to position [4620, 0]
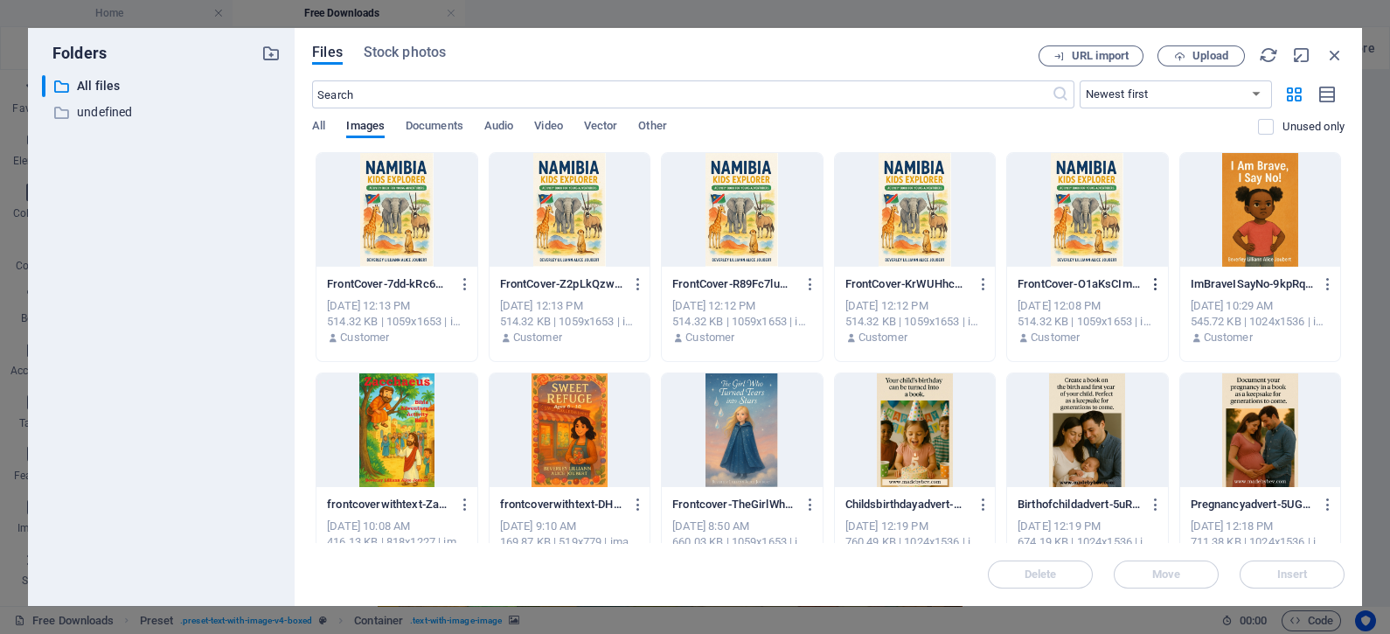
click at [1155, 280] on icon "button" at bounding box center [1156, 284] width 17 height 16
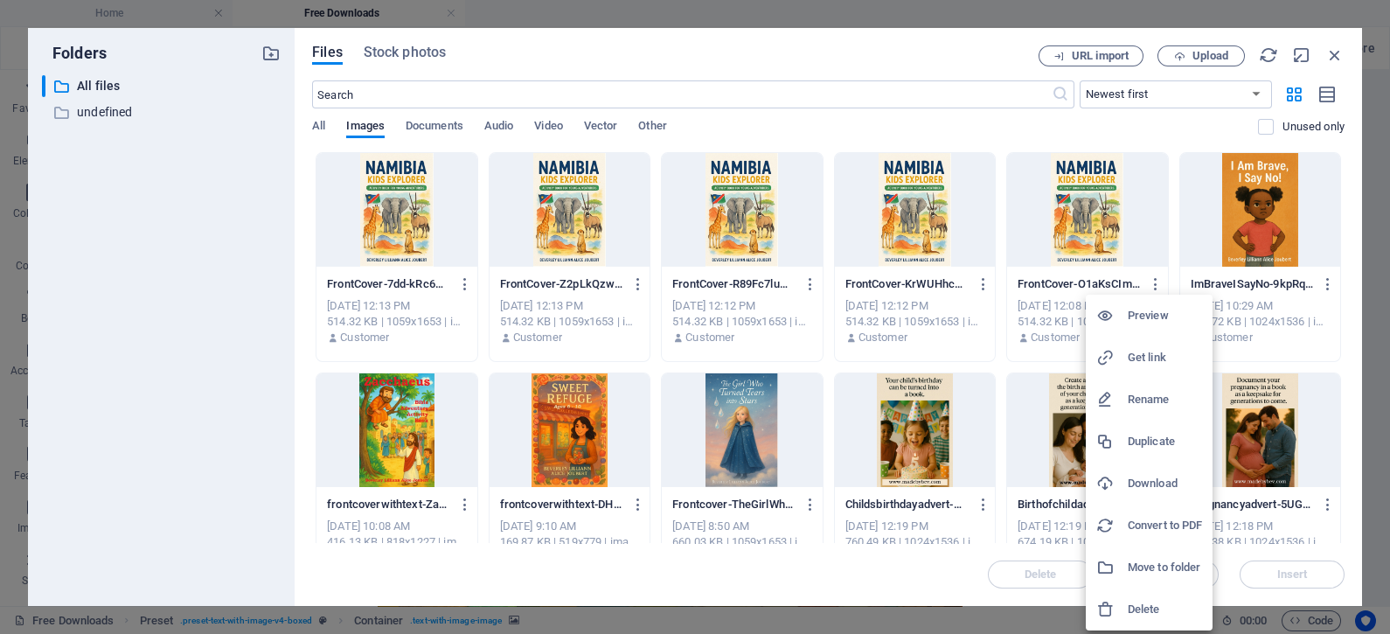
click at [1126, 602] on div at bounding box center [1111, 609] width 31 height 17
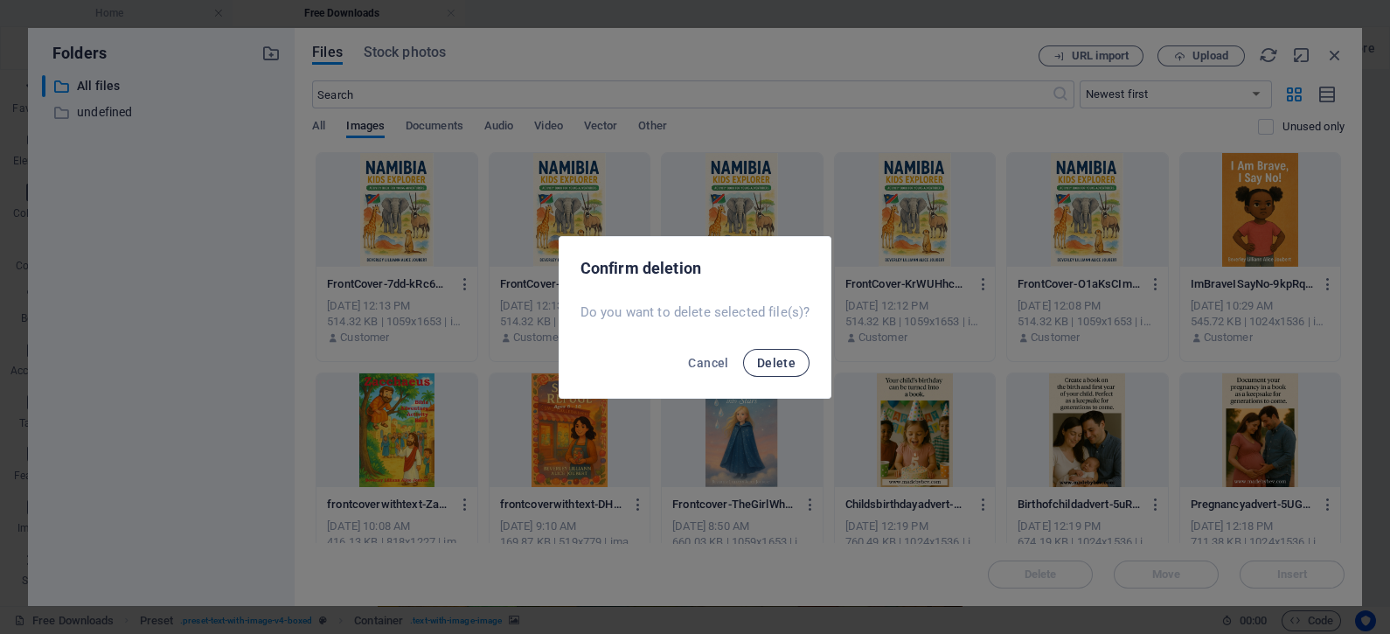
click at [779, 371] on button "Delete" at bounding box center [776, 363] width 66 height 28
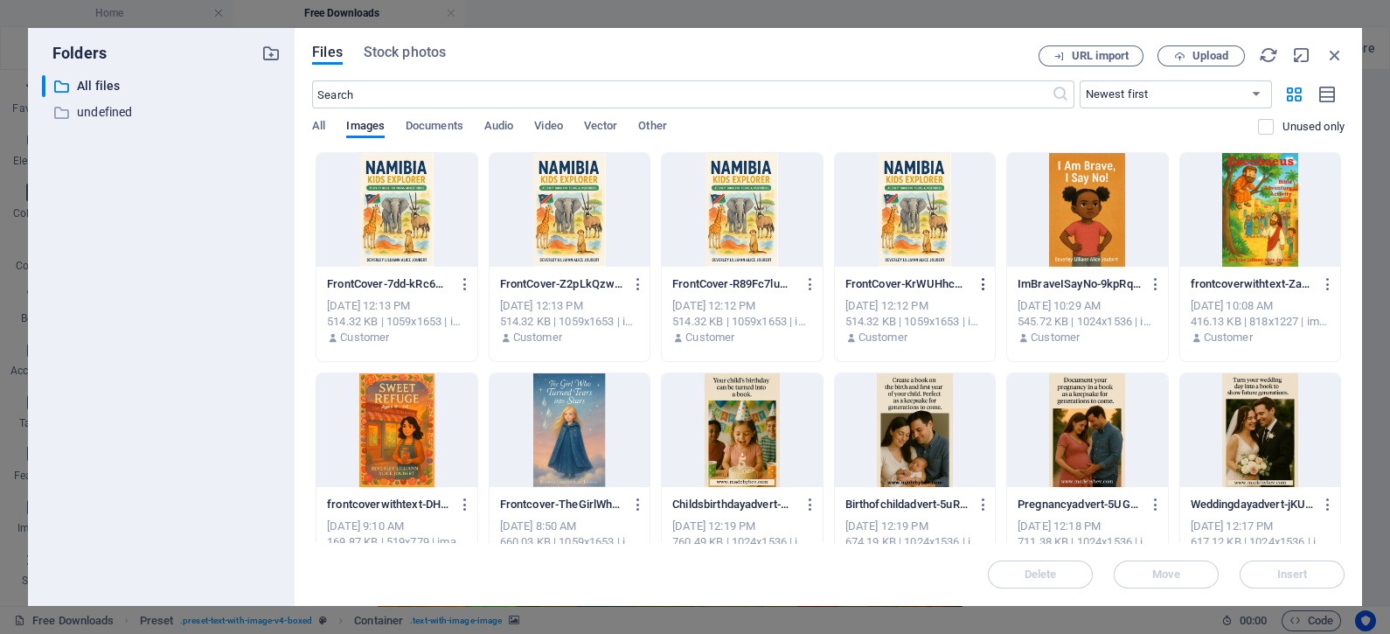
click at [979, 284] on icon "button" at bounding box center [984, 284] width 17 height 16
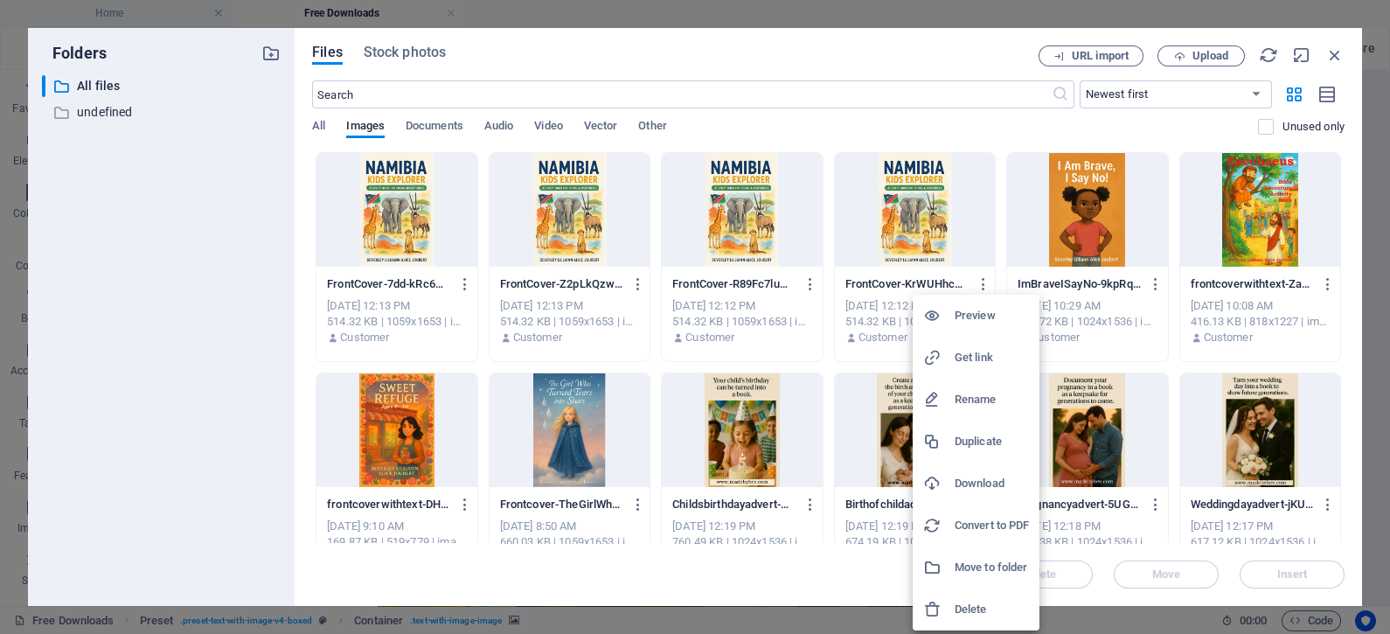
click at [972, 603] on h6 "Delete" at bounding box center [992, 609] width 74 height 21
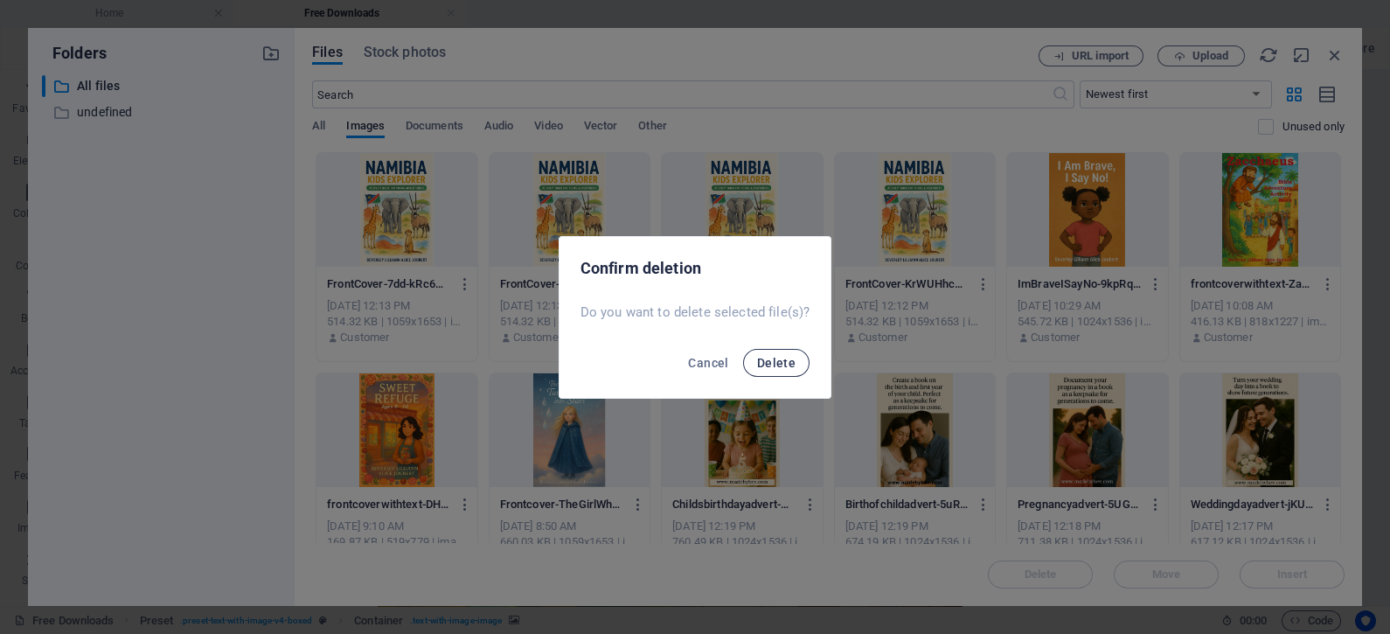
click at [774, 372] on button "Delete" at bounding box center [776, 363] width 66 height 28
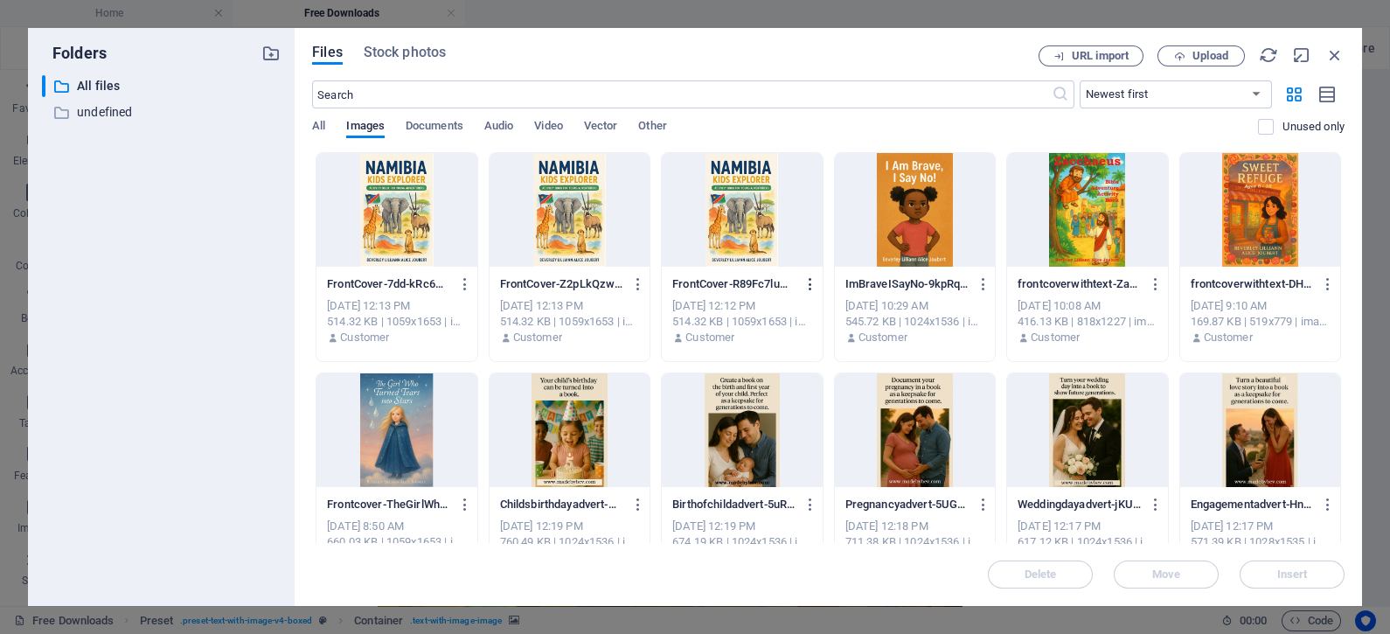
click at [808, 277] on icon "button" at bounding box center [811, 284] width 17 height 16
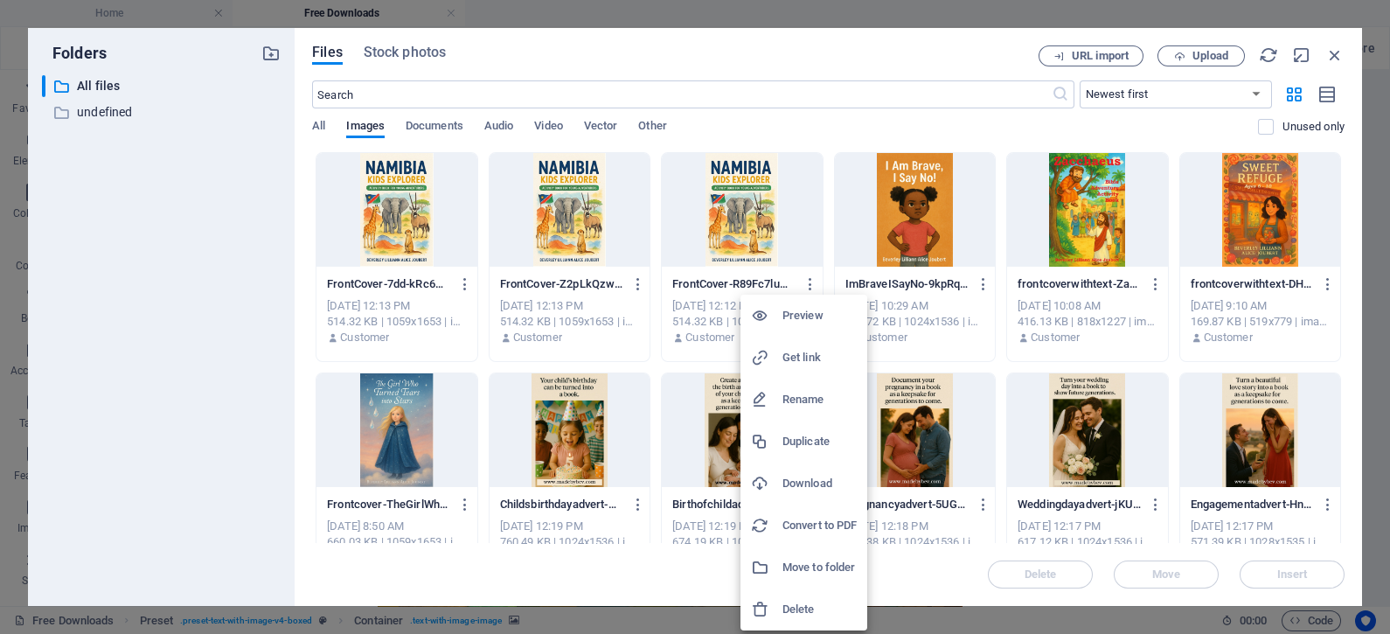
click at [801, 599] on h6 "Delete" at bounding box center [820, 609] width 74 height 21
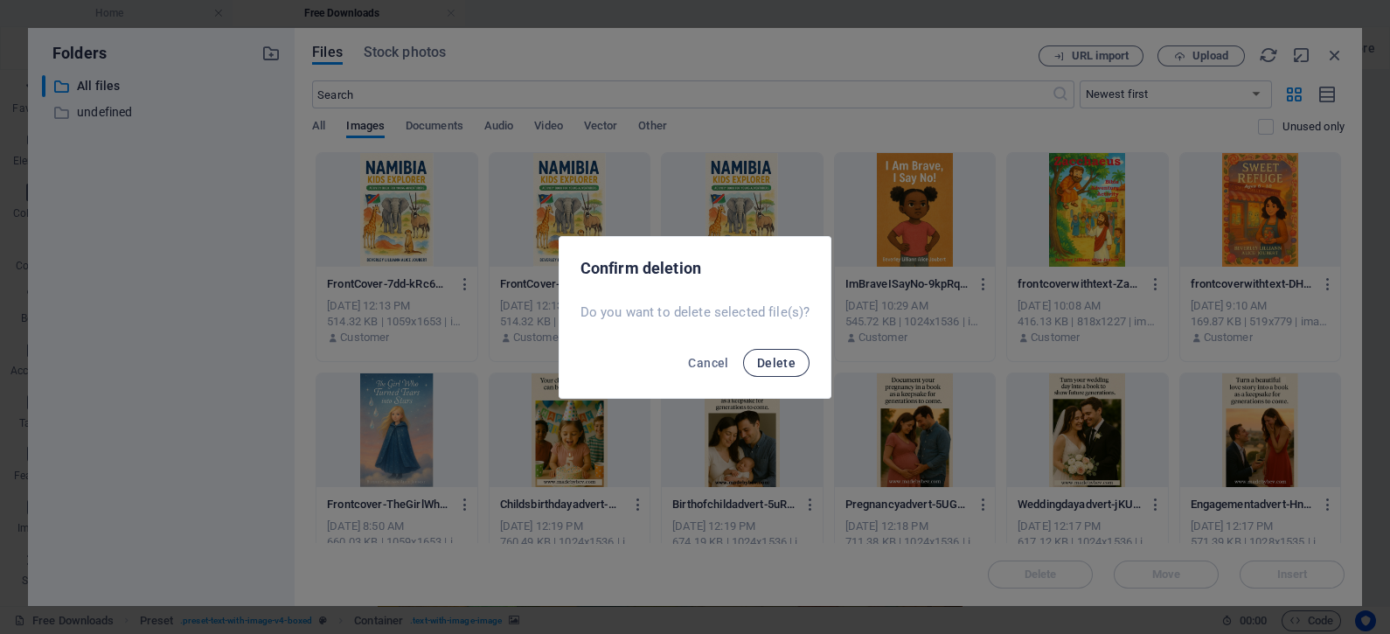
click at [773, 361] on span "Delete" at bounding box center [776, 363] width 38 height 14
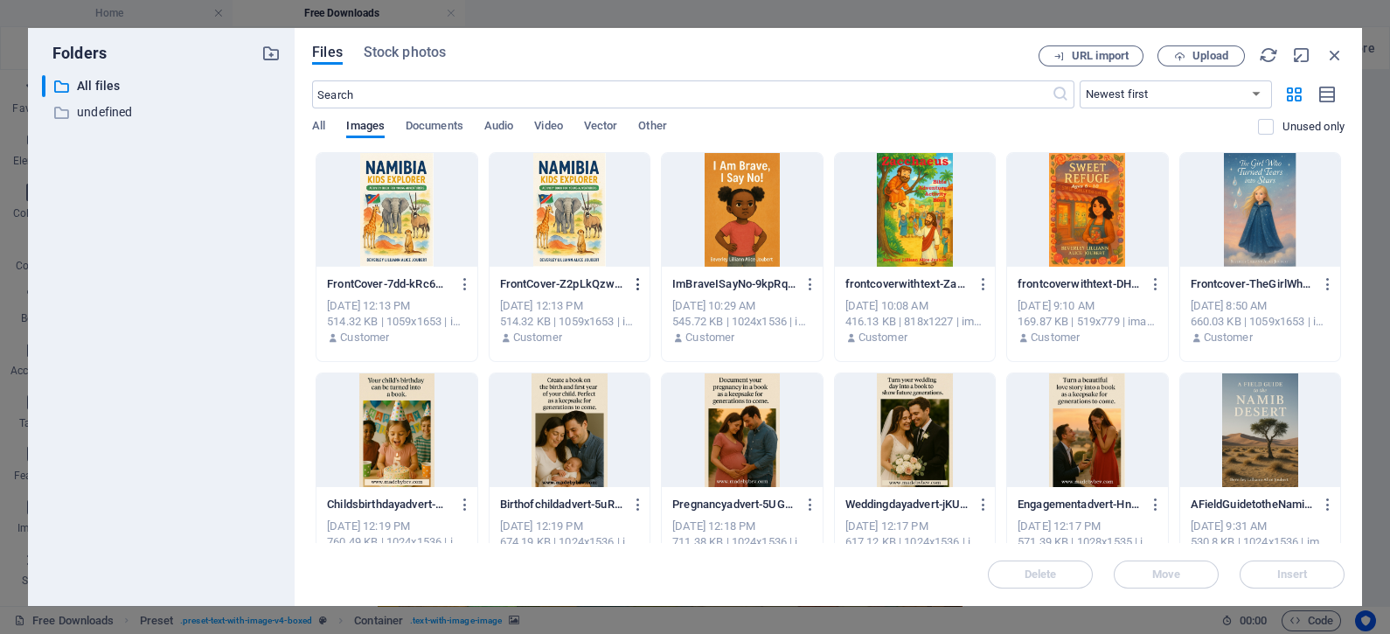
click at [634, 279] on icon "button" at bounding box center [638, 284] width 17 height 16
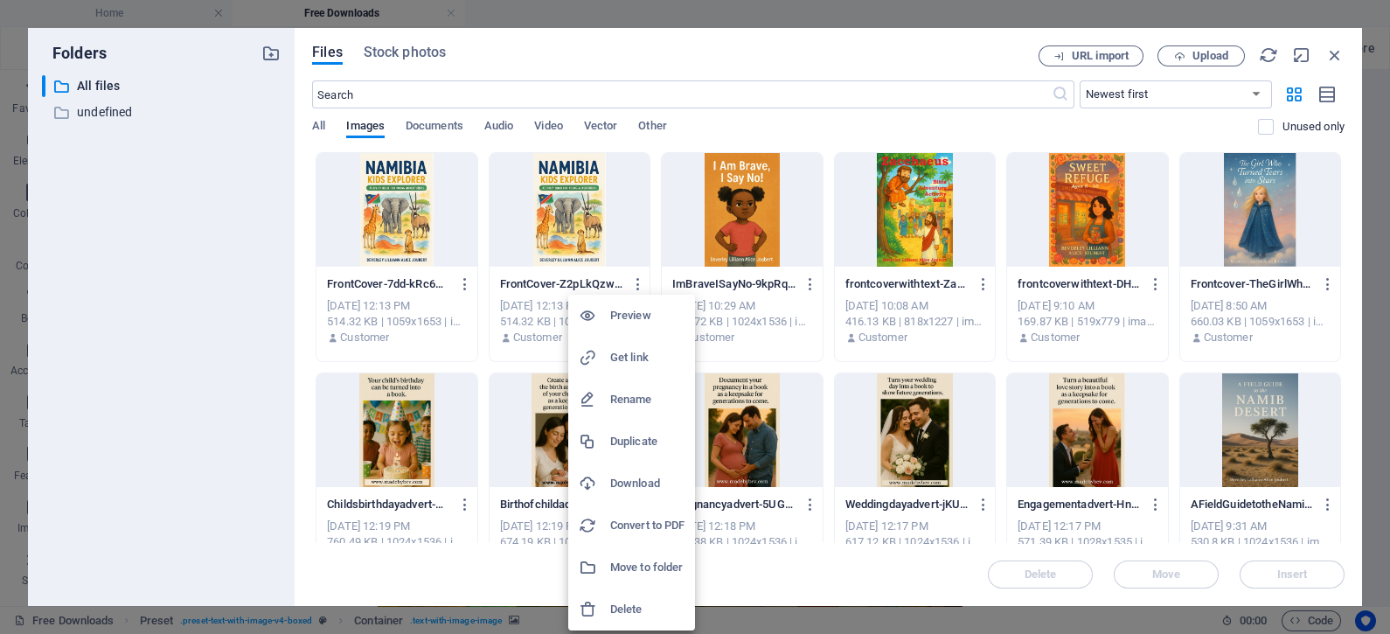
click at [632, 604] on h6 "Delete" at bounding box center [647, 609] width 74 height 21
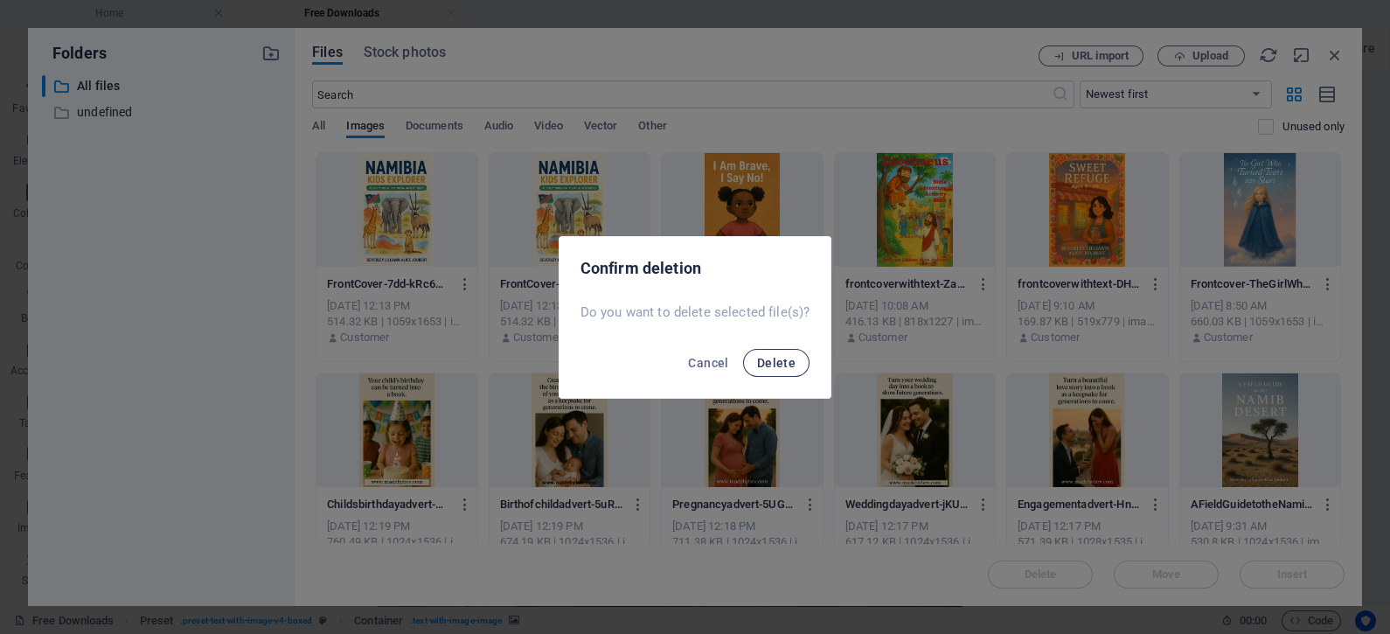
click at [765, 366] on span "Delete" at bounding box center [776, 363] width 38 height 14
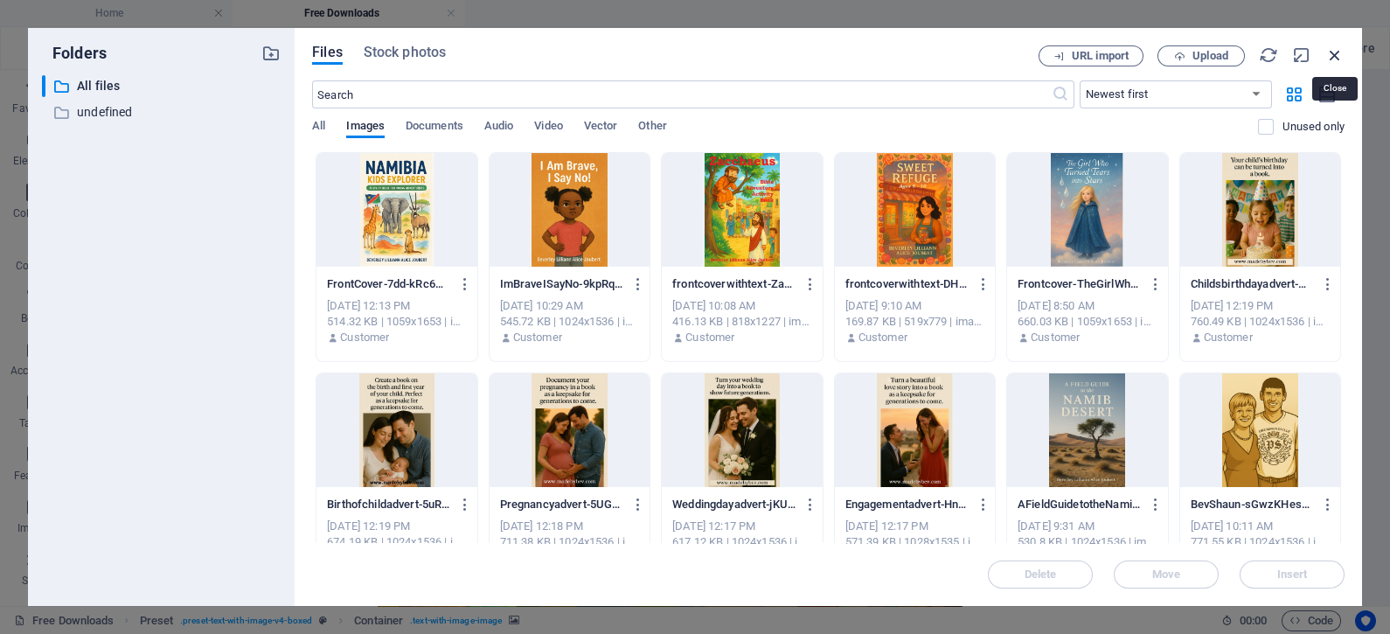
click at [1335, 57] on icon "button" at bounding box center [1334, 54] width 19 height 19
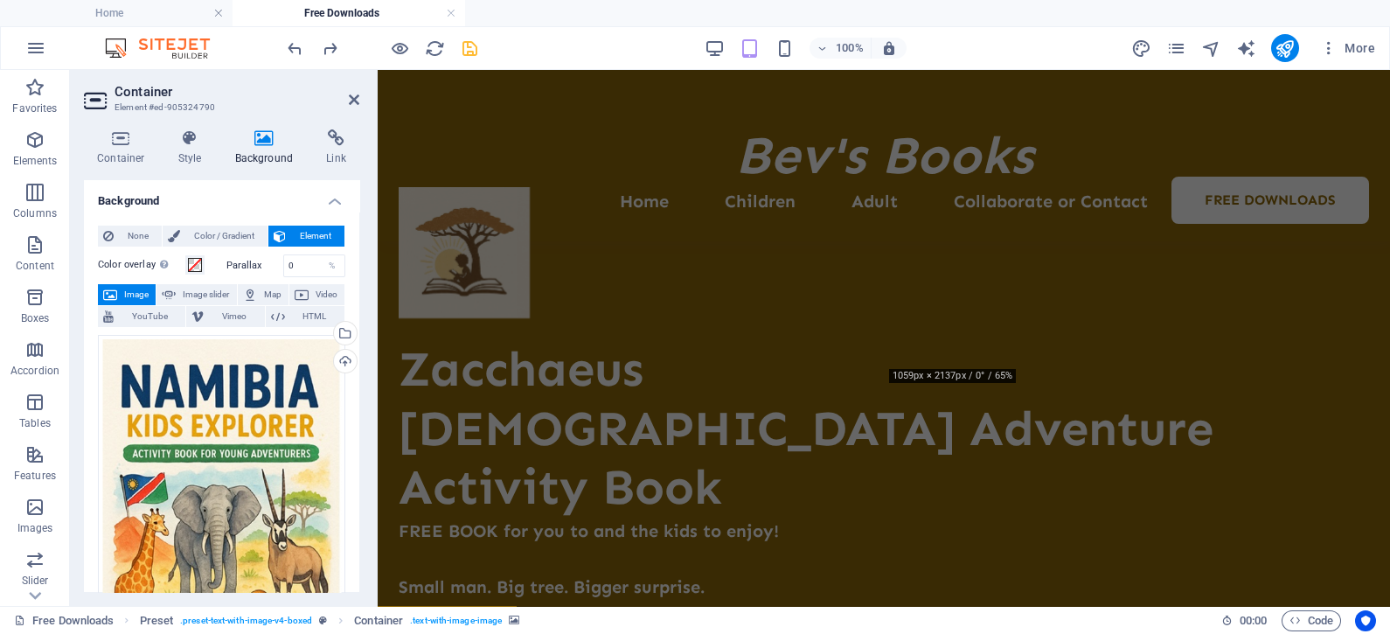
scroll to position [4184, 0]
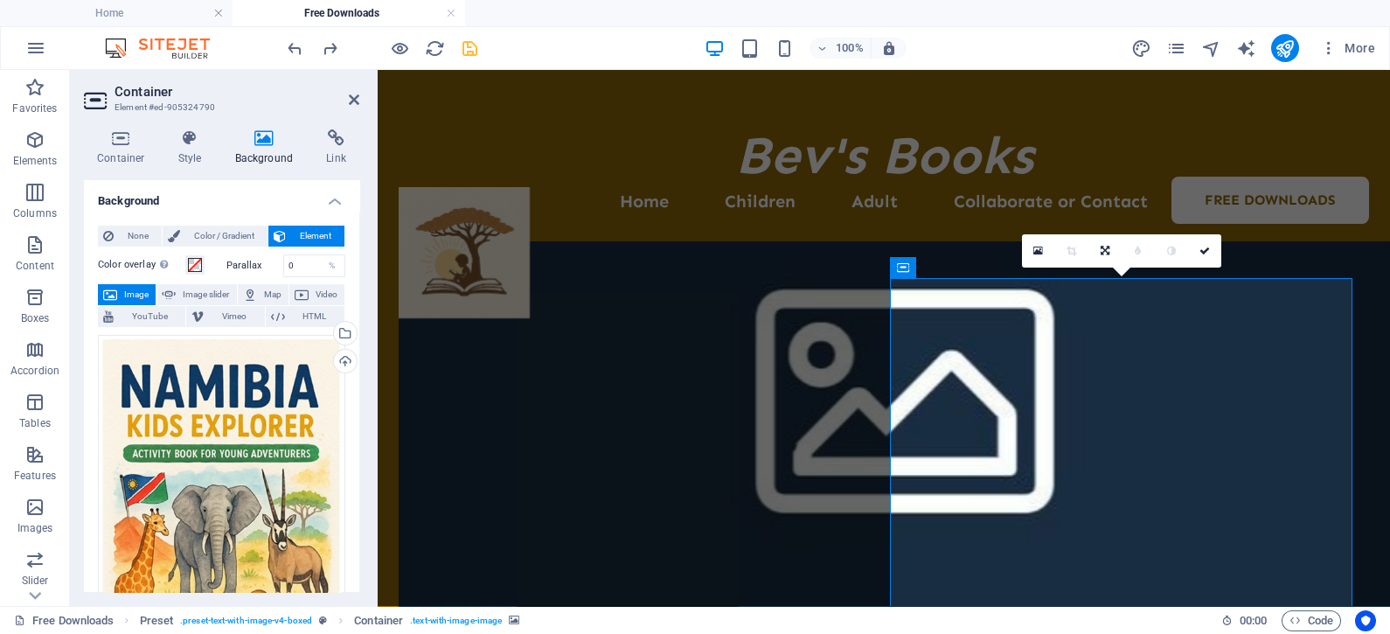
scroll to position [3295, 0]
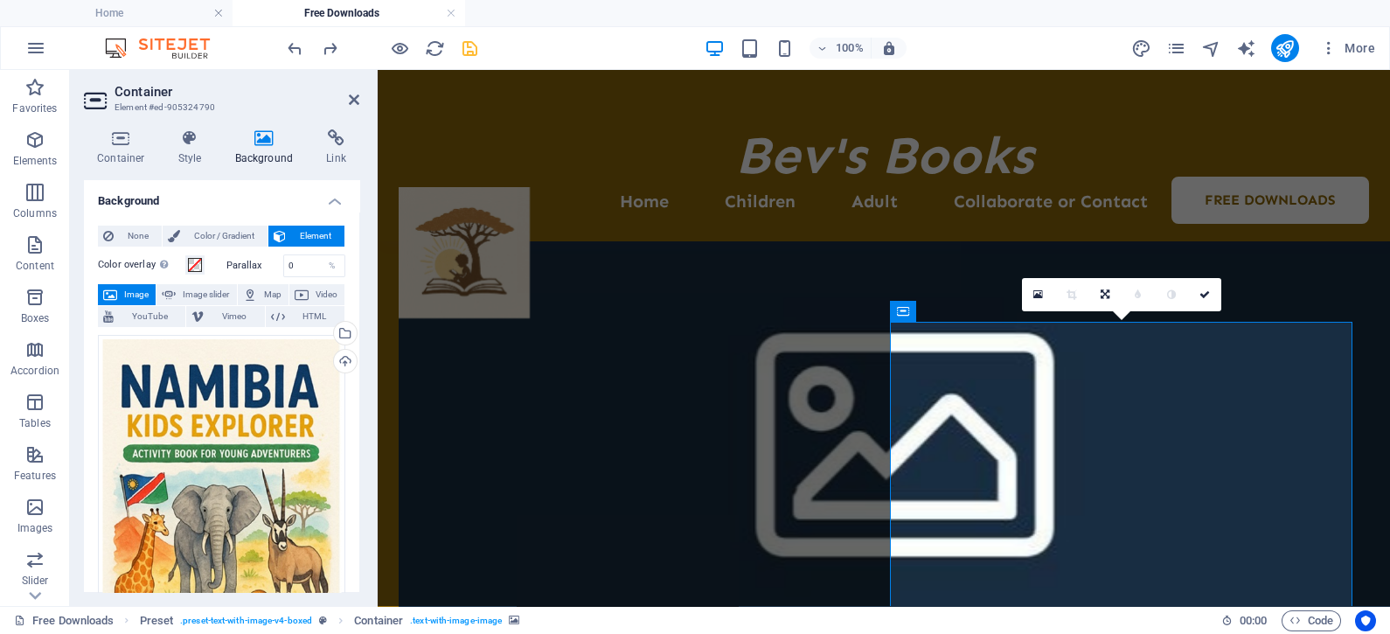
drag, startPoint x: 597, startPoint y: 623, endPoint x: 1049, endPoint y: 513, distance: 465.1
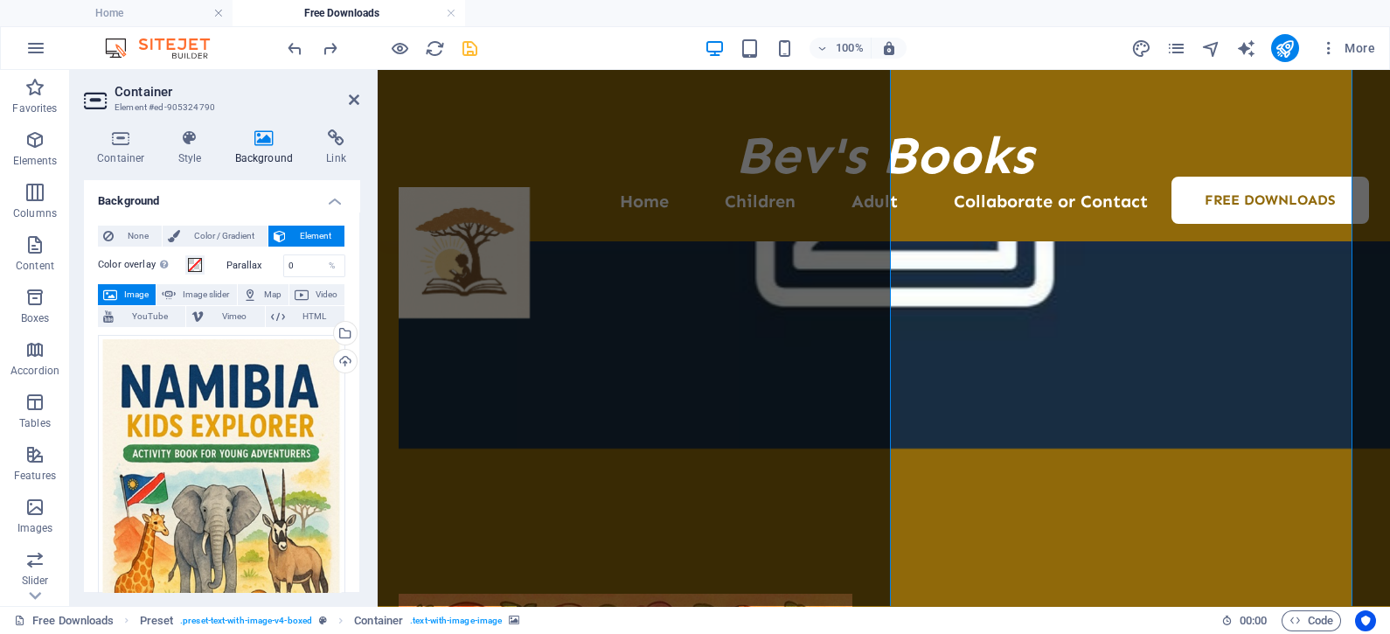
scroll to position [3553, 0]
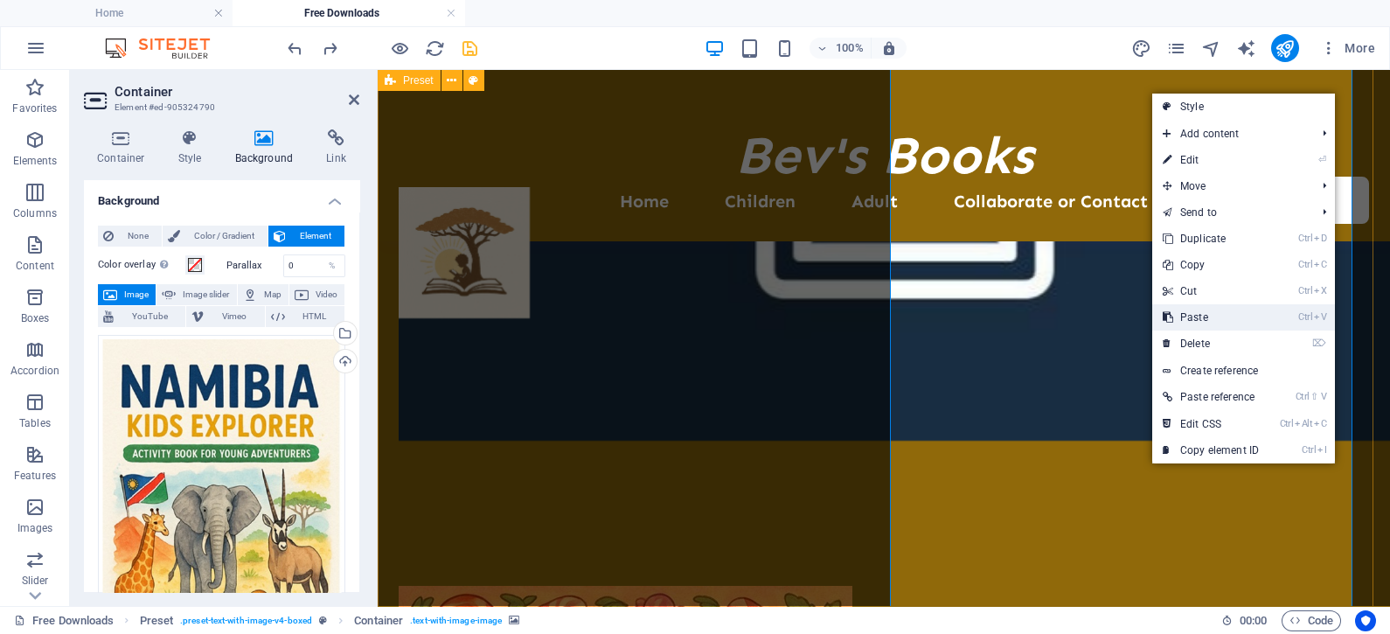
click at [1200, 314] on link "Ctrl V Paste" at bounding box center [1210, 317] width 117 height 26
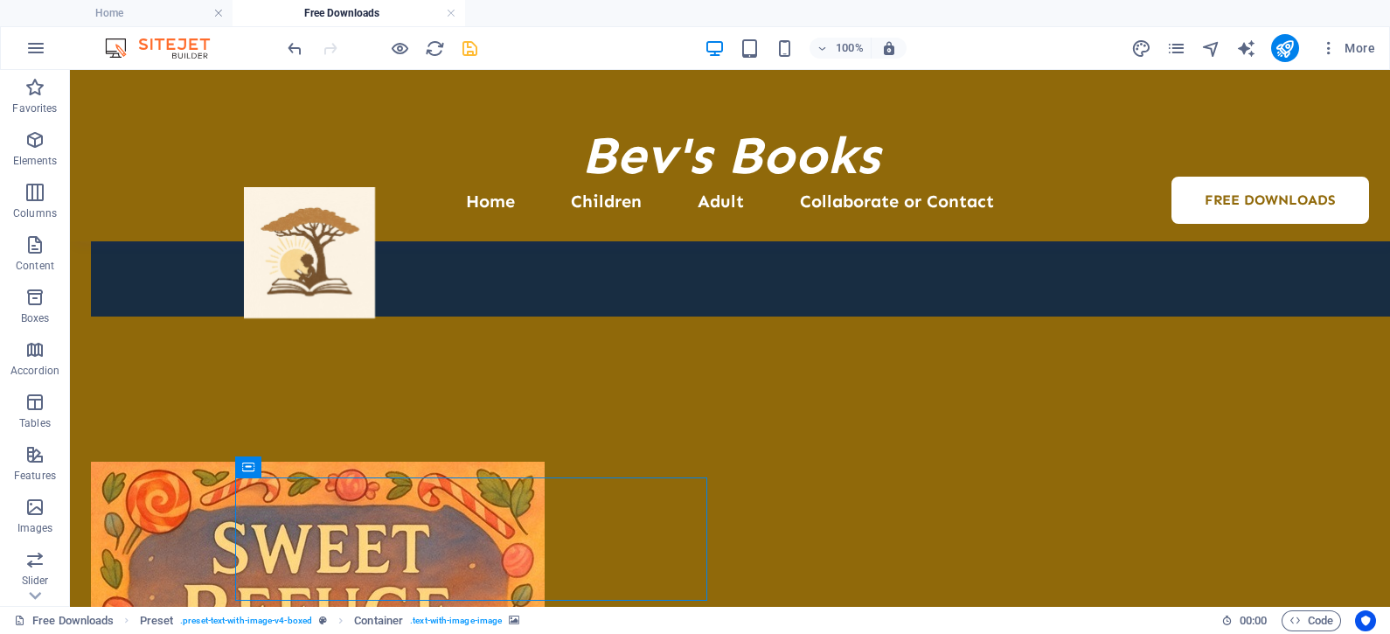
scroll to position [4026, 0]
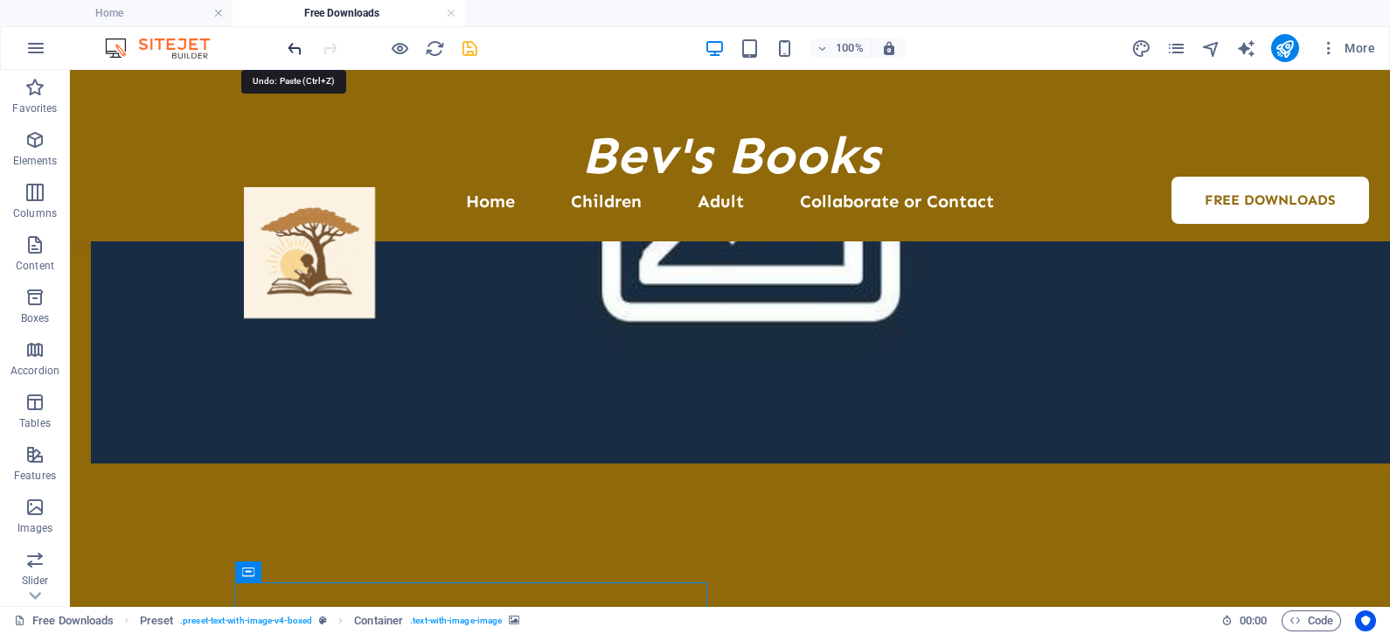
click at [289, 40] on icon "undo" at bounding box center [295, 48] width 20 height 20
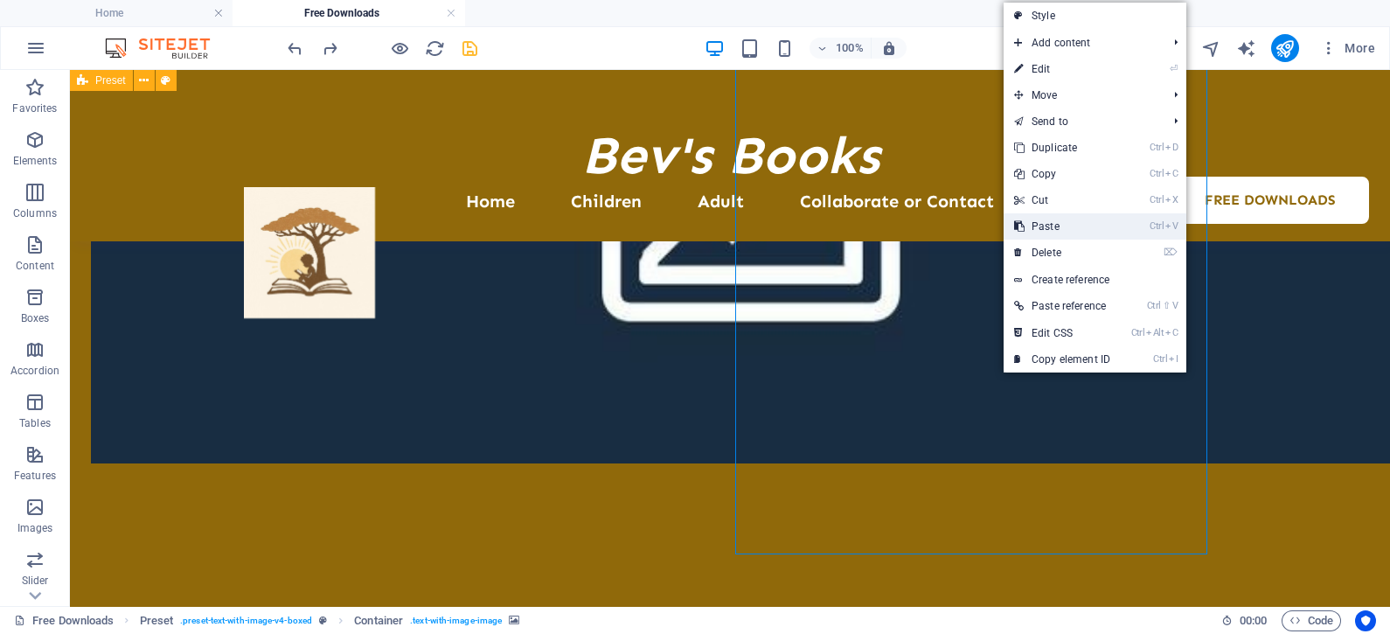
click at [1037, 226] on link "Ctrl V Paste" at bounding box center [1062, 226] width 117 height 26
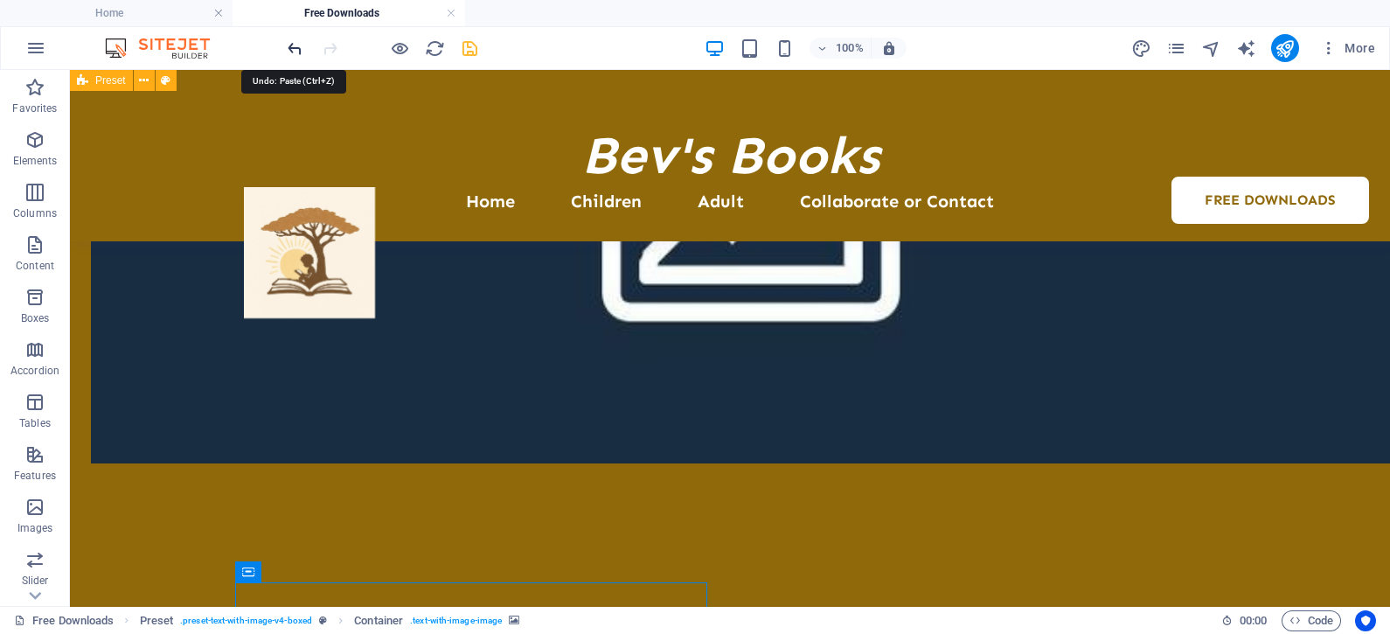
click at [290, 51] on icon "undo" at bounding box center [295, 48] width 20 height 20
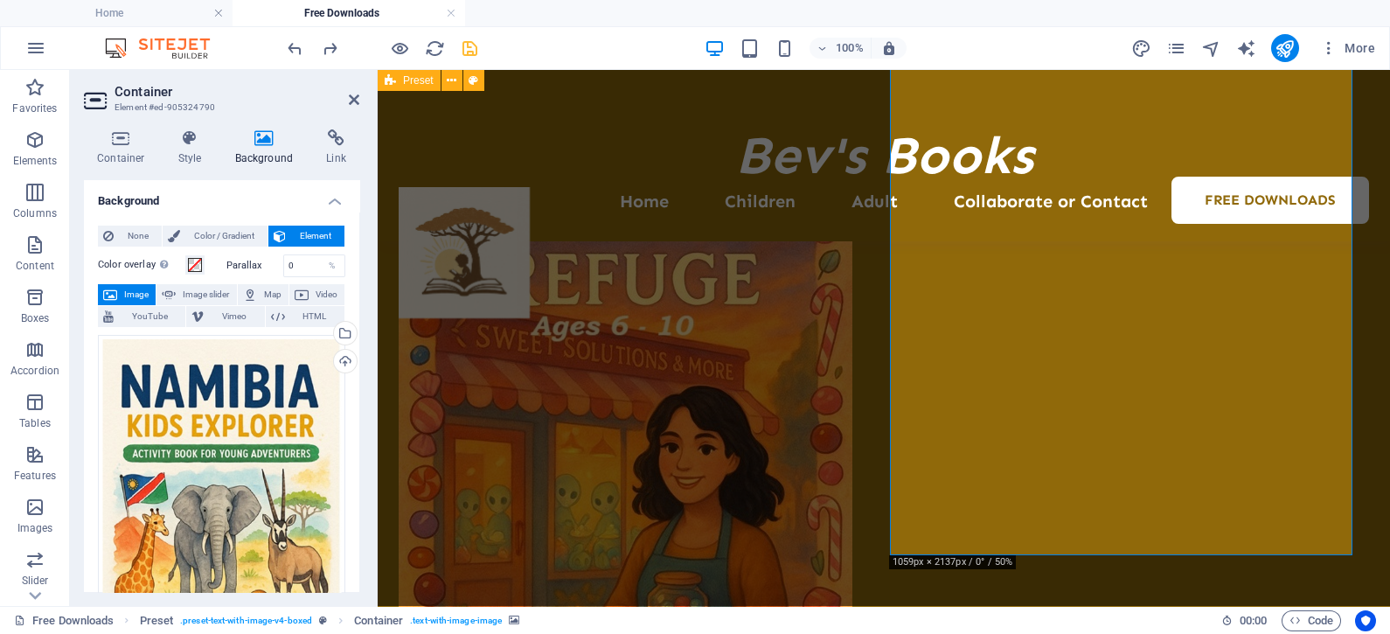
scroll to position [3997, 0]
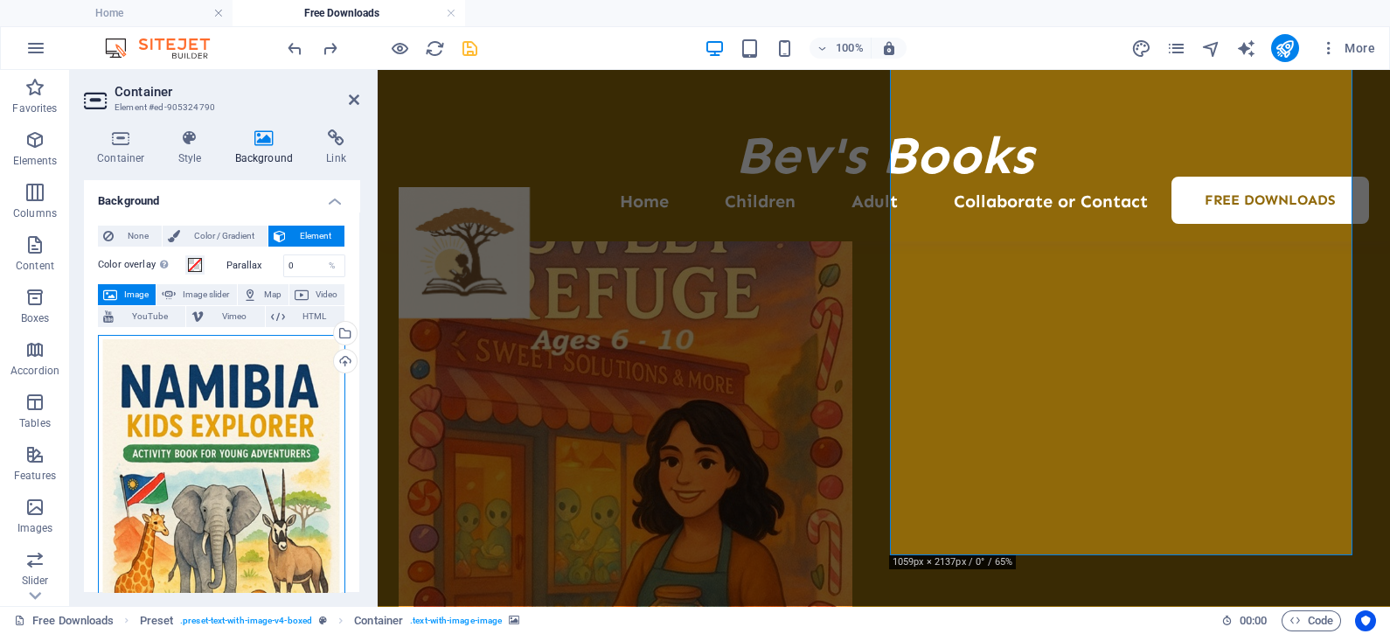
drag, startPoint x: 200, startPoint y: 443, endPoint x: 200, endPoint y: 490, distance: 46.3
click at [200, 490] on div "Drag files here, click to choose files or select files from Files or our free s…" at bounding box center [221, 525] width 247 height 381
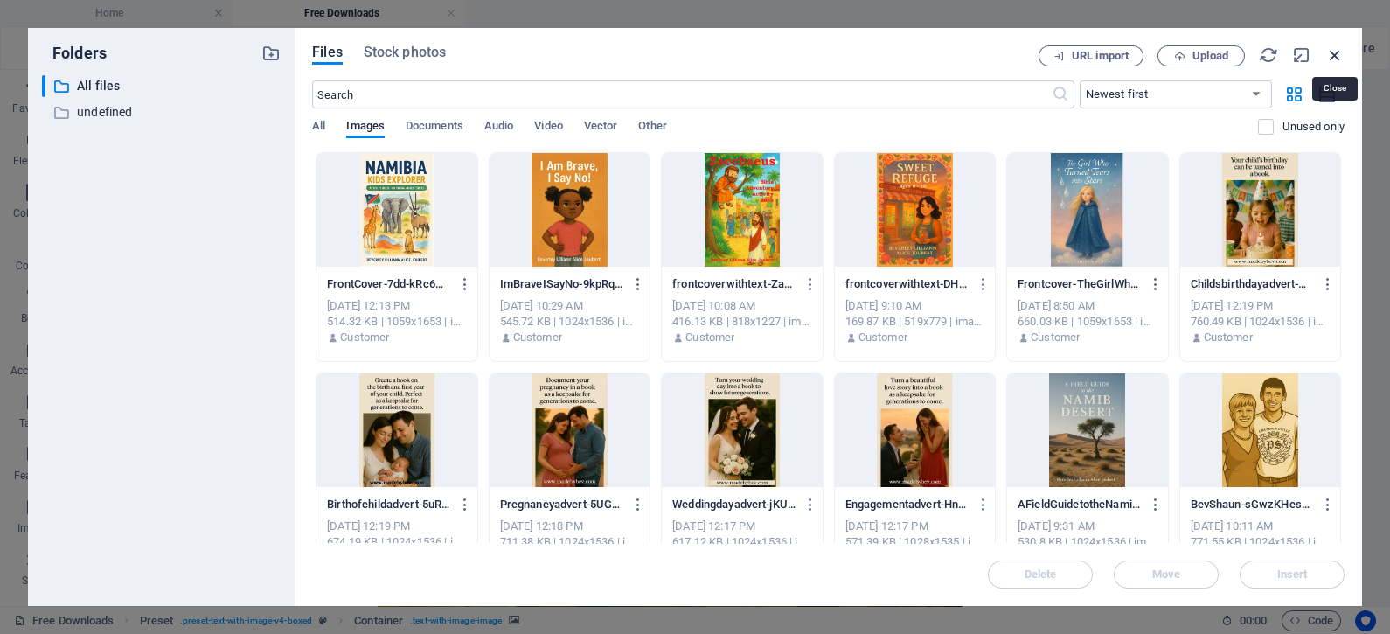
click at [1336, 52] on icon "button" at bounding box center [1334, 54] width 19 height 19
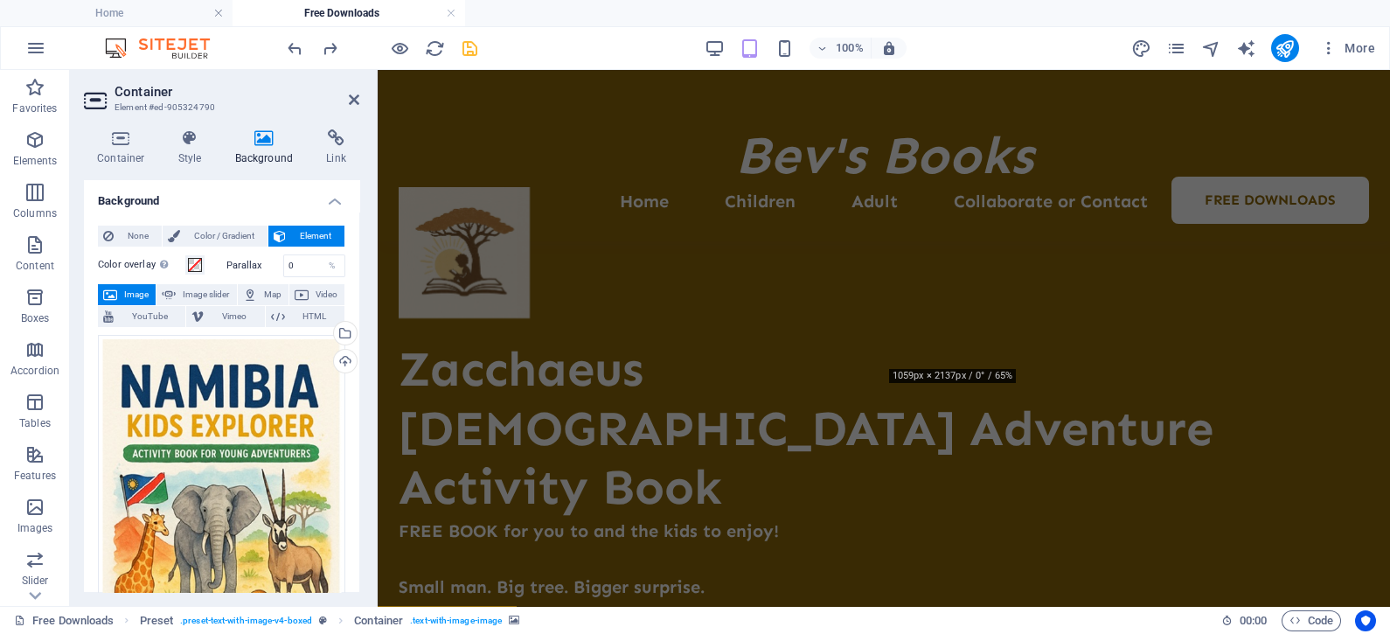
scroll to position [4184, 0]
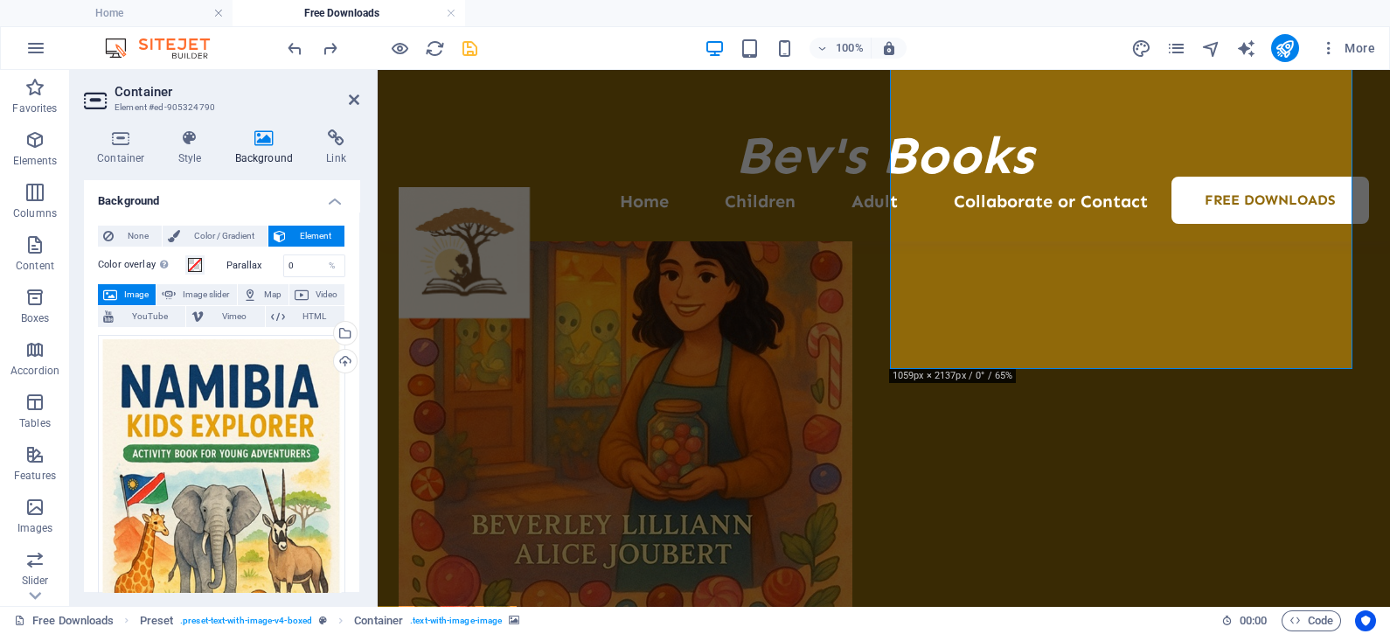
click at [261, 142] on icon at bounding box center [264, 137] width 85 height 17
click at [131, 288] on span "Image" at bounding box center [136, 294] width 28 height 21
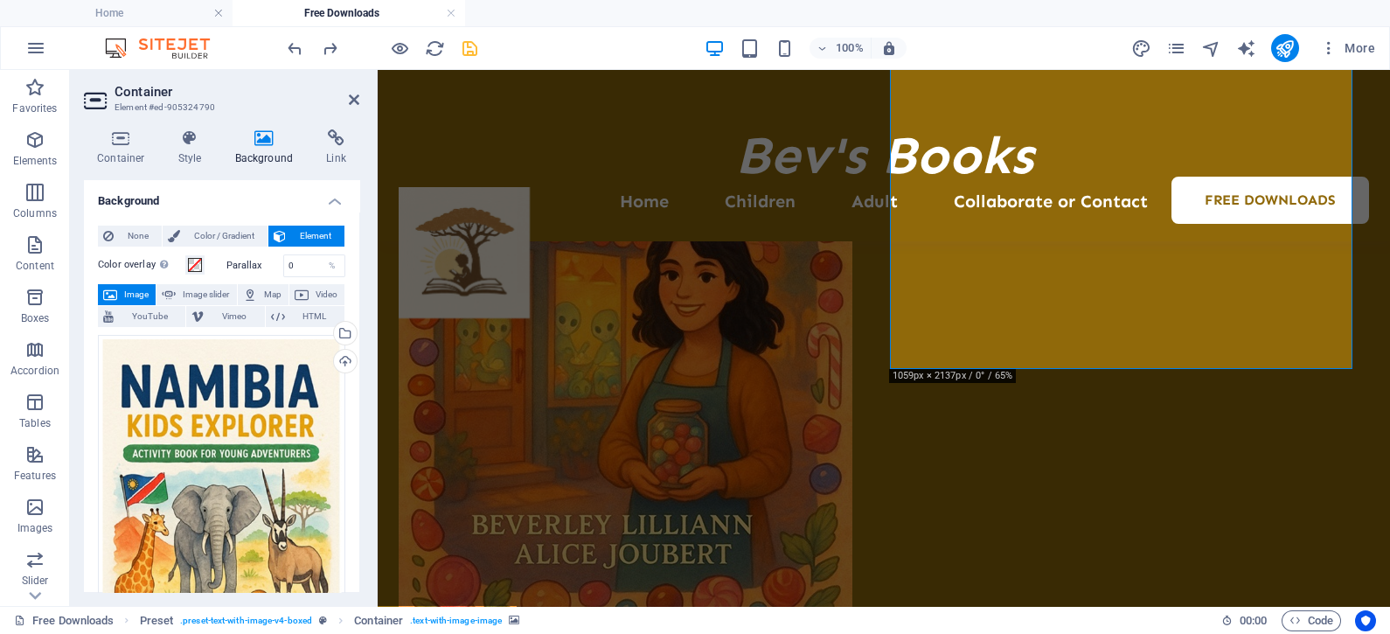
click at [131, 288] on span "Image" at bounding box center [136, 294] width 28 height 21
drag, startPoint x: 358, startPoint y: 271, endPoint x: 354, endPoint y: 350, distance: 78.8
click at [354, 350] on div "Background None Color / Gradient Element Stretch background to full-width Color…" at bounding box center [221, 386] width 275 height 412
drag, startPoint x: 359, startPoint y: 297, endPoint x: 352, endPoint y: 438, distance: 140.9
click at [352, 438] on div "Container Style Background Link Size Height Default px rem % vh vw Min. height …" at bounding box center [221, 360] width 303 height 491
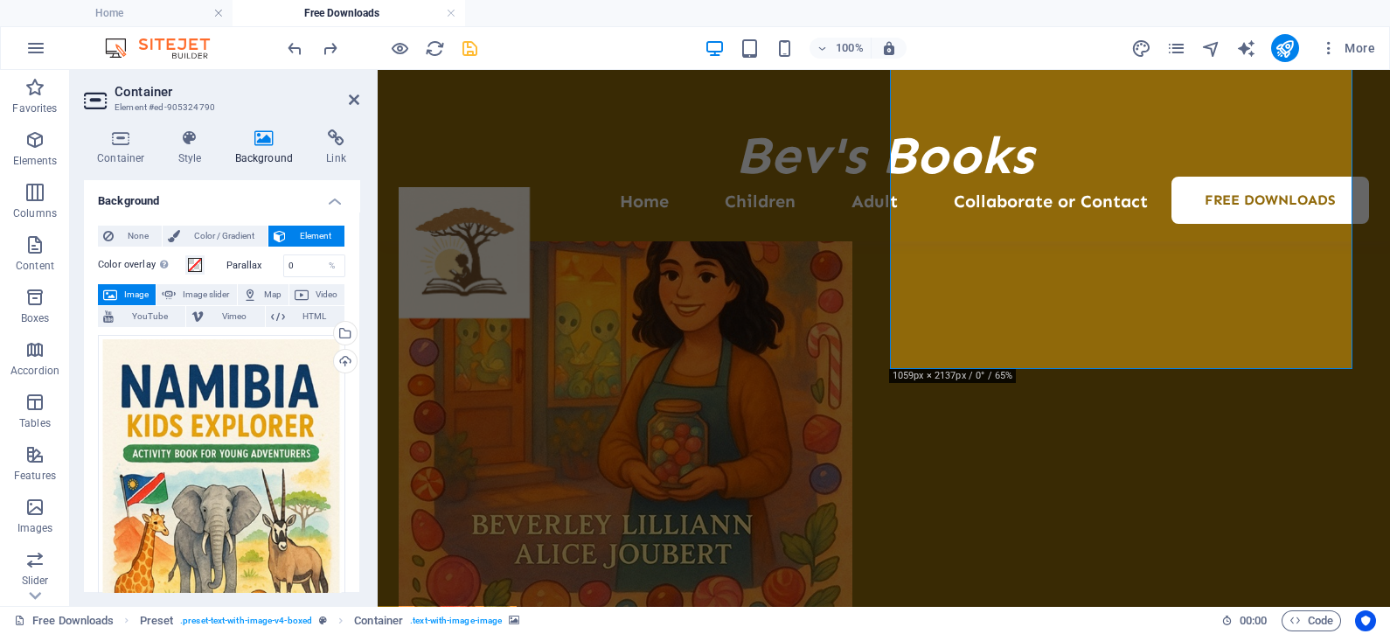
scroll to position [359, 0]
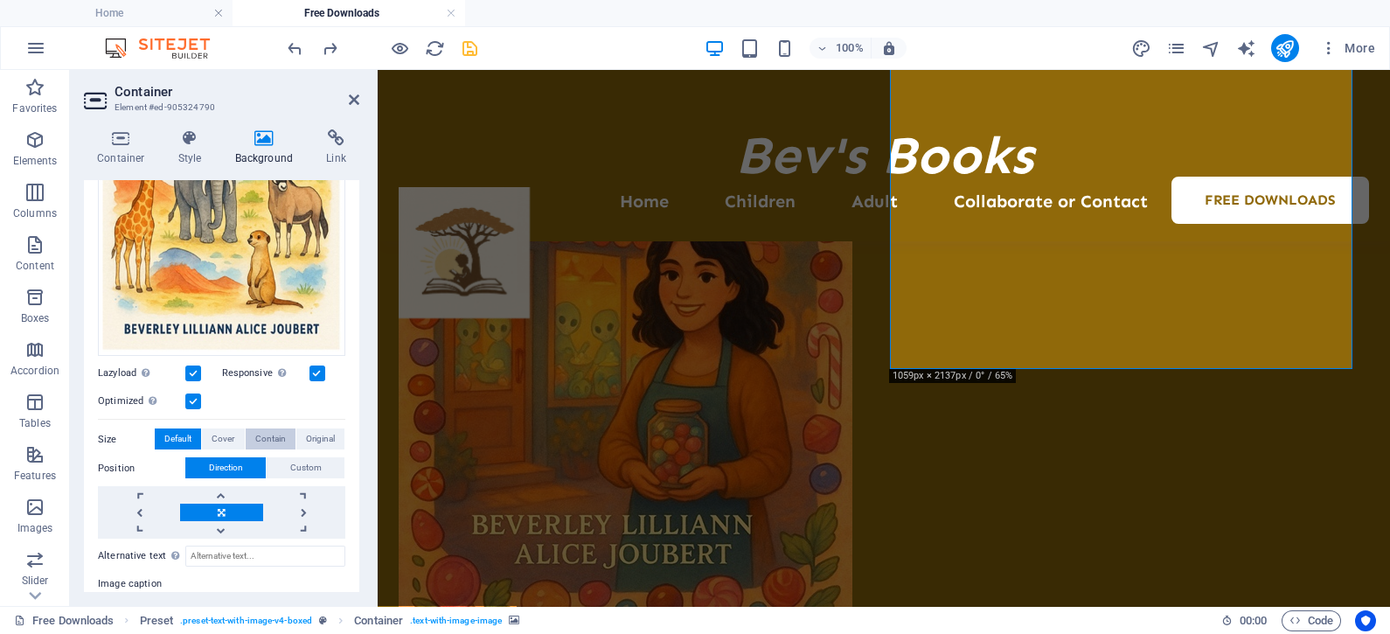
click at [266, 435] on span "Contain" at bounding box center [270, 438] width 31 height 21
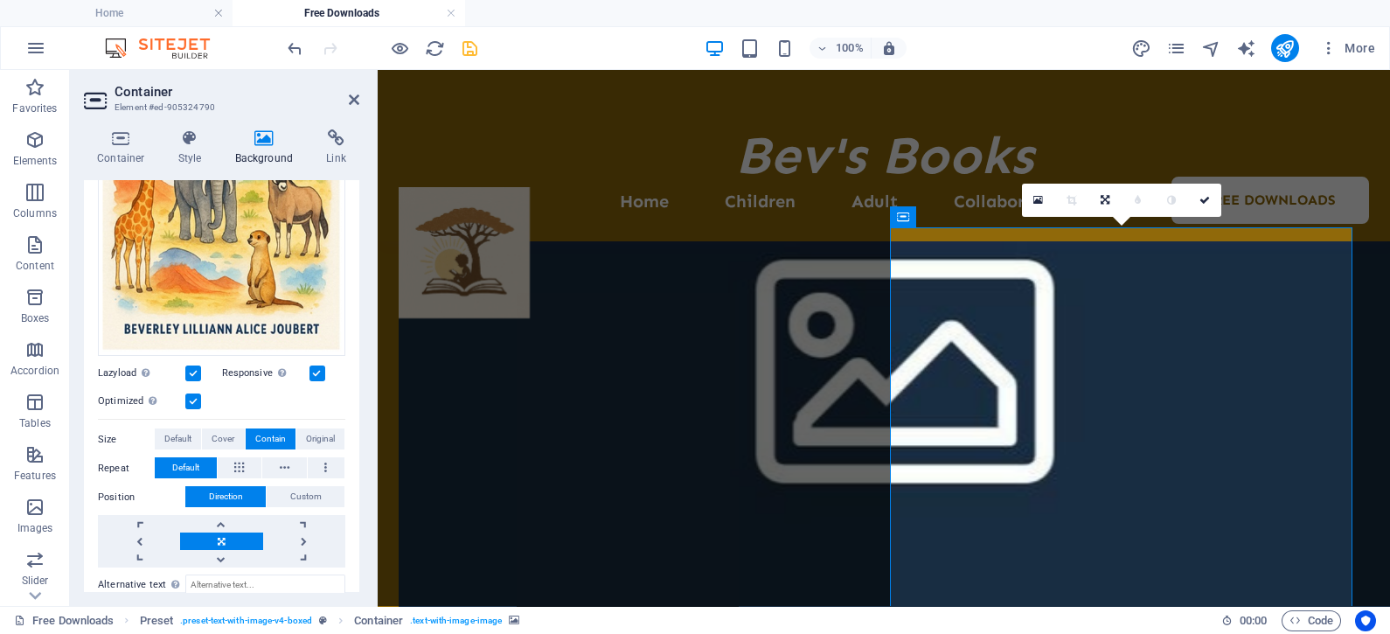
scroll to position [3390, 0]
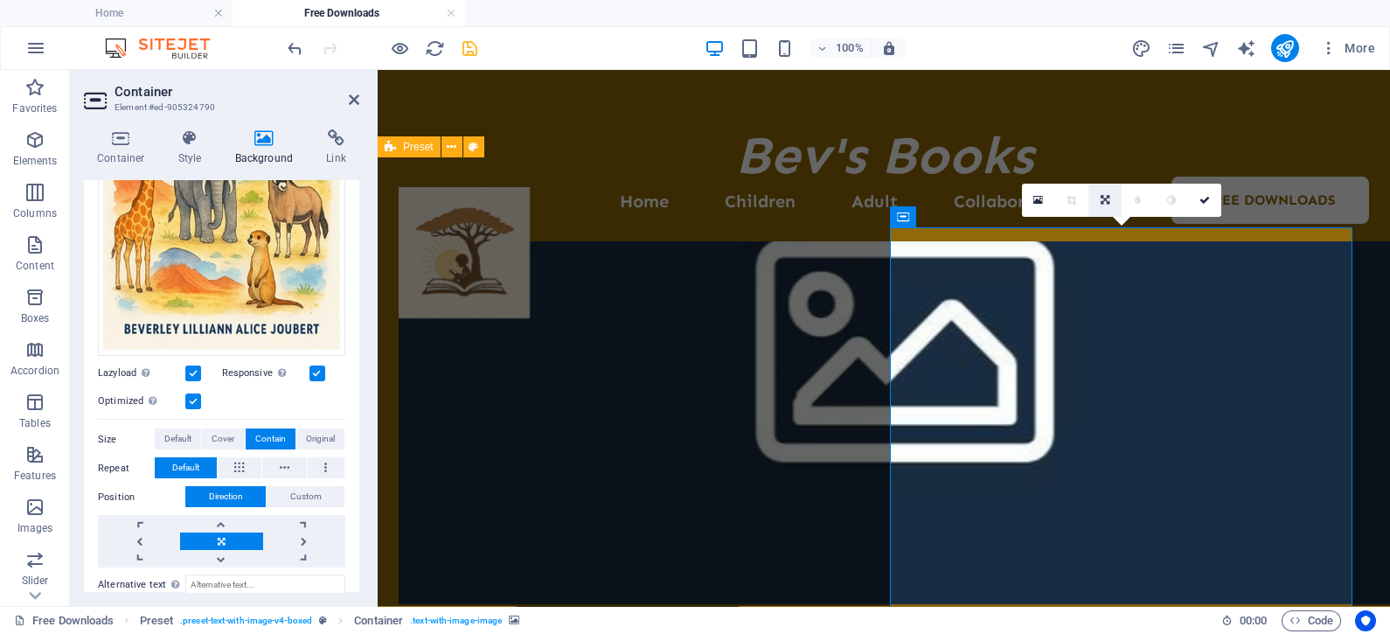
click at [1101, 201] on icon at bounding box center [1105, 200] width 9 height 10
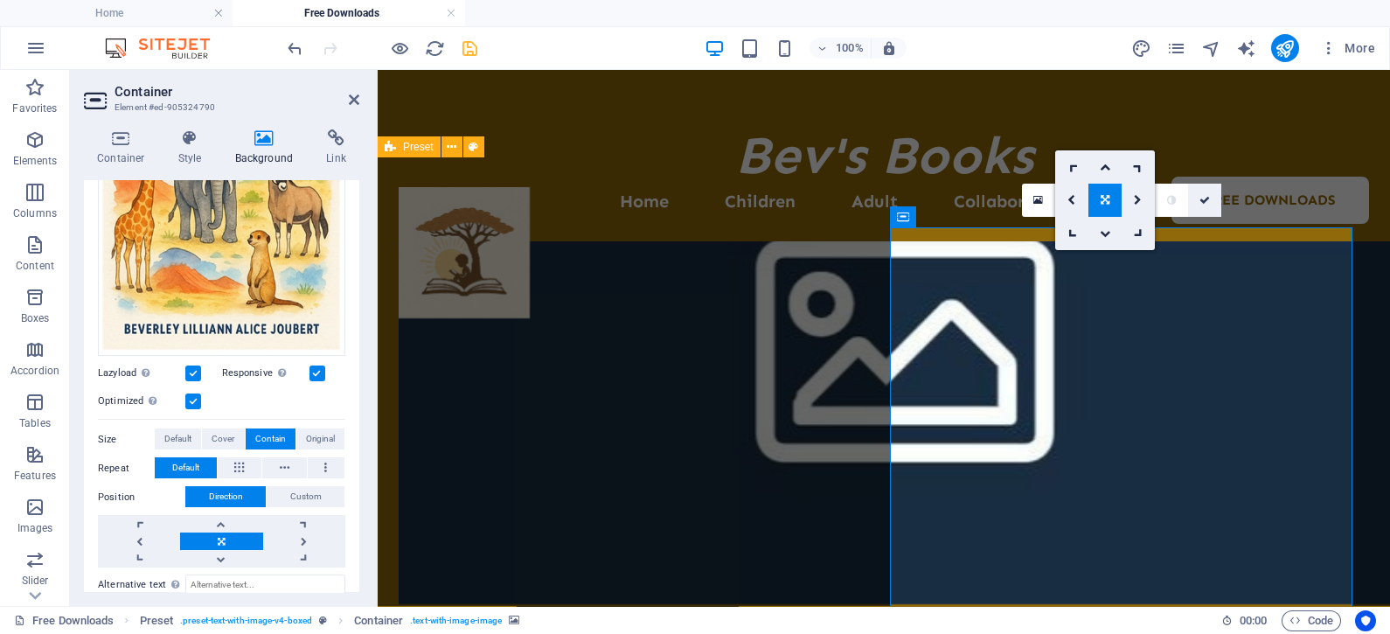
click at [1200, 195] on icon at bounding box center [1205, 200] width 10 height 10
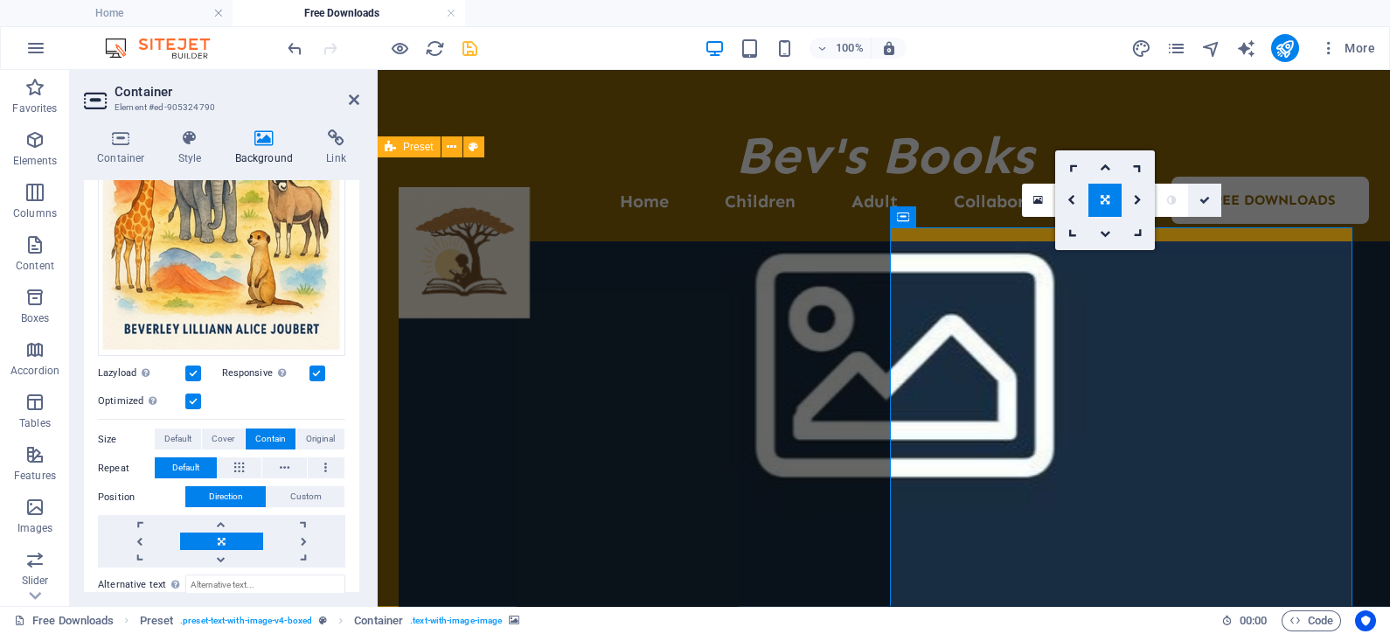
scroll to position [3418, 0]
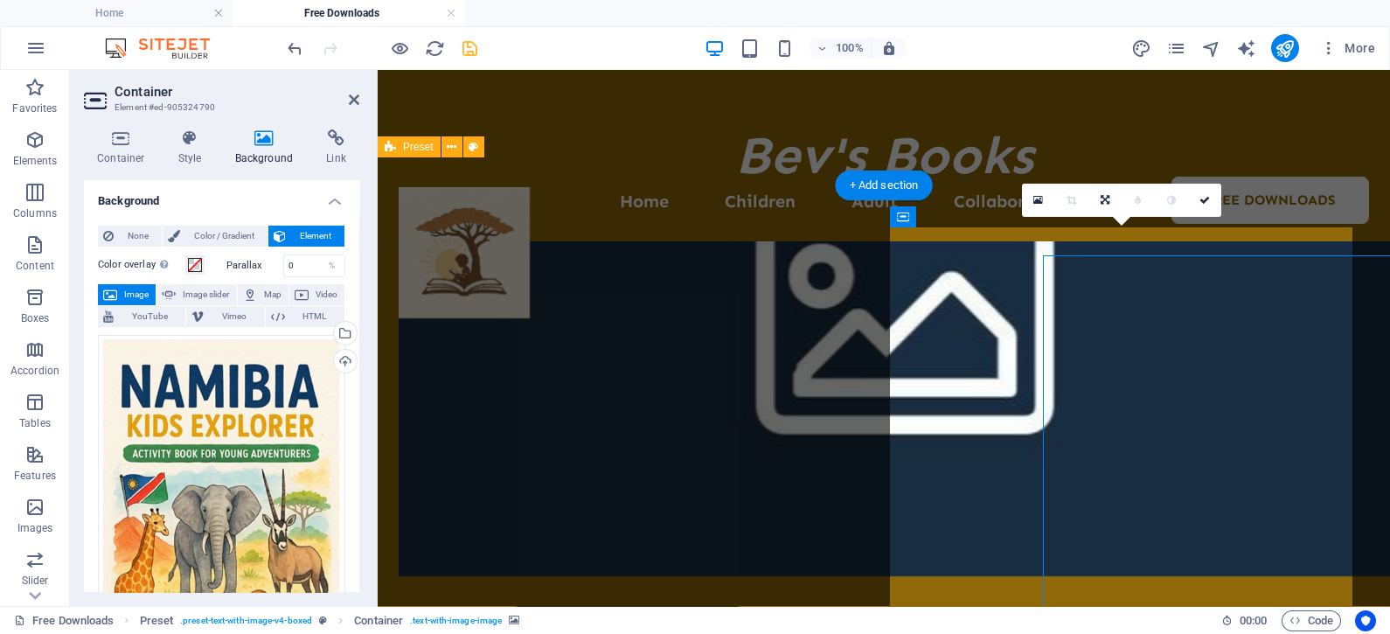
scroll to position [3390, 0]
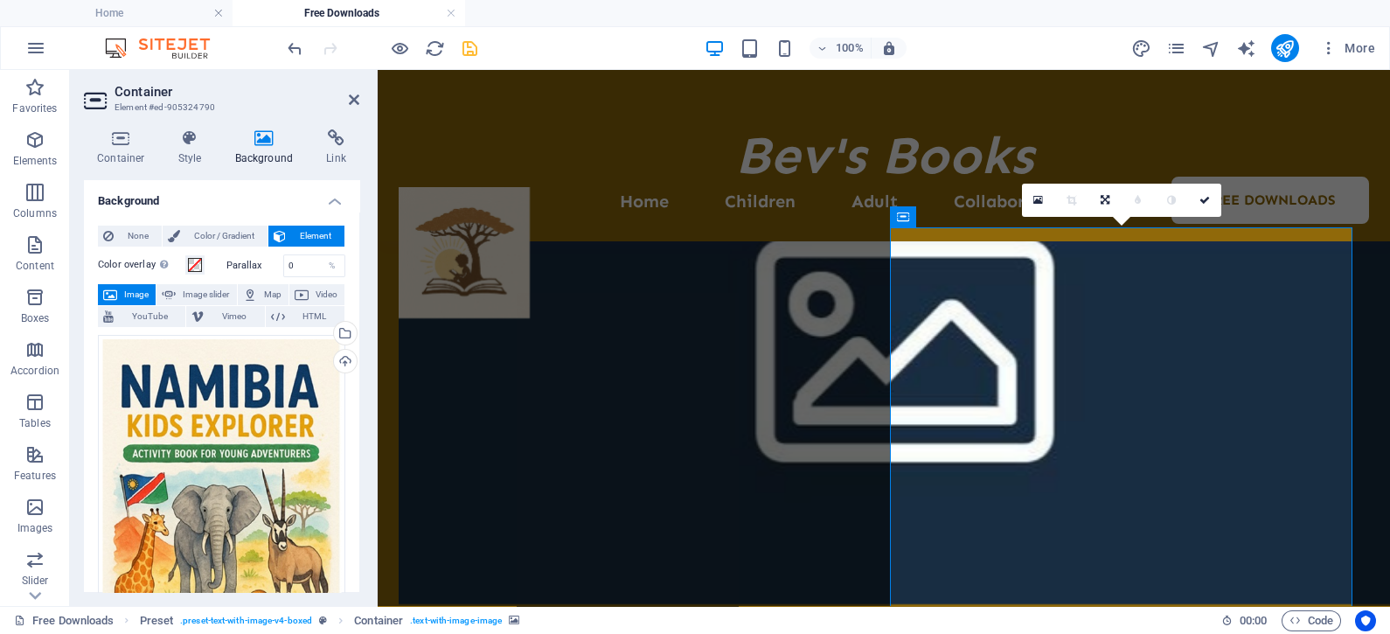
drag, startPoint x: 356, startPoint y: 326, endPoint x: 353, endPoint y: 382, distance: 56.0
drag, startPoint x: 356, startPoint y: 360, endPoint x: 357, endPoint y: 389, distance: 28.9
click at [357, 389] on div "Background None Color / Gradient Element Stretch background to full-width Color…" at bounding box center [221, 386] width 275 height 412
drag, startPoint x: 355, startPoint y: 399, endPoint x: 358, endPoint y: 434, distance: 35.1
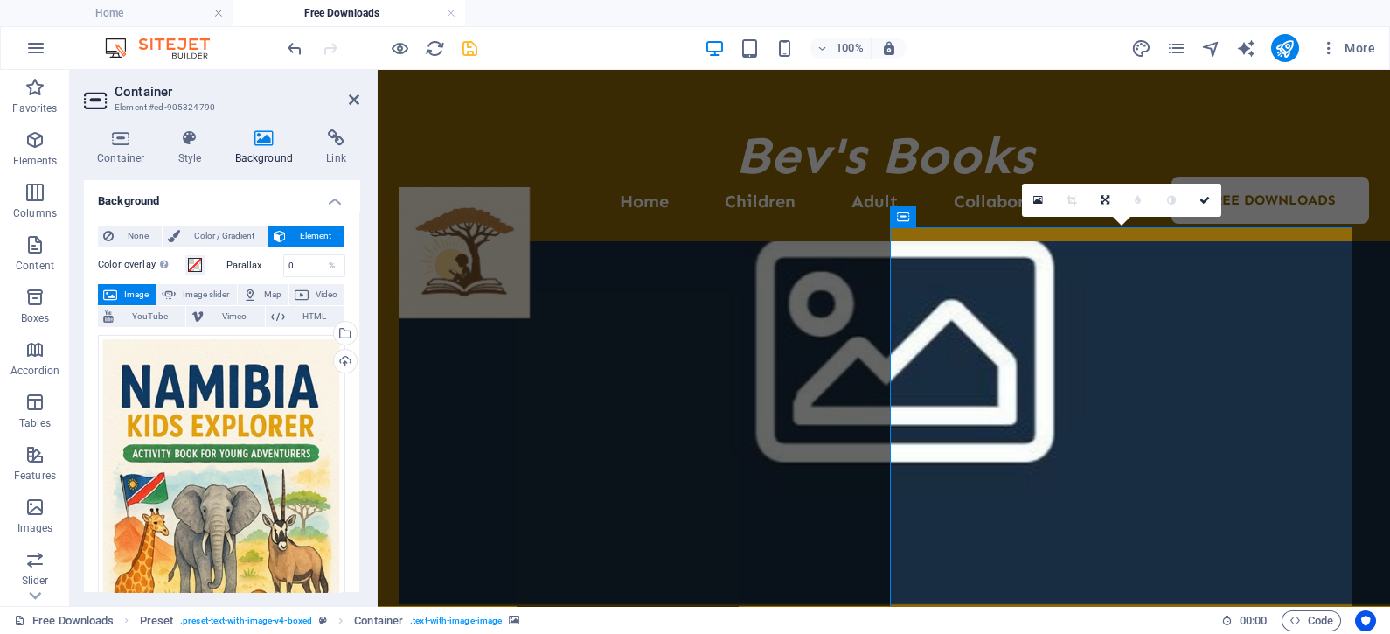
click at [358, 434] on div "Background None Color / Gradient Element Stretch background to full-width Color…" at bounding box center [221, 386] width 275 height 412
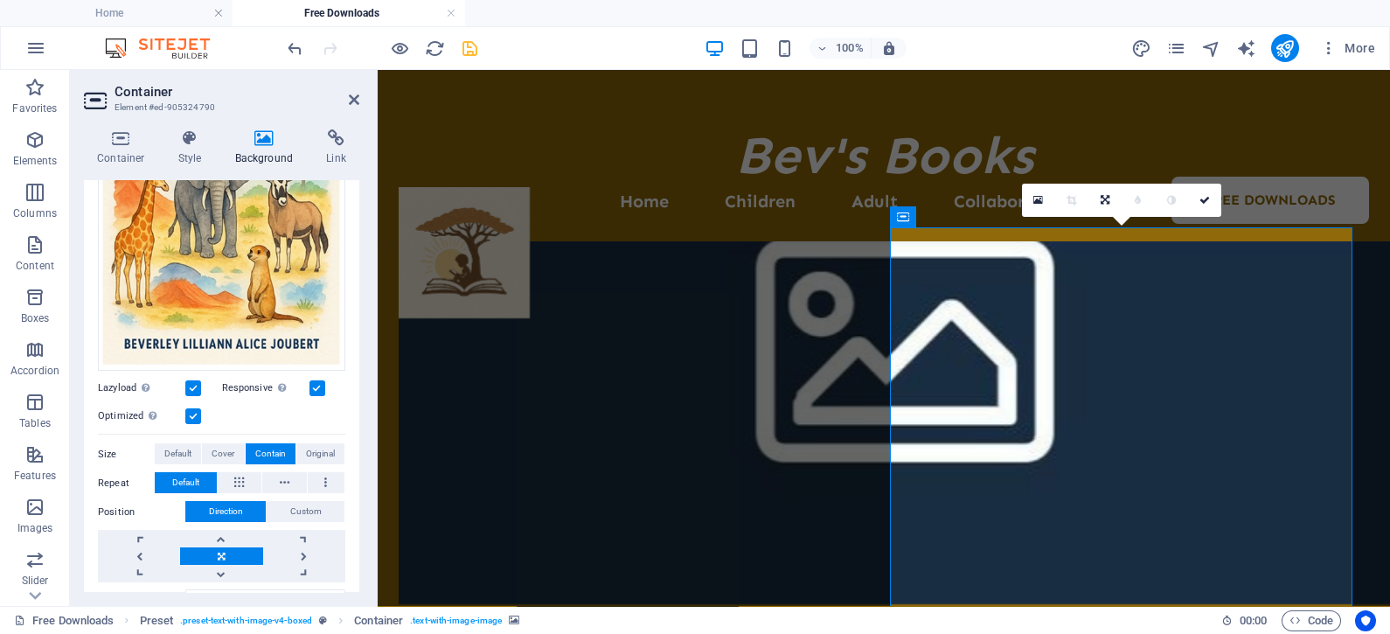
scroll to position [346, 0]
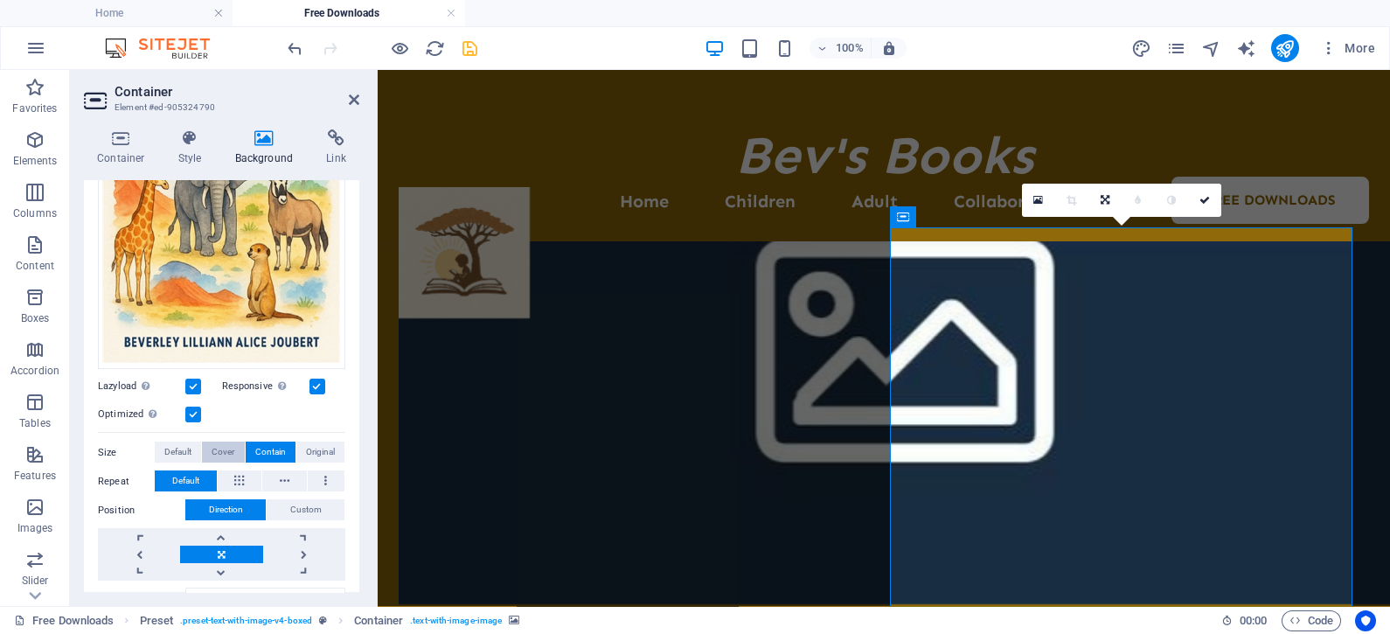
click at [223, 446] on span "Cover" at bounding box center [223, 452] width 23 height 21
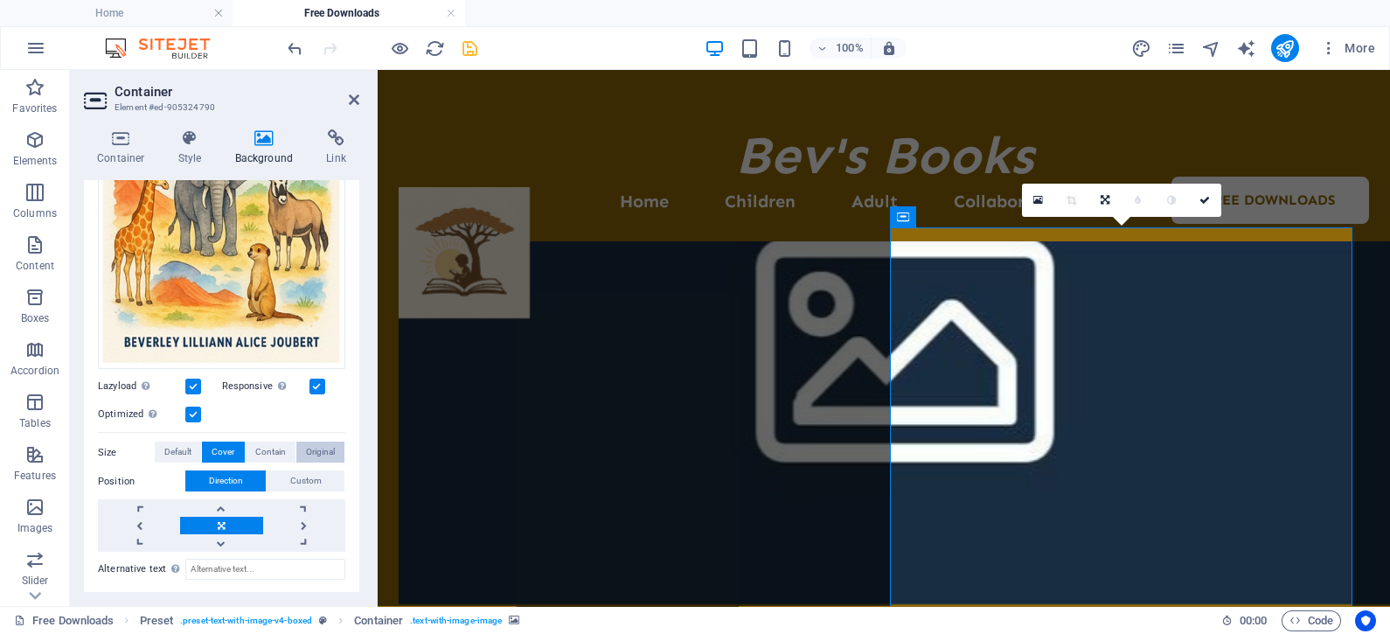
click at [318, 449] on span "Original" at bounding box center [320, 452] width 29 height 21
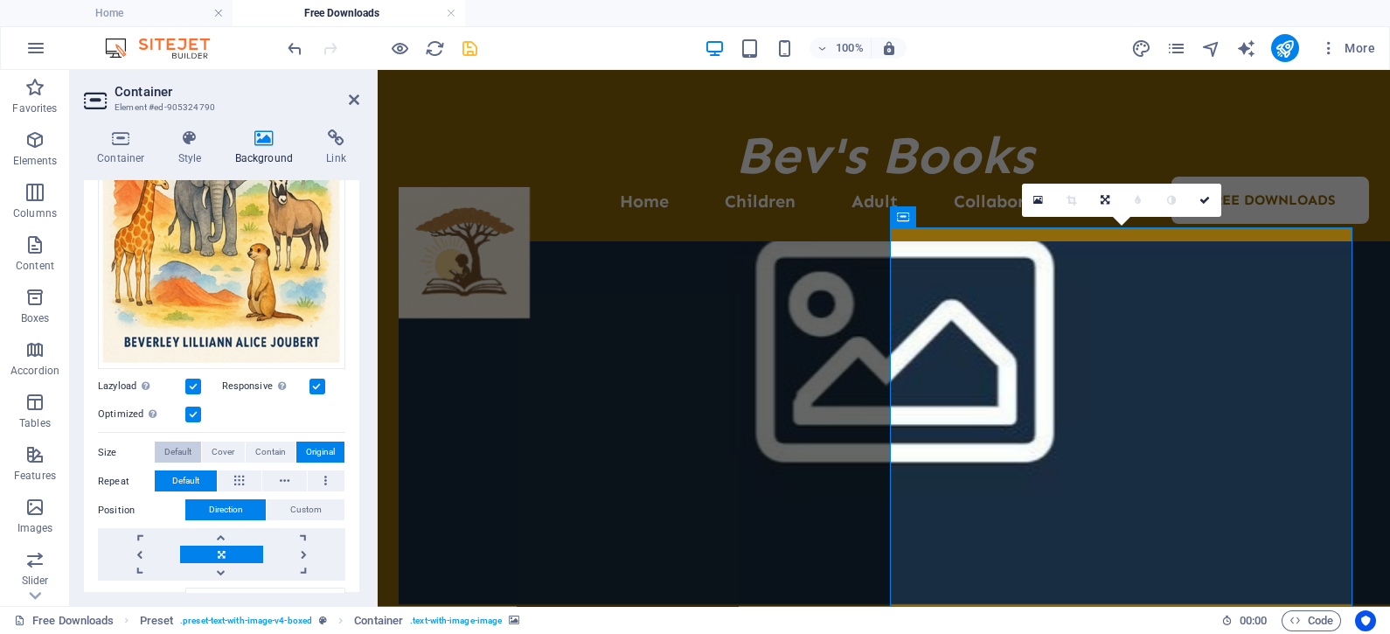
click at [173, 442] on span "Default" at bounding box center [177, 452] width 27 height 21
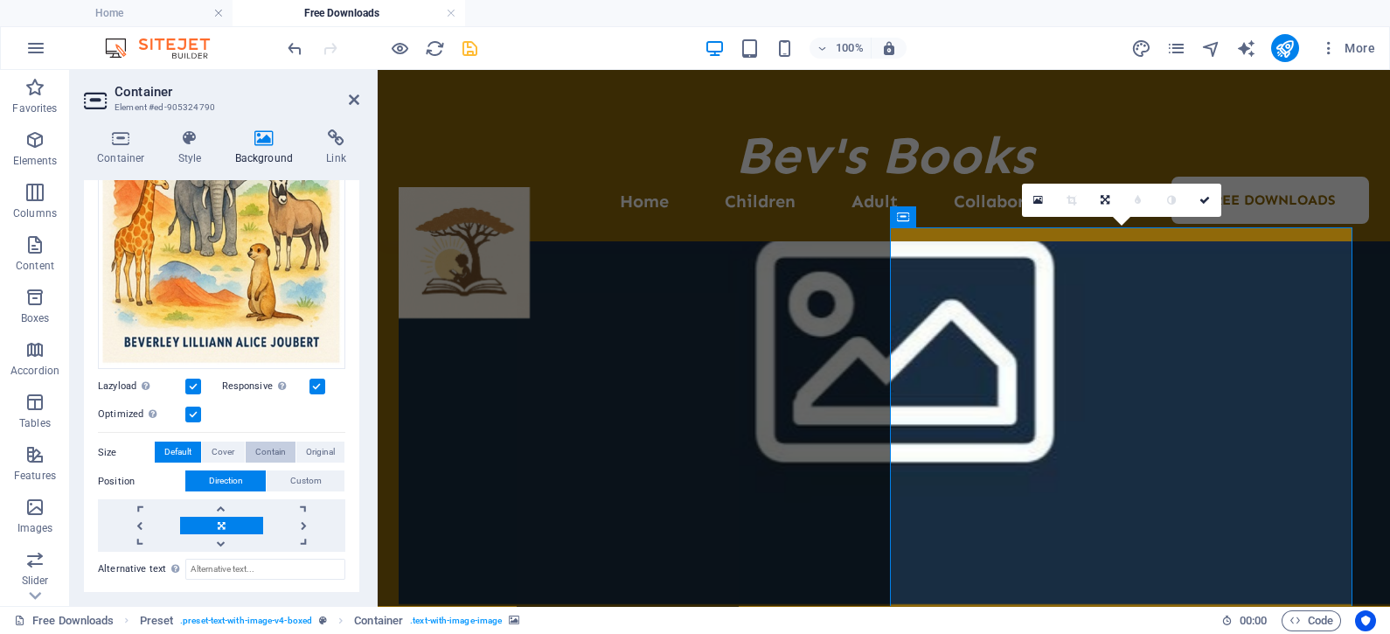
click at [265, 442] on span "Contain" at bounding box center [270, 452] width 31 height 21
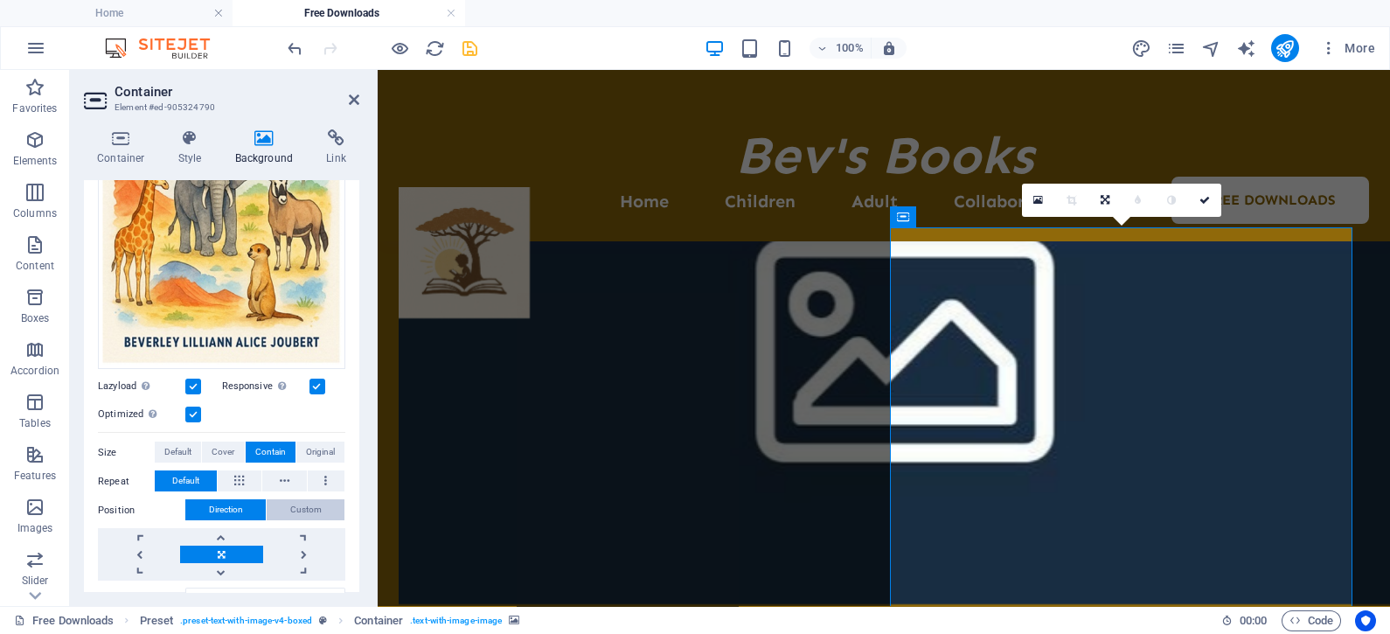
click at [296, 502] on span "Custom" at bounding box center [305, 509] width 31 height 21
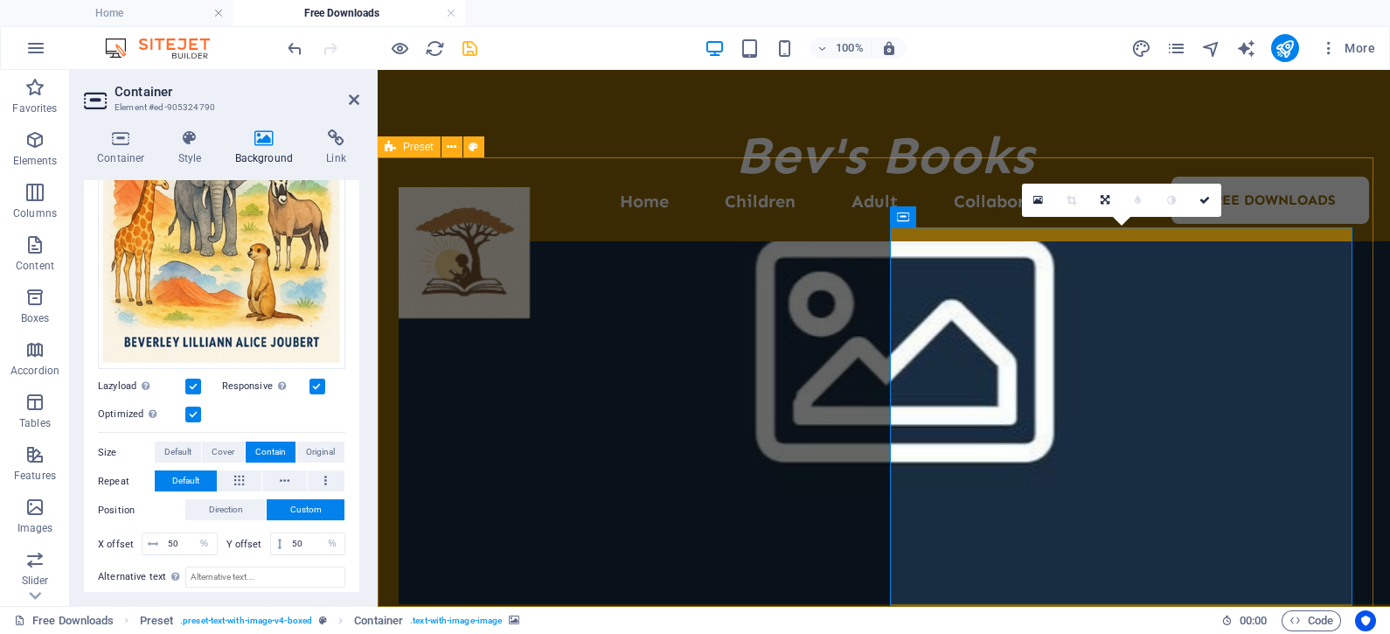
drag, startPoint x: 958, startPoint y: 446, endPoint x: 955, endPoint y: 380, distance: 65.7
click at [357, 368] on div "Background None Color / Gradient Element Stretch background to full-width Color…" at bounding box center [221, 386] width 275 height 412
click at [233, 477] on button at bounding box center [240, 480] width 45 height 21
click at [192, 472] on span "Default" at bounding box center [185, 480] width 27 height 21
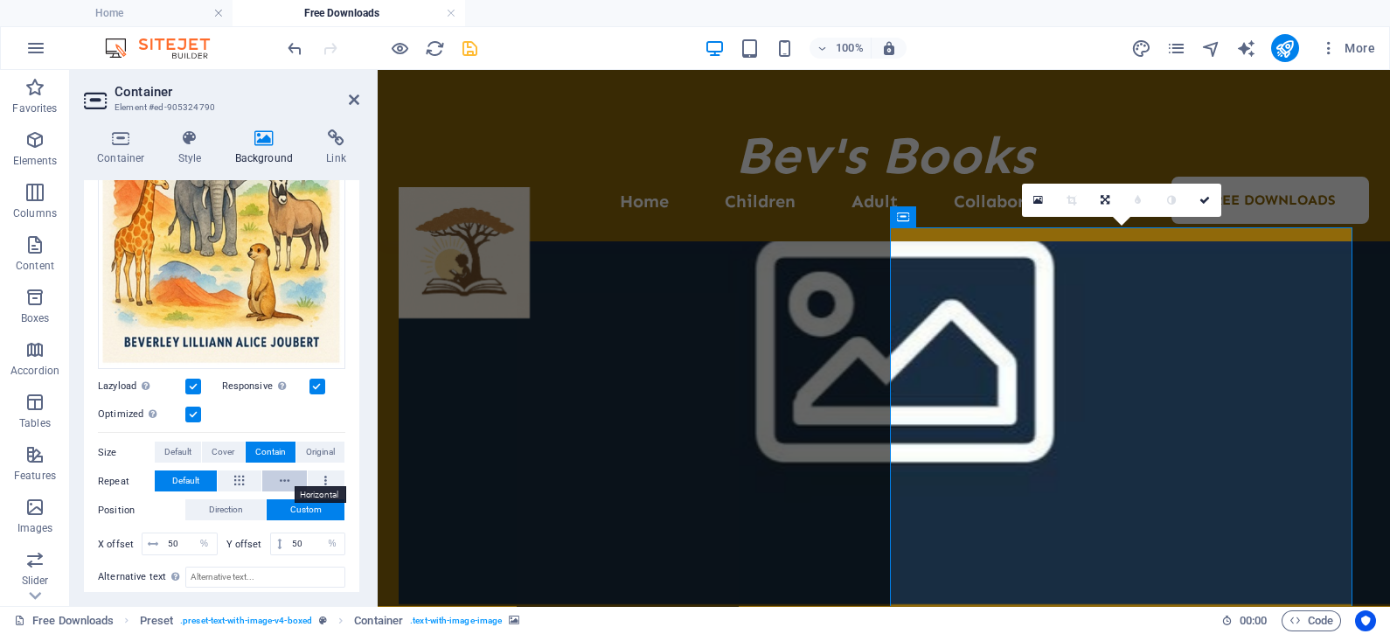
click at [282, 471] on icon at bounding box center [285, 480] width 10 height 21
click at [328, 473] on button at bounding box center [327, 480] width 38 height 21
click at [184, 472] on span "Default" at bounding box center [185, 480] width 27 height 21
click at [356, 95] on icon at bounding box center [354, 100] width 10 height 14
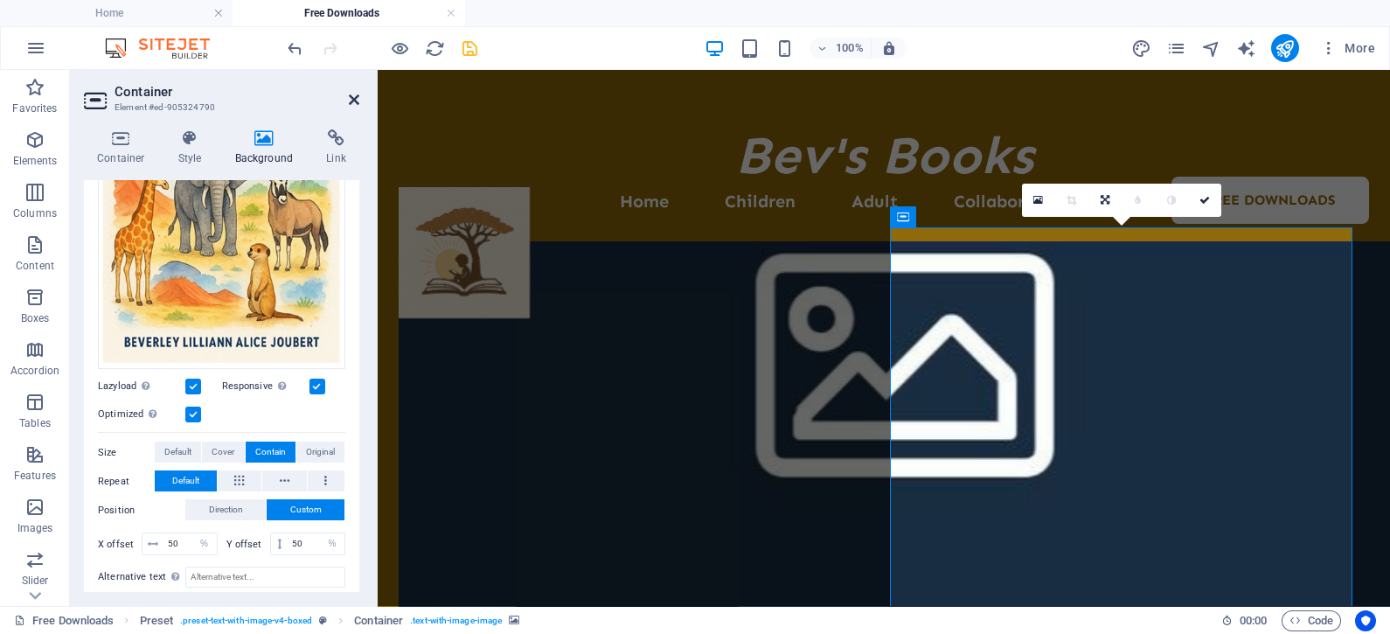
scroll to position [3418, 0]
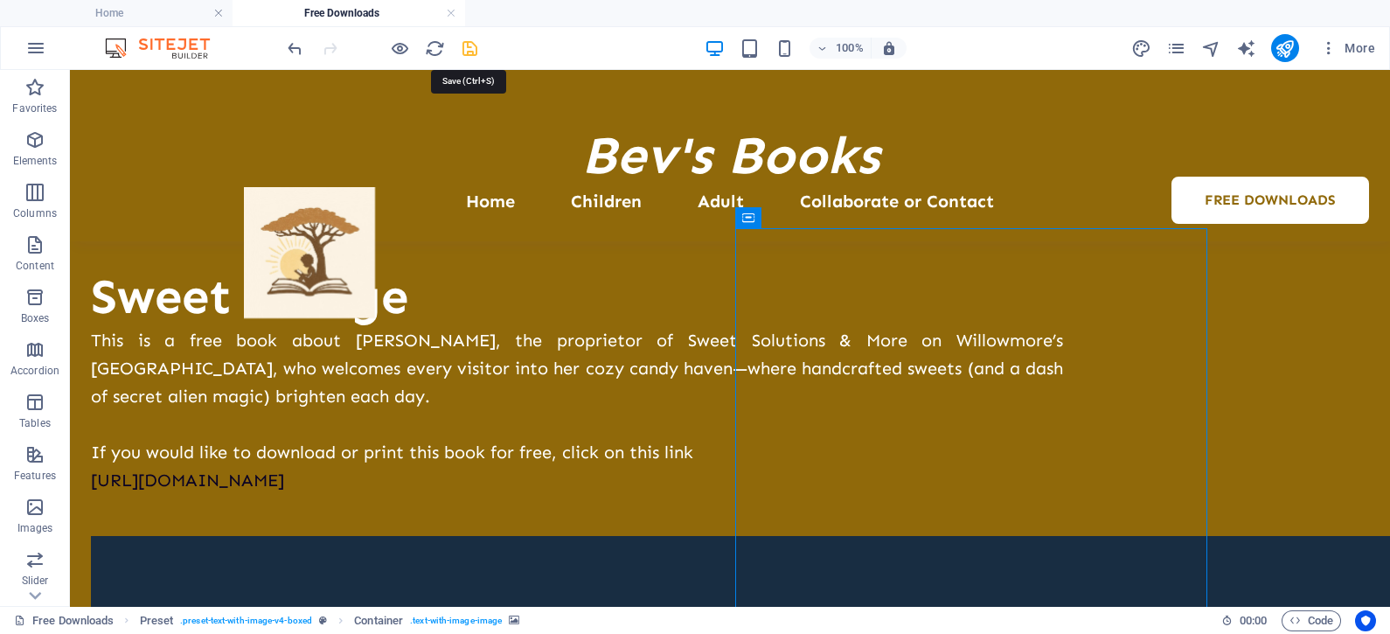
click at [470, 39] on icon "save" at bounding box center [470, 48] width 20 height 20
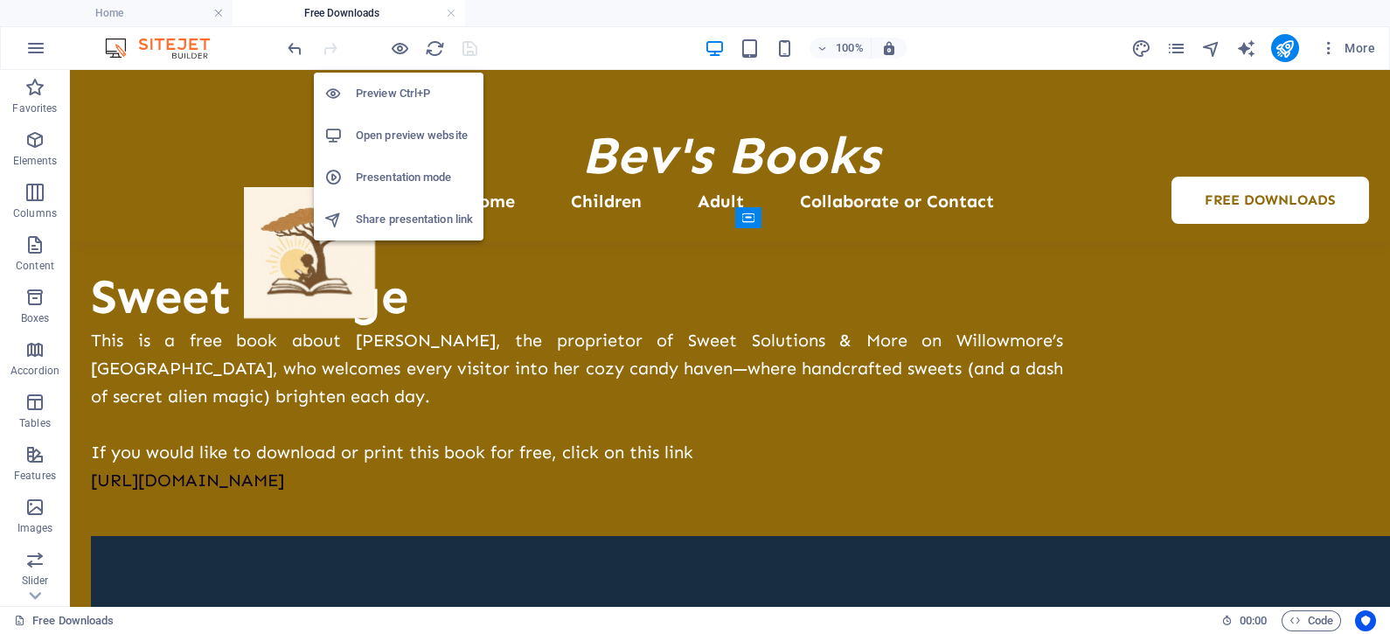
click at [397, 87] on h6 "Preview Ctrl+P" at bounding box center [414, 93] width 117 height 21
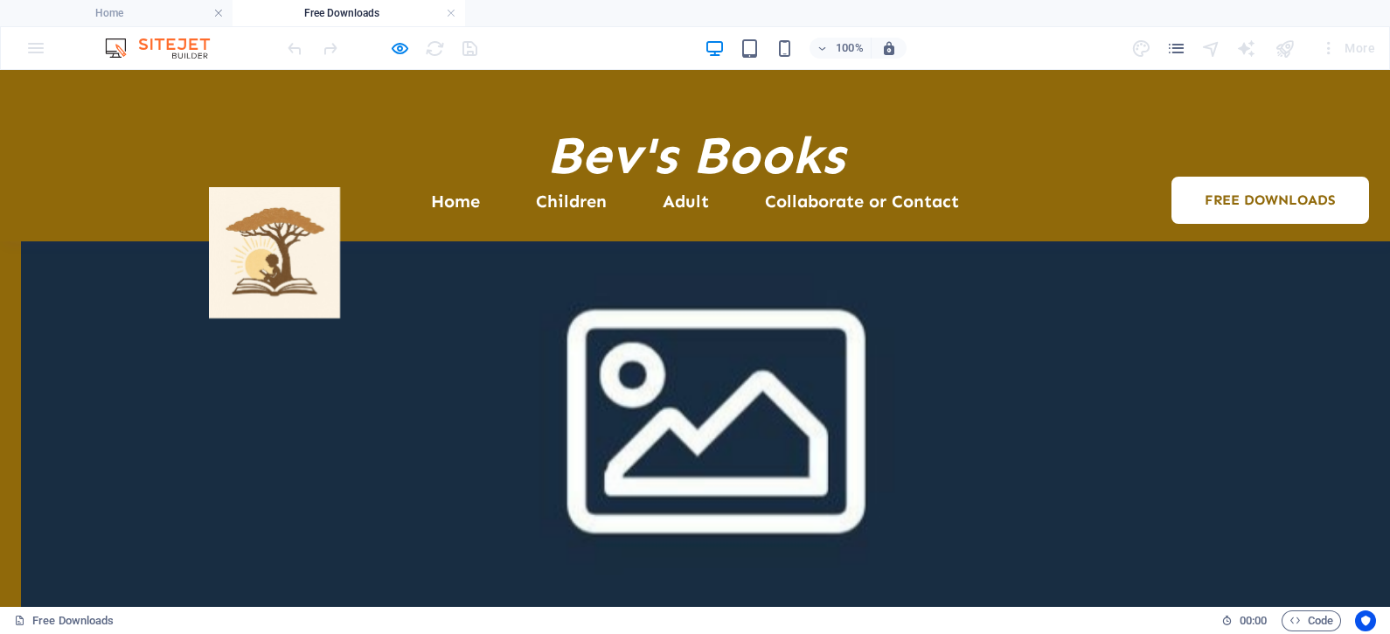
scroll to position [3938, 0]
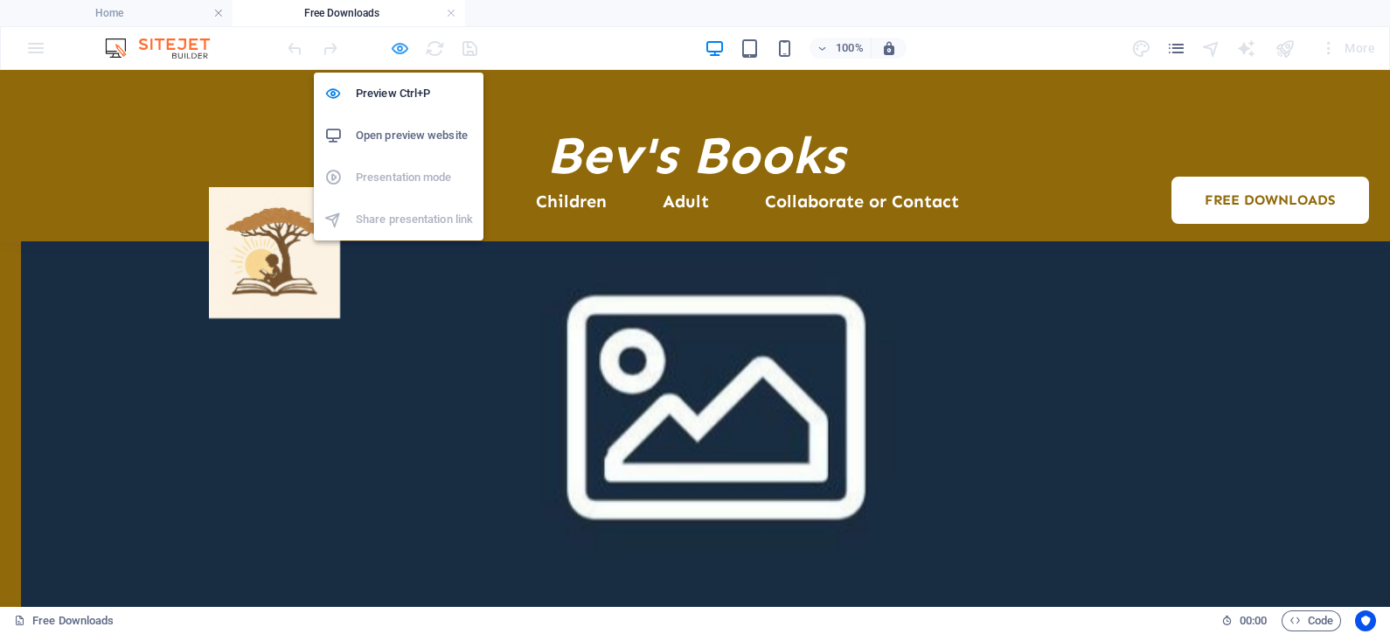
click at [394, 50] on icon "button" at bounding box center [400, 48] width 20 height 20
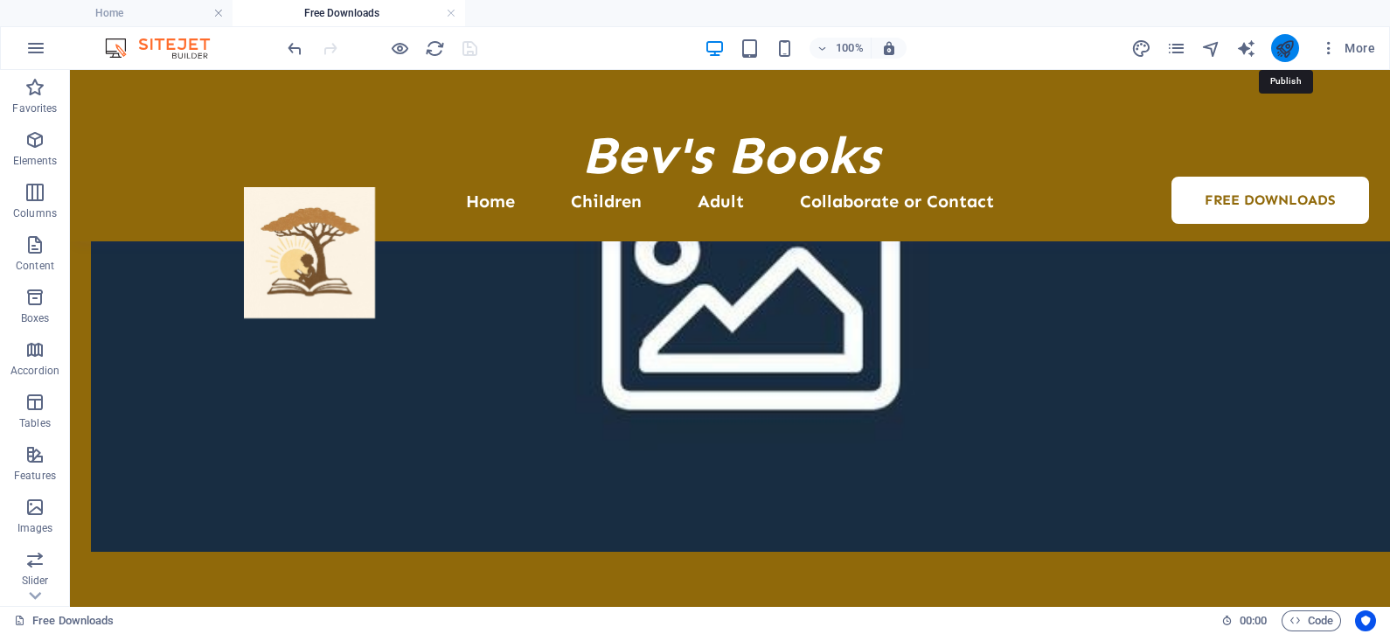
click at [1279, 53] on icon "publish" at bounding box center [1285, 48] width 20 height 20
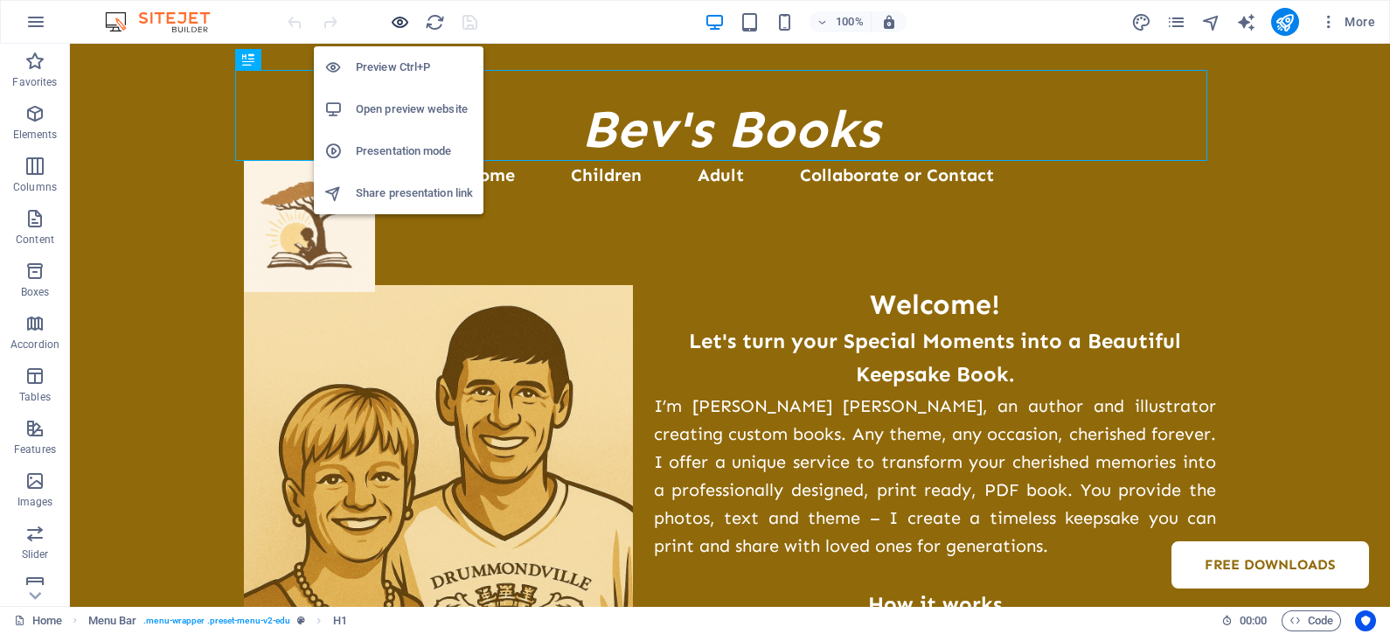
click at [402, 12] on icon "button" at bounding box center [400, 22] width 20 height 20
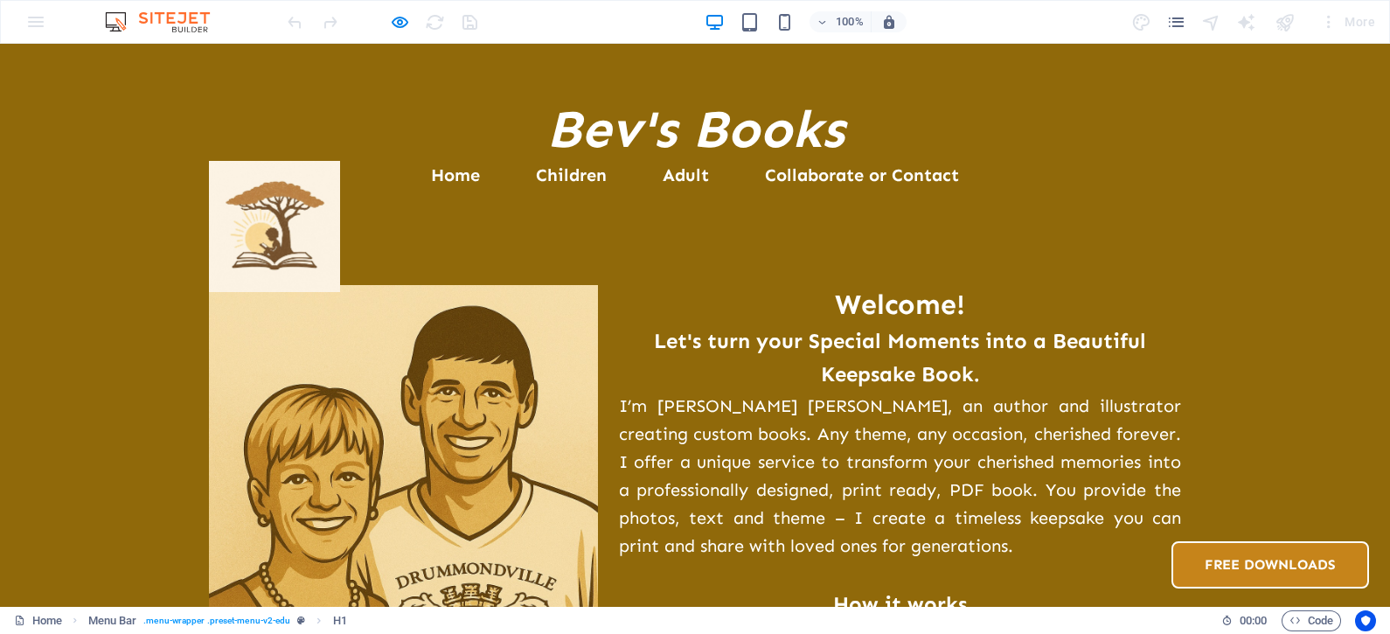
click at [1172, 541] on link "Free Downloads" at bounding box center [1271, 564] width 198 height 47
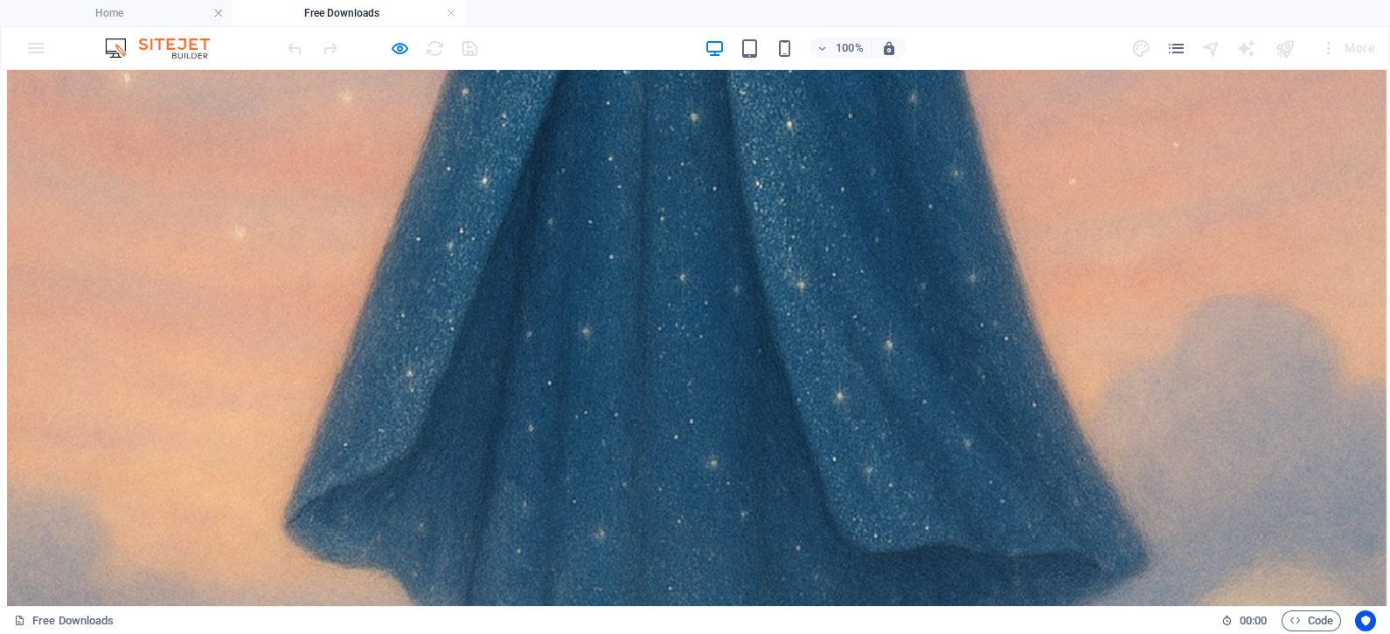
scroll to position [2623, 0]
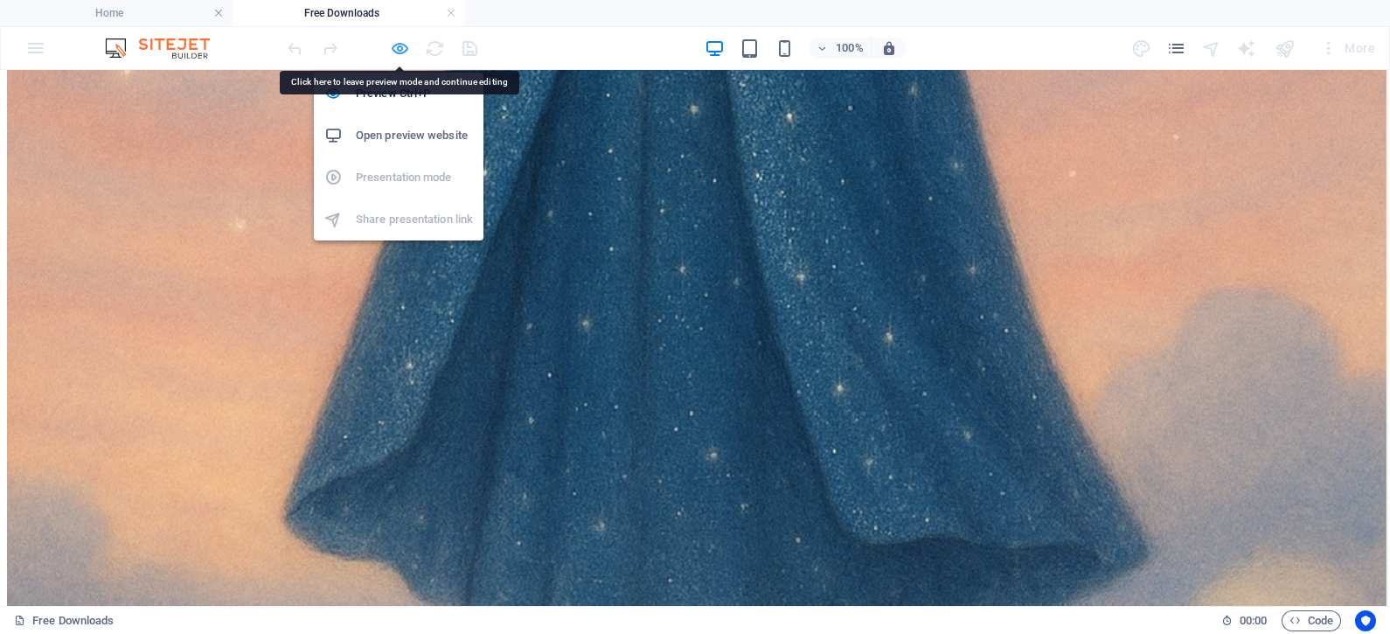
click at [398, 41] on icon "button" at bounding box center [400, 48] width 20 height 20
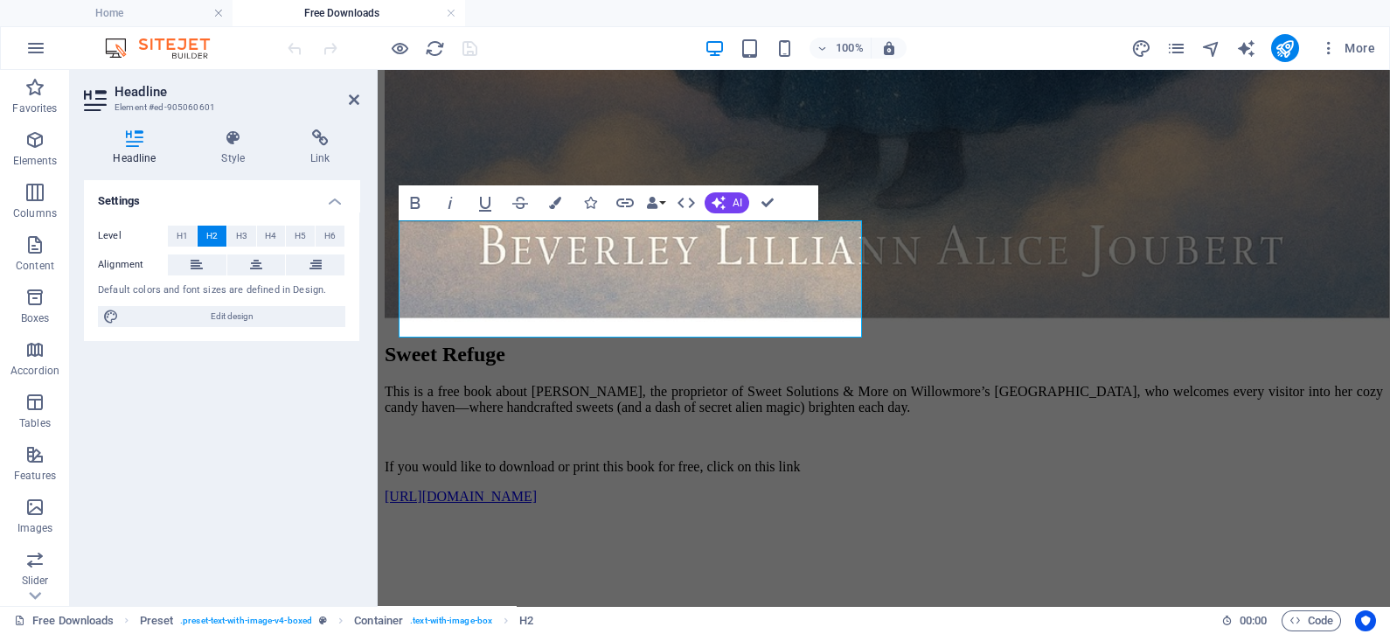
scroll to position [2609, 0]
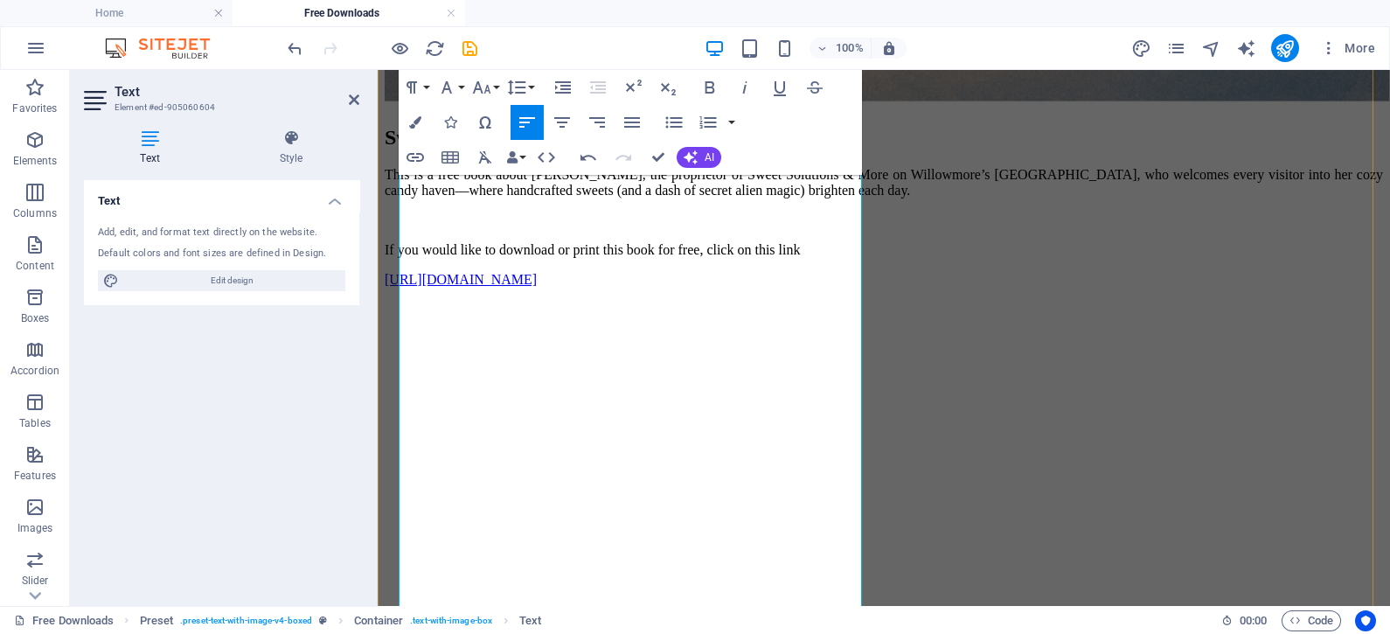
scroll to position [2868, 0]
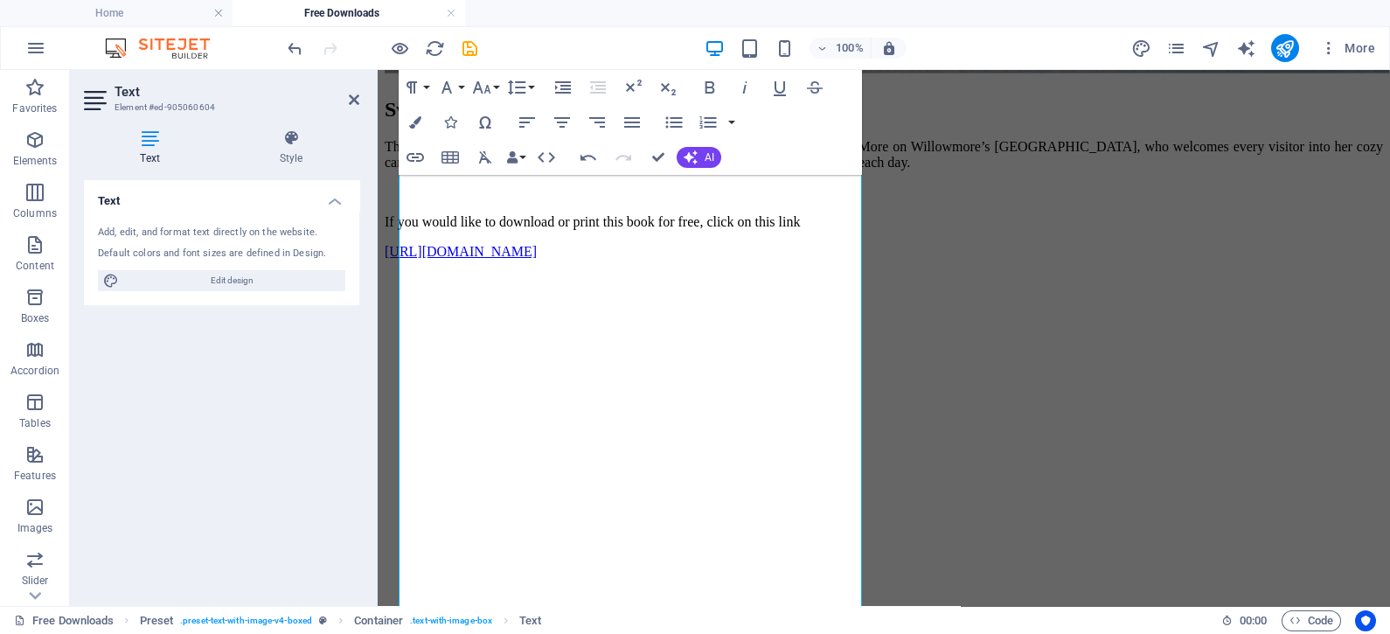
click at [359, 96] on aside "Text Element #ed-905060604 Text Style Text Add, edit, and format text directly …" at bounding box center [224, 338] width 308 height 536
click at [357, 96] on icon at bounding box center [354, 100] width 10 height 14
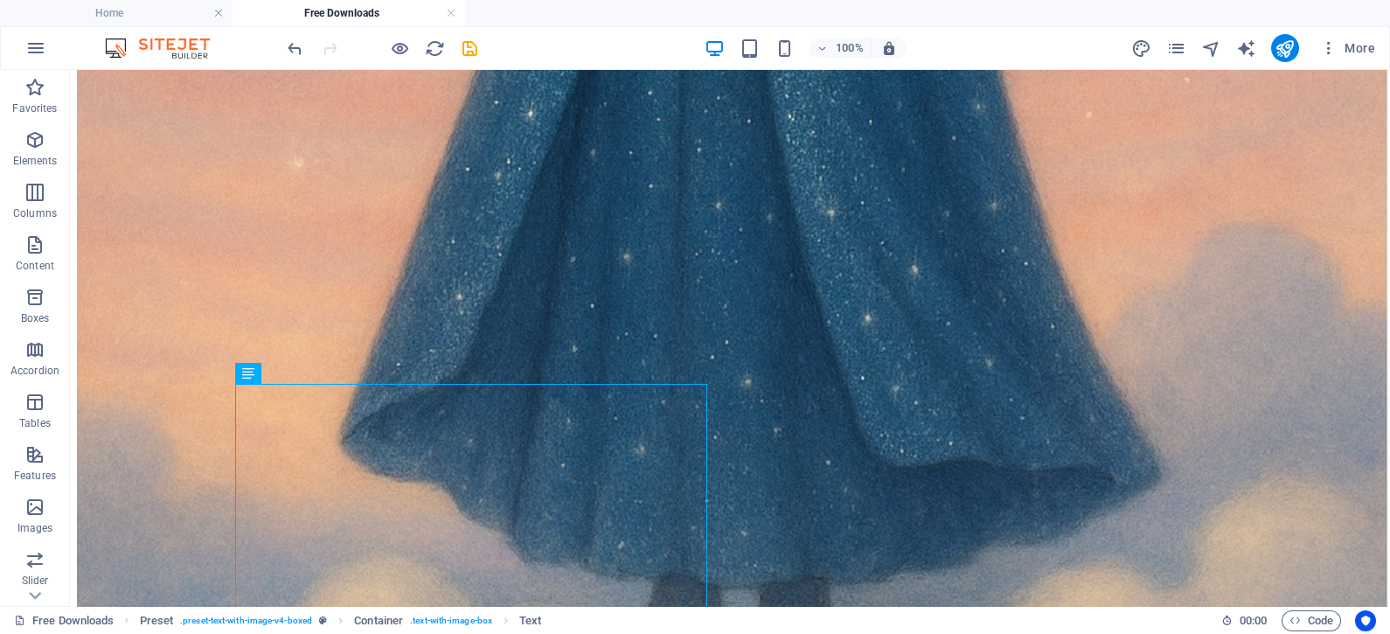
scroll to position [2590, 0]
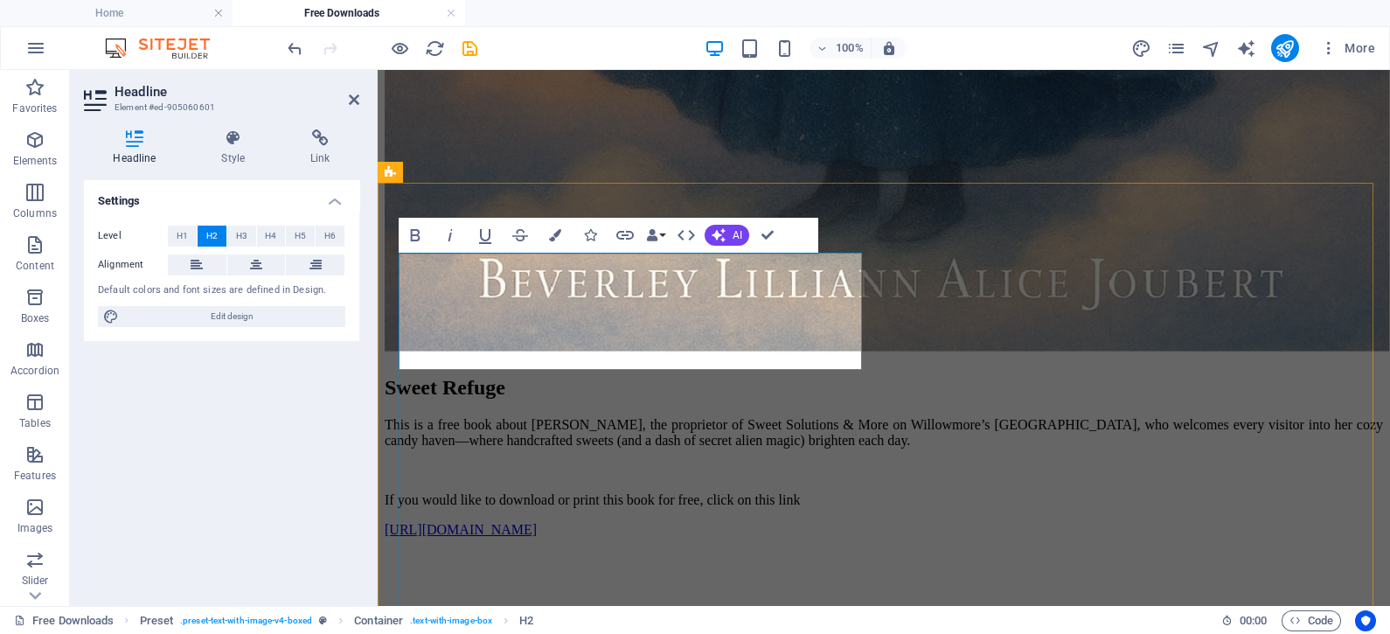
scroll to position [2576, 0]
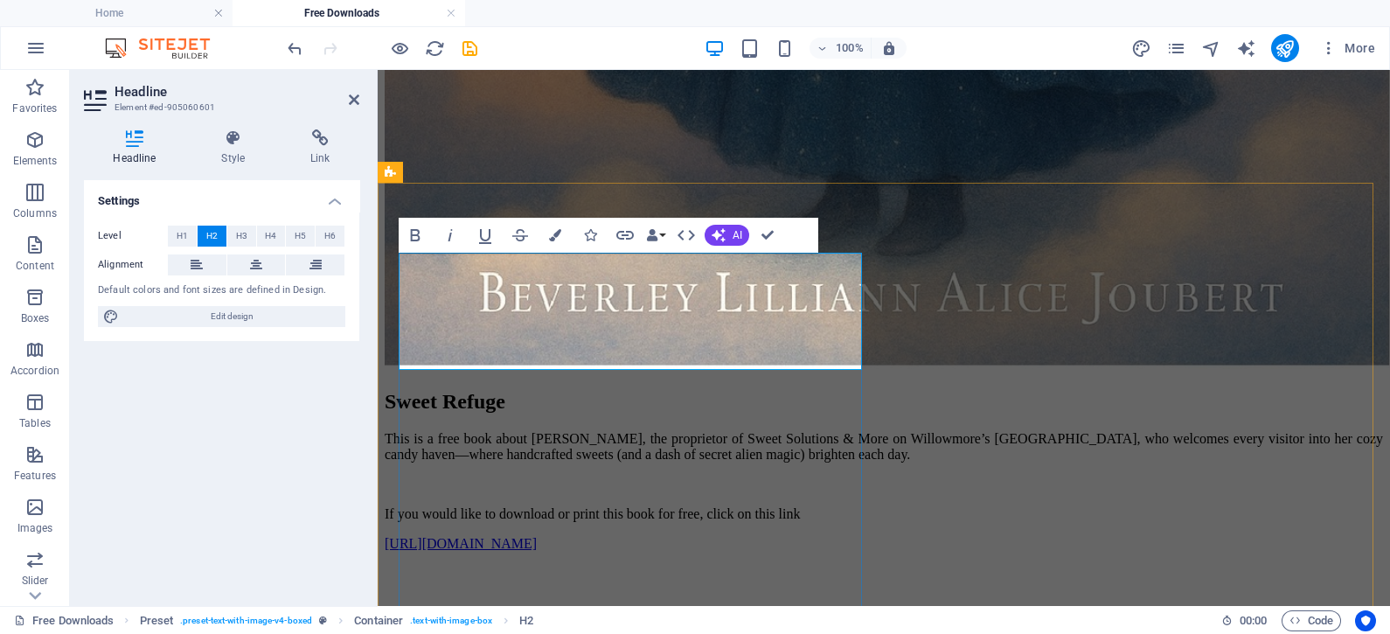
click at [354, 100] on icon at bounding box center [354, 100] width 10 height 14
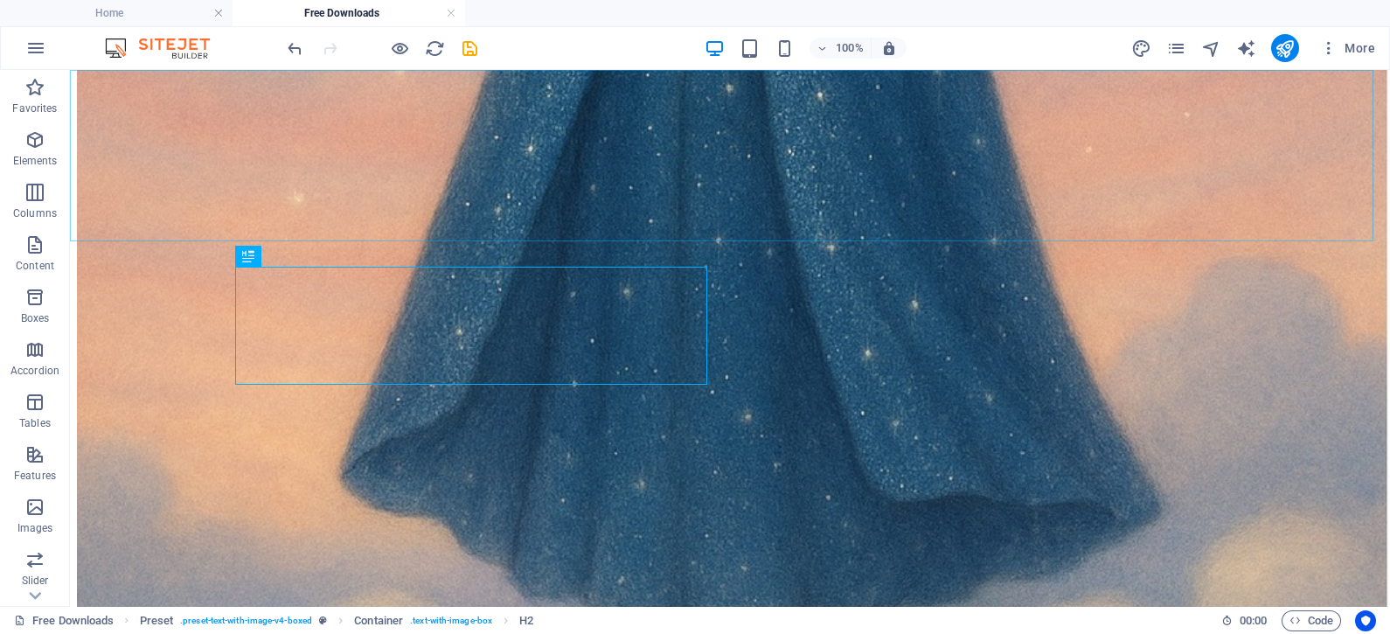
scroll to position [2590, 0]
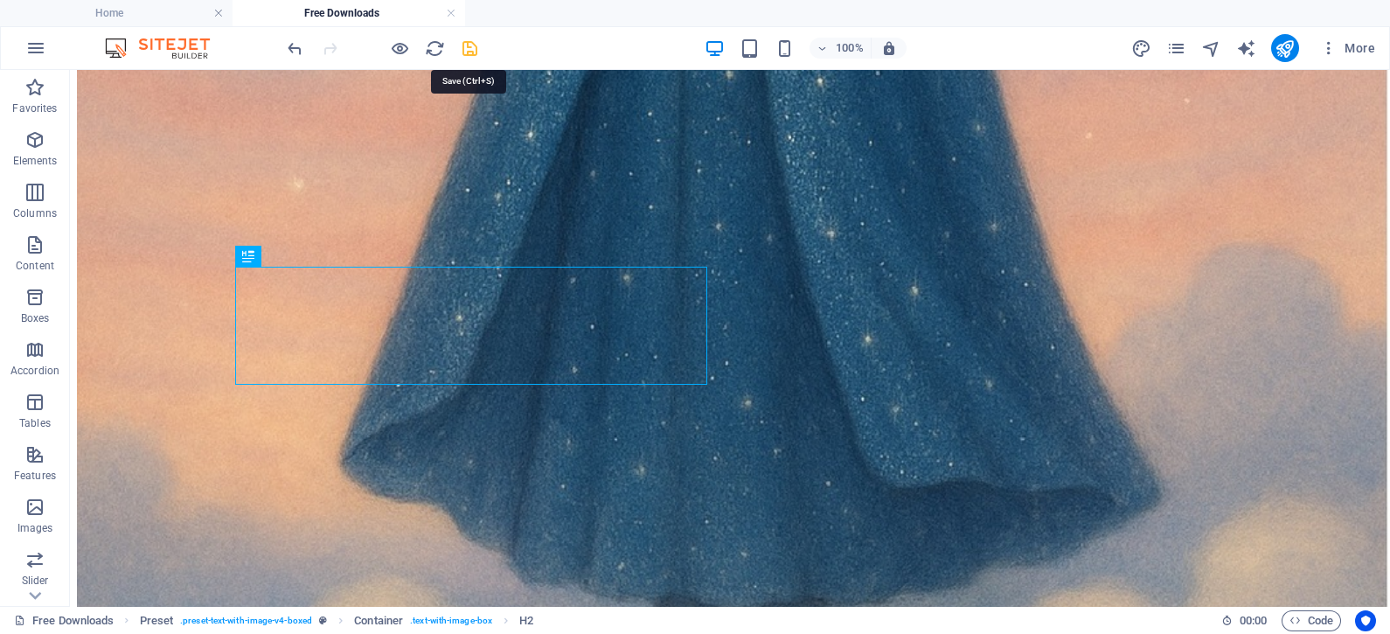
click at [464, 42] on icon "save" at bounding box center [470, 48] width 20 height 20
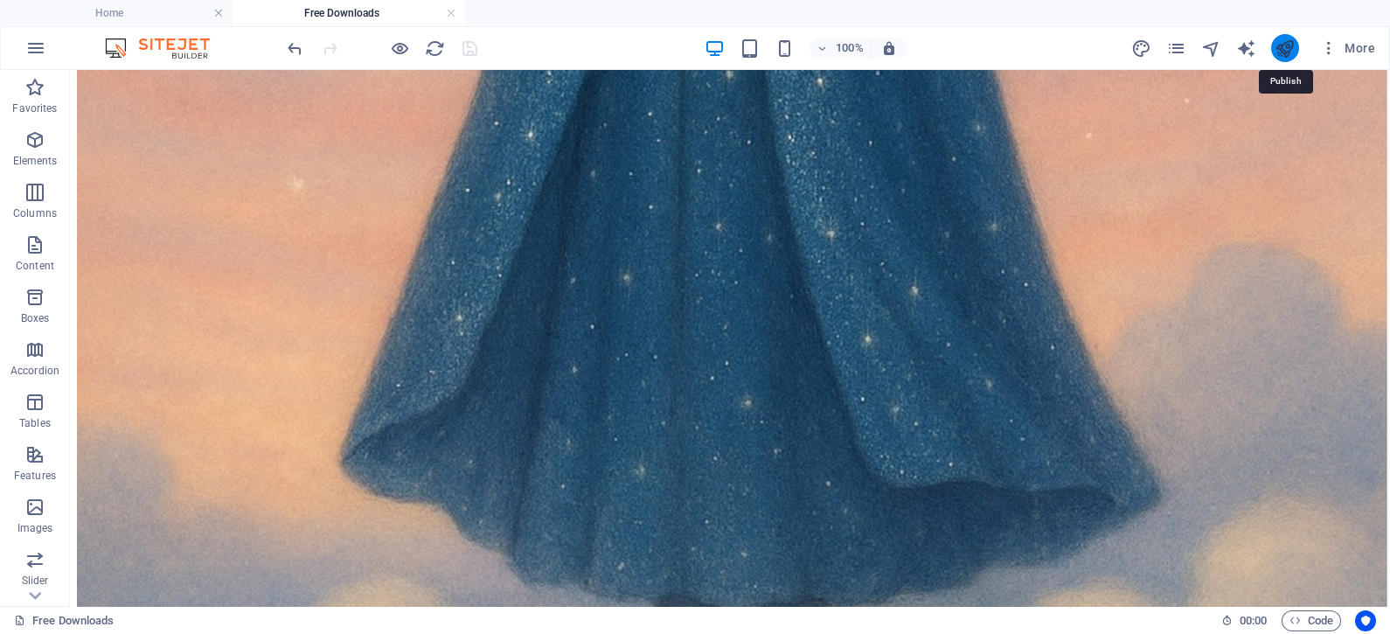
click at [1289, 50] on icon "publish" at bounding box center [1285, 48] width 20 height 20
